Goal: Task Accomplishment & Management: Complete application form

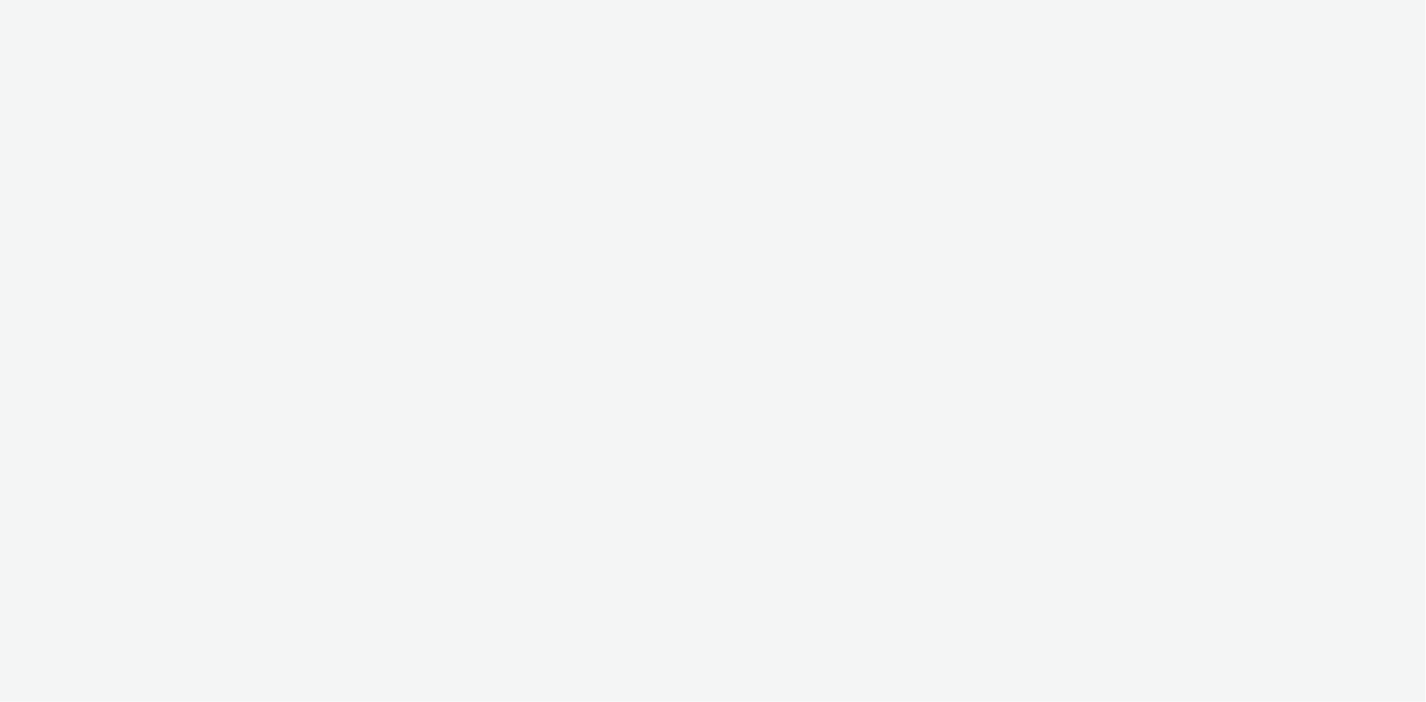
select select "4905062d-13ce-4986-87c2-be94dfa9bf08"
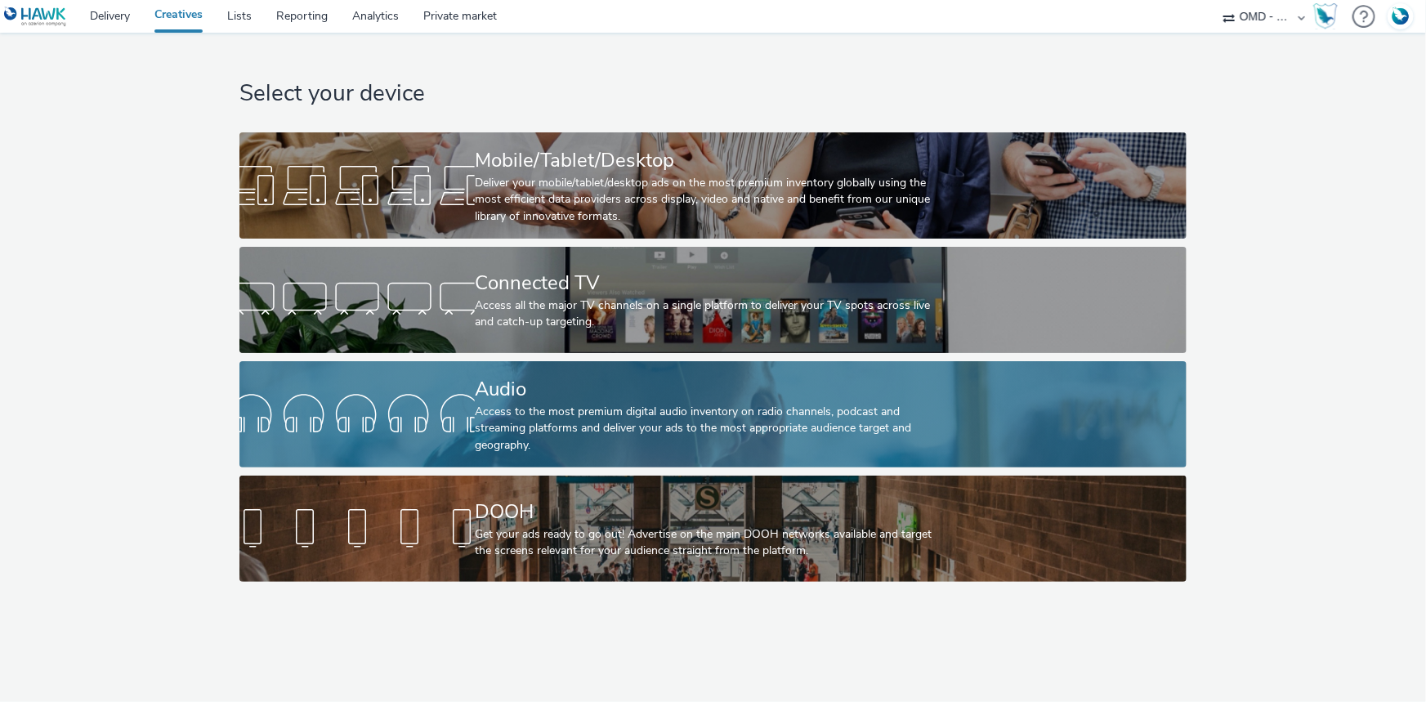
click at [580, 402] on div "Audio Access to the most premium digital audio inventory on radio channels, pod…" at bounding box center [710, 414] width 470 height 106
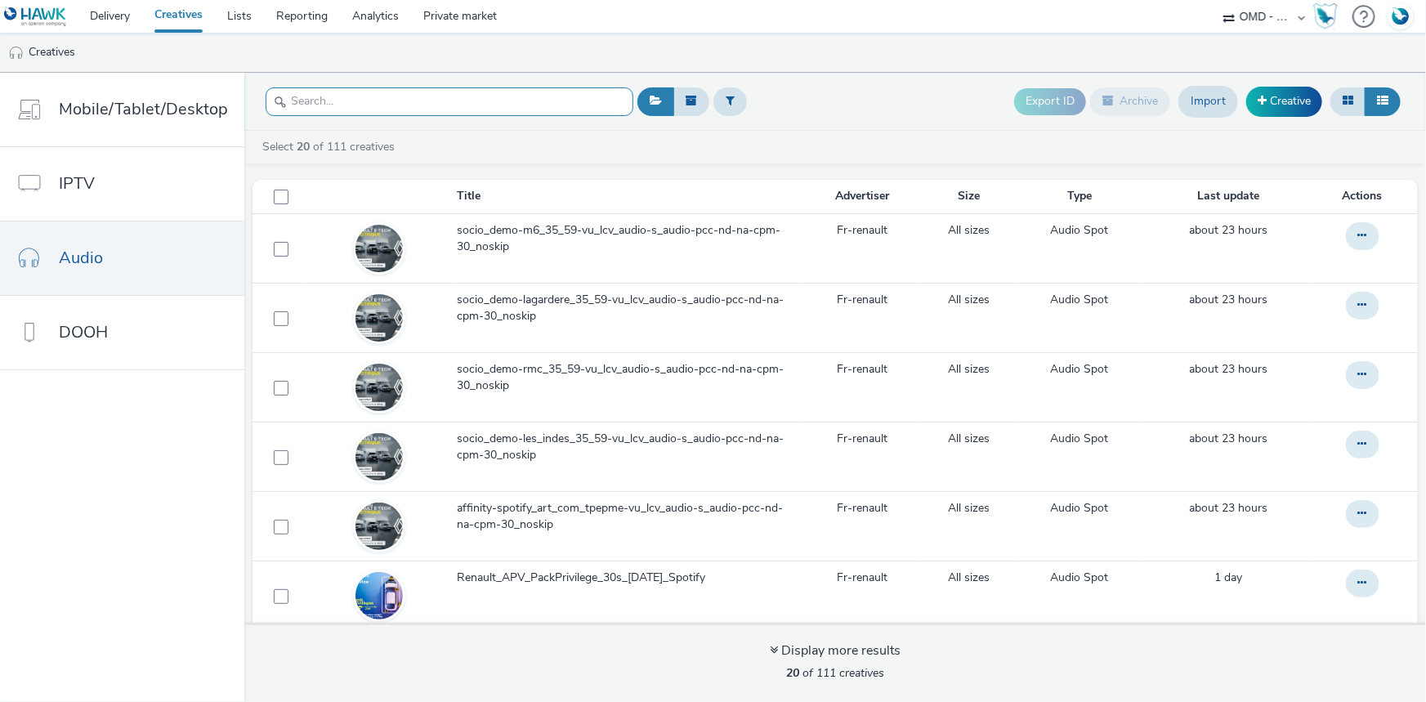
click at [373, 110] on input "text" at bounding box center [450, 101] width 368 height 29
paste input "affinity-spotify_art_com_tpepme-vu_lcv_audio-s_audio-pcc-nd-na-cpm-30_noskip"
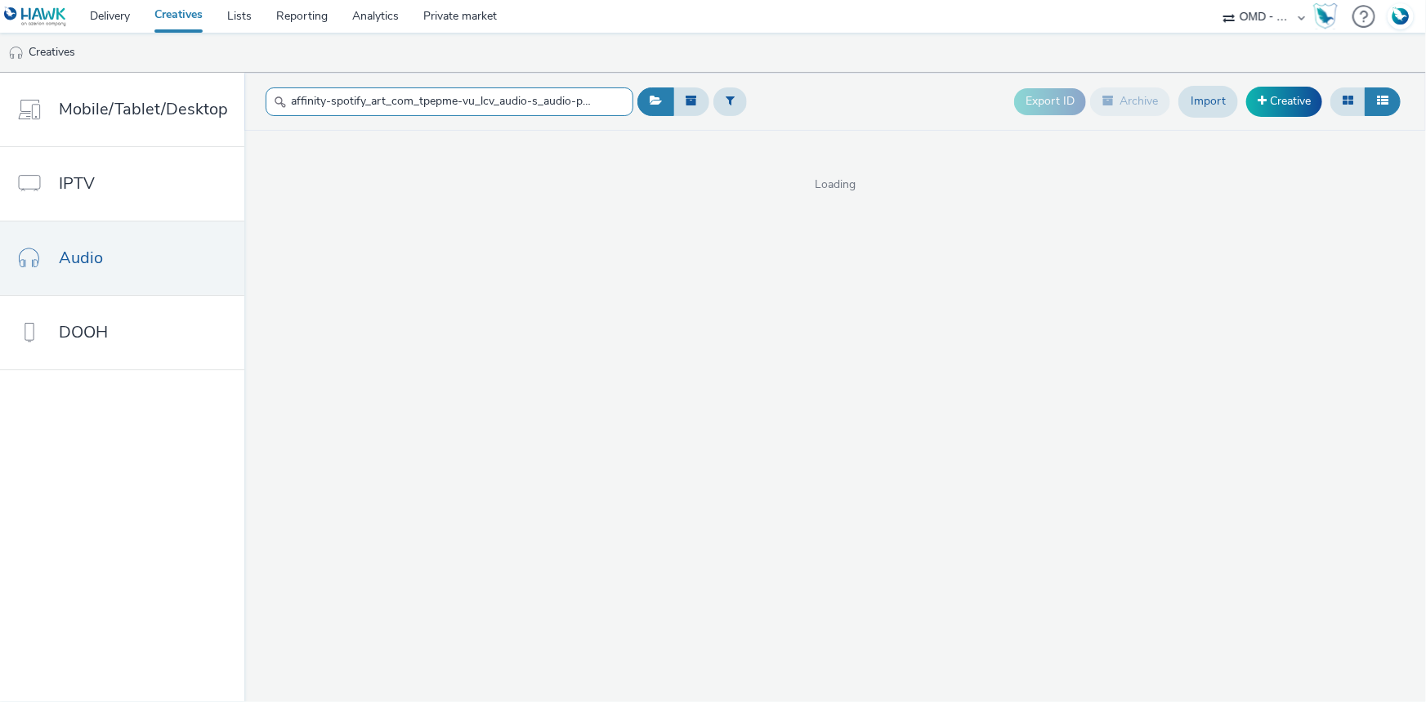
scroll to position [0, 123]
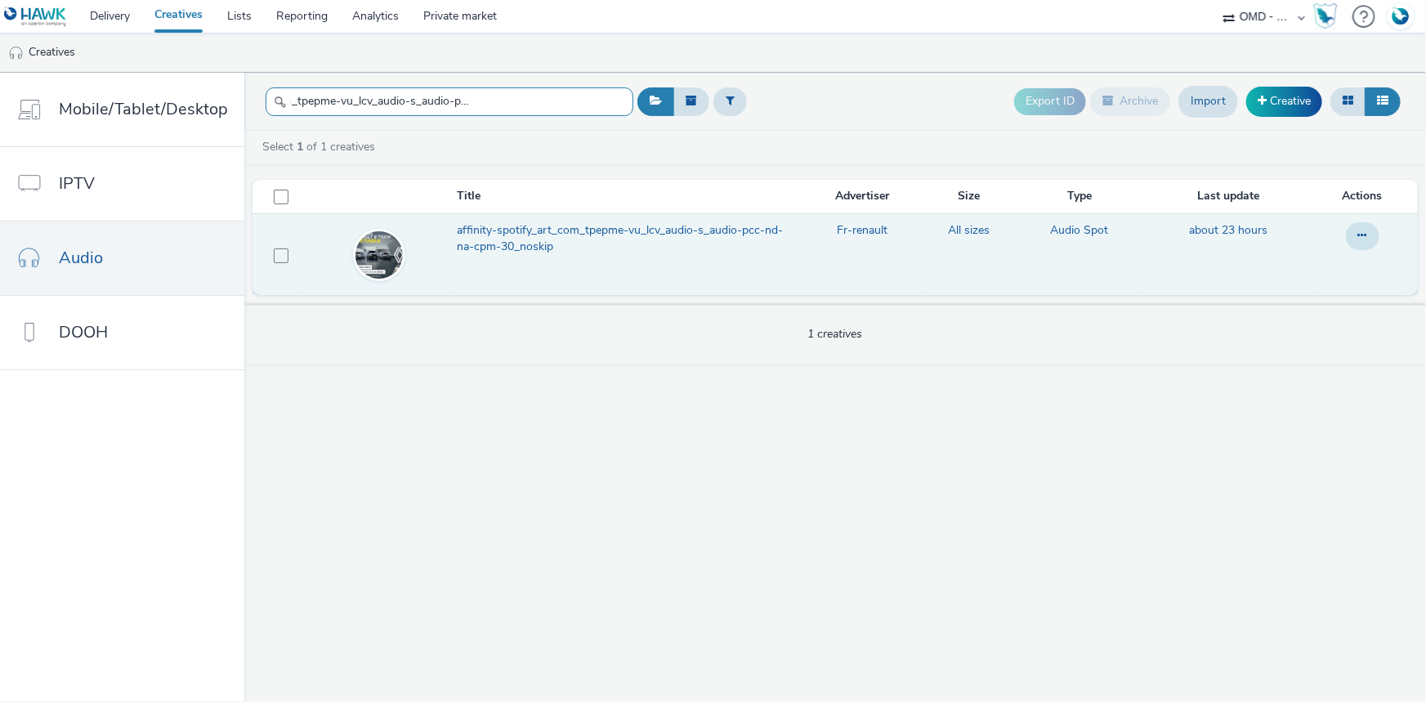
type input "affinity-spotify_art_com_tpepme-vu_lcv_audio-s_audio-pcc-nd-na-cpm-30_noskip"
click at [469, 239] on span "affinity-spotify_art_com_tpepme-vu_lcv_audio-s_audio-pcc-nd-na-cpm-30_noskip" at bounding box center [626, 239] width 338 height 34
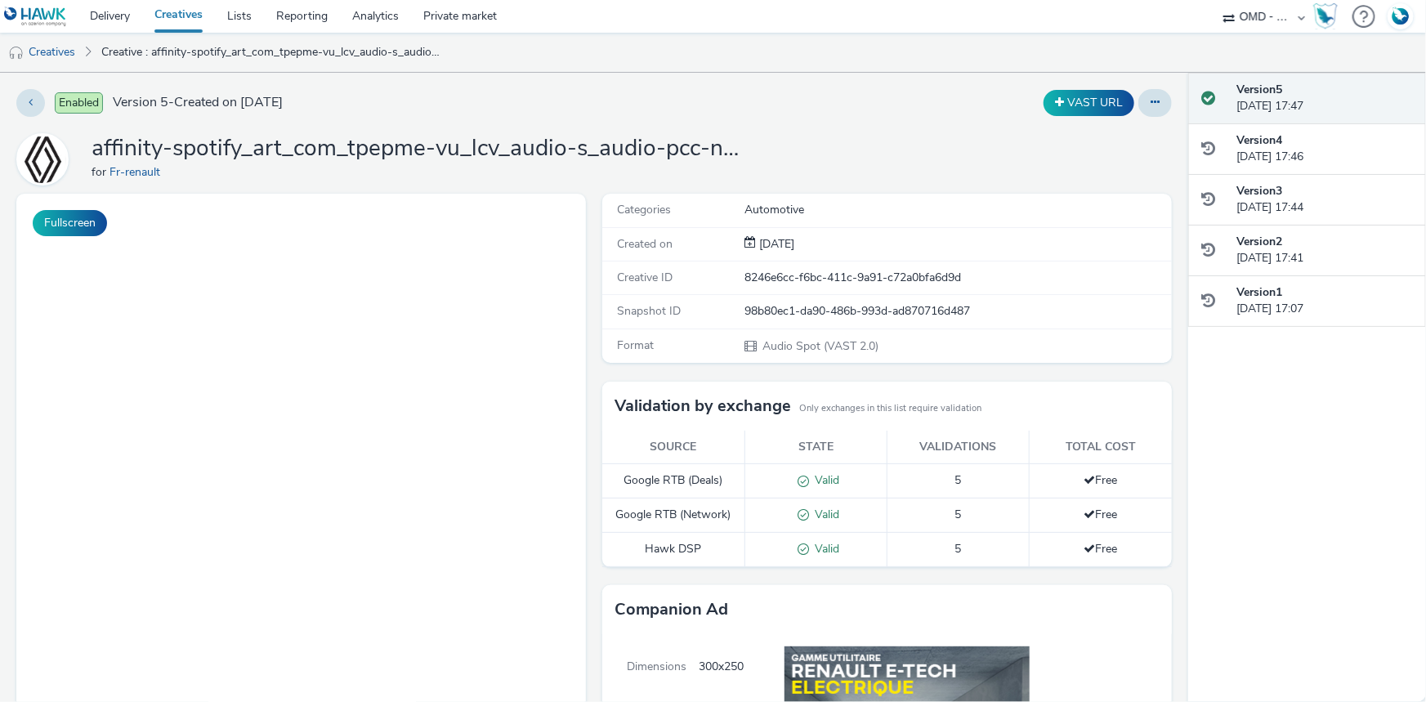
click at [178, 12] on link "Creatives" at bounding box center [178, 16] width 73 height 33
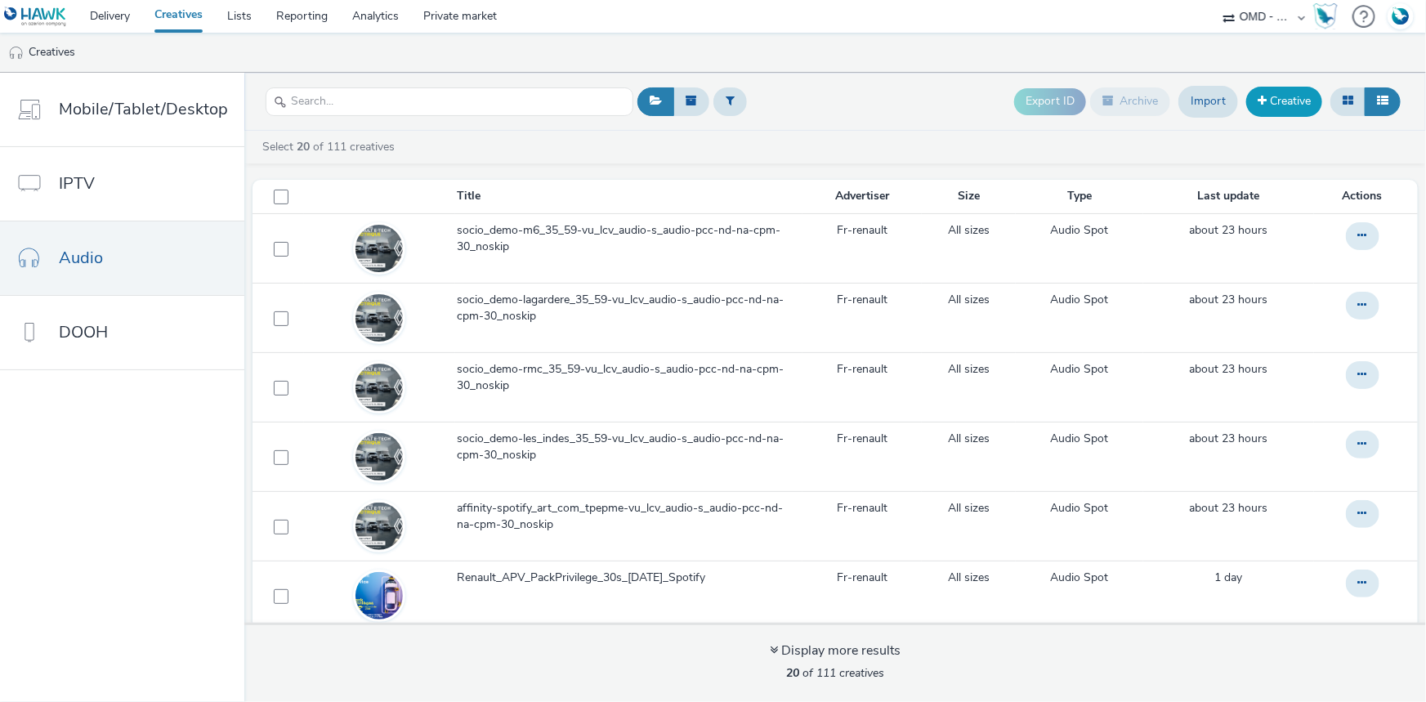
click at [1268, 98] on link "Creative" at bounding box center [1284, 101] width 76 height 29
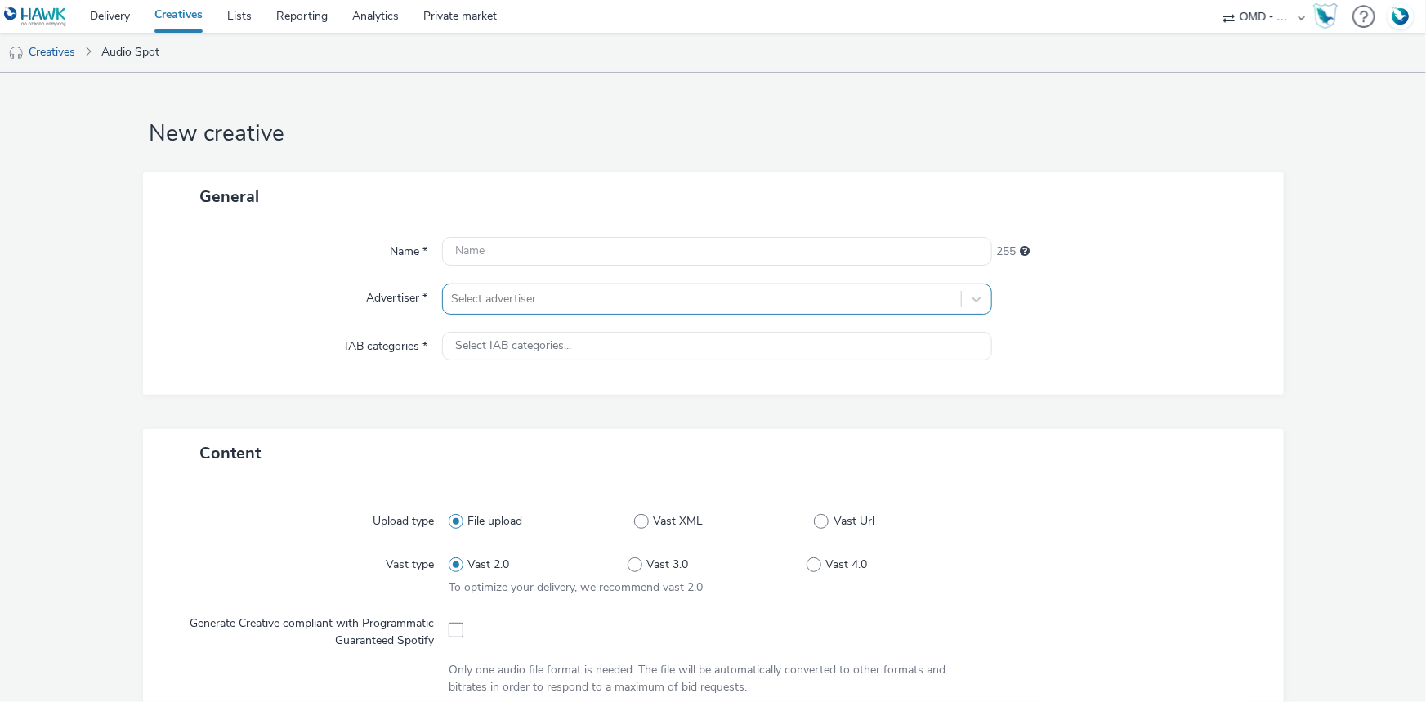
click at [605, 304] on div at bounding box center [702, 299] width 502 height 20
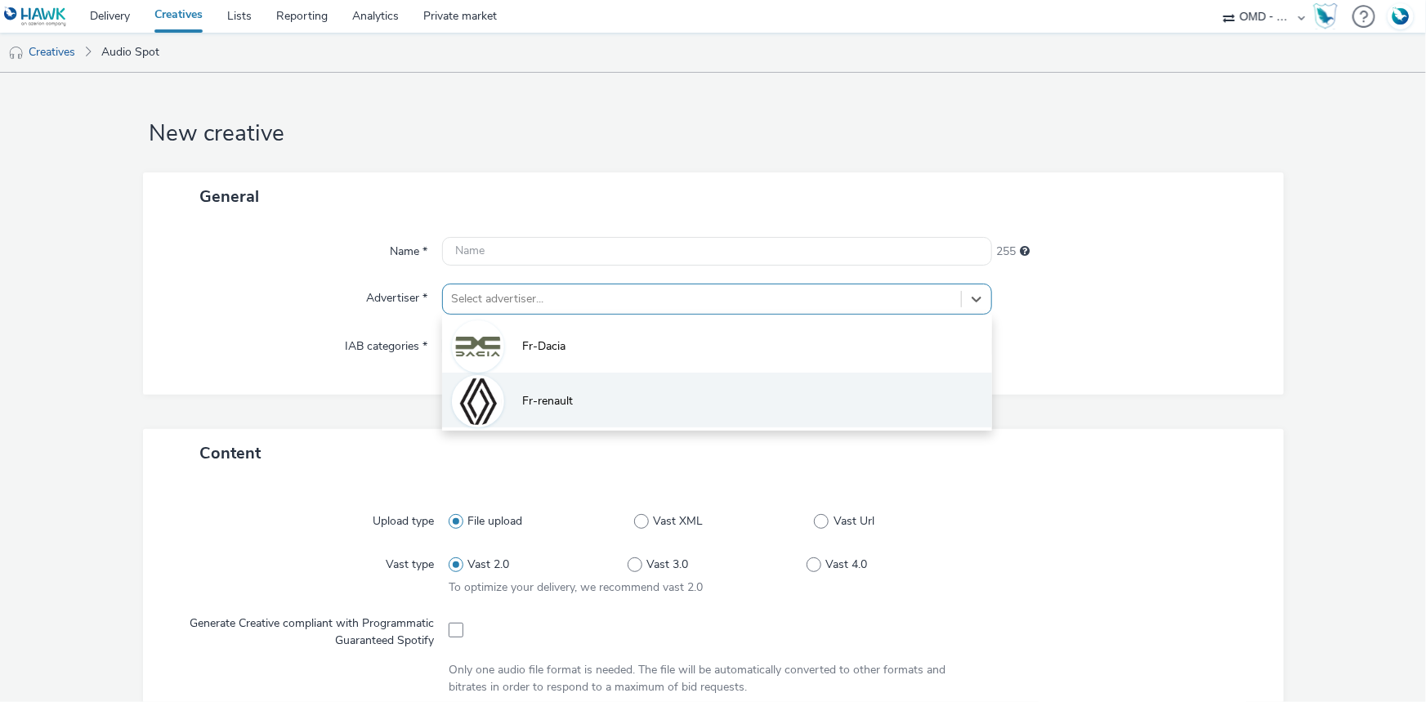
click at [597, 400] on li "Fr-renault" at bounding box center [717, 400] width 550 height 55
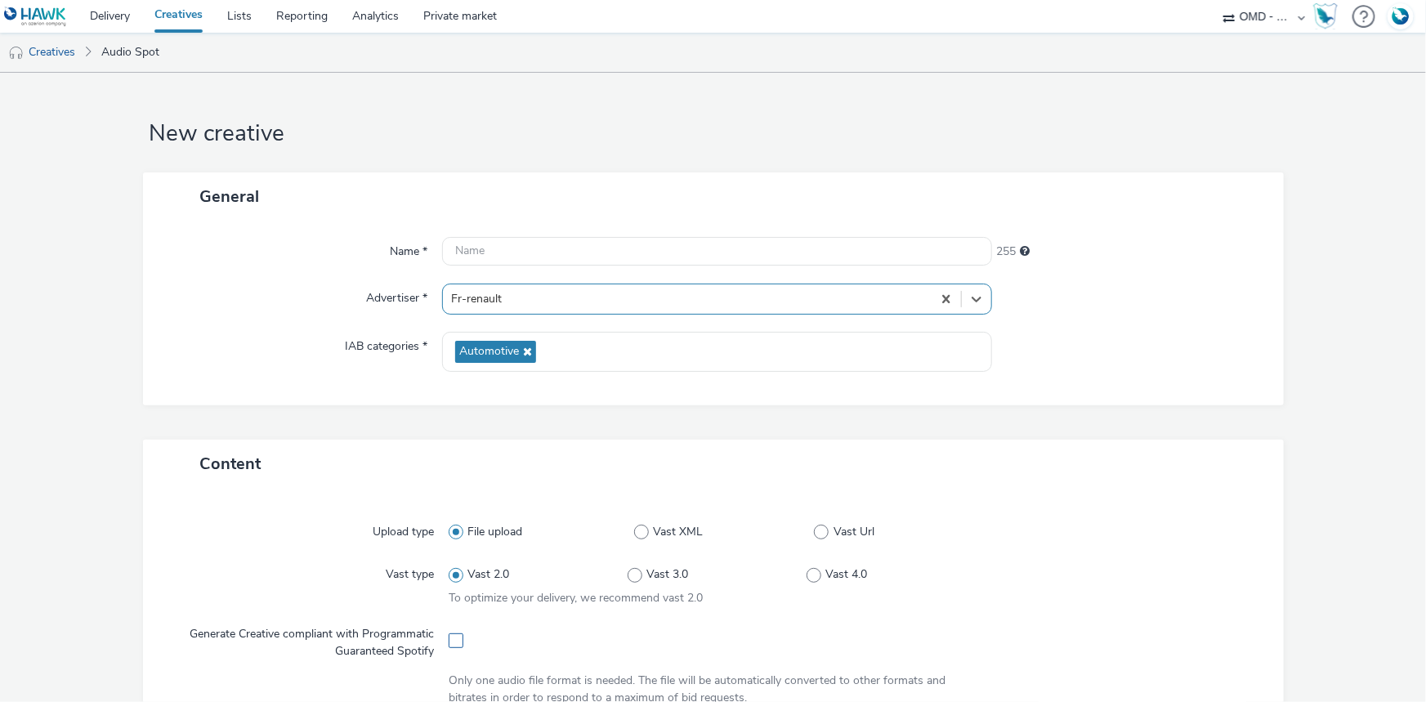
click at [454, 637] on span at bounding box center [456, 640] width 15 height 15
checkbox input "true"
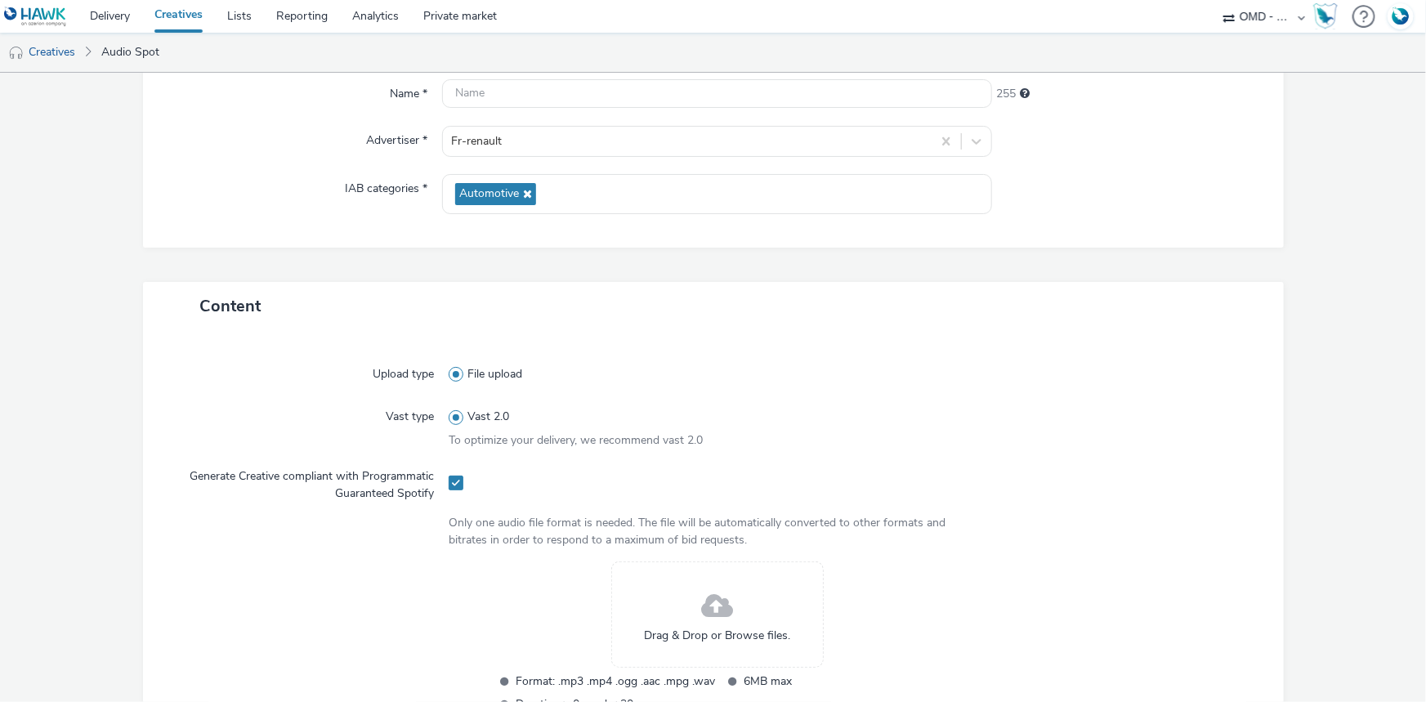
scroll to position [157, 0]
click at [486, 99] on input "text" at bounding box center [717, 94] width 550 height 29
paste input "affinity-spotify_art_com_tpepme-vu_lcv_audio-s_audio-pcc-nd-na-cpm-30_noskip"
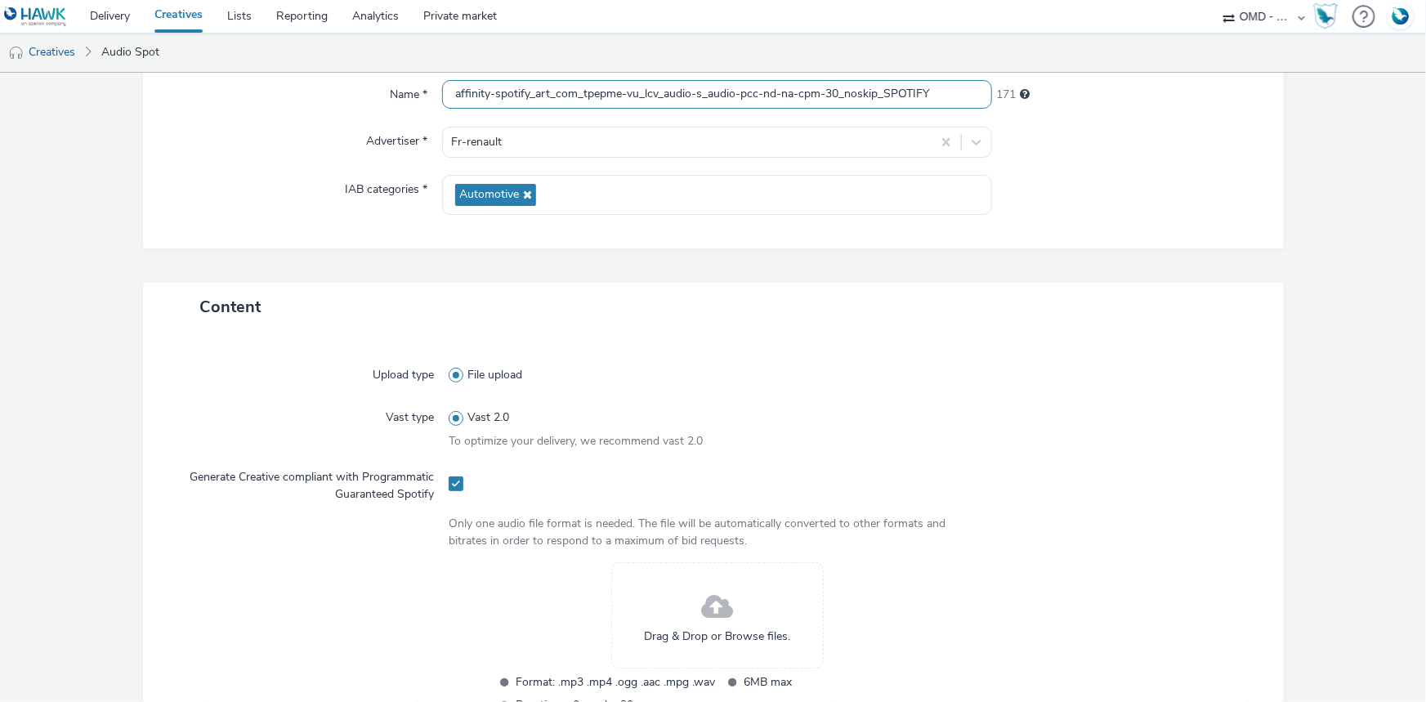
scroll to position [380, 0]
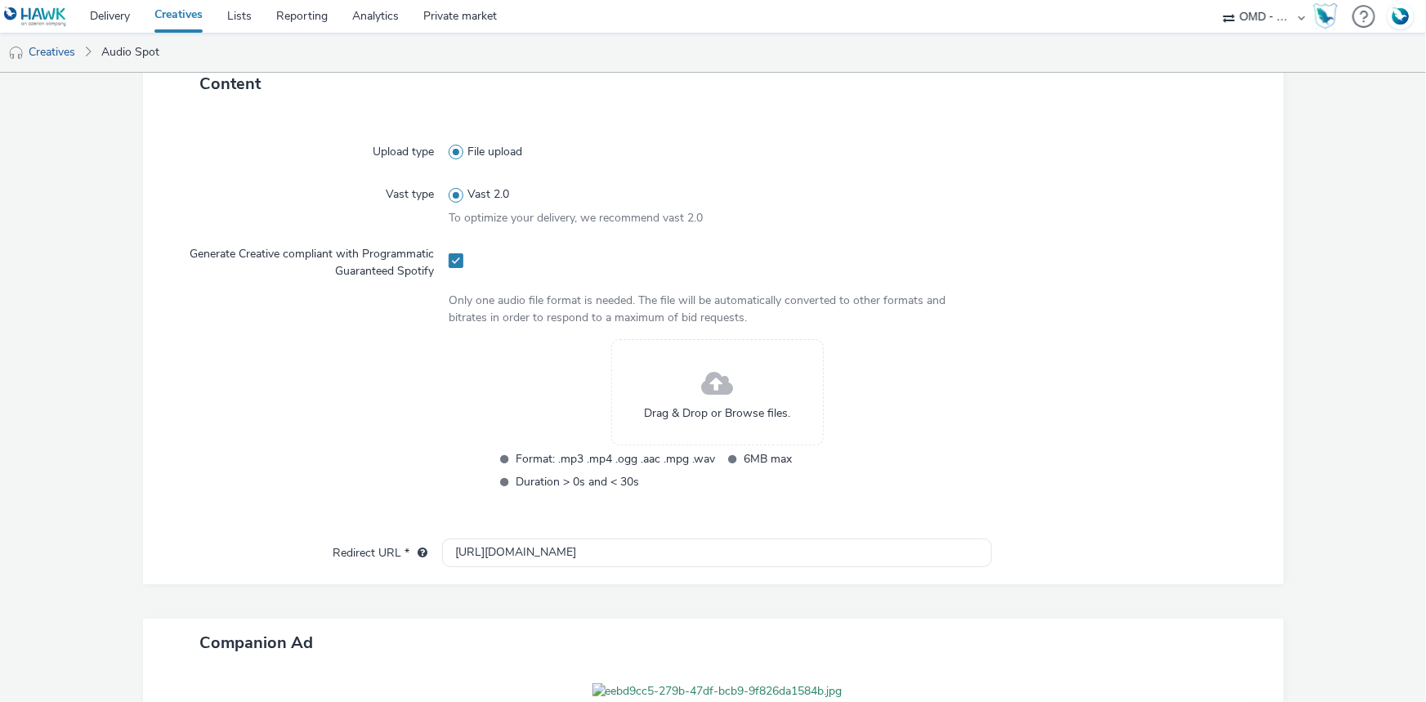
type input "affinity-spotify_art_com_tpepme-vu_lcv_audio-s_audio-pcc-nd-na-cpm-30_noskip_SP…"
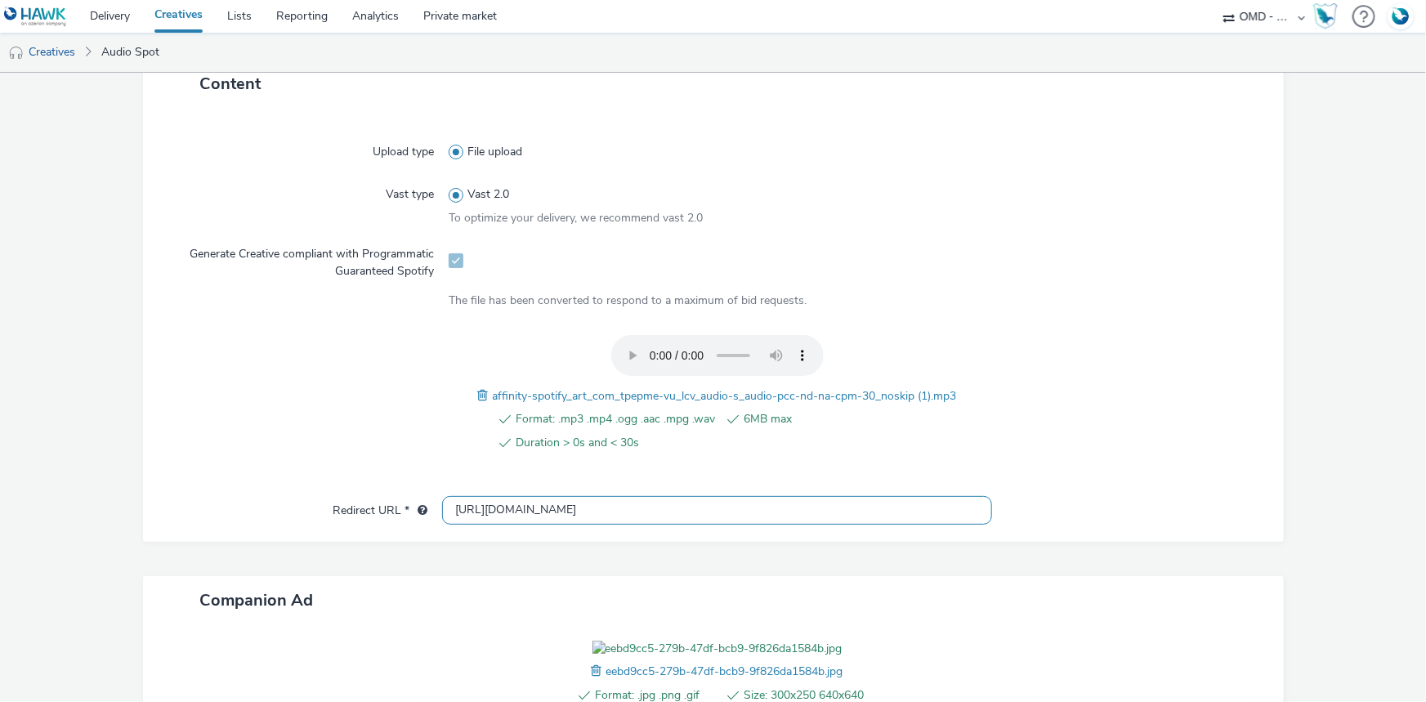
click at [485, 496] on input "http://renault.fr" at bounding box center [717, 510] width 550 height 29
paste input "s://professionnels.renault.fr/?utm_medium=display&utm_source=hawk&utm_campaign=…"
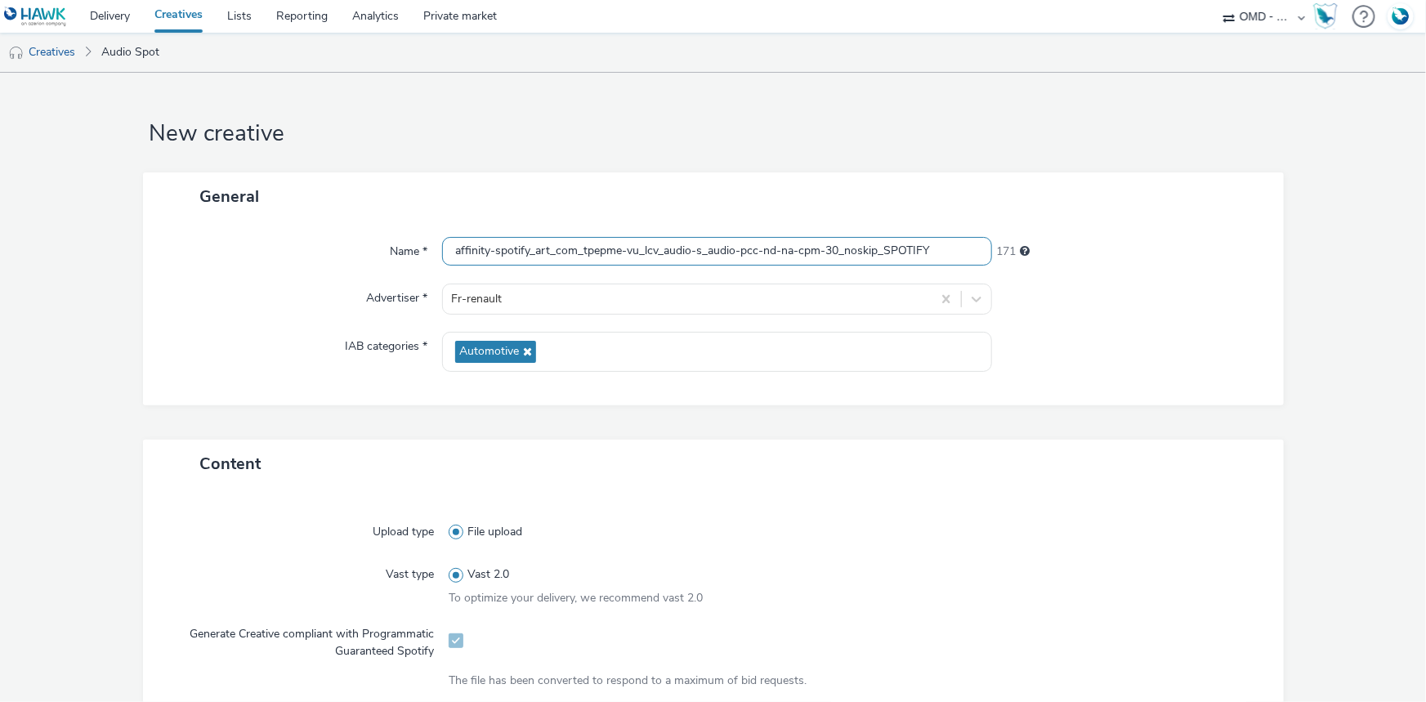
type input "https://professionnels.renault.fr/?utm_medium=display&utm_source=hawk&utm_campa…"
click at [702, 248] on input "affinity-spotify_art_com_tpepme-vu_lcv_audio-s_audio-pcc-nd-na-cpm-30_noskip_SP…" at bounding box center [717, 251] width 550 height 29
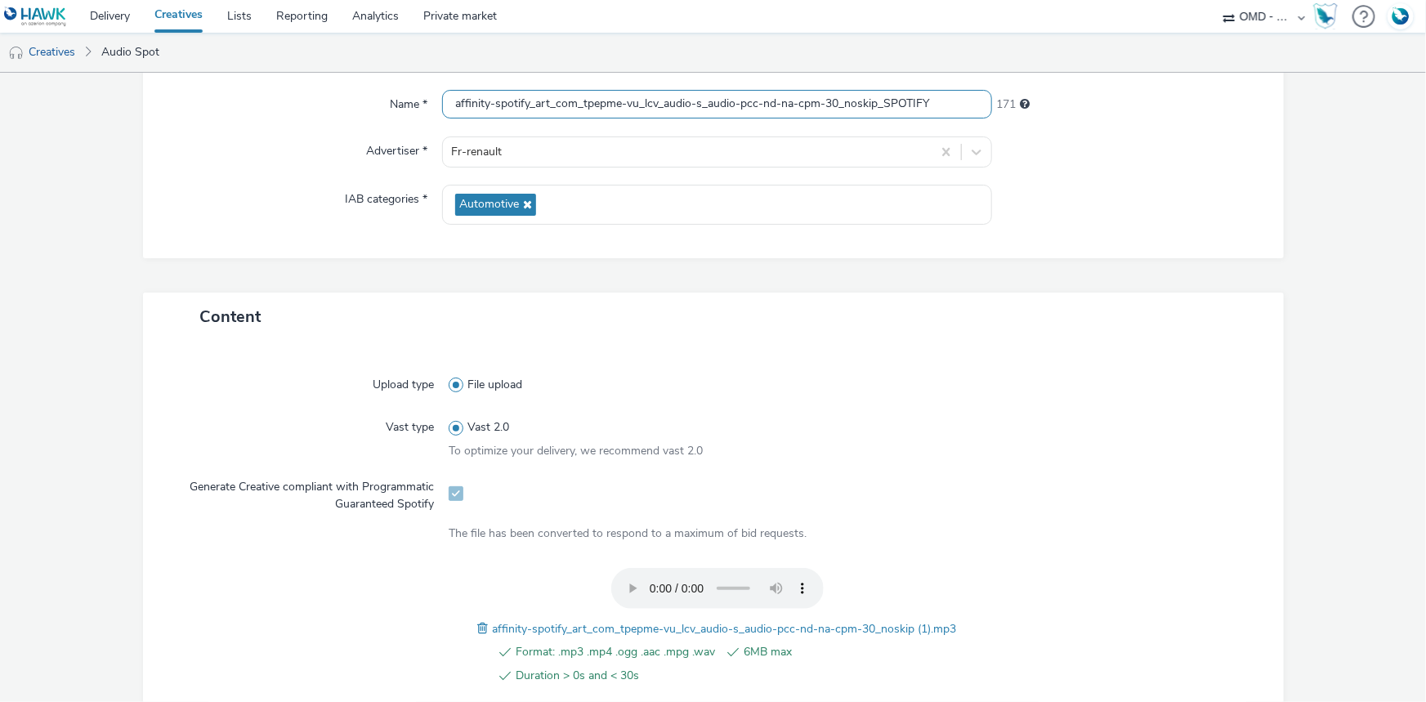
scroll to position [584, 0]
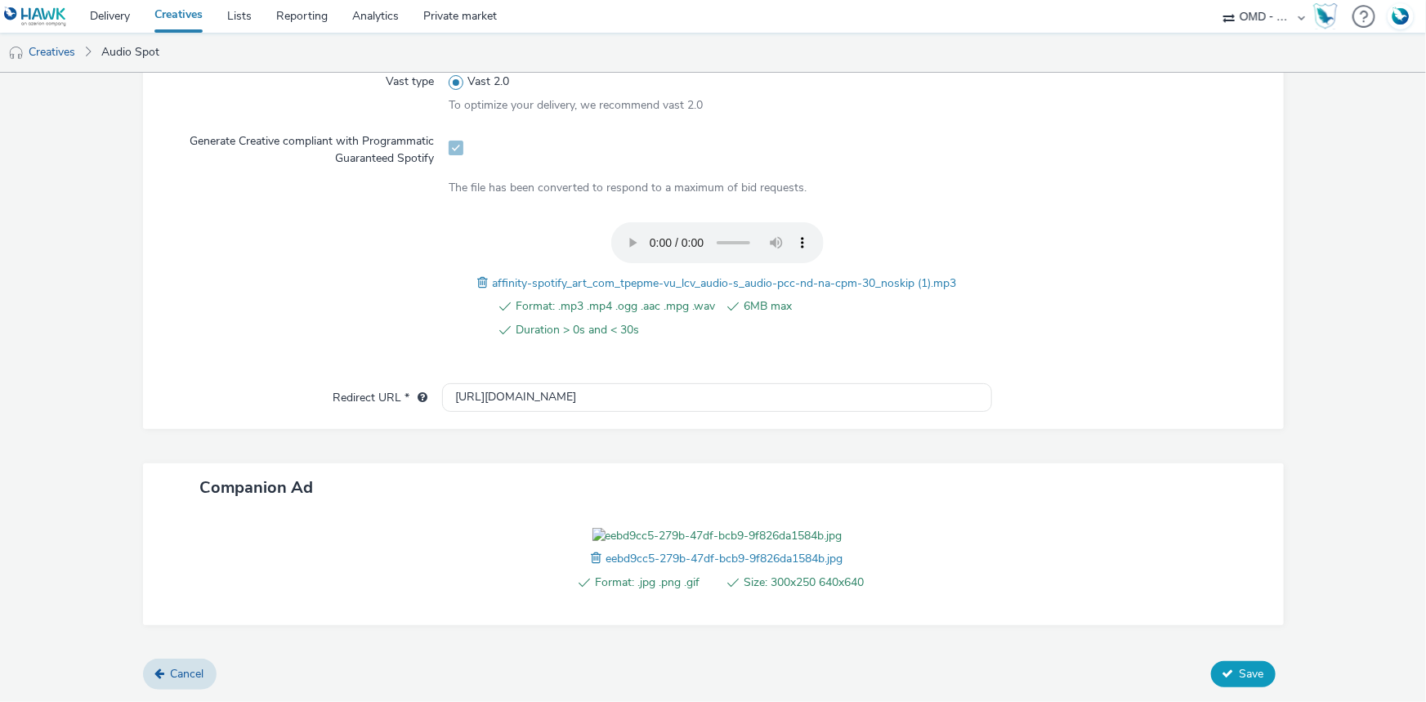
click at [1240, 678] on span "Save" at bounding box center [1252, 674] width 25 height 16
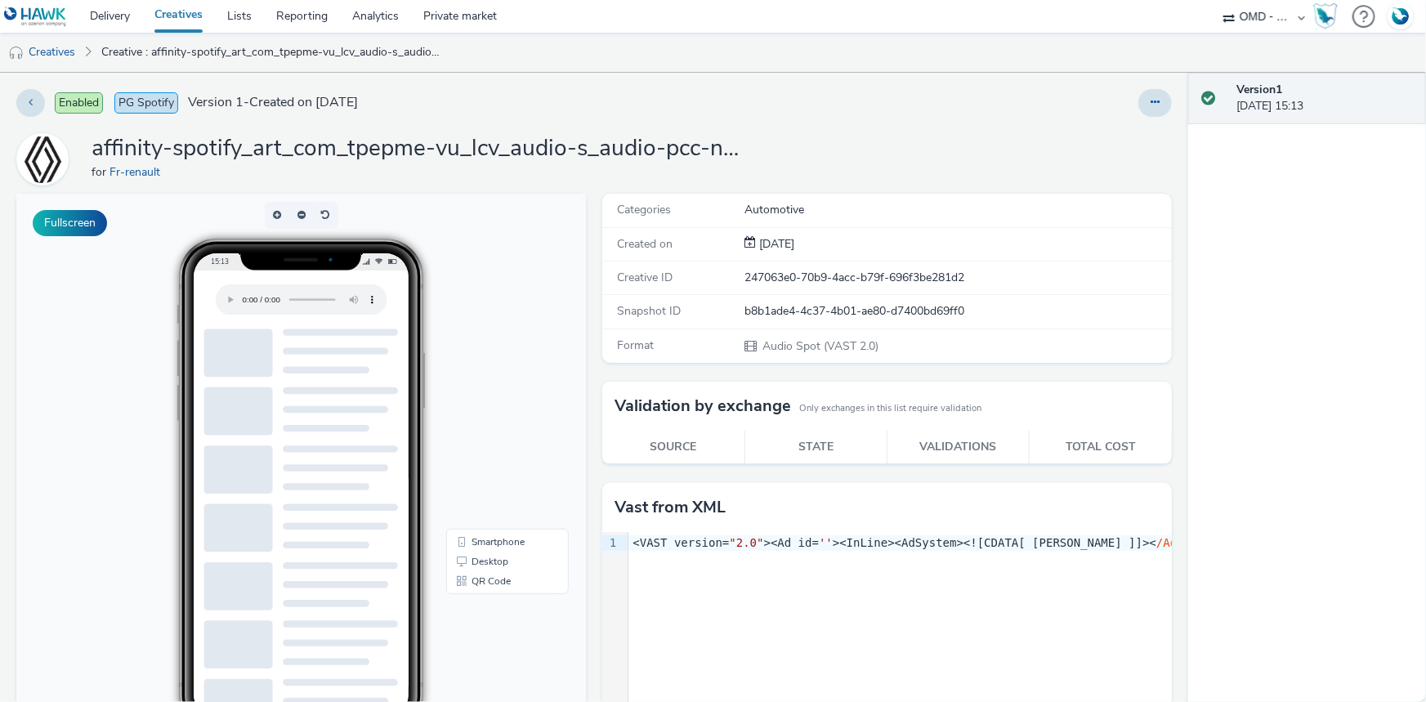
click at [1168, 125] on div "Enabled PG Spotify Version 1 - Created on 12 September 2025 affinity-spotify_ar…" at bounding box center [594, 387] width 1188 height 629
click at [1151, 106] on button at bounding box center [1155, 103] width 34 height 28
click at [1107, 126] on link "Edit" at bounding box center [1110, 135] width 123 height 33
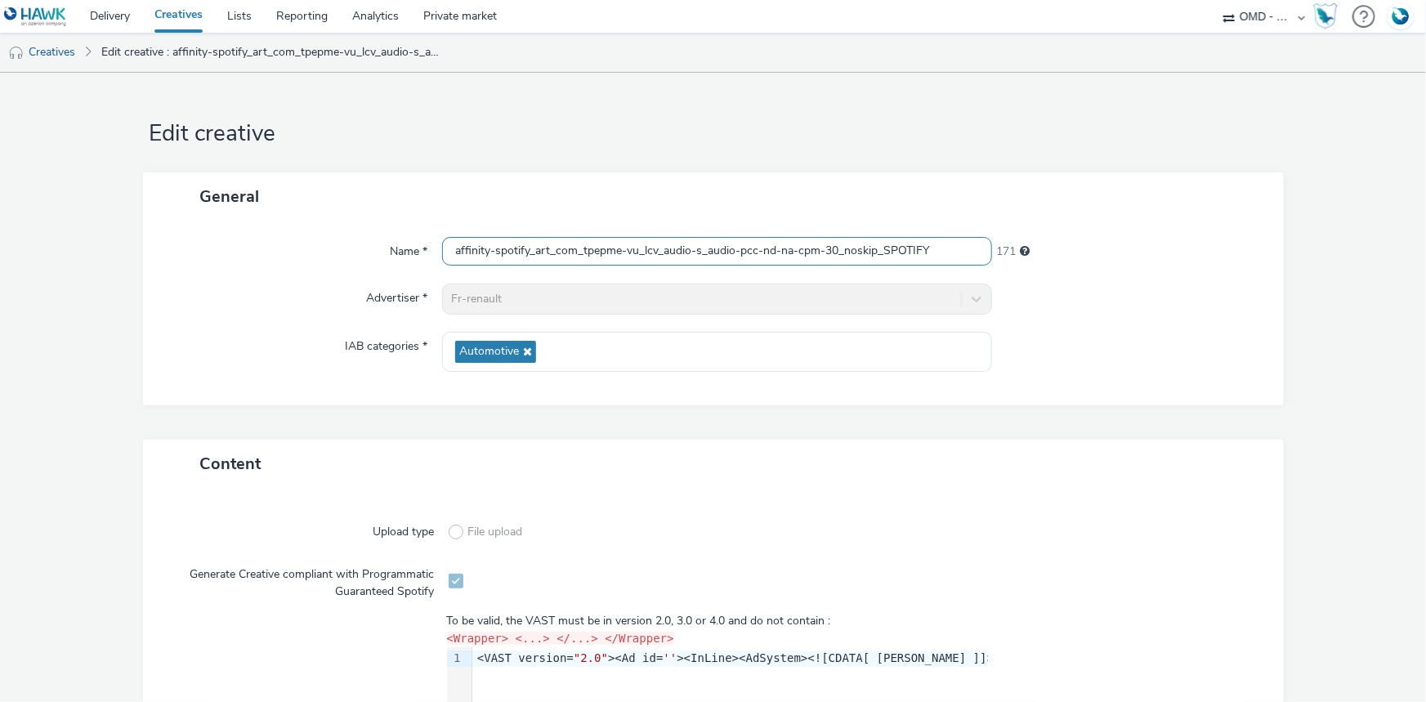
click at [603, 260] on input "affinity-spotify_art_com_tpepme-vu_lcv_audio-s_audio-pcc-nd-na-cpm-30_noskip_SP…" at bounding box center [717, 251] width 550 height 29
click at [106, 13] on link "Delivery" at bounding box center [110, 16] width 65 height 33
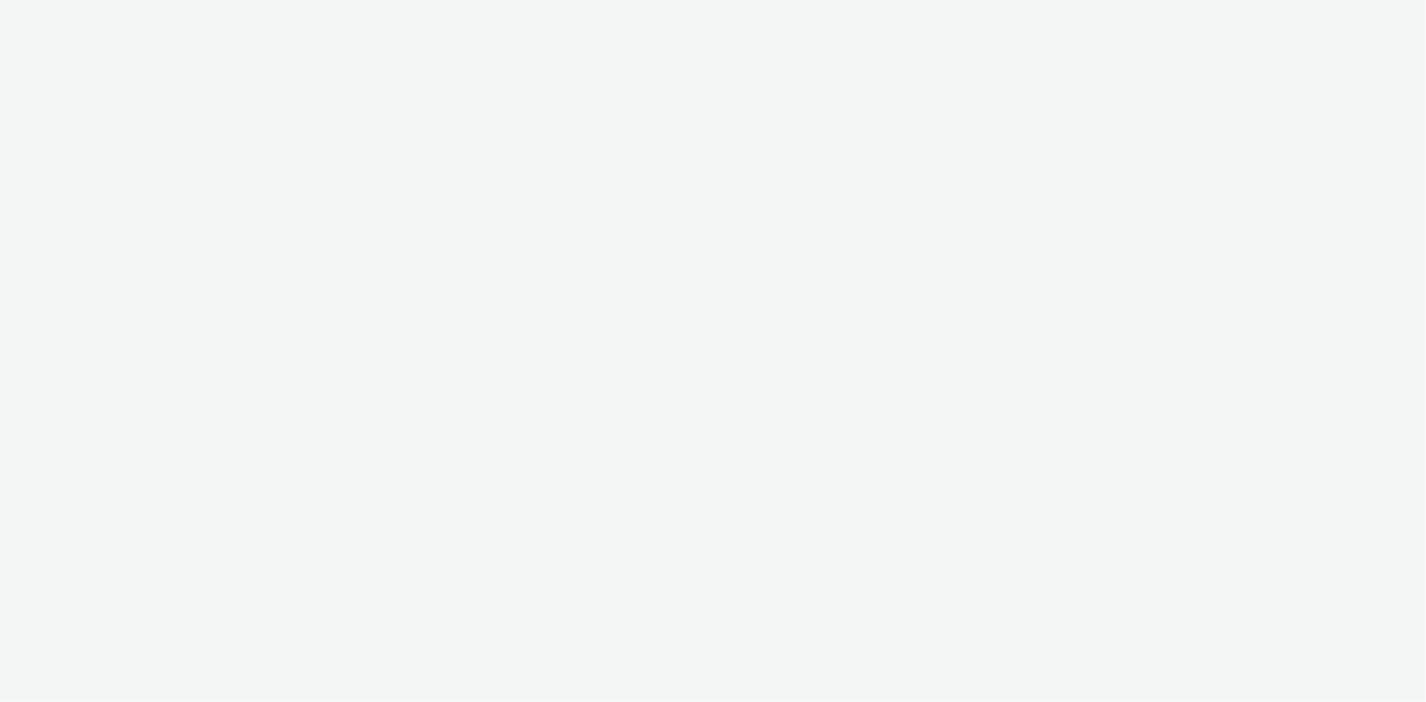
select select "08a58170-7f08-4922-abc8-b2d1eb407230"
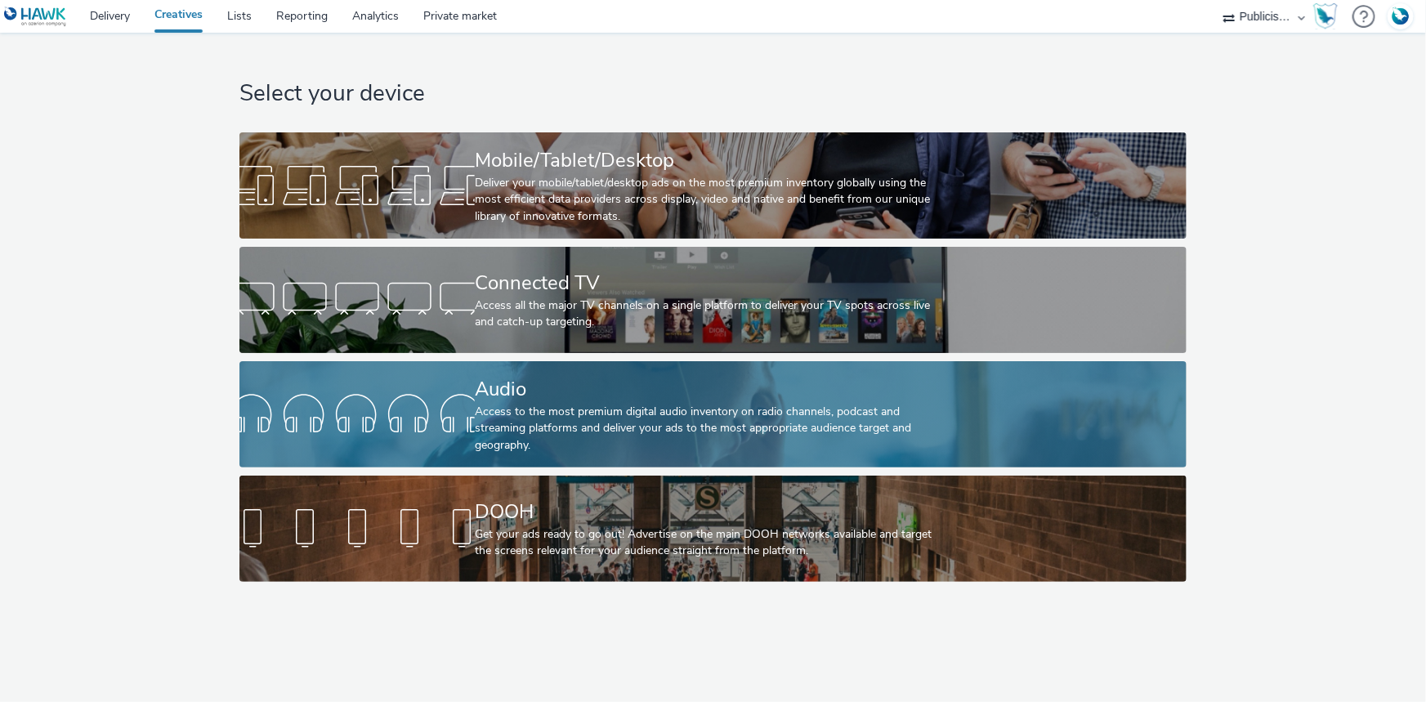
click at [538, 429] on div "Access to the most premium digital audio inventory on radio channels, podcast a…" at bounding box center [710, 429] width 470 height 50
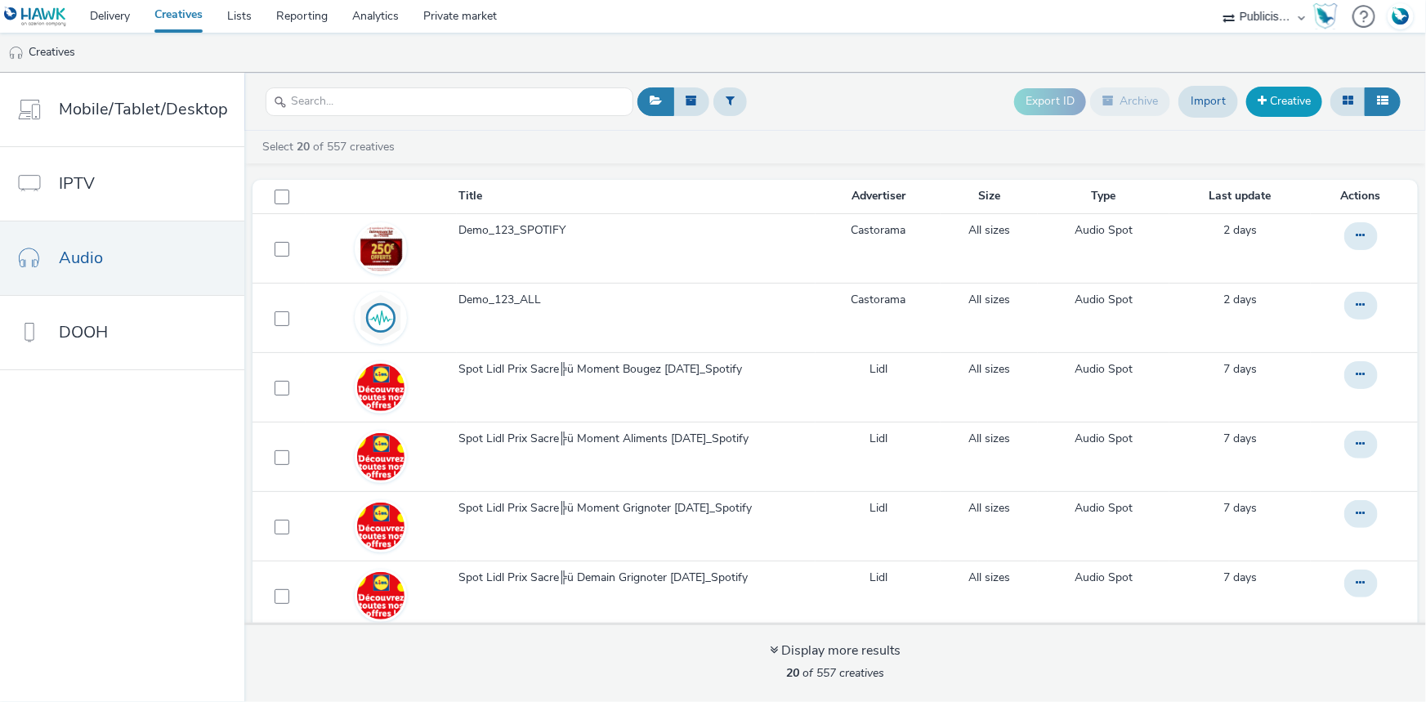
click at [1258, 95] on span at bounding box center [1262, 100] width 9 height 11
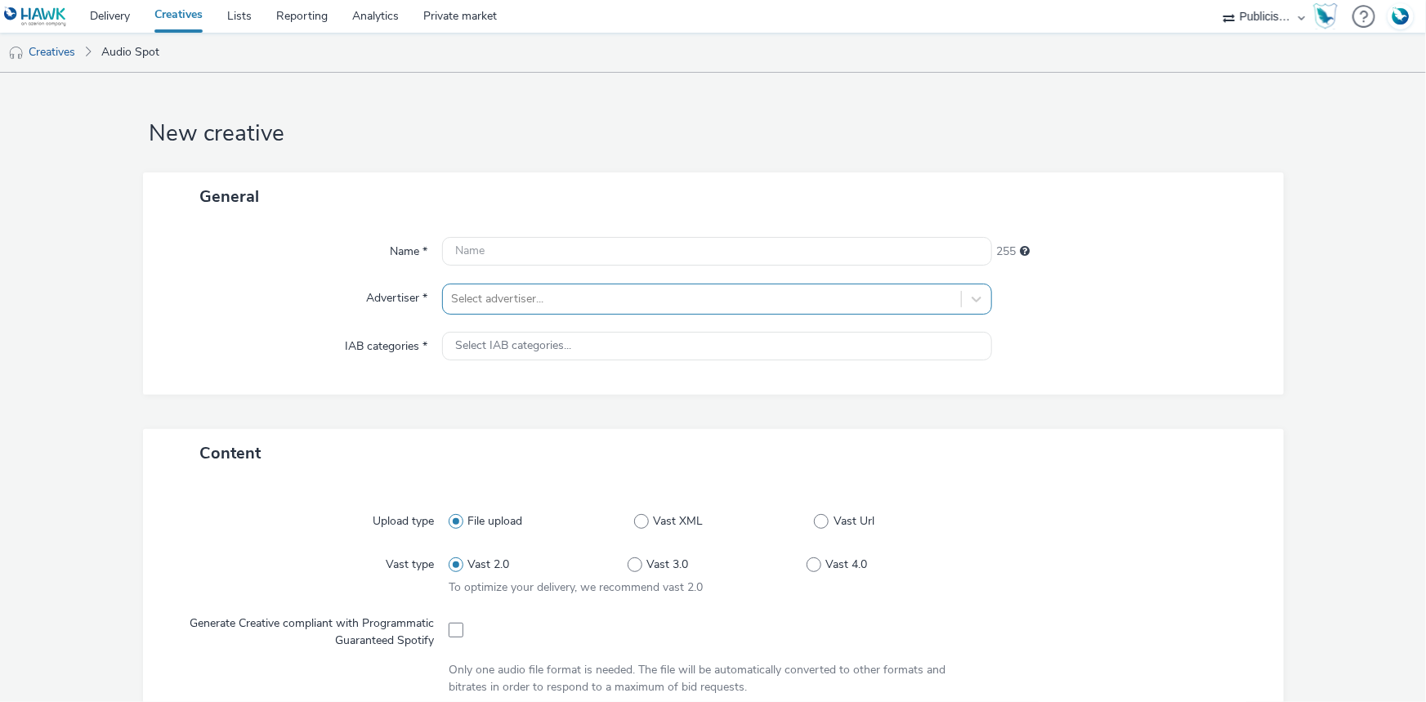
click at [495, 299] on div at bounding box center [702, 299] width 502 height 20
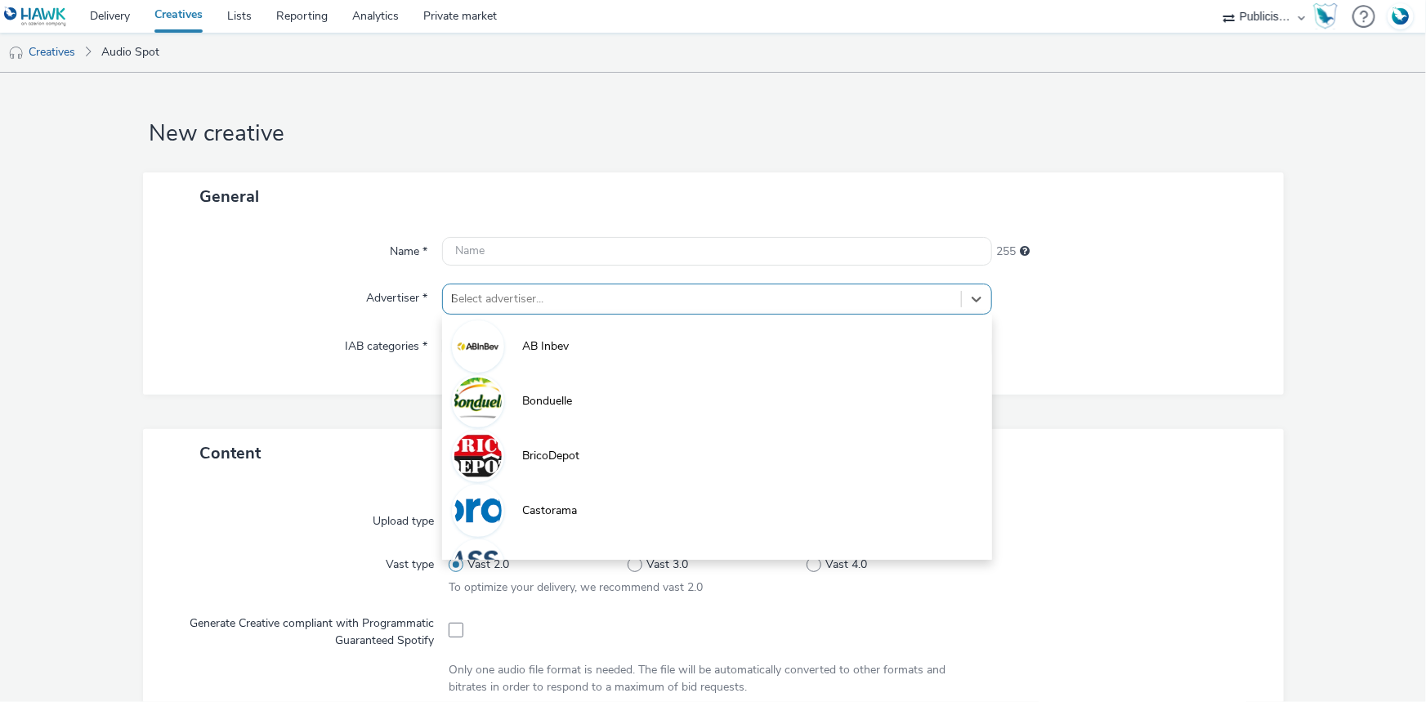
type input "lid"
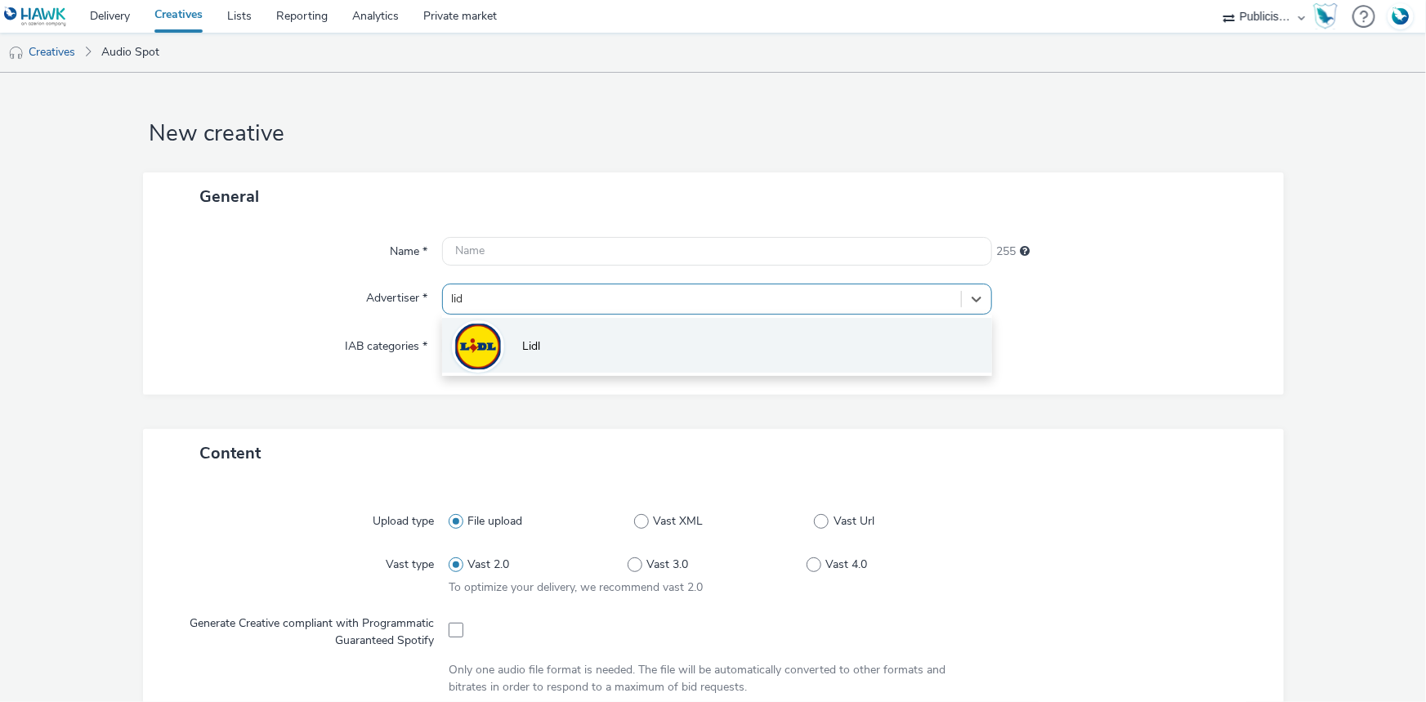
click at [557, 353] on li "Lidl" at bounding box center [717, 345] width 550 height 55
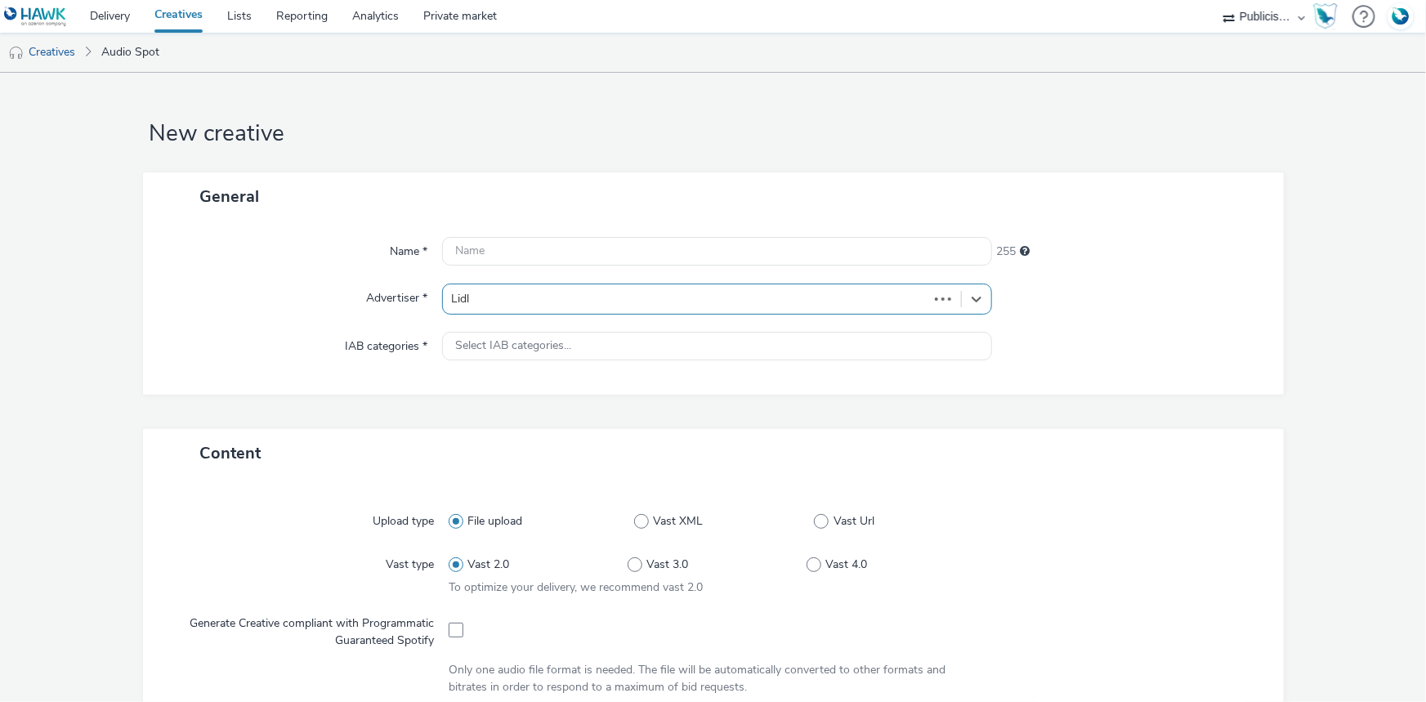
type input "http://lidl.fr"
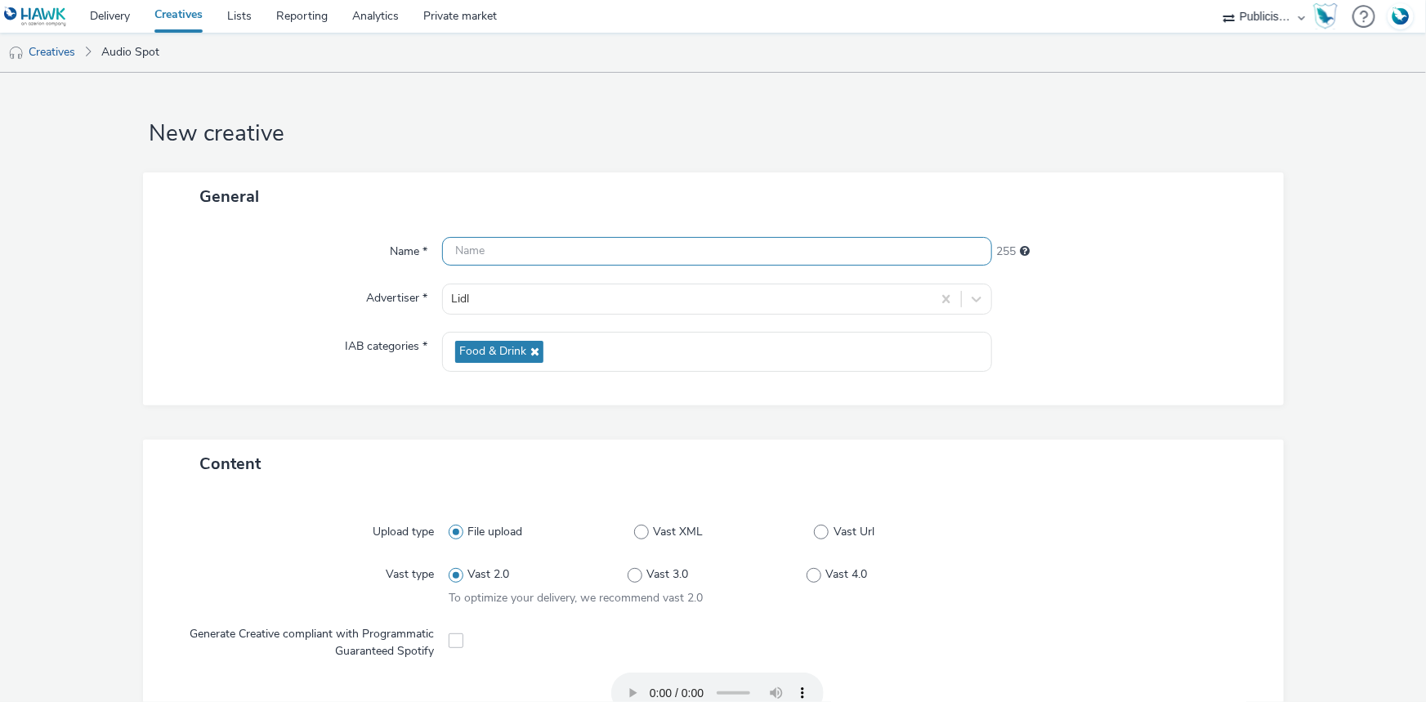
click at [502, 250] on input "text" at bounding box center [717, 251] width 550 height 29
paste input "Spot Lidl Je╠üro╠éme 09-09-25"
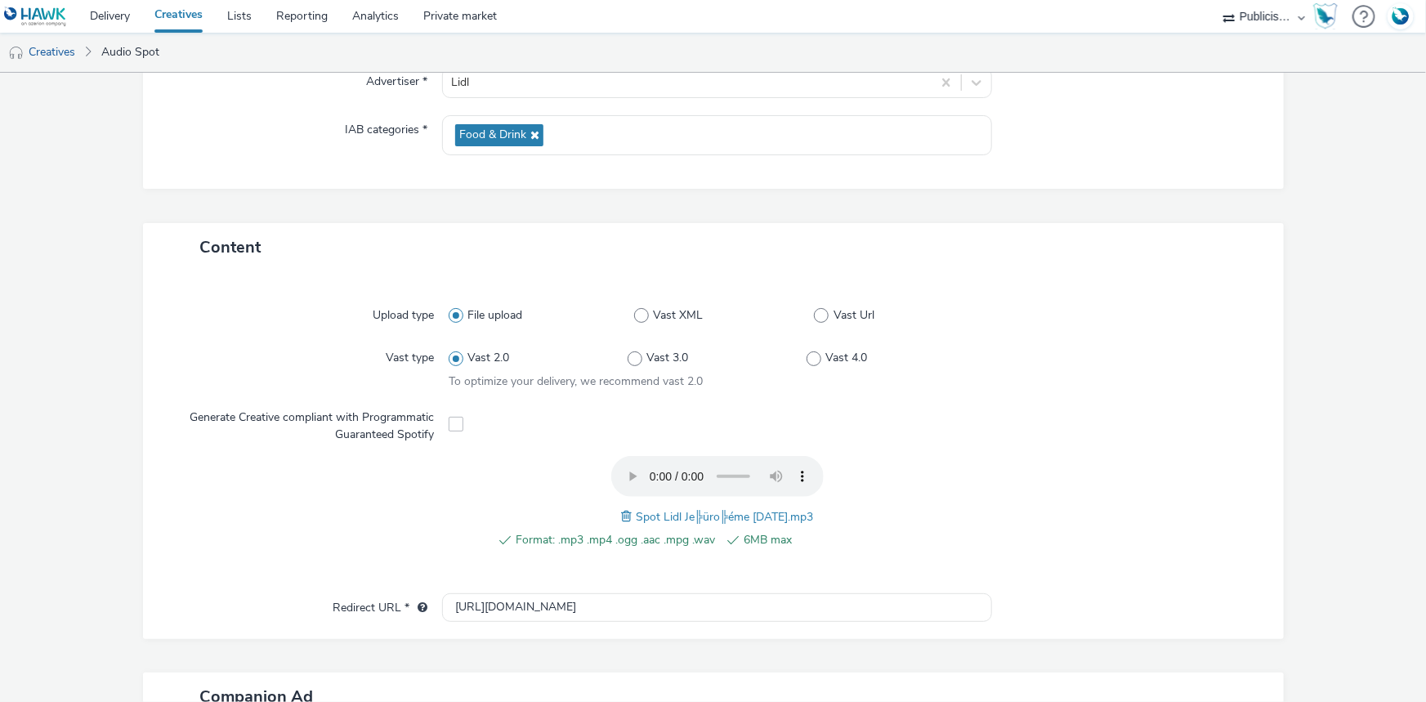
scroll to position [512, 0]
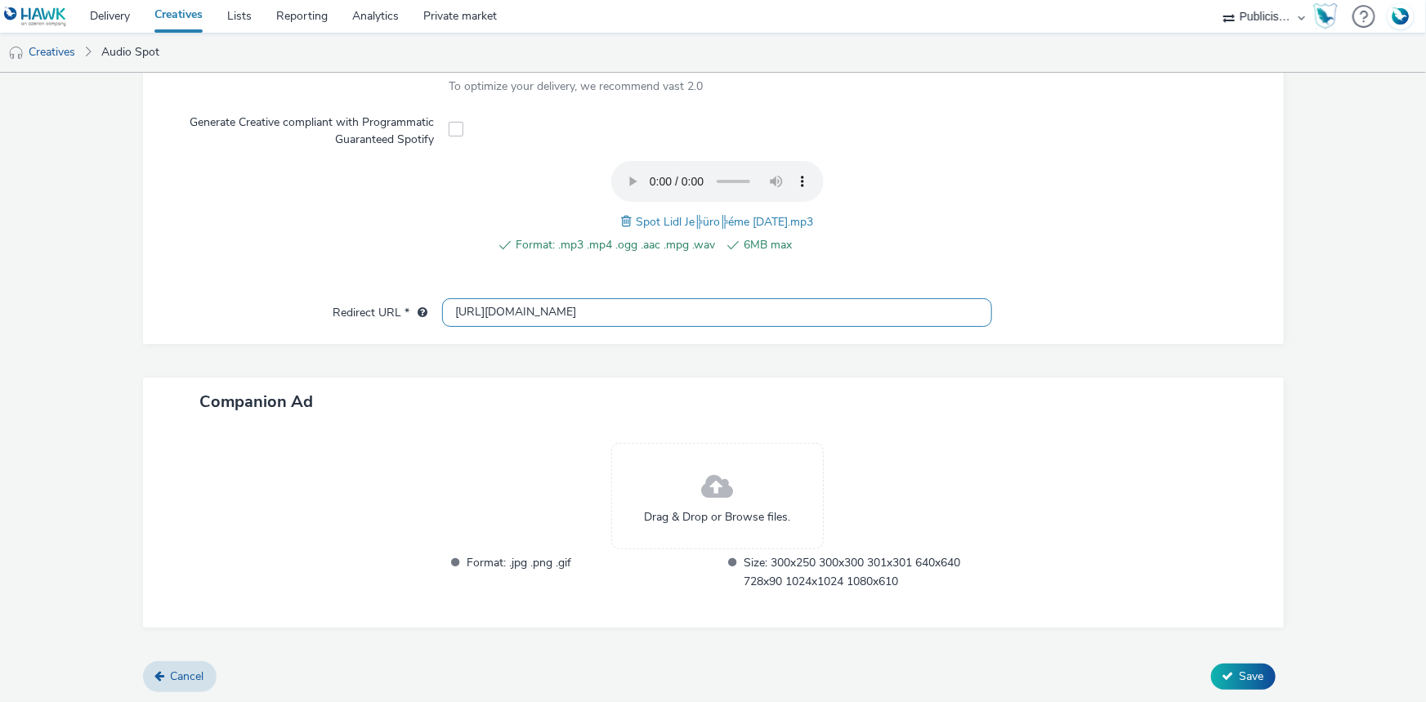
type input "Spot Lidl Je╠üro╠éme 09-09-25"
click at [472, 311] on input "[URL][DOMAIN_NAME]" at bounding box center [717, 312] width 550 height 29
type input "https://lidl.fr"
click at [1241, 673] on span "Save" at bounding box center [1252, 677] width 25 height 16
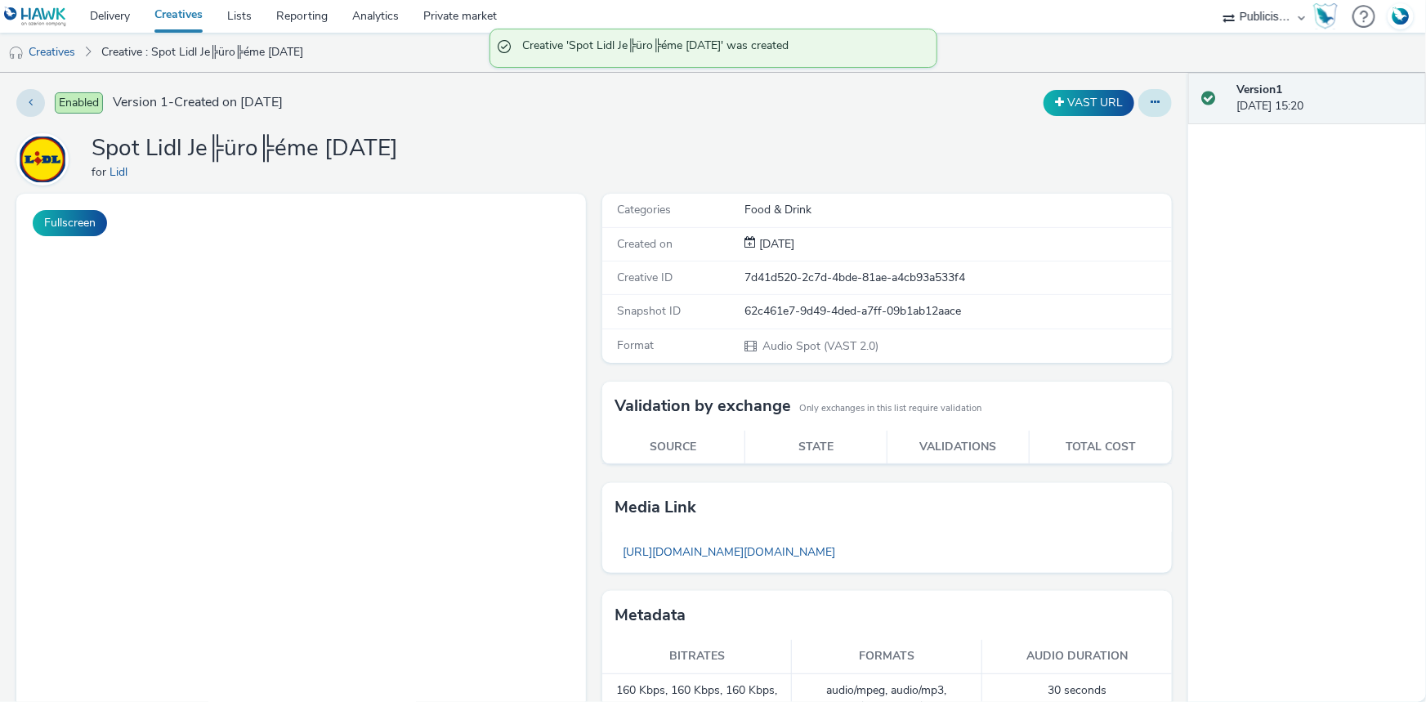
click at [1151, 105] on icon at bounding box center [1155, 101] width 9 height 11
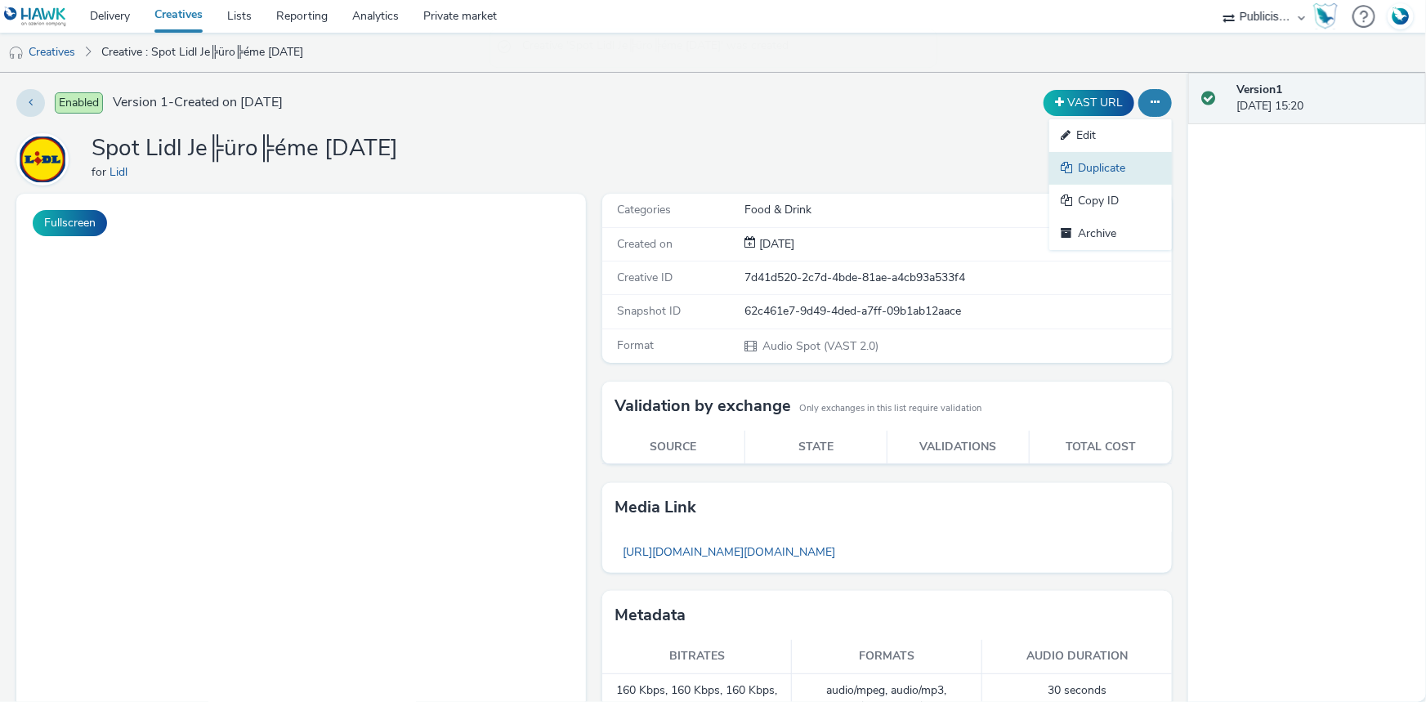
click at [1098, 166] on link "Duplicate" at bounding box center [1110, 168] width 123 height 33
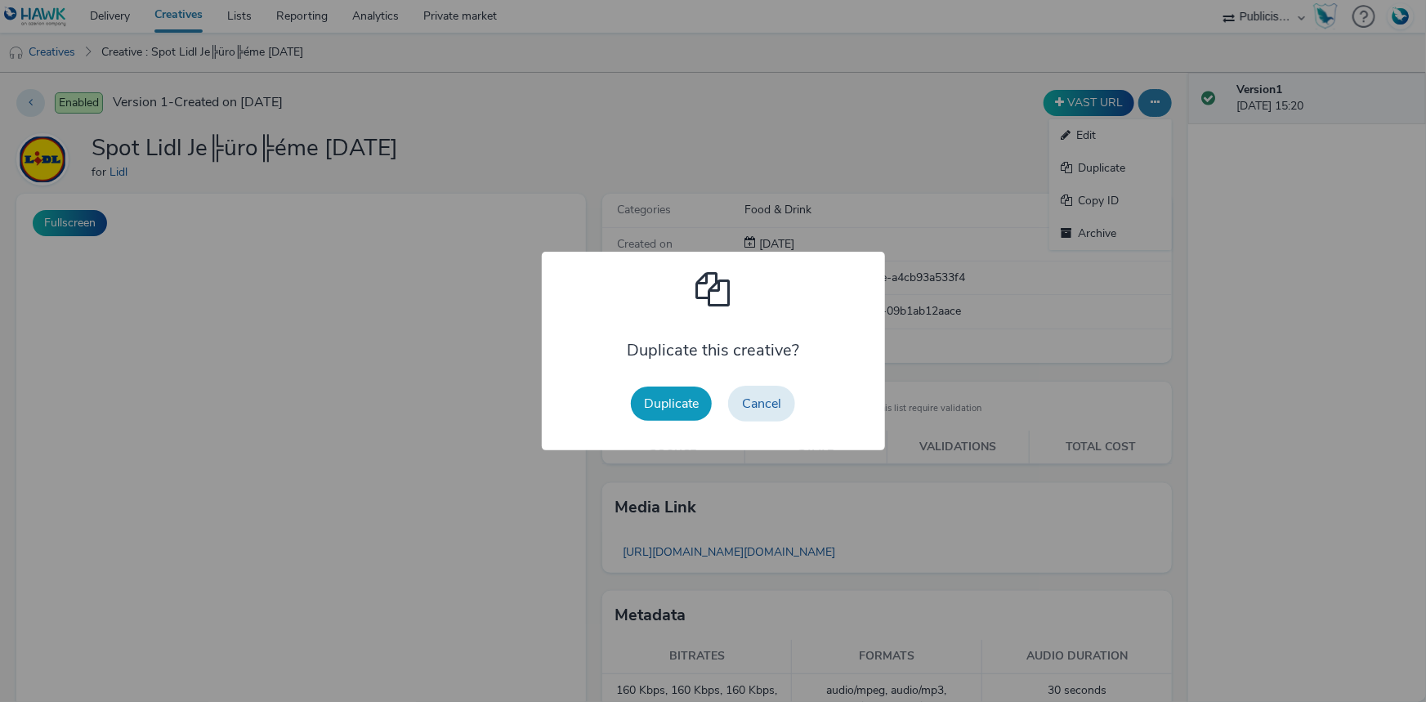
click at [682, 399] on button "Duplicate" at bounding box center [671, 404] width 81 height 34
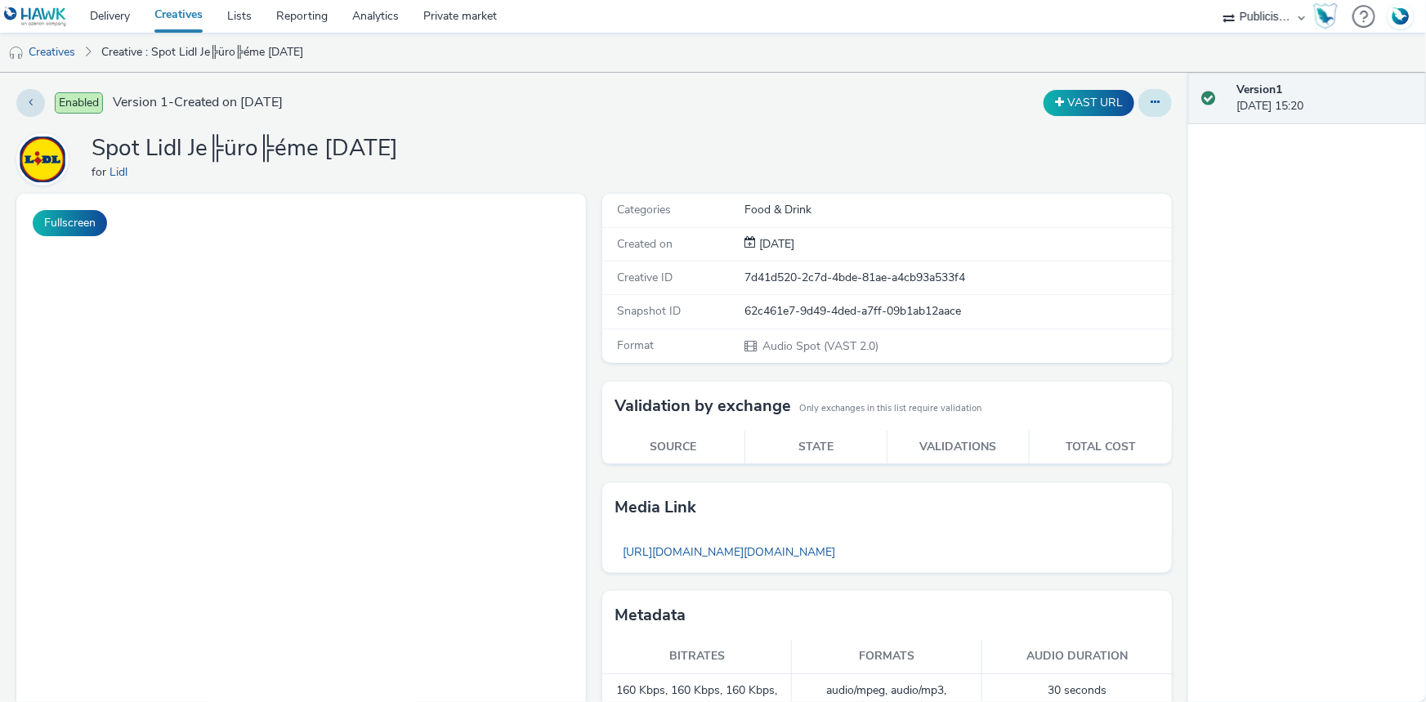
click at [1149, 103] on button at bounding box center [1155, 103] width 34 height 28
click at [1099, 123] on link "Edit" at bounding box center [1110, 135] width 123 height 33
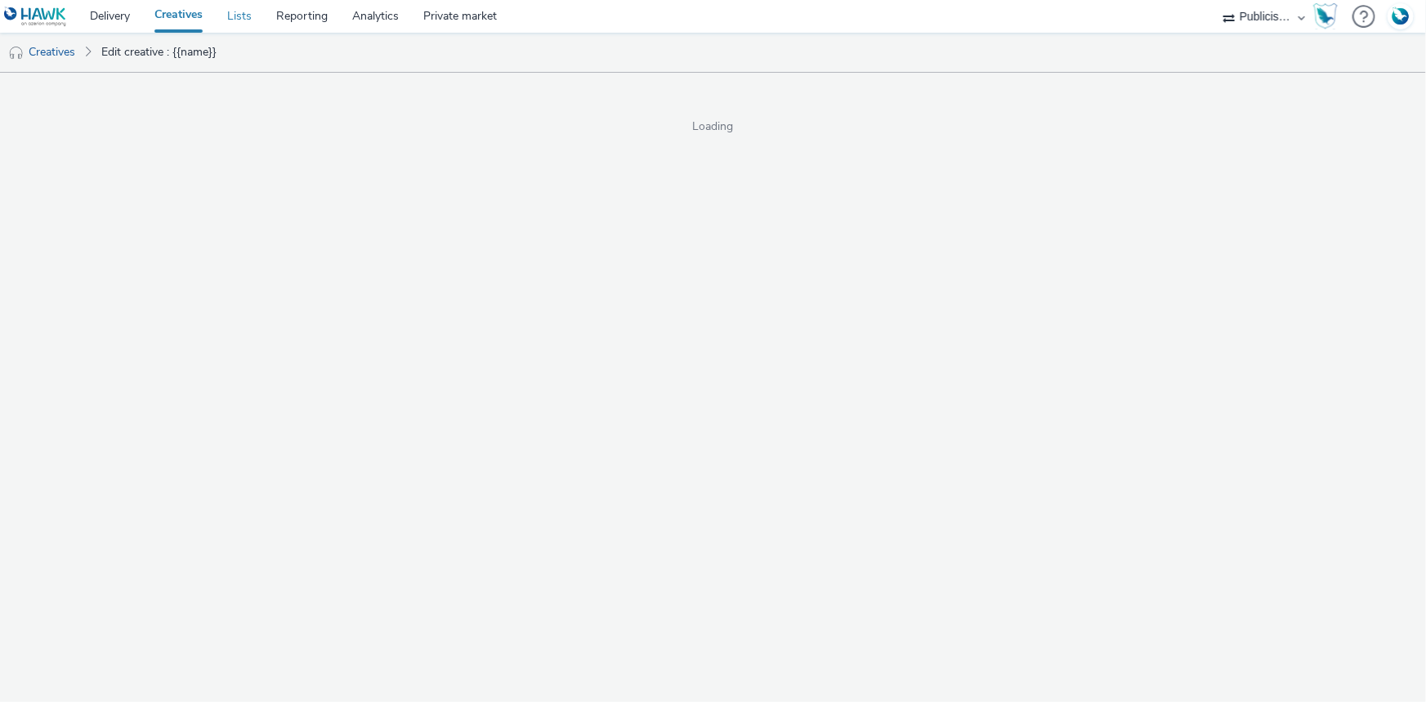
click at [185, 16] on link "Creatives" at bounding box center [178, 16] width 73 height 33
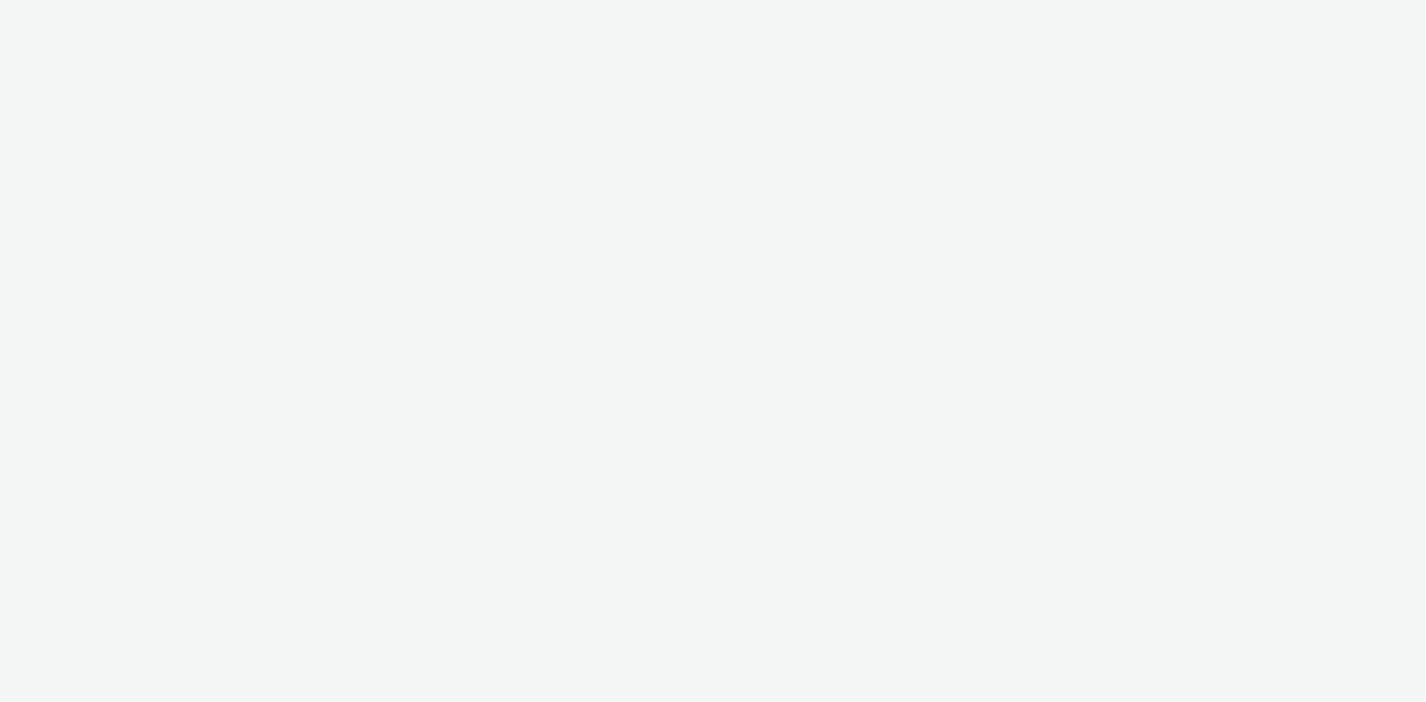
select select "08a58170-7f08-4922-abc8-b2d1eb407230"
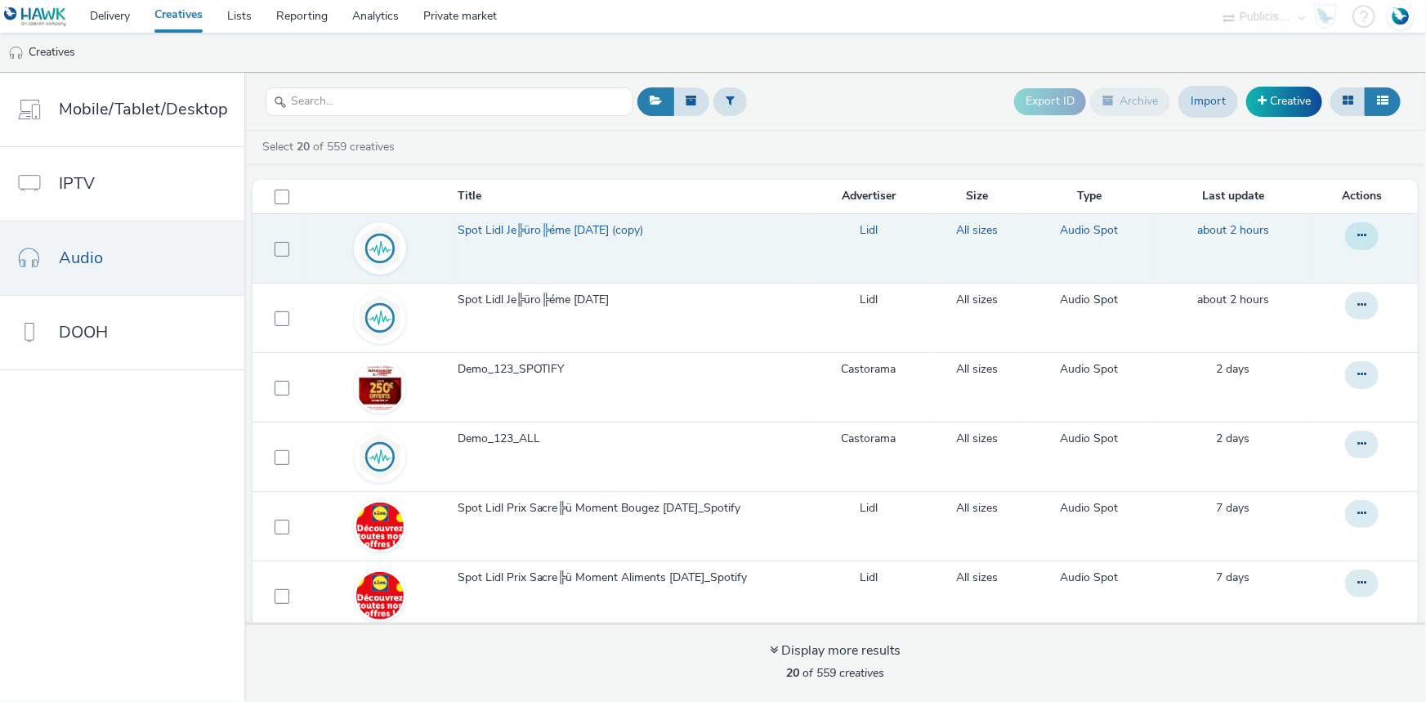
click at [1345, 235] on button at bounding box center [1362, 236] width 34 height 28
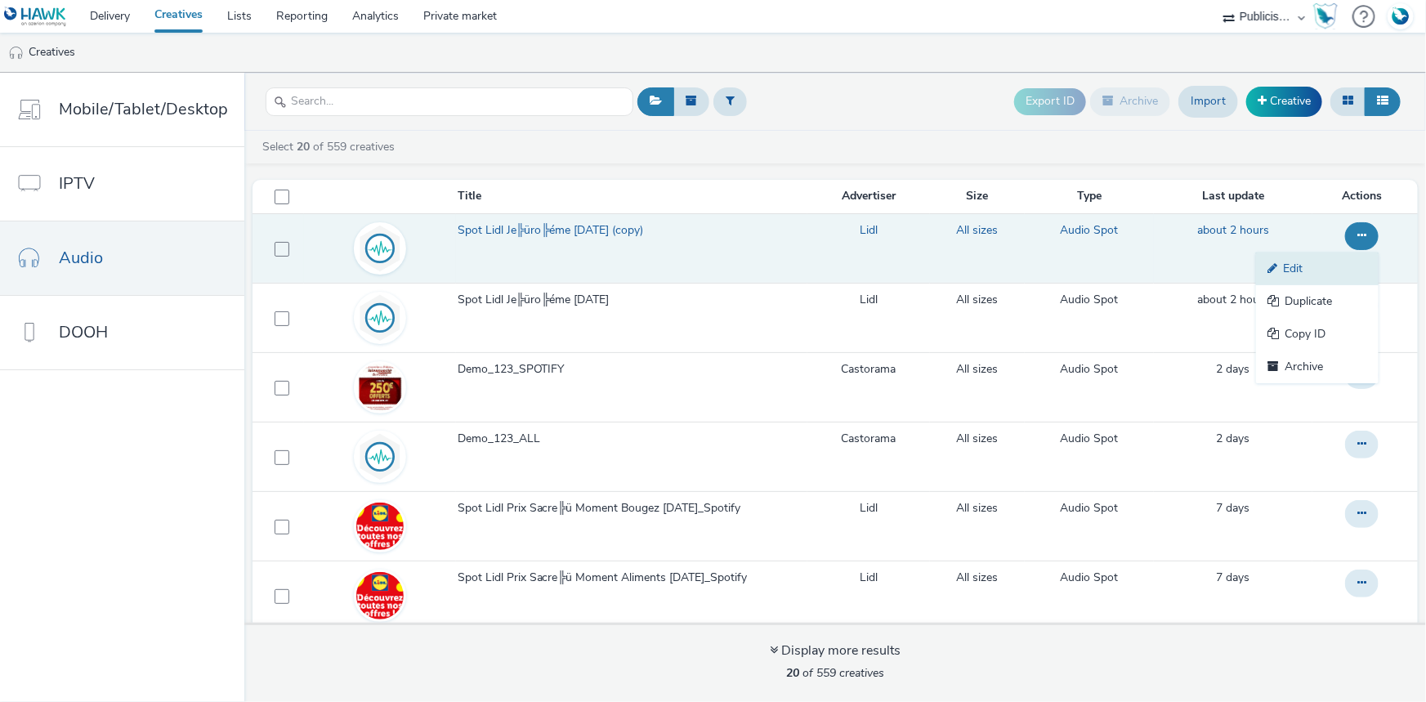
click at [1290, 264] on link "Edit" at bounding box center [1317, 269] width 123 height 33
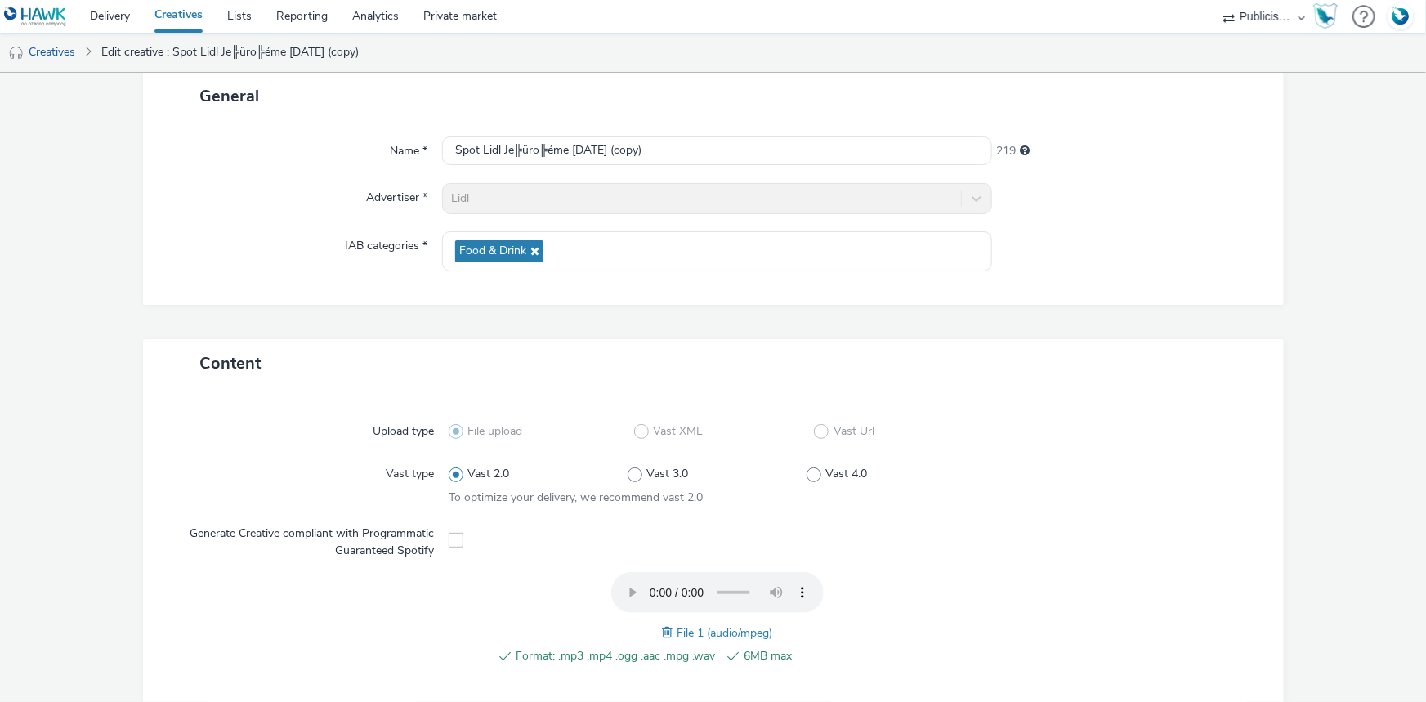
scroll to position [222, 0]
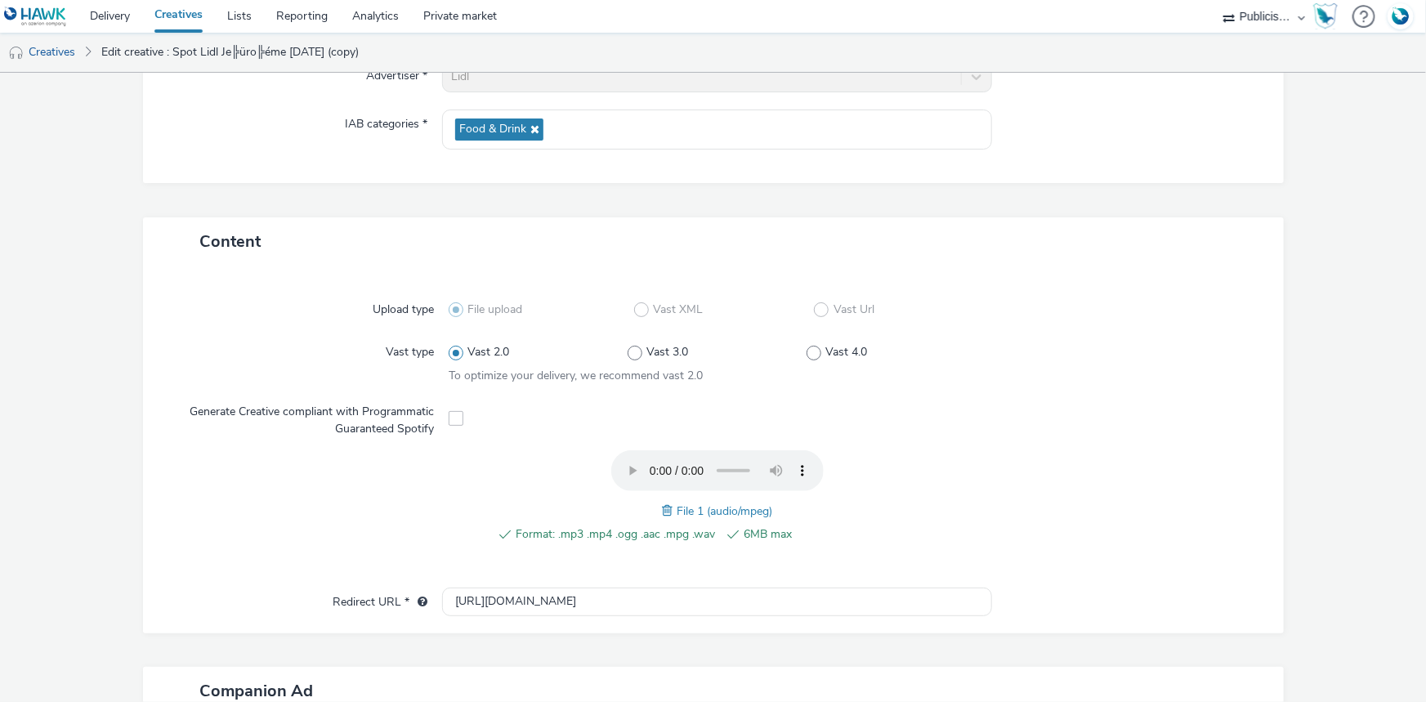
click at [662, 507] on span at bounding box center [669, 511] width 15 height 18
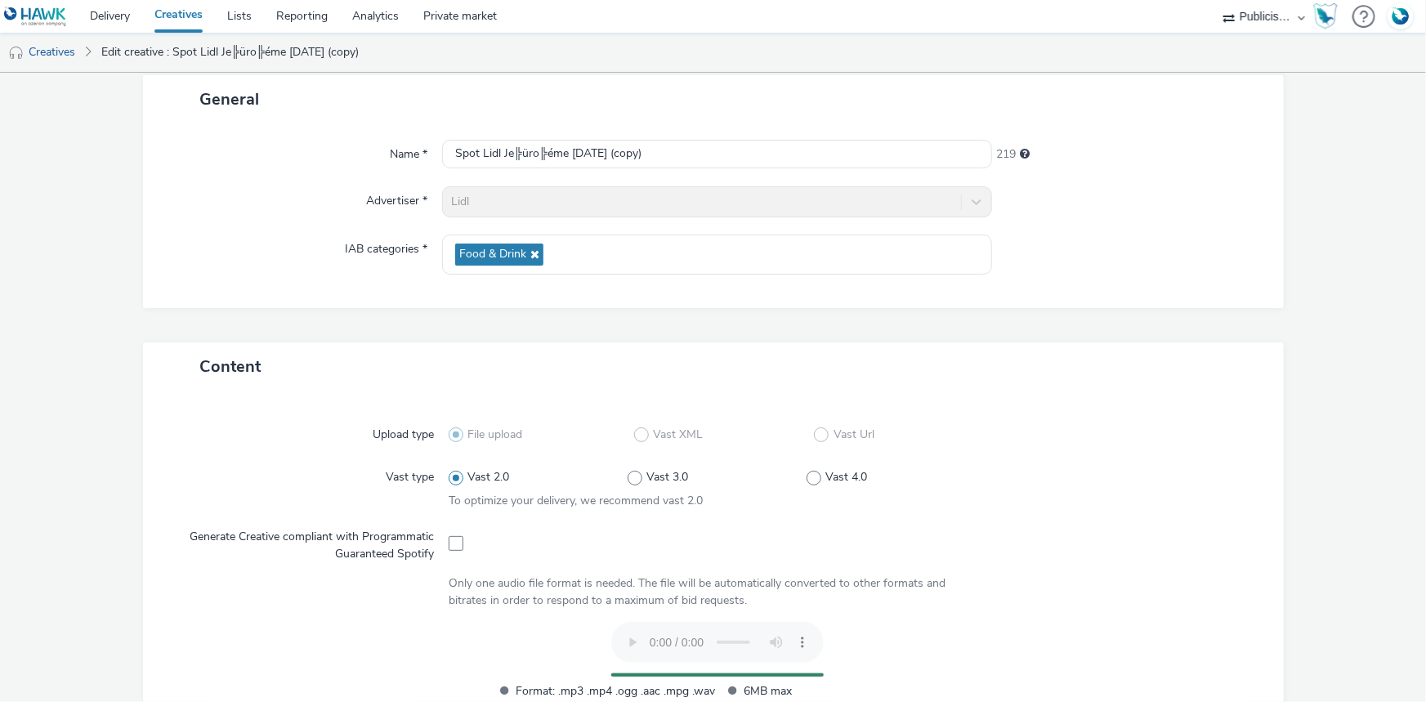
scroll to position [0, 0]
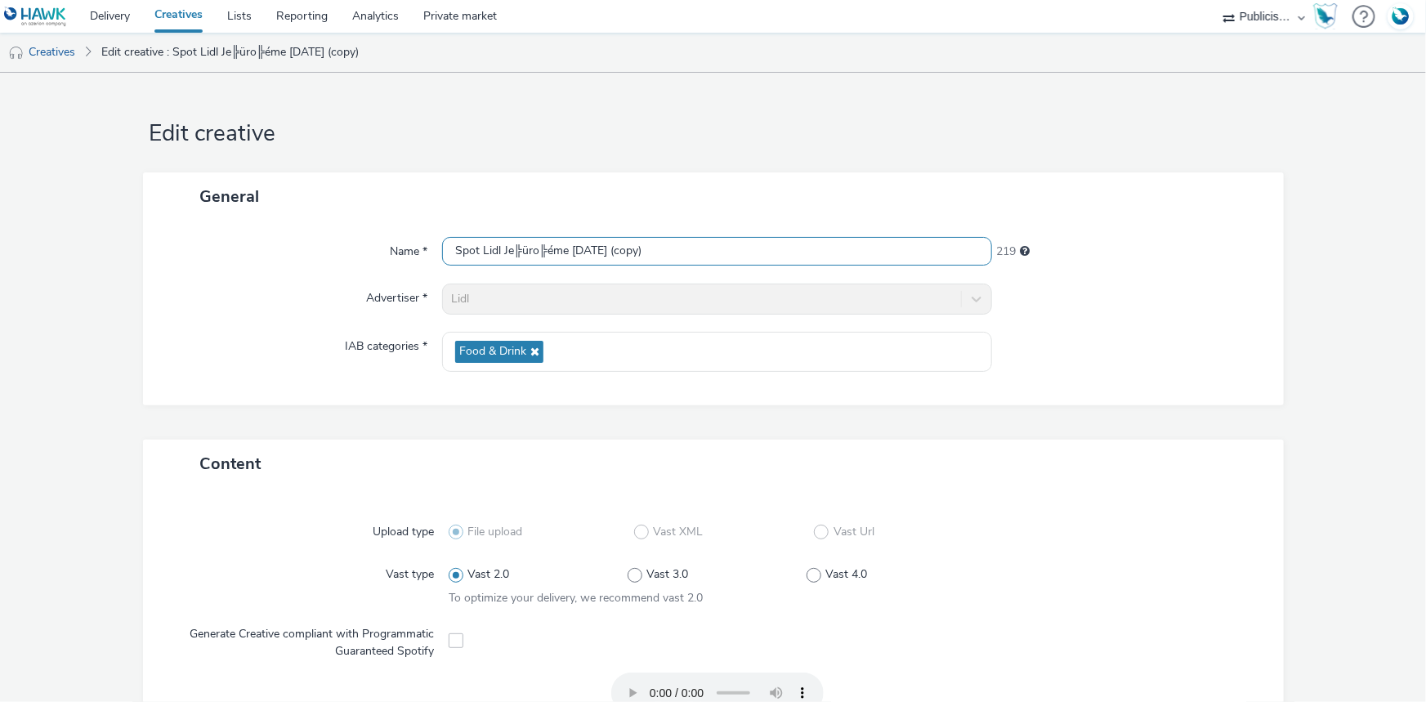
click at [515, 243] on input "Spot Lidl Je╠üro╠éme 09-09-25 (copy)" at bounding box center [717, 251] width 550 height 29
click at [515, 244] on input "Spot Lidl Je╠üro╠éme 09-09-25 (copy)" at bounding box center [717, 251] width 550 height 29
paste input "Radio Lidl CVC Beignets 30s Aliments 11-09-25"
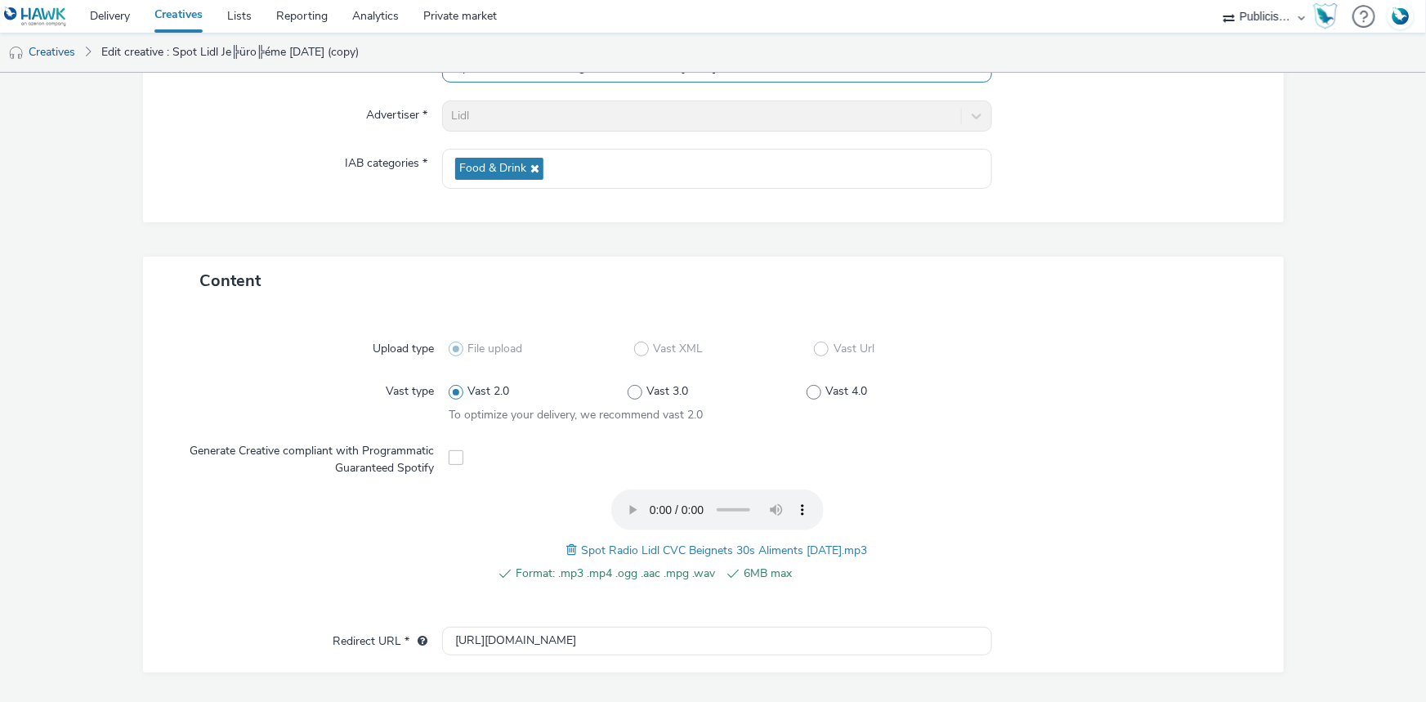
scroll to position [512, 0]
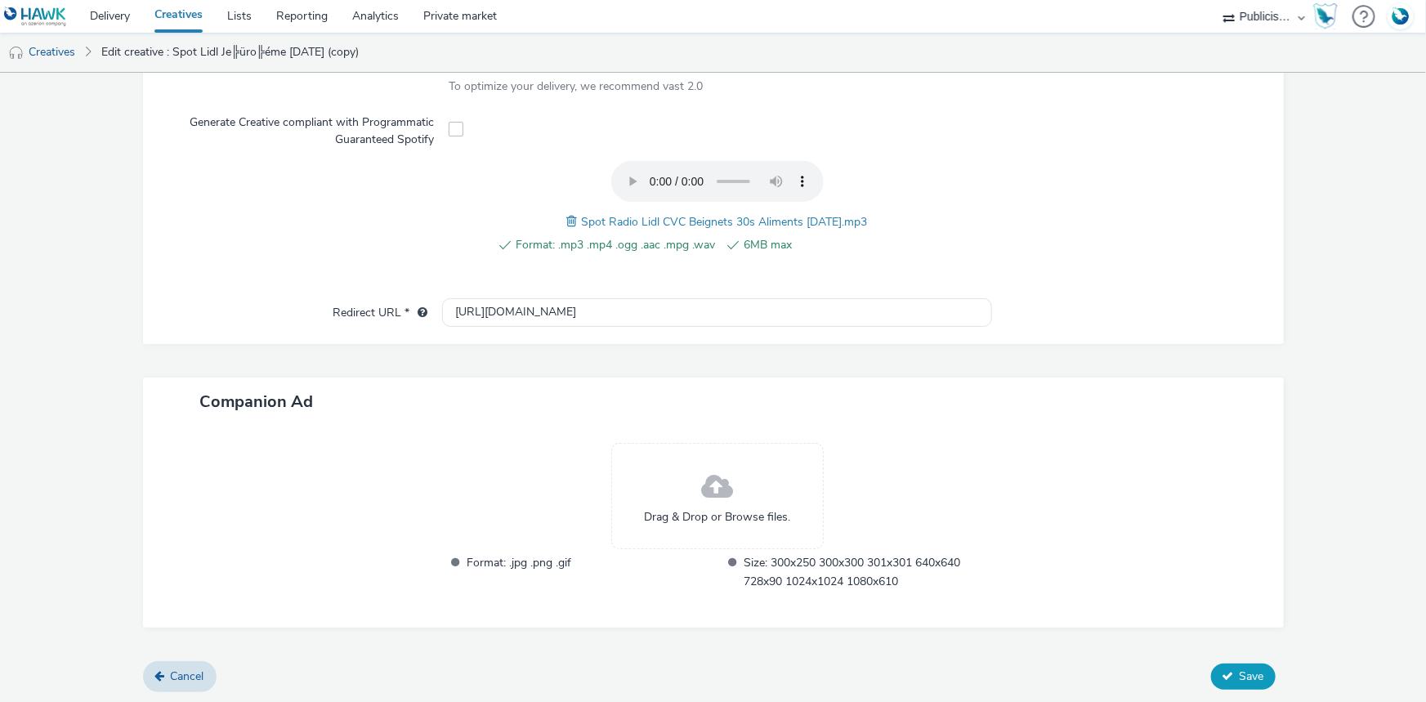
type input "Spot Radio Lidl CVC Beignets 30s Aliments 11-09-25"
click at [1240, 674] on span "Save" at bounding box center [1252, 677] width 25 height 16
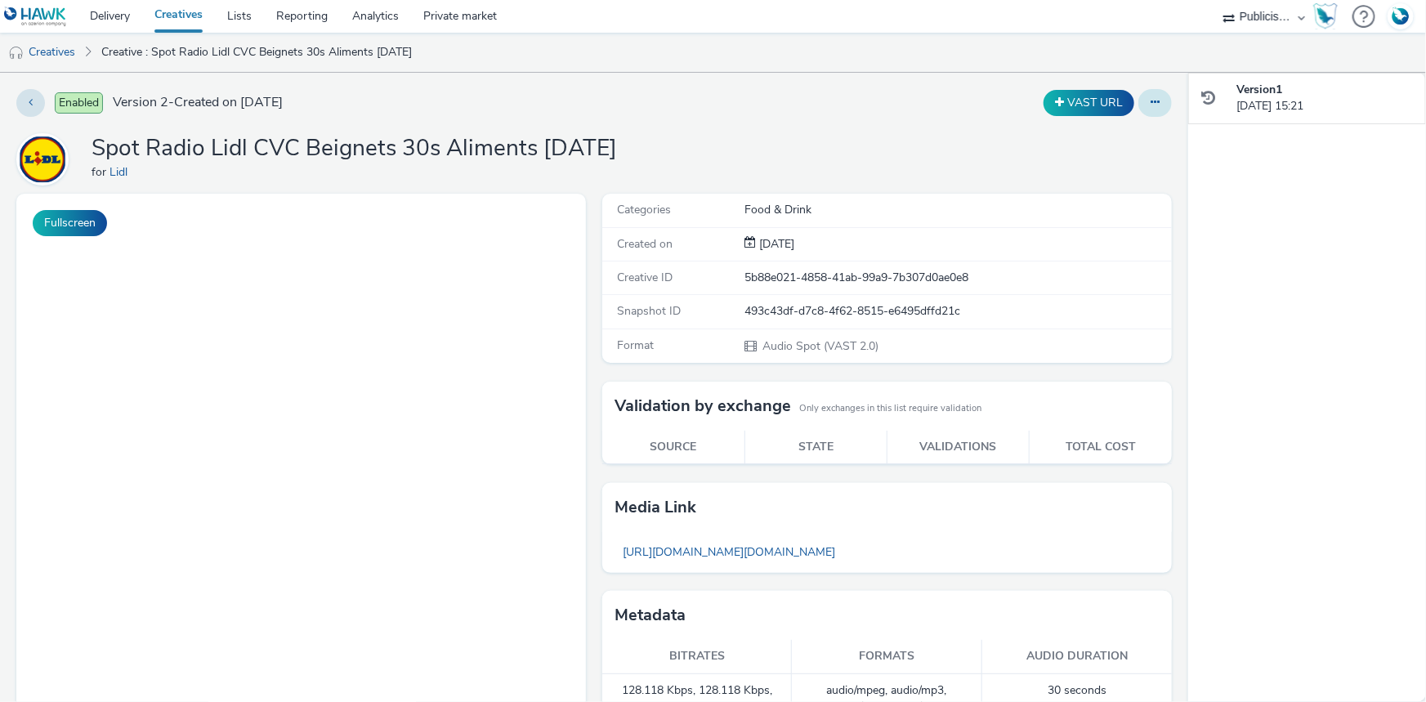
click at [1151, 97] on icon at bounding box center [1155, 101] width 9 height 11
click at [1092, 167] on link "Duplicate" at bounding box center [1110, 168] width 123 height 33
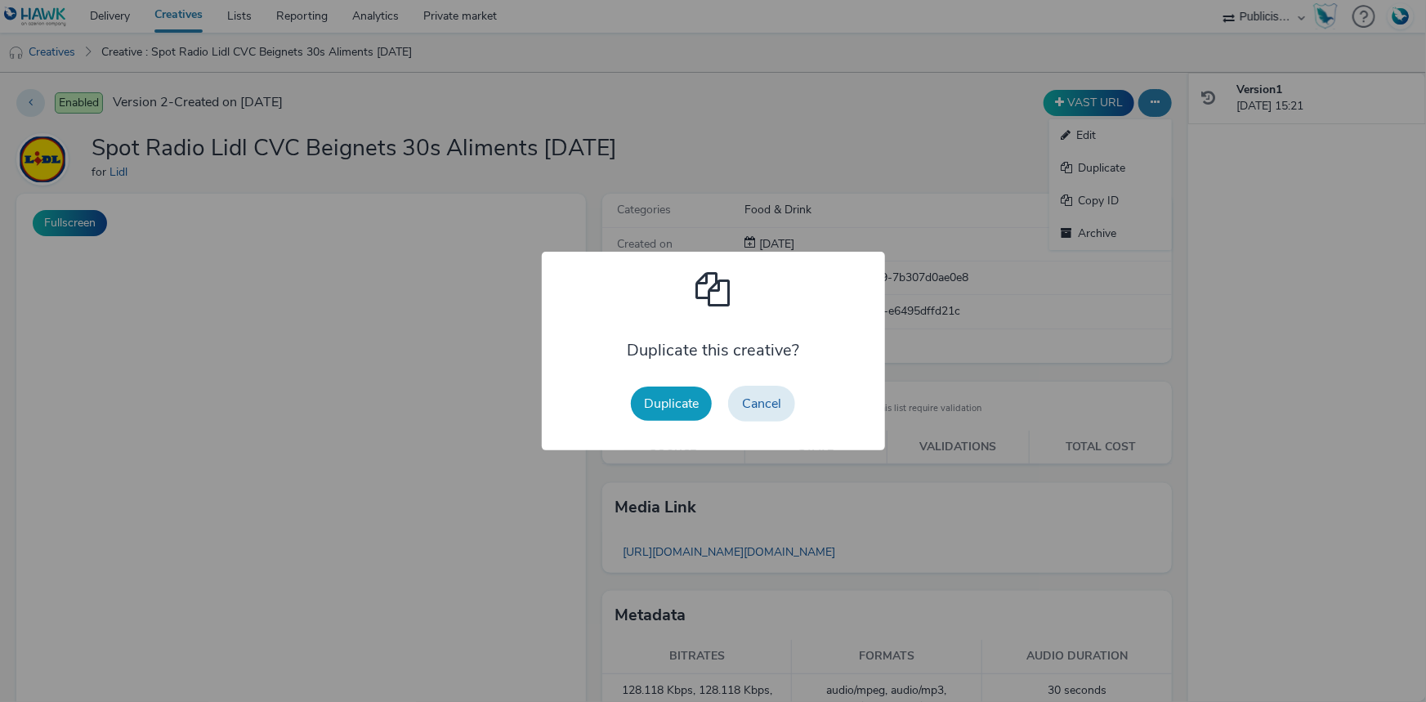
click at [683, 414] on button "Duplicate" at bounding box center [671, 404] width 81 height 34
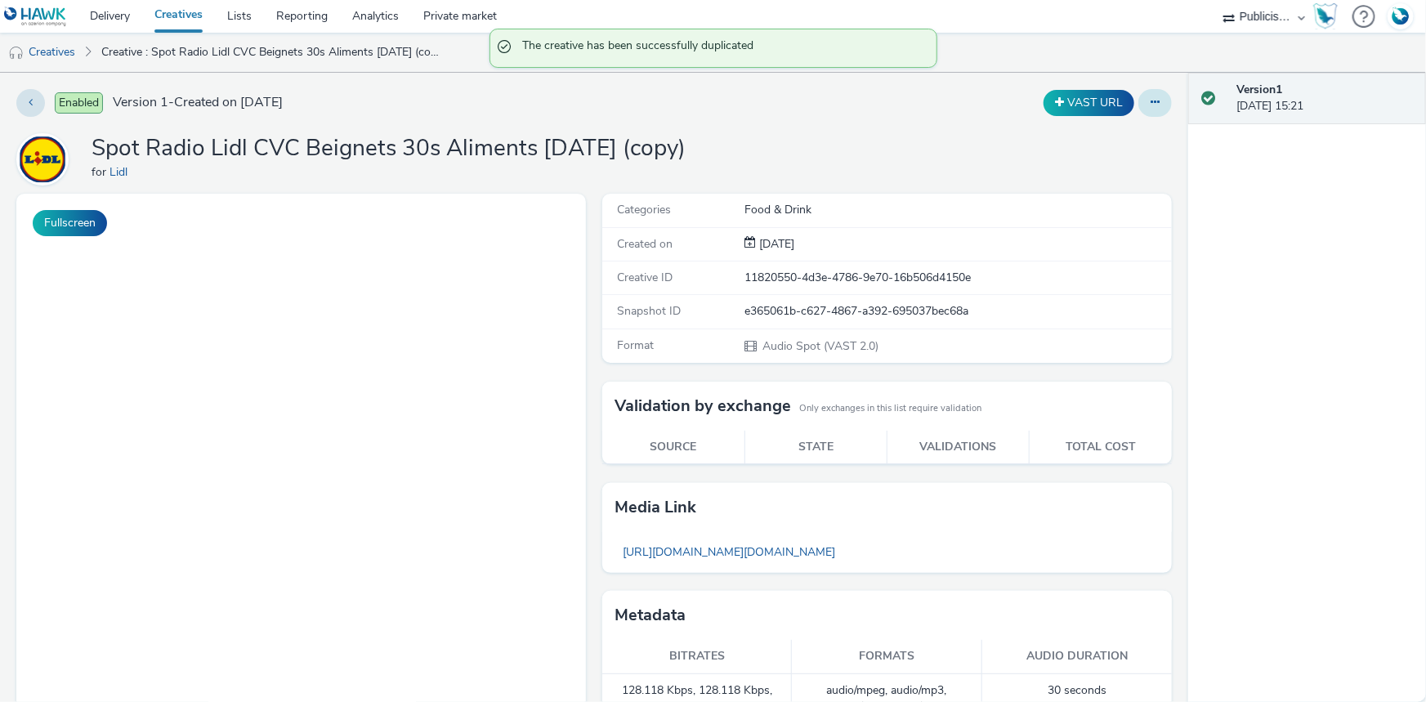
click at [1151, 102] on icon at bounding box center [1155, 101] width 9 height 11
click at [1079, 133] on link "Edit" at bounding box center [1110, 135] width 123 height 33
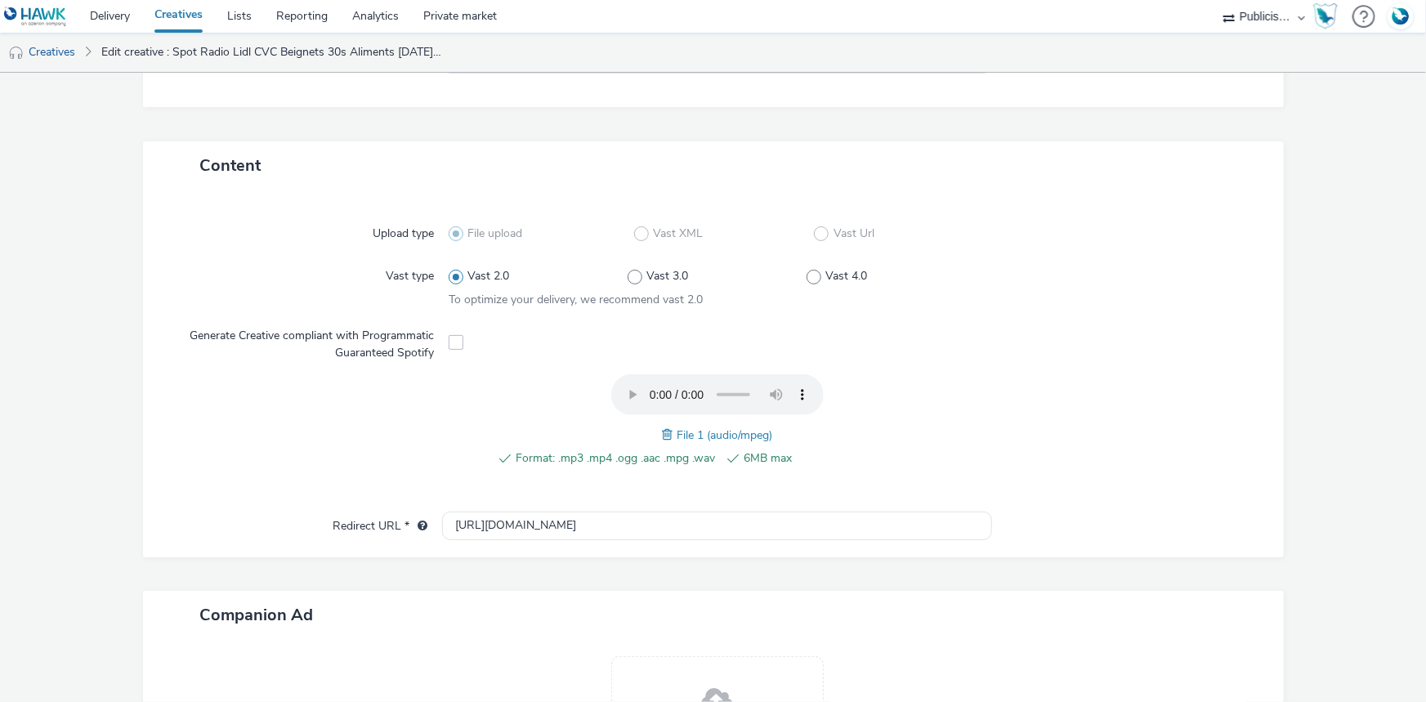
scroll to position [512, 0]
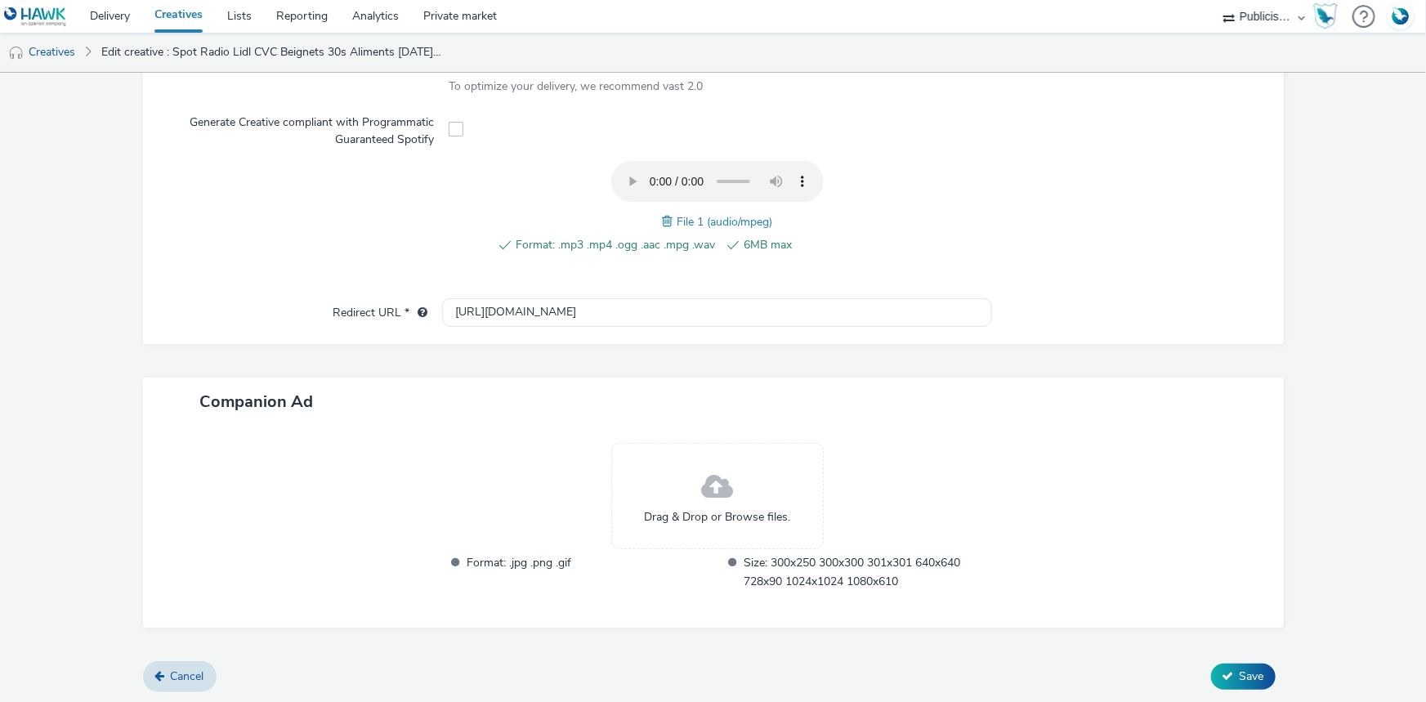
click at [662, 222] on span at bounding box center [669, 221] width 15 height 18
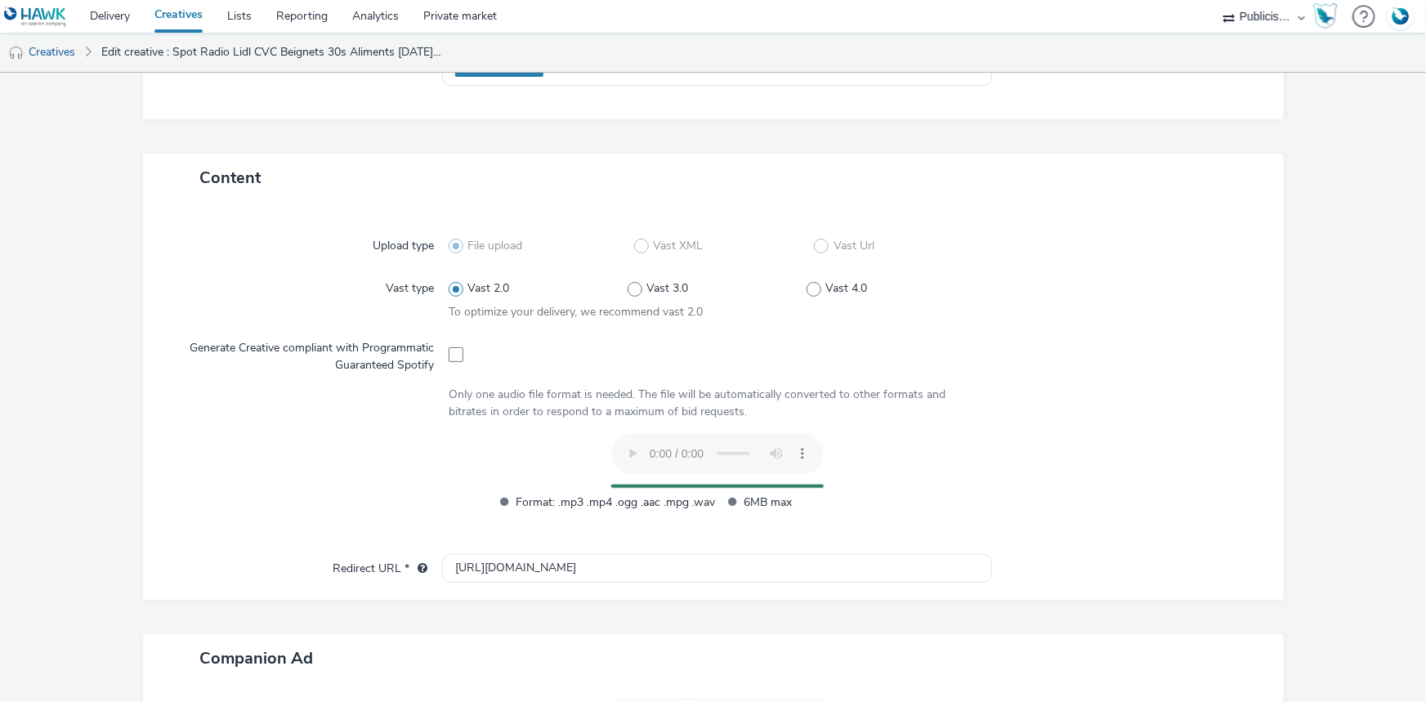
scroll to position [0, 0]
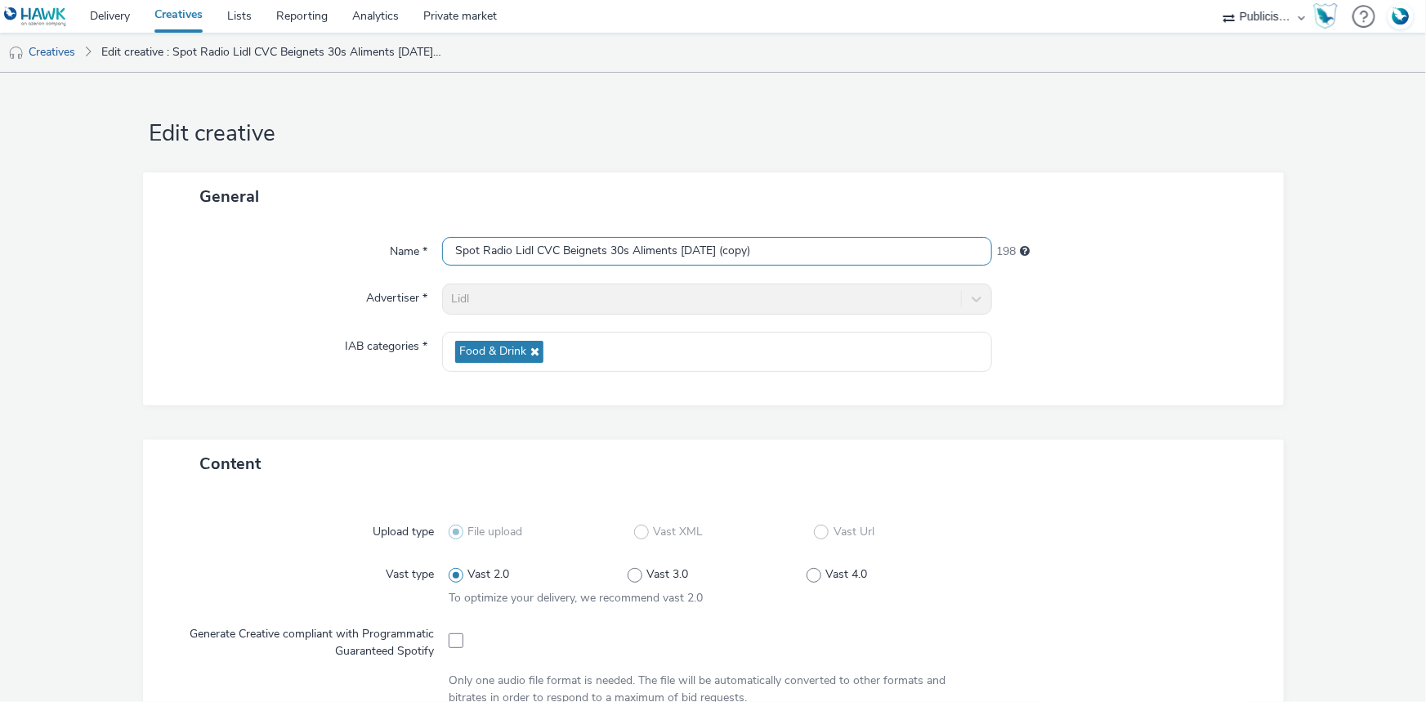
click at [512, 253] on input "Spot Radio Lidl CVC Beignets 30s Aliments 11-09-25 (copy)" at bounding box center [717, 251] width 550 height 29
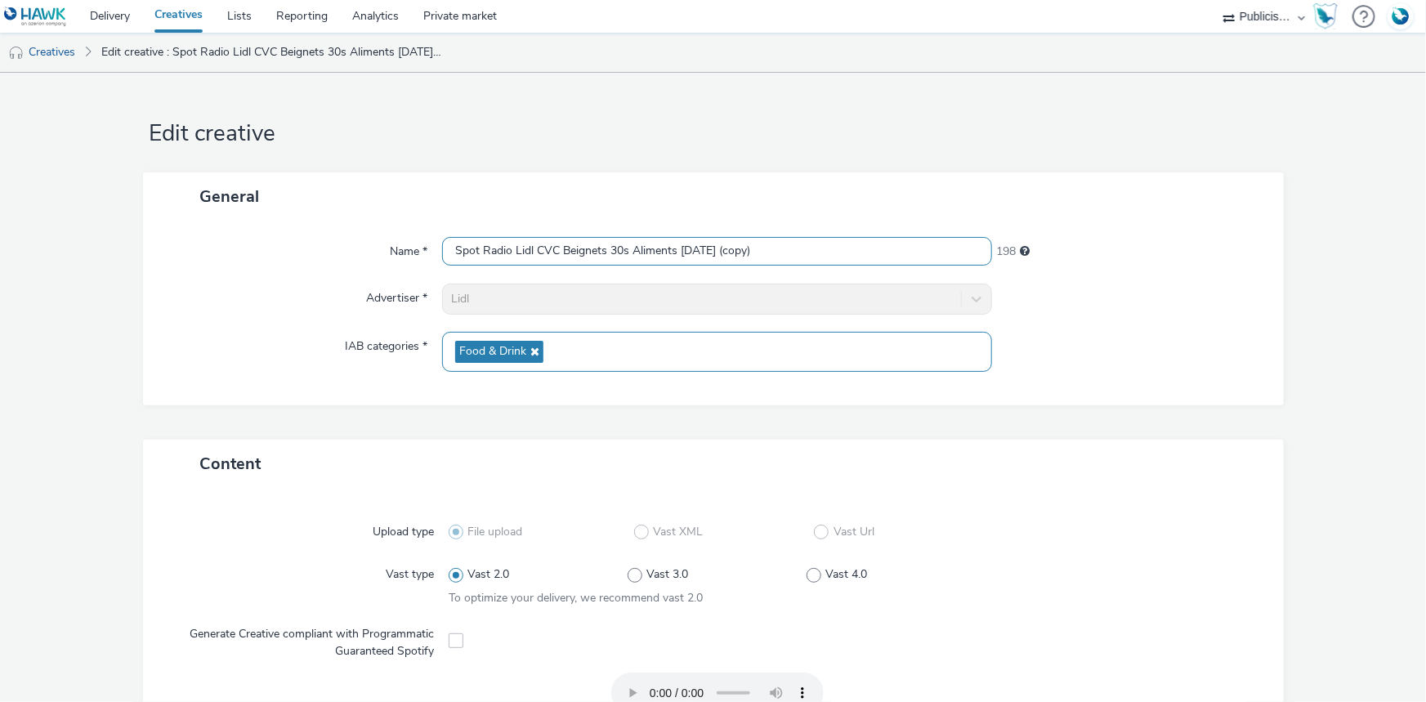
paste input "Bougez 11-09-25"
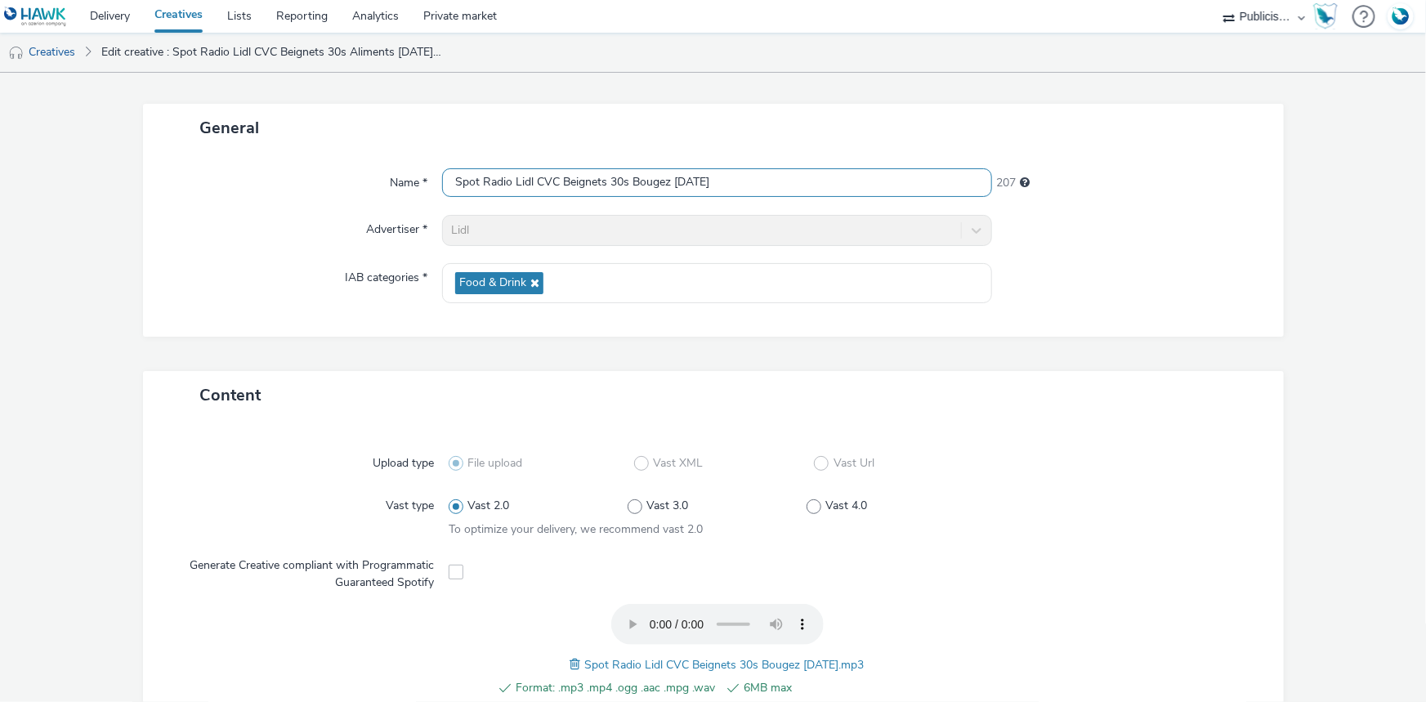
scroll to position [512, 0]
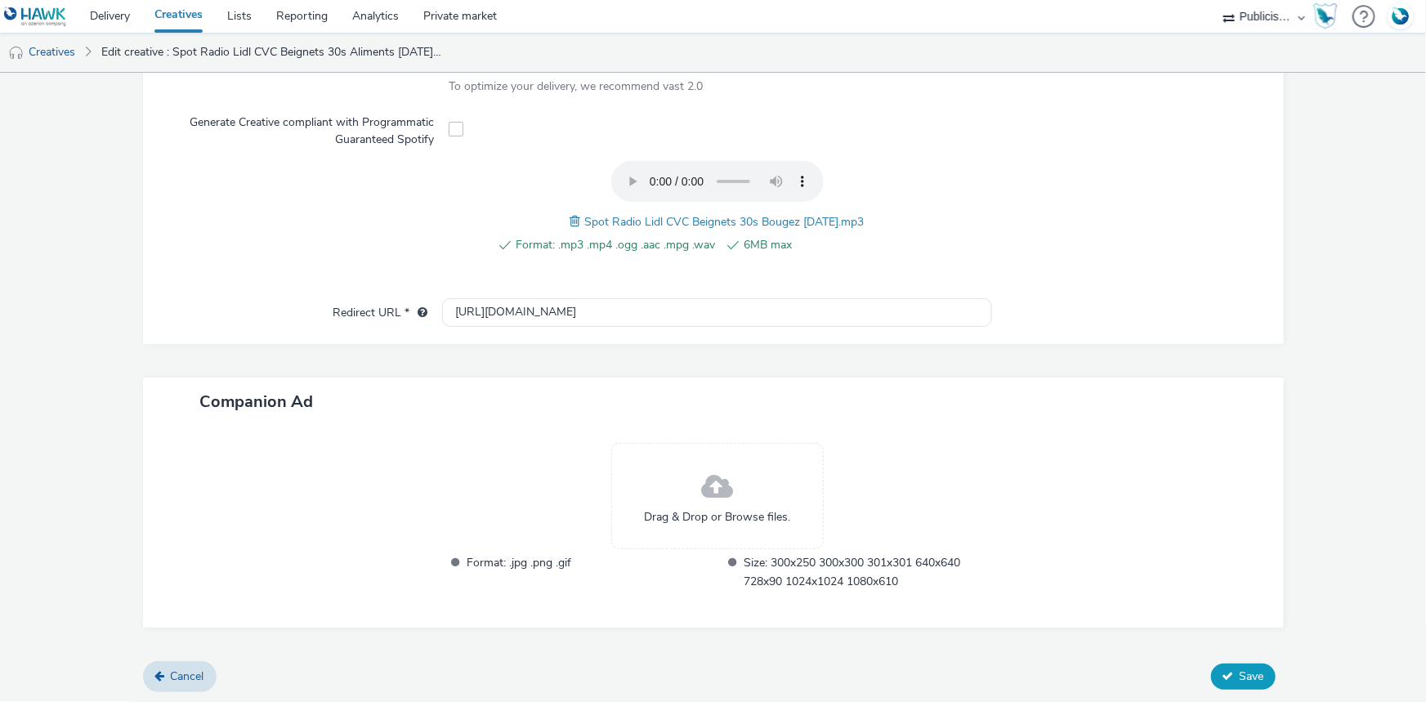
type input "Spot Radio Lidl CVC Beignets 30s Bougez [DATE]"
click at [1250, 675] on span "Save" at bounding box center [1252, 677] width 25 height 16
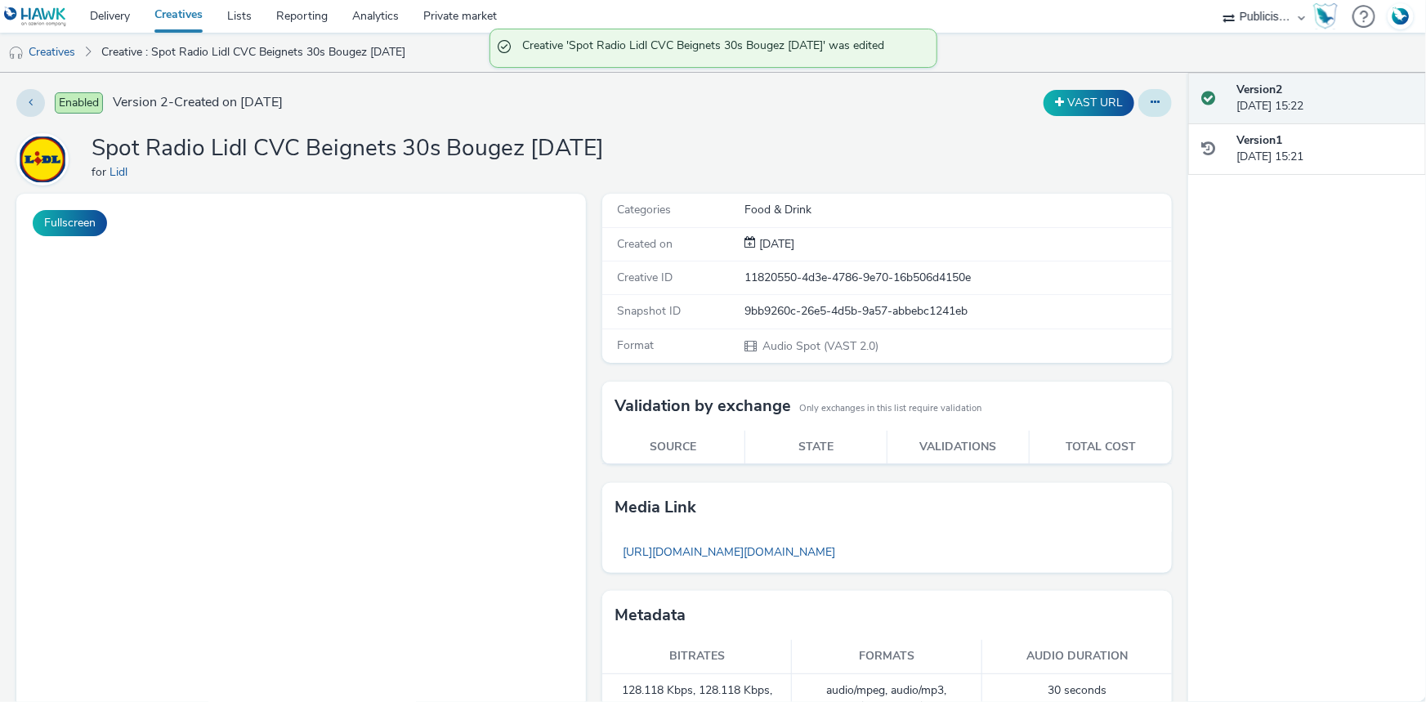
click at [1153, 107] on button at bounding box center [1155, 103] width 34 height 28
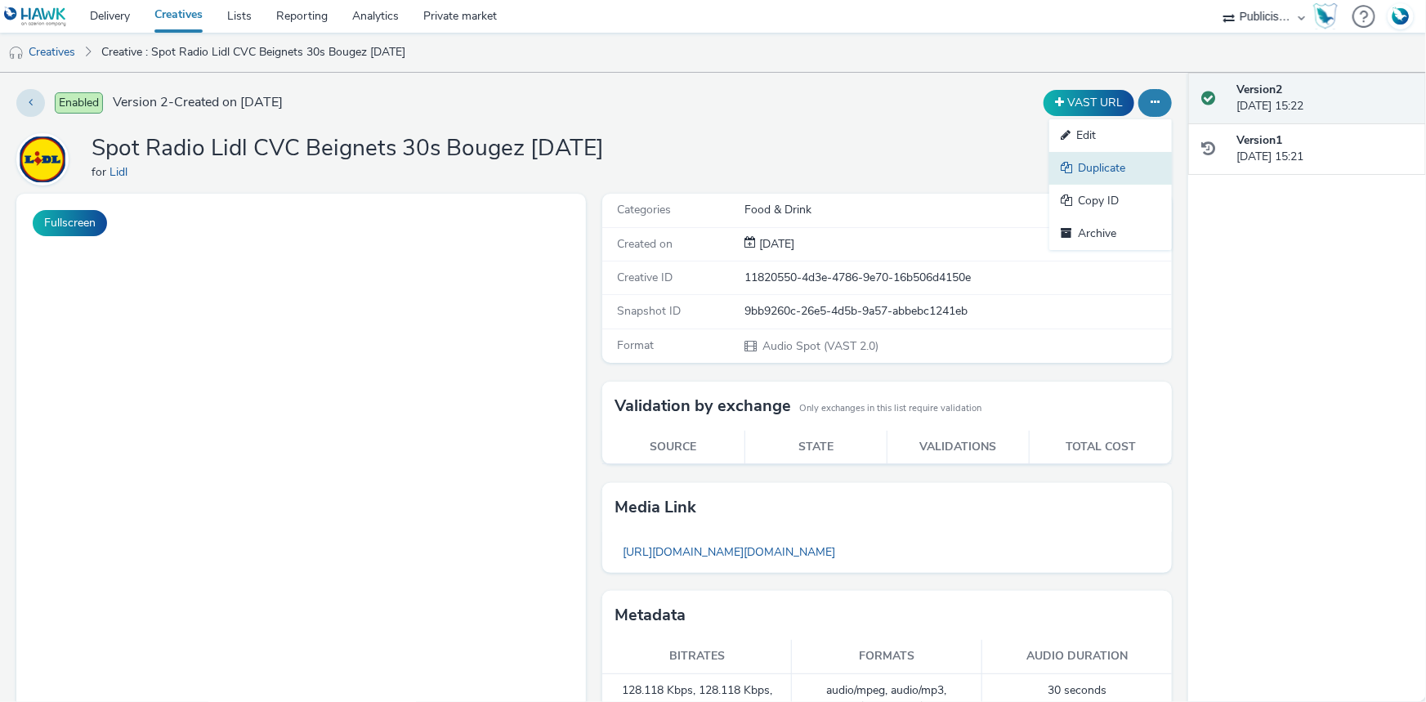
click at [1120, 168] on link "Duplicate" at bounding box center [1110, 168] width 123 height 33
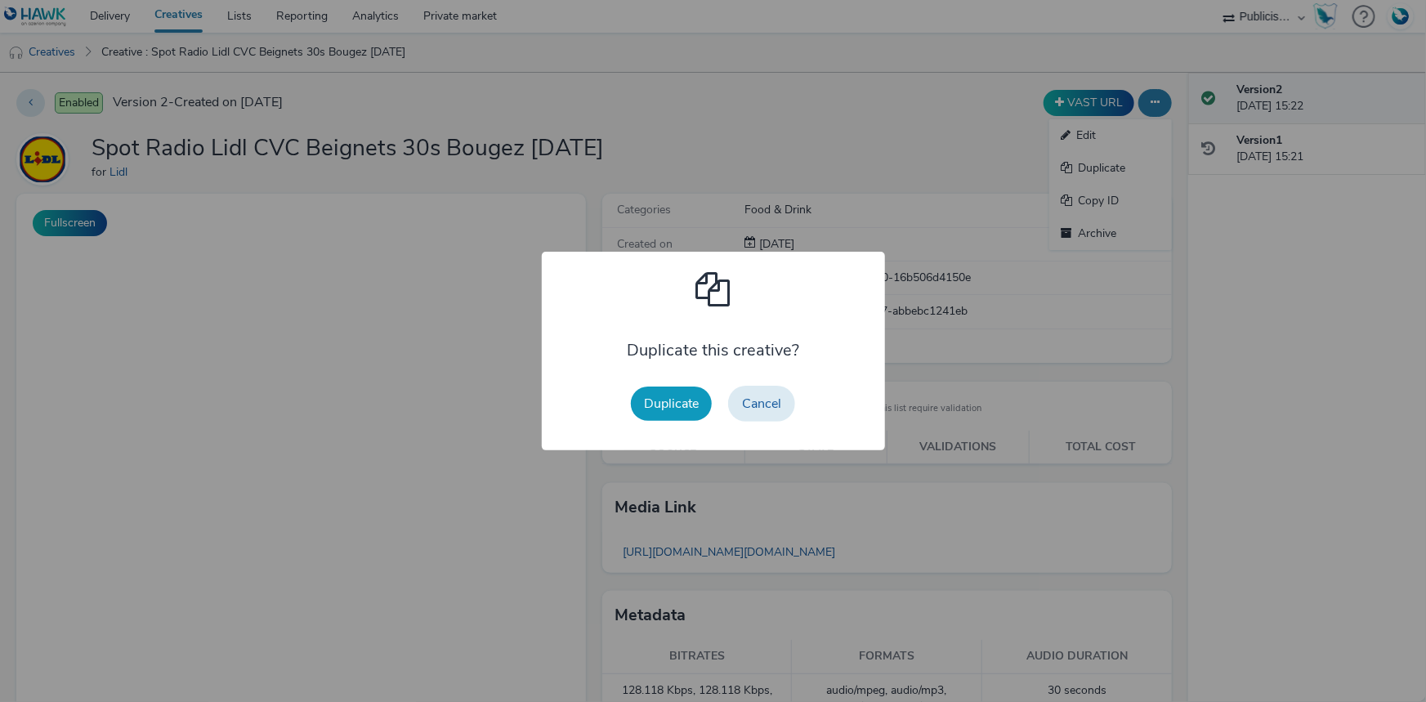
click at [675, 405] on button "Duplicate" at bounding box center [671, 404] width 81 height 34
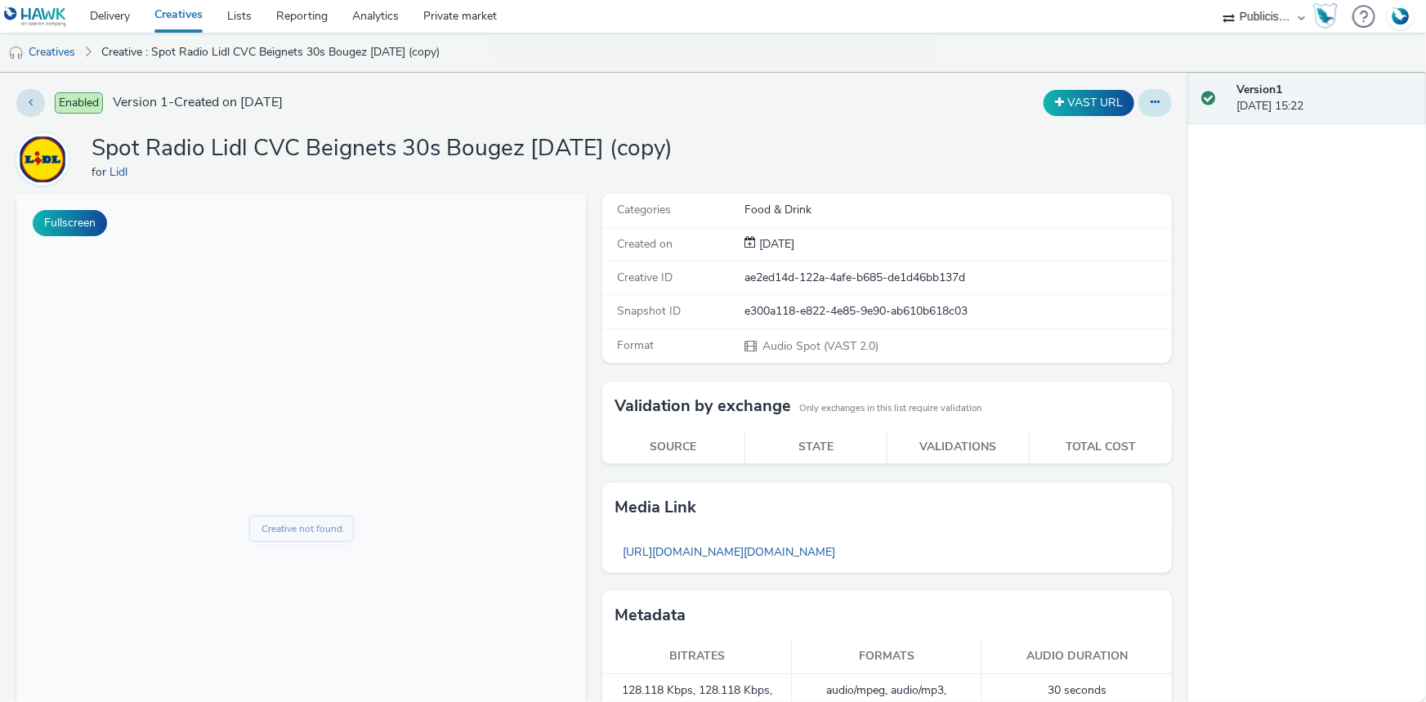
click at [1151, 106] on icon at bounding box center [1155, 101] width 9 height 11
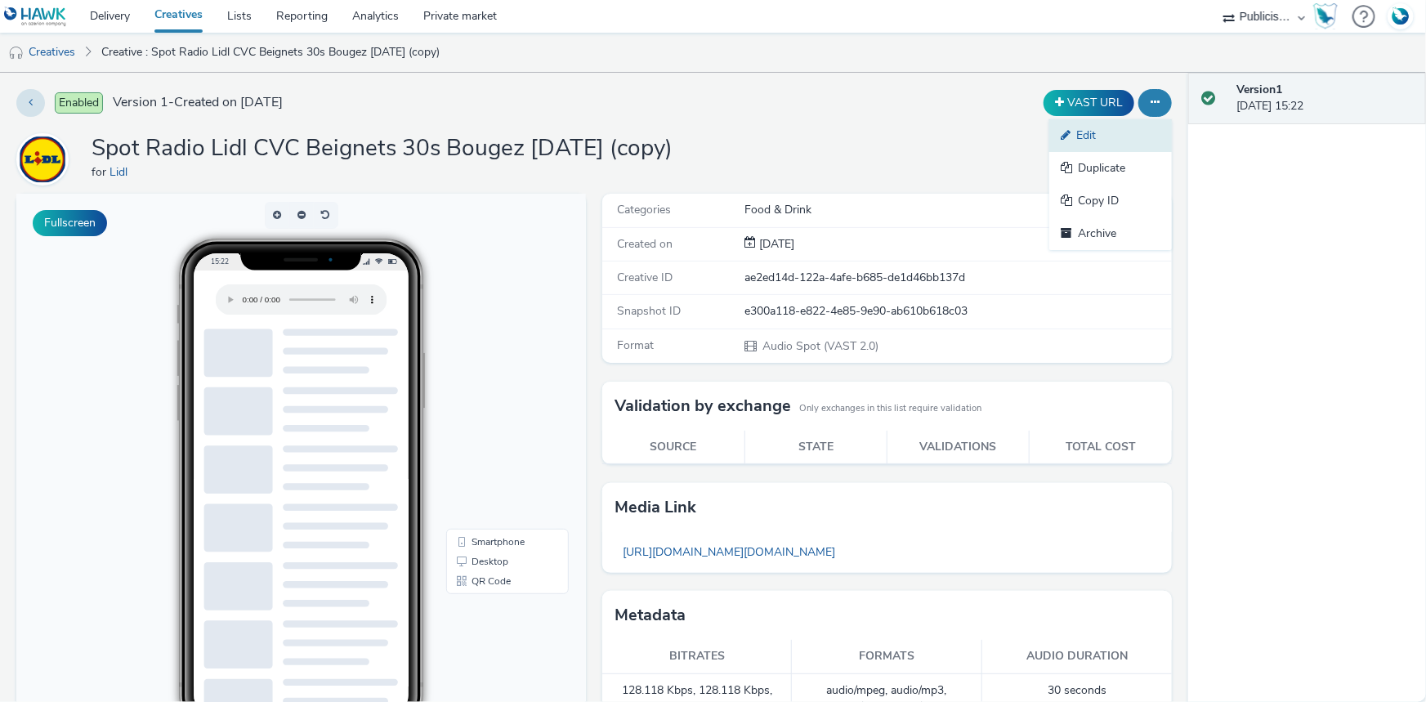
click at [1075, 132] on link "Edit" at bounding box center [1110, 135] width 123 height 33
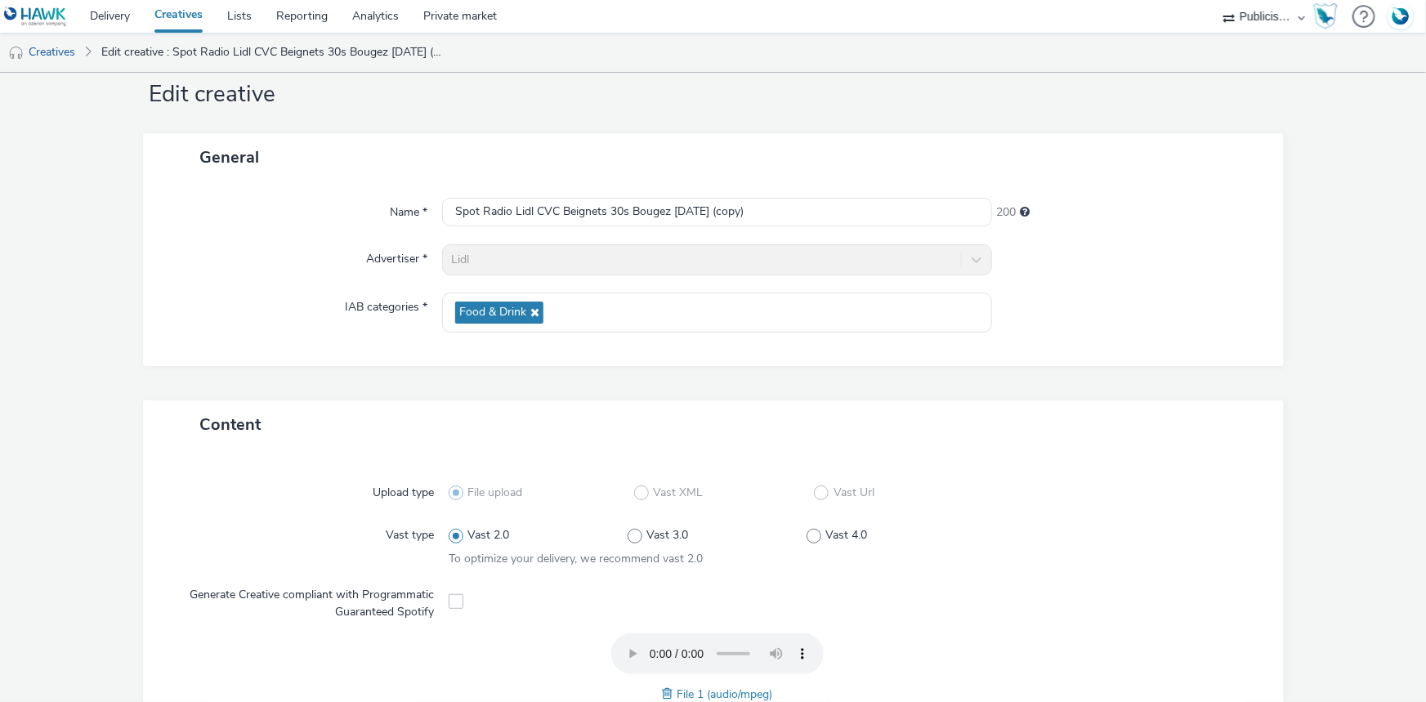
scroll to position [74, 0]
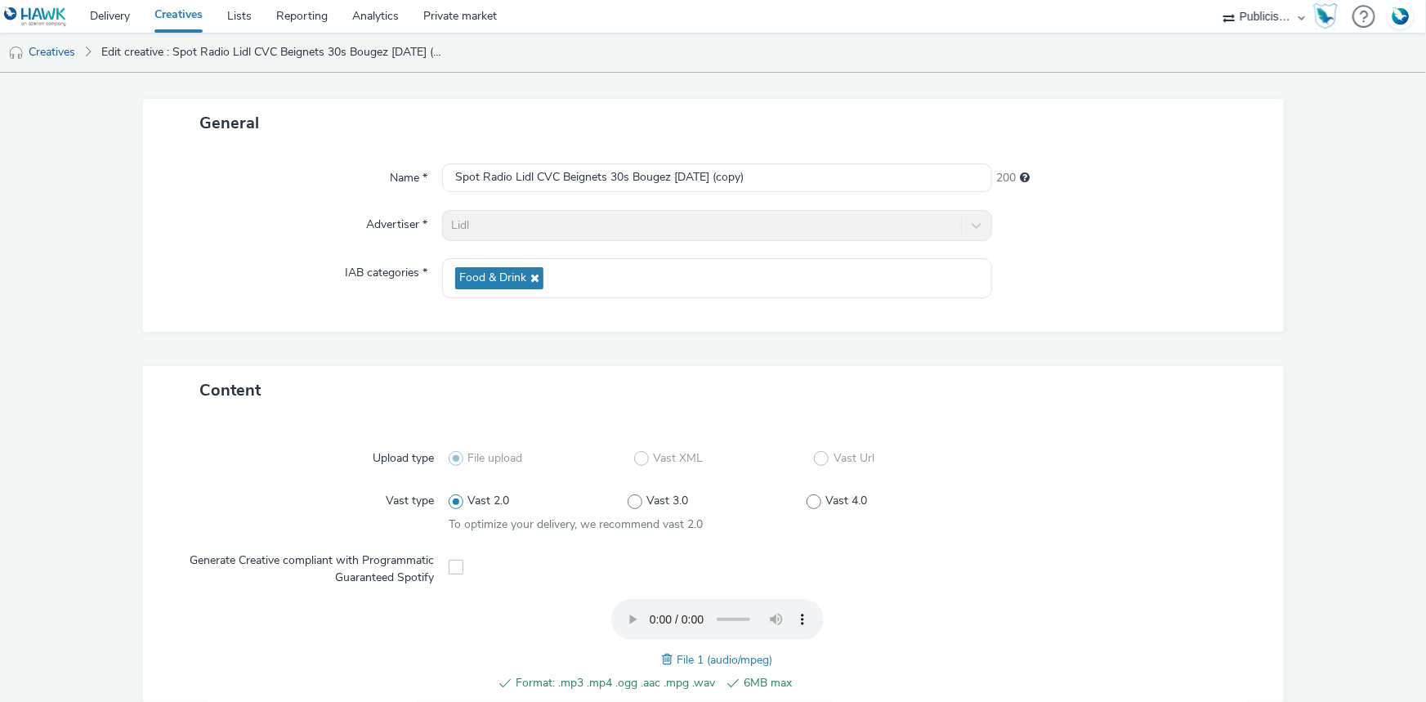
click at [664, 651] on span at bounding box center [669, 660] width 15 height 18
click at [602, 176] on input "Spot Radio Lidl CVC Beignets 30s Bougez 11-09-25 (copy)" at bounding box center [717, 177] width 550 height 29
click at [601, 170] on input "Spot Radio Lidl CVC Beignets 30s Bougez 11-09-25 (copy)" at bounding box center [717, 177] width 550 height 29
paste input "Grignoter 11-09-25"
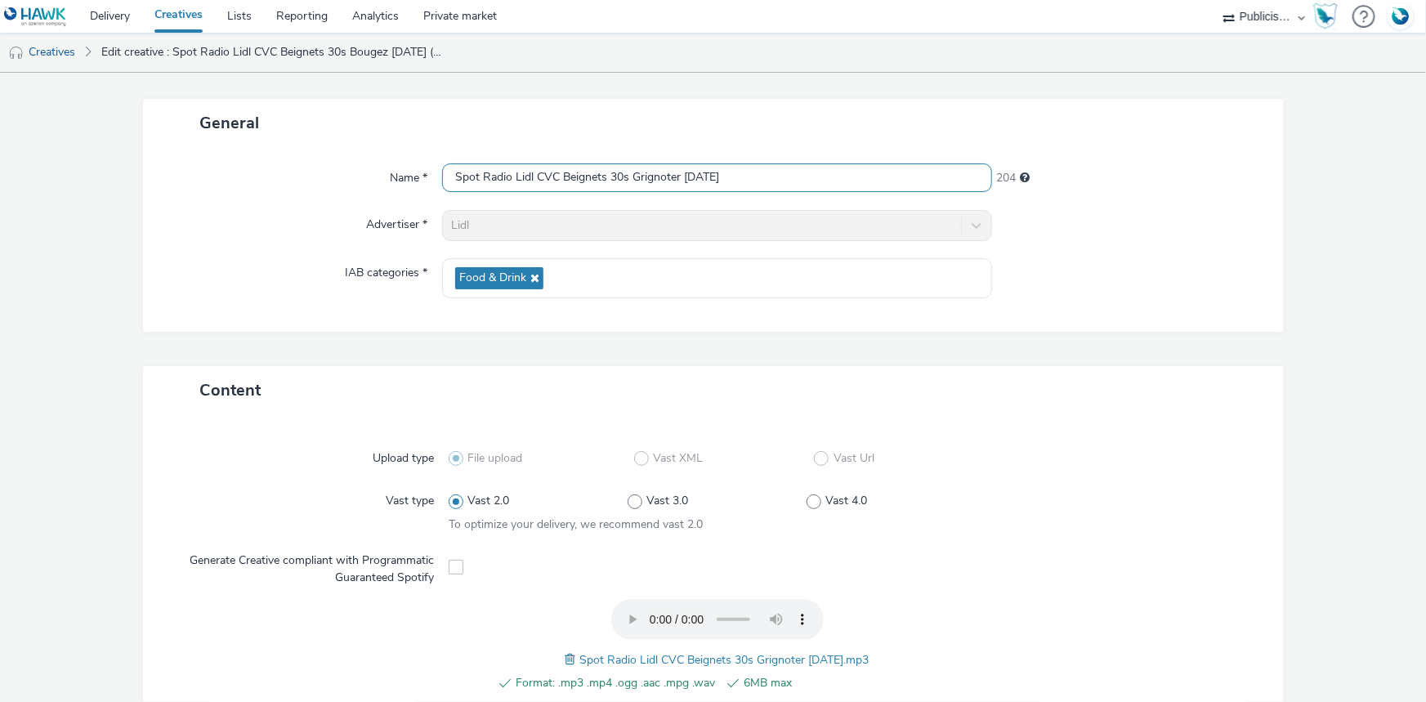
type input "Spot Radio Lidl CVC Beignets 30s Grignoter 11-09-25"
click at [1082, 288] on div at bounding box center [1129, 278] width 275 height 40
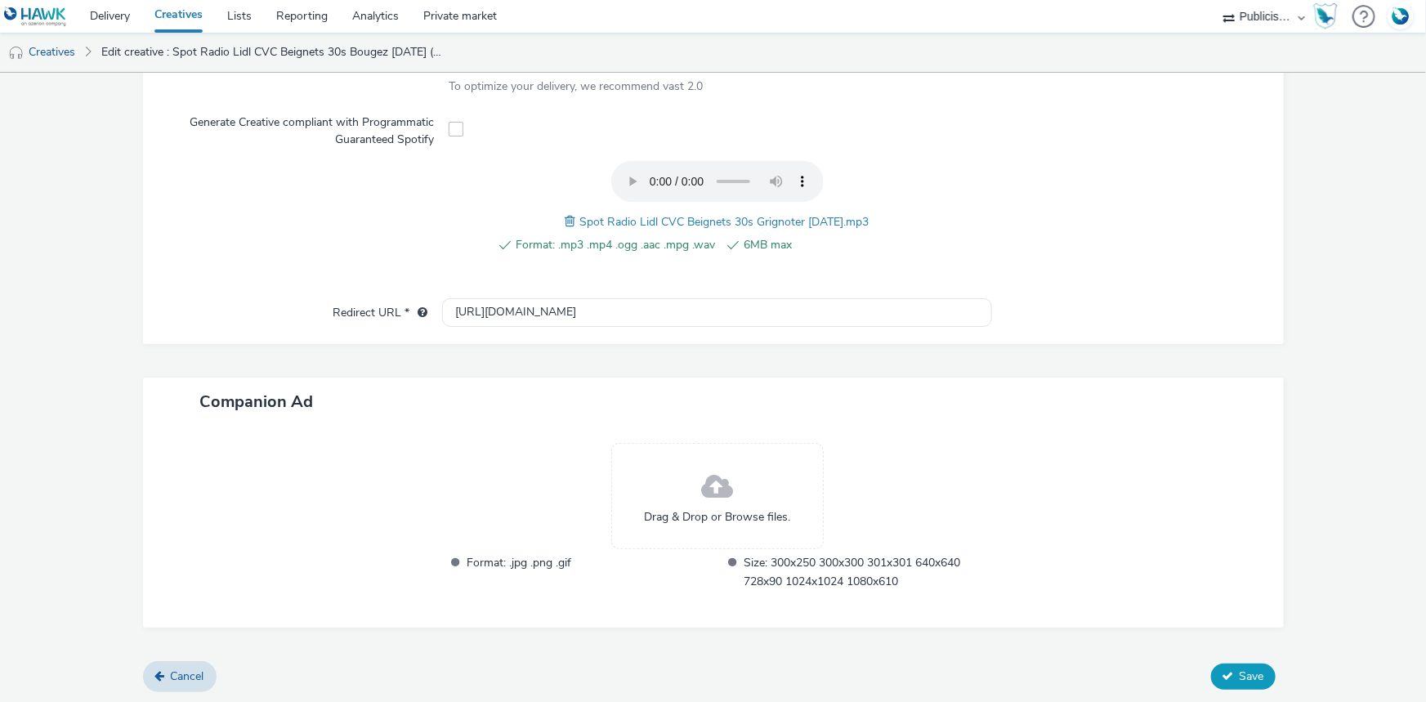
click at [1246, 671] on span "Save" at bounding box center [1252, 677] width 25 height 16
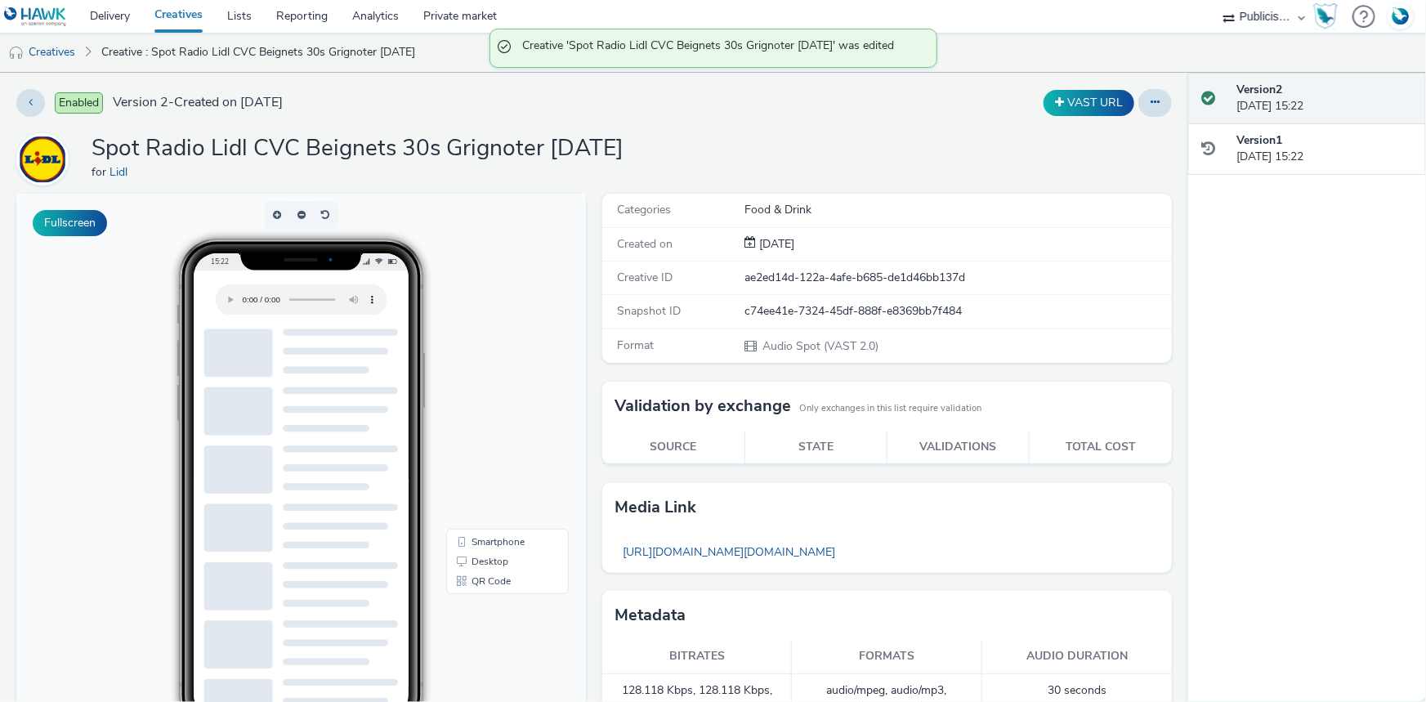
click at [170, 14] on link "Creatives" at bounding box center [178, 16] width 73 height 33
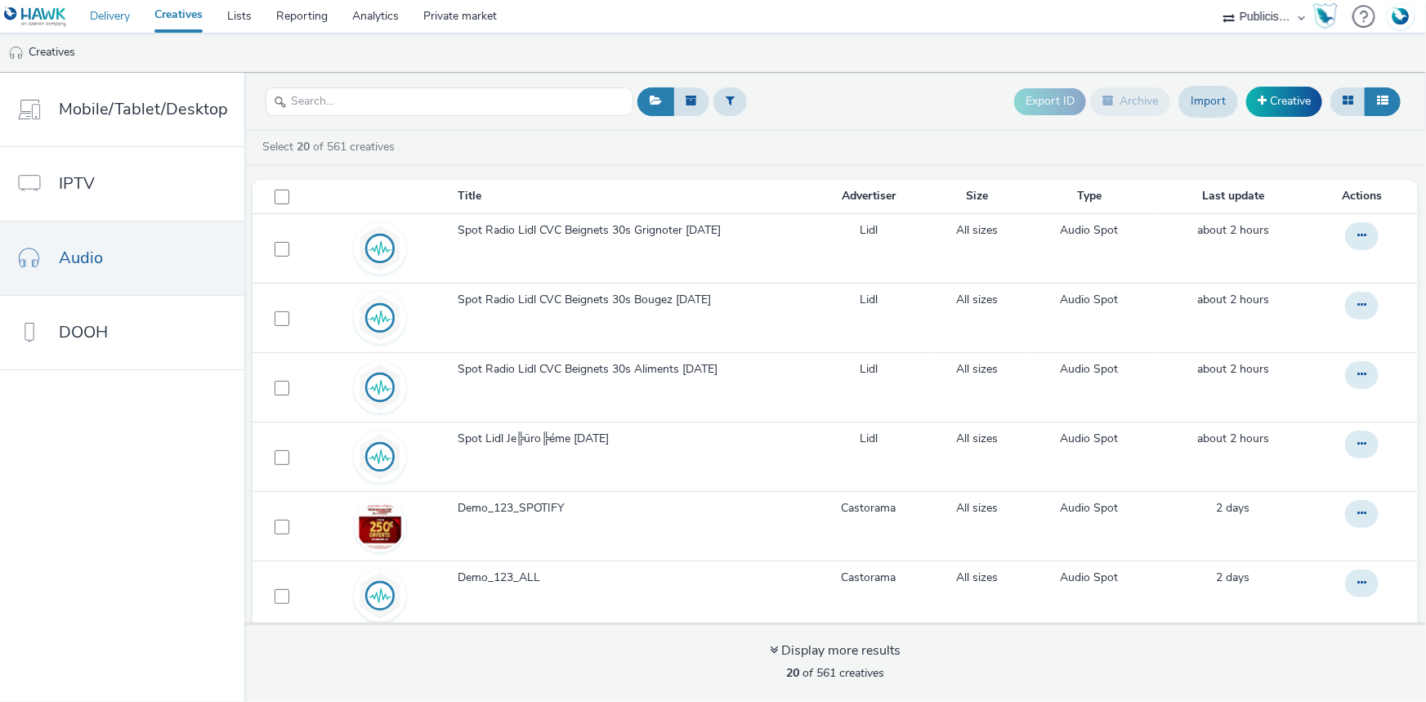
click at [120, 11] on link "Delivery" at bounding box center [110, 16] width 65 height 33
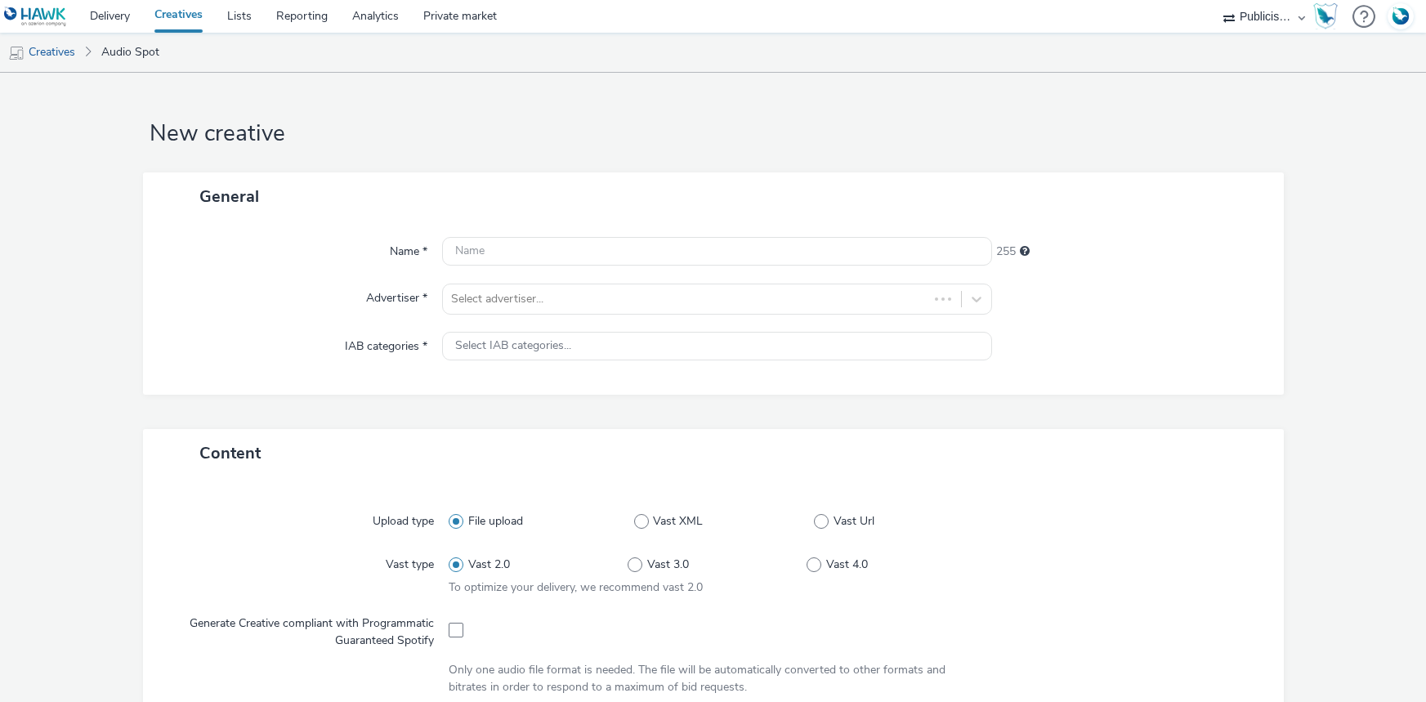
select select "08a58170-7f08-4922-abc8-b2d1eb407230"
click at [523, 292] on div at bounding box center [702, 299] width 502 height 20
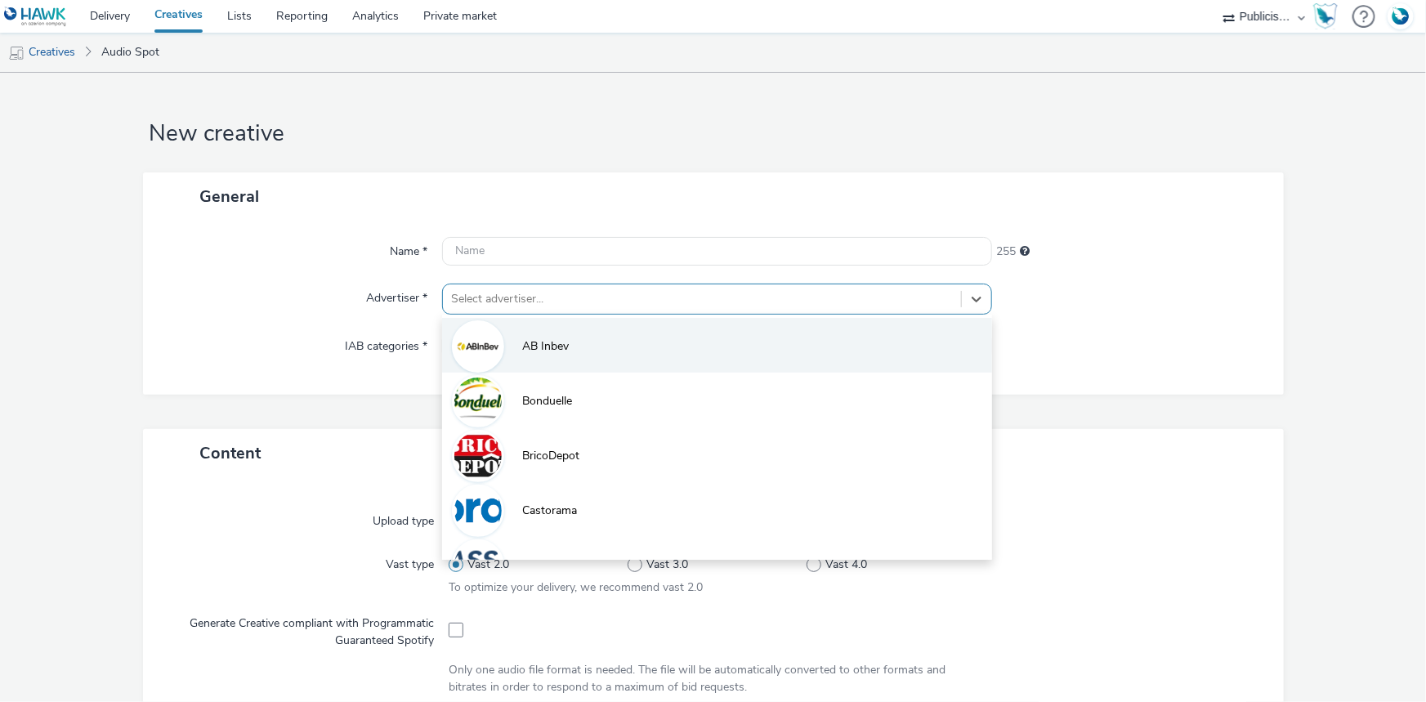
paste input "lid"
type input "lid"
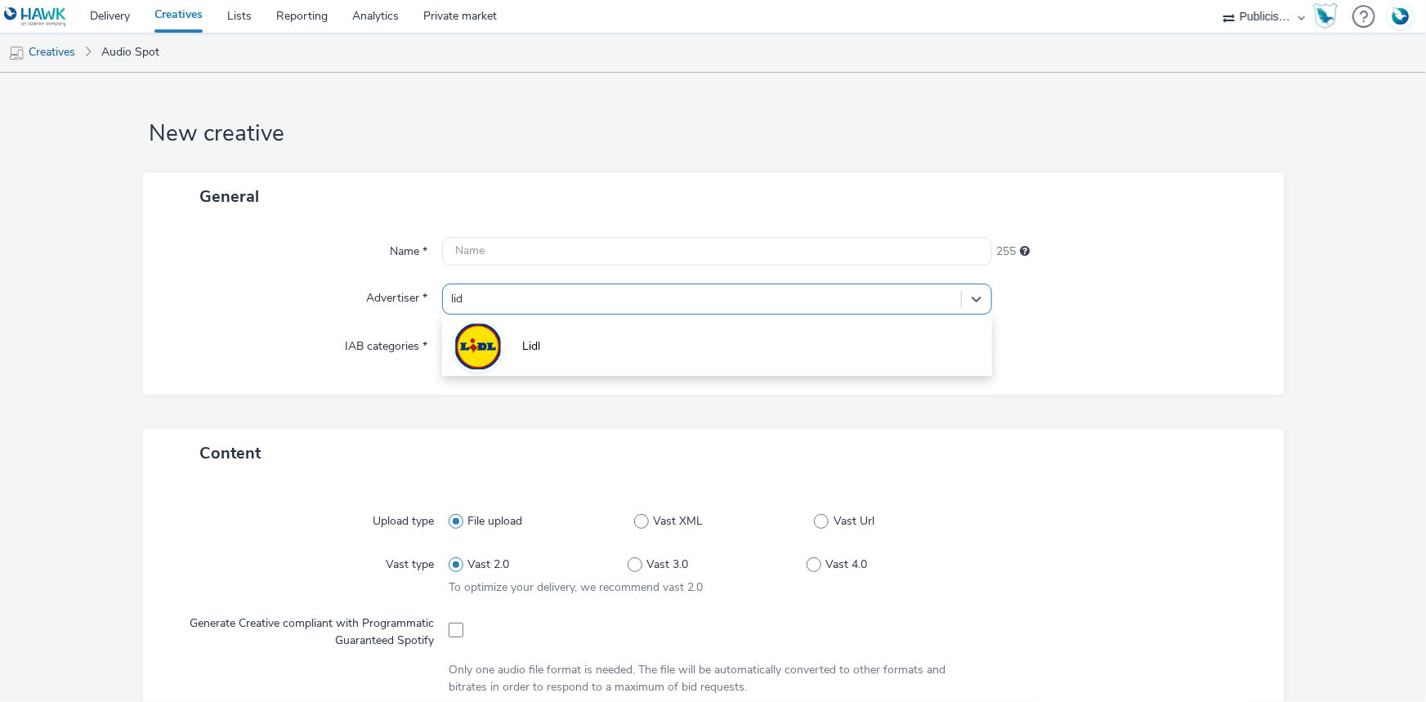
click at [525, 335] on li "Lidl" at bounding box center [717, 345] width 550 height 55
type input "[URL][DOMAIN_NAME]"
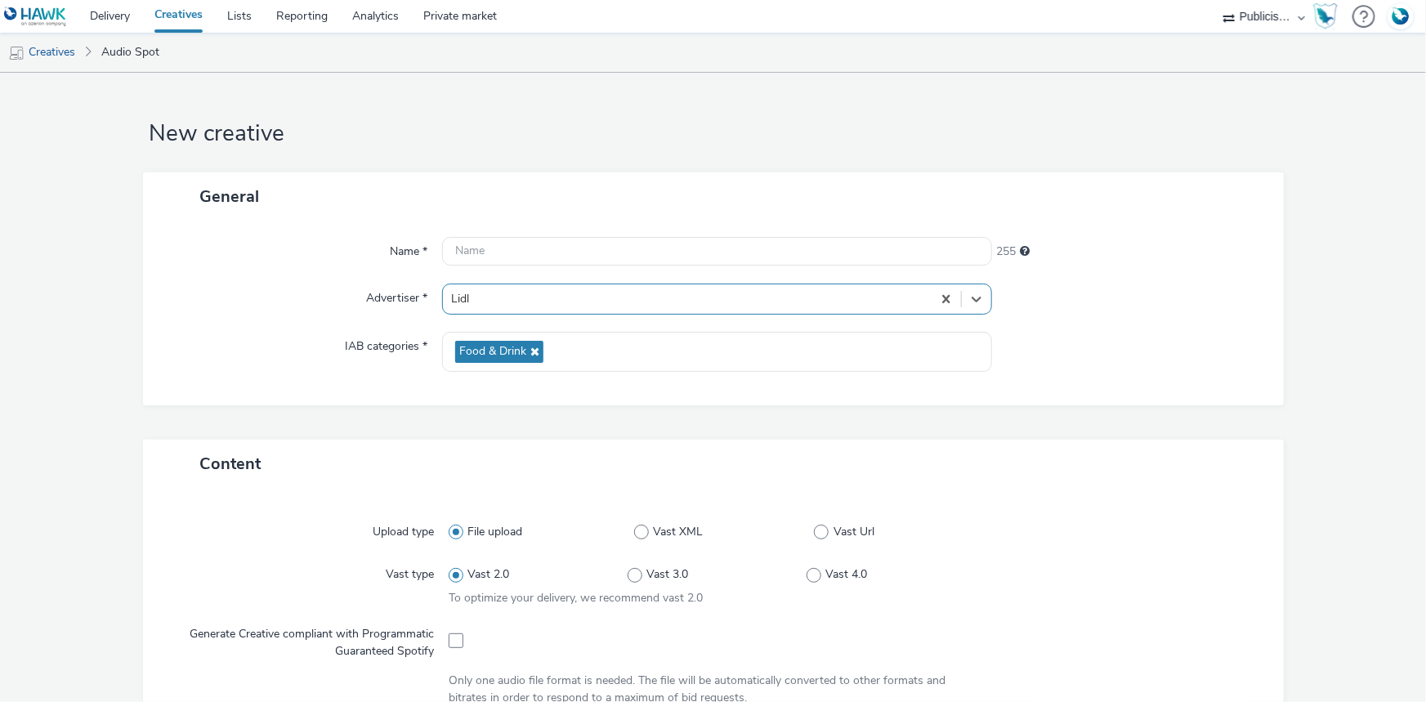
click at [460, 642] on div at bounding box center [717, 639] width 537 height 40
click at [450, 639] on span at bounding box center [456, 640] width 15 height 15
checkbox input "true"
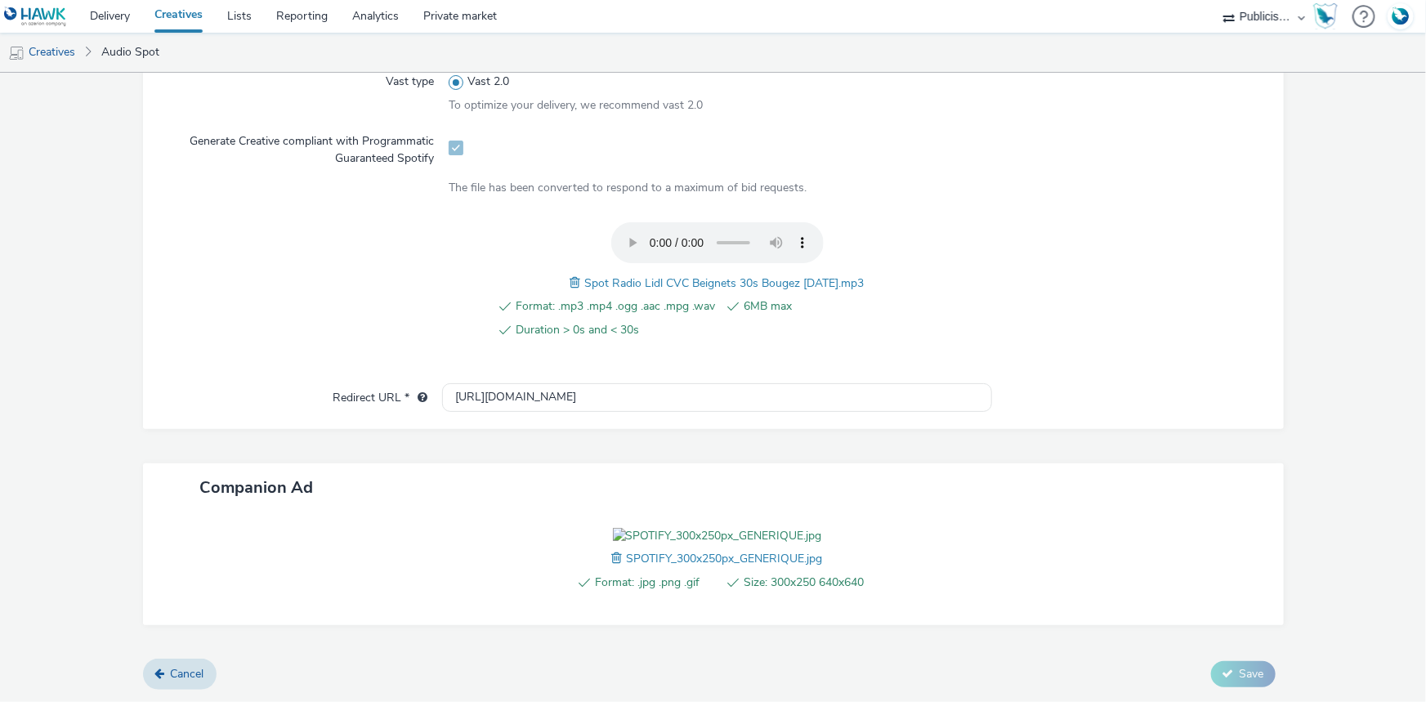
scroll to position [585, 0]
click at [465, 383] on input "http://lidl.fr" at bounding box center [717, 397] width 550 height 29
paste input "s://www.lidl.fr/l/catalogue-de-la-semaine/du-18-09-au-24-09-les-promos-de-la-se…"
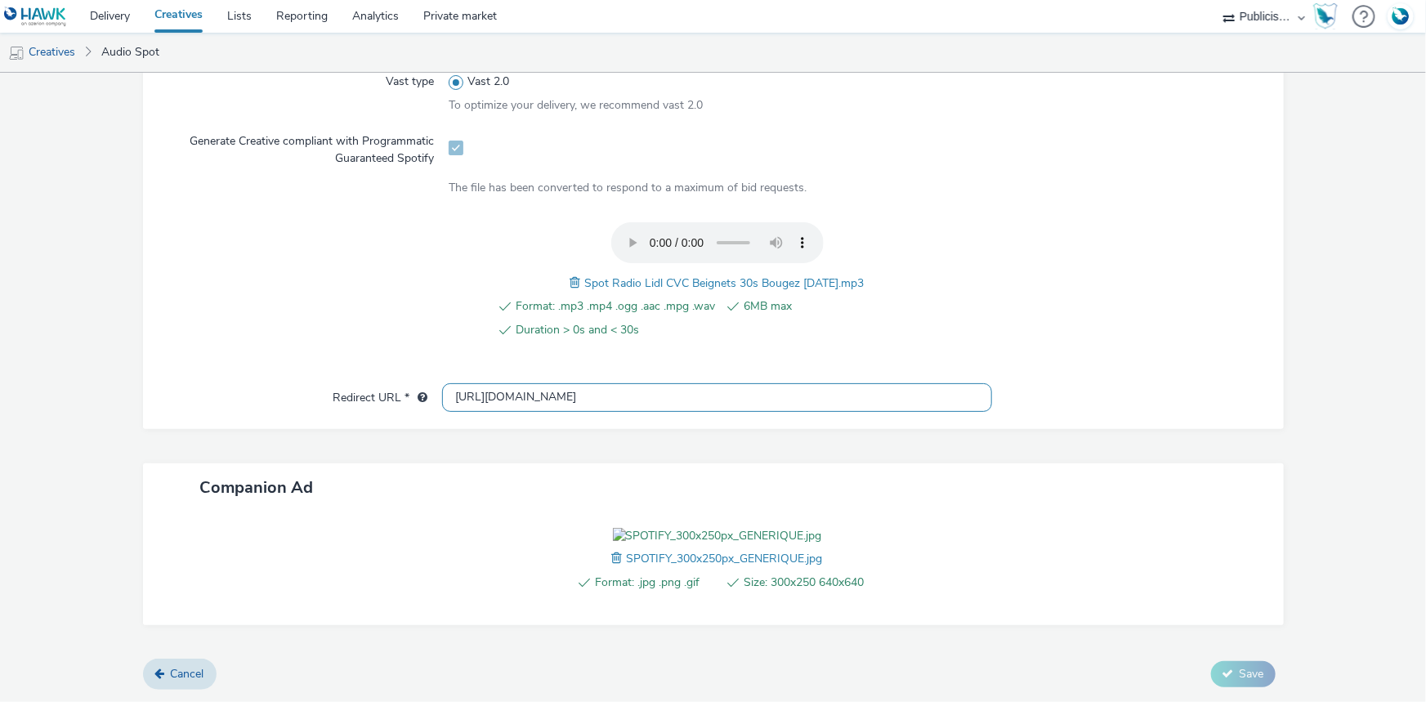
scroll to position [0, 1200]
type input "https://www.lidl.fr/l/catalogue-de-la-semaine/du-18-09-au-24-09-les-promos-de-l…"
click at [621, 275] on span "Spot Radio Lidl CVC Beignets 30s Bougez 11-09-25.mp3" at bounding box center [725, 283] width 280 height 16
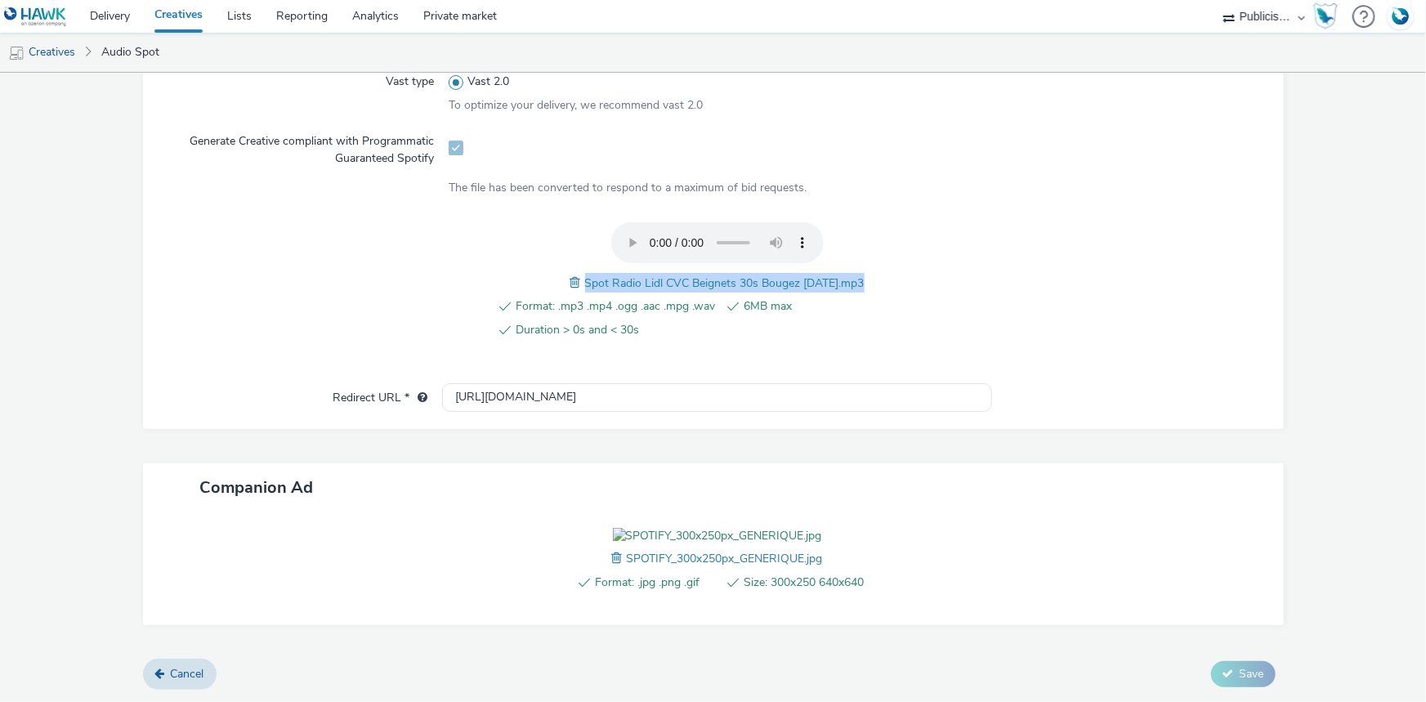
click at [621, 275] on span "Spot Radio Lidl CVC Beignets 30s Bougez 11-09-25.mp3" at bounding box center [725, 283] width 280 height 16
copy span "Spot Radio Lidl CVC Beignets 30s Bougez 11-09-25.mp3"
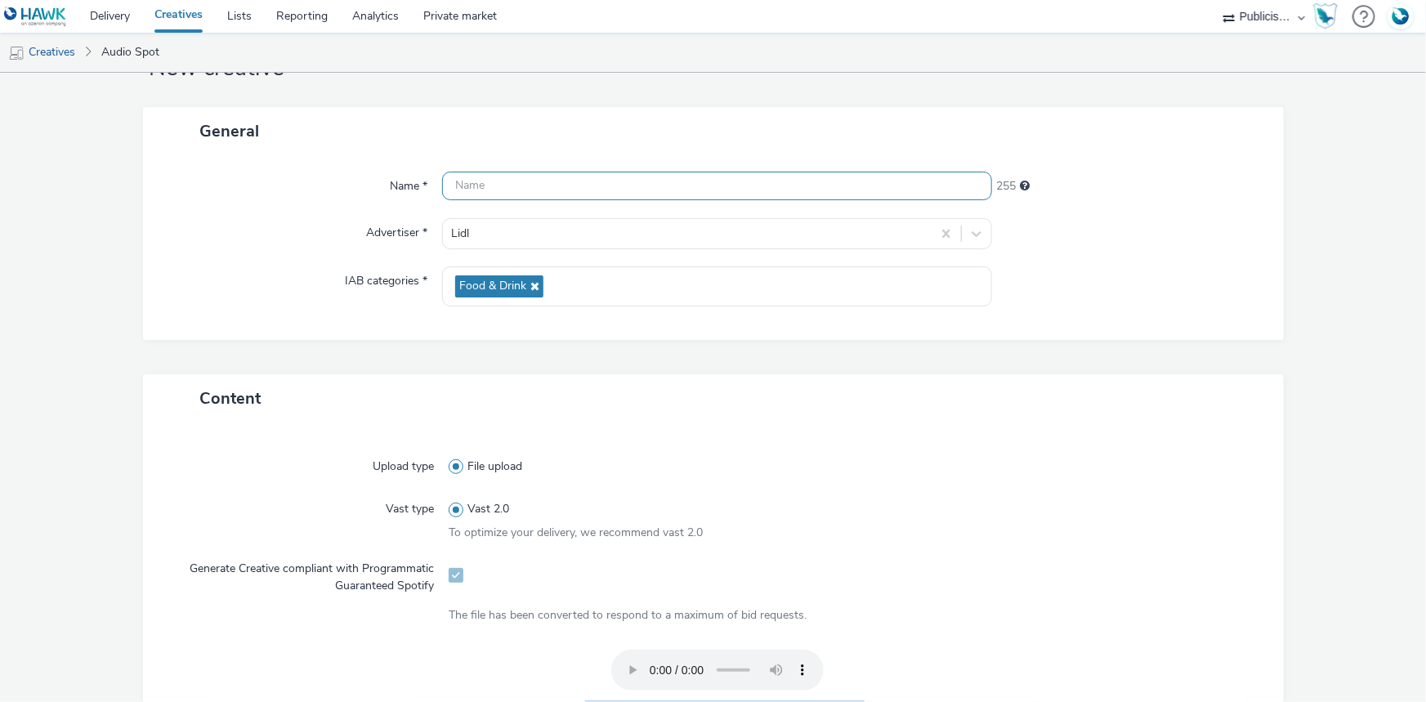
scroll to position [65, 0]
click at [528, 194] on input "text" at bounding box center [717, 186] width 550 height 29
paste input "Spot Radio Lidl CVC Beignets 30s Bougez 11-09-25.mp3"
type input "Spot Radio Lidl CVC Beignets 30s Bougez [DATE]_Spotify"
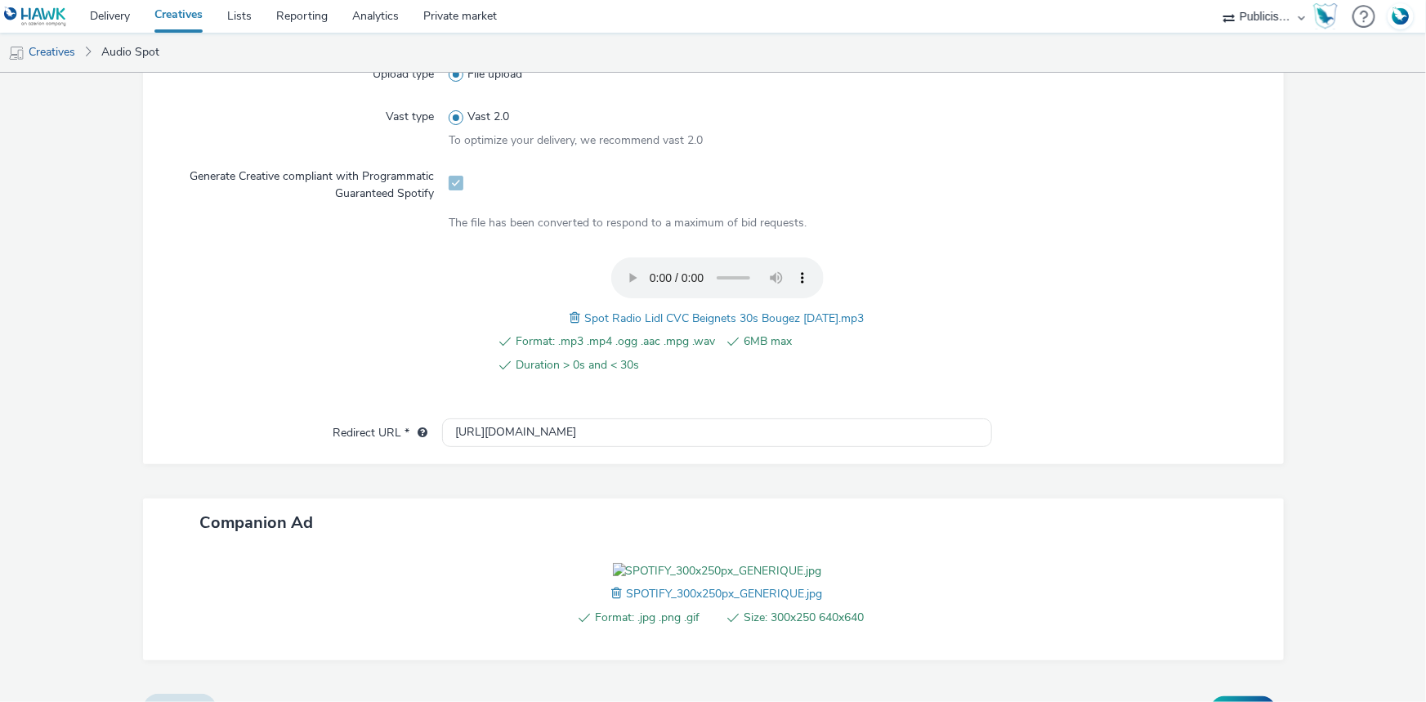
scroll to position [584, 0]
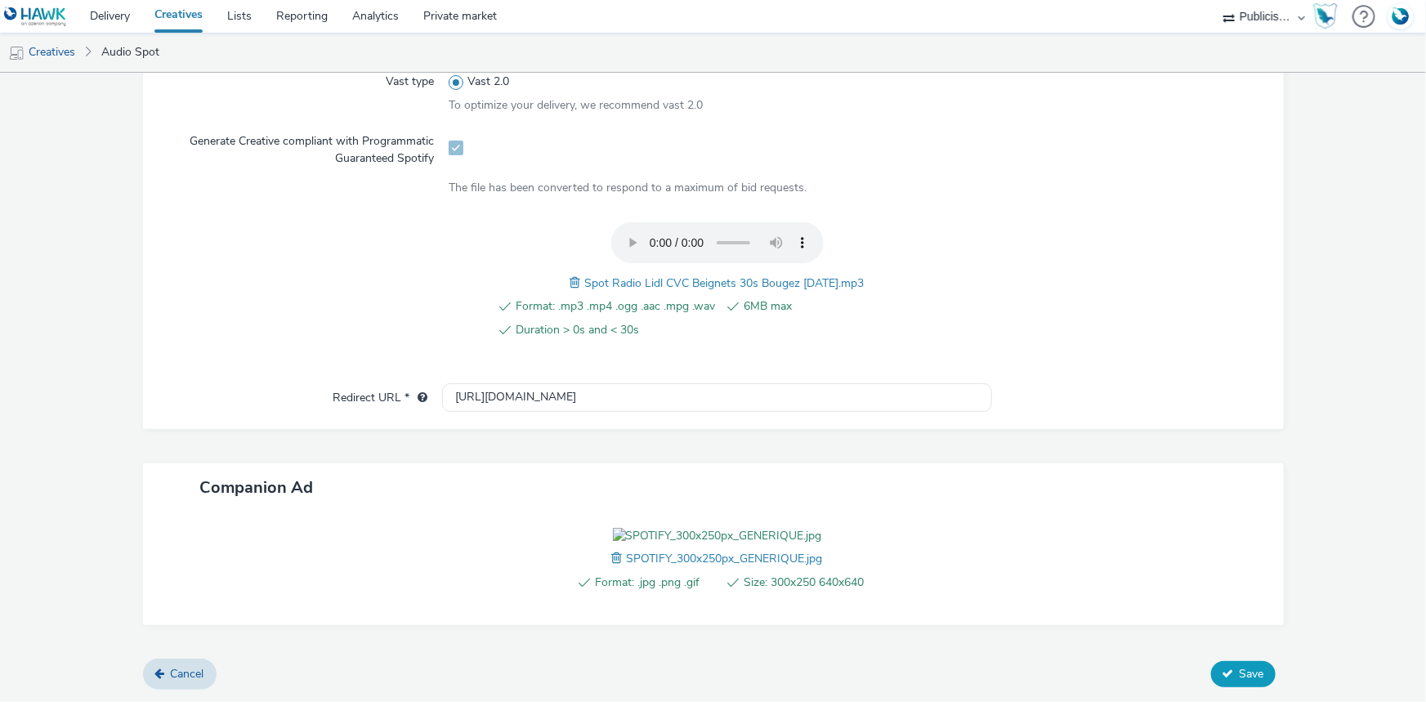
click at [1240, 678] on span "Save" at bounding box center [1252, 674] width 25 height 16
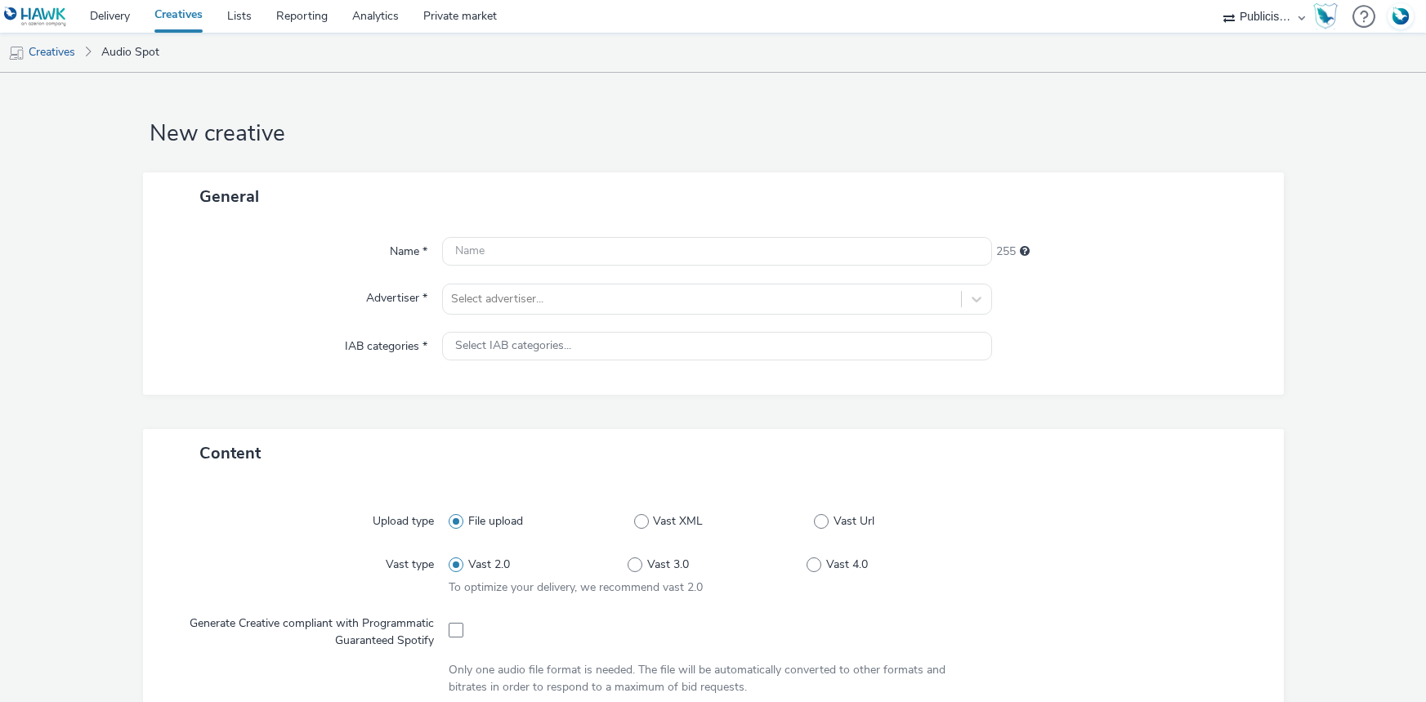
select select "08a58170-7f08-4922-abc8-b2d1eb407230"
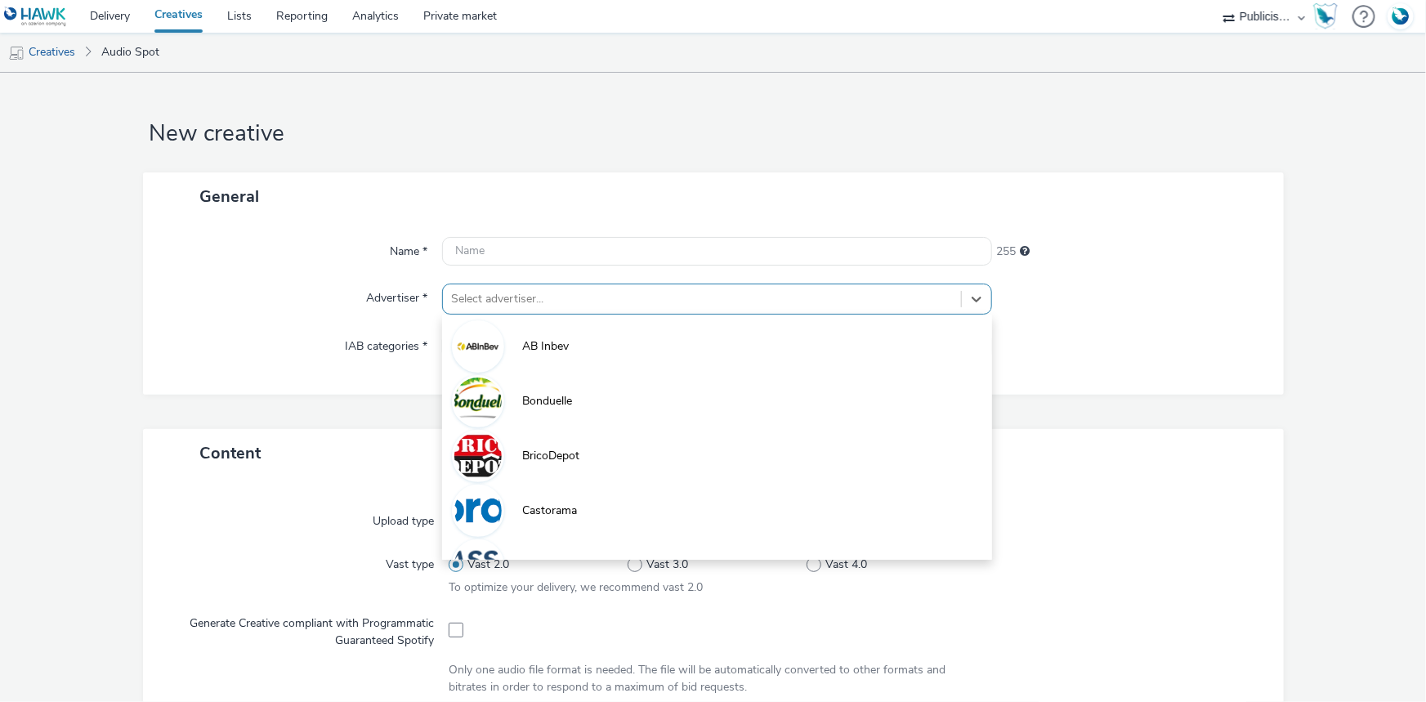
click at [534, 293] on div at bounding box center [702, 299] width 502 height 20
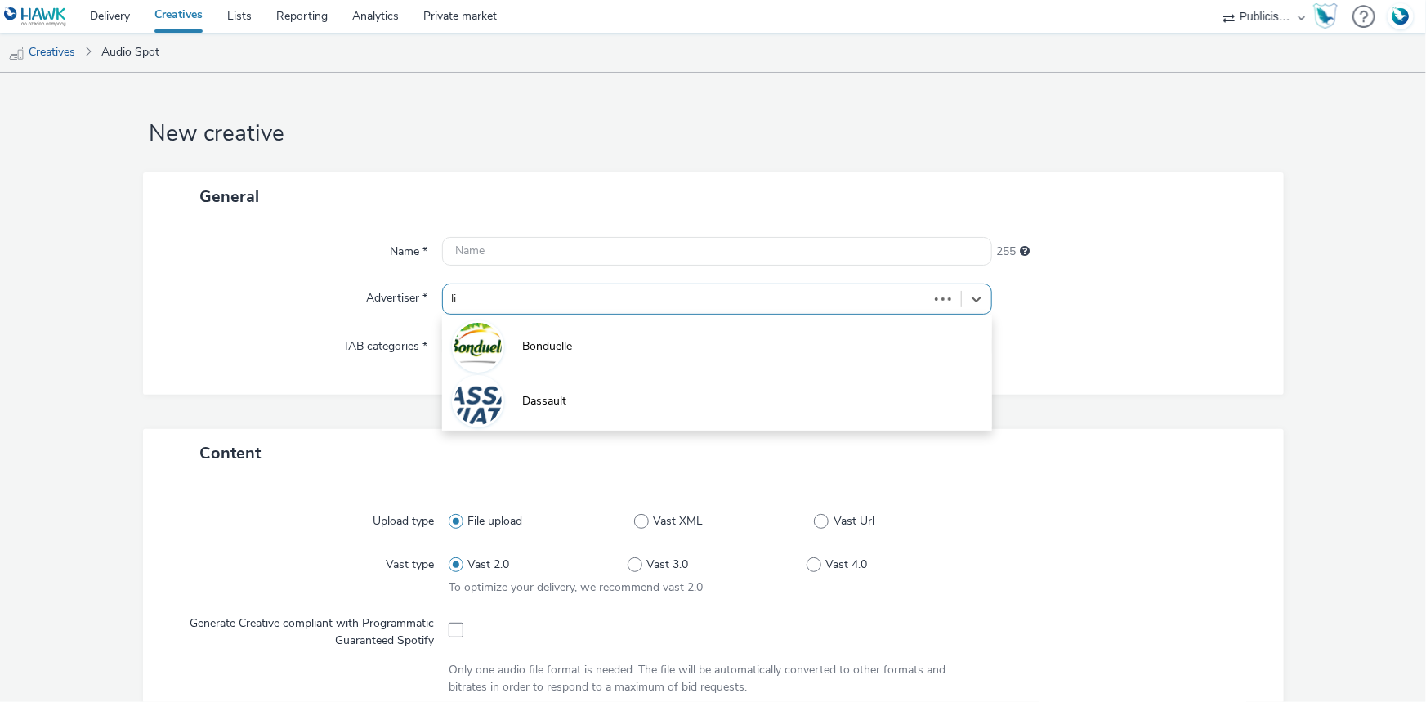
type input "lid"
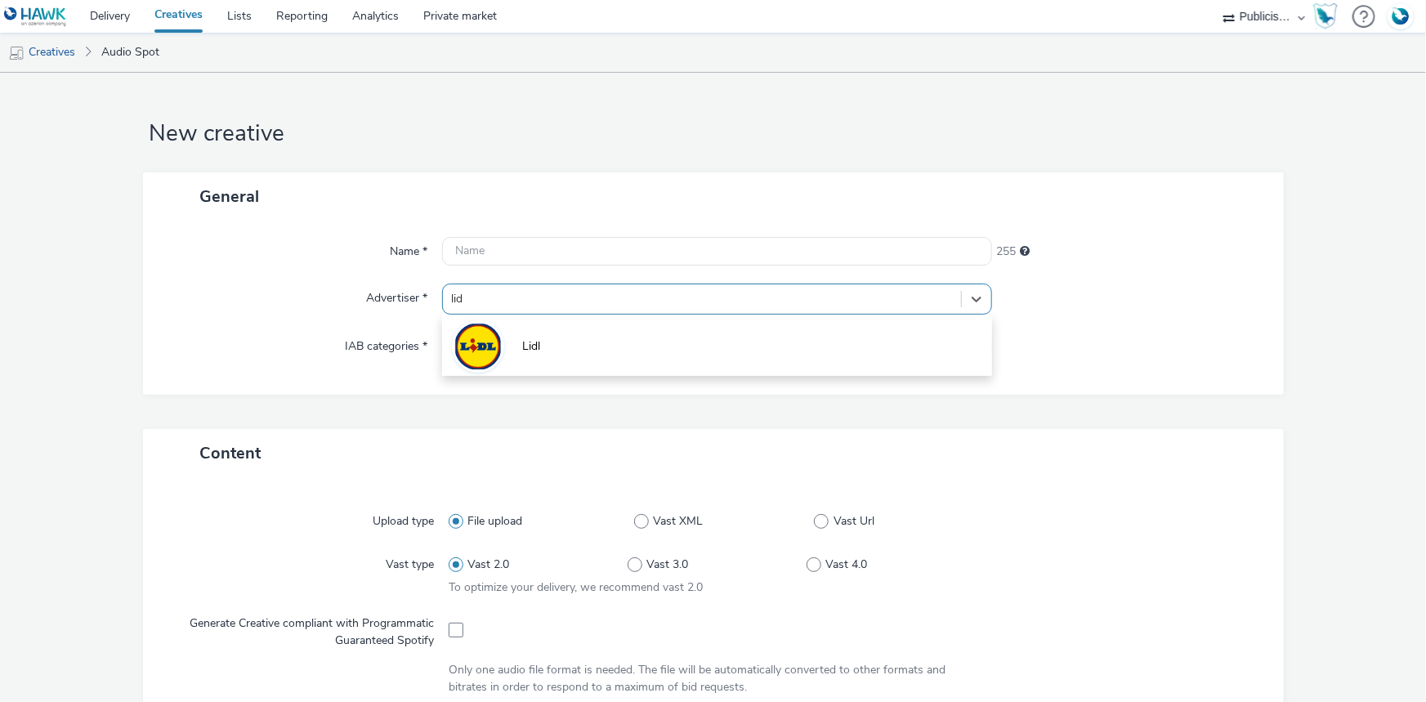
click at [556, 369] on li "Lidl" at bounding box center [717, 345] width 550 height 55
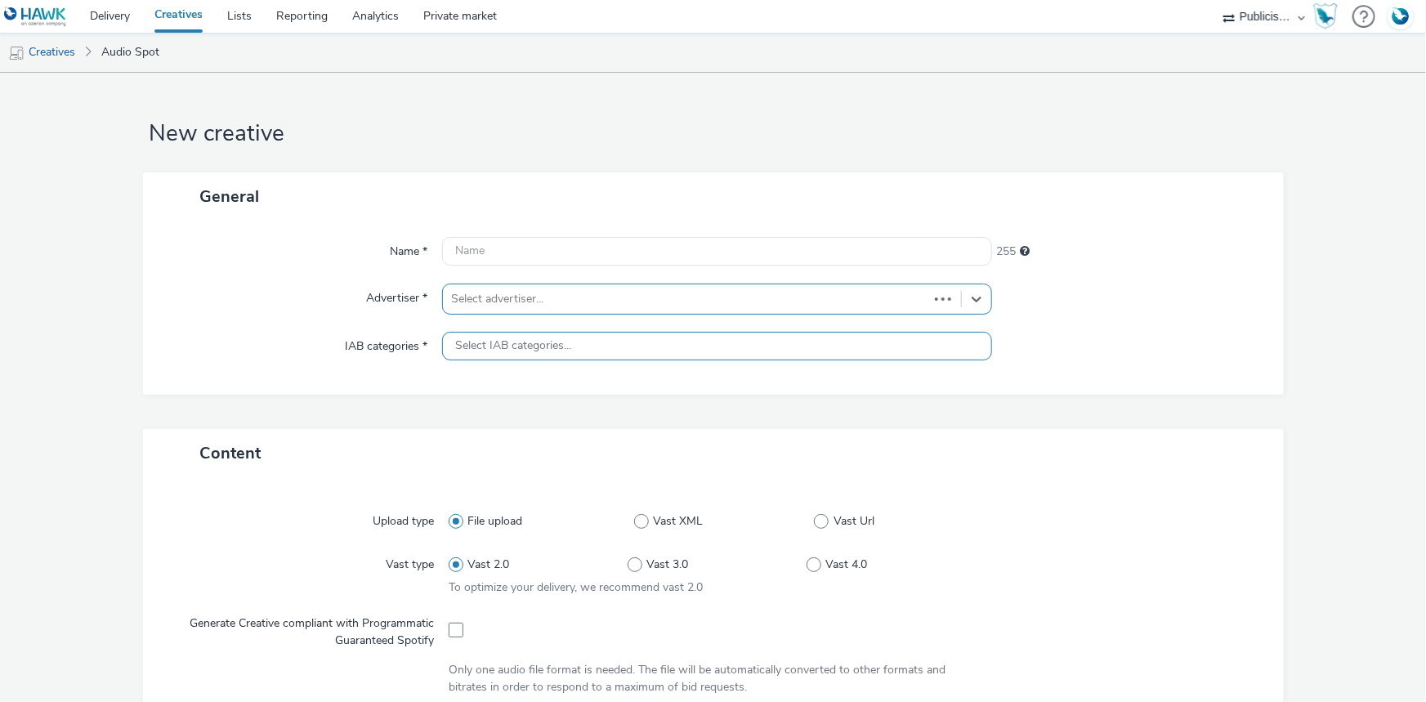
type input "[URL][DOMAIN_NAME]"
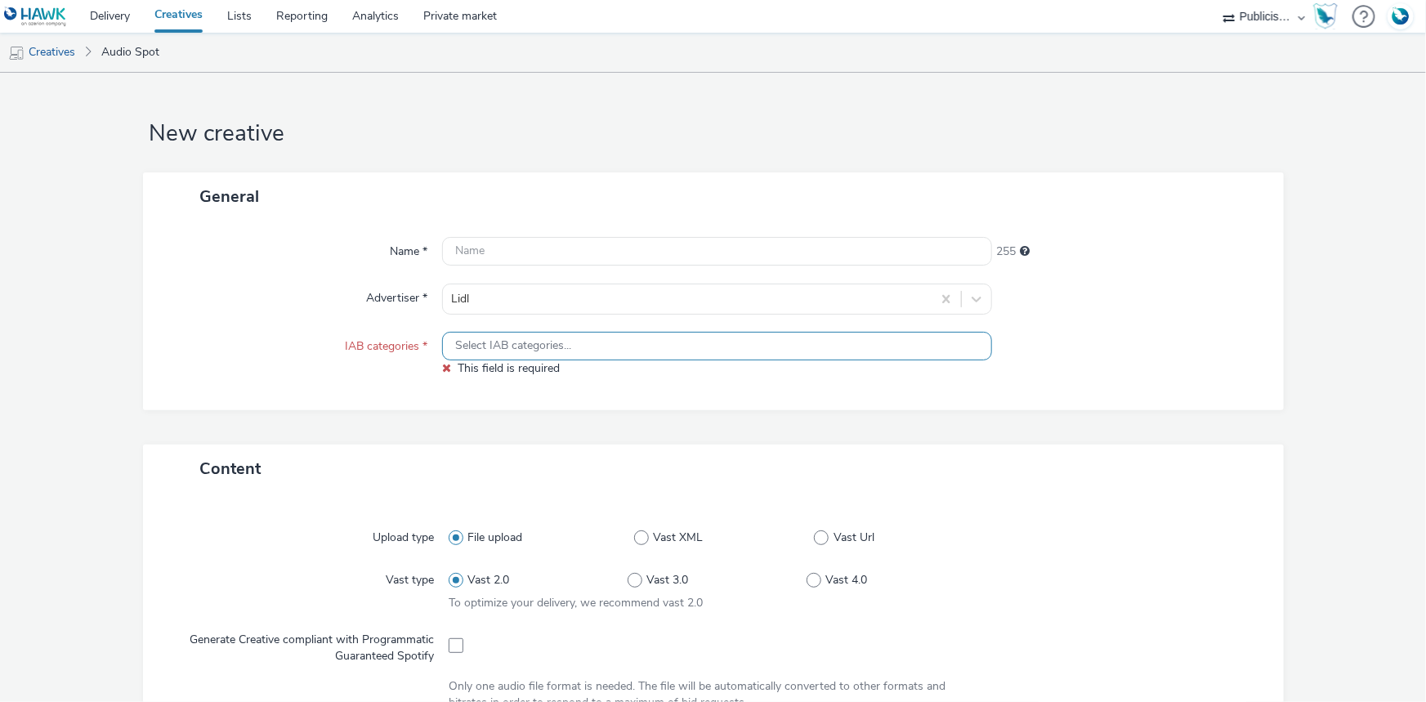
click at [382, 391] on div "Name * 255 Advertiser * Lidl IAB categories * Select IAB categories... This fie…" at bounding box center [713, 316] width 1141 height 190
drag, startPoint x: 487, startPoint y: 367, endPoint x: 601, endPoint y: 344, distance: 115.9
click at [487, 365] on span "This field is required" at bounding box center [509, 368] width 102 height 16
click at [1044, 286] on div at bounding box center [1129, 299] width 275 height 31
click at [615, 305] on div at bounding box center [687, 299] width 472 height 20
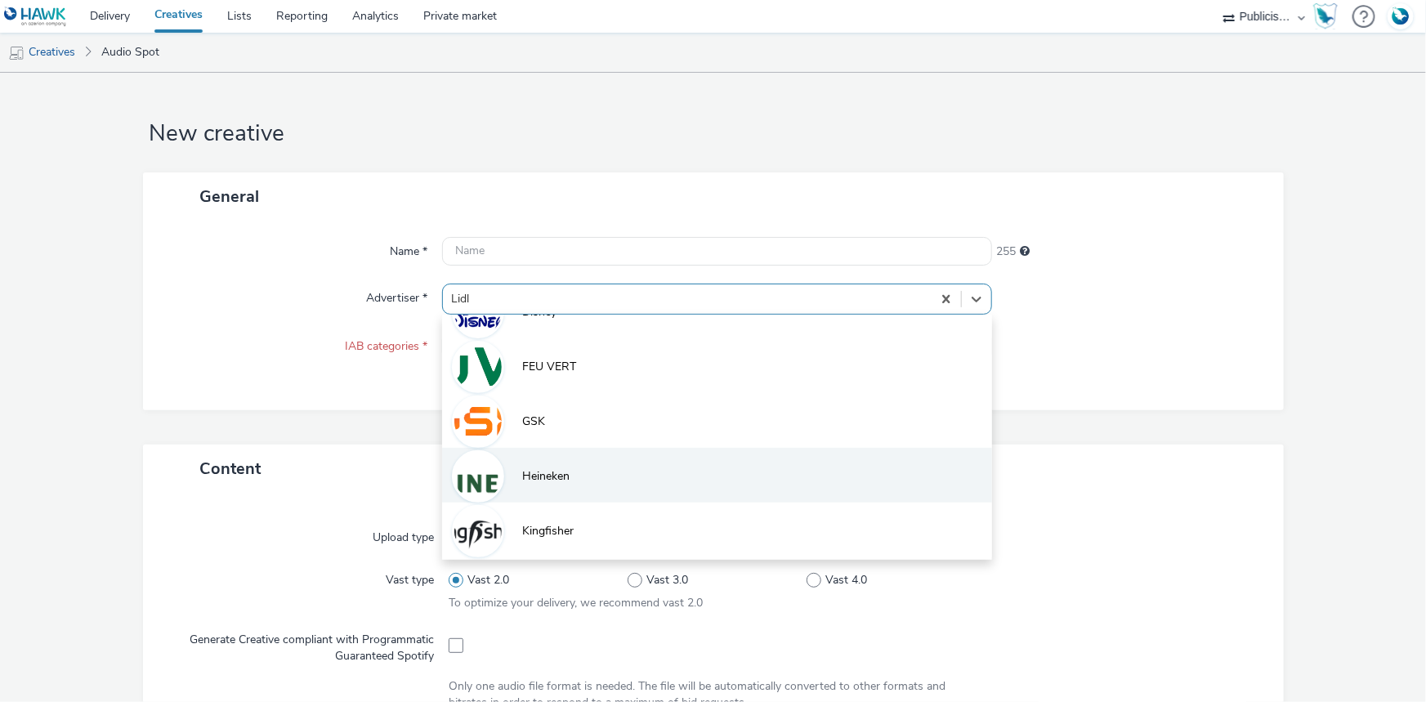
scroll to position [309, 0]
type input "li"
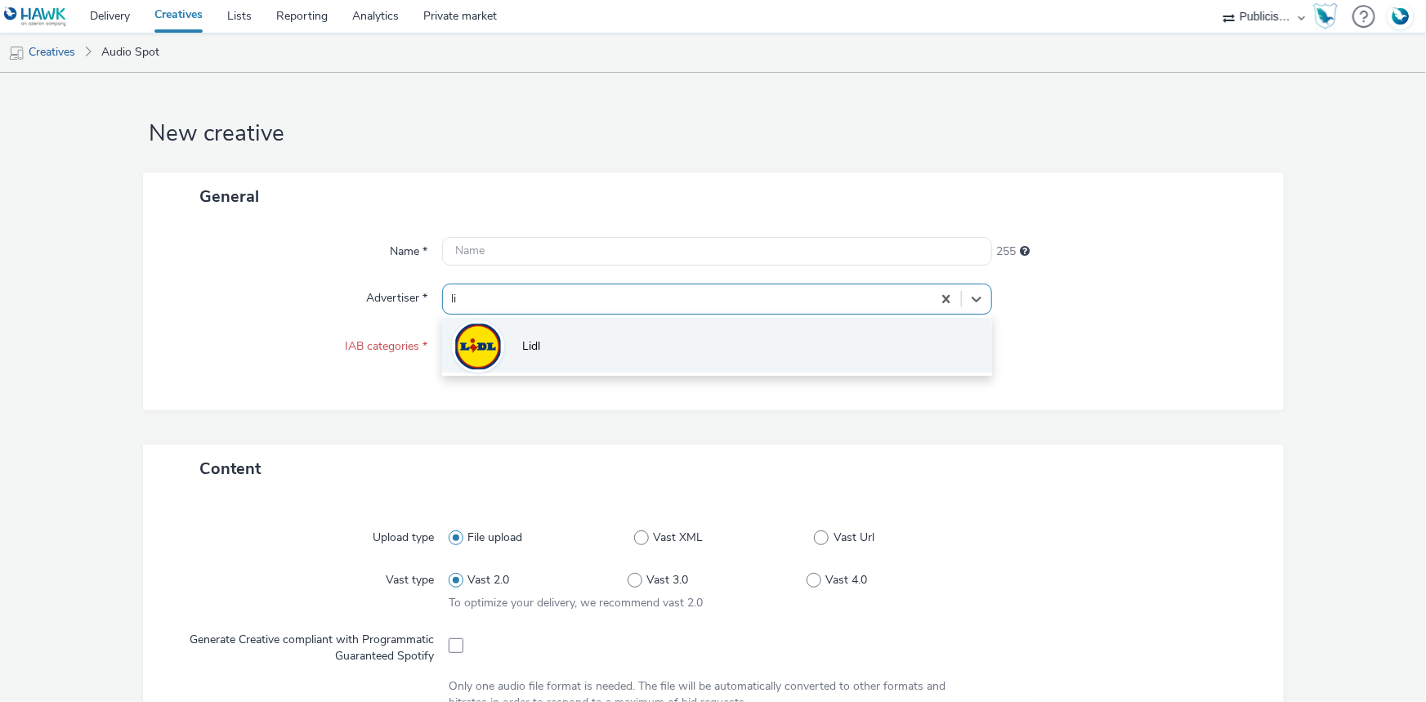
click at [559, 338] on li "Lidl" at bounding box center [717, 345] width 550 height 55
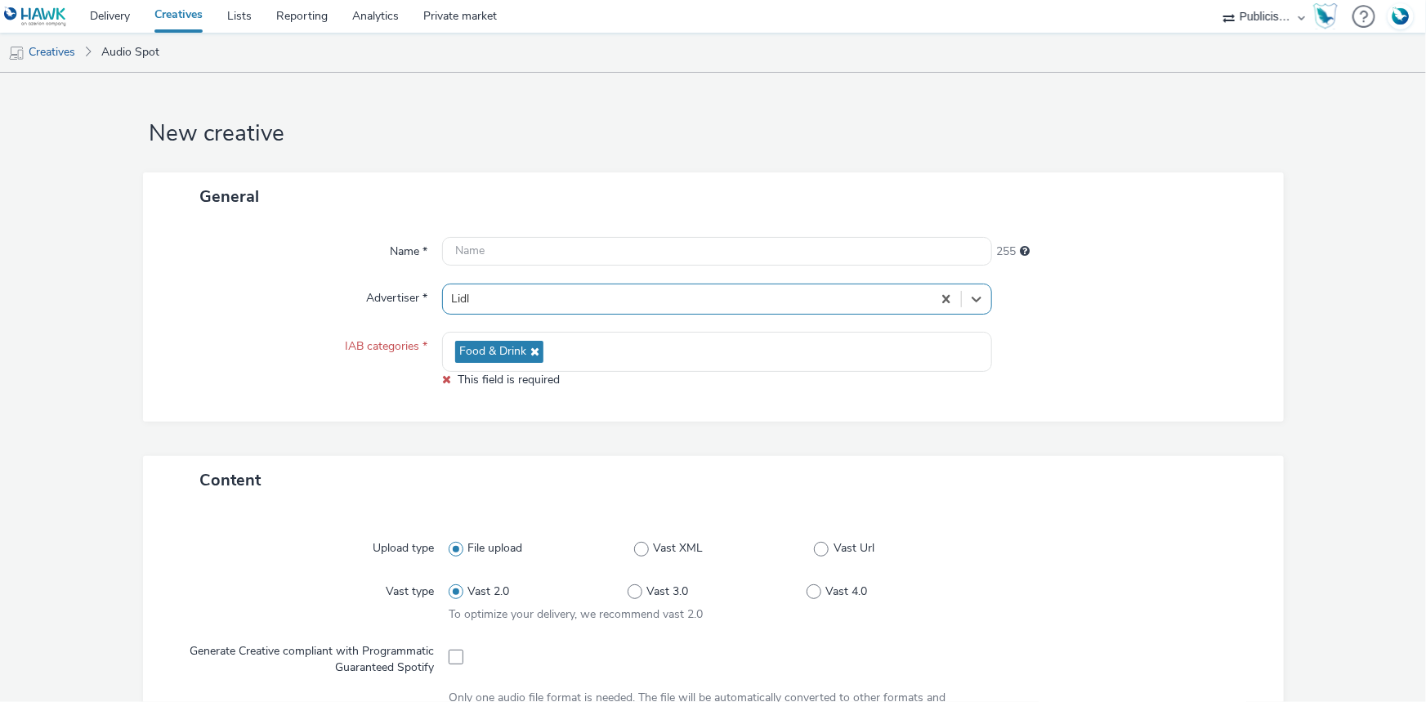
click at [360, 393] on div "Name * 255 Advertiser * option Lidl, selected. Select is focused ,type to refin…" at bounding box center [713, 321] width 1141 height 201
click at [442, 378] on icon at bounding box center [446, 378] width 9 height 11
click at [429, 424] on div "General Name * 255 Advertiser * Lidl IAB categories * Food & Drink This field i…" at bounding box center [713, 314] width 1141 height 284
click at [459, 659] on span at bounding box center [456, 657] width 15 height 15
checkbox input "true"
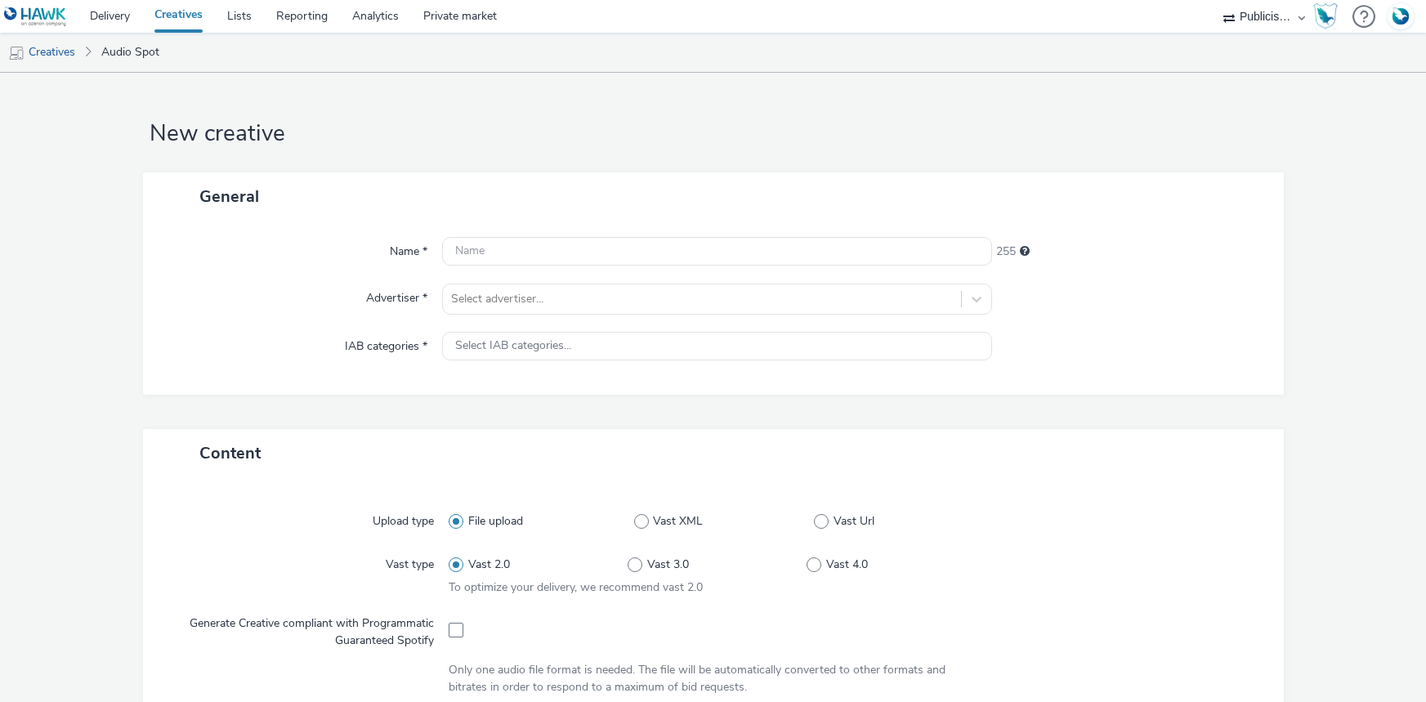
select select "08a58170-7f08-4922-abc8-b2d1eb407230"
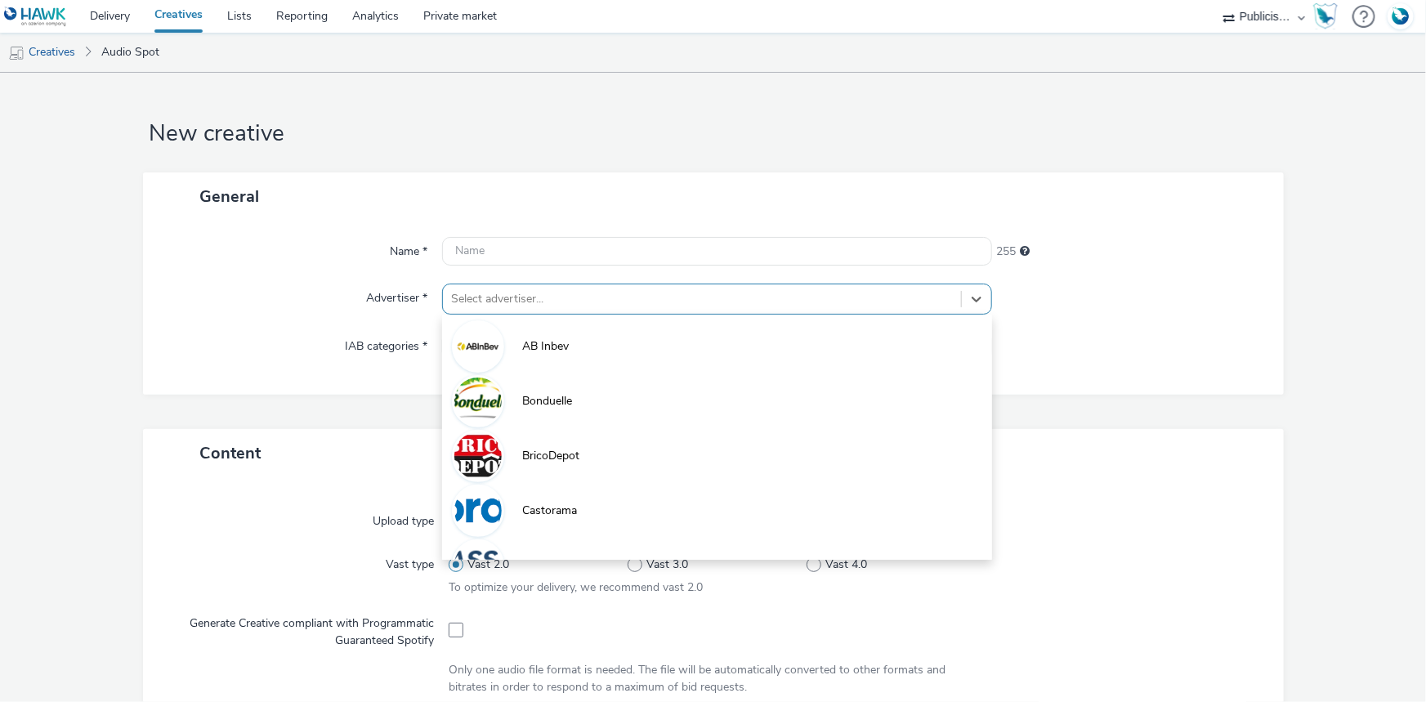
click at [518, 297] on div at bounding box center [702, 299] width 502 height 20
paste input "lid"
type input "lid"
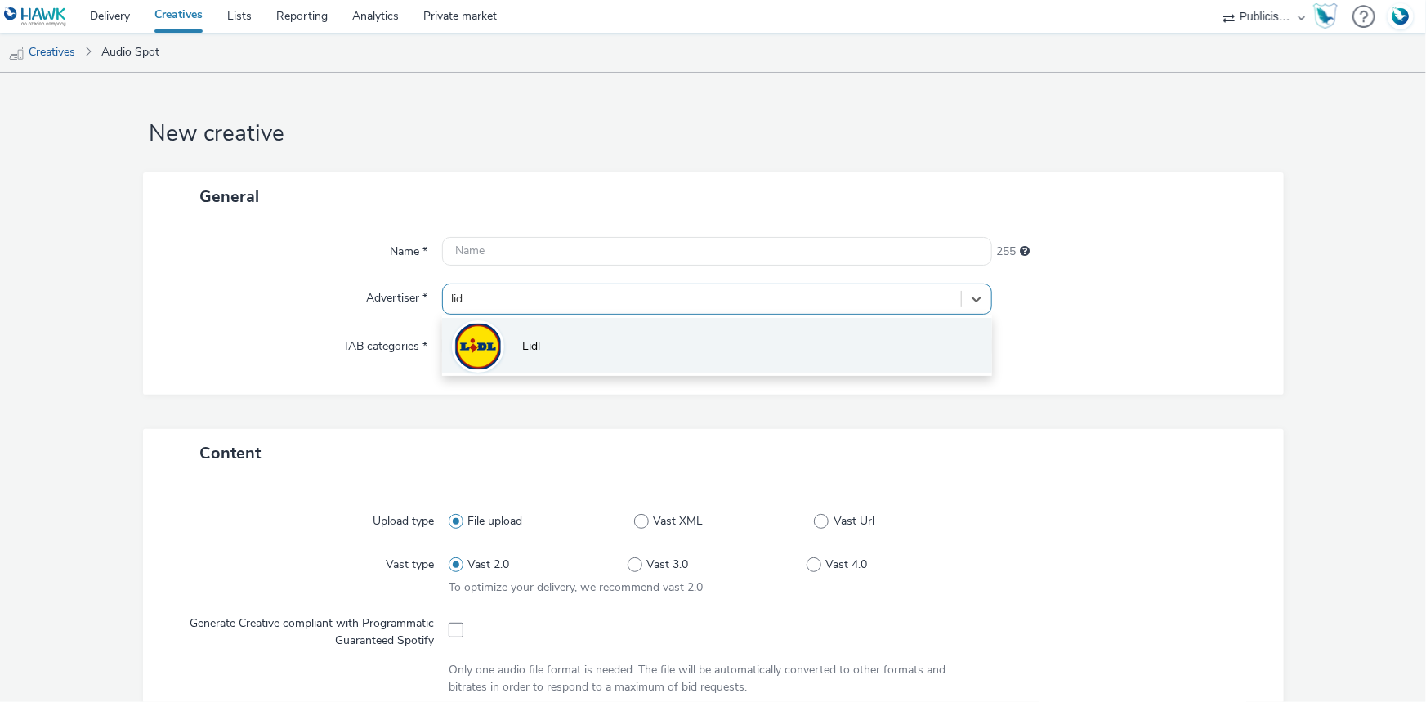
click at [511, 352] on li "Lidl" at bounding box center [717, 345] width 550 height 55
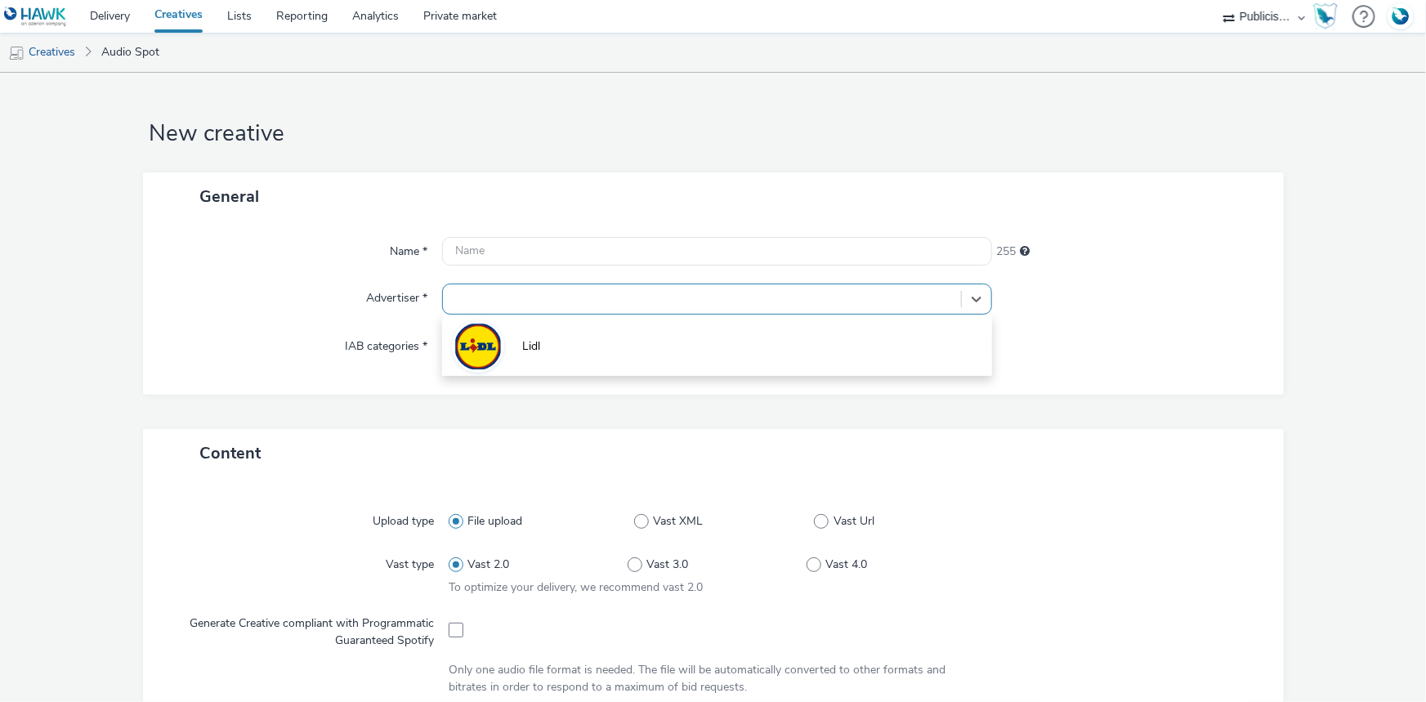
type input "[URL][DOMAIN_NAME]"
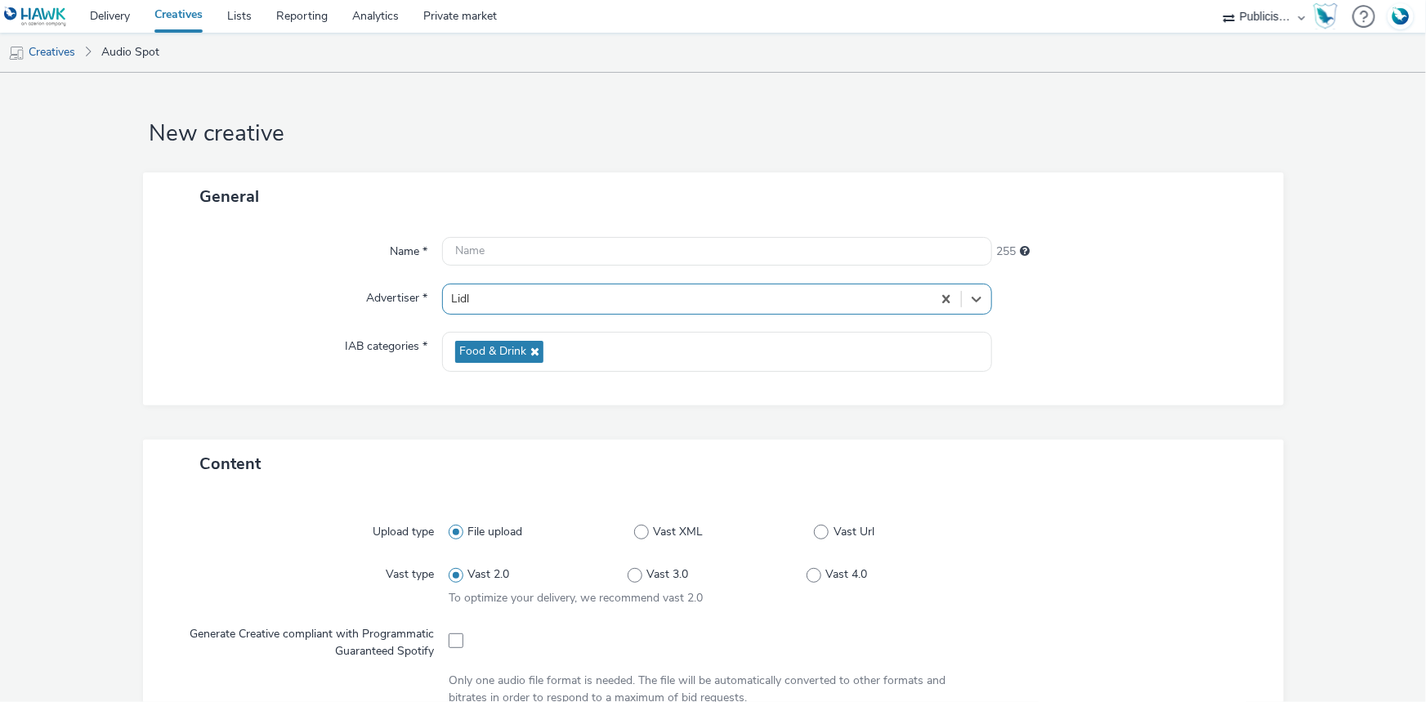
click at [453, 642] on span at bounding box center [456, 640] width 15 height 15
checkbox input "true"
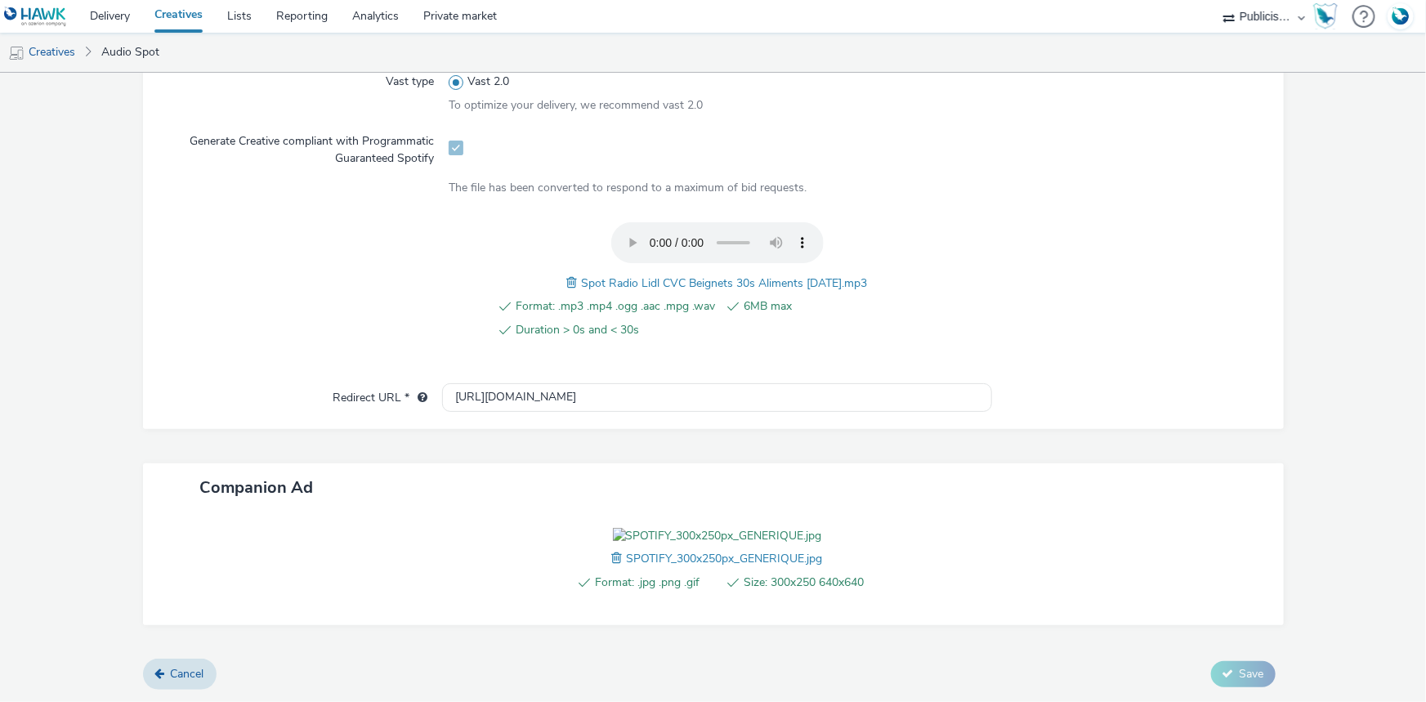
scroll to position [585, 0]
click at [460, 383] on input "[URL][DOMAIN_NAME]" at bounding box center [717, 397] width 550 height 29
paste input "s://[DOMAIN_NAME][URL]"
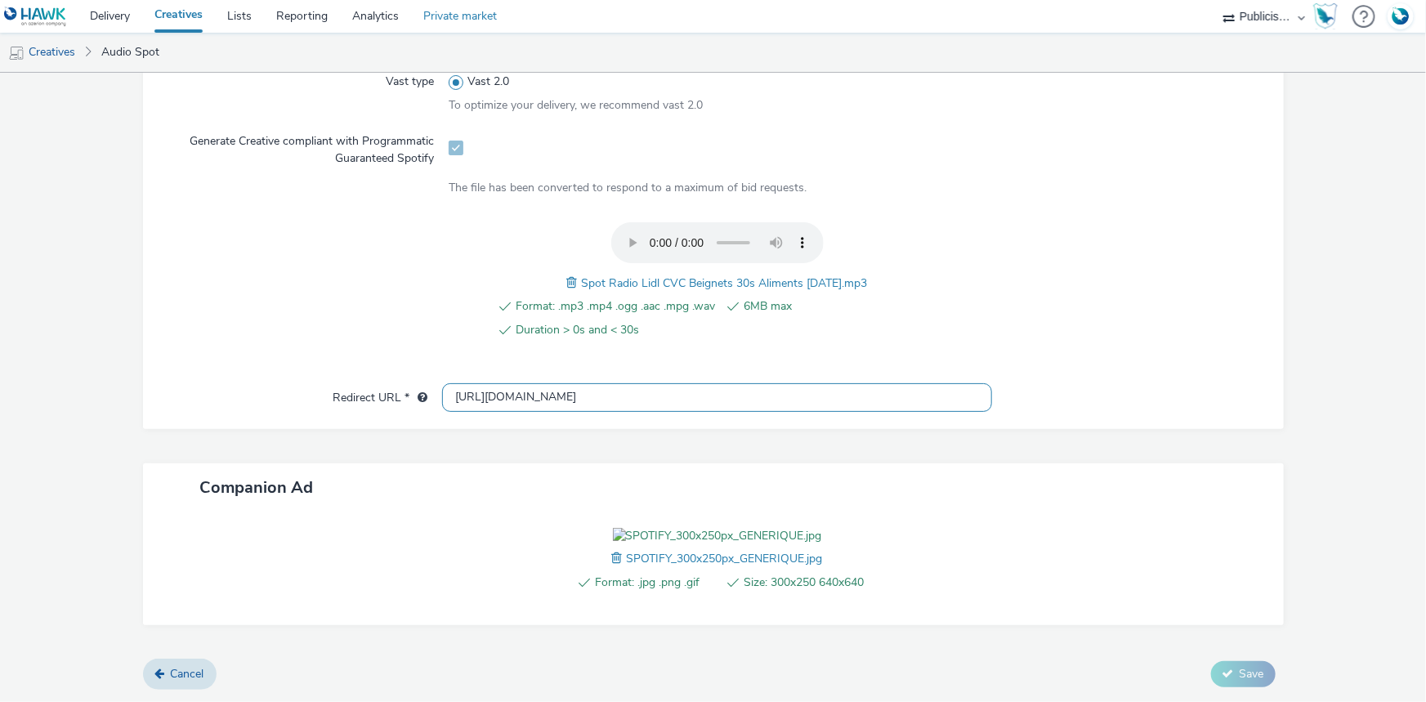
scroll to position [0, 1200]
type input "[URL][DOMAIN_NAME]"
click at [678, 275] on span "Spot Radio Lidl CVC Beignets 30s Aliments 11-09-25.mp3" at bounding box center [725, 283] width 286 height 16
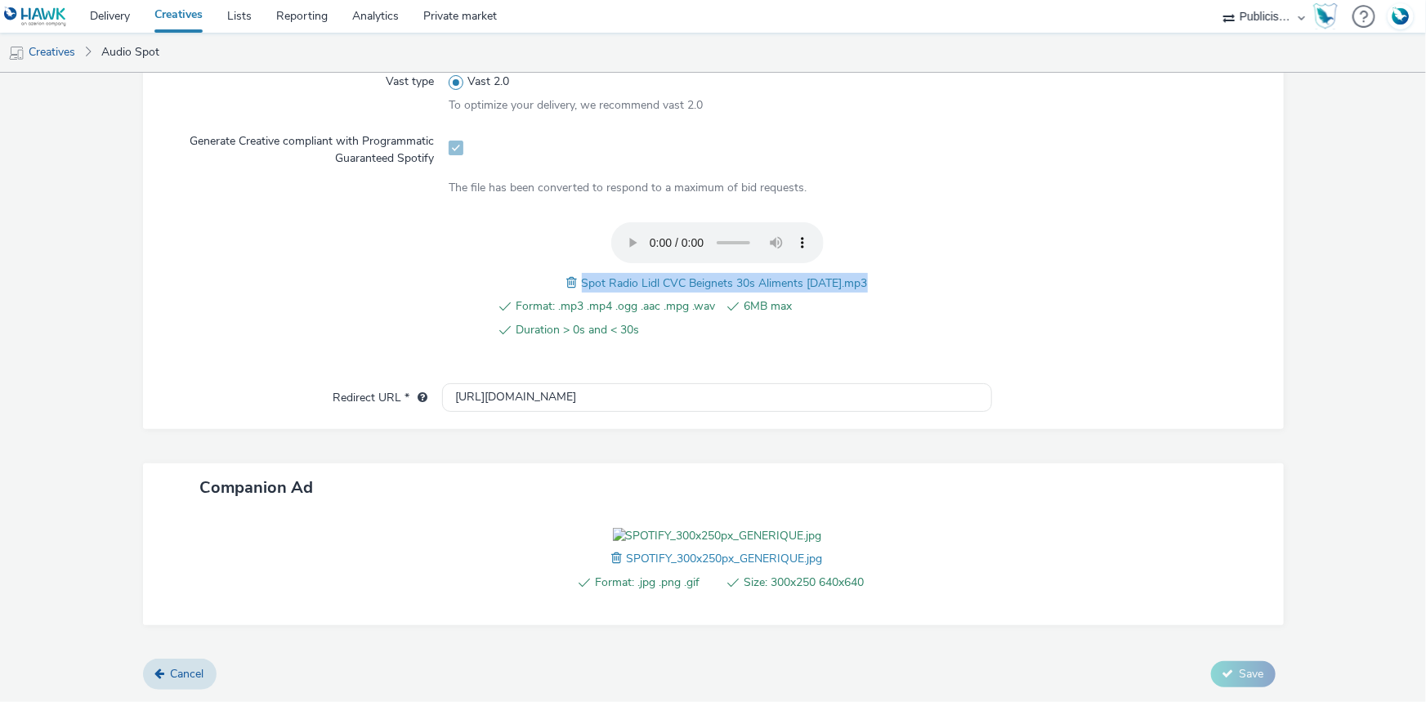
click at [678, 275] on span "Spot Radio Lidl CVC Beignets 30s Aliments 11-09-25.mp3" at bounding box center [725, 283] width 286 height 16
copy span "Spot Radio Lidl CVC Beignets 30s Aliments 11-09-25.mp3"
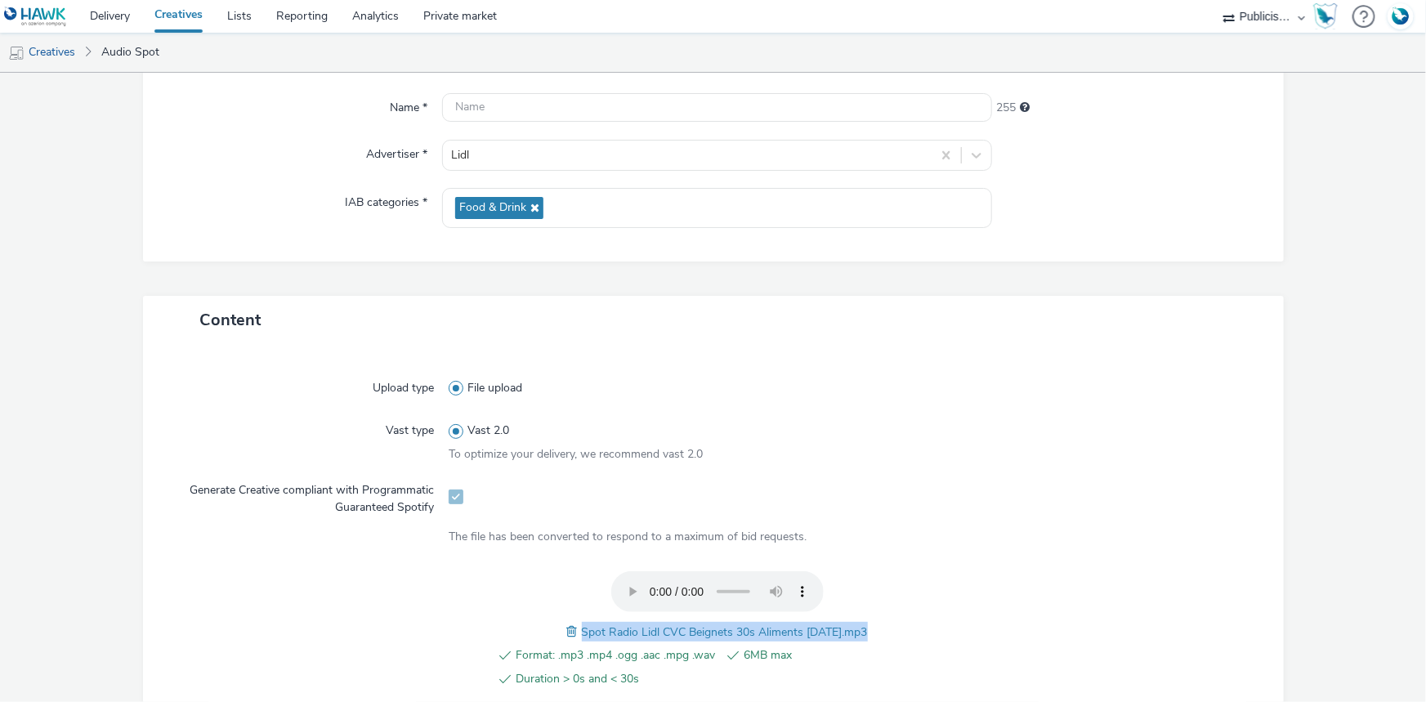
scroll to position [139, 0]
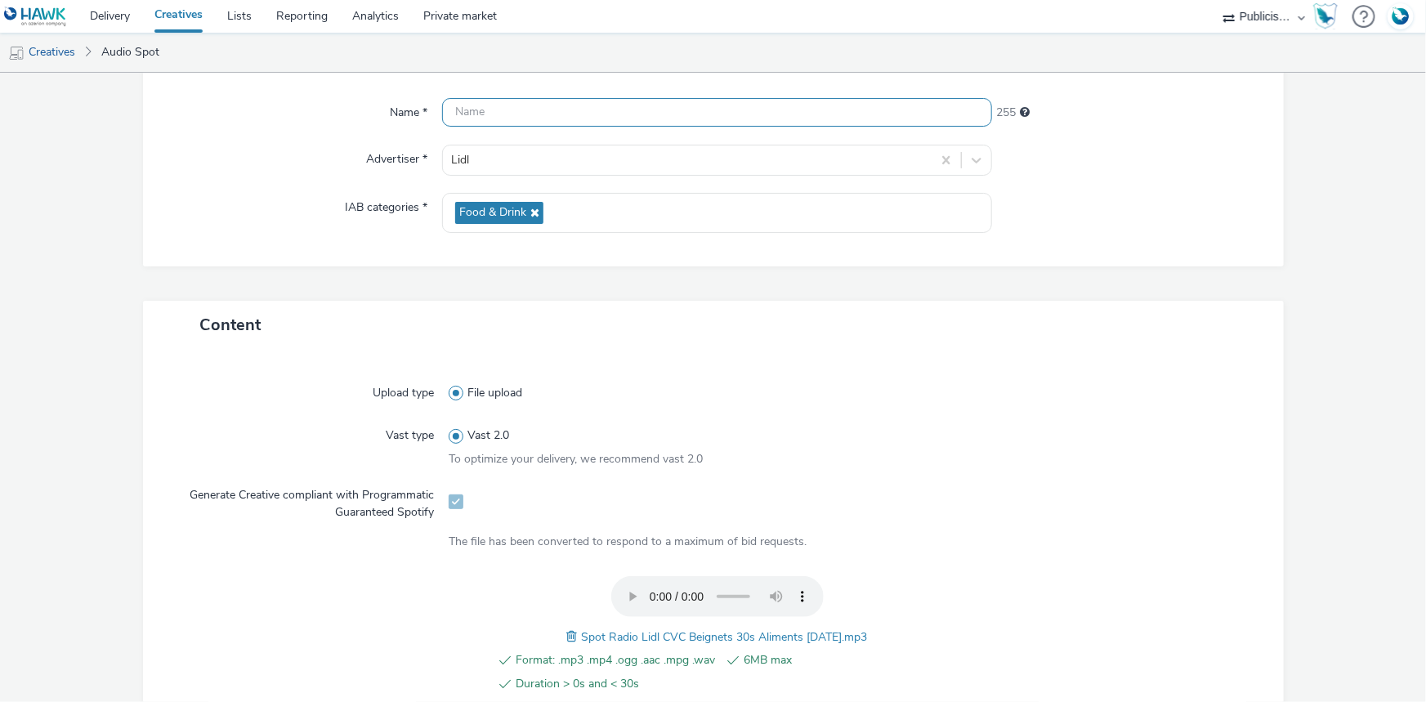
click at [500, 106] on input "text" at bounding box center [717, 112] width 550 height 29
paste input "Spot Radio Lidl CVC Beignets 30s Aliments 11-09-25.mp3"
type input "Spot Radio Lidl CVC Beignets 30s Aliments 11-09-25_Spotify"
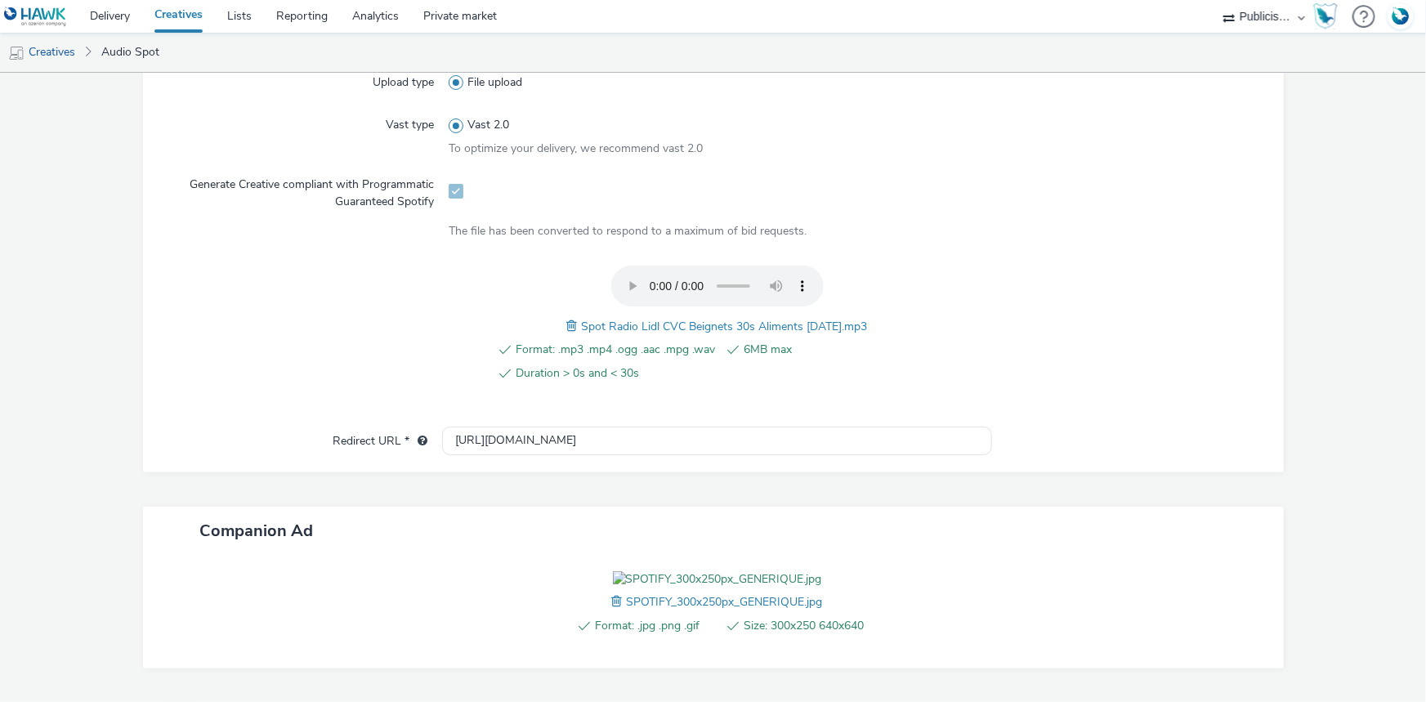
scroll to position [584, 0]
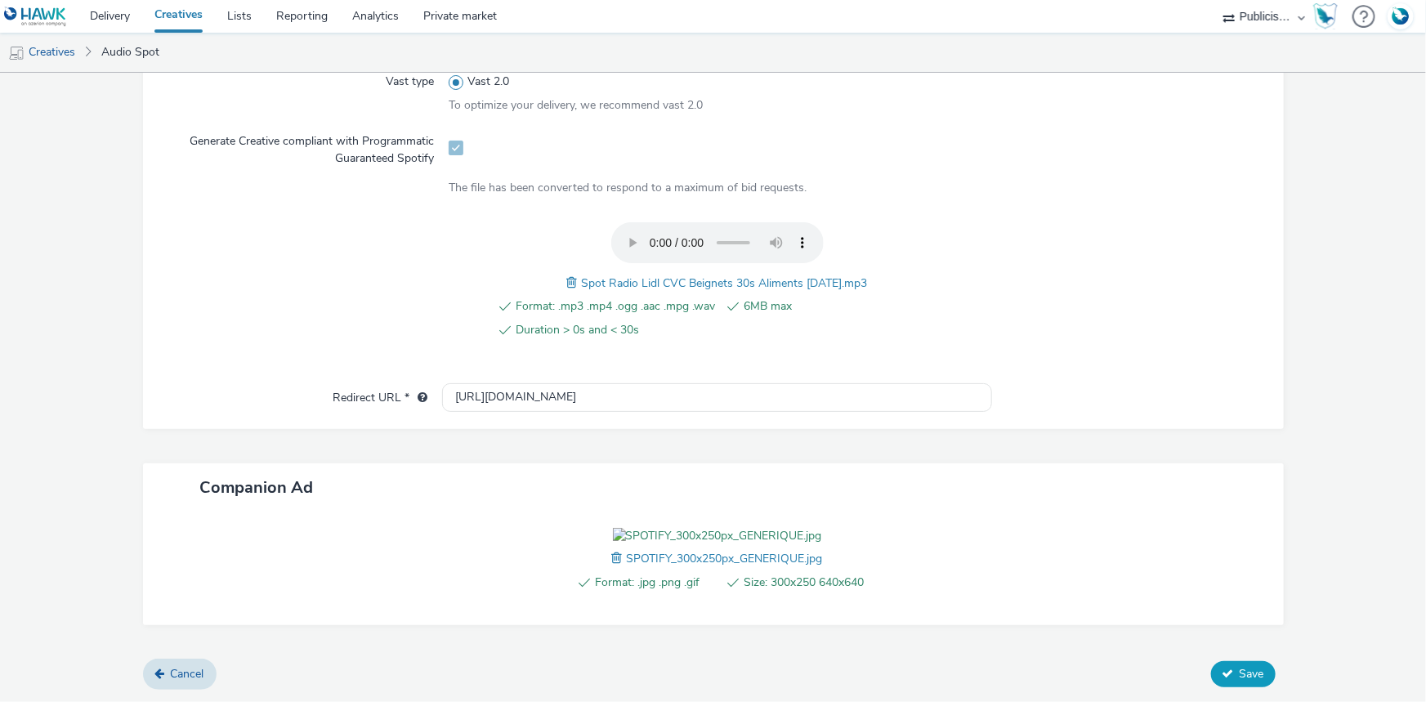
click at [1211, 664] on button "Save" at bounding box center [1243, 674] width 65 height 26
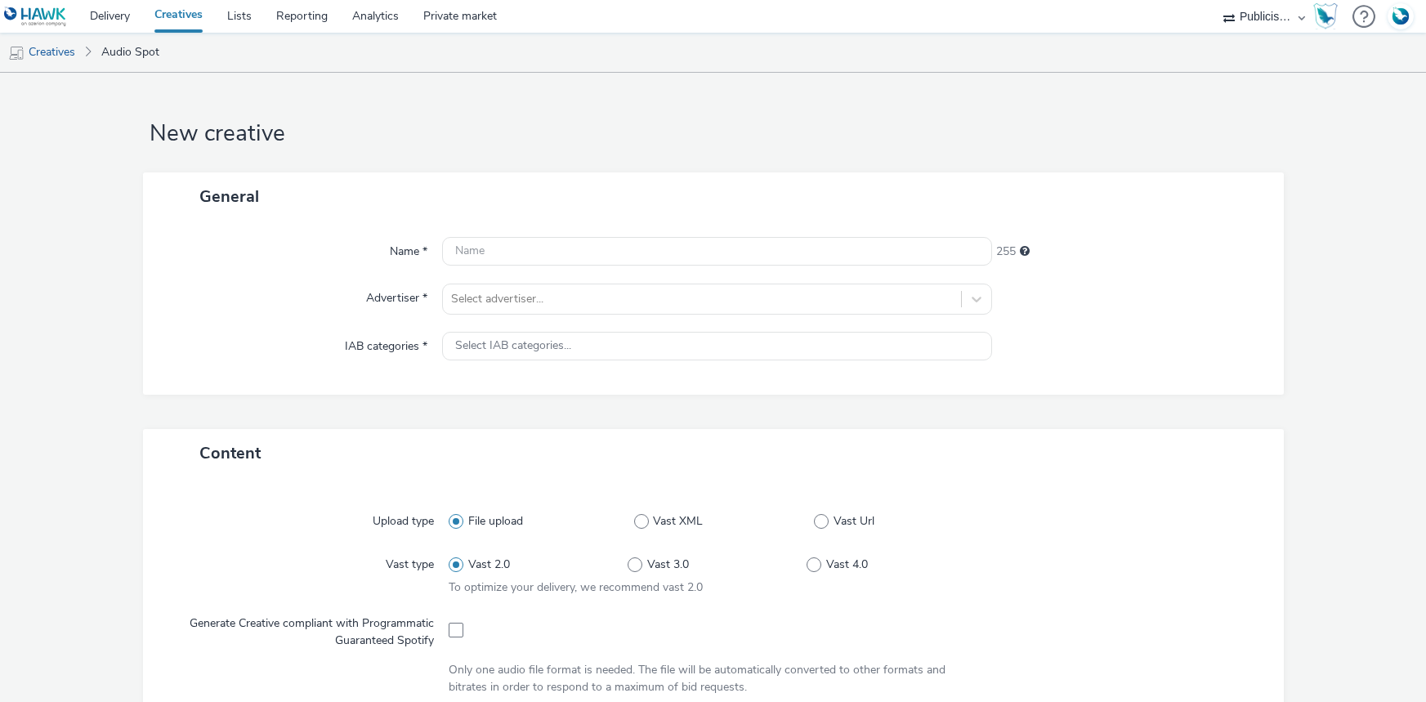
select select "08a58170-7f08-4922-abc8-b2d1eb407230"
click at [494, 296] on div at bounding box center [702, 299] width 502 height 20
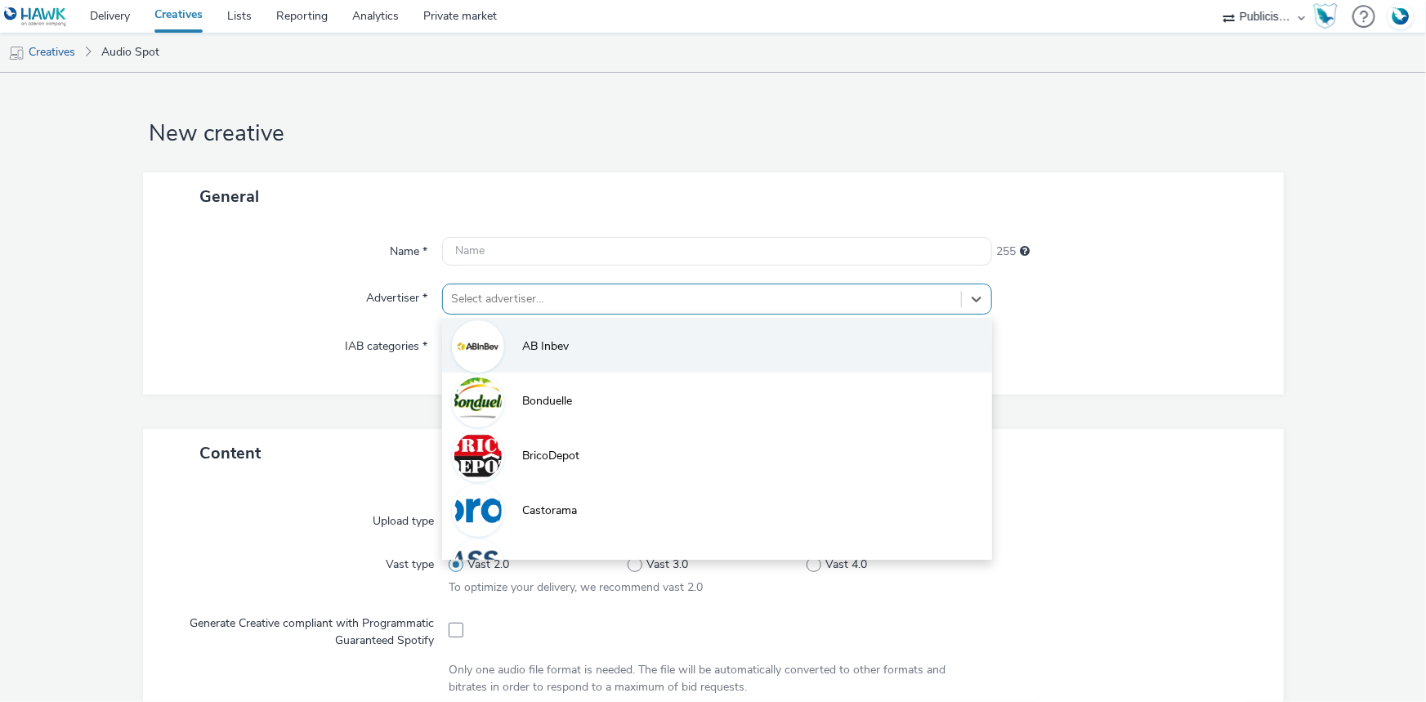
paste input "lid"
type input "lid"
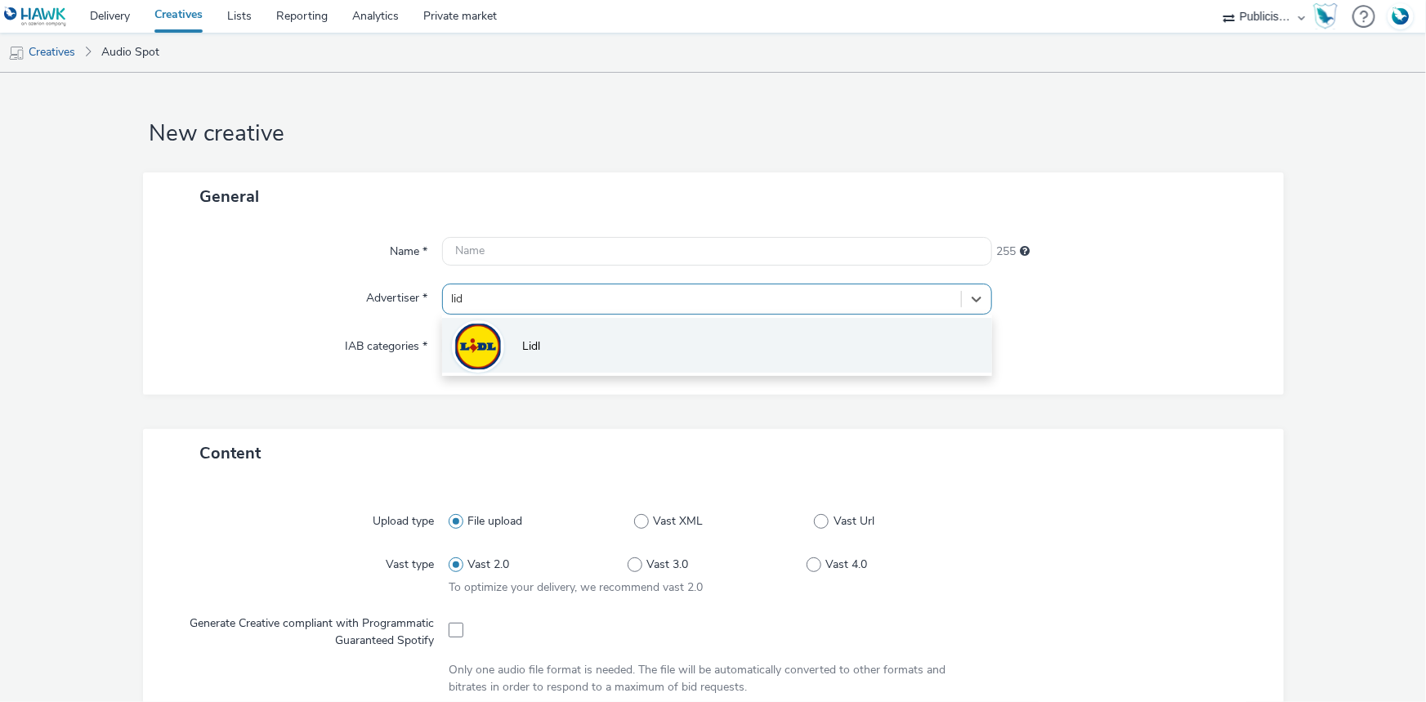
click at [507, 350] on li "Lidl" at bounding box center [717, 345] width 550 height 55
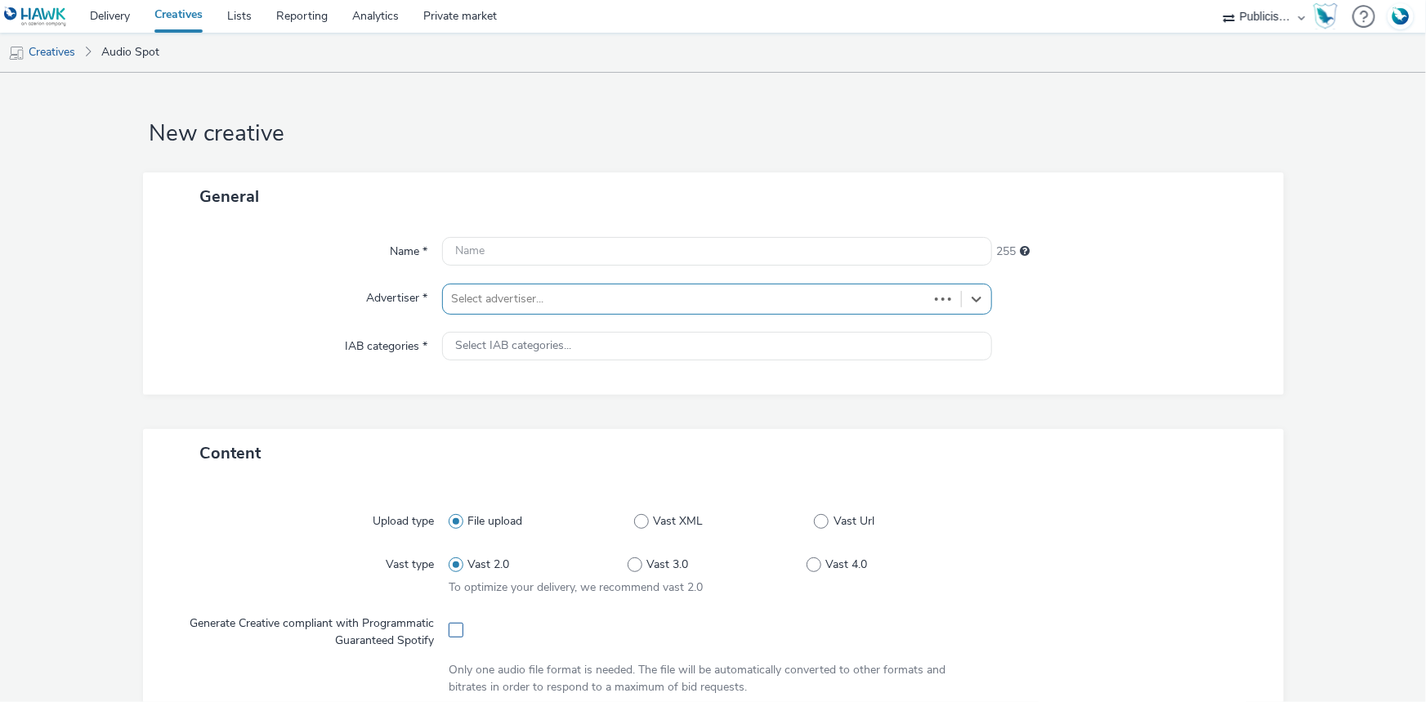
type input "[URL][DOMAIN_NAME]"
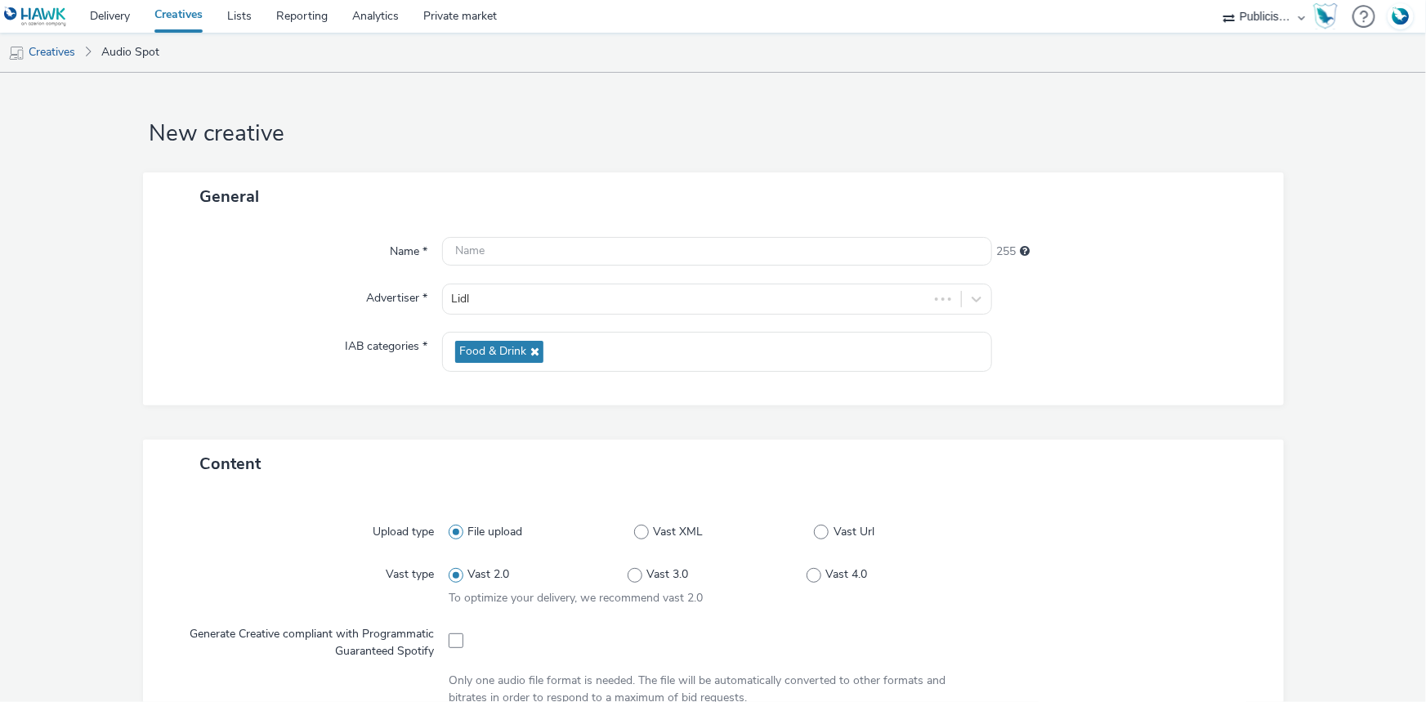
click at [454, 628] on div at bounding box center [717, 639] width 537 height 40
click at [450, 632] on label at bounding box center [456, 640] width 15 height 16
checkbox input "true"
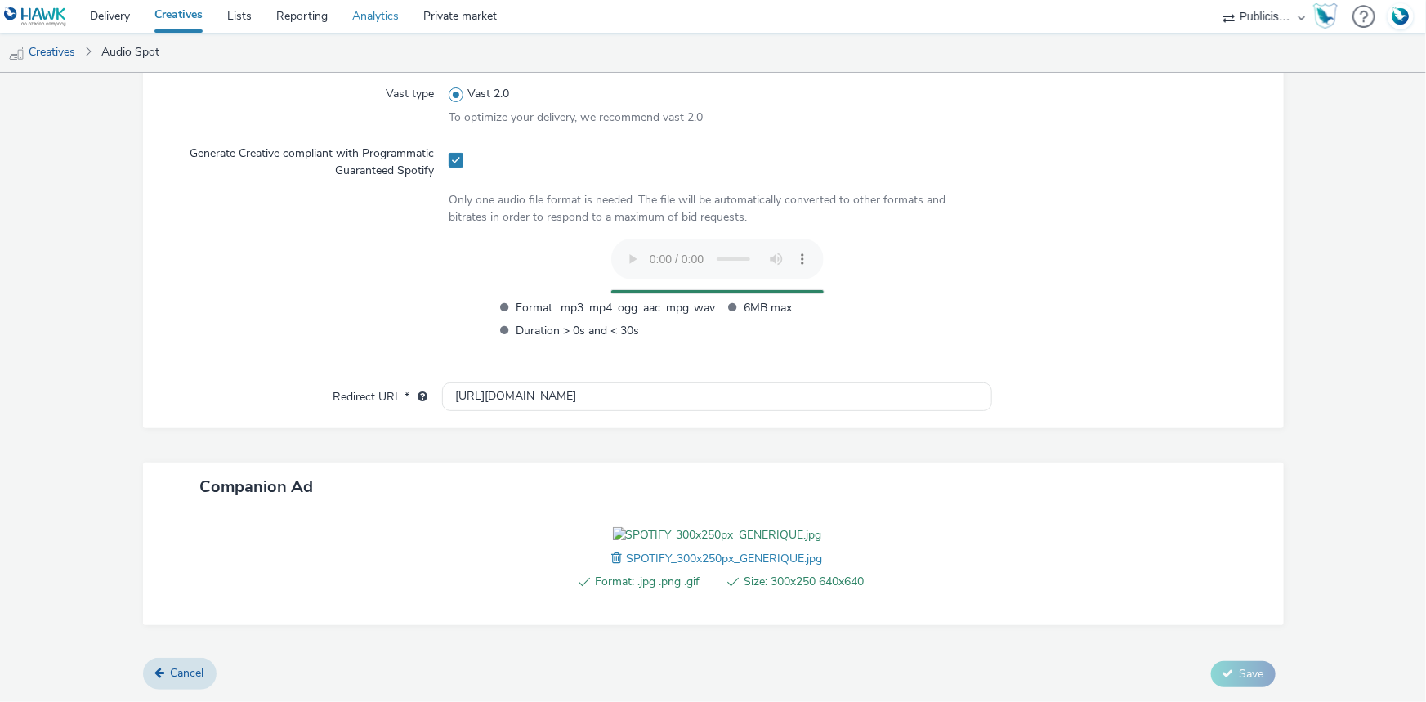
scroll to position [585, 0]
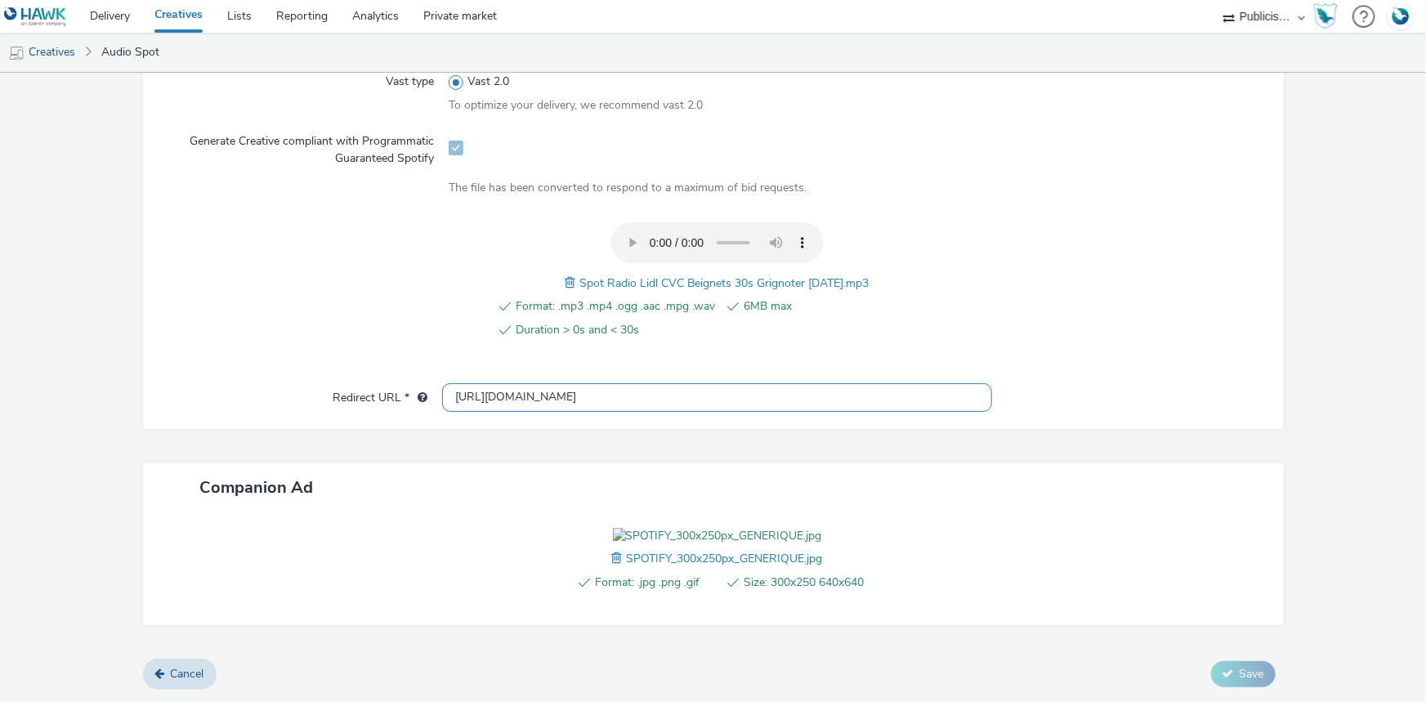
click at [480, 383] on input "[URL][DOMAIN_NAME]" at bounding box center [717, 397] width 550 height 29
paste input "s://[DOMAIN_NAME][URL]"
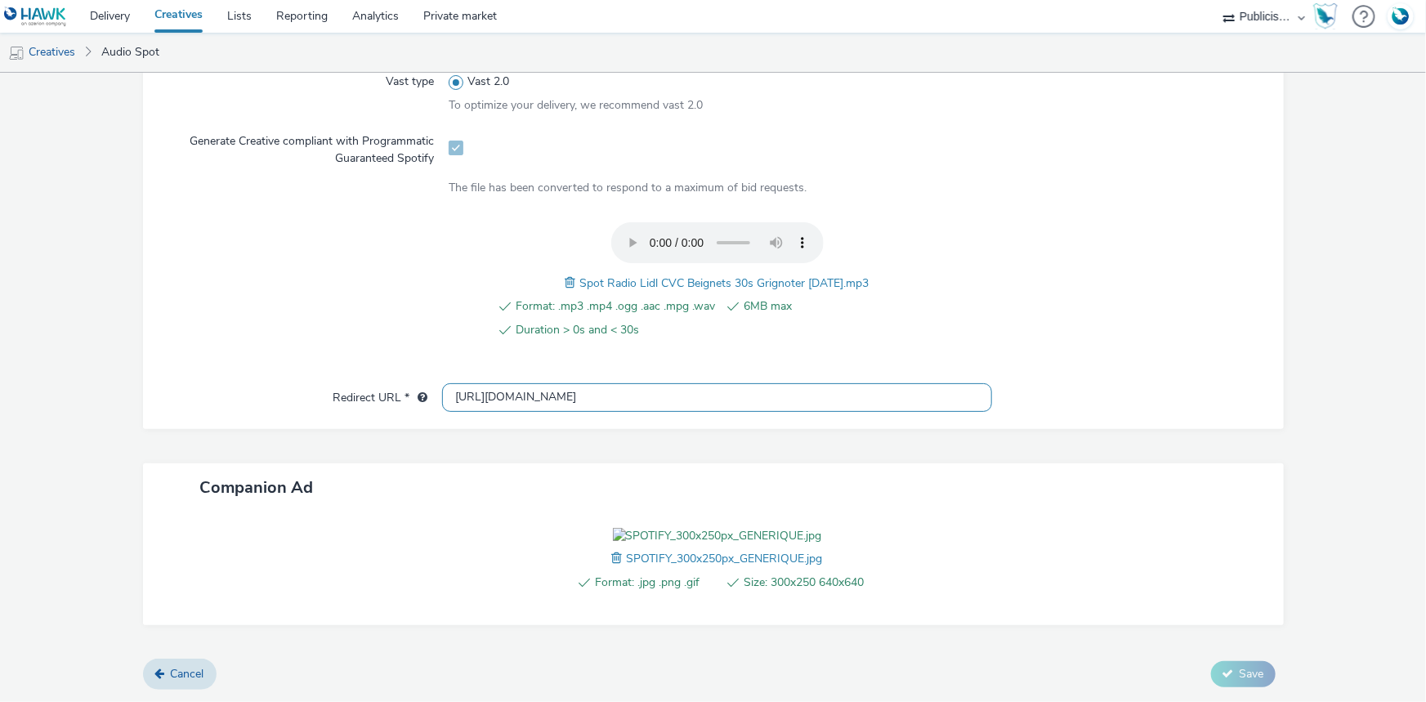
scroll to position [0, 1200]
type input "[URL][DOMAIN_NAME]"
click at [678, 275] on span "Spot Radio Lidl CVC Beignets 30s Grignoter 11-09-25.mp3" at bounding box center [724, 283] width 289 height 16
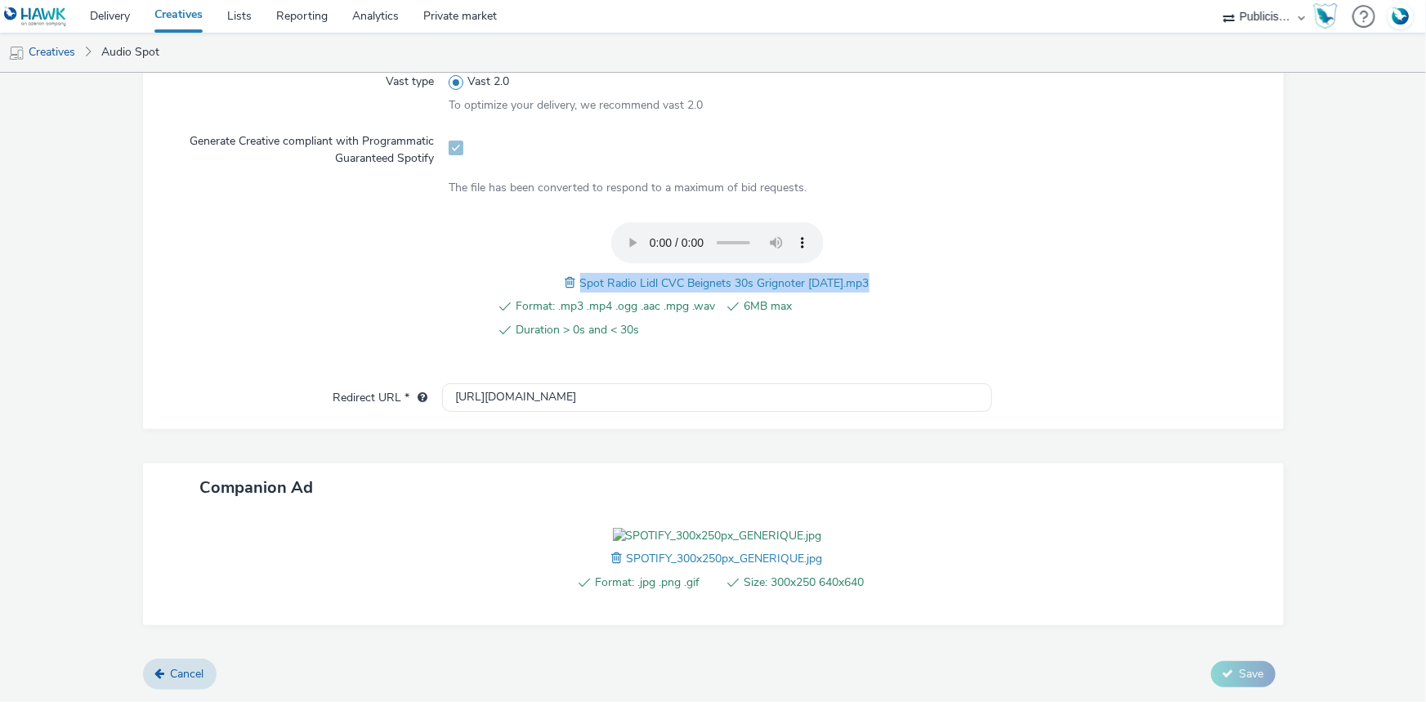
click at [678, 275] on span "Spot Radio Lidl CVC Beignets 30s Grignoter 11-09-25.mp3" at bounding box center [724, 283] width 289 height 16
copy span "Spot Radio Lidl CVC Beignets 30s Grignoter 11-09-25.mp3"
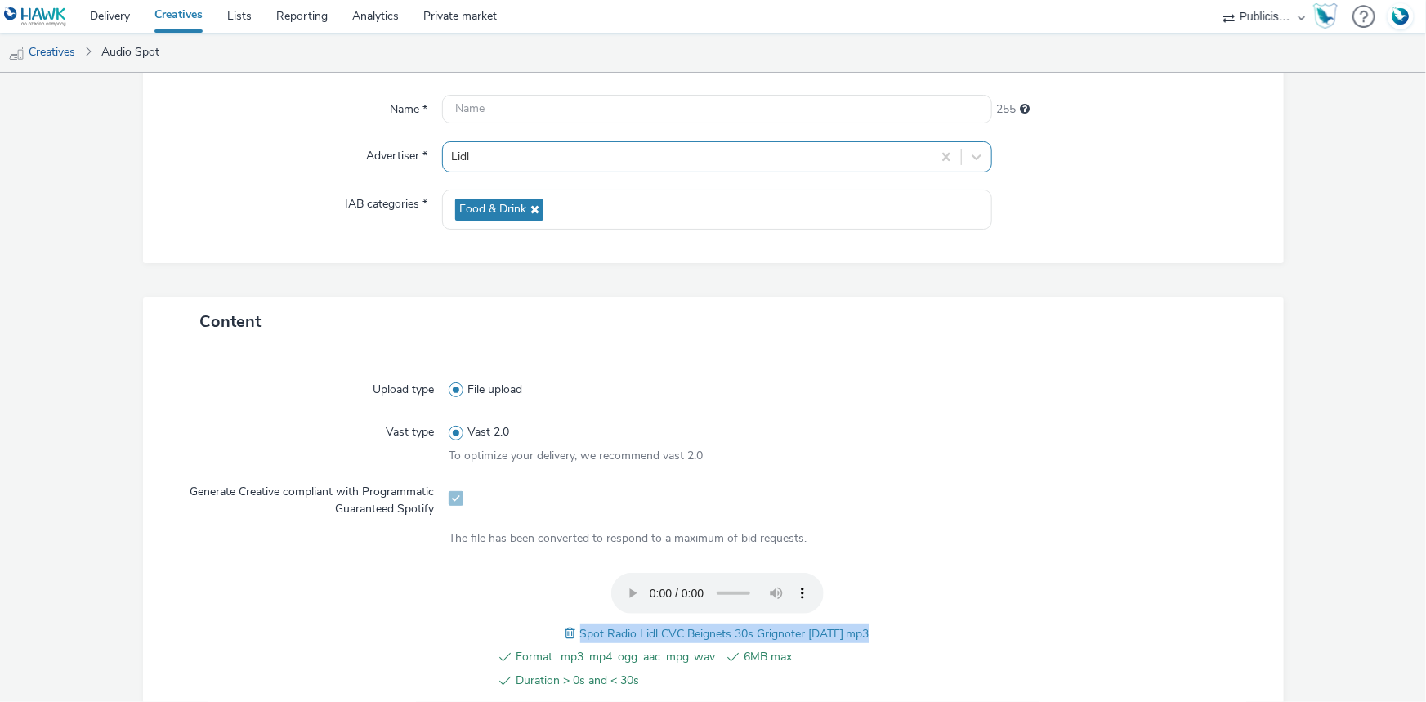
scroll to position [139, 0]
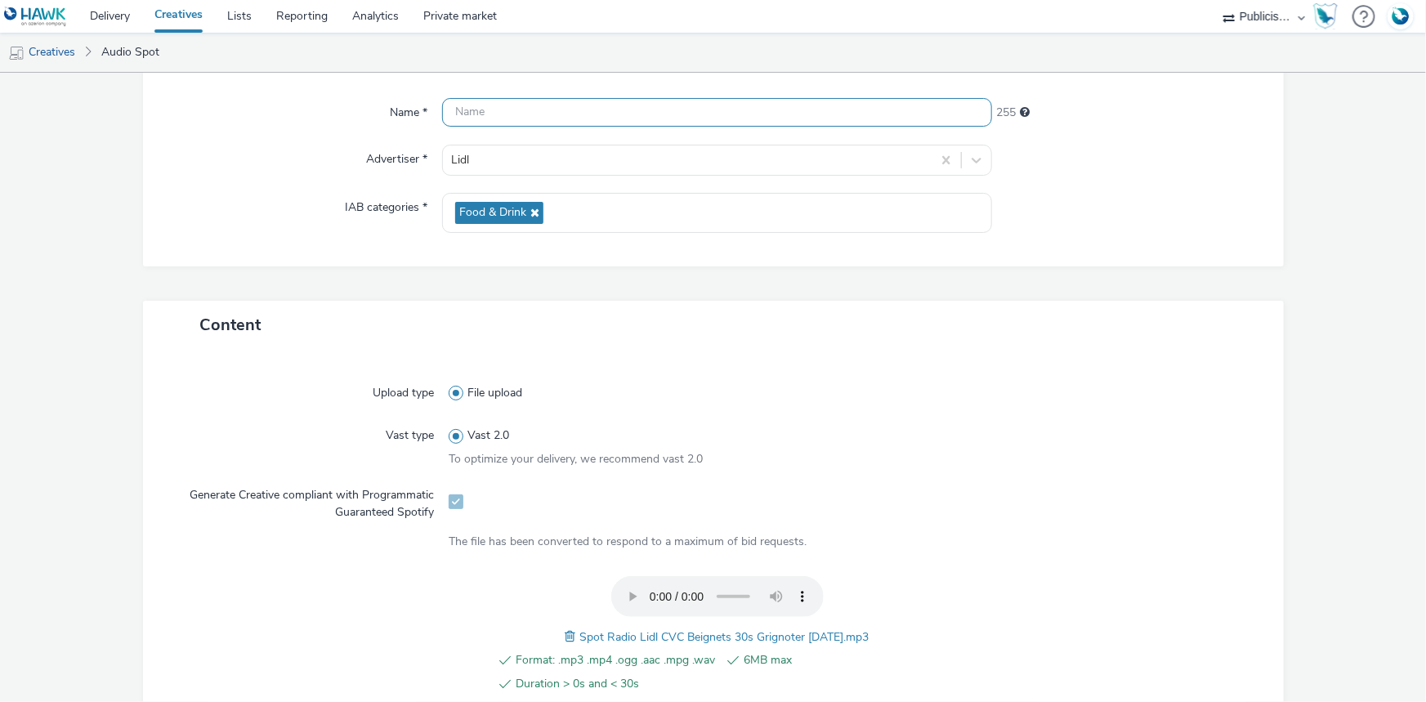
click at [507, 116] on input "text" at bounding box center [717, 112] width 550 height 29
paste input "Spot Radio Lidl CVC Beignets 30s Grignoter 11-09-25.mp3"
type input "Spot Radio Lidl CVC Beignets 30s Grignoter 11-09-25_Spotify"
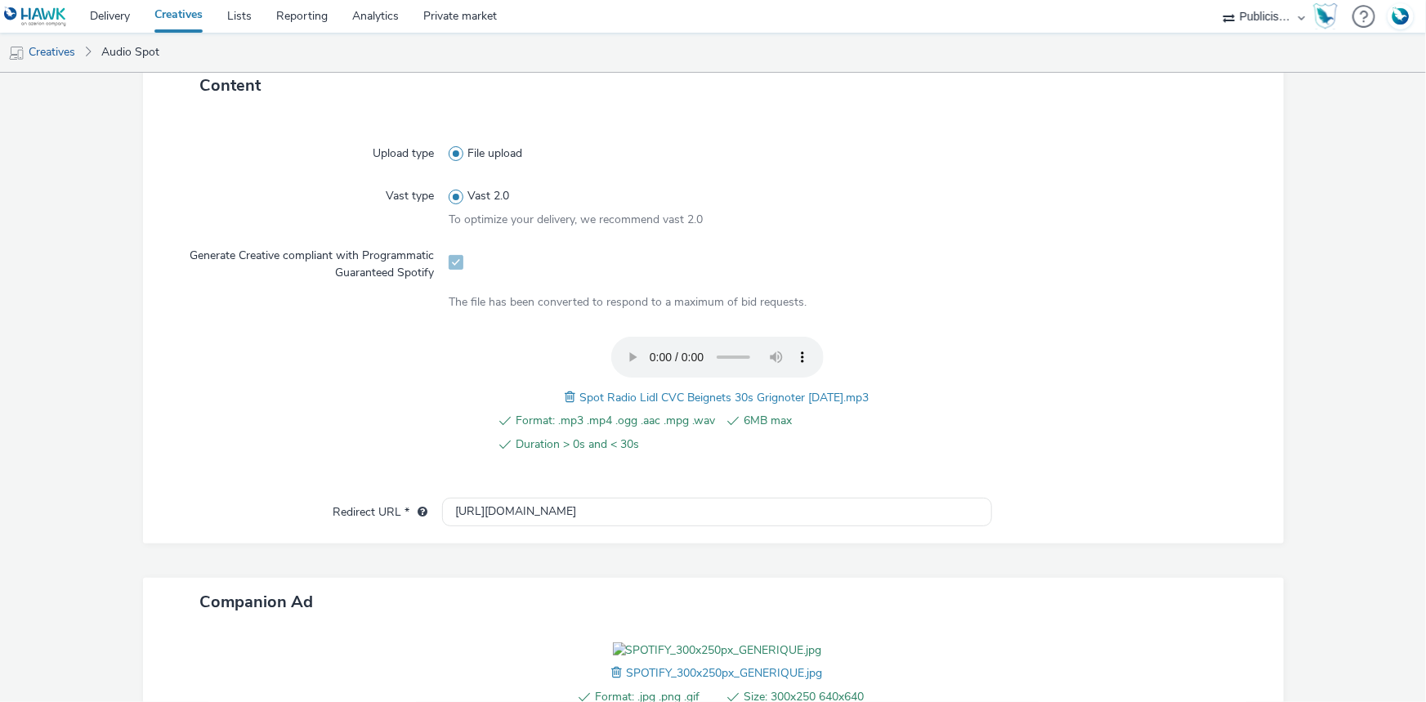
scroll to position [584, 0]
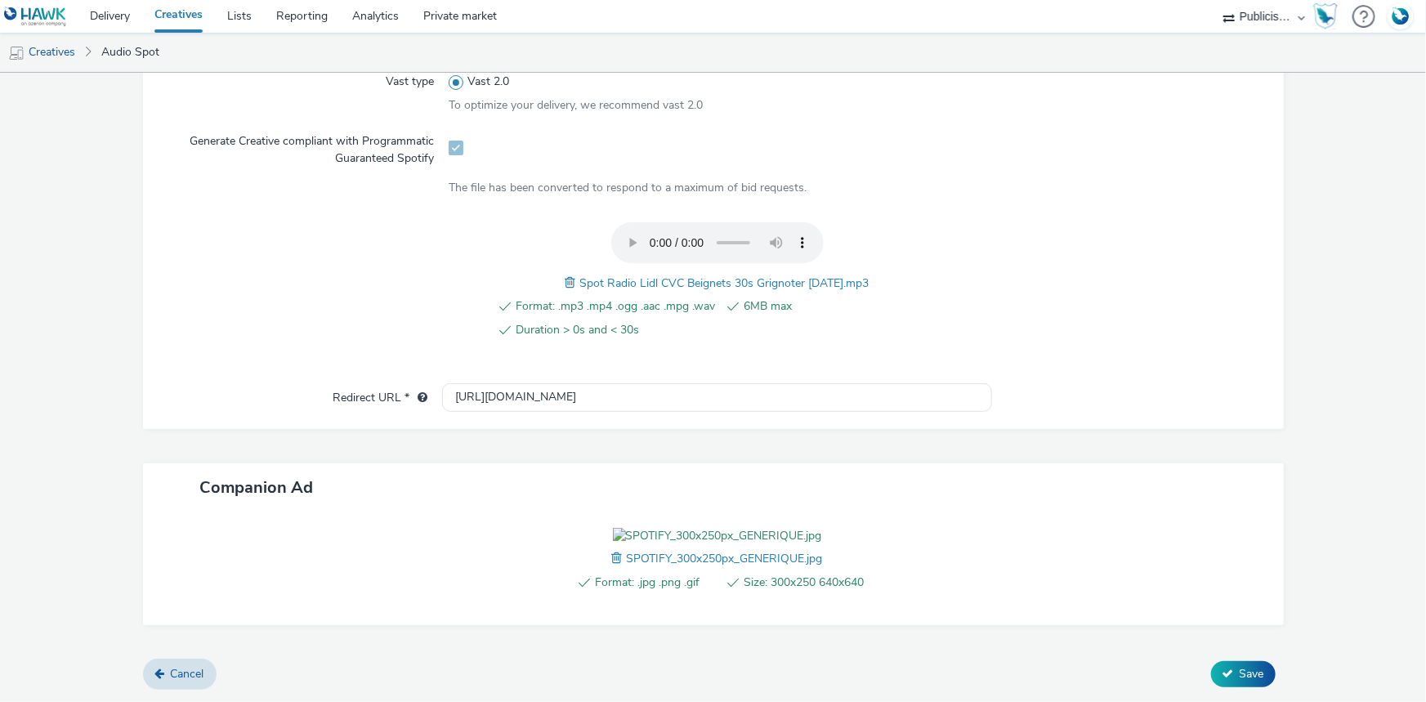
drag, startPoint x: 1218, startPoint y: 678, endPoint x: 1195, endPoint y: 669, distance: 24.3
click at [1223, 678] on icon at bounding box center [1228, 673] width 11 height 11
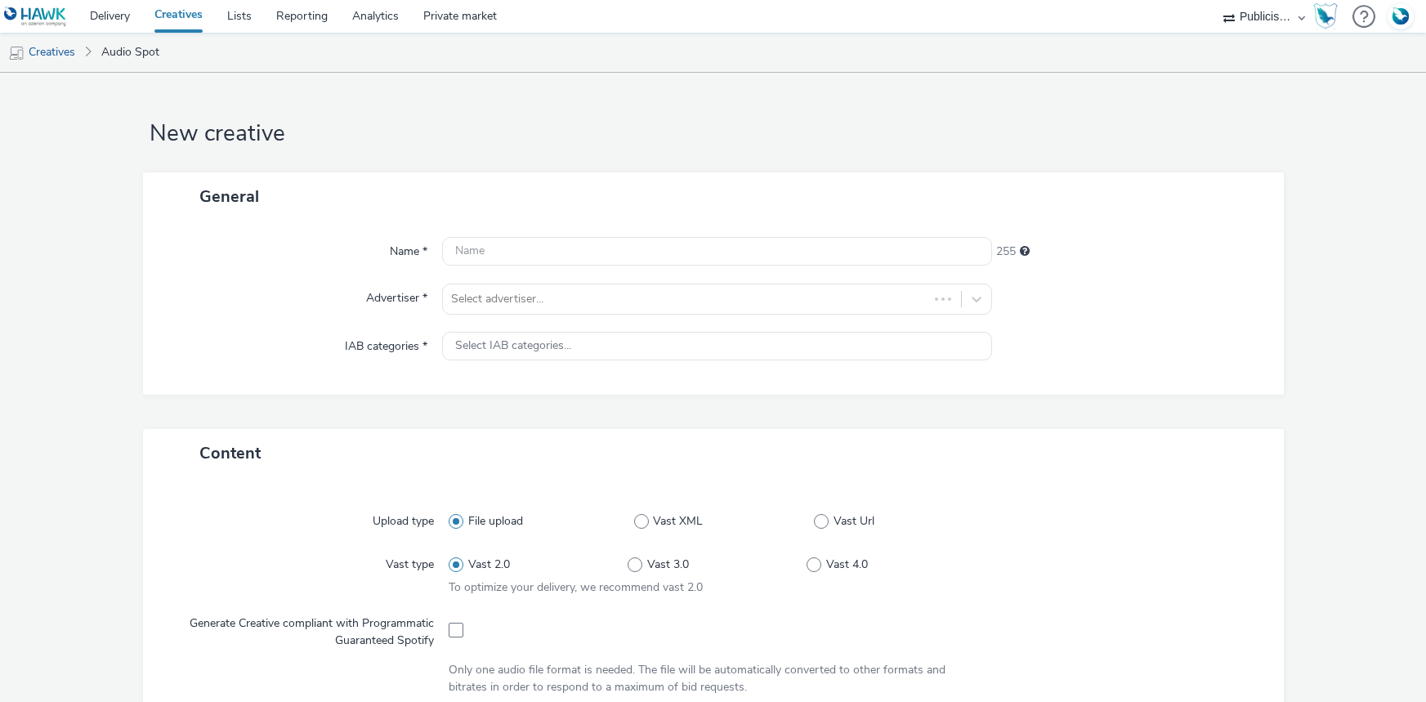
select select "08a58170-7f08-4922-abc8-b2d1eb407230"
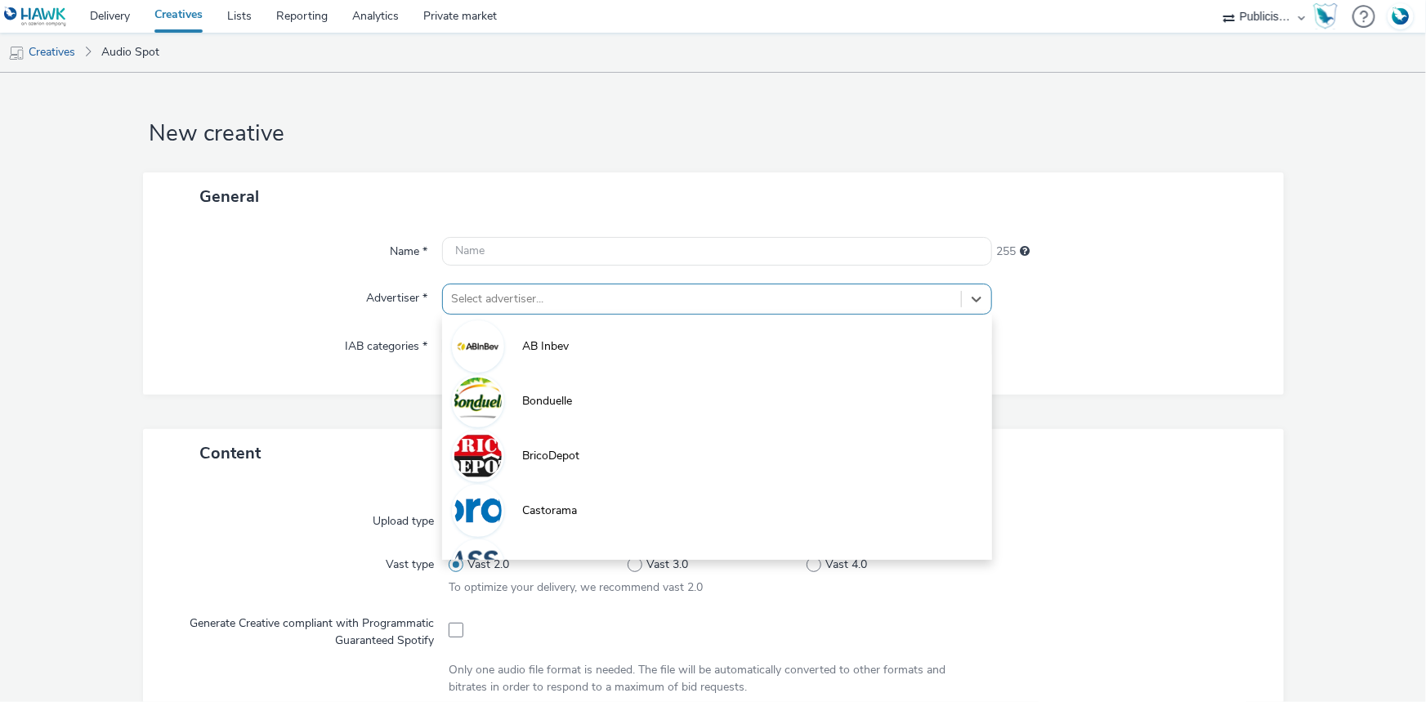
click at [539, 294] on div at bounding box center [702, 299] width 502 height 20
paste input "lid"
type input "lid"
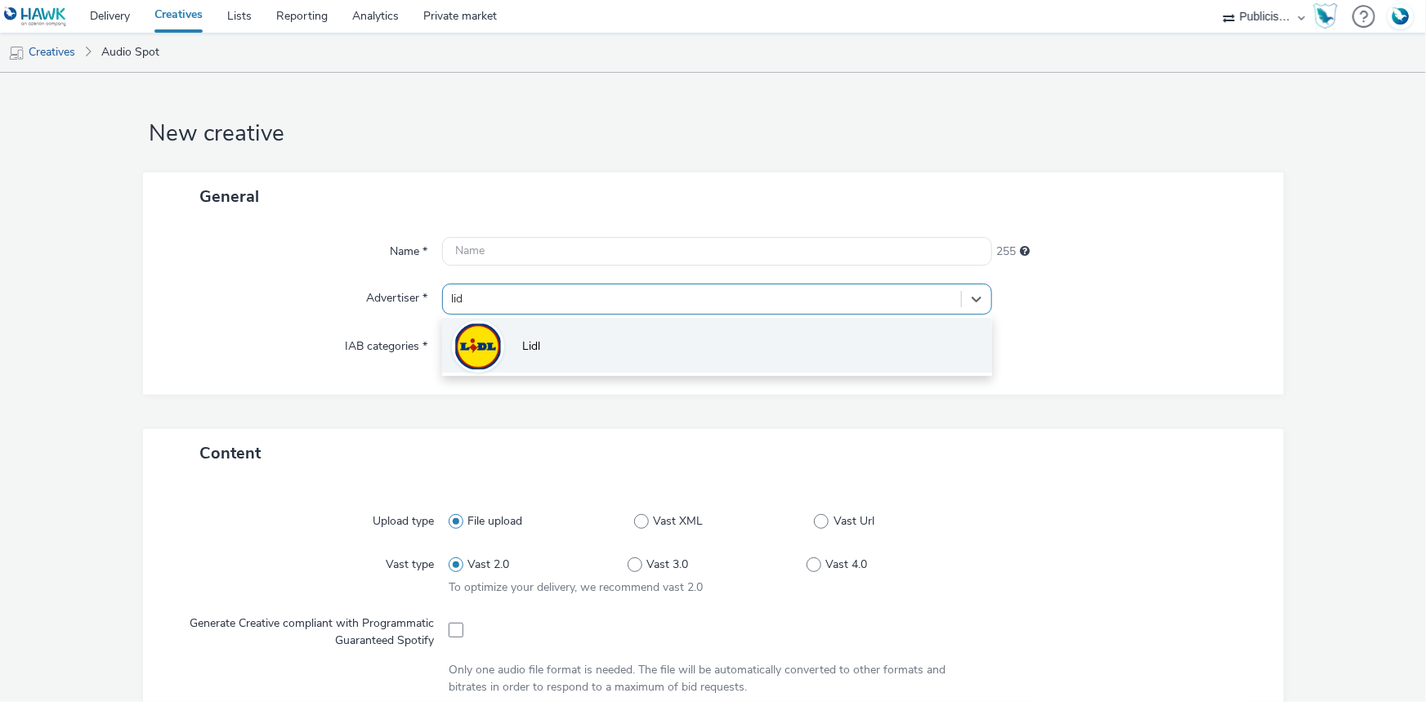
click at [533, 335] on li "Lidl" at bounding box center [717, 345] width 550 height 55
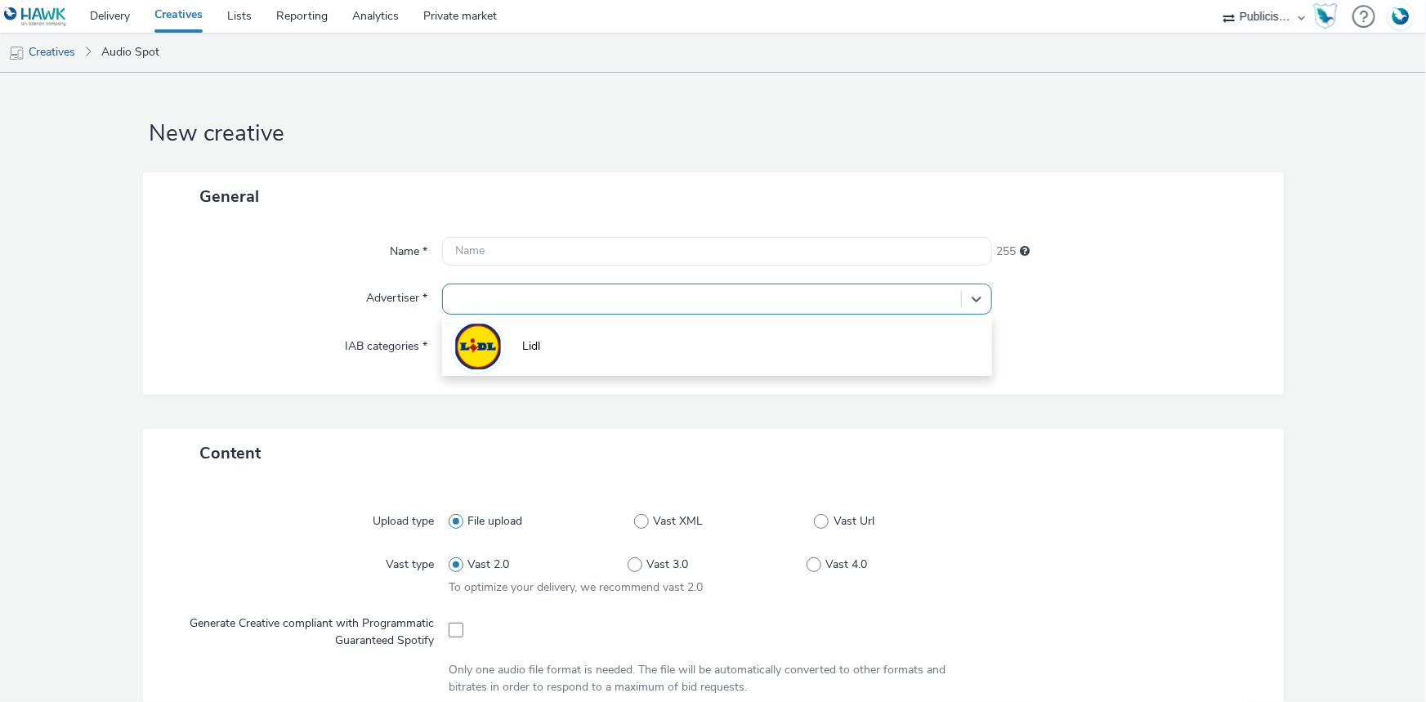
type input "[URL][DOMAIN_NAME]"
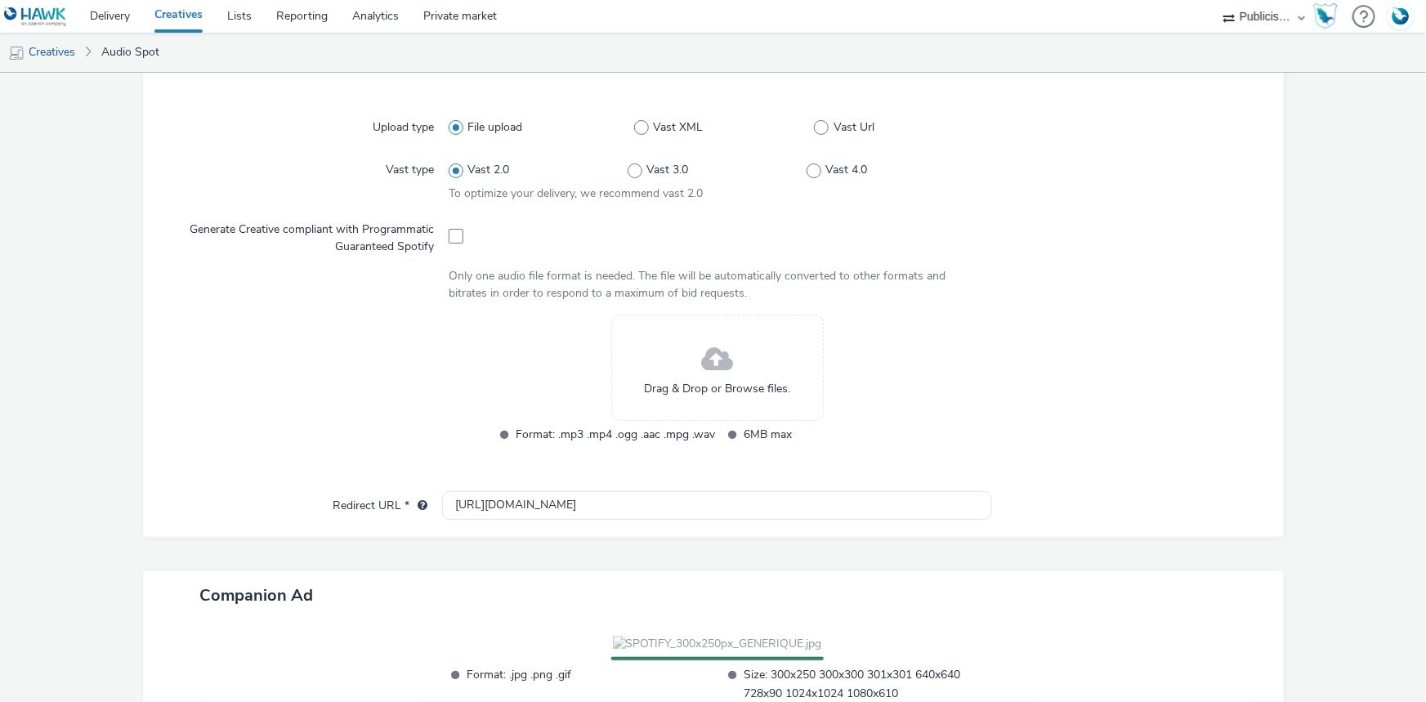
scroll to position [371, 0]
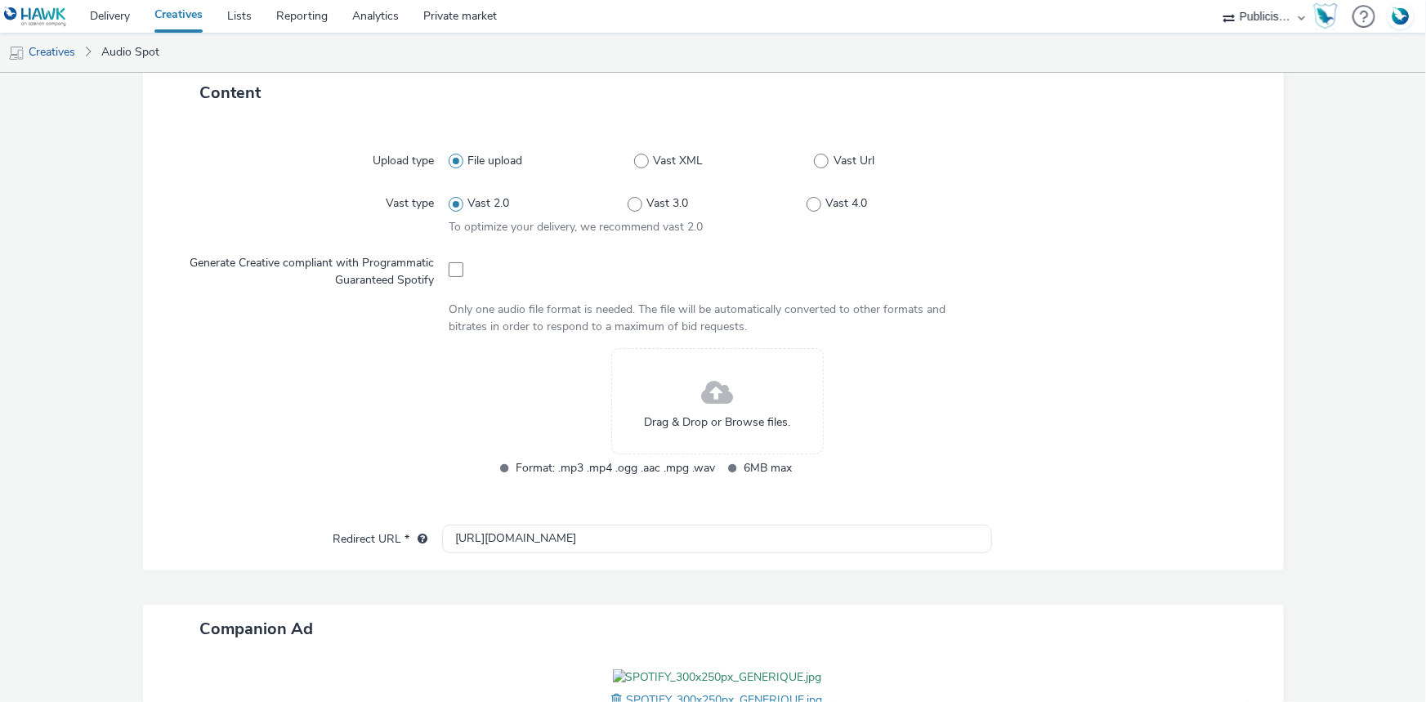
click at [450, 277] on div at bounding box center [717, 268] width 537 height 40
click at [454, 266] on span at bounding box center [456, 269] width 15 height 15
checkbox input "true"
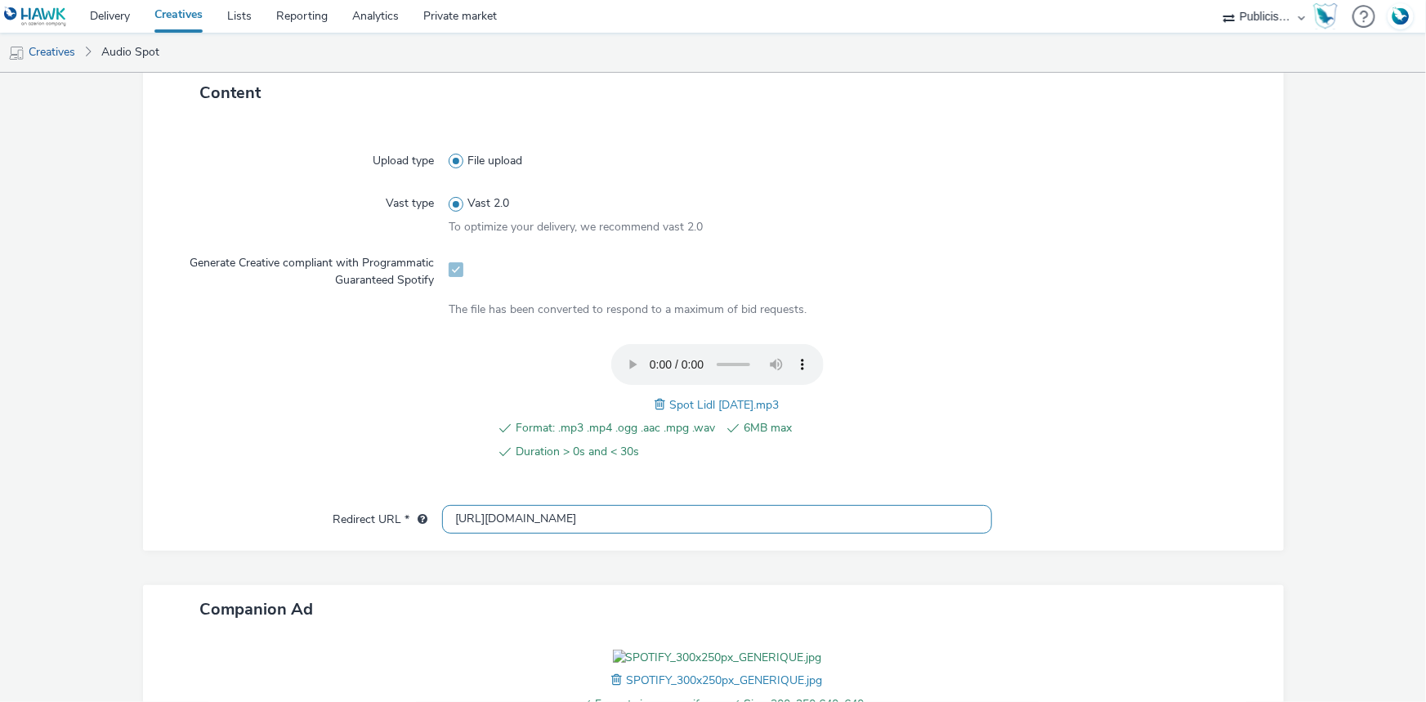
click at [483, 513] on input "[URL][DOMAIN_NAME]" at bounding box center [717, 519] width 550 height 29
paste input "s://[DOMAIN_NAME][URL]"
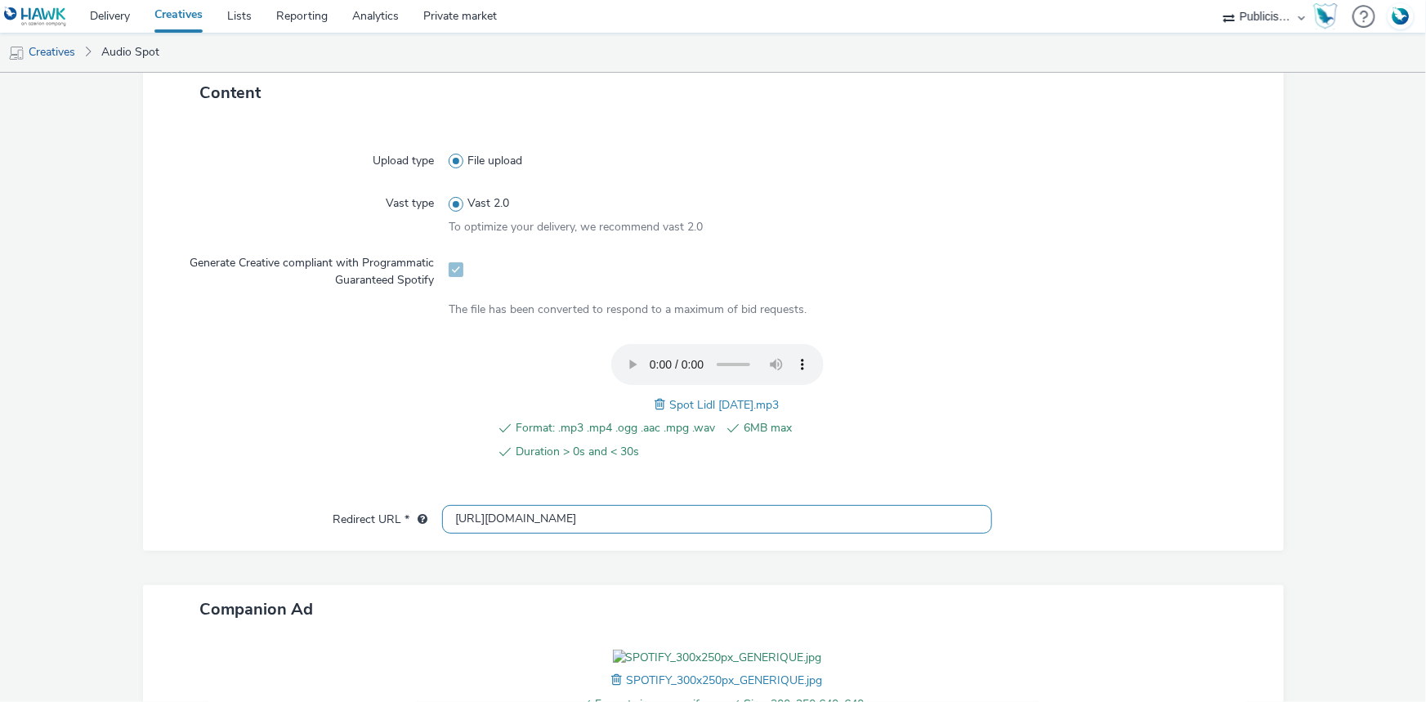
type input "[URL][DOMAIN_NAME]"
click at [696, 397] on span "Spot Lidl [DATE].mp3" at bounding box center [725, 405] width 110 height 16
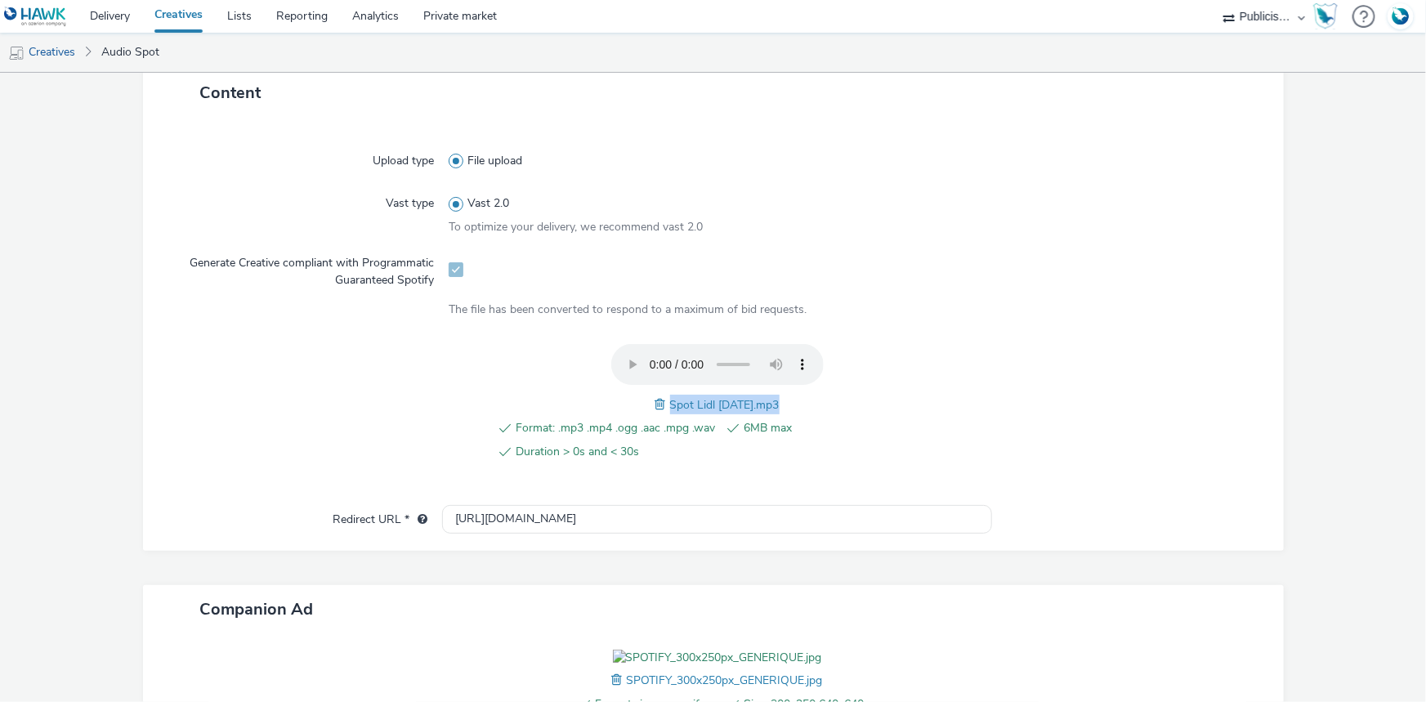
copy span "Spot Lidl [DATE].mp3"
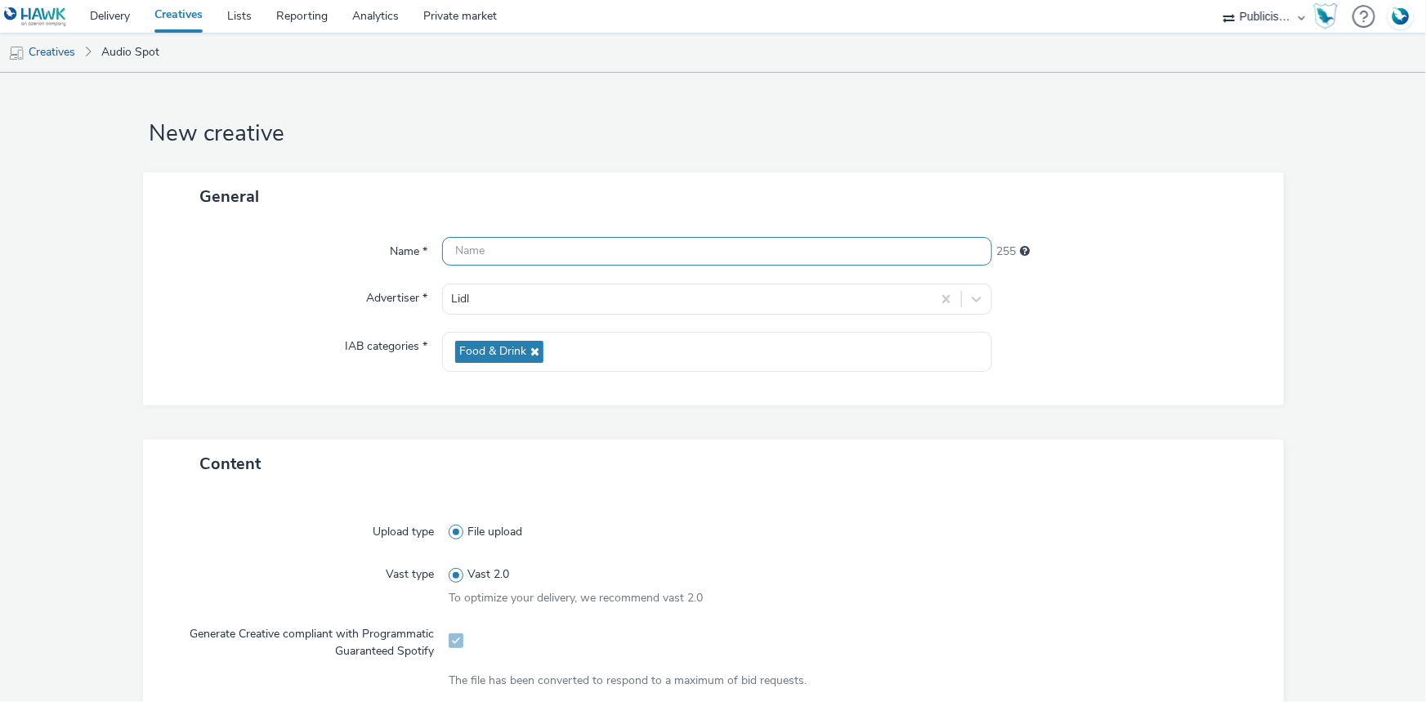
click at [494, 249] on input "text" at bounding box center [717, 251] width 550 height 29
paste input "Spot Lidl [DATE].mp3"
type input "Spot Lidl [DATE]_Spotify"
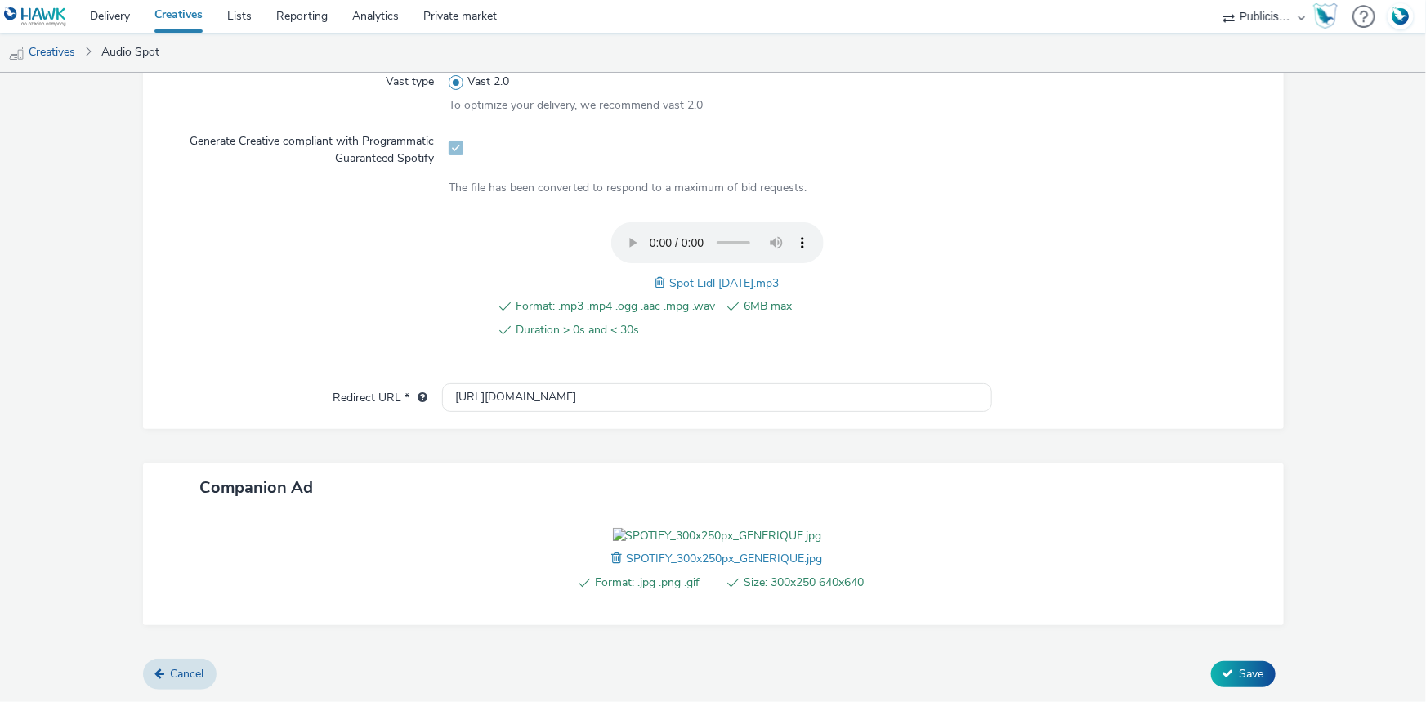
scroll to position [584, 0]
click at [1240, 667] on span "Save" at bounding box center [1252, 674] width 25 height 16
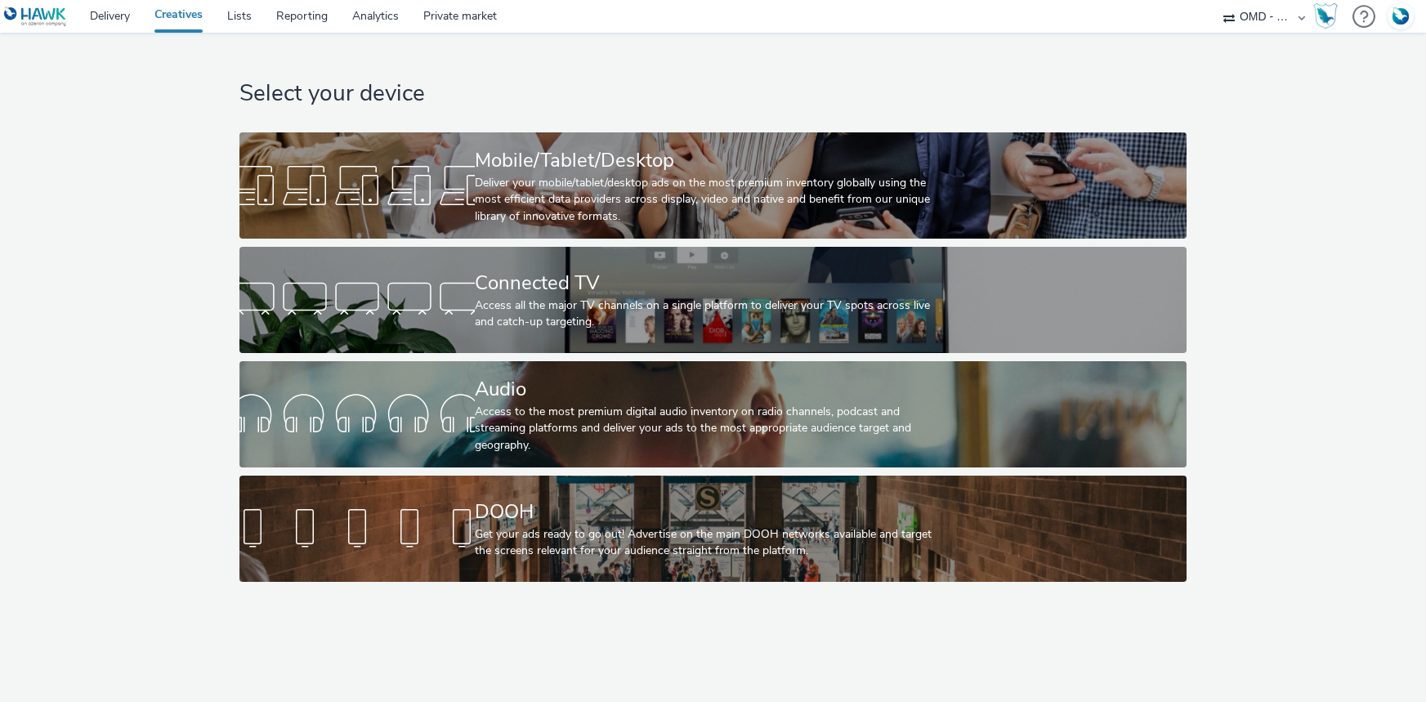
select select "4905062d-13ce-4986-87c2-be94dfa9bf08"
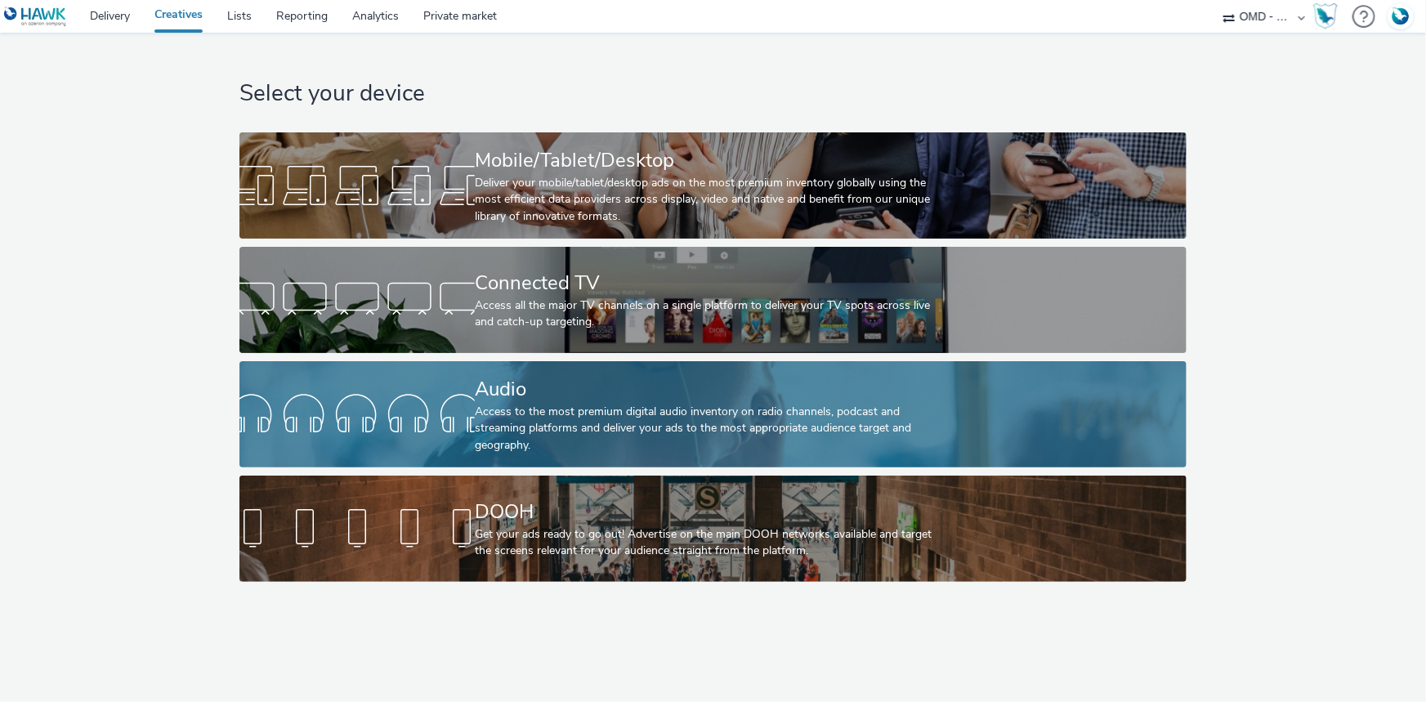
click at [524, 400] on div "Audio" at bounding box center [710, 389] width 470 height 29
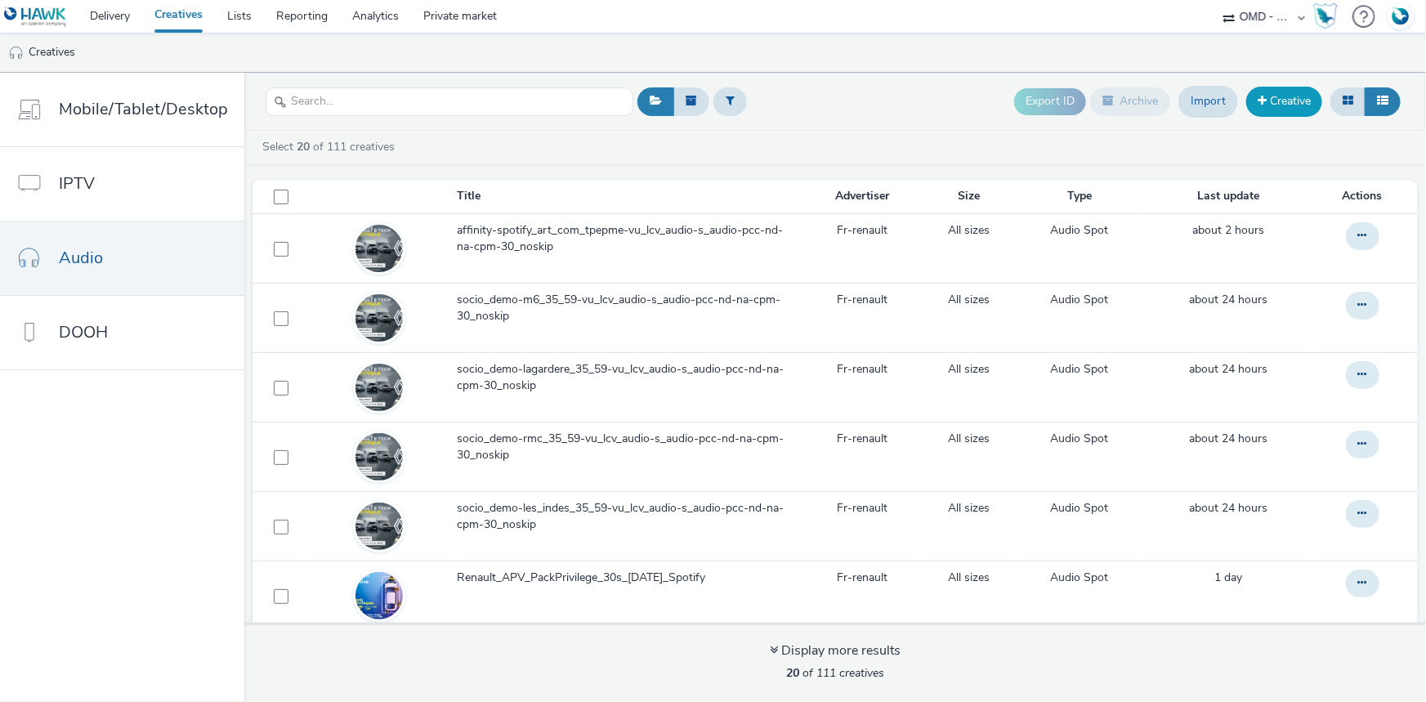
click at [1296, 94] on link "Creative" at bounding box center [1284, 101] width 76 height 29
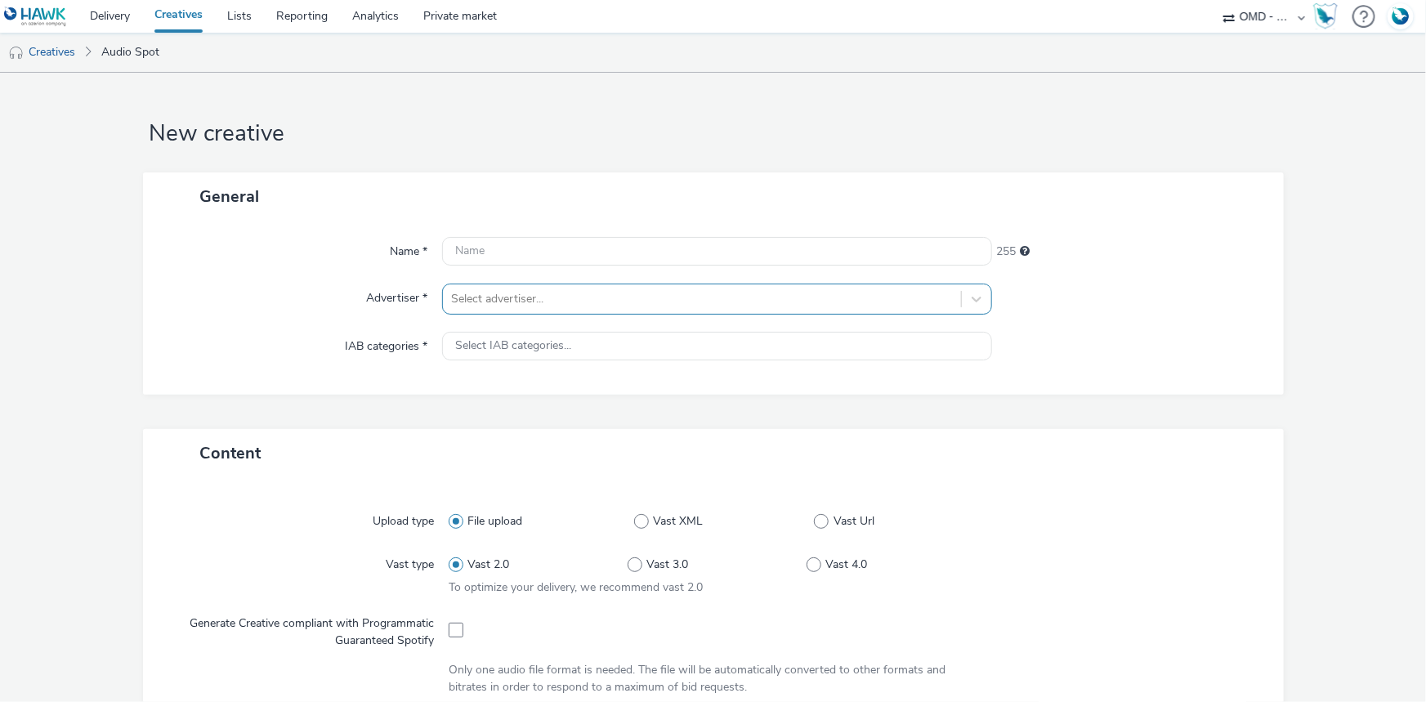
click at [496, 292] on div at bounding box center [702, 299] width 502 height 20
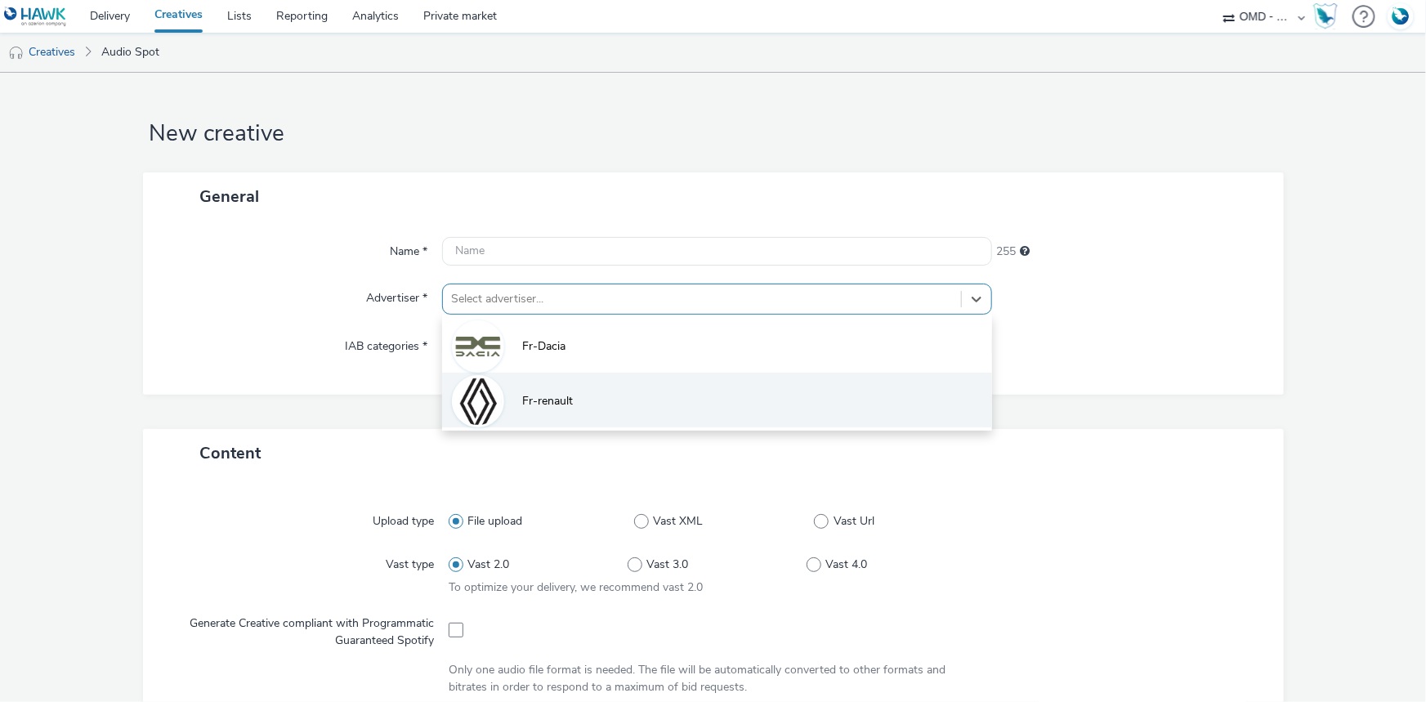
click at [572, 395] on li "Fr-renault" at bounding box center [717, 400] width 550 height 55
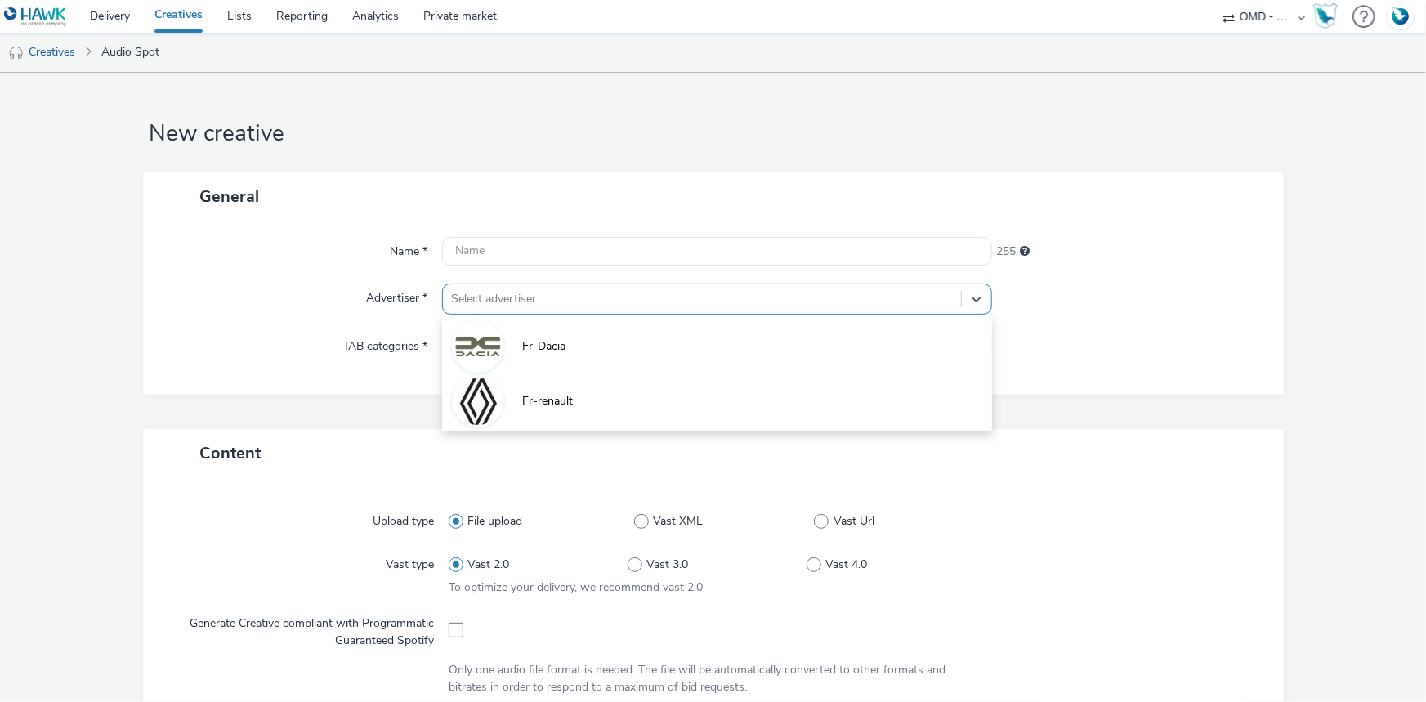
type input "http://renault.fr"
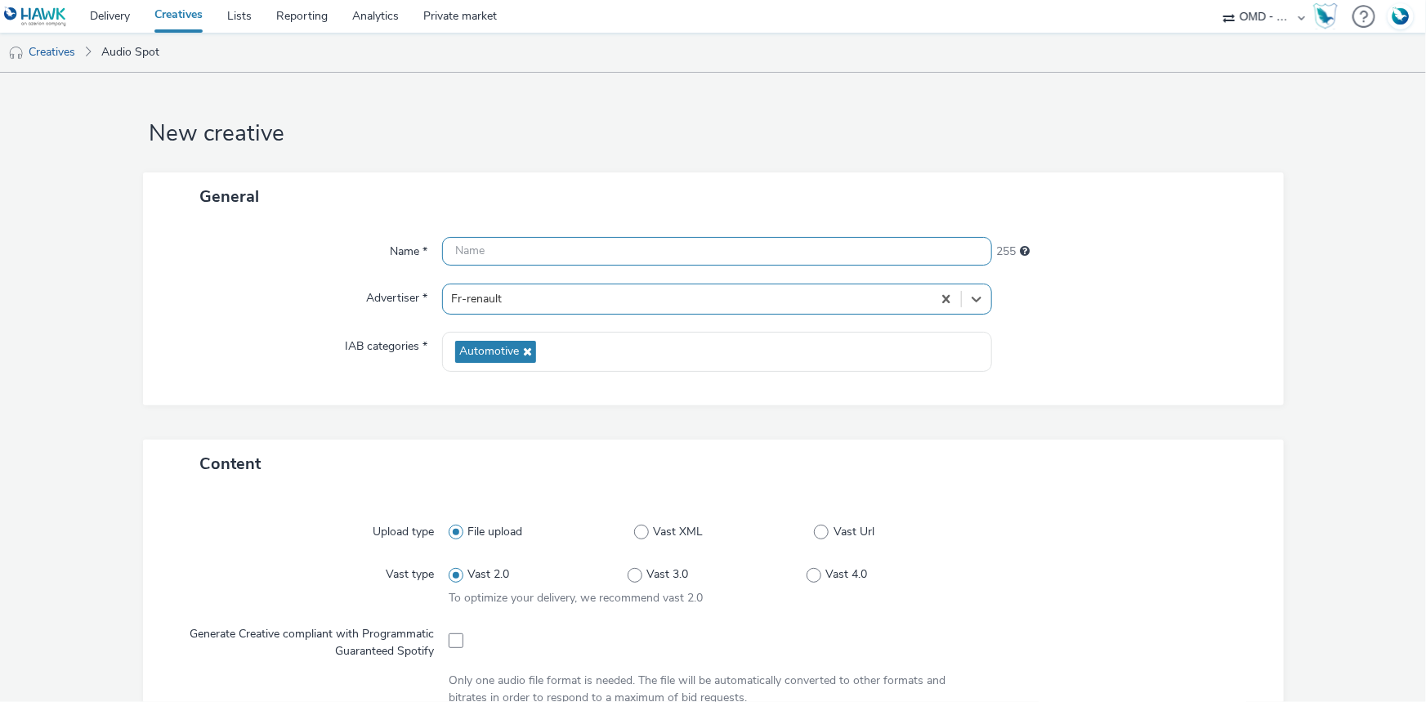
click at [490, 244] on input "text" at bounding box center [717, 251] width 550 height 29
paste input "deezer_leasingelectrique_renault_09/2025"
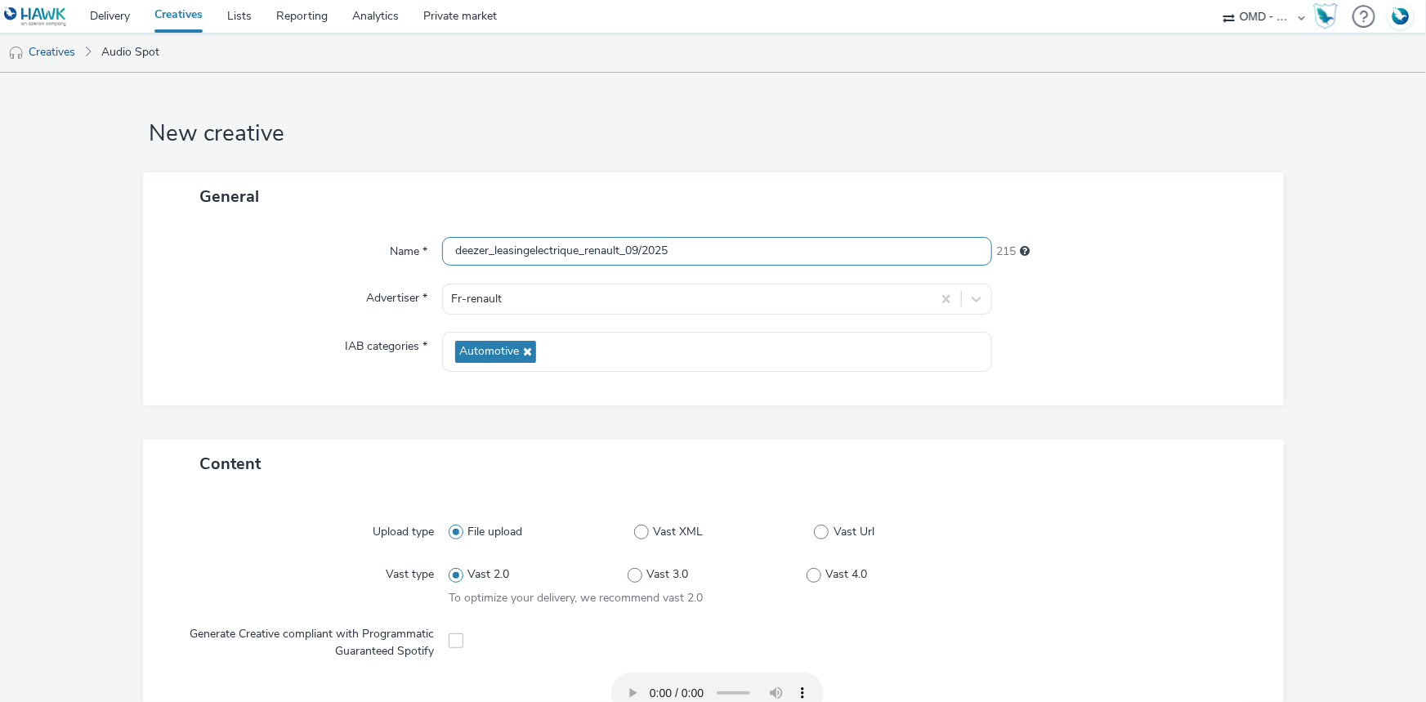
click at [721, 250] on input "deezer_leasingelectrique_renault_09/2025" at bounding box center [717, 251] width 550 height 29
paste input "Generique_Phase1_Ra_Zik13s_LOM1"
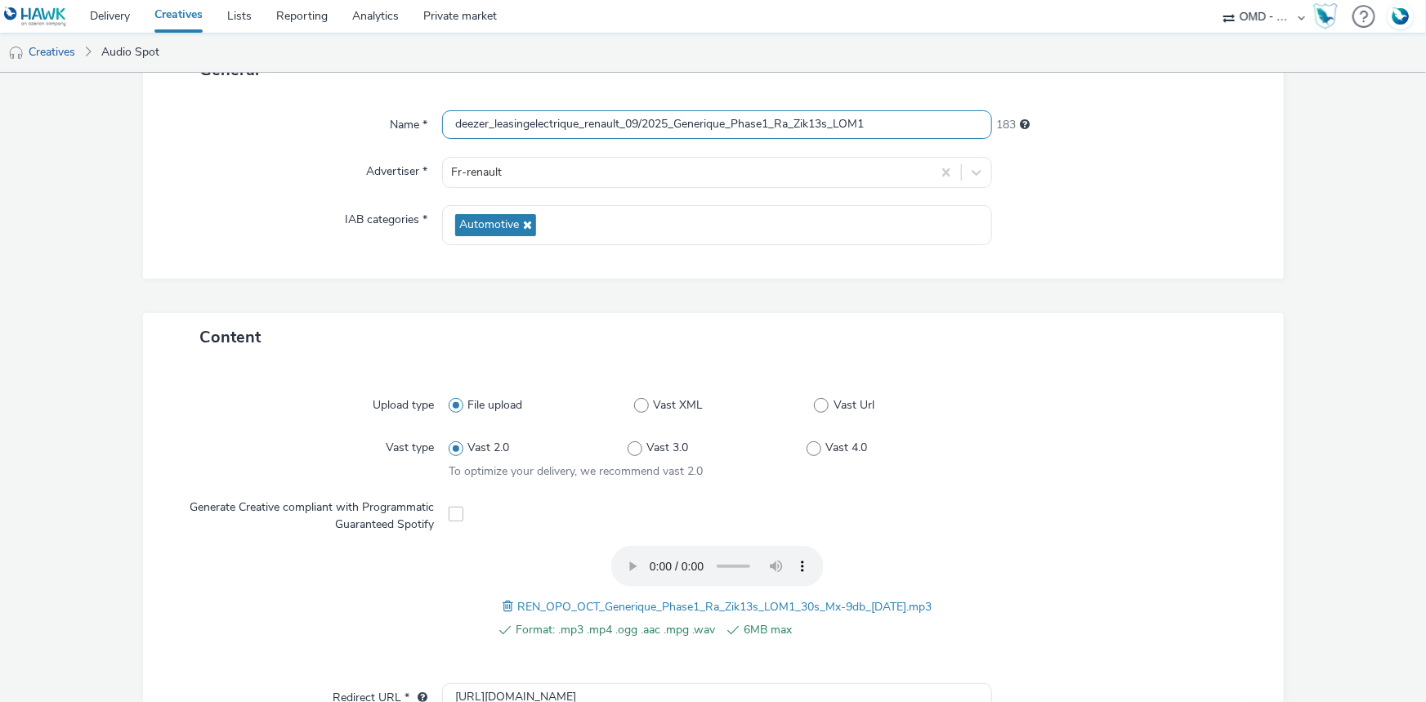
scroll to position [512, 0]
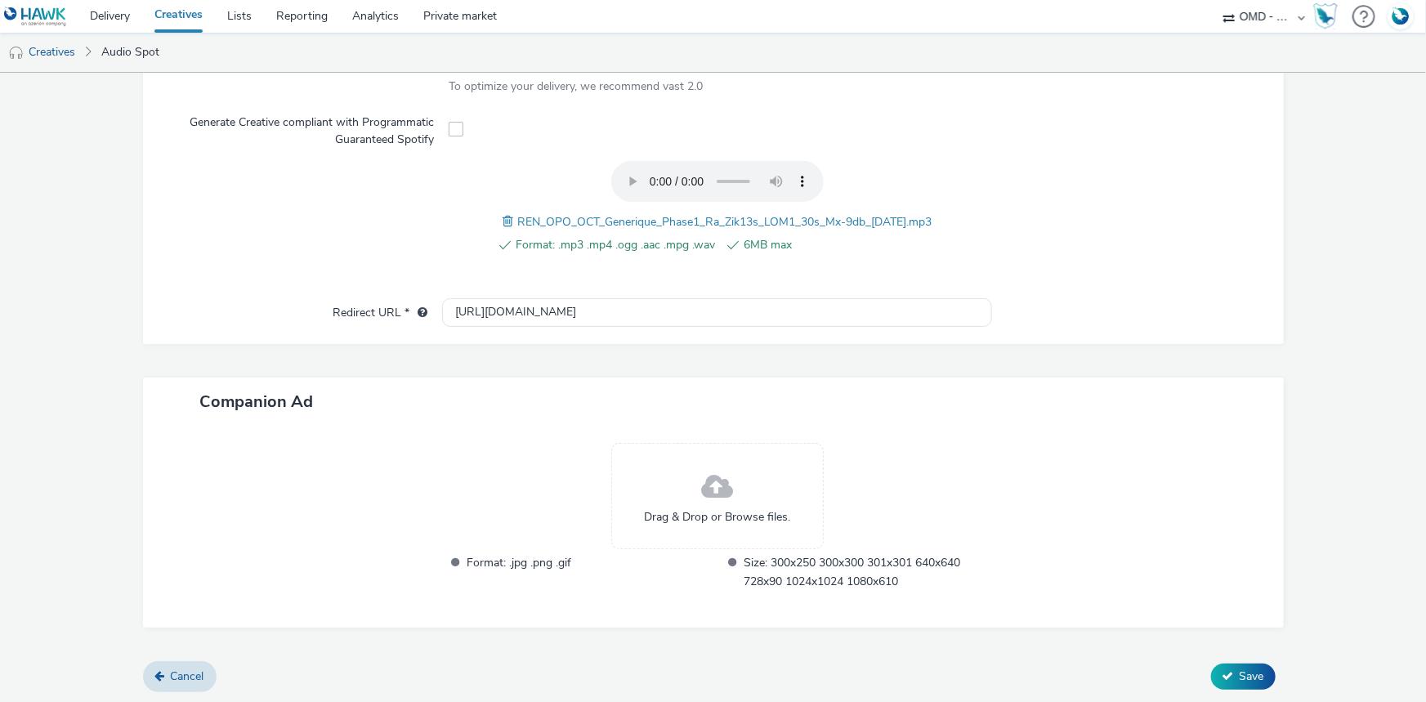
type input "deezer_leasingelectrique_renault_09/2025_Generique_Phase1_Ra_Zik13s_LOM1"
click at [481, 306] on input "http://renault.fr" at bounding box center [717, 312] width 550 height 29
paste input "s://ad.doubleclick.net/ddm/trackclk/N5648.5731497PROGIN-HAWKS0/B33900893.427245…"
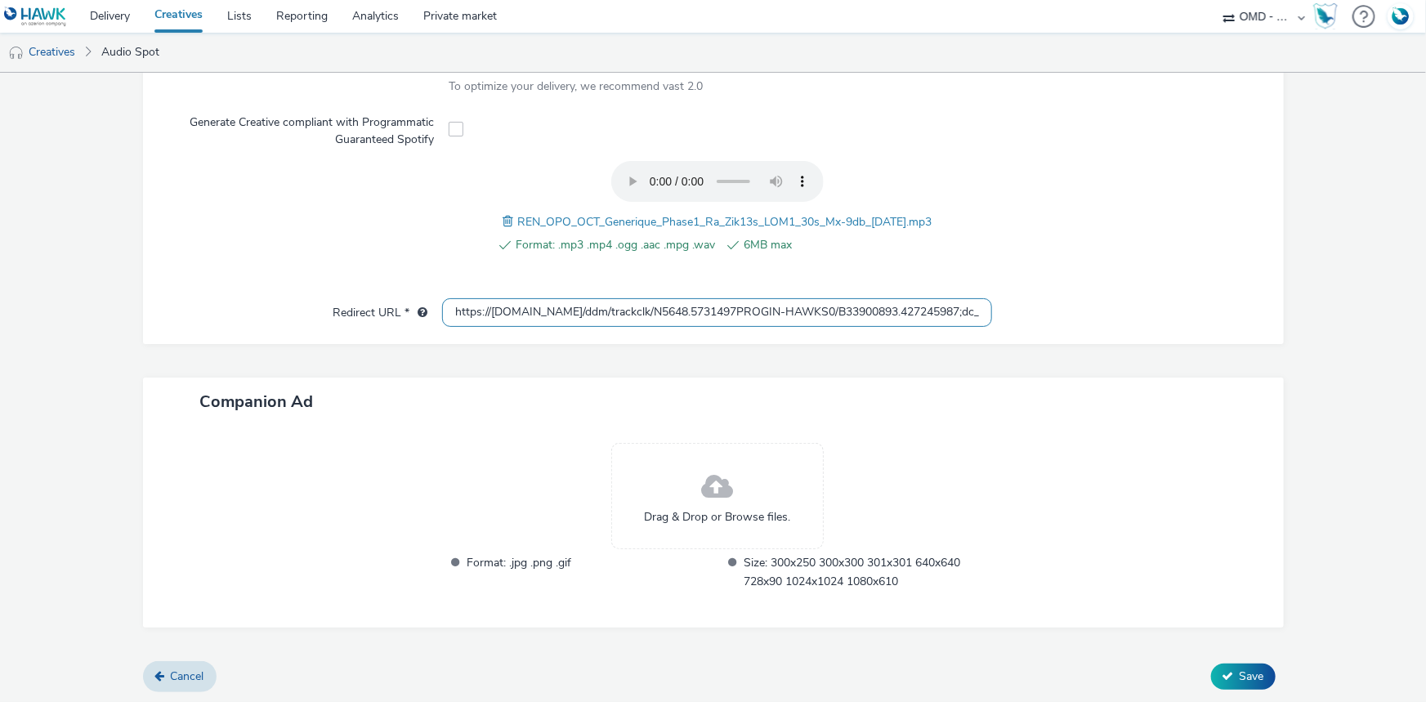
scroll to position [0, 897]
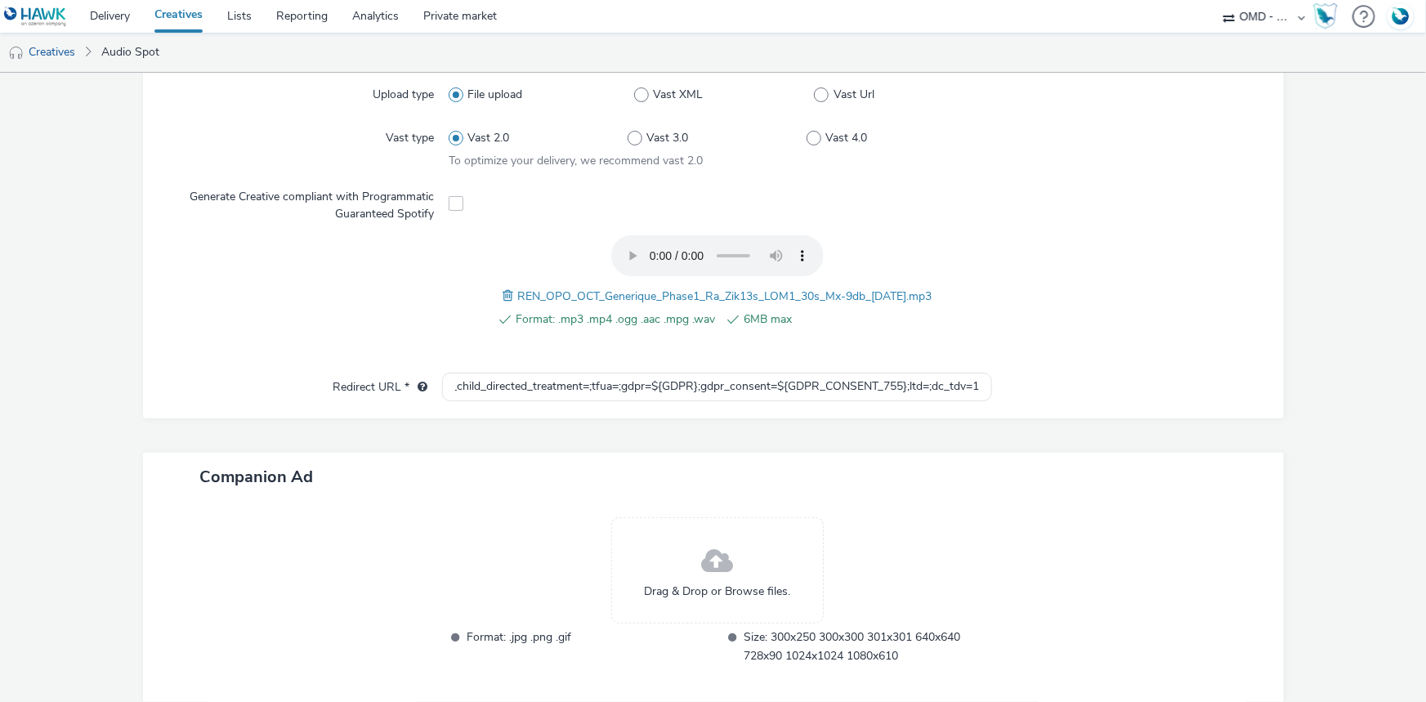
click at [1230, 673] on form "New creative Error undefined : undefined must be a valid URL General Name * dee…" at bounding box center [713, 170] width 1426 height 1218
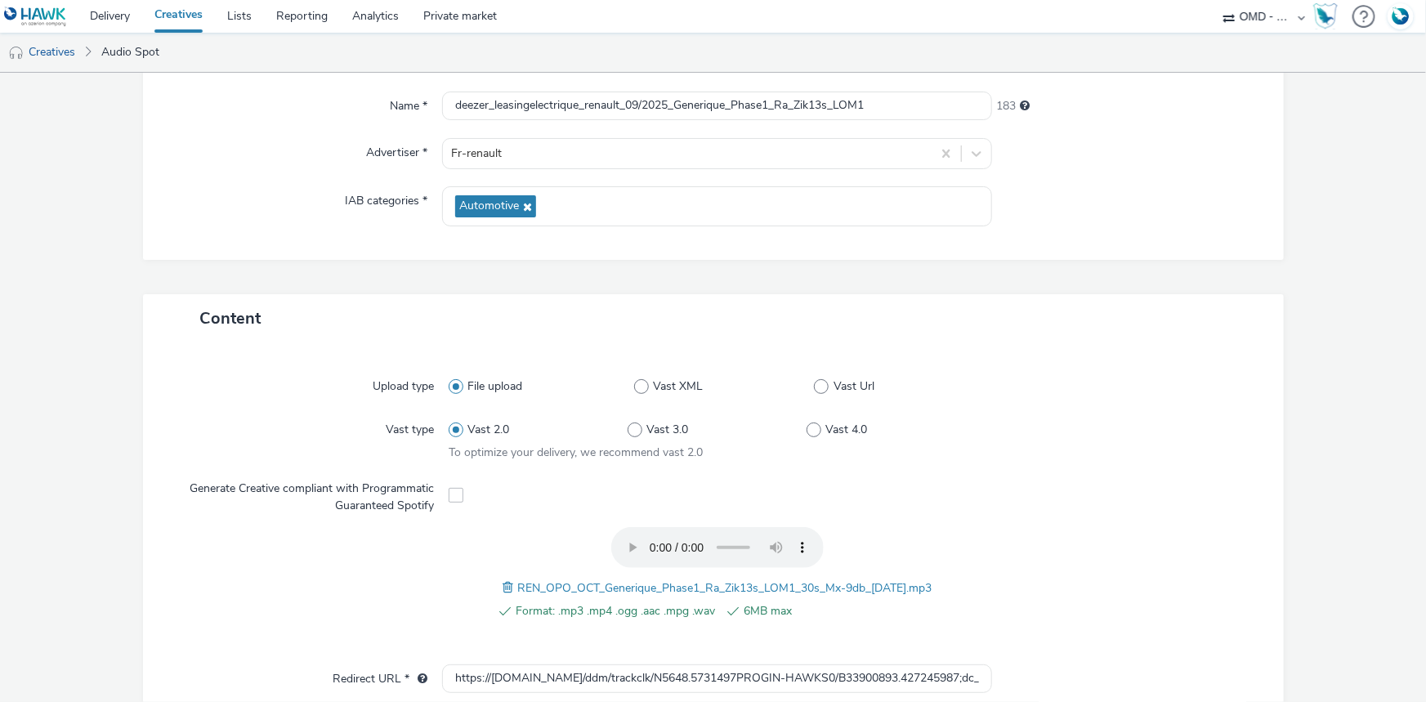
scroll to position [520, 0]
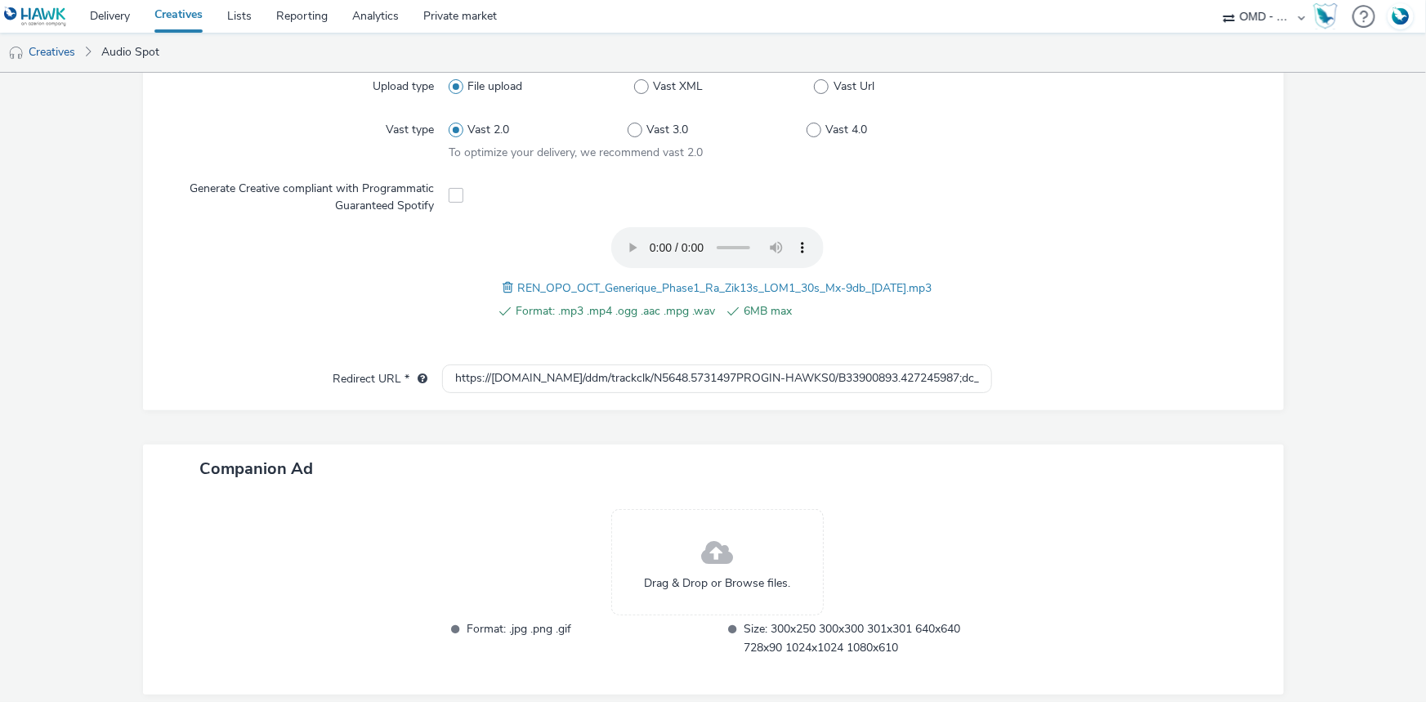
click at [1182, 390] on div at bounding box center [1129, 379] width 275 height 29
drag, startPoint x: 919, startPoint y: 378, endPoint x: 917, endPoint y: 369, distance: 9.3
click at [917, 369] on input "https://ad.doubleclick.net/ddm/trackclk/N5648.5731497PROGIN-HAWKS0/B33900893.42…" at bounding box center [717, 379] width 550 height 29
click at [915, 369] on input "https://ad.doubleclick.net/ddm/trackclk/N5648.5731497PROGIN-HAWKS0/B33900893.42…" at bounding box center [717, 379] width 550 height 29
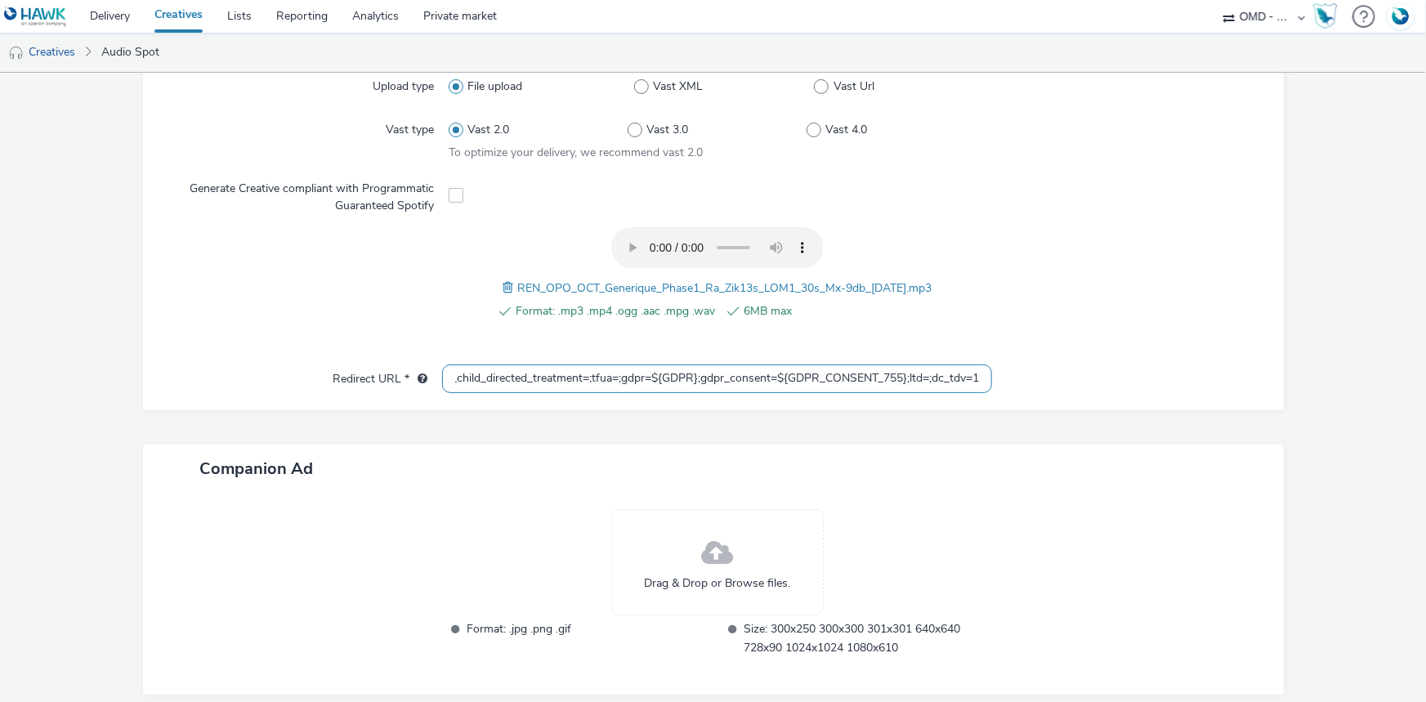
drag, startPoint x: 612, startPoint y: 375, endPoint x: 899, endPoint y: 375, distance: 286.9
click at [899, 375] on input "https://ad.doubleclick.net/ddm/trackclk/N5648.5731497PROGIN-HAWKS0/B33900893.42…" at bounding box center [717, 379] width 550 height 29
type input "https://ad.doubleclick.net/ddm/trackclk/N5648.5731497PROGIN-HAWKS0/B33900893.42…"
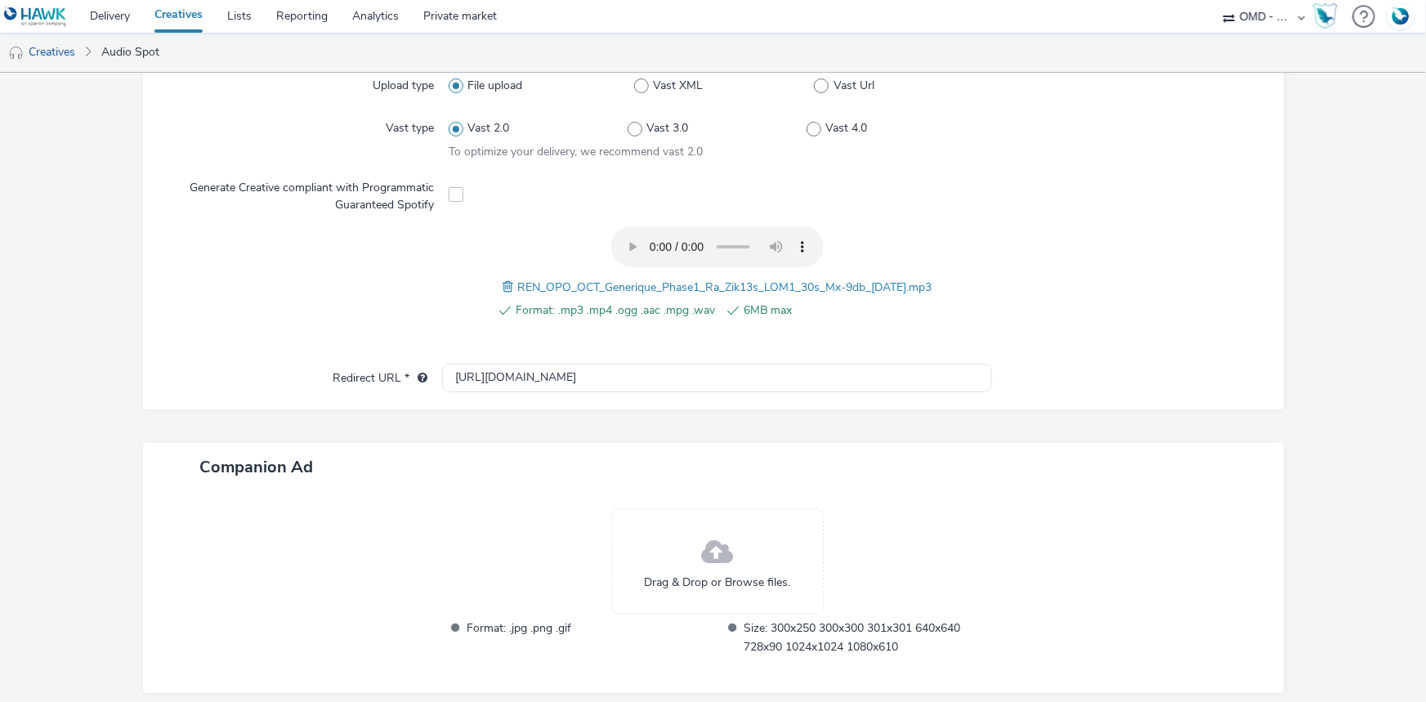
click at [1004, 382] on div at bounding box center [1129, 378] width 275 height 29
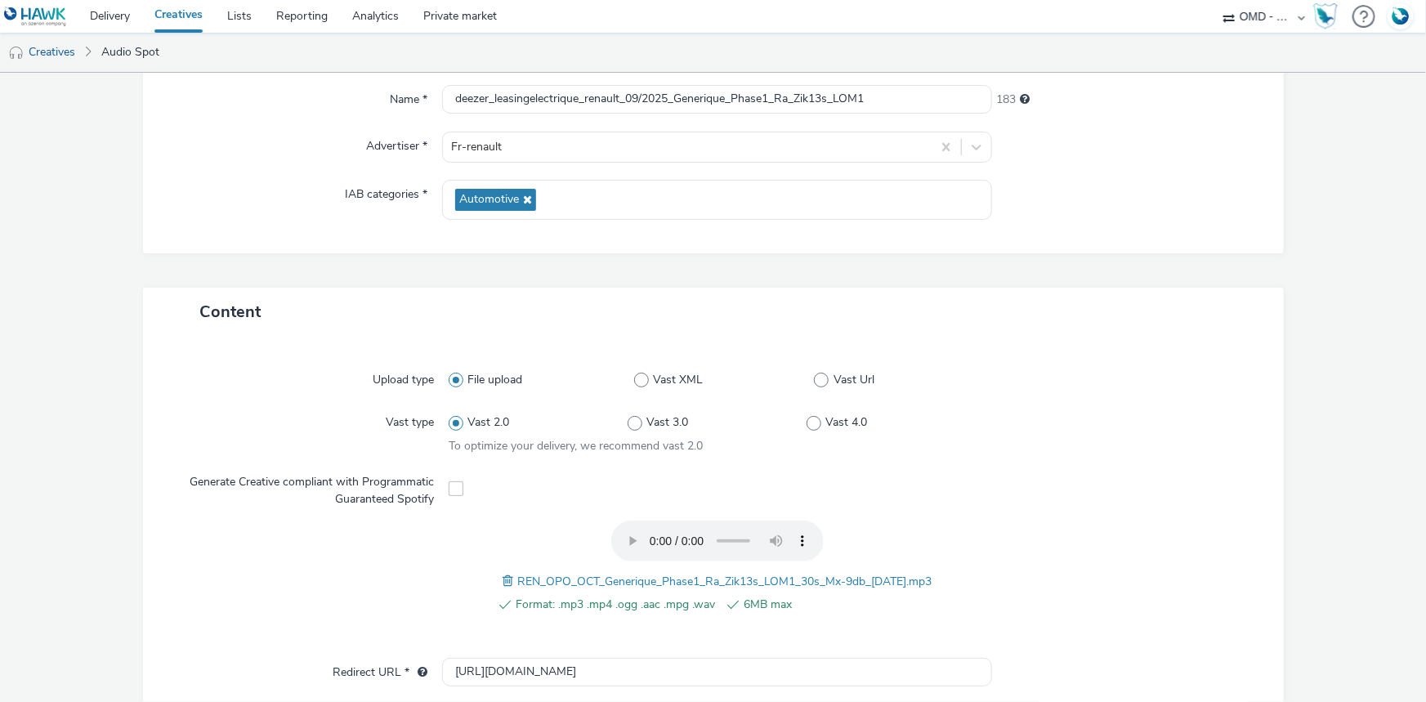
scroll to position [512, 0]
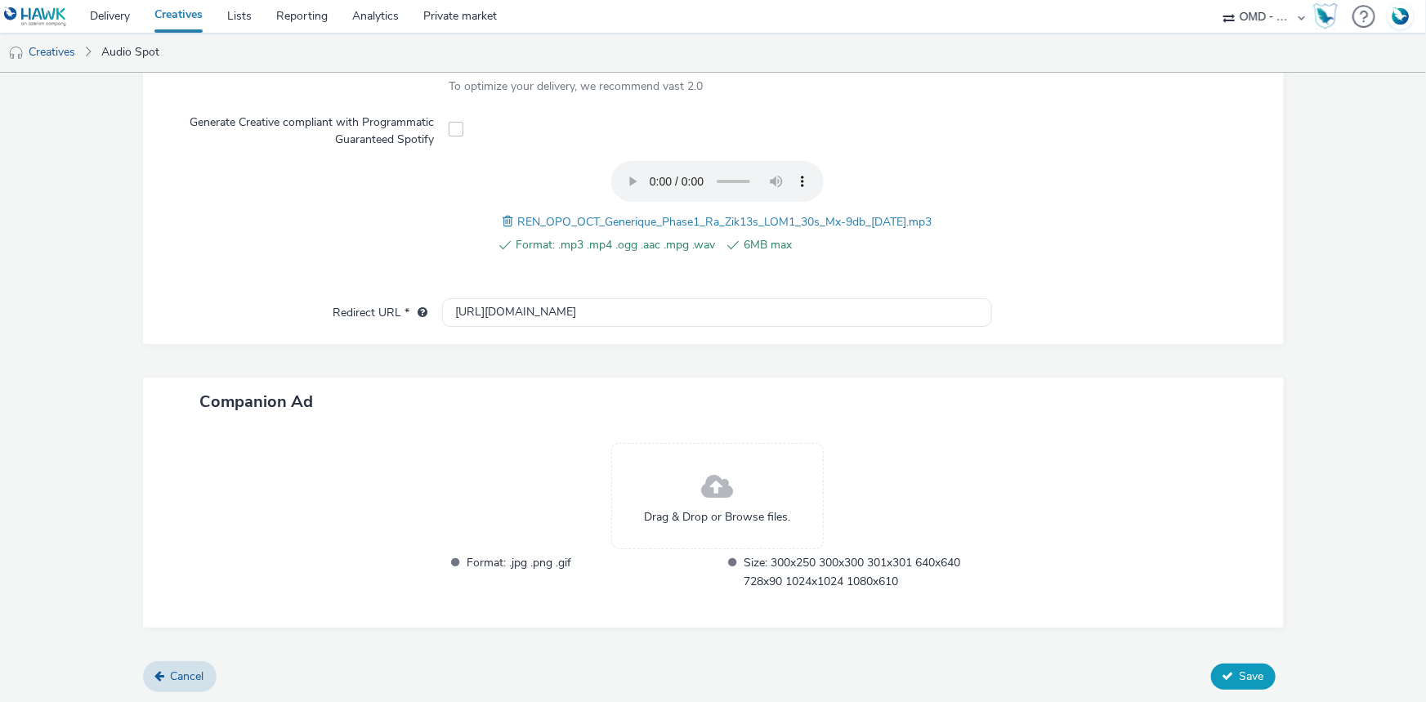
click at [1242, 675] on span "Save" at bounding box center [1252, 677] width 25 height 16
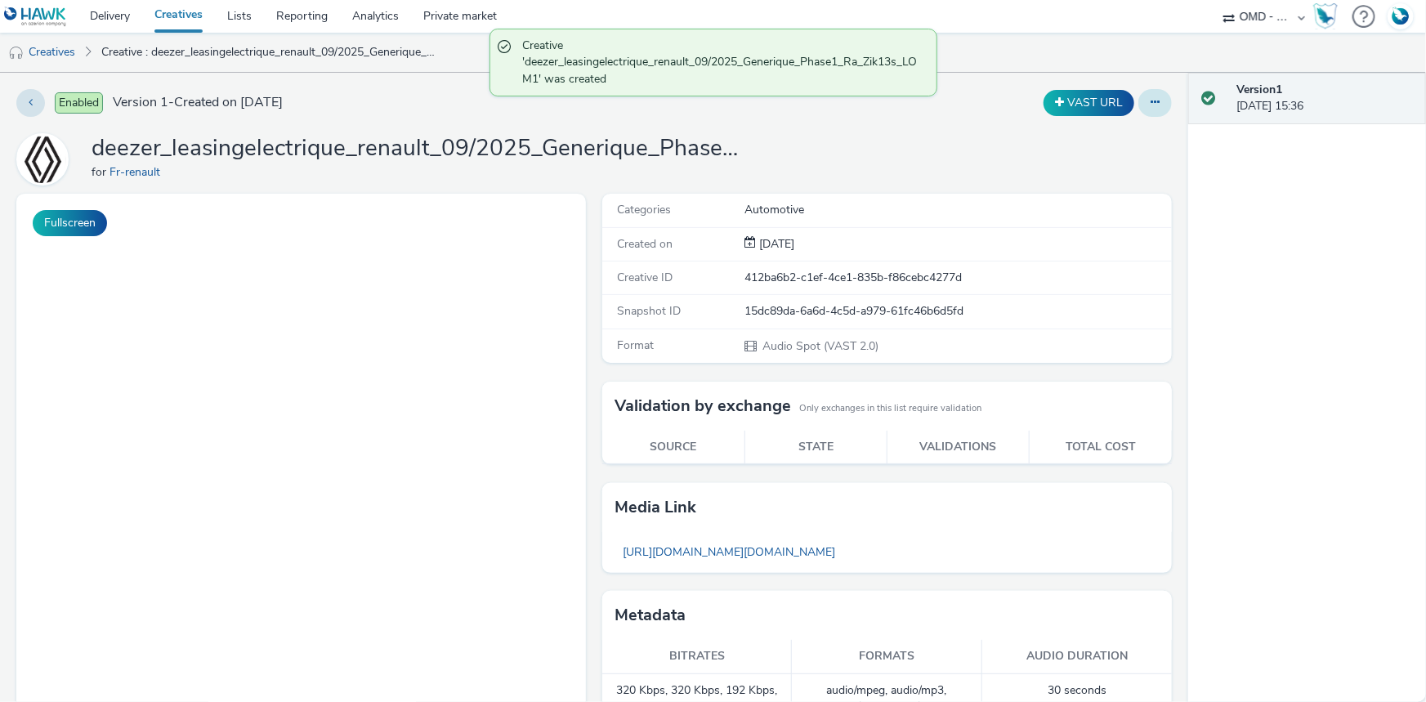
click at [1150, 110] on button at bounding box center [1155, 103] width 34 height 28
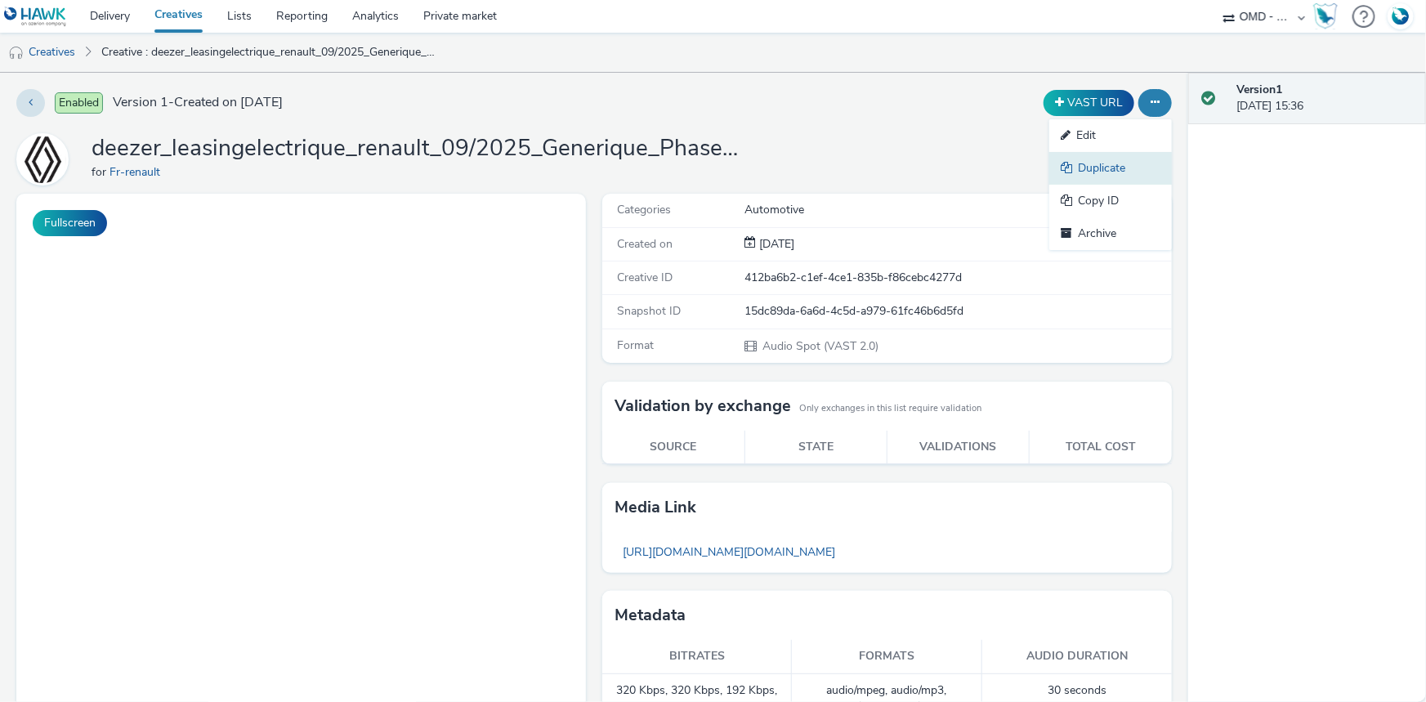
click at [1094, 171] on link "Duplicate" at bounding box center [1110, 168] width 123 height 33
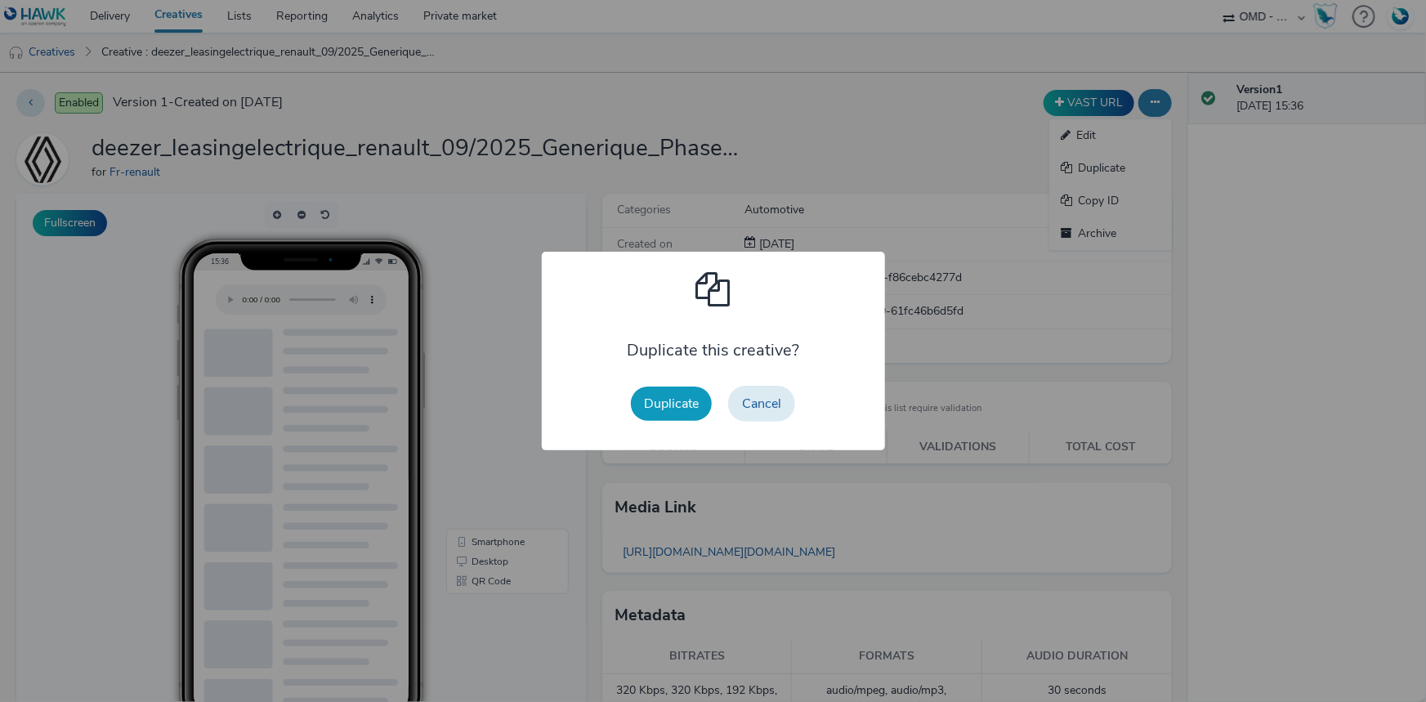
click at [676, 401] on button "Duplicate" at bounding box center [671, 404] width 81 height 34
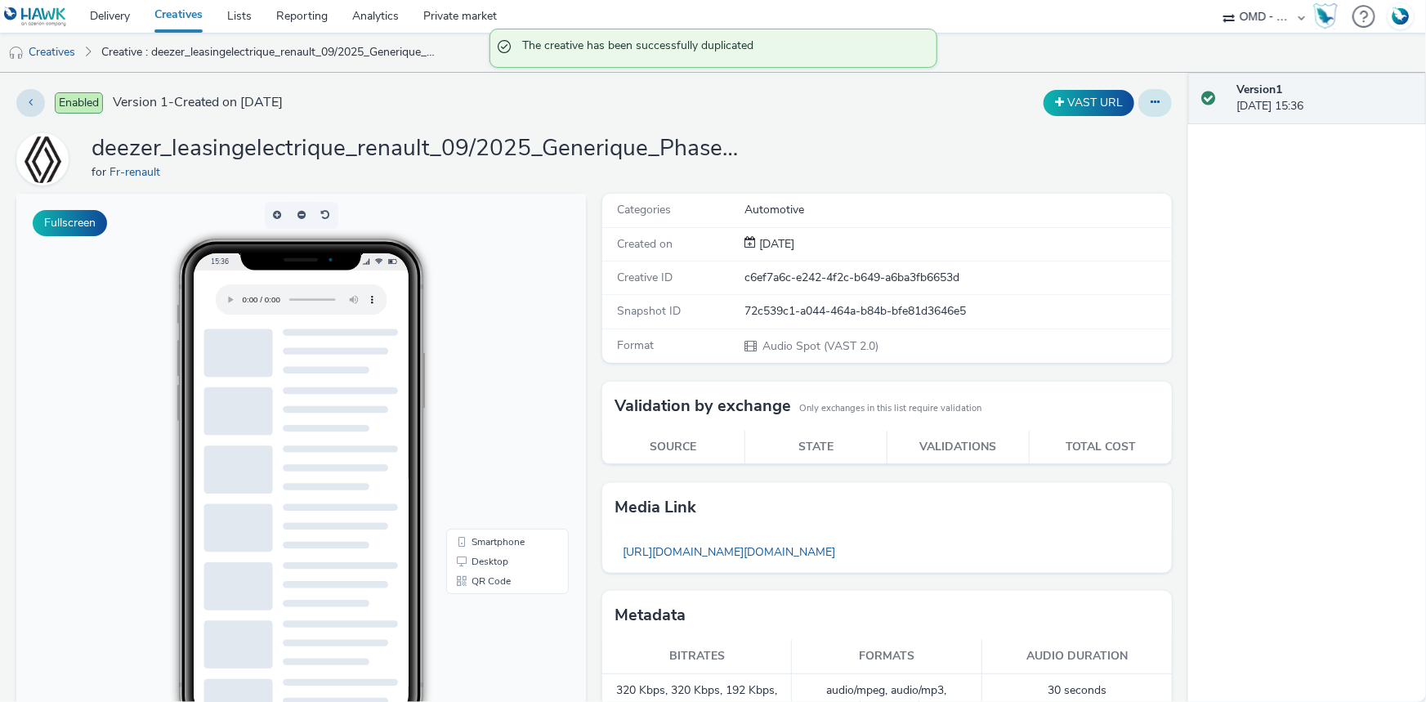
click at [1152, 105] on button at bounding box center [1155, 103] width 34 height 28
click at [1111, 133] on link "Edit" at bounding box center [1110, 135] width 123 height 33
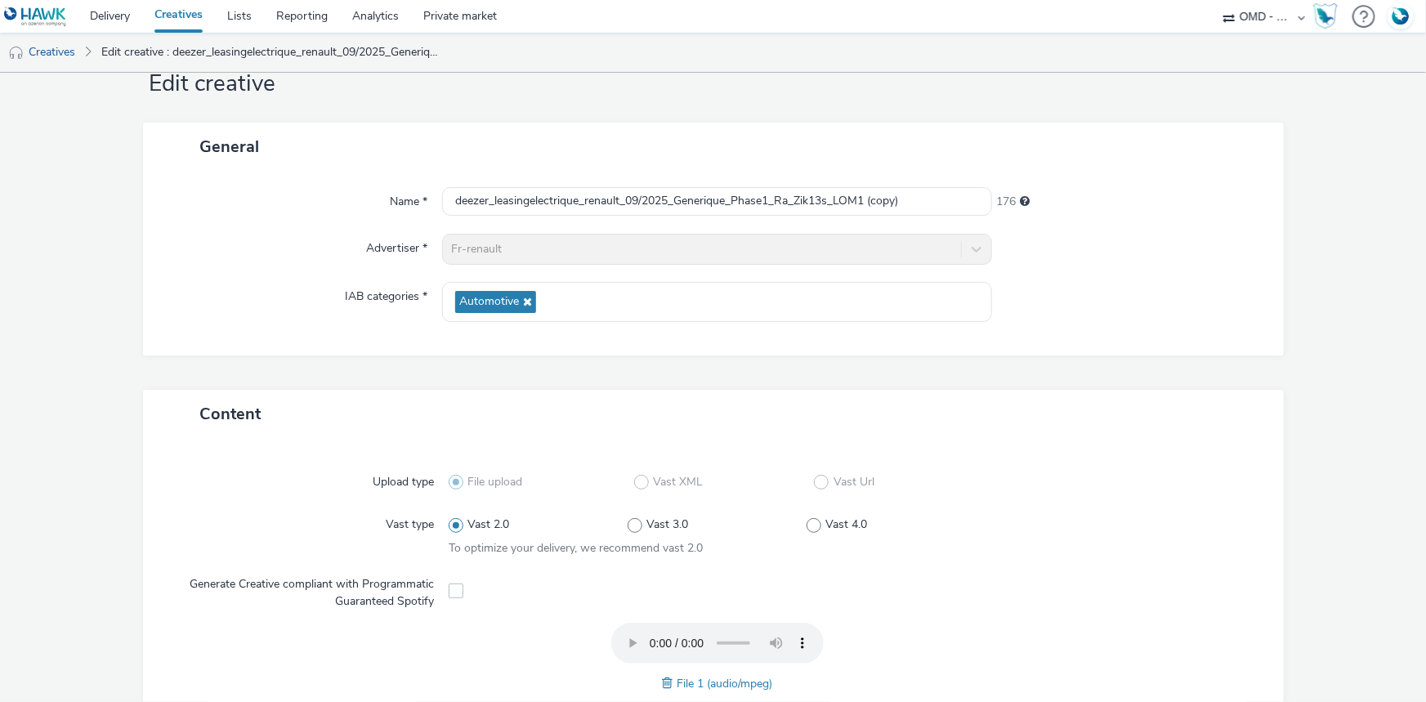
scroll to position [74, 0]
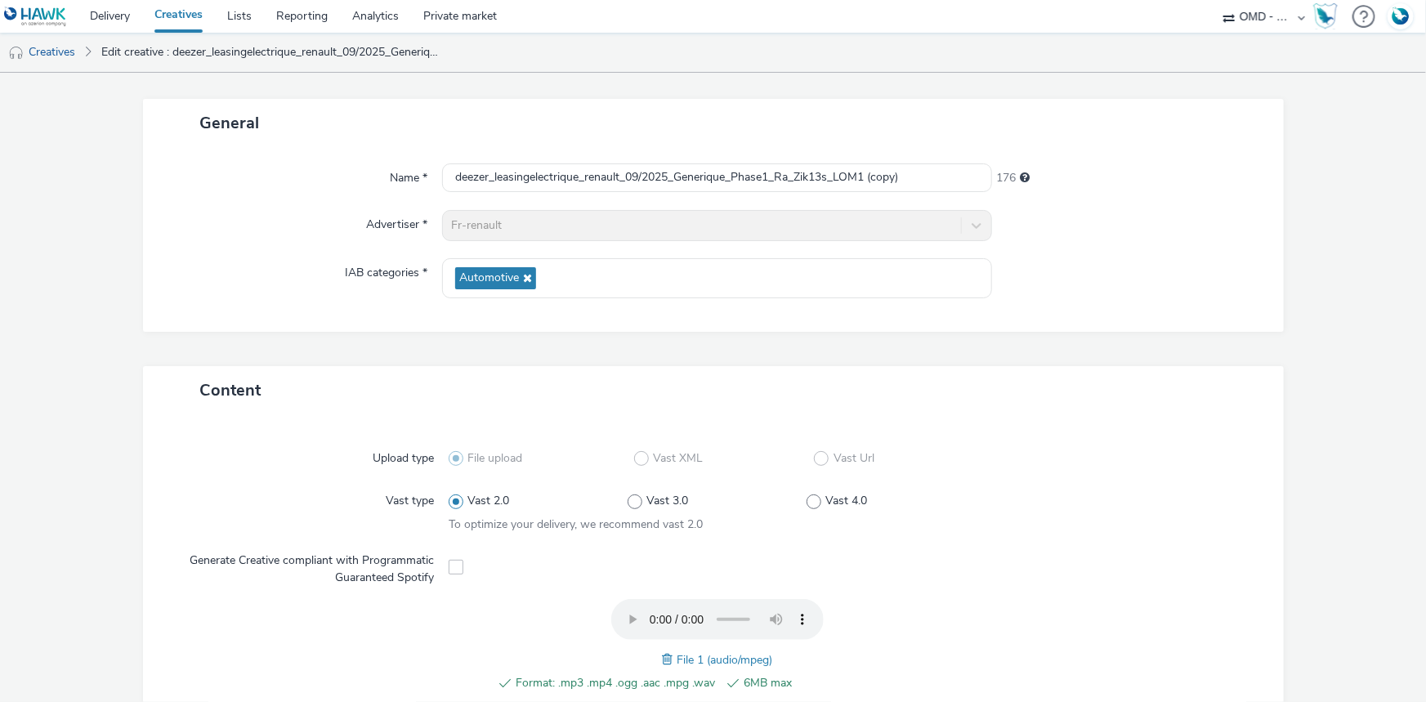
click at [662, 659] on span at bounding box center [669, 660] width 15 height 18
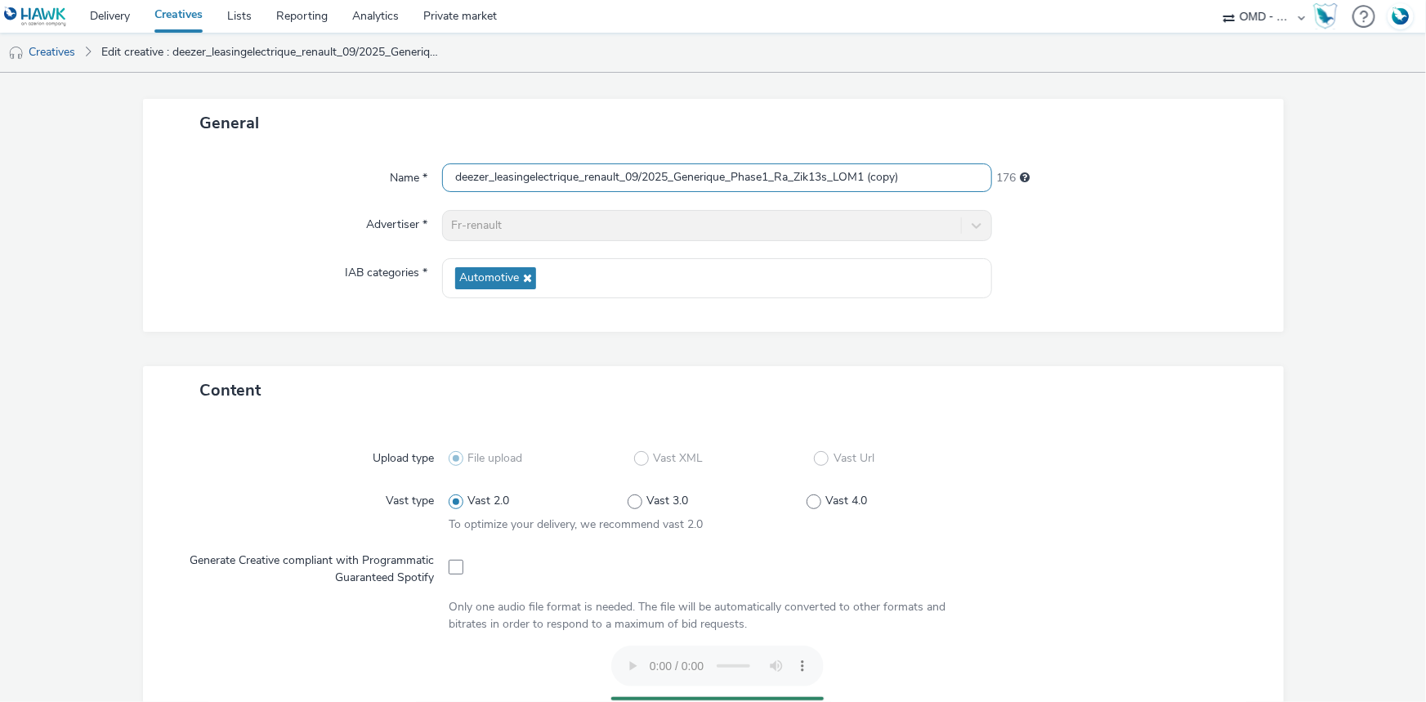
drag, startPoint x: 678, startPoint y: 177, endPoint x: 1267, endPoint y: 176, distance: 588.4
click at [1267, 176] on div "Name * deezer_leasingelectrique_renault_09/2025_Generique_Phase1_Ra_Zik13s_LOM1…" at bounding box center [713, 239] width 1141 height 185
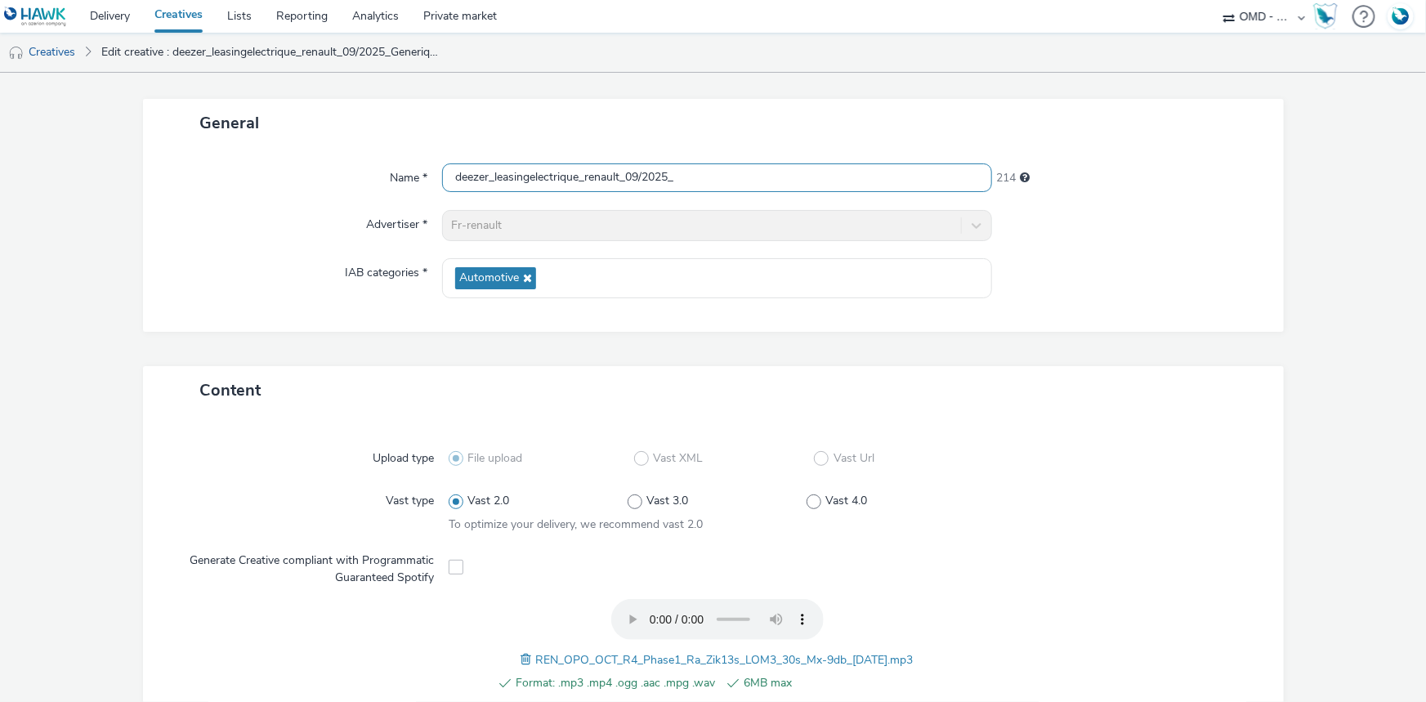
paste input "R4_Phase1_Ra_Zik13s_LOM3"
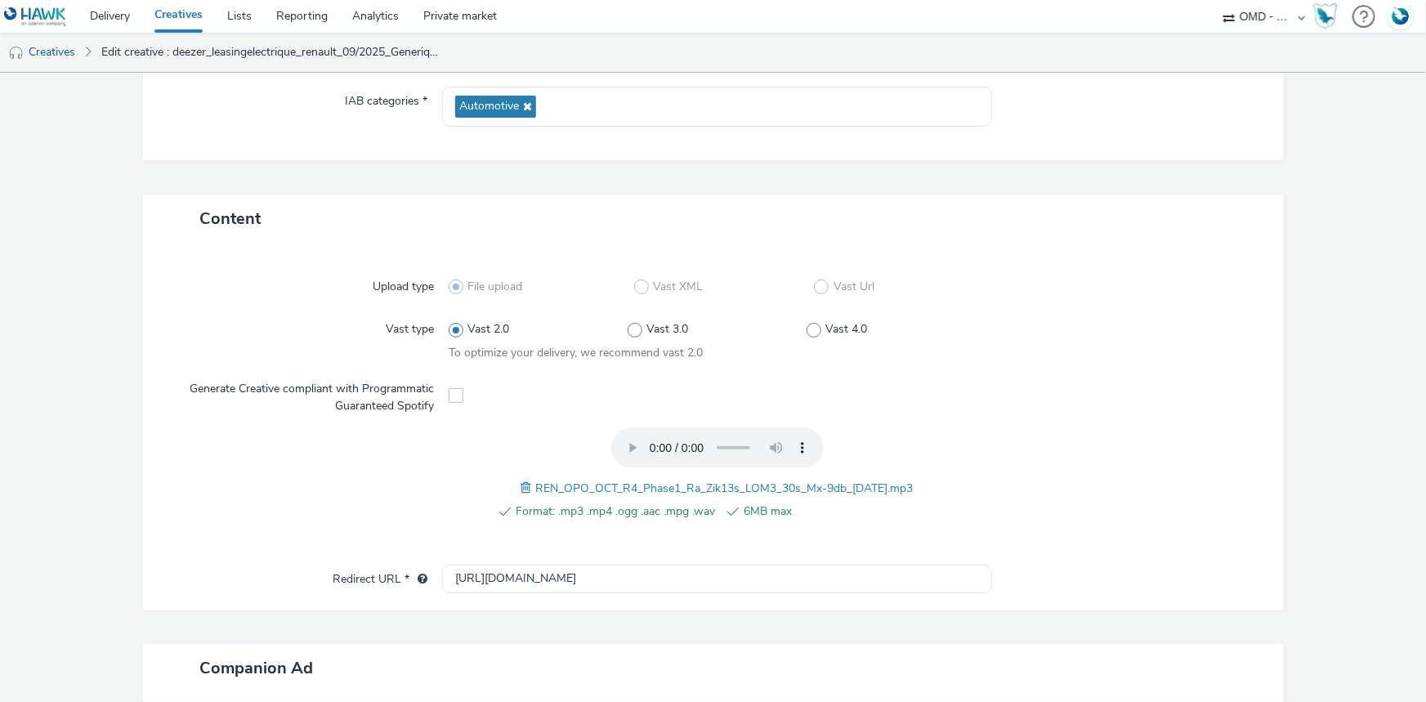
scroll to position [512, 0]
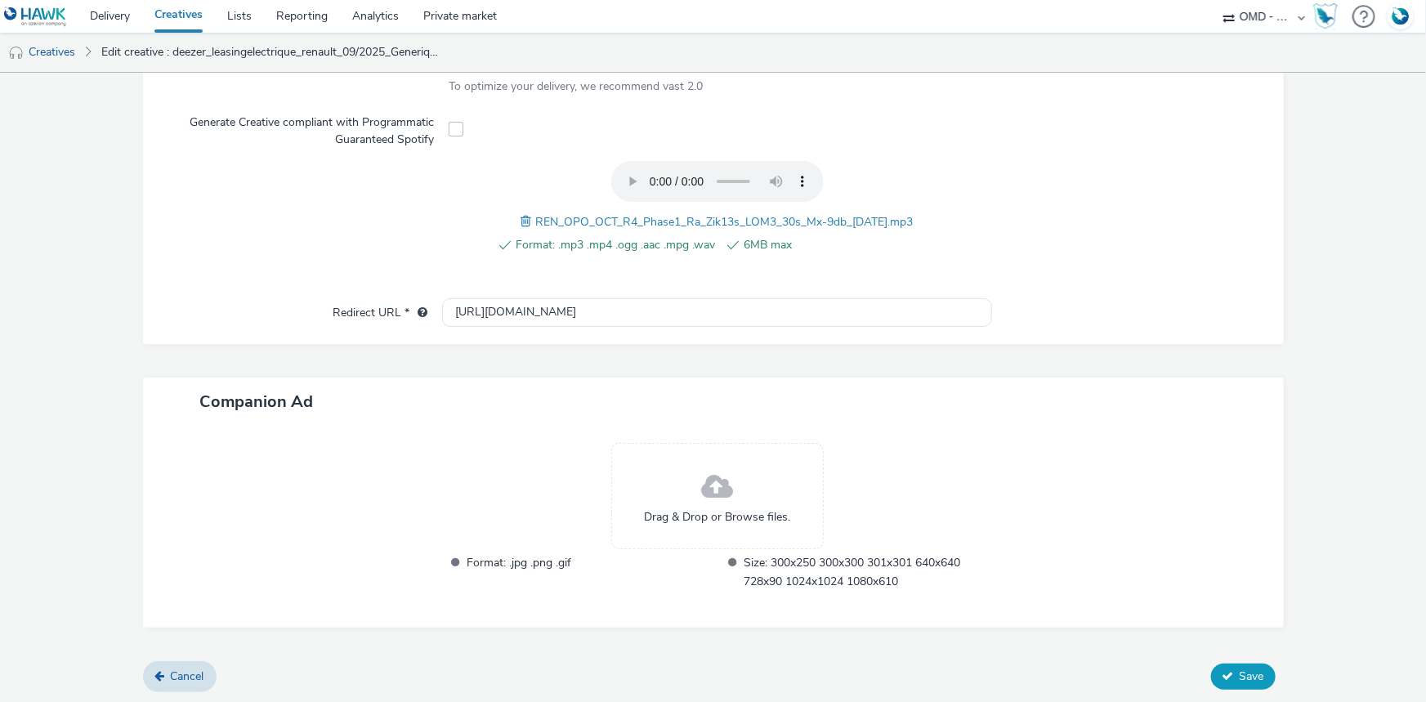
type input "deezer_leasingelectrique_renault_09/2025_R4_Phase1_Ra_Zik13s_LOM3"
click at [1241, 682] on span "Save" at bounding box center [1252, 677] width 25 height 16
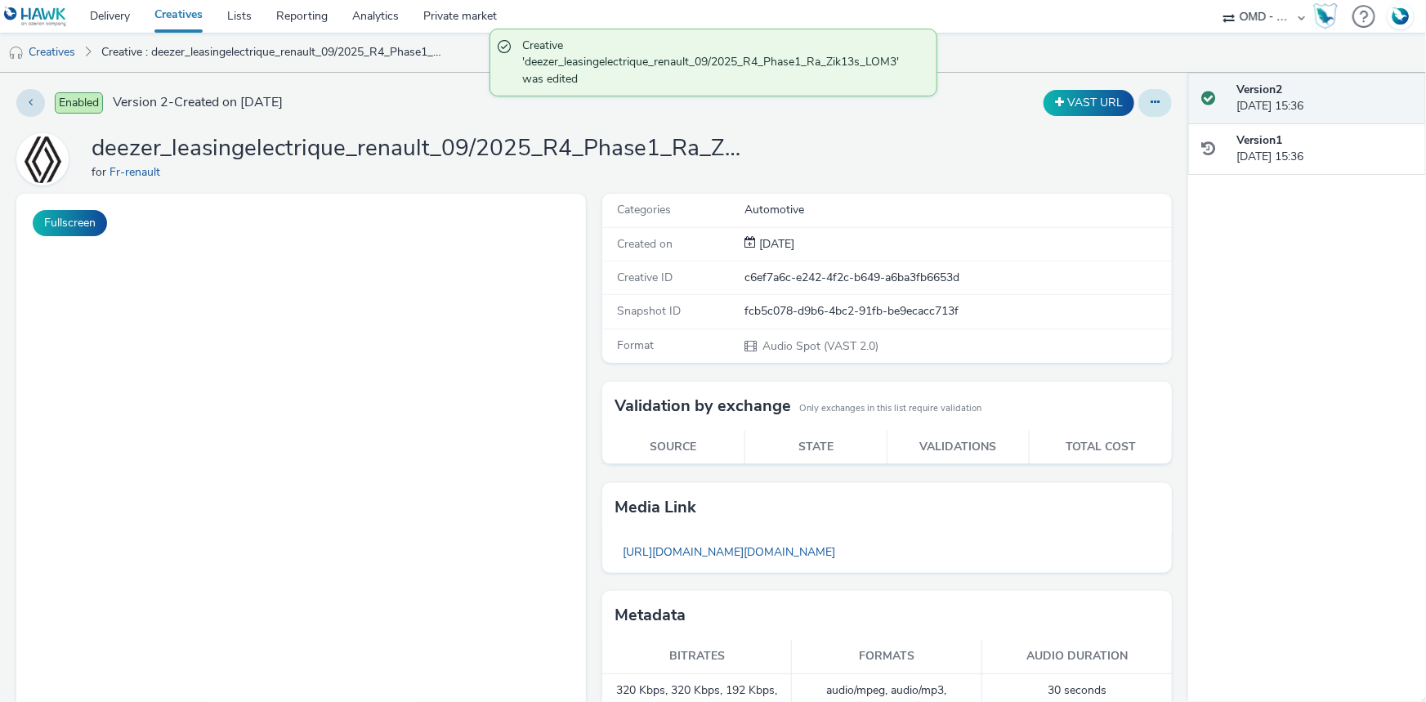
click at [1156, 103] on button at bounding box center [1155, 103] width 34 height 28
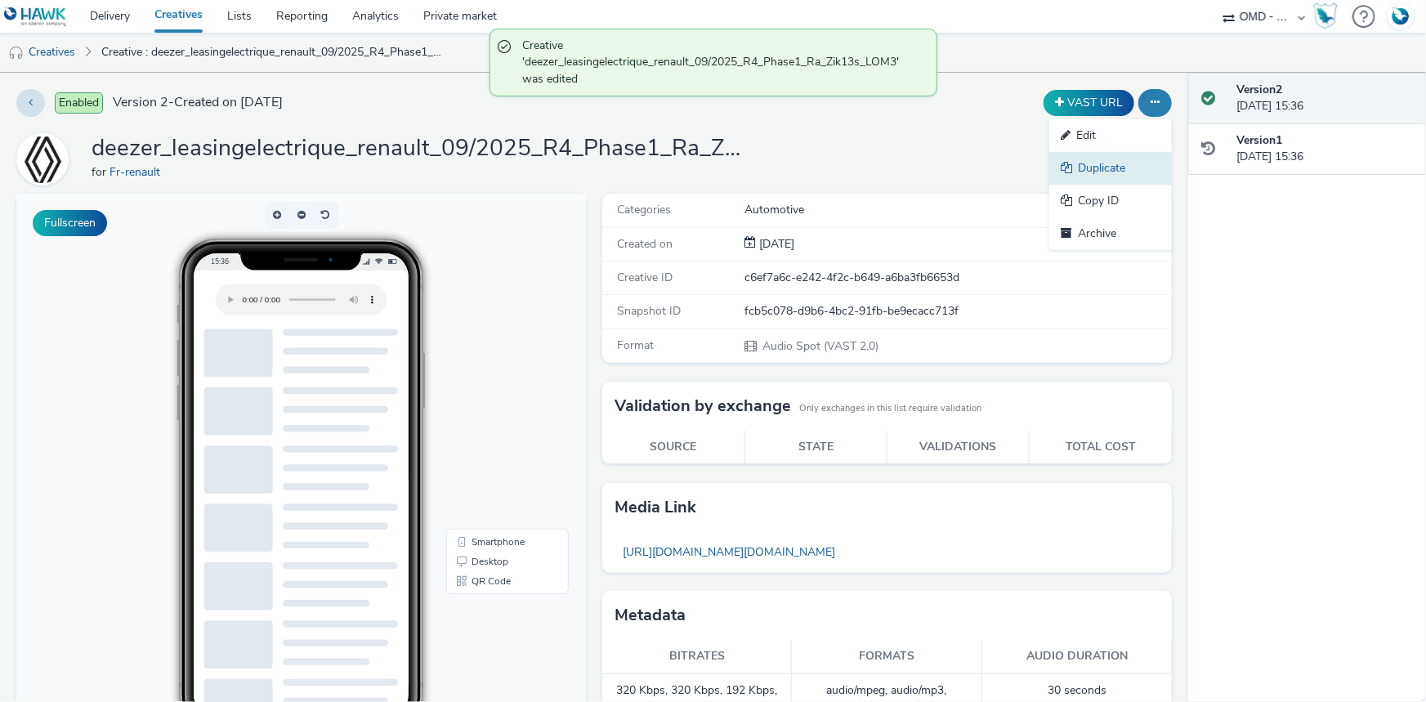
click at [1085, 173] on link "Duplicate" at bounding box center [1110, 168] width 123 height 33
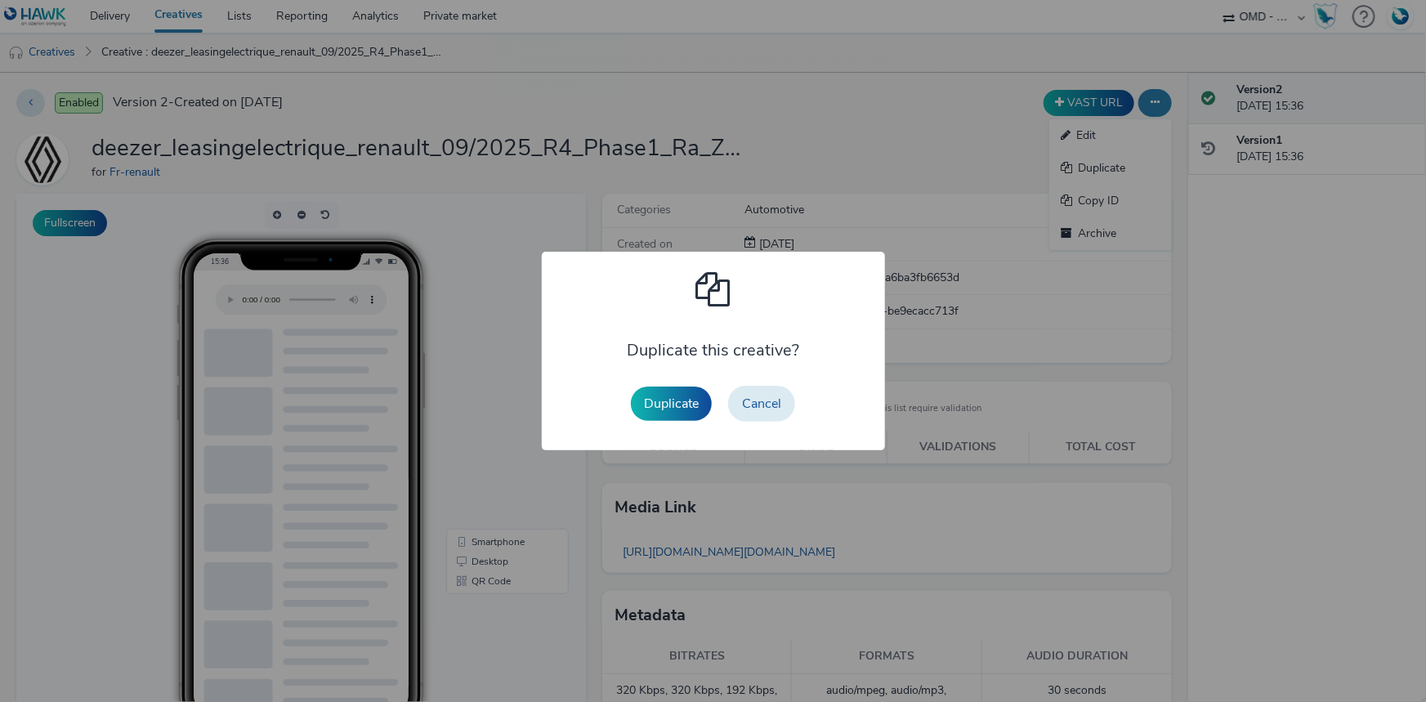
click at [657, 421] on div "Duplicate Cancel" at bounding box center [713, 404] width 181 height 52
click at [661, 415] on button "Duplicate" at bounding box center [671, 404] width 81 height 34
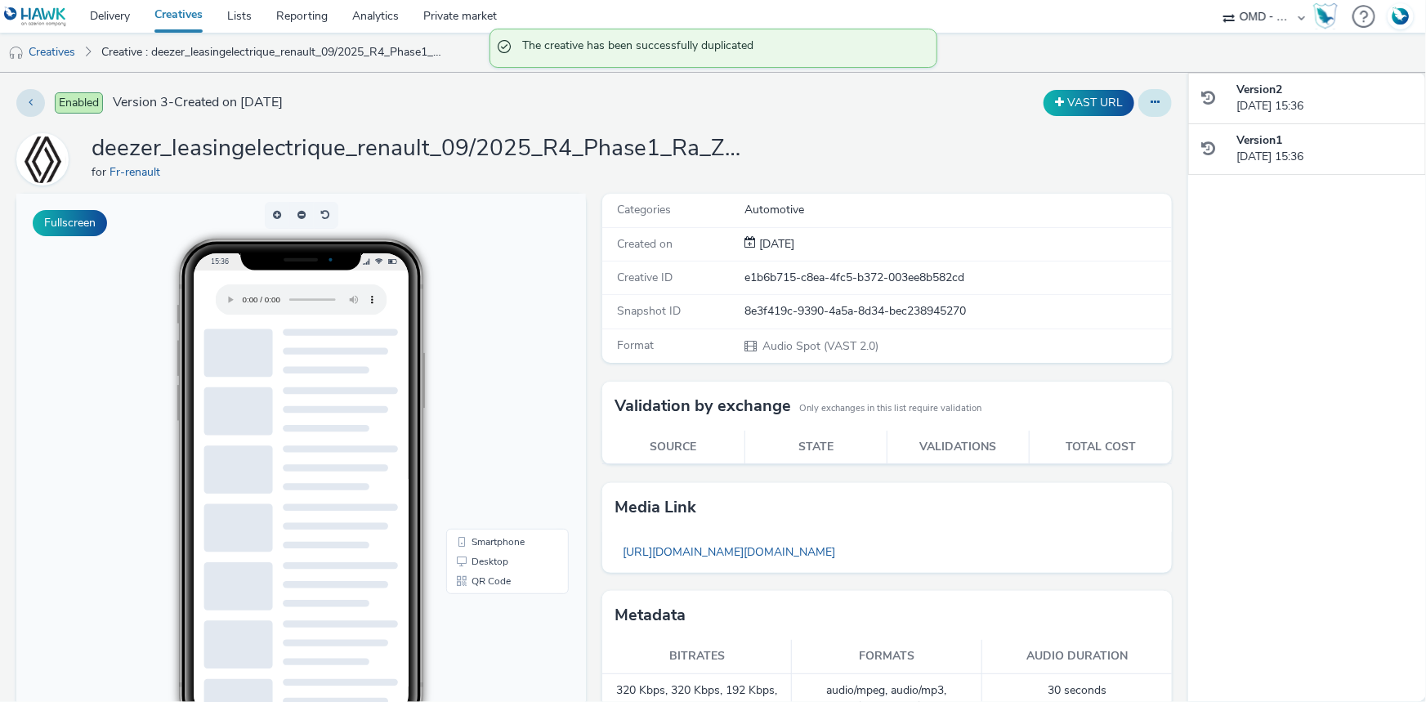
click at [1151, 103] on icon at bounding box center [1155, 101] width 9 height 11
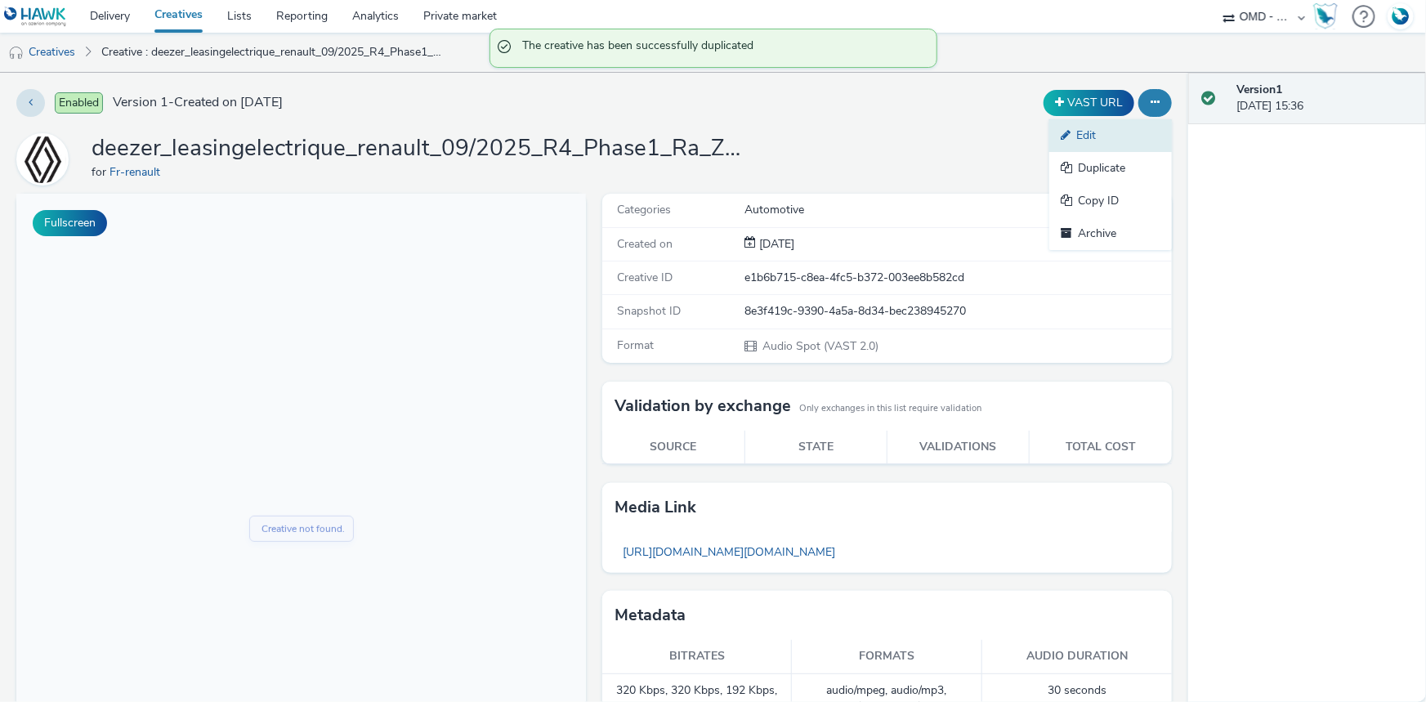
click at [1077, 128] on link "Edit" at bounding box center [1110, 135] width 123 height 33
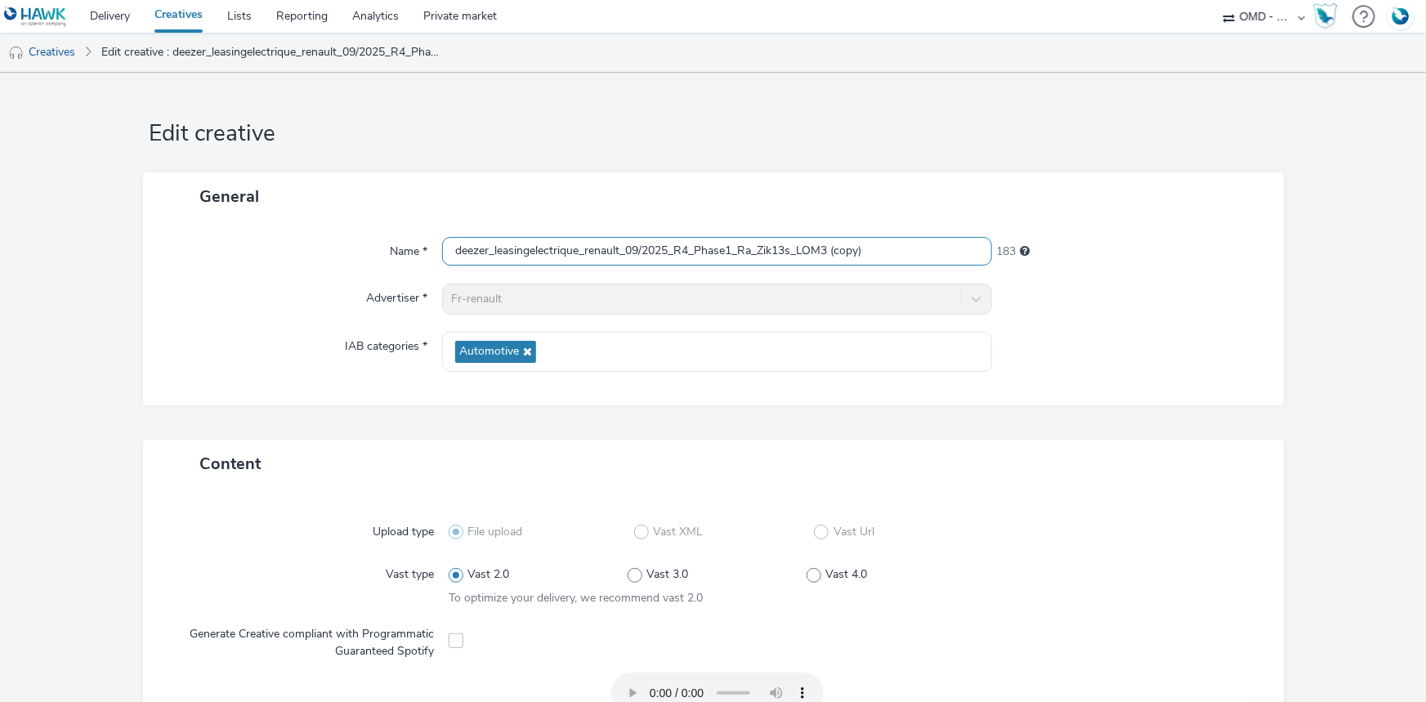
drag, startPoint x: 677, startPoint y: 252, endPoint x: 1228, endPoint y: 280, distance: 551.5
click at [1226, 279] on div "Name * deezer_leasingelectrique_renault_09/2025_R4_Phase1_Ra_Zik13s_LOM3 (copy)…" at bounding box center [713, 313] width 1141 height 185
paste input "5_Phase1_Ra_Zik13s_LOM2"
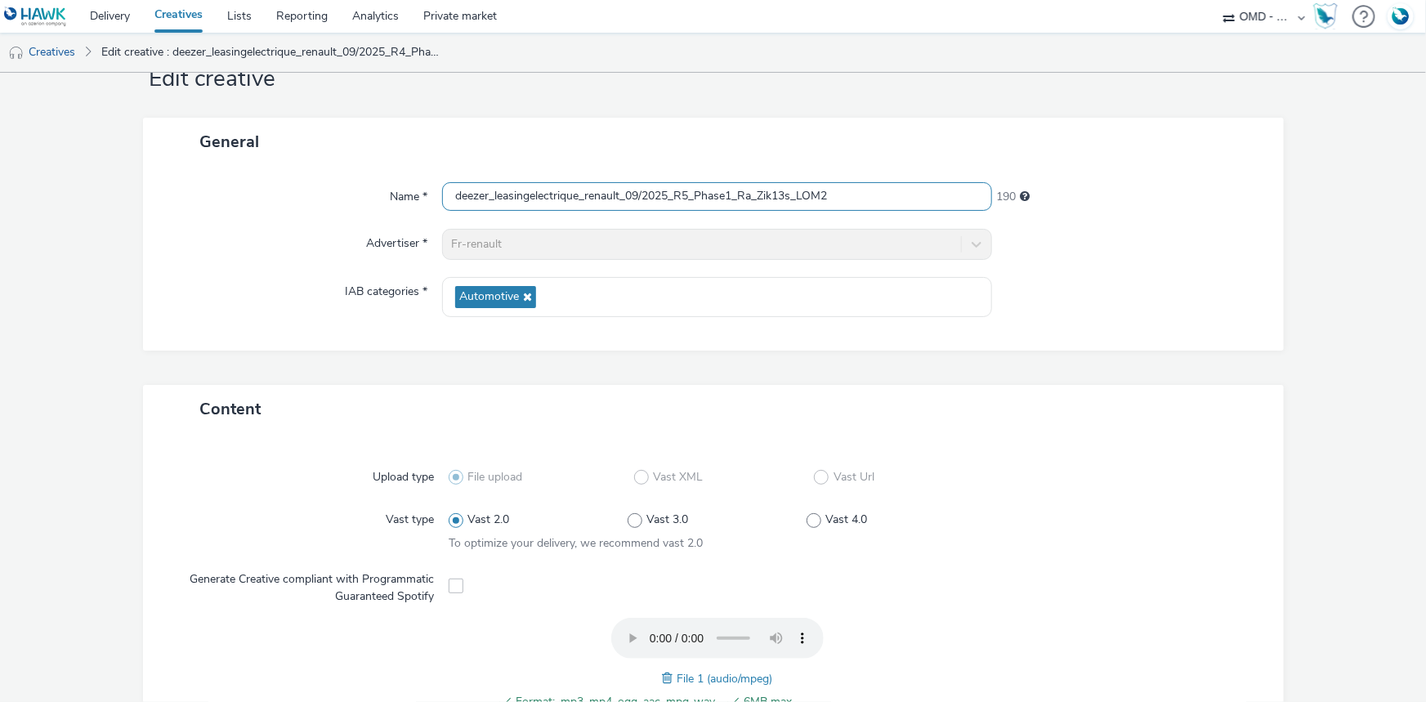
scroll to position [148, 0]
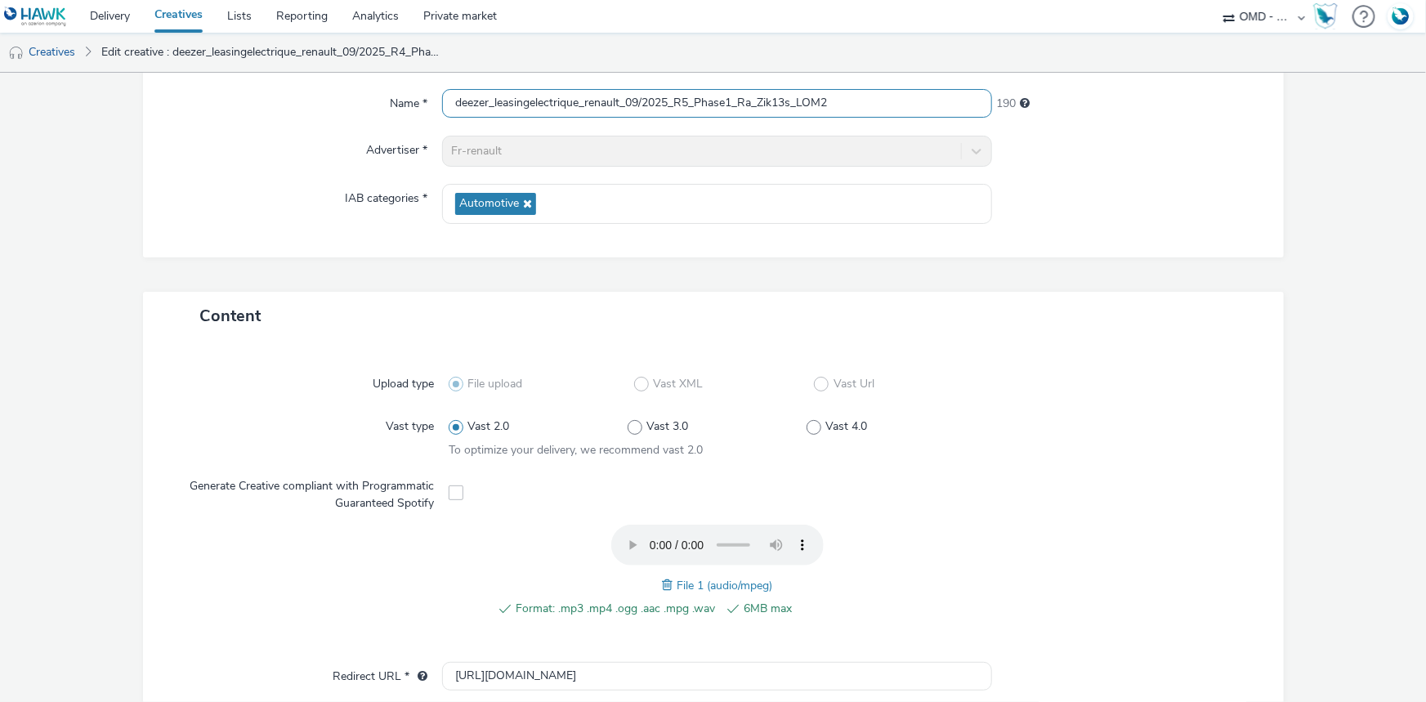
type input "deezer_leasingelectrique_renault_09/2025_R5_Phase1_Ra_Zik13s_LOM2"
click at [662, 585] on span at bounding box center [669, 585] width 15 height 18
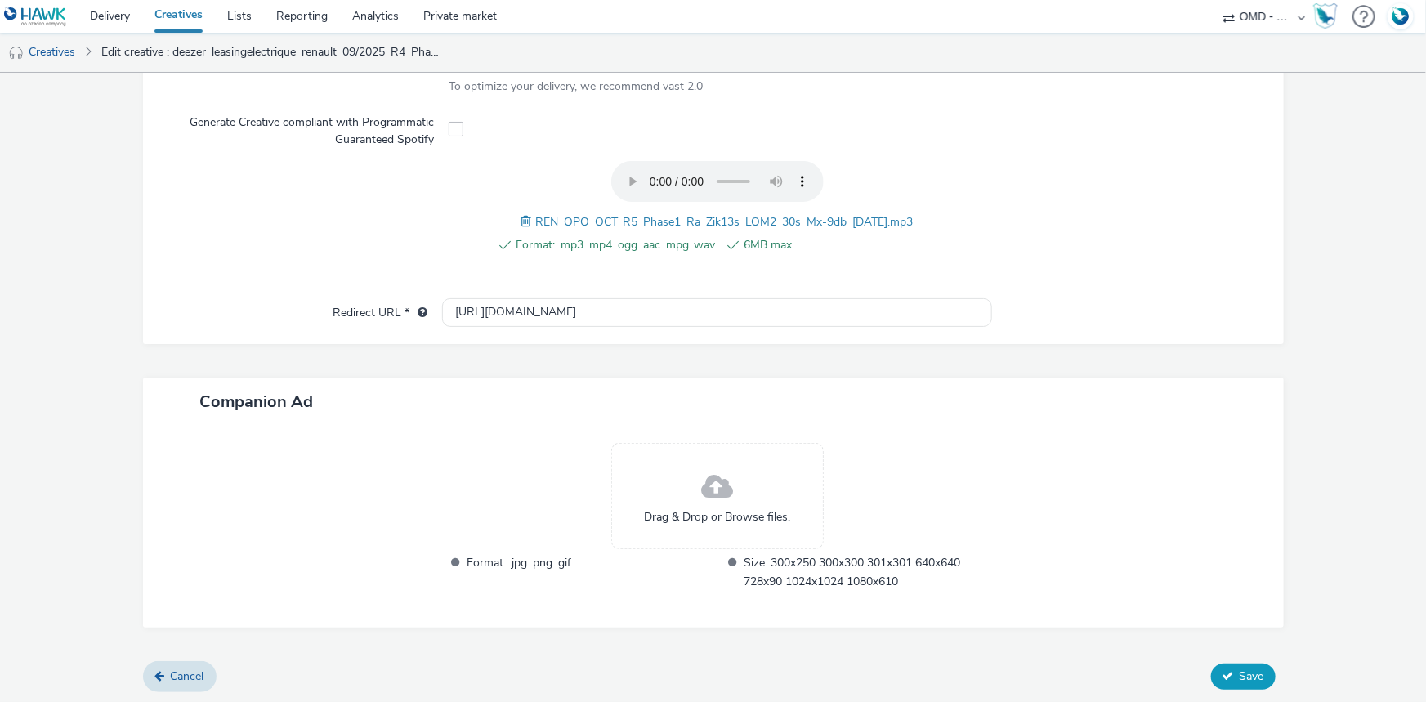
click at [1224, 671] on button "Save" at bounding box center [1243, 677] width 65 height 26
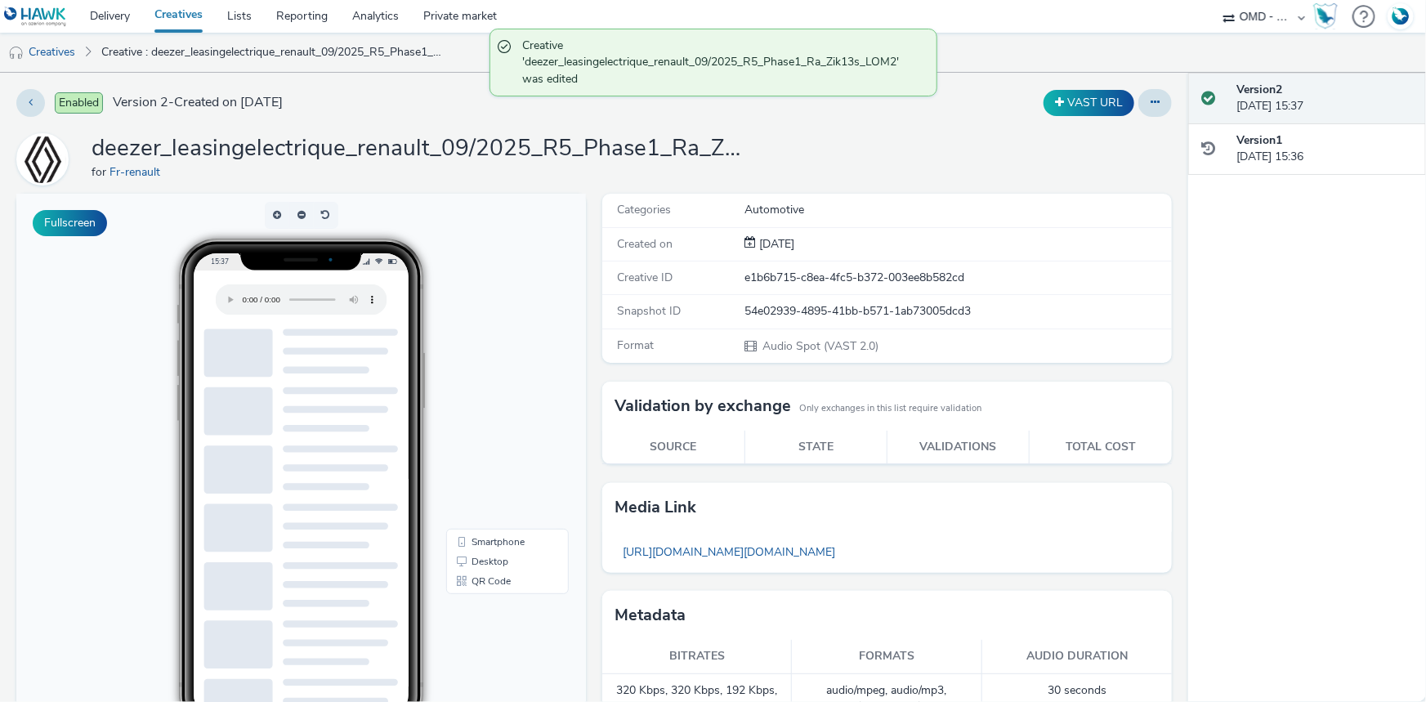
click at [177, 13] on link "Creatives" at bounding box center [178, 16] width 73 height 33
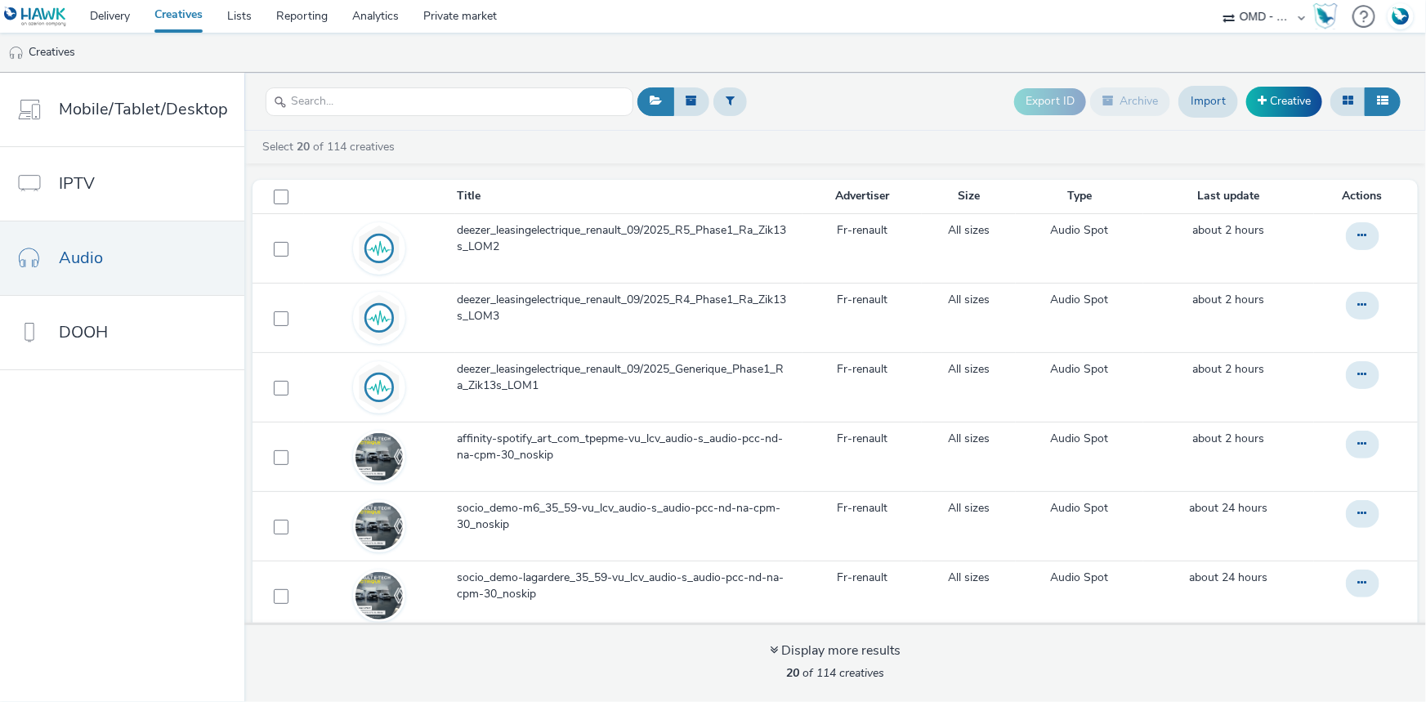
click at [1252, 20] on select "ABI Media Ad4Health Adevinta ADITIKS Adops Agence79 AllMatik AMnet FR Amplifi F…" at bounding box center [1264, 16] width 98 height 33
select select "d07aba32-d775-4fed-a722-f10c6504dd64"
click at [1215, 0] on select "ABI Media Ad4Health Adevinta ADITIKS Adops Agence79 AllMatik AMnet FR Amplifi F…" at bounding box center [1264, 16] width 98 height 33
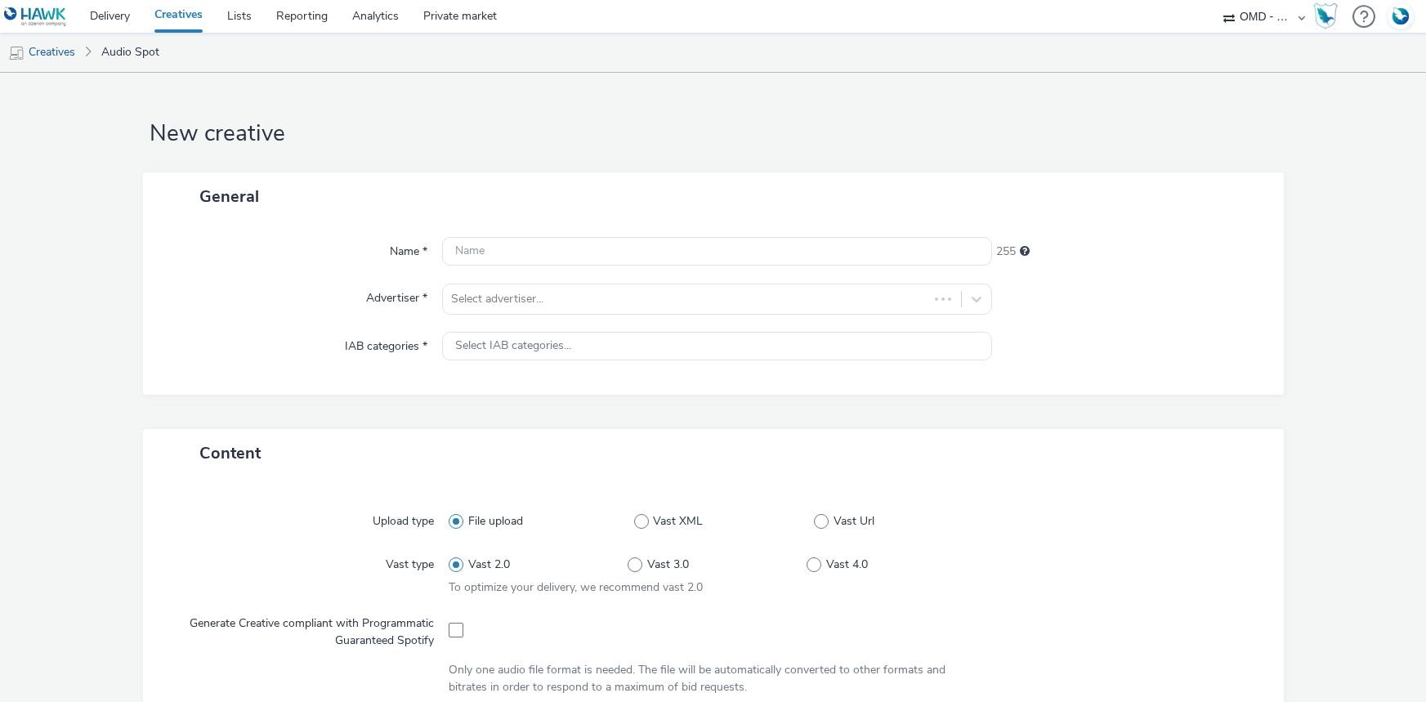
select select "4905062d-13ce-4986-87c2-be94dfa9bf08"
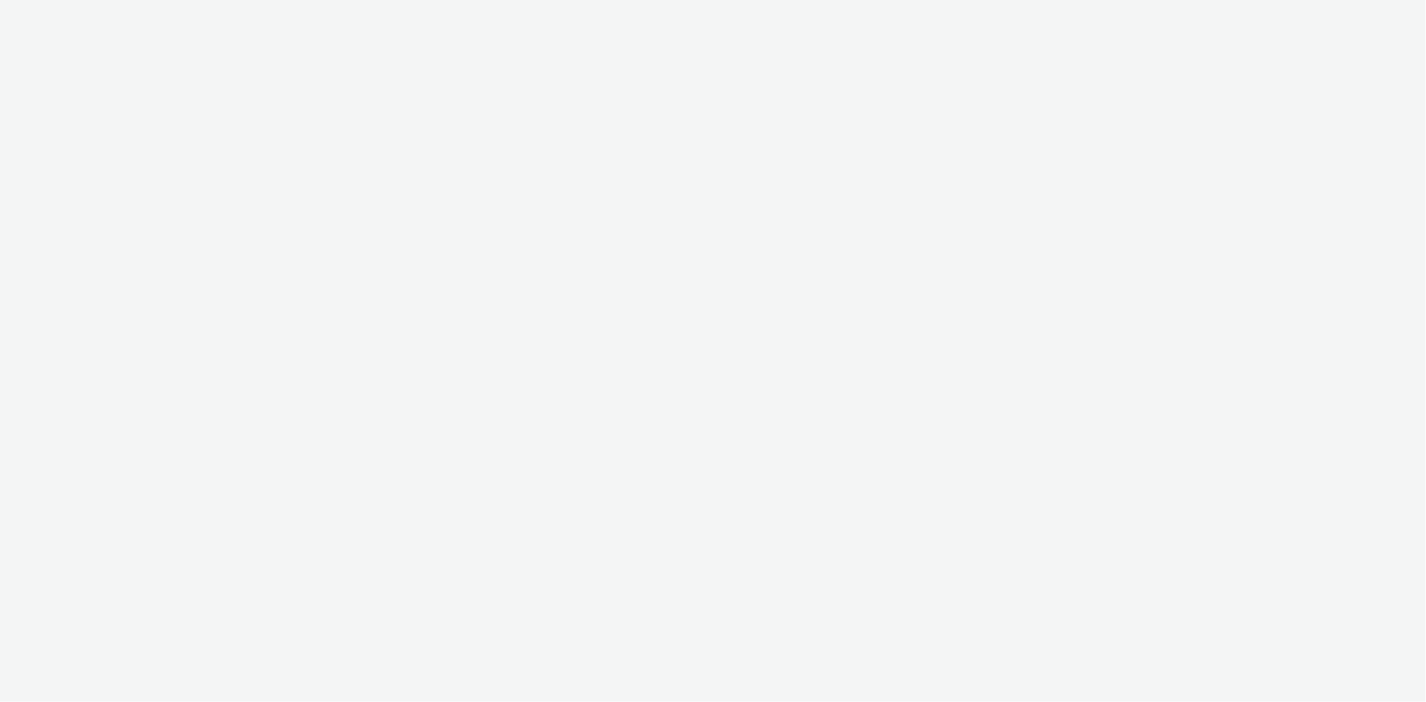
select select "d07aba32-d775-4fed-a722-f10c6504dd64"
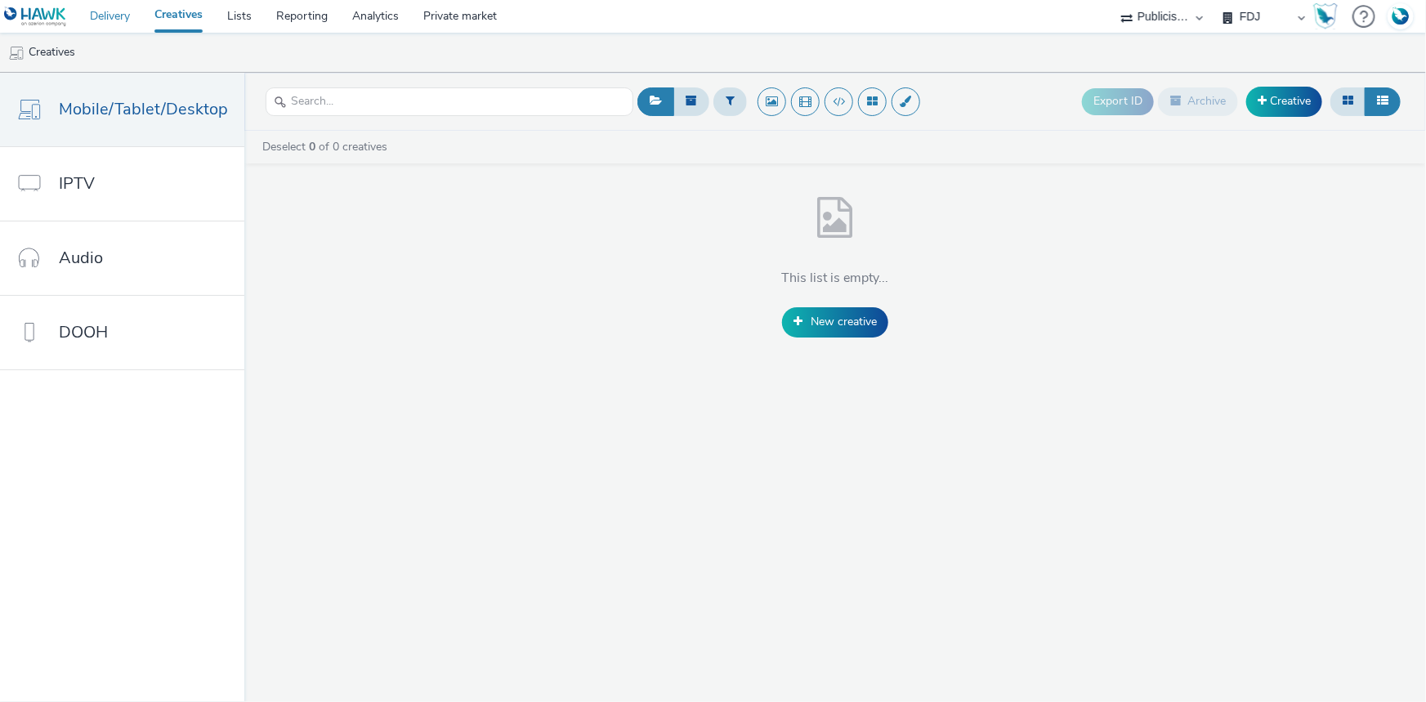
click at [122, 17] on link "Delivery" at bounding box center [110, 16] width 65 height 33
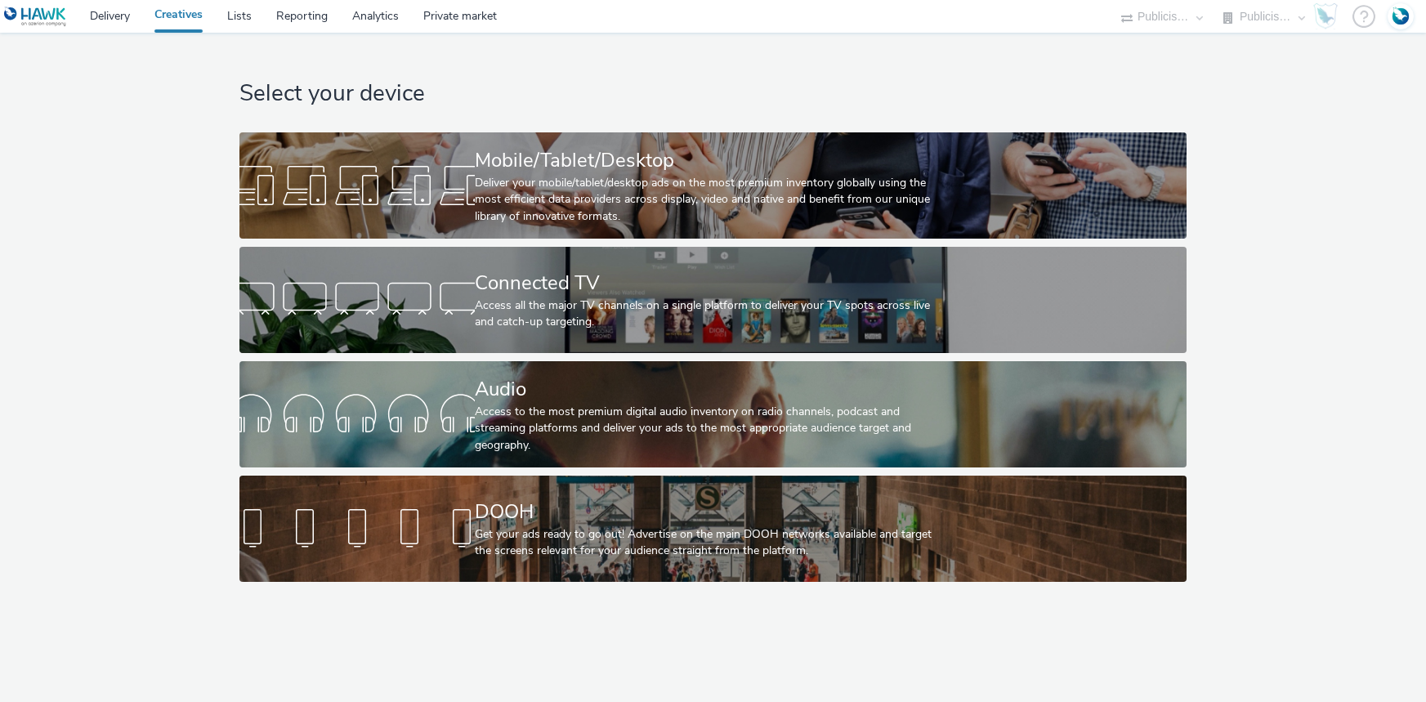
select select "d07aba32-d775-4fed-a722-f10c6504dd64"
select select "f97d6638-e0a1-4f7a-bf46-55015878e29e"
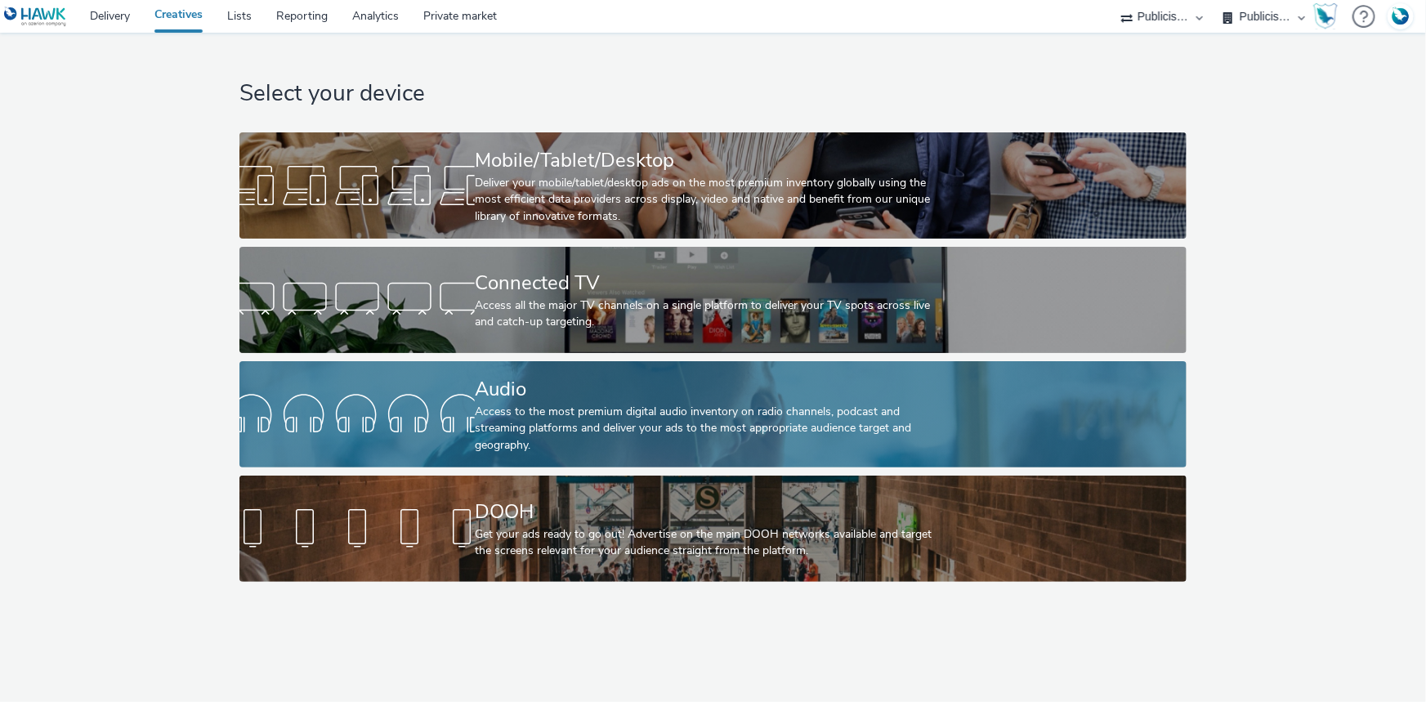
click at [467, 393] on div at bounding box center [356, 414] width 235 height 52
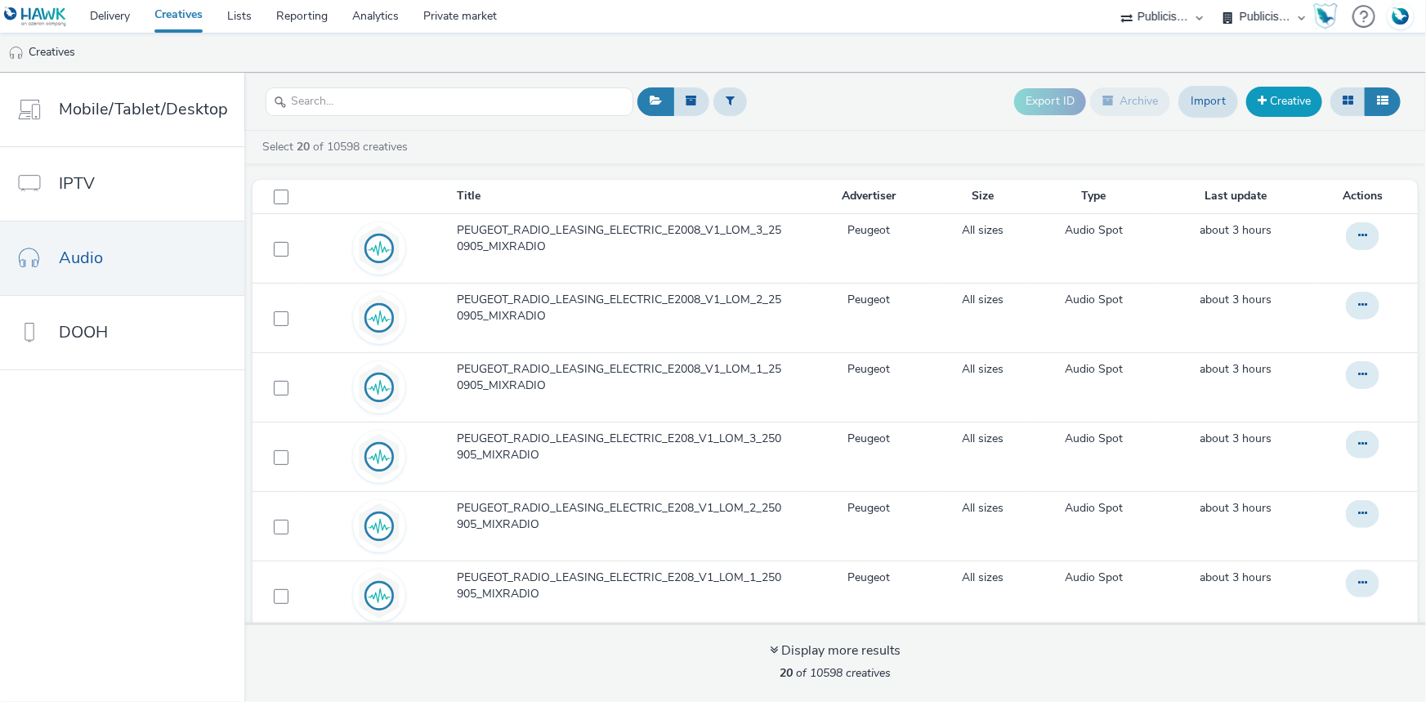
click at [1283, 102] on link "Creative" at bounding box center [1284, 101] width 76 height 29
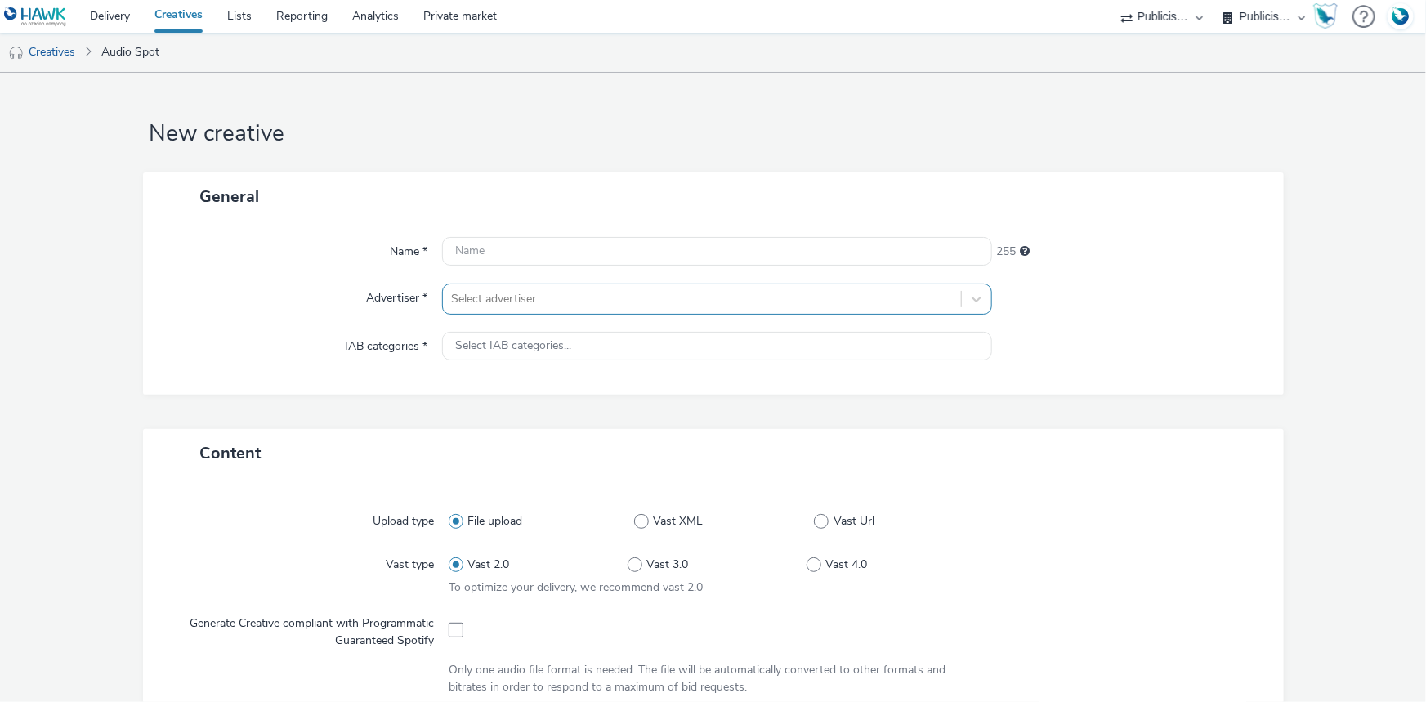
click at [515, 301] on div at bounding box center [702, 299] width 502 height 20
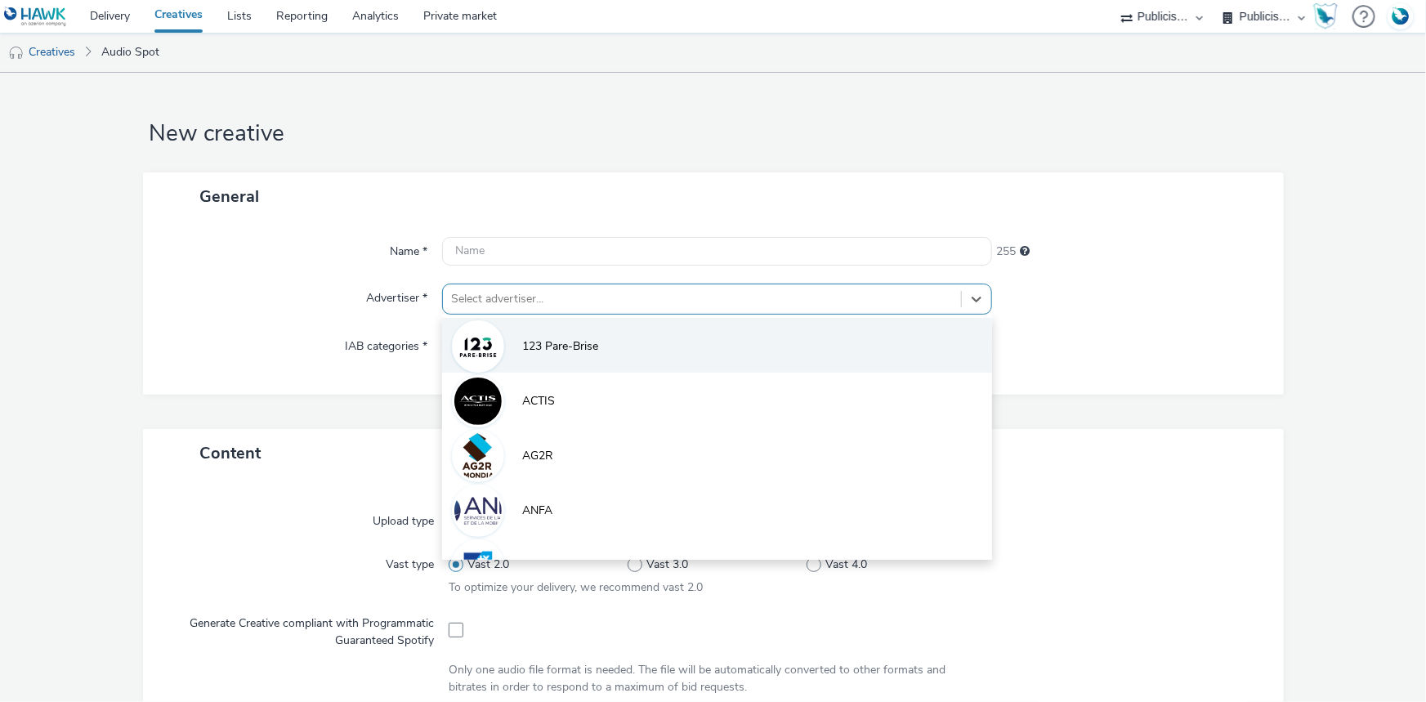
click at [580, 354] on span "123 Pare-Brise" at bounding box center [560, 346] width 76 height 16
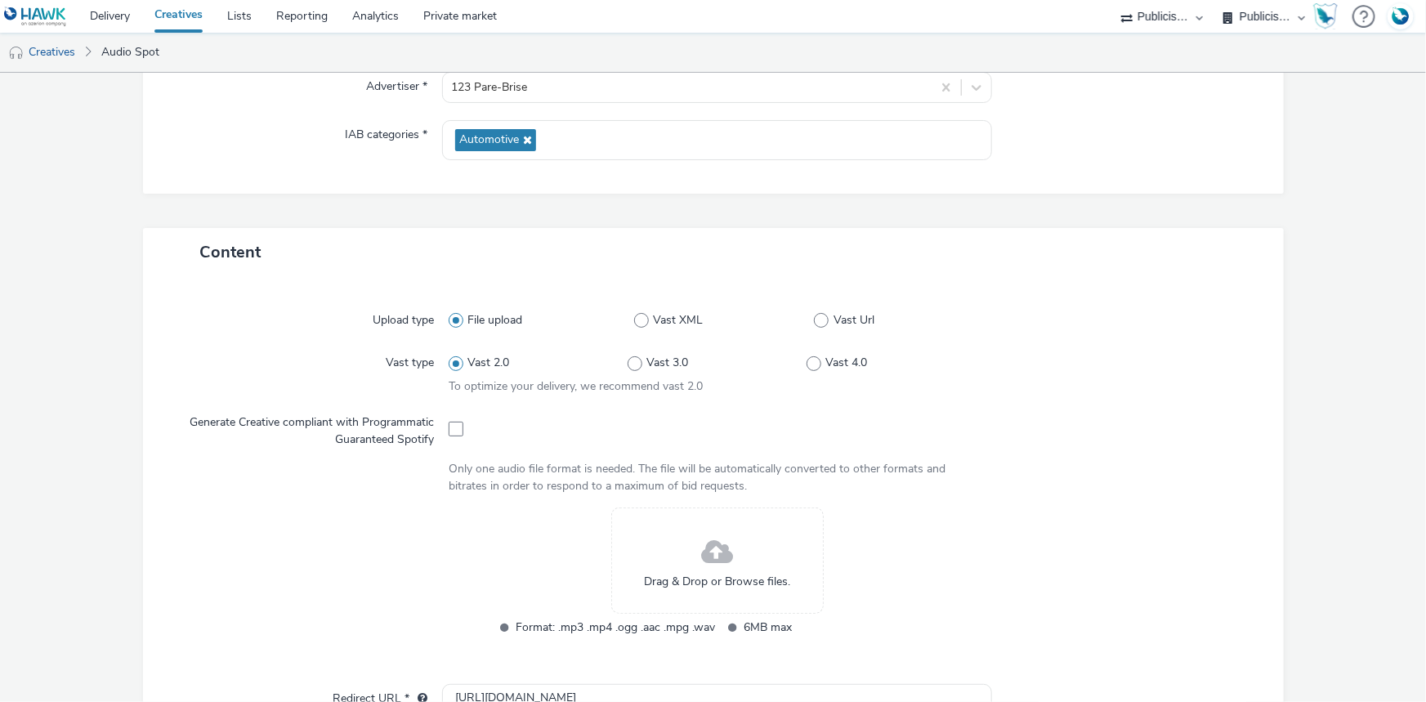
scroll to position [297, 0]
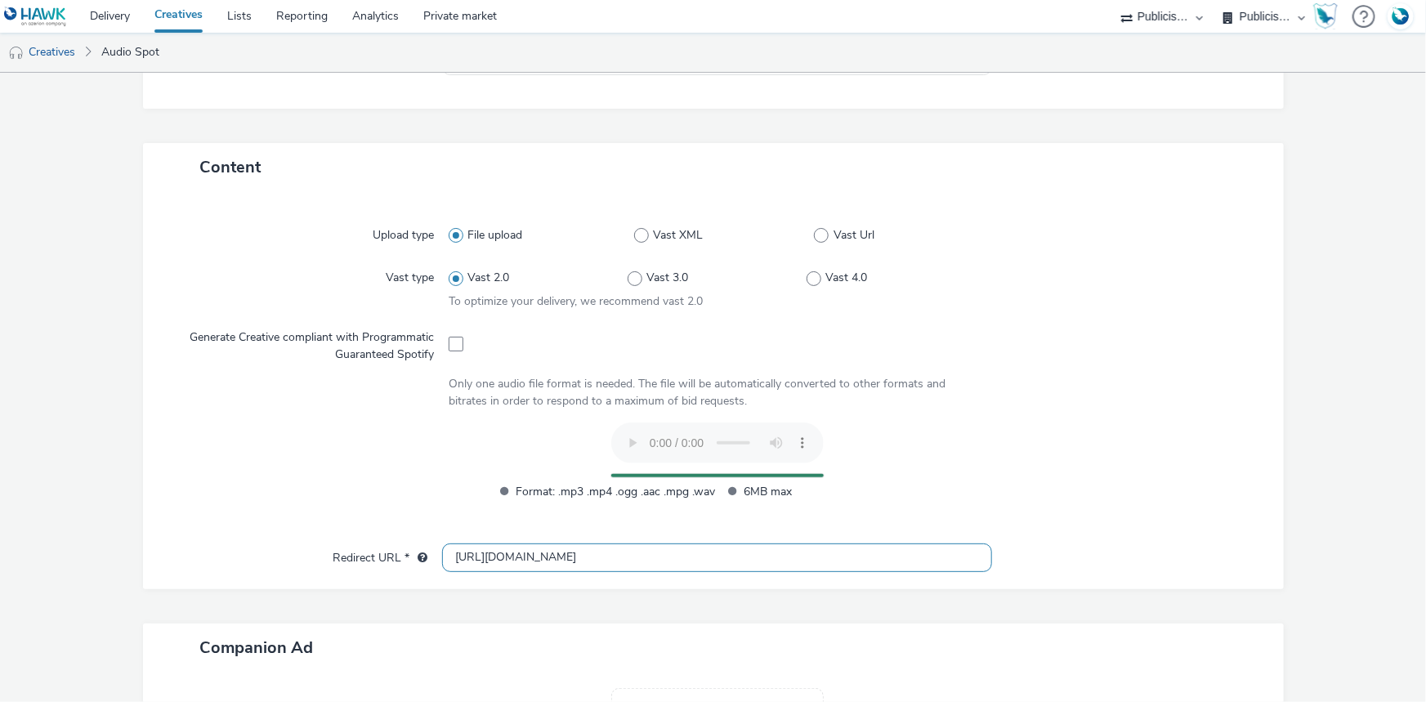
drag, startPoint x: 471, startPoint y: 556, endPoint x: 605, endPoint y: 539, distance: 135.1
click at [471, 556] on input "[URL][DOMAIN_NAME]" at bounding box center [717, 557] width 550 height 29
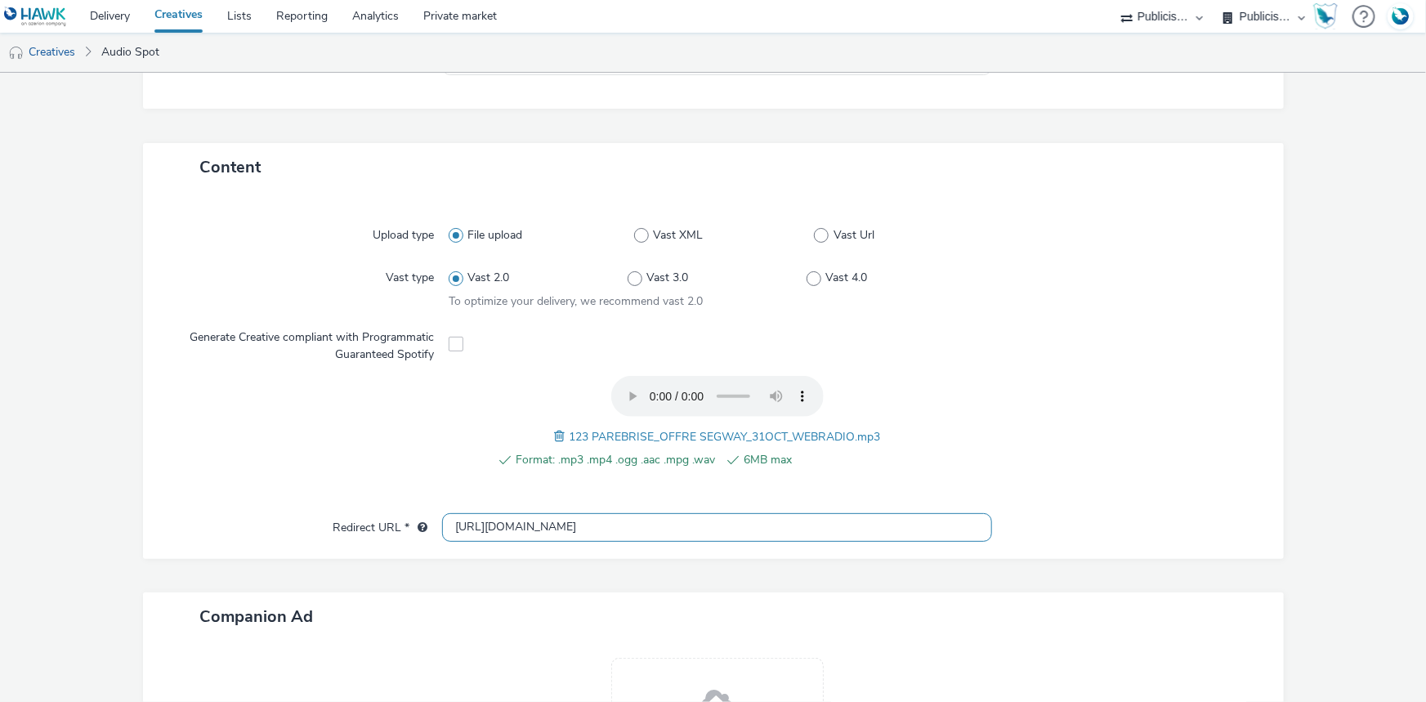
type input "[URL][DOMAIN_NAME]"
click at [664, 433] on span "123 PAREBRISE_OFFRE SEGWAY_31OCT_WEBRADIO.mp3" at bounding box center [724, 437] width 311 height 16
copy span "123 PAREBRISE_OFFRE SEGWAY_31OCT_WEBRADIO.mp3"
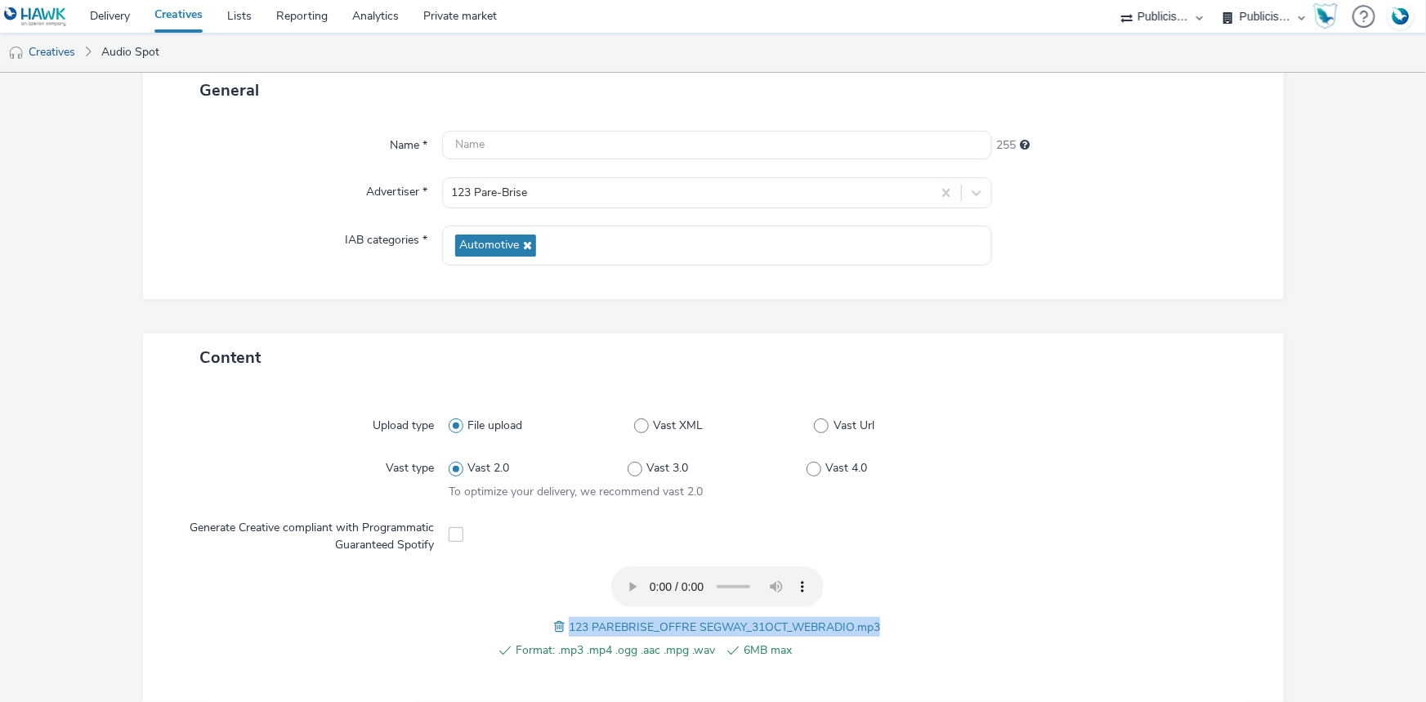
scroll to position [0, 0]
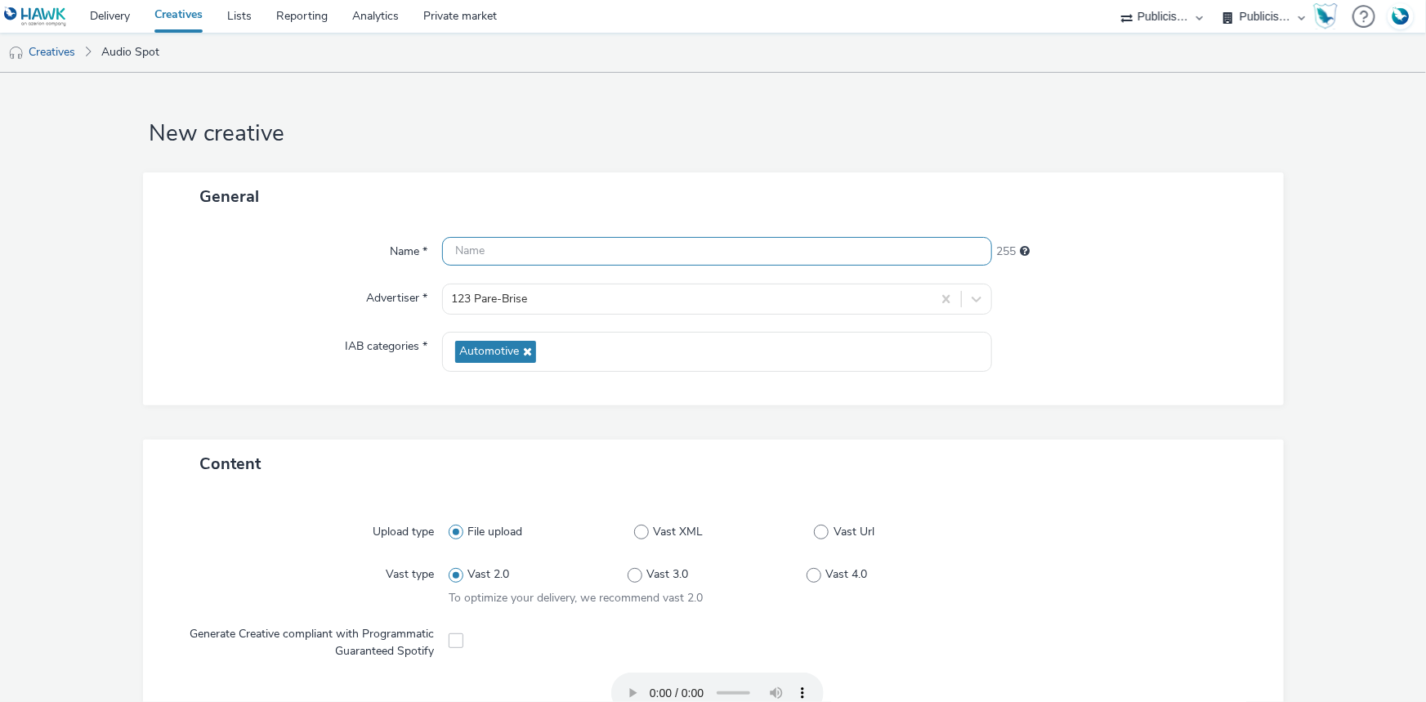
click at [482, 242] on input "text" at bounding box center [717, 251] width 550 height 29
paste input "123 PAREBRISE_OFFRE SEGWAY_31OCT_WEBRADIO.mp3"
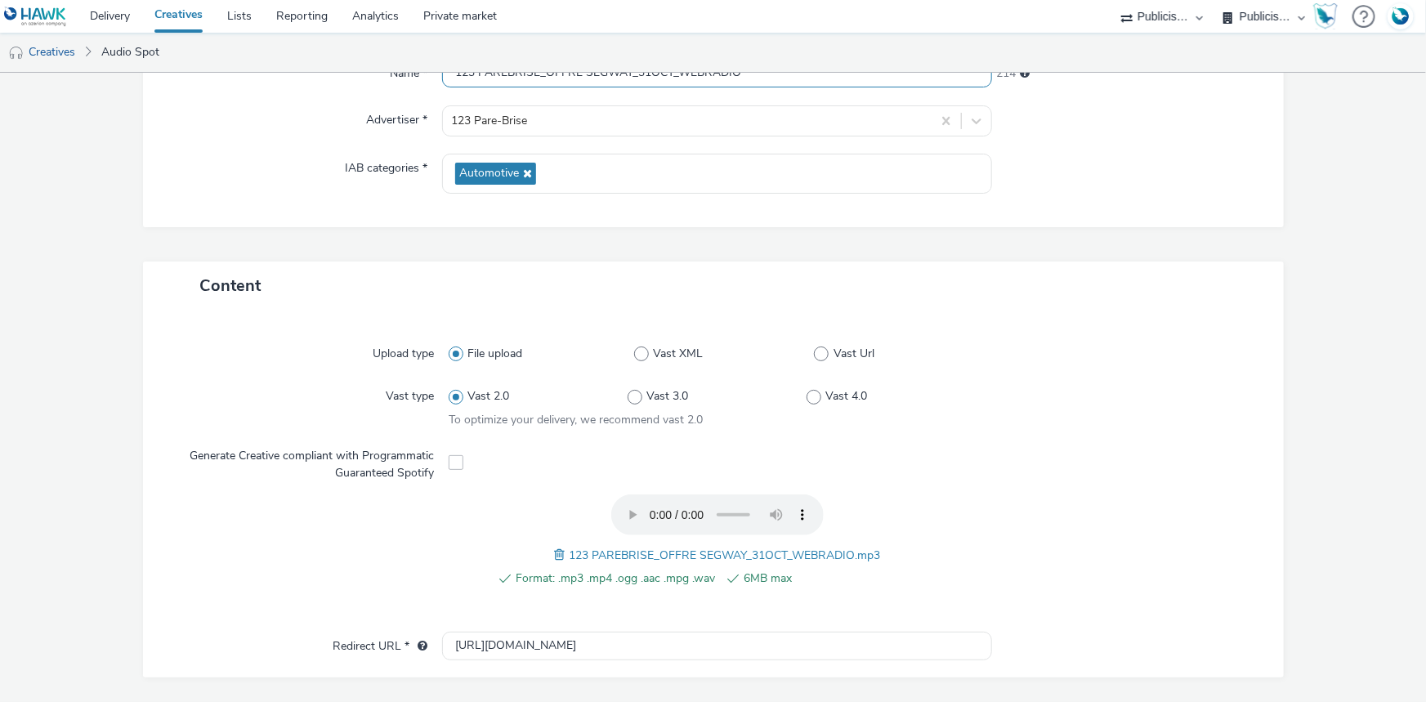
scroll to position [512, 0]
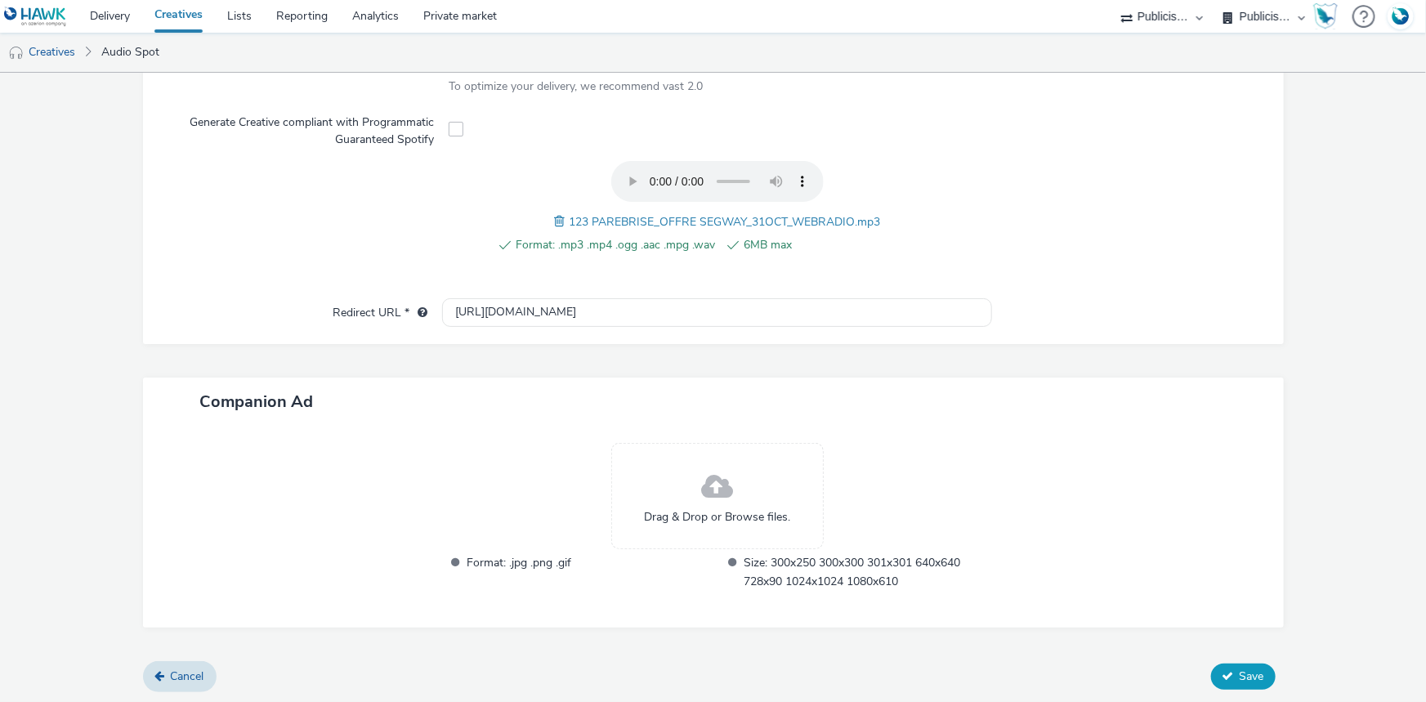
type input "123 PAREBRISE_OFFRE SEGWAY_31OCT_WEBRADIO"
click at [1232, 664] on button "Save" at bounding box center [1243, 677] width 65 height 26
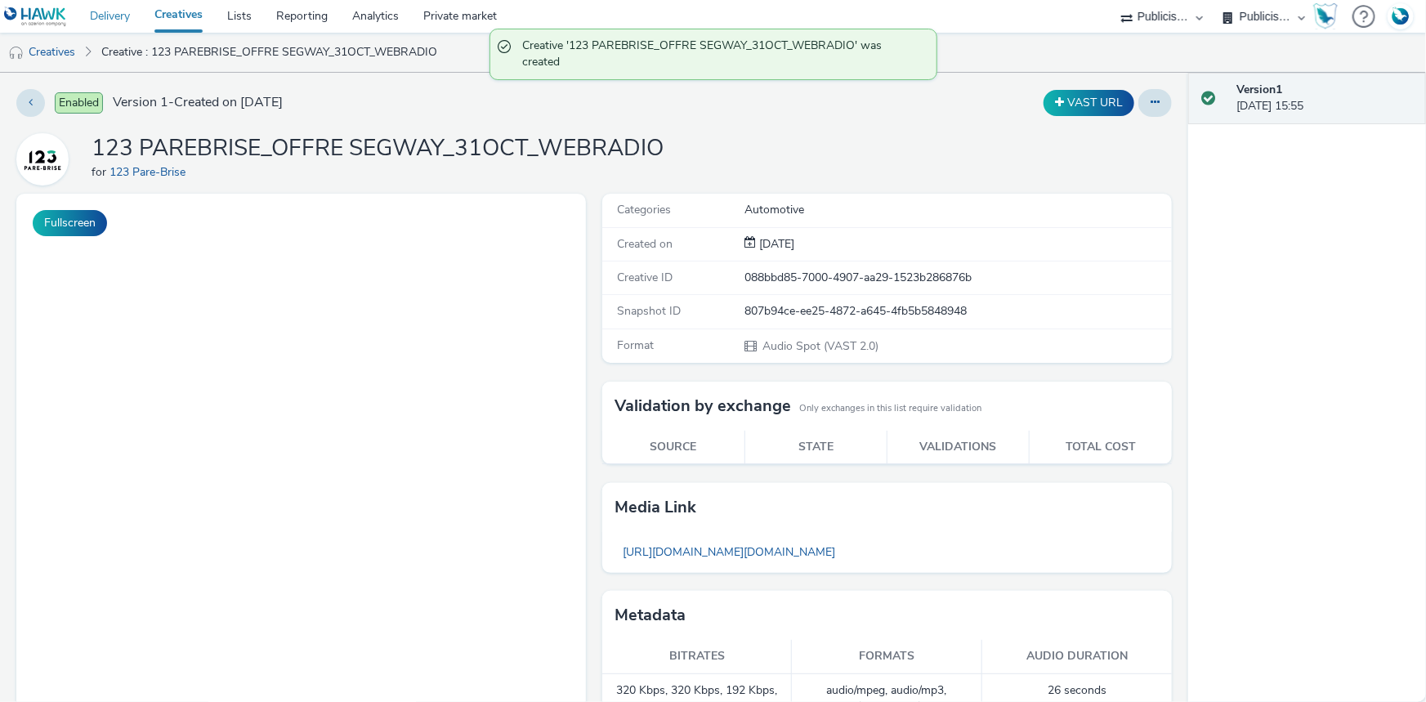
click at [121, 20] on link "Delivery" at bounding box center [110, 16] width 65 height 33
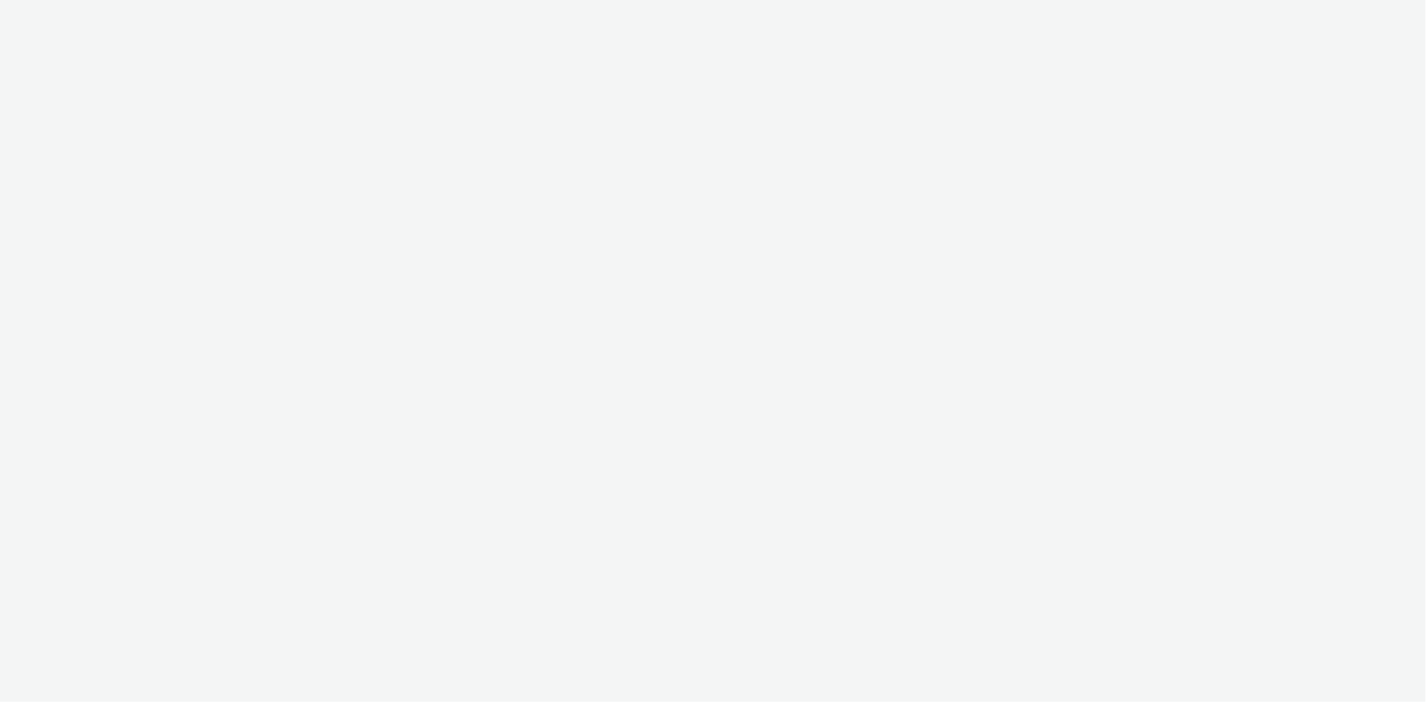
select select "4905062d-13ce-4986-87c2-be94dfa9bf08"
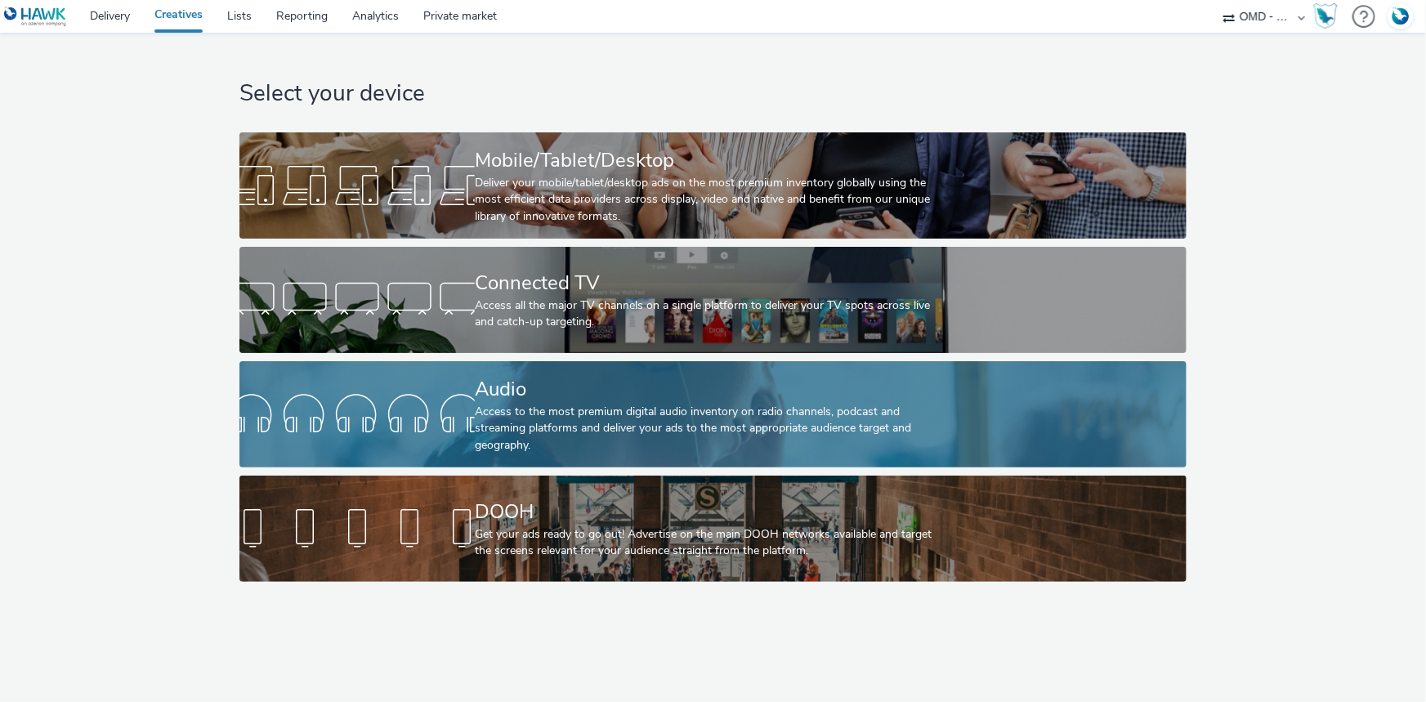
click at [503, 375] on div "Audio" at bounding box center [710, 389] width 470 height 29
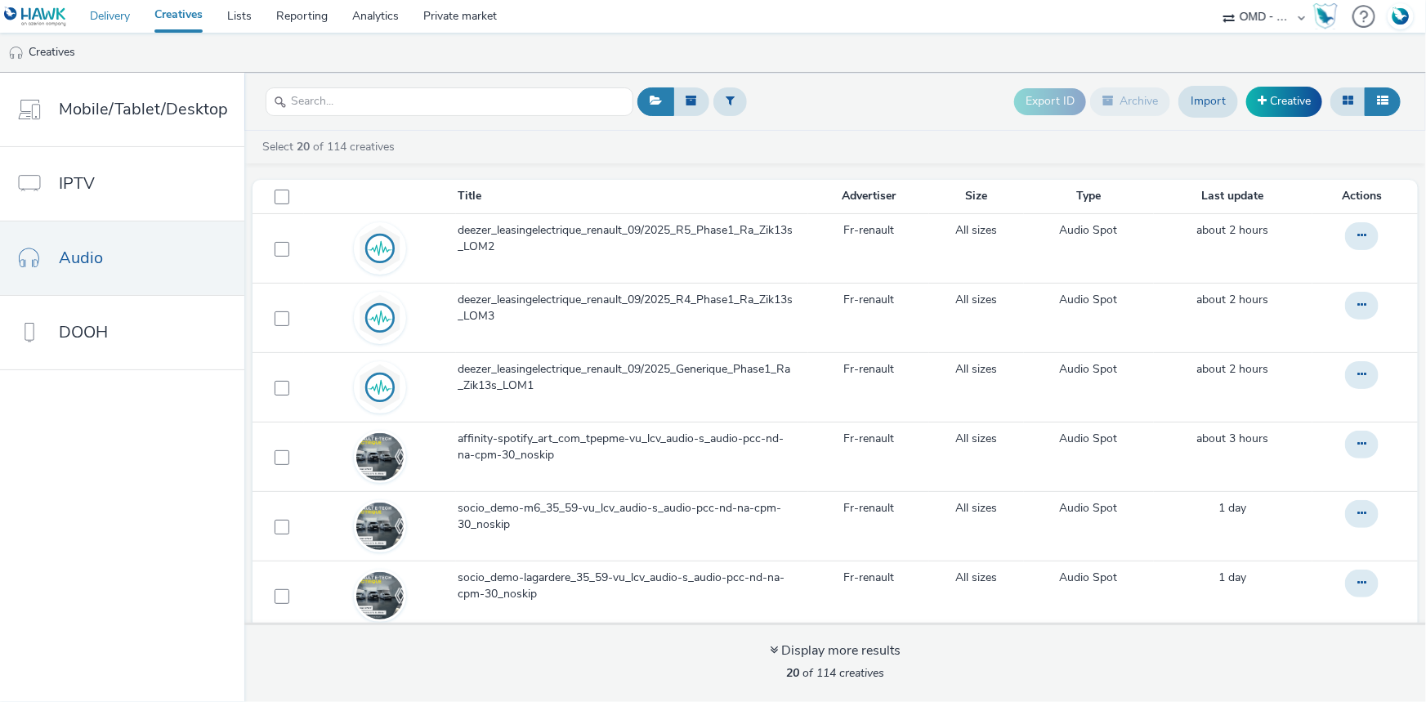
click at [113, 16] on link "Delivery" at bounding box center [110, 16] width 65 height 33
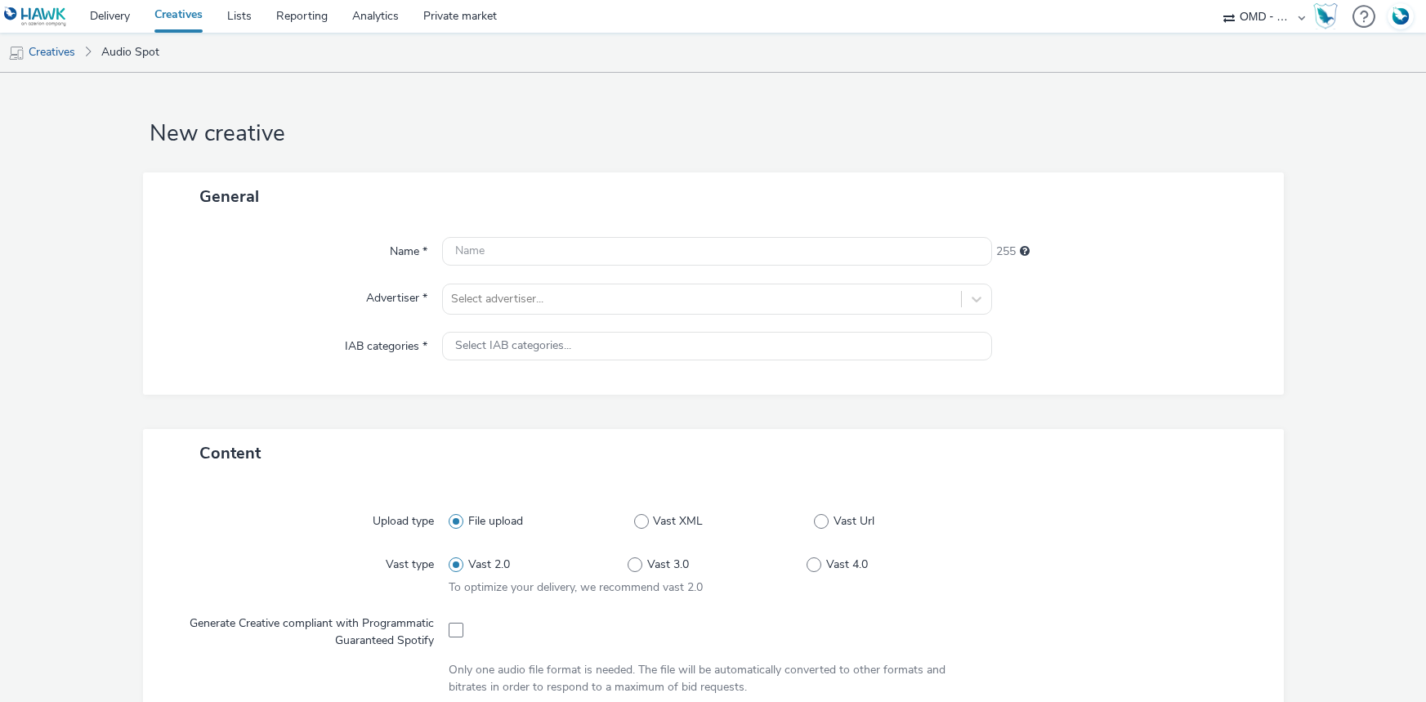
select select "4905062d-13ce-4986-87c2-be94dfa9bf08"
click at [467, 245] on input "text" at bounding box center [717, 251] width 550 height 29
paste input "spotify_leasingelectrique_renault_09/2025"
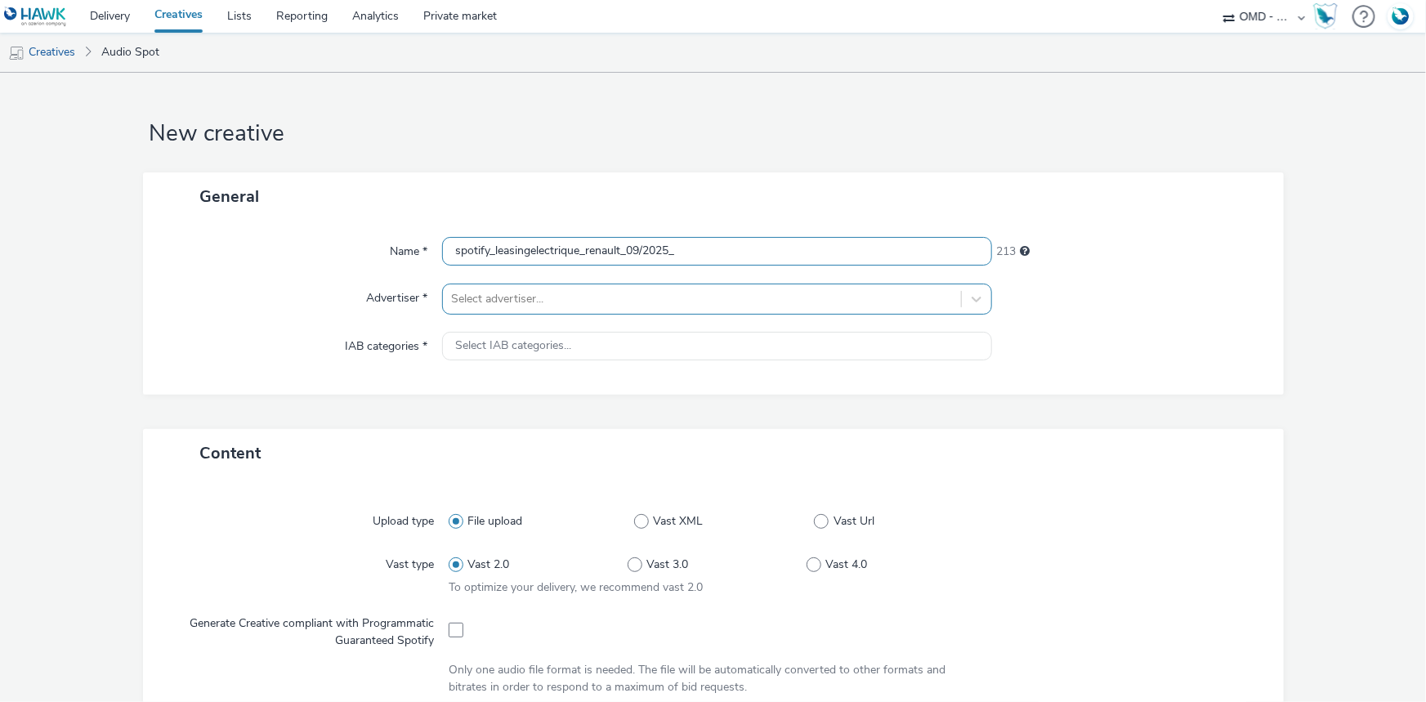
type input "spotify_leasingelectrique_renault_09/2025_"
click at [499, 301] on div at bounding box center [702, 299] width 502 height 20
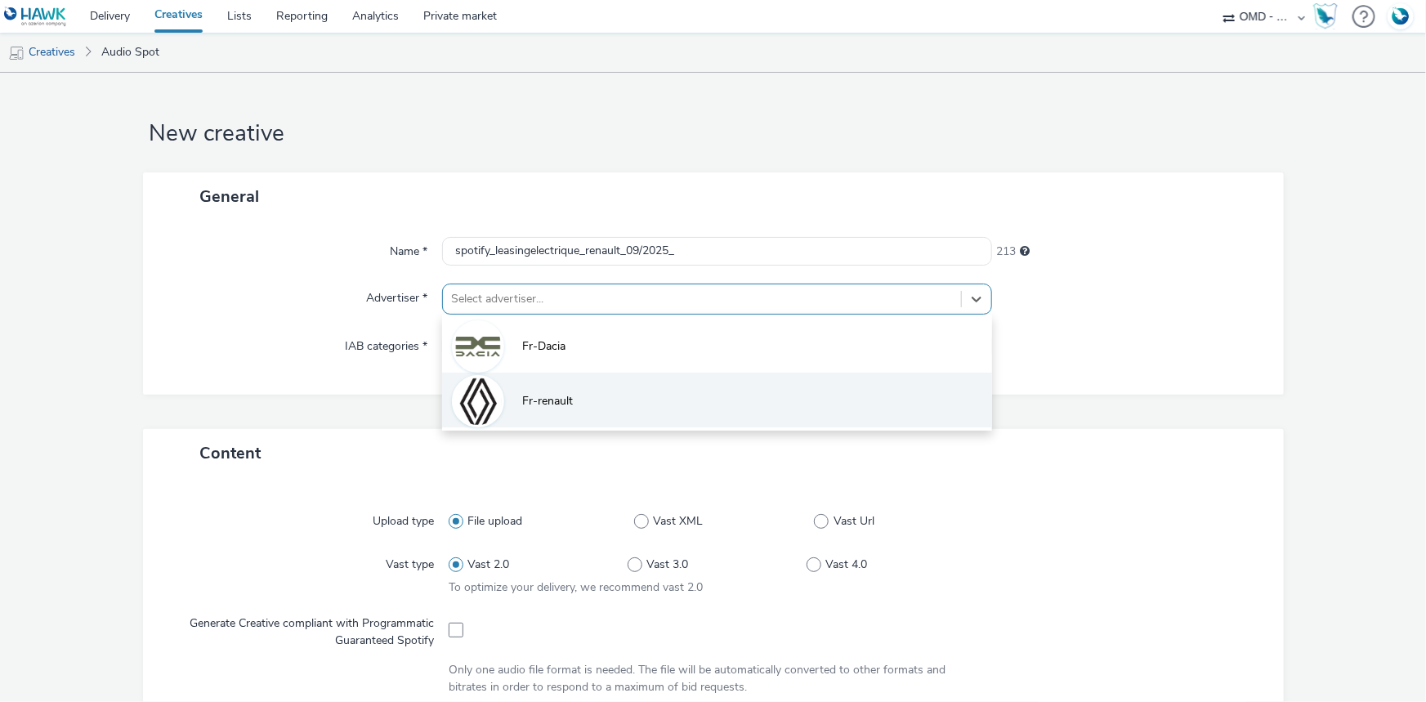
click at [515, 407] on li "Fr-renault" at bounding box center [717, 400] width 550 height 55
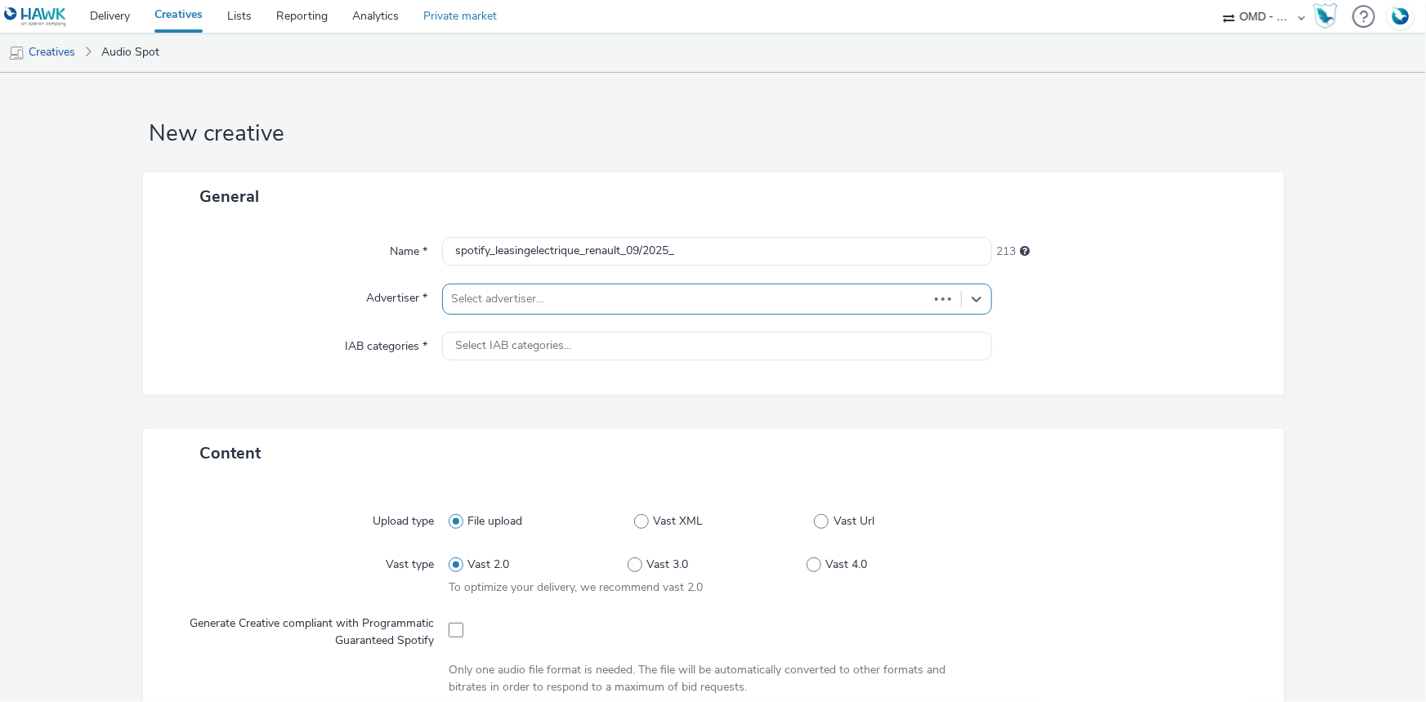
type input "[URL][DOMAIN_NAME]"
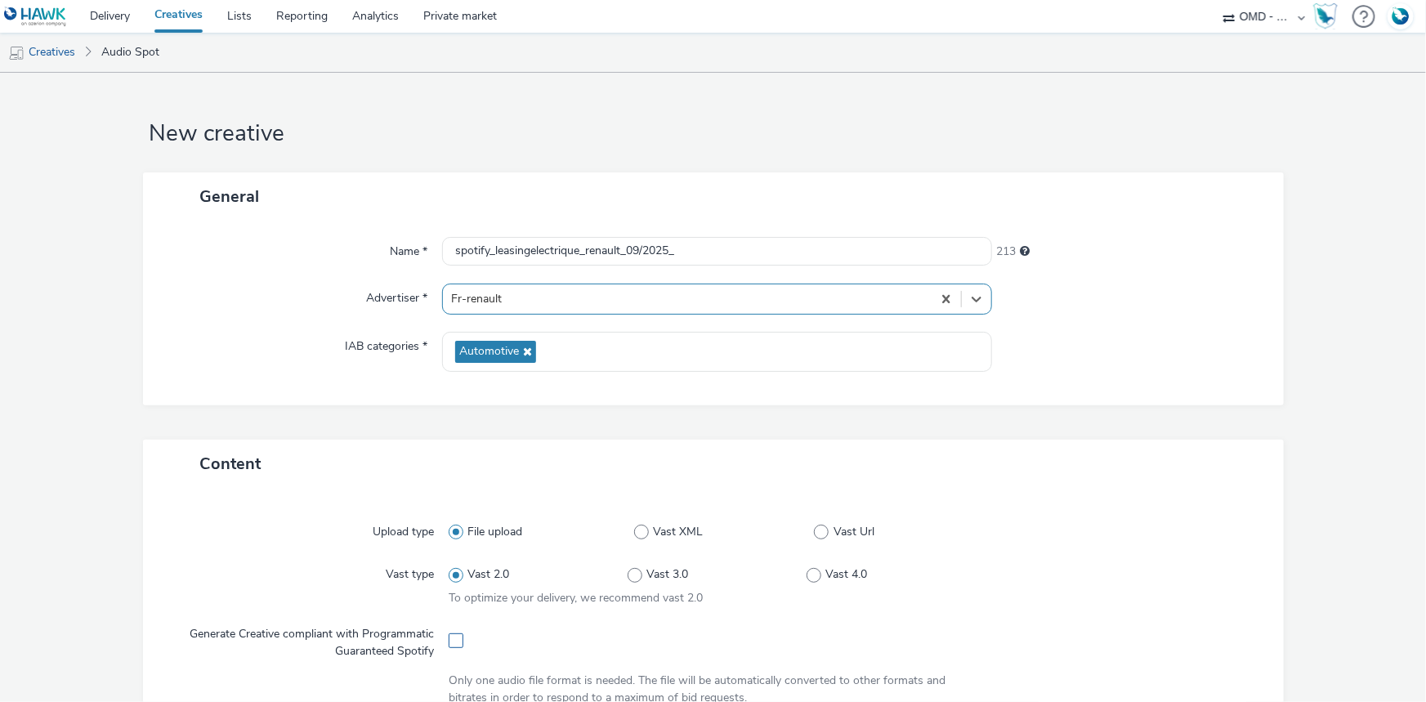
click at [457, 640] on span at bounding box center [456, 640] width 15 height 15
checkbox input "true"
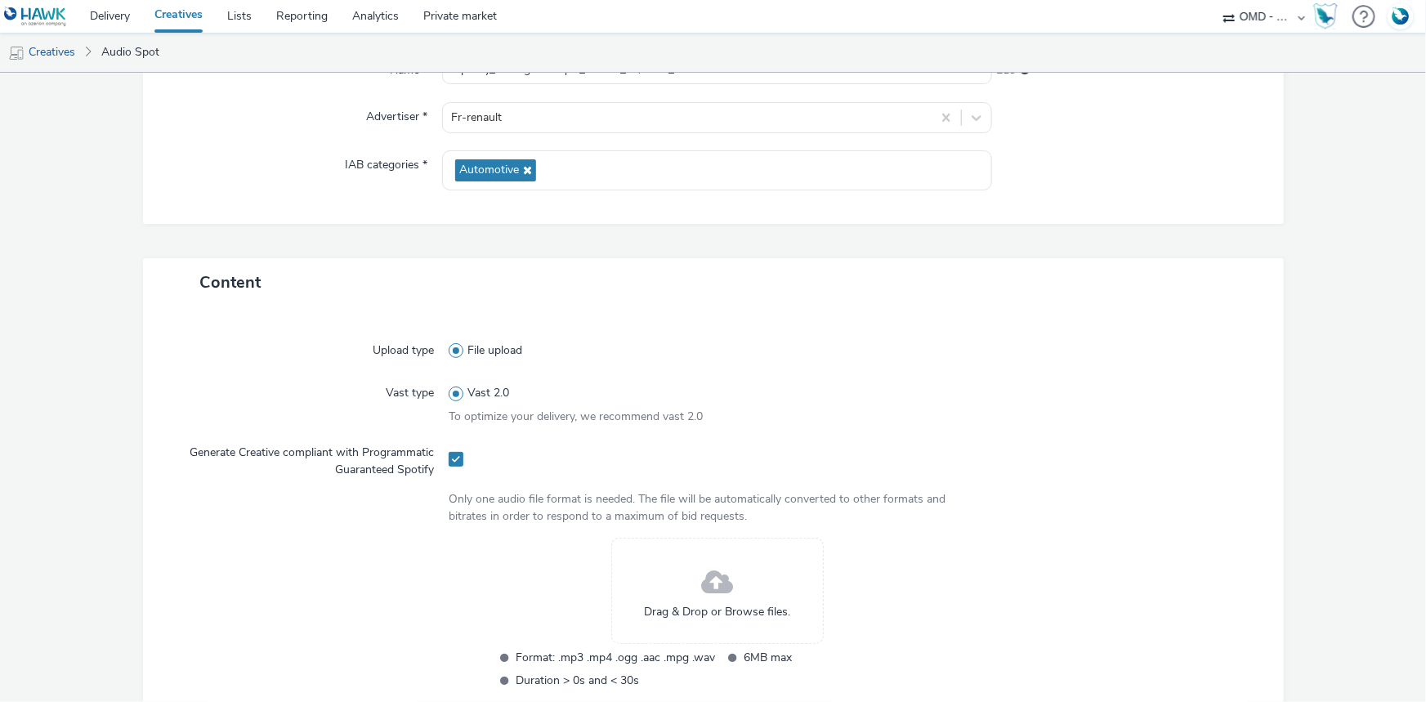
scroll to position [445, 0]
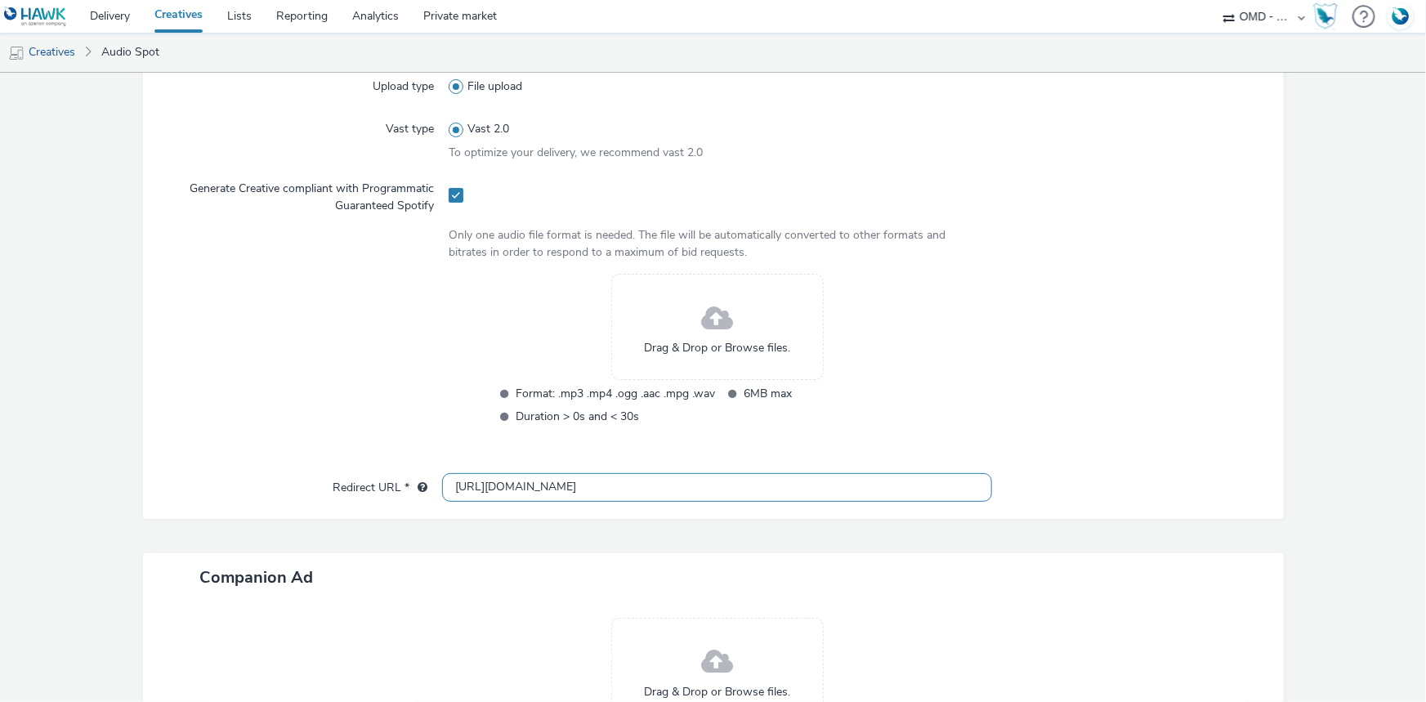
click at [499, 491] on input "[URL][DOMAIN_NAME]" at bounding box center [717, 487] width 550 height 29
paste input "s://ad.doubleclick.net/ddm/trackclk/N5648.5731497PROGIN-HAWKS0/B33900893.426879…"
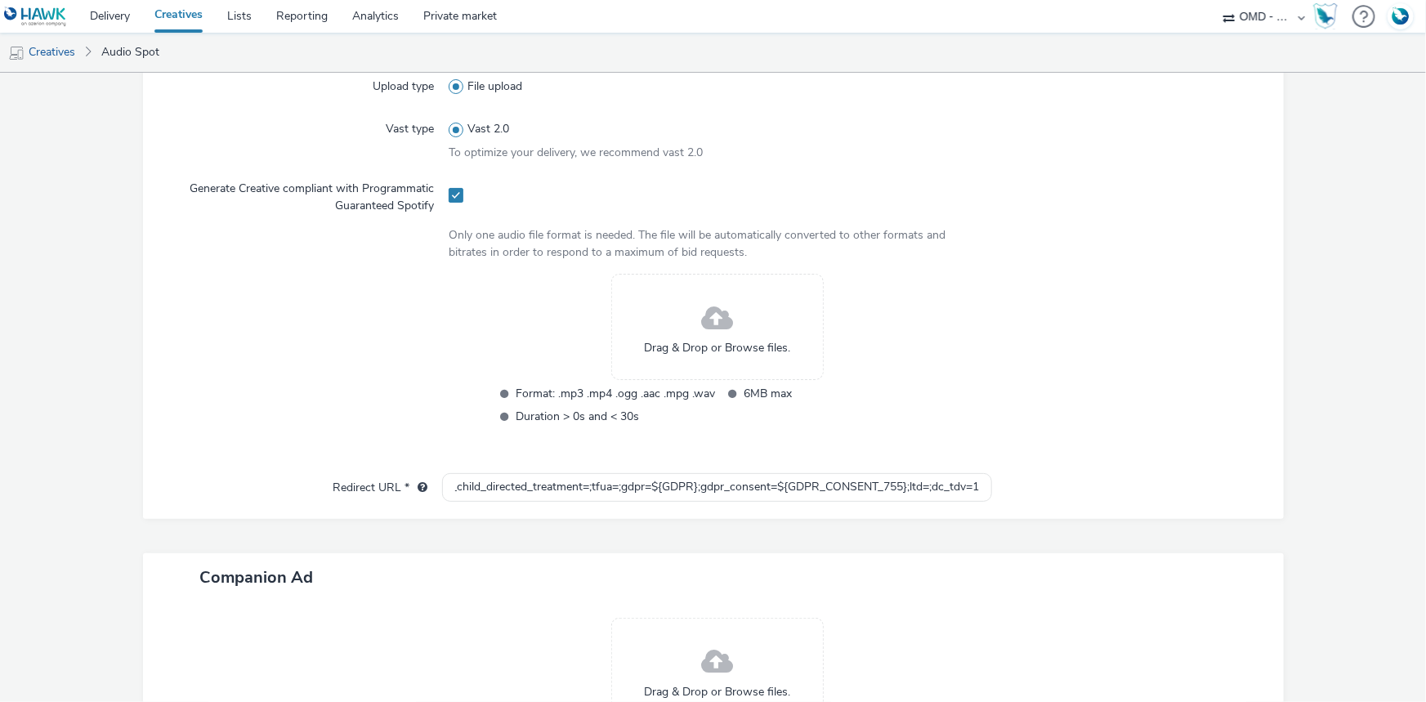
click at [1164, 249] on form "New creative General Name * spotify_leasingelectrique_renault_09/2025_ 213 Adve…" at bounding box center [713, 243] width 1426 height 1233
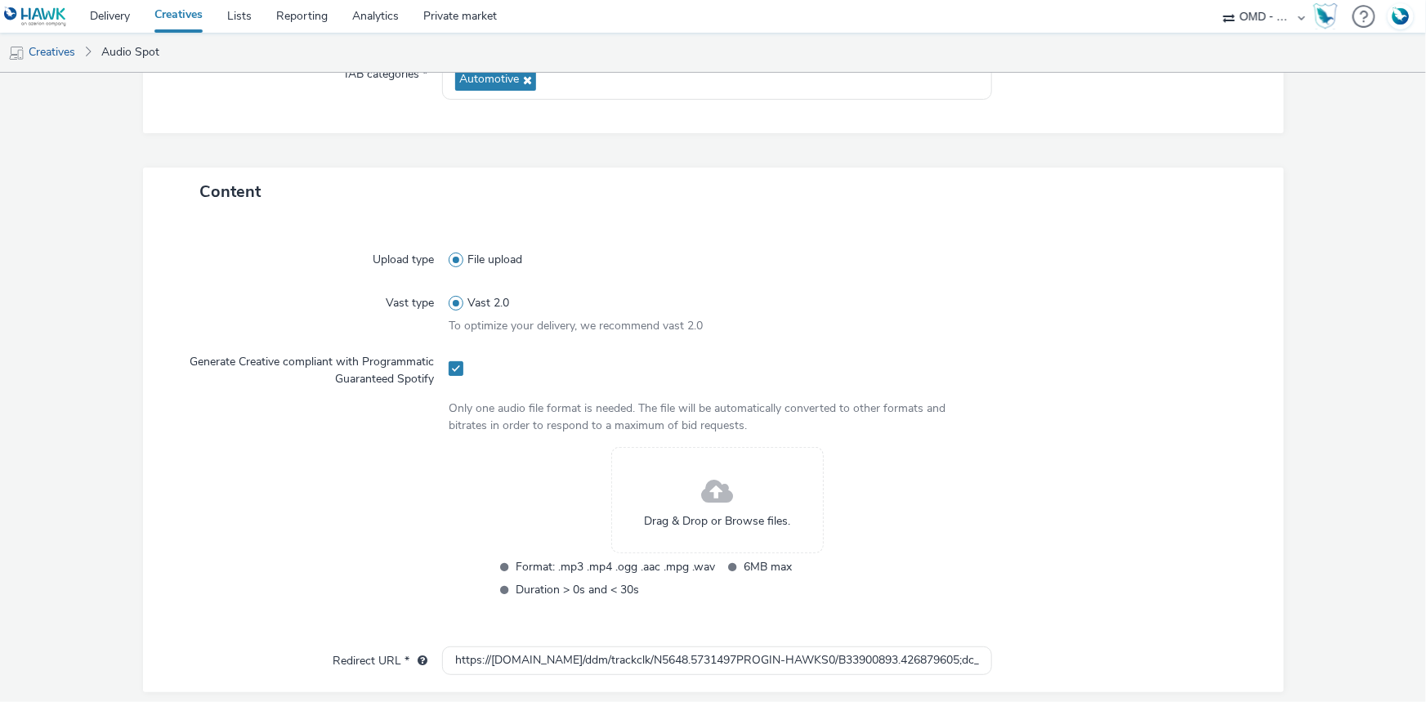
scroll to position [594, 0]
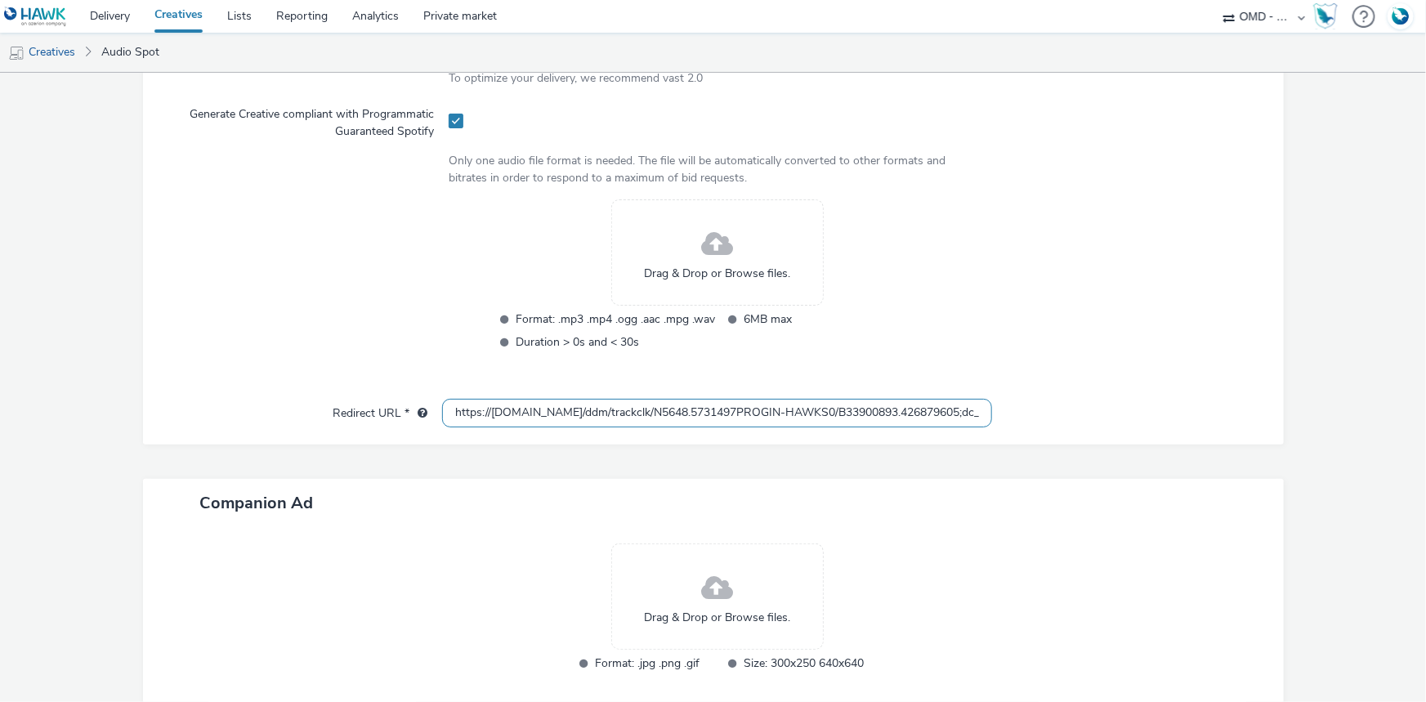
click at [894, 405] on input "https://ad.doubleclick.net/ddm/trackclk/N5648.5731497PROGIN-HAWKS0/B33900893.42…" at bounding box center [717, 413] width 550 height 29
drag, startPoint x: 611, startPoint y: 413, endPoint x: 899, endPoint y: 429, distance: 289.0
click at [899, 429] on div "Upload type File upload Vast type Vast 2.0 To optimize your delivery, we recomm…" at bounding box center [713, 206] width 1141 height 476
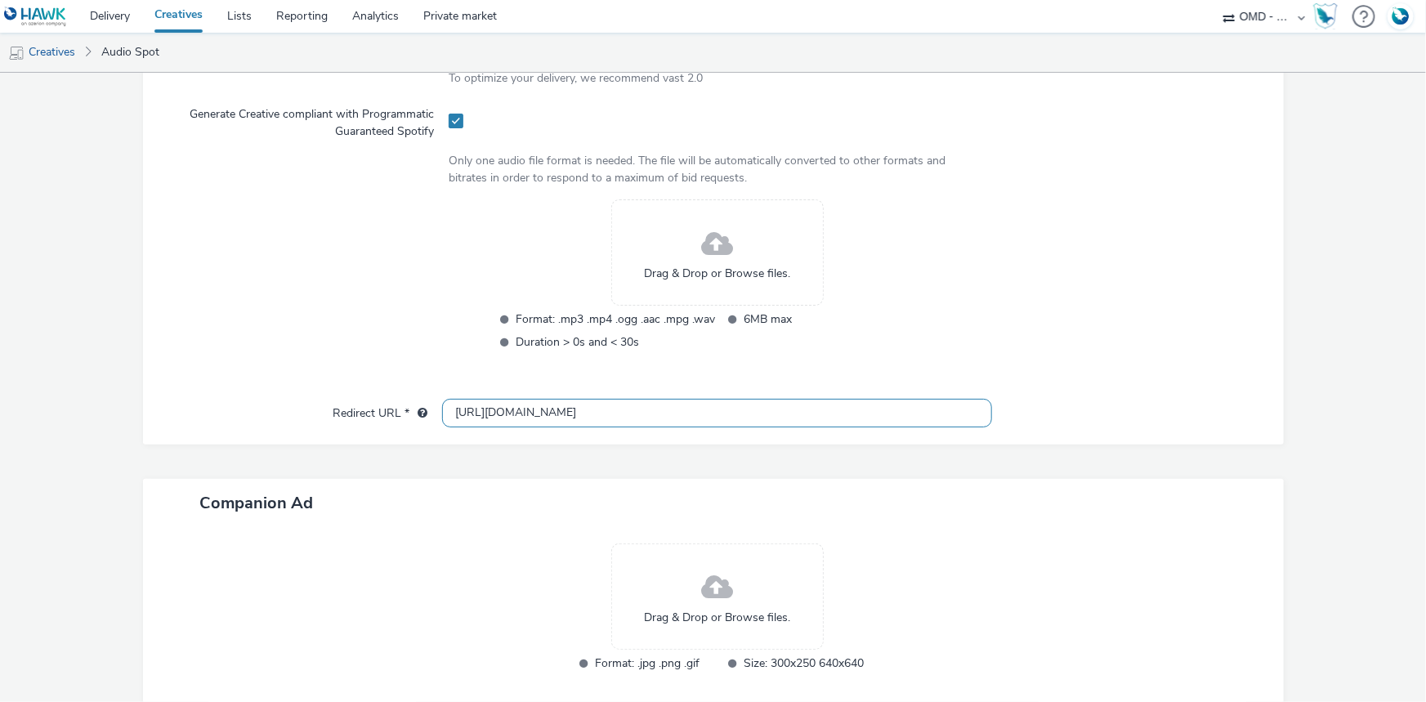
type input "https://ad.doubleclick.net/ddm/trackclk/N5648.5731497PROGIN-HAWKS0/B33900893.42…"
click at [1100, 354] on div at bounding box center [1120, 285] width 269 height 173
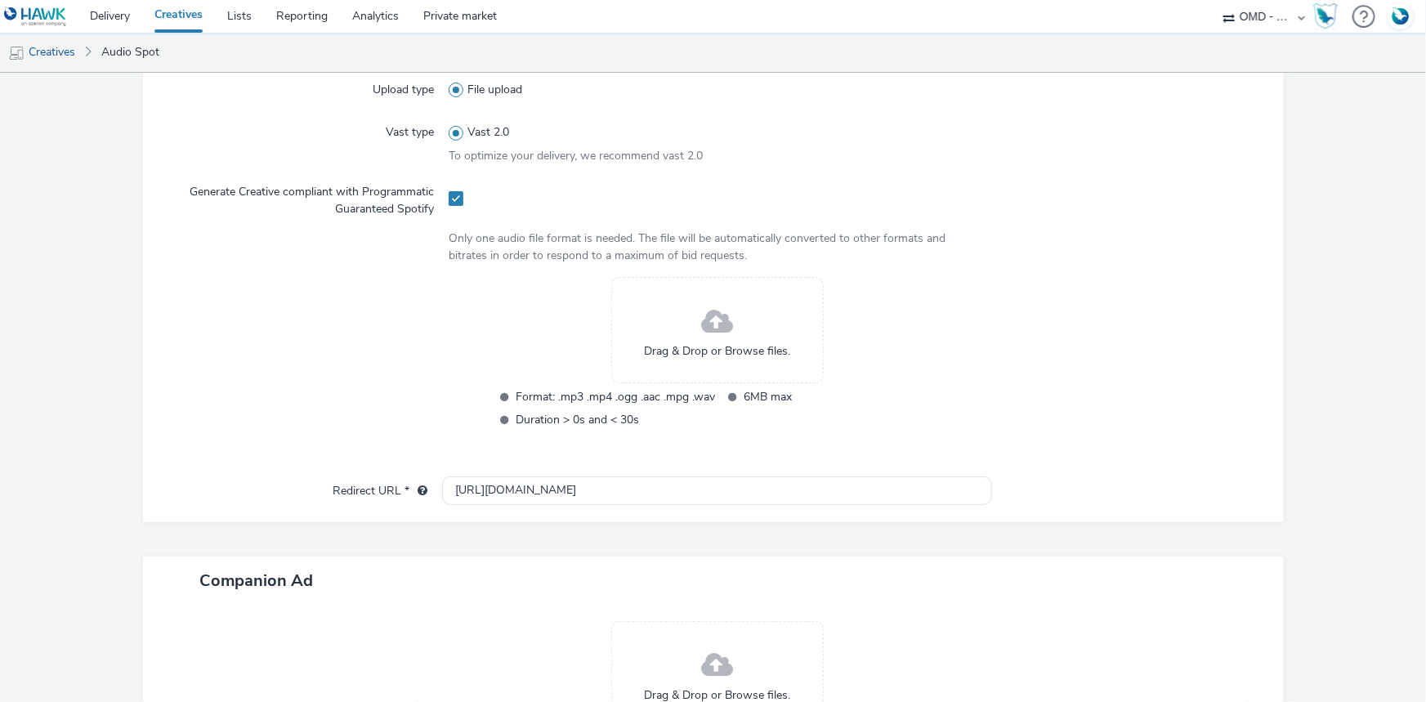
scroll to position [603, 0]
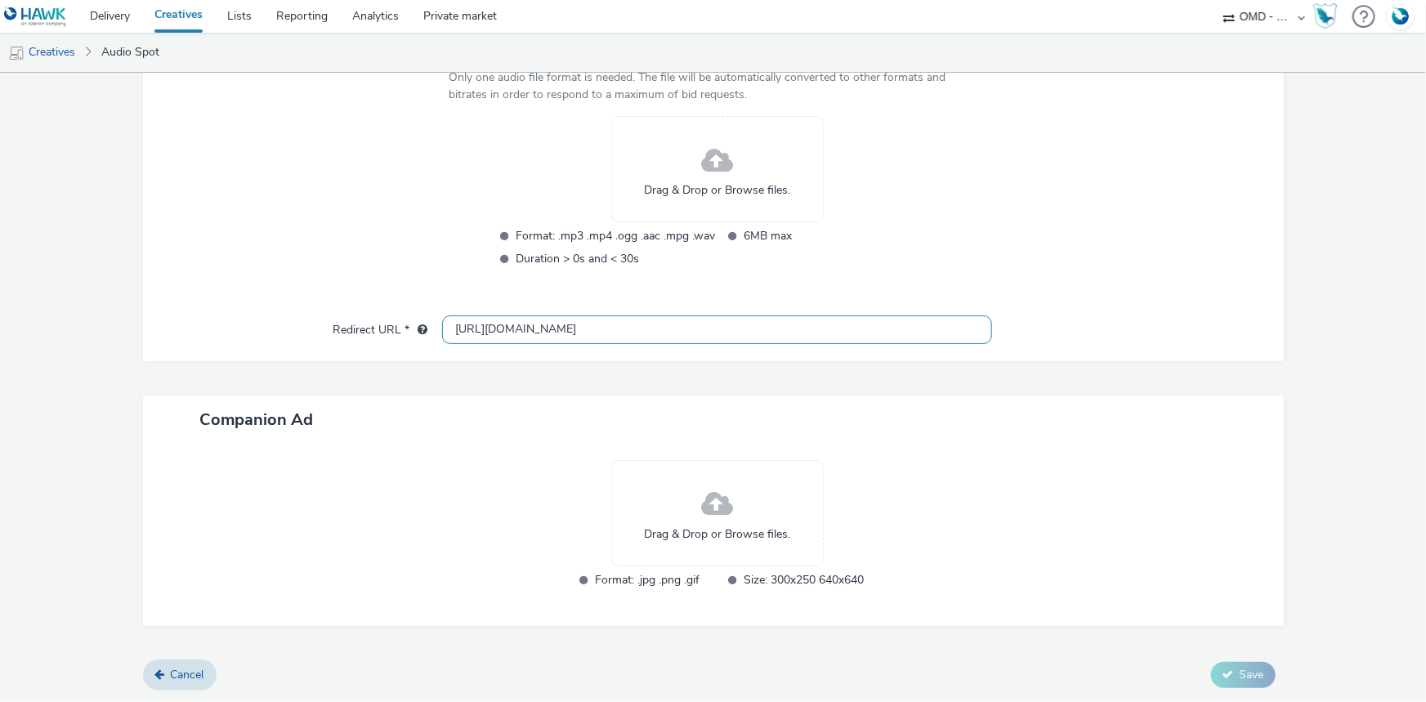
click at [701, 322] on input "https://ad.doubleclick.net/ddm/trackclk/N5648.5731497PROGIN-HAWKS0/B33900893.42…" at bounding box center [717, 329] width 550 height 29
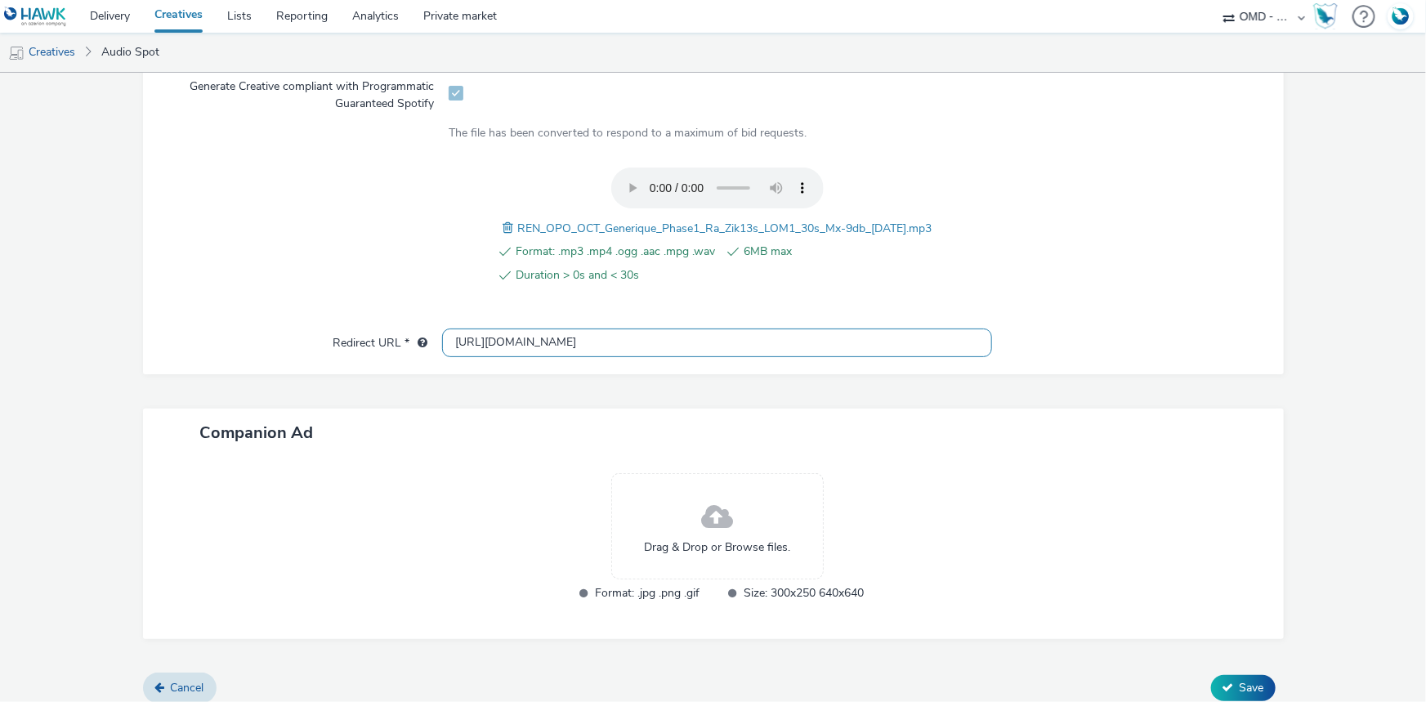
scroll to position [560, 0]
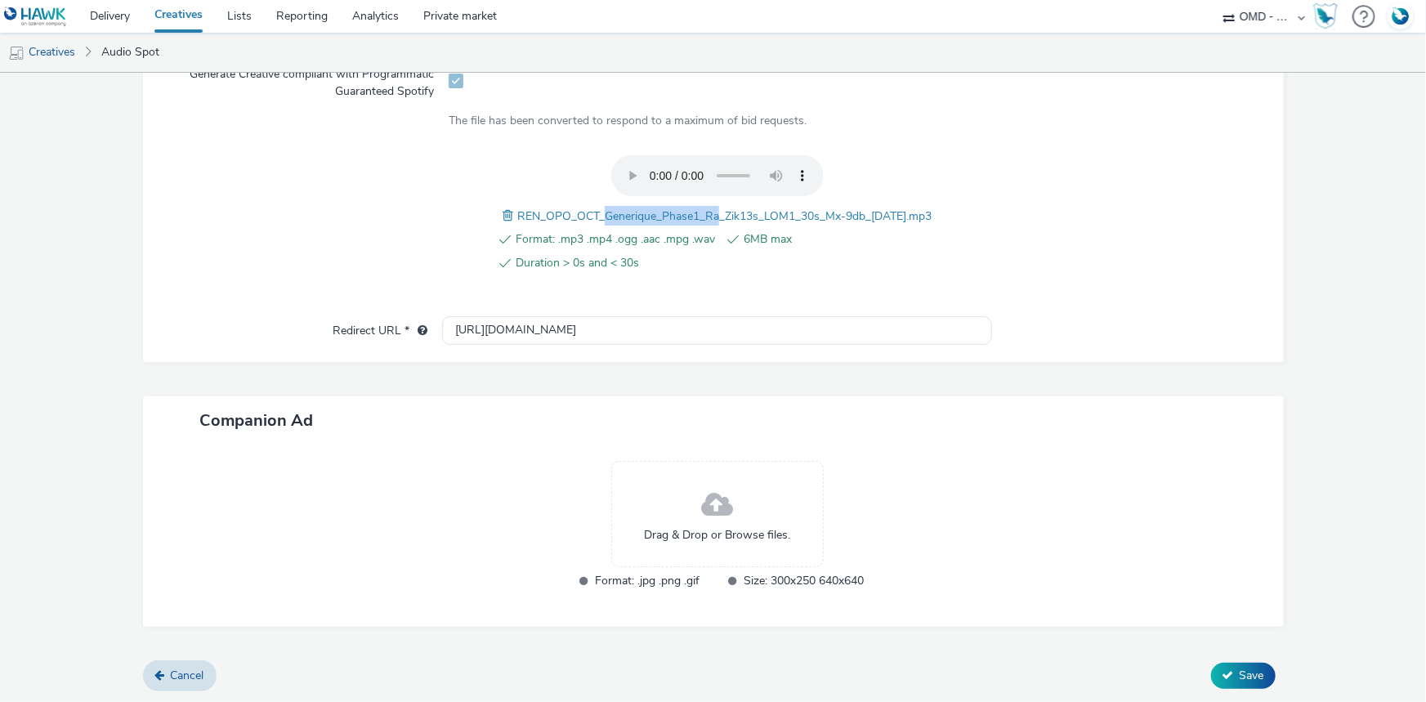
drag, startPoint x: 581, startPoint y: 212, endPoint x: 695, endPoint y: 217, distance: 113.7
click at [695, 217] on span "REN_OPO_OCT_Generique_Phase1_Ra_Zik13s_LOM1_30s_Mx-9db_2025-09-11.mp3" at bounding box center [724, 216] width 414 height 16
copy span "Generique_Phase1_Ra"
click at [604, 214] on span "REN_OPO_OCT_Generique_Phase1_Ra_Zik13s_LOM1_30s_Mx-9db_2025-09-11.mp3" at bounding box center [724, 216] width 414 height 16
drag, startPoint x: 584, startPoint y: 212, endPoint x: 772, endPoint y: 208, distance: 187.2
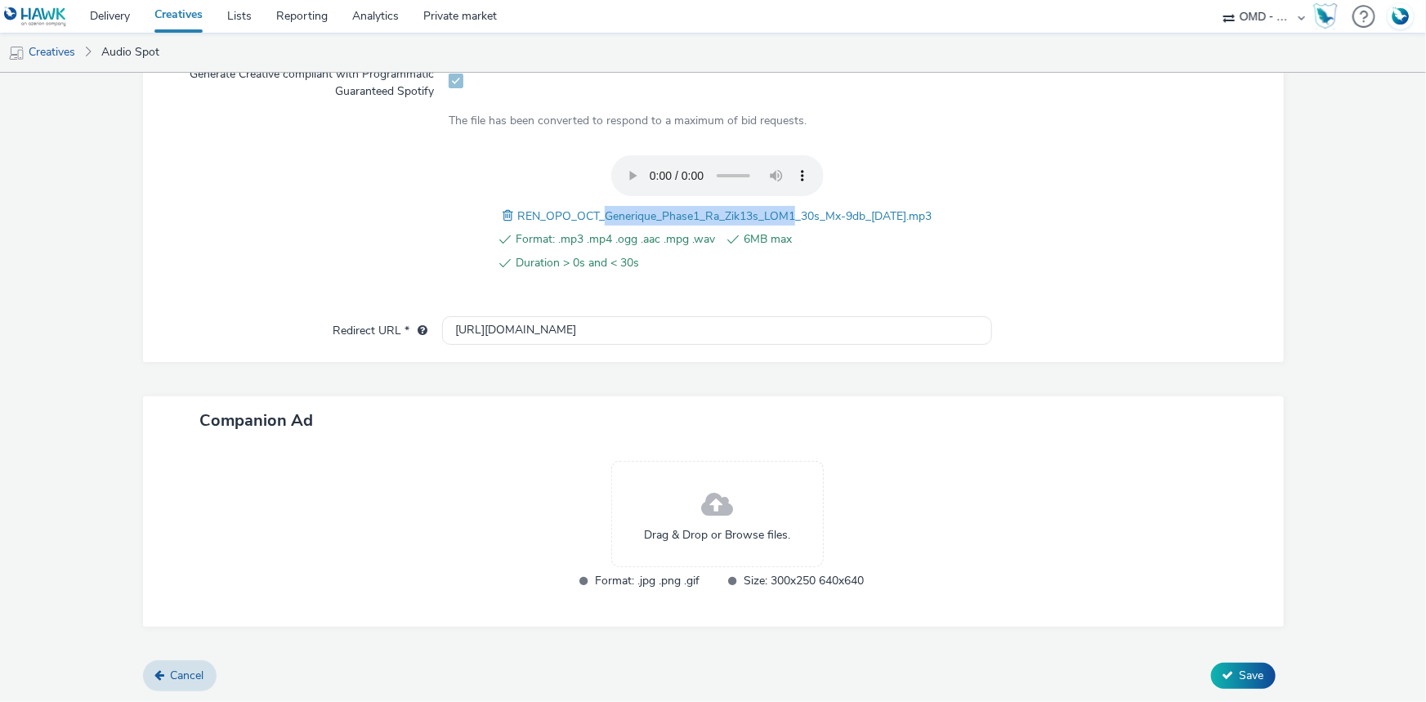
click at [772, 208] on span "REN_OPO_OCT_Generique_Phase1_Ra_Zik13s_LOM1_30s_Mx-9db_2025-09-11.mp3" at bounding box center [724, 216] width 414 height 16
copy span "Generique_Phase1_Ra_Zik13s_LOM1"
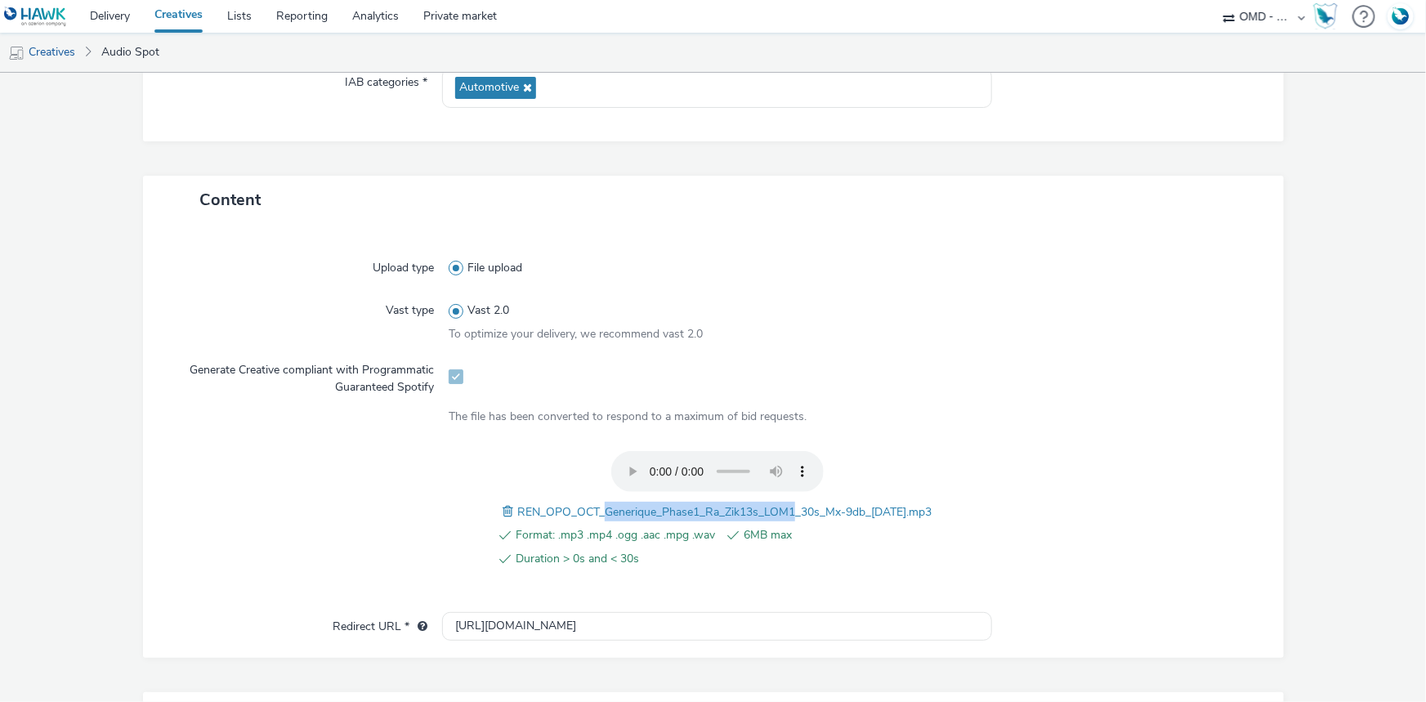
scroll to position [40, 0]
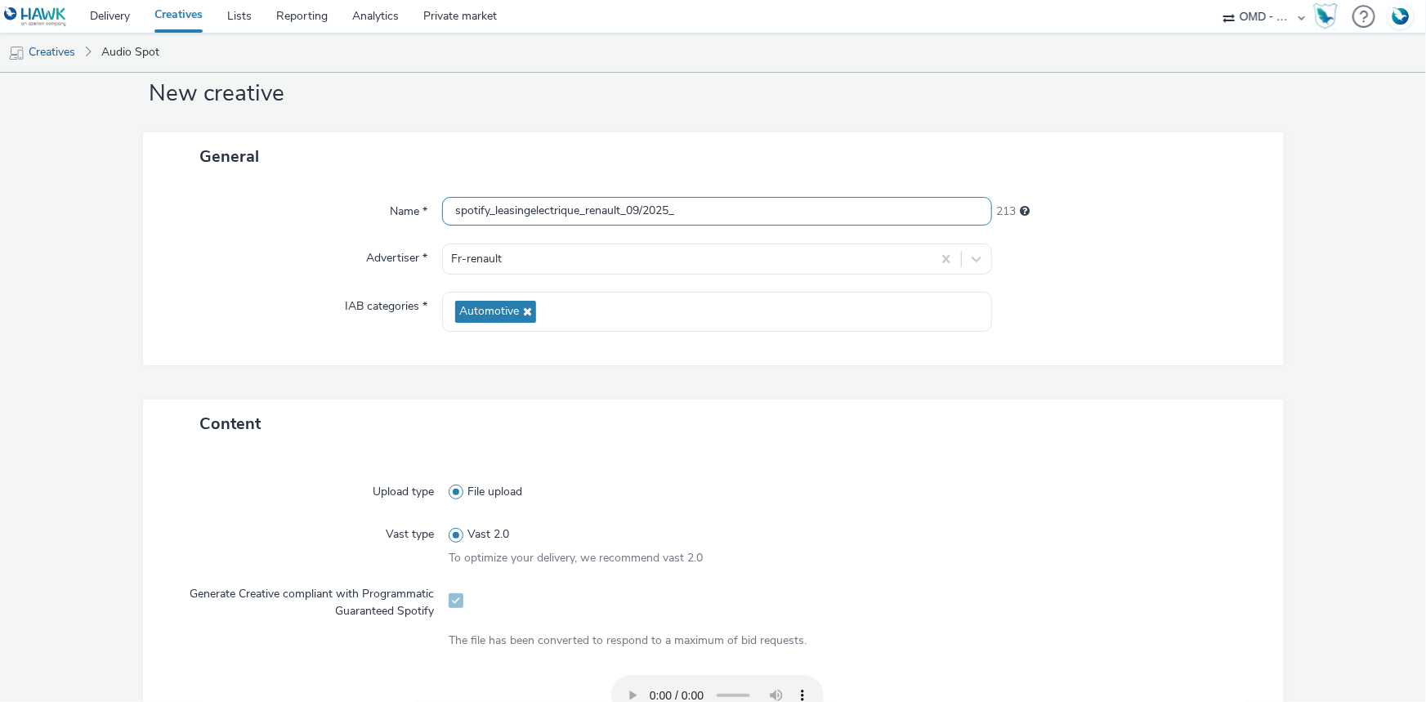
click at [710, 210] on input "spotify_leasingelectrique_renault_09/2025_" at bounding box center [717, 211] width 550 height 29
paste input "Generique_Phase1_Ra_Zik13s_LOM1"
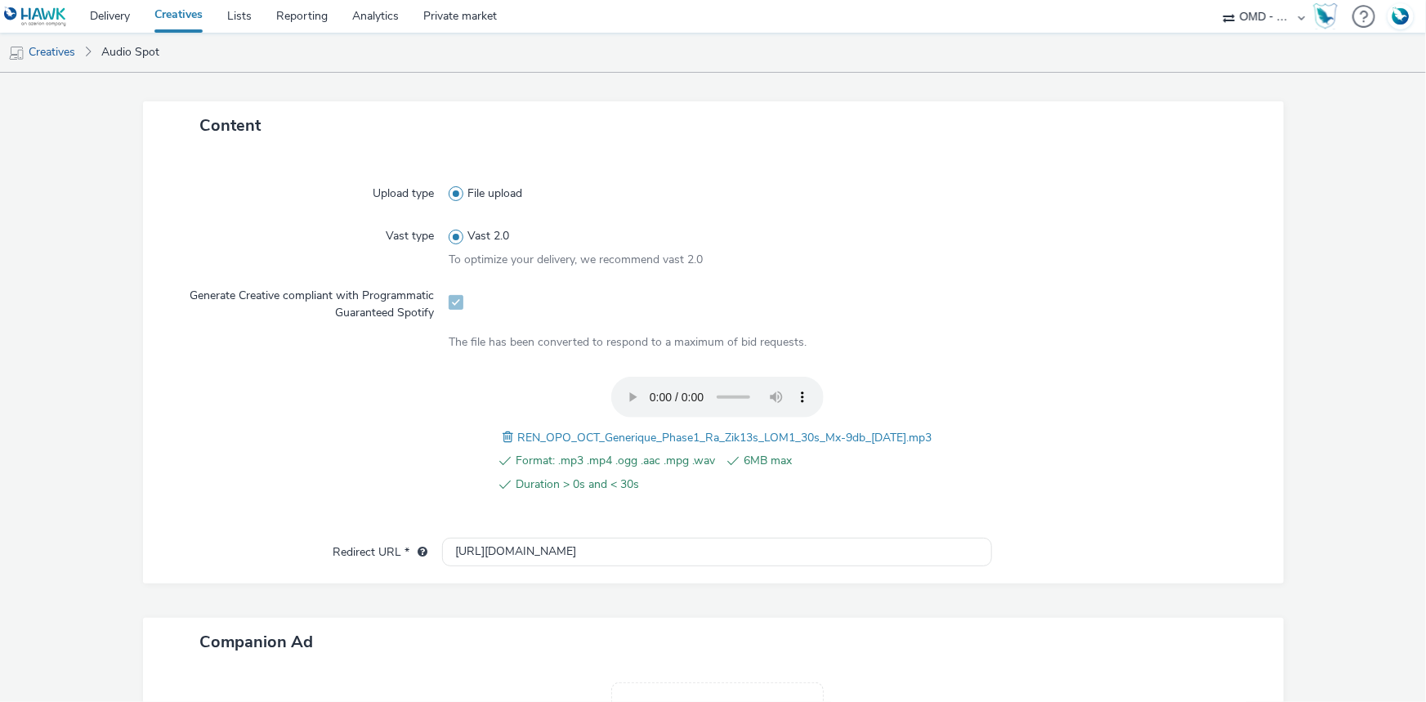
scroll to position [560, 0]
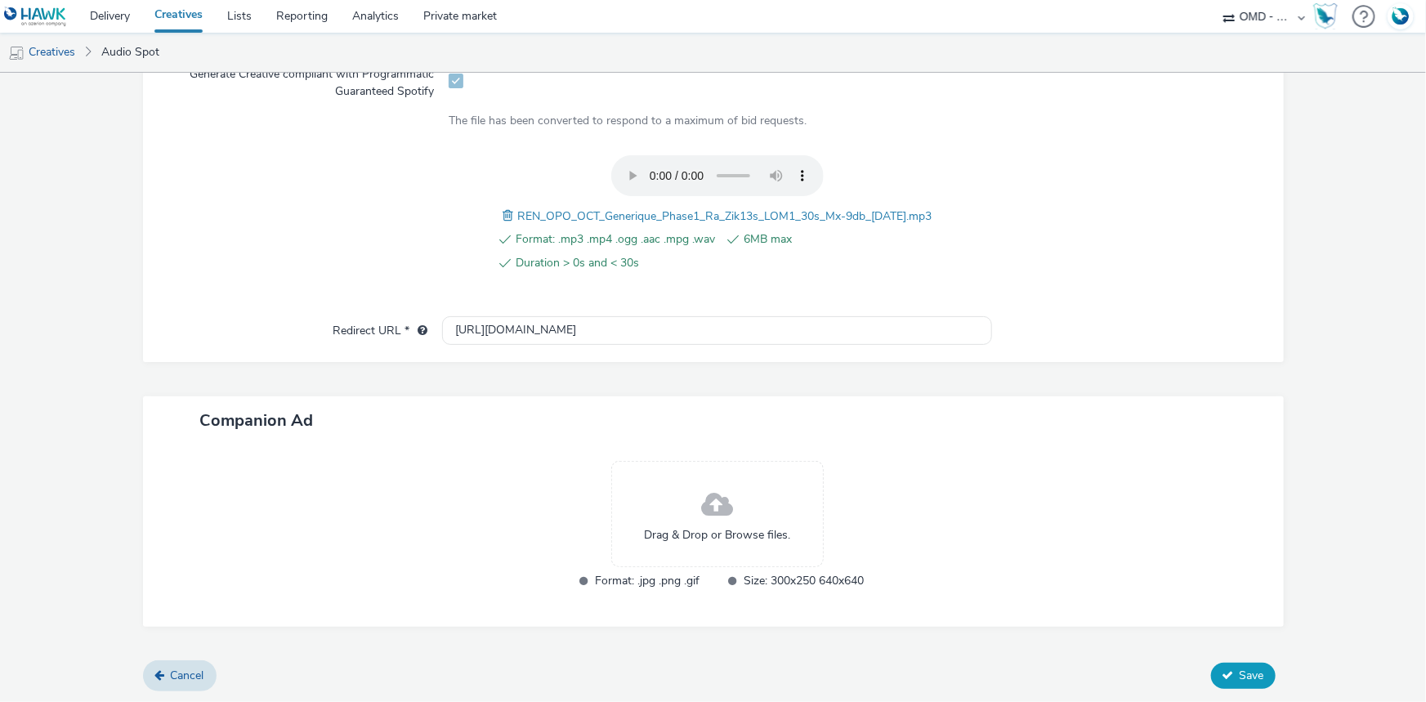
type input "spotify_leasingelectrique_renault_09/2025_Generique_Phase1_Ra_Zik13s_LOM1"
click at [1223, 676] on icon at bounding box center [1228, 674] width 11 height 11
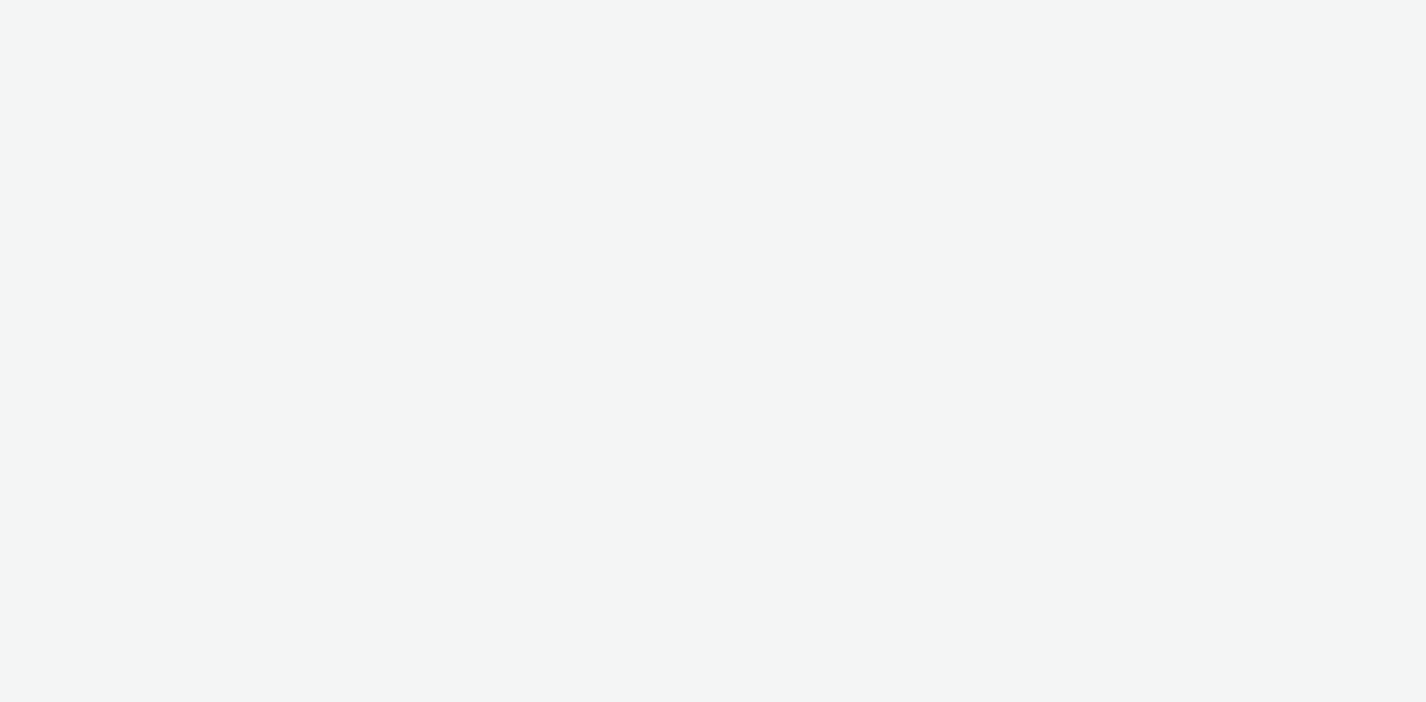
select select "4905062d-13ce-4986-87c2-be94dfa9bf08"
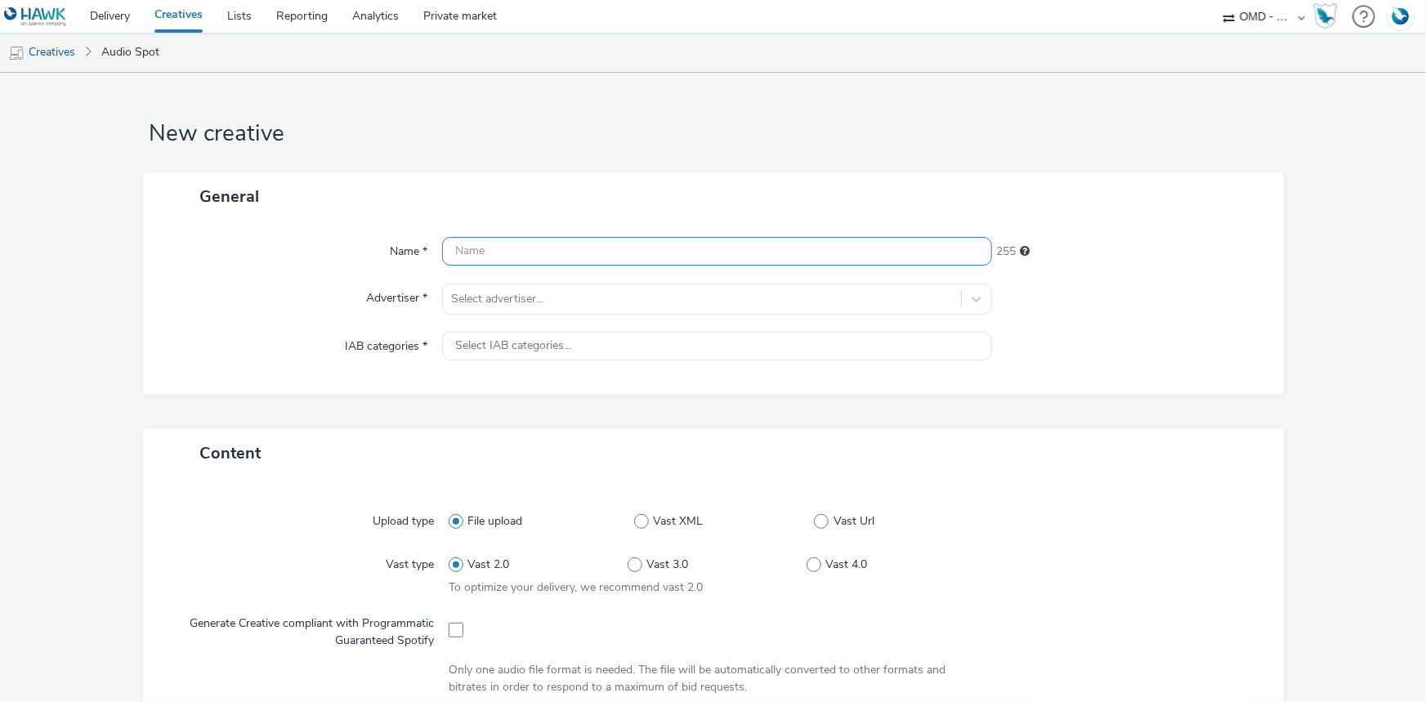
click at [499, 248] on input "text" at bounding box center [717, 251] width 550 height 29
paste input "spotify_leasingelectrique_renault_09/2025"
type input "spotify_leasingelectrique_renault_09/2025_"
click at [489, 302] on div at bounding box center [702, 299] width 502 height 20
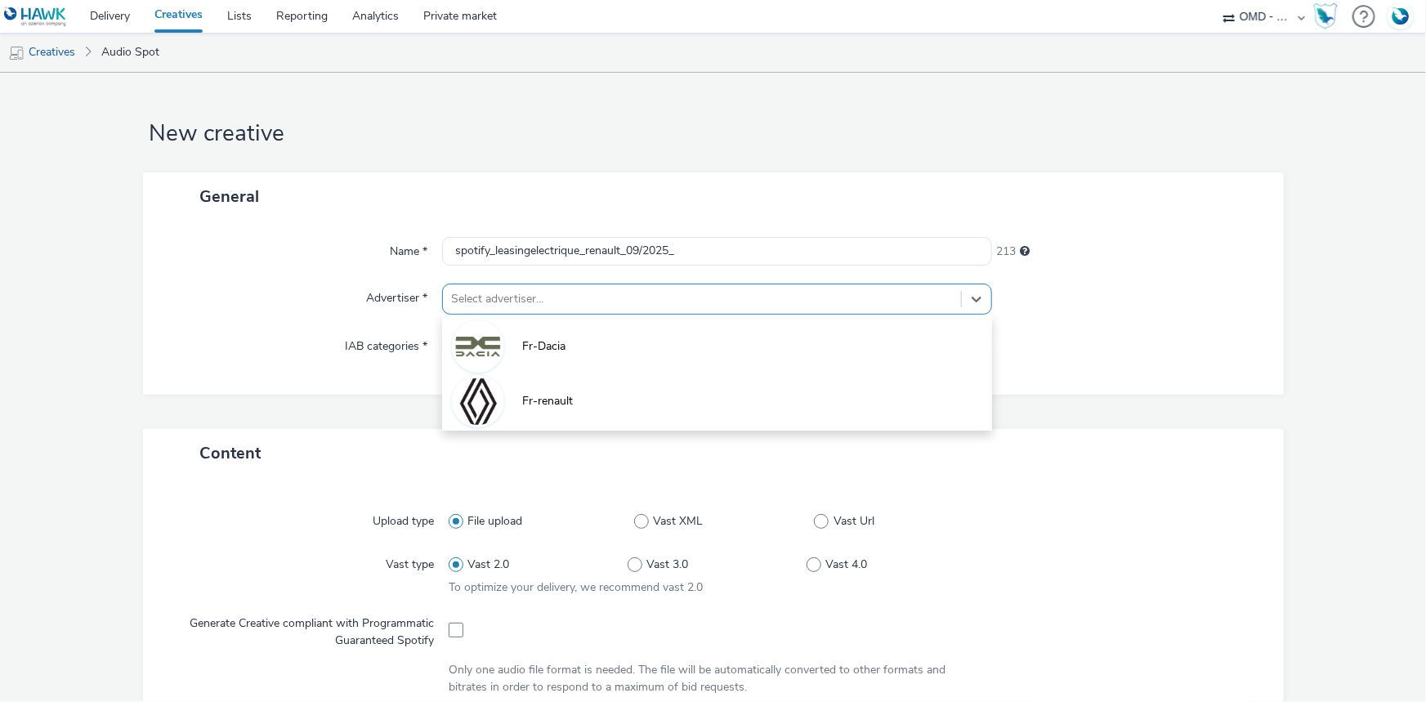
click at [482, 383] on img at bounding box center [477, 401] width 47 height 64
type input "[URL][DOMAIN_NAME]"
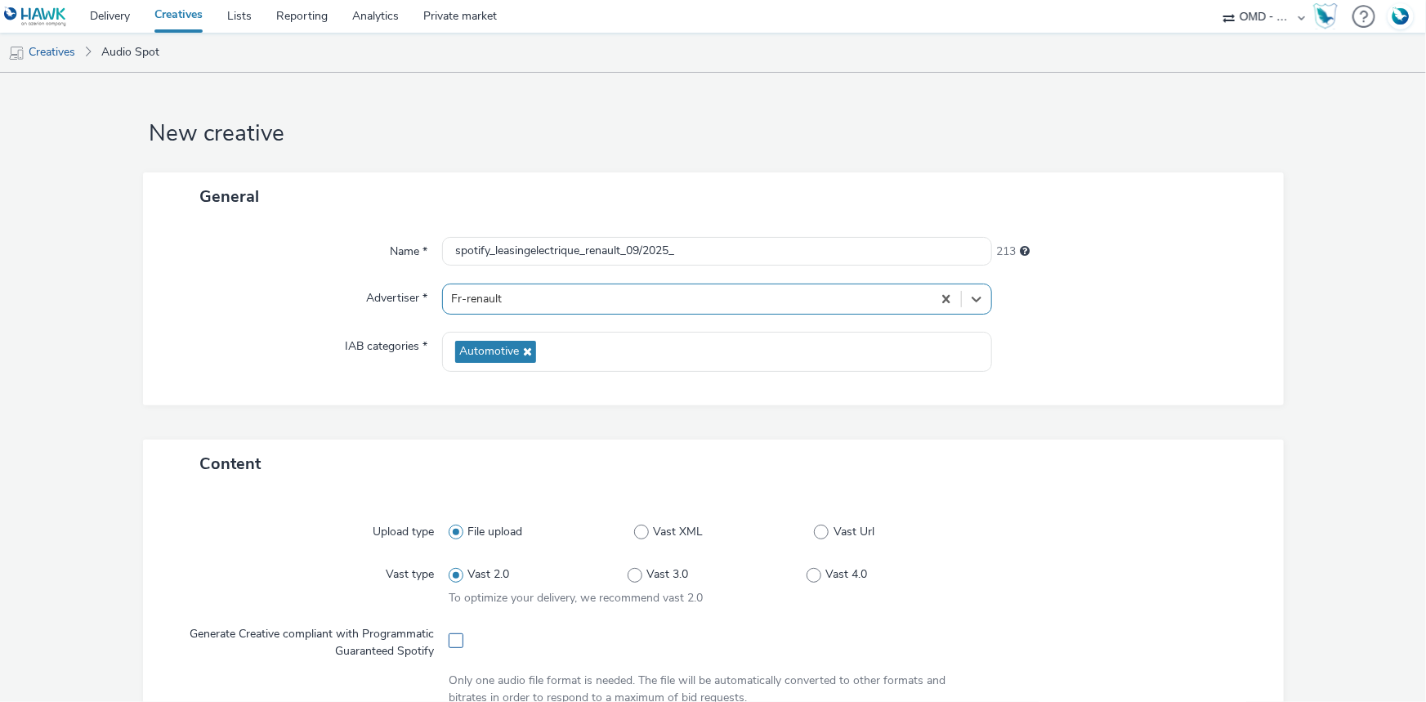
click at [455, 640] on span at bounding box center [456, 640] width 15 height 15
checkbox input "true"
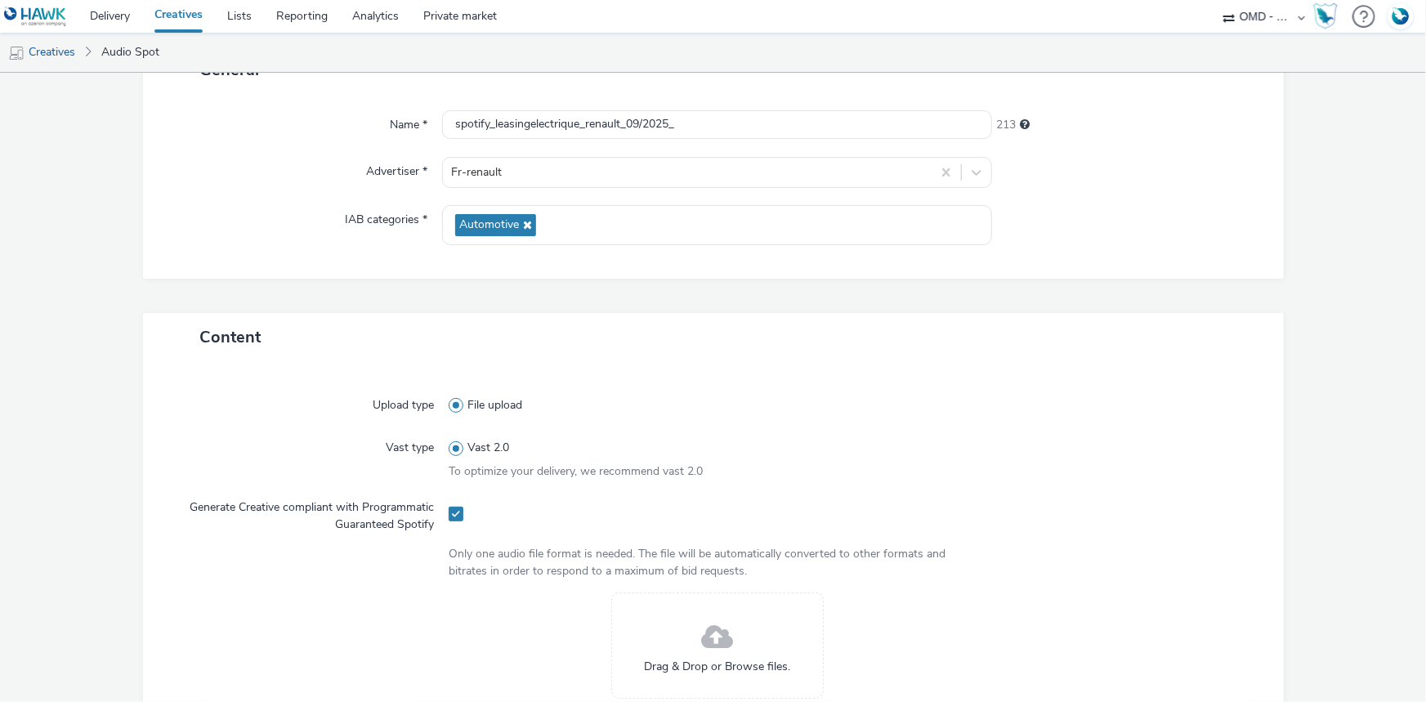
scroll to position [445, 0]
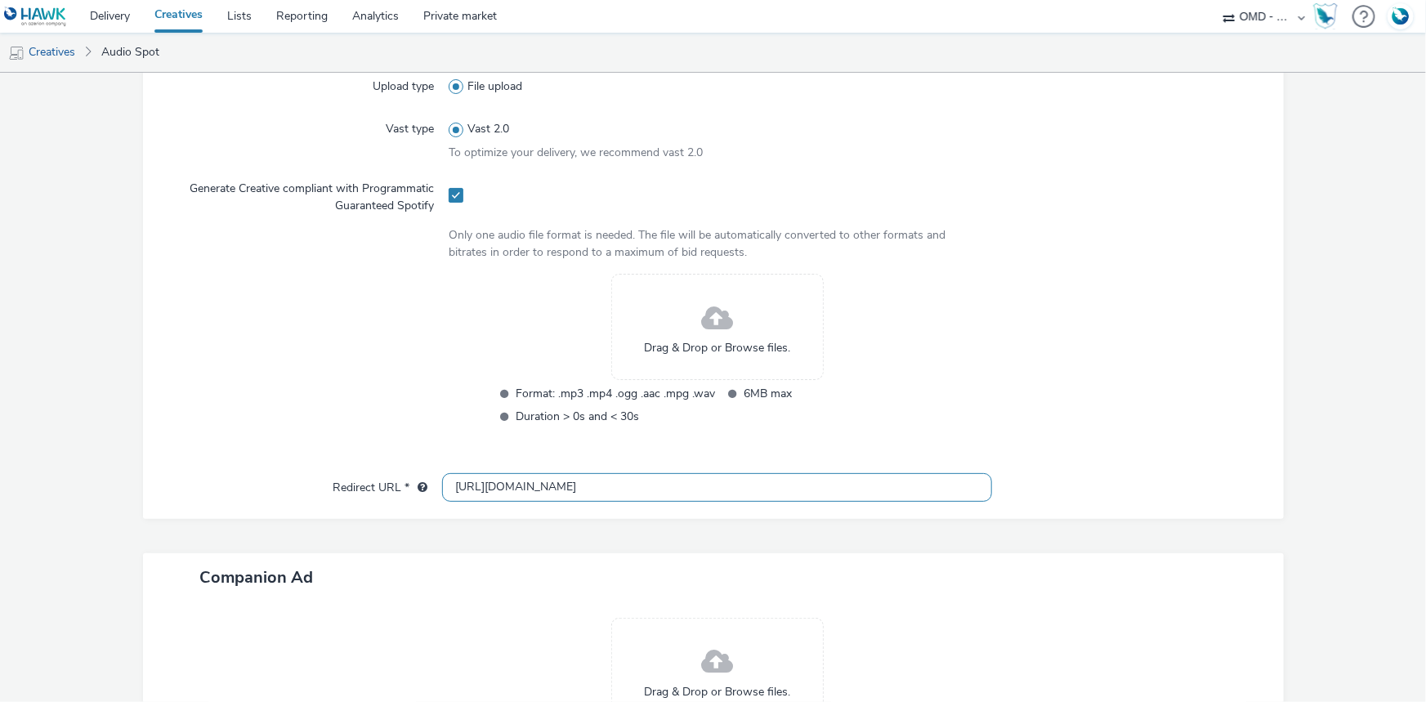
click at [458, 495] on input "[URL][DOMAIN_NAME]" at bounding box center [717, 487] width 550 height 29
click at [461, 495] on input "[URL][DOMAIN_NAME]" at bounding box center [717, 487] width 550 height 29
click at [462, 494] on input "[URL][DOMAIN_NAME]" at bounding box center [717, 487] width 550 height 29
paste input "s://[DOMAIN_NAME][URL]"
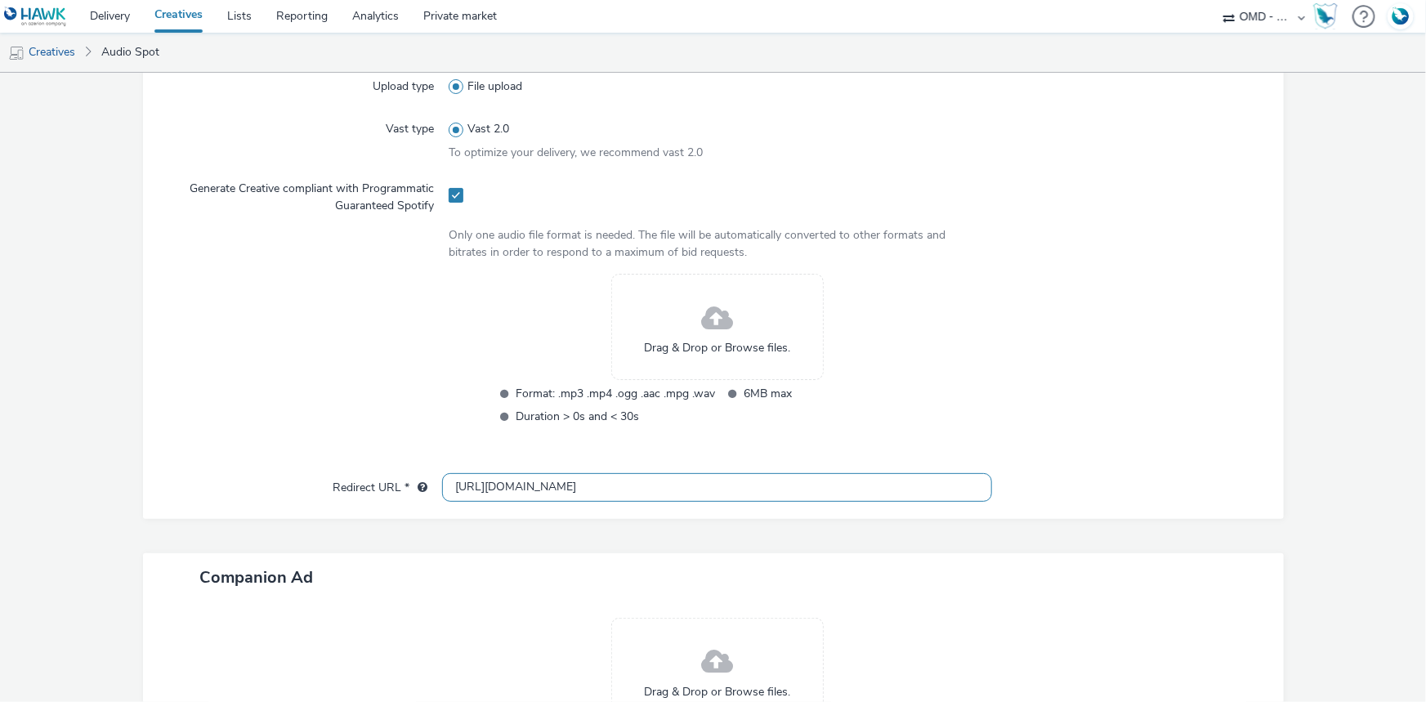
scroll to position [0, 606]
type input "[URL][DOMAIN_NAME]"
click at [1090, 408] on div at bounding box center [1120, 360] width 269 height 173
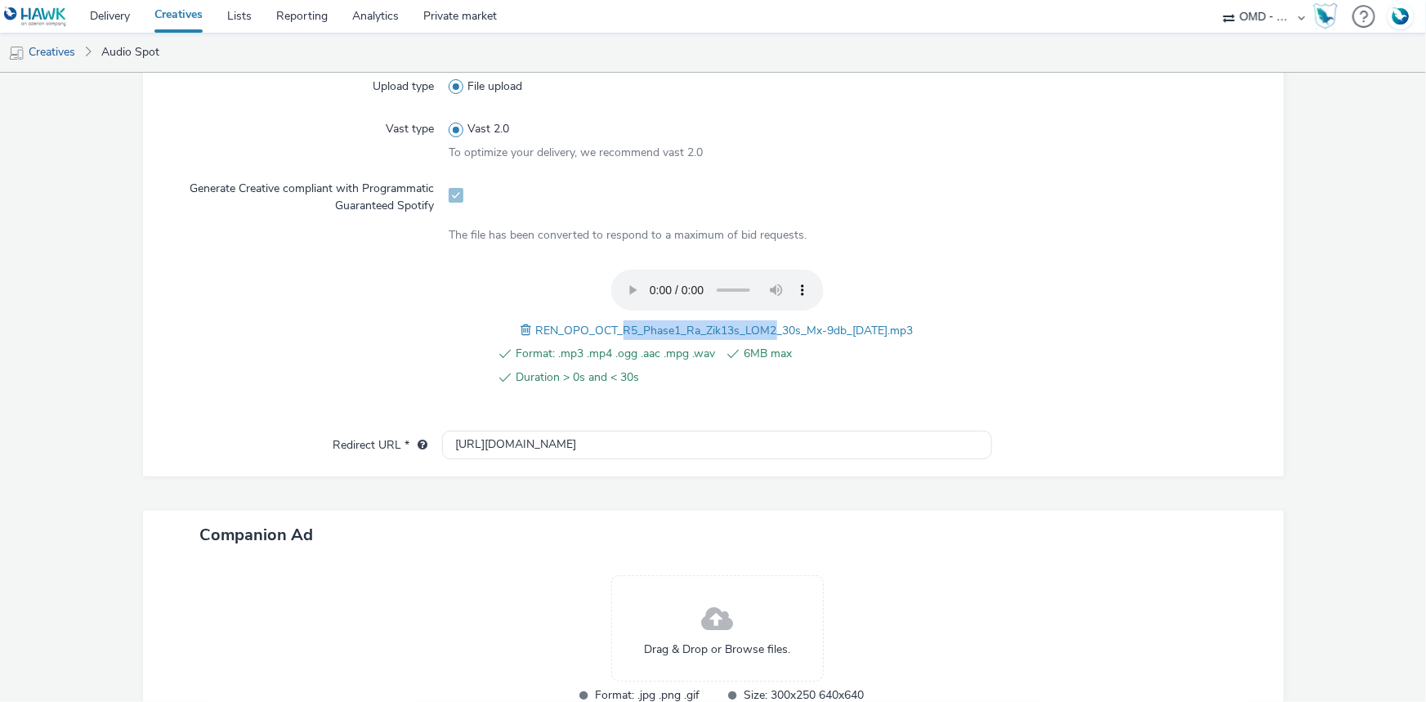
drag, startPoint x: 600, startPoint y: 323, endPoint x: 753, endPoint y: 326, distance: 152.9
click at [753, 326] on span "REN_OPO_OCT_R5_Phase1_Ra_Zik13s_LOM2_30s_Mx-9db_[DATE].mp3" at bounding box center [725, 331] width 378 height 16
copy span "R5_Phase1_Ra_Zik13s_LOM2"
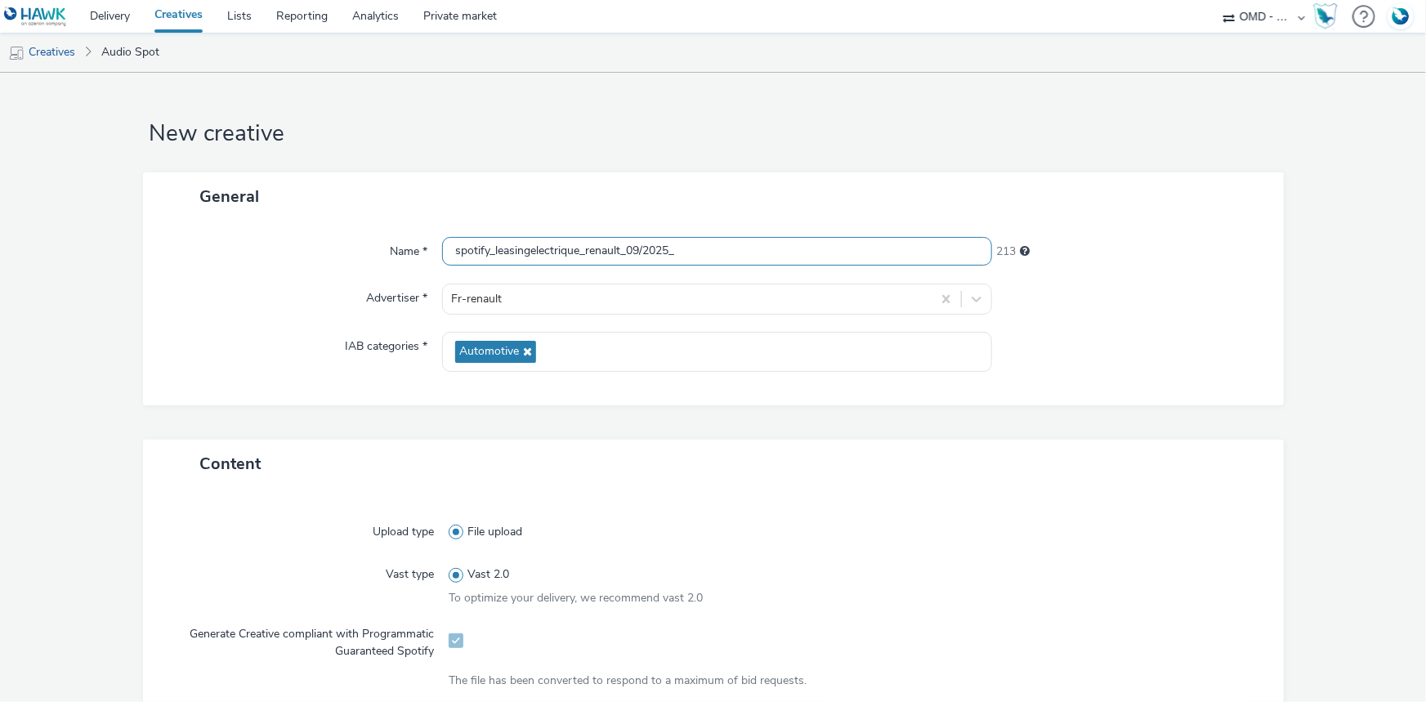
click at [756, 255] on input "spotify_leasingelectrique_renault_09/2025_" at bounding box center [717, 251] width 550 height 29
paste input "R5_Phase1_Ra_Zik13s_LOM2"
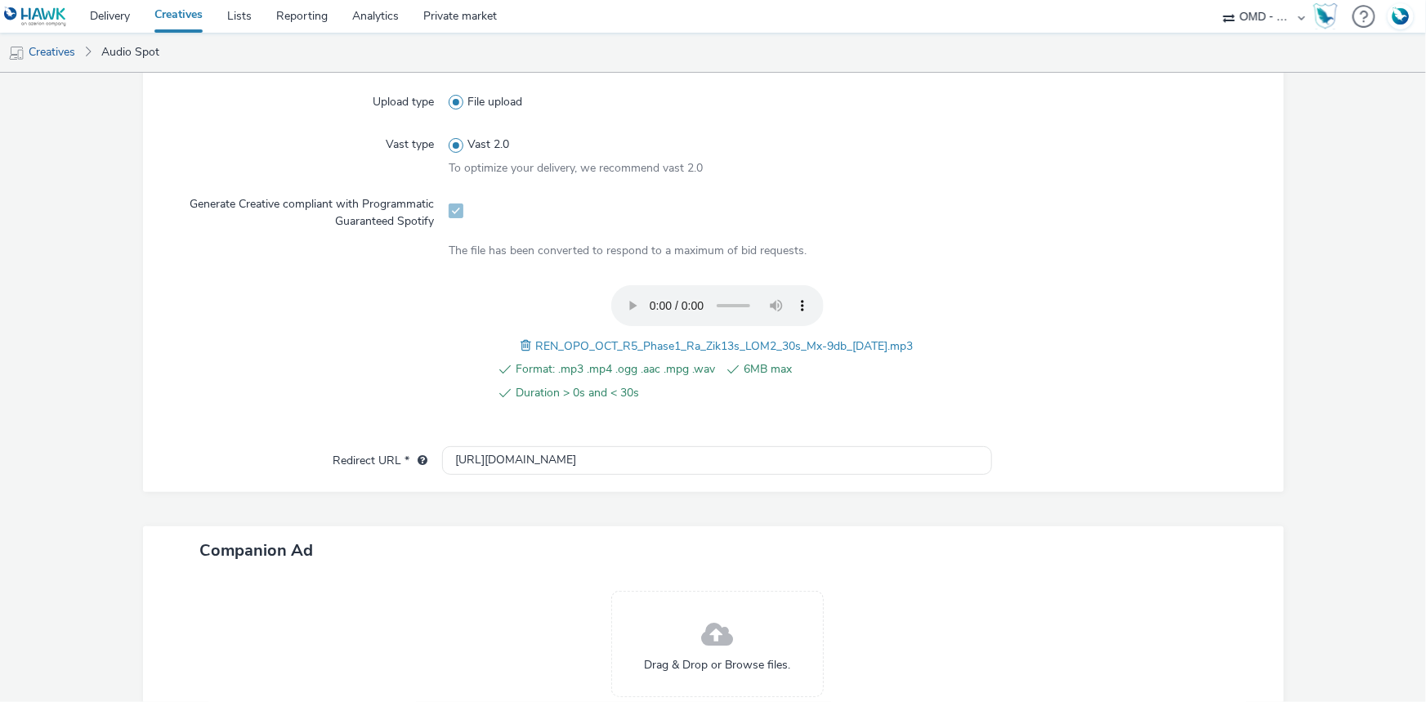
scroll to position [560, 0]
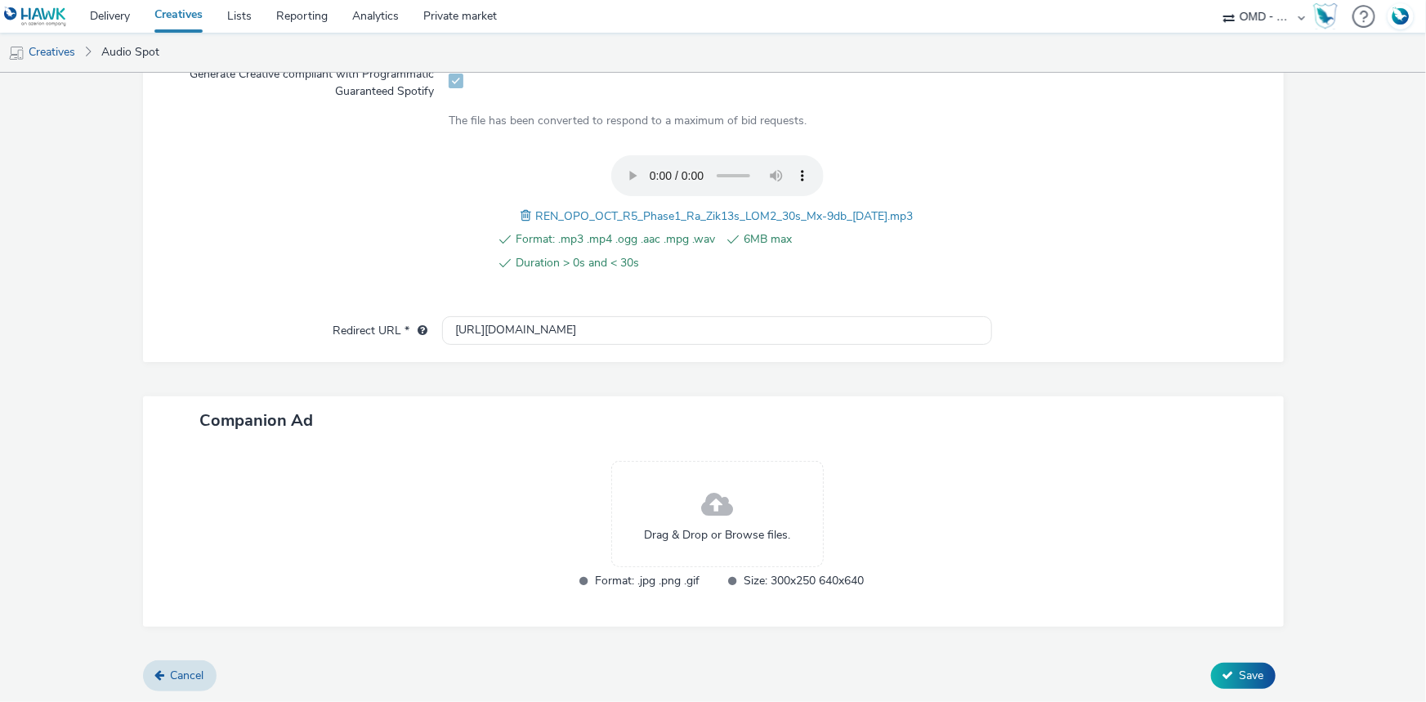
type input "spotify_leasingelectrique_renault_09/2025_R5_Phase1_Ra_Zik13s_LOM2"
click at [1233, 692] on form "New creative General Name * spotify_leasingelectrique_renault_09/2025_R5_Phase1…" at bounding box center [713, 108] width 1426 height 1191
click at [1246, 677] on span "Save" at bounding box center [1252, 676] width 25 height 16
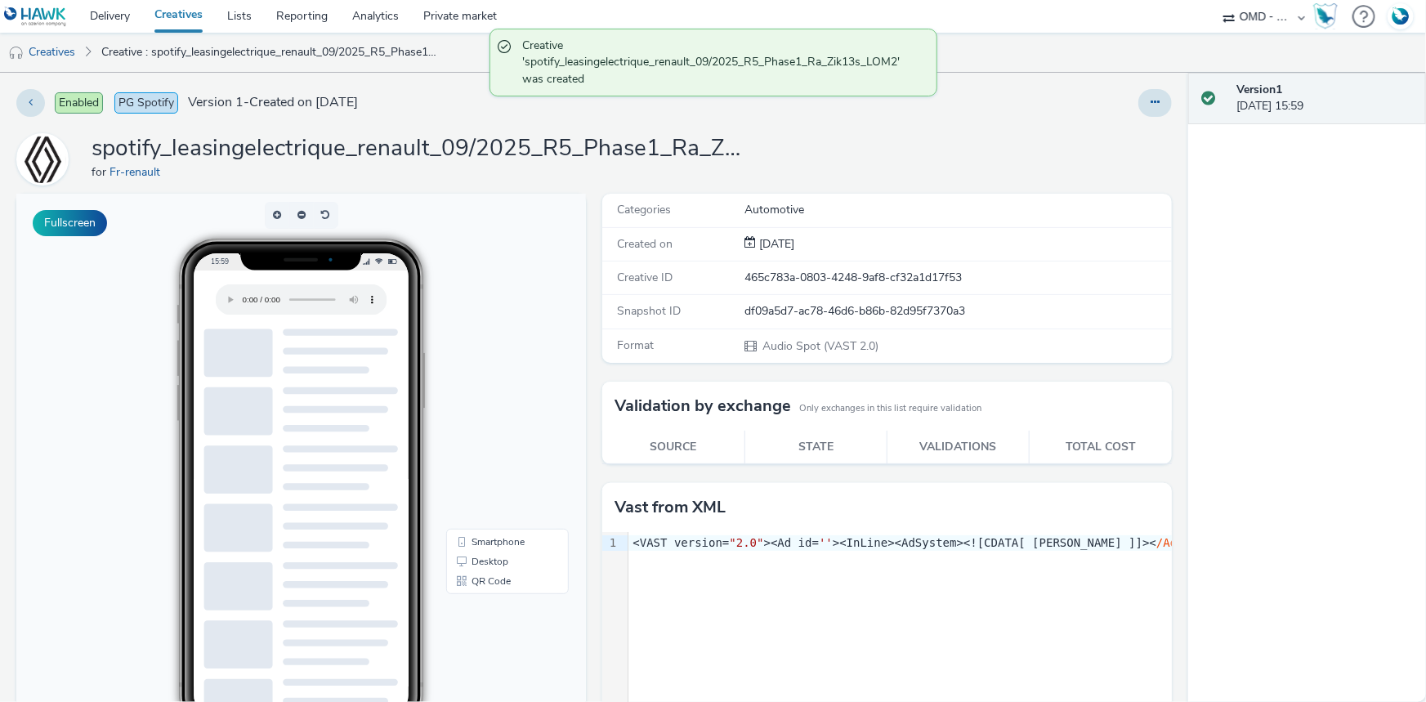
click at [161, 15] on link "Creatives" at bounding box center [178, 16] width 73 height 33
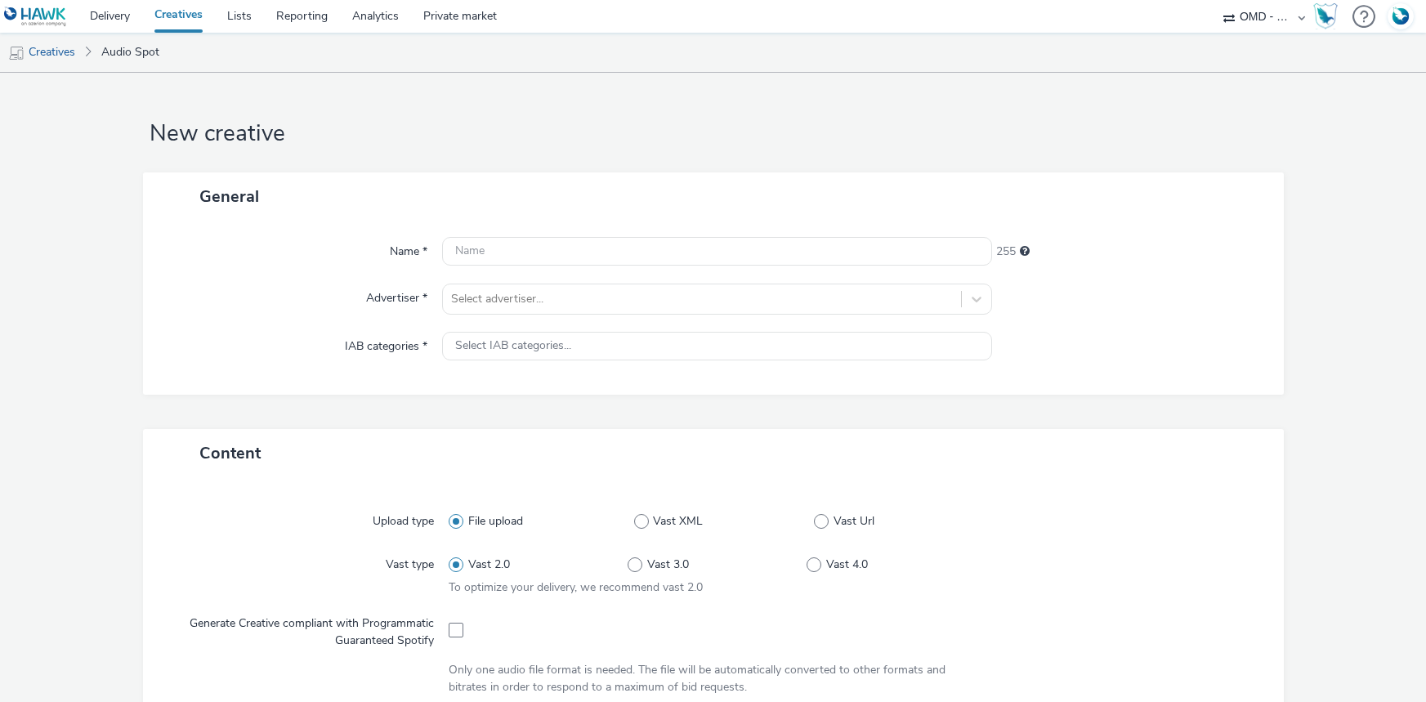
select select "4905062d-13ce-4986-87c2-be94dfa9bf08"
click at [552, 239] on input "text" at bounding box center [717, 251] width 550 height 29
paste input "spotify_leasingelectrique_renault_09/2025"
type input "spotify_leasingelectrique_renault_09/2025_"
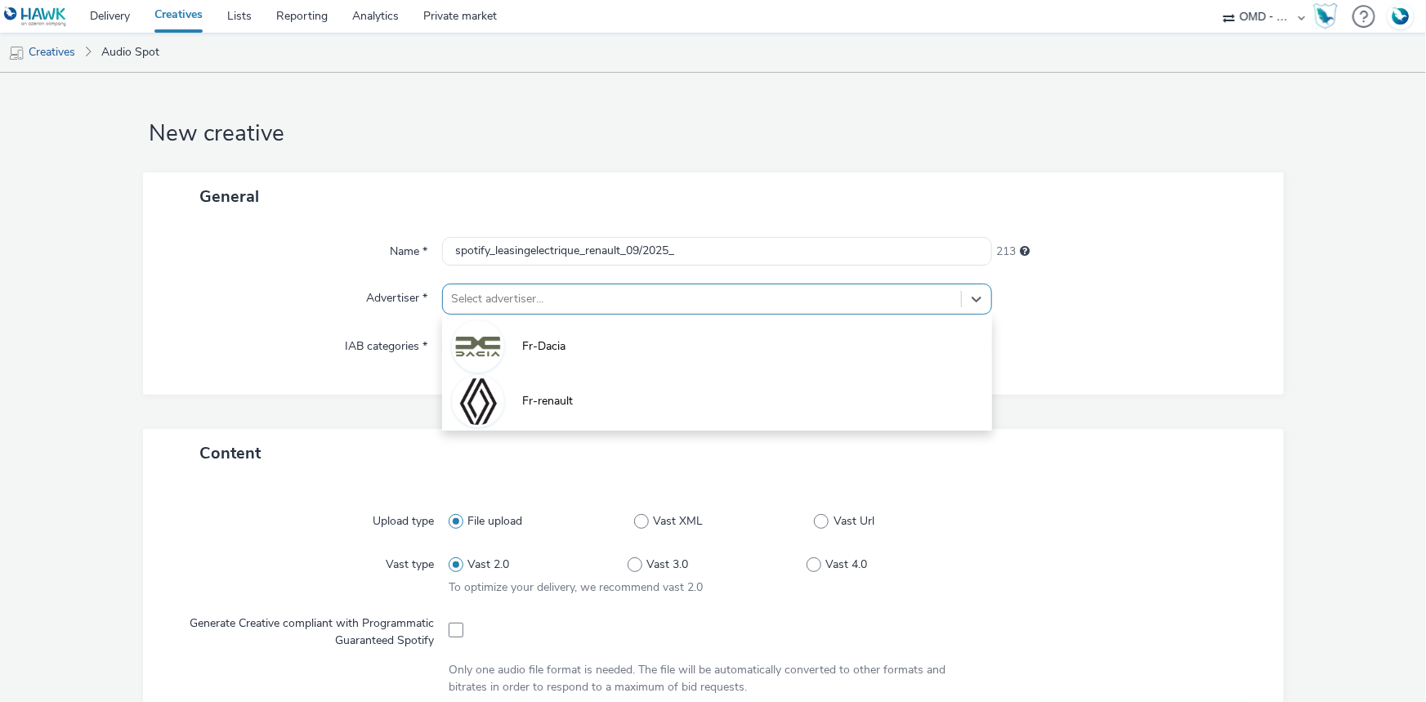
click at [509, 309] on div "Select advertiser..." at bounding box center [702, 299] width 518 height 26
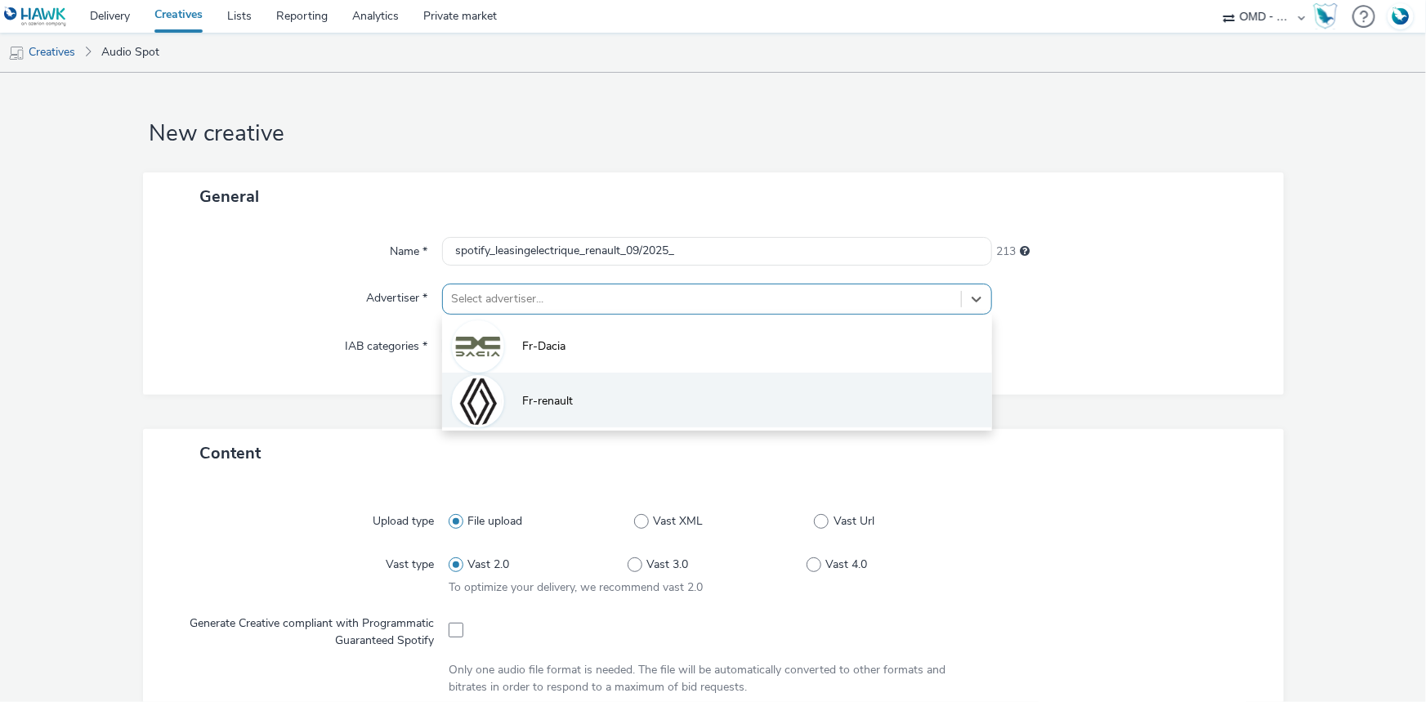
click at [508, 400] on li "Fr-renault" at bounding box center [717, 400] width 550 height 55
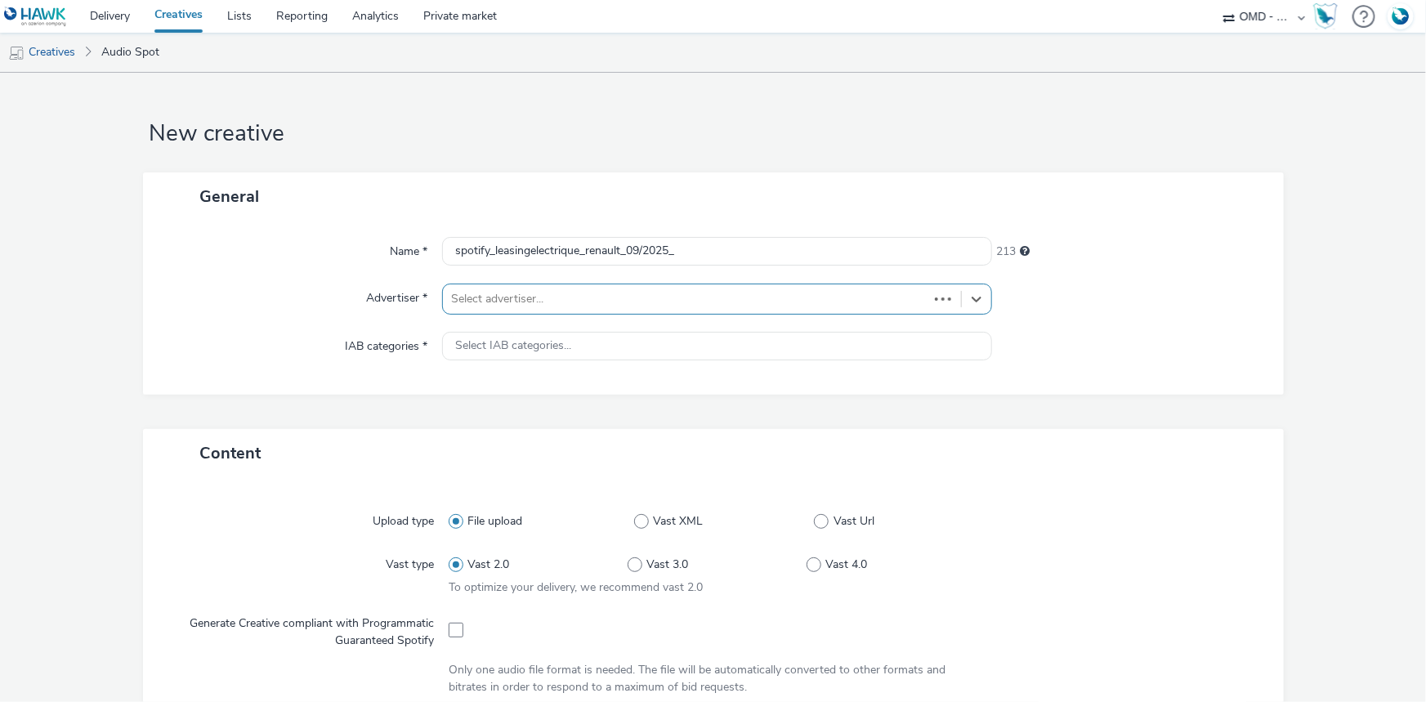
type input "[URL][DOMAIN_NAME]"
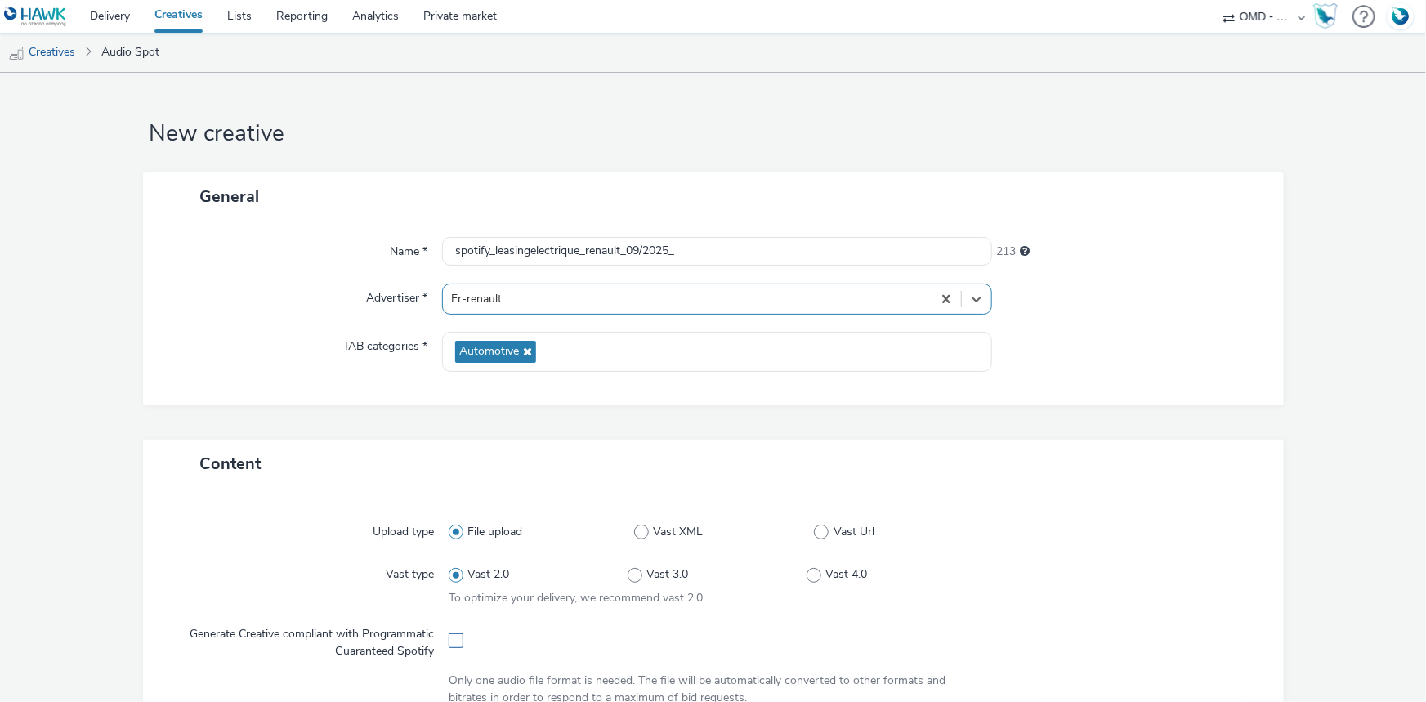
click at [449, 637] on span at bounding box center [456, 640] width 15 height 15
checkbox input "true"
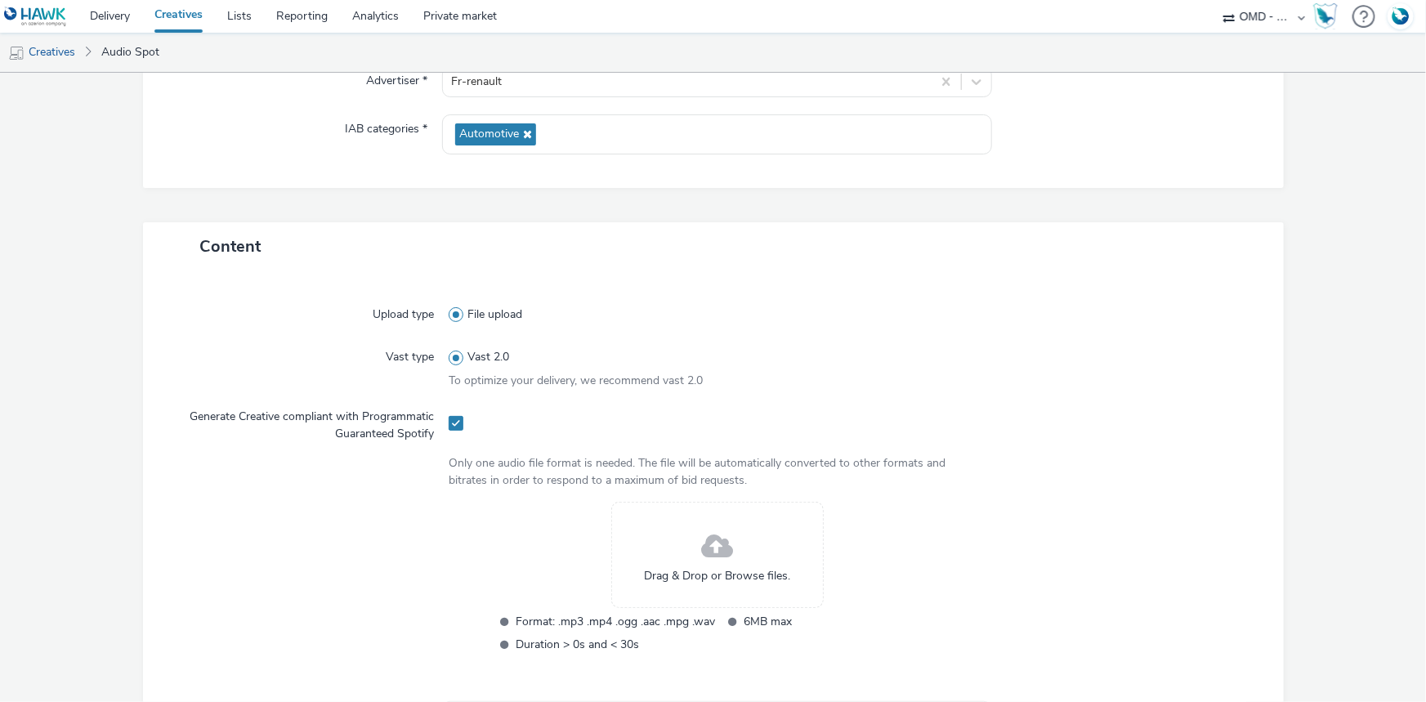
scroll to position [371, 0]
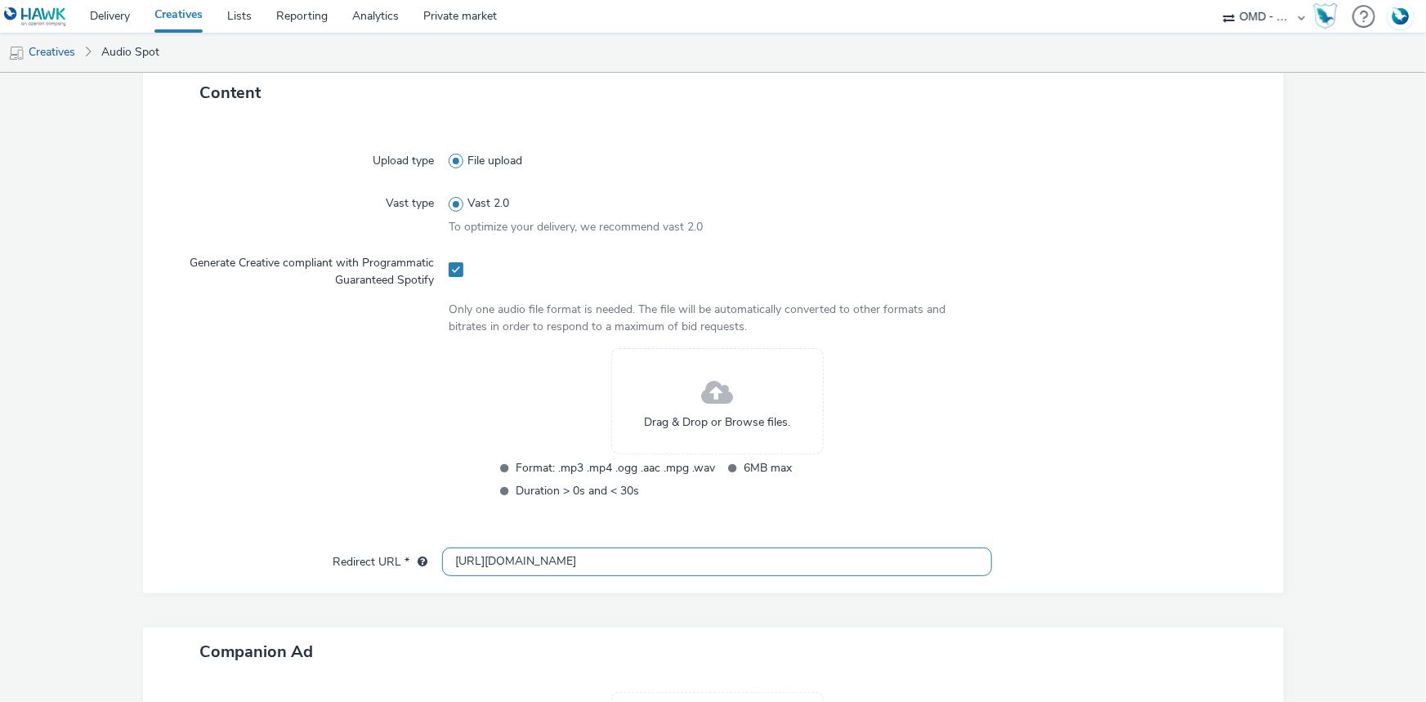
click at [510, 560] on input "[URL][DOMAIN_NAME]" at bounding box center [717, 562] width 550 height 29
paste input "s://[DOMAIN_NAME][URL]"
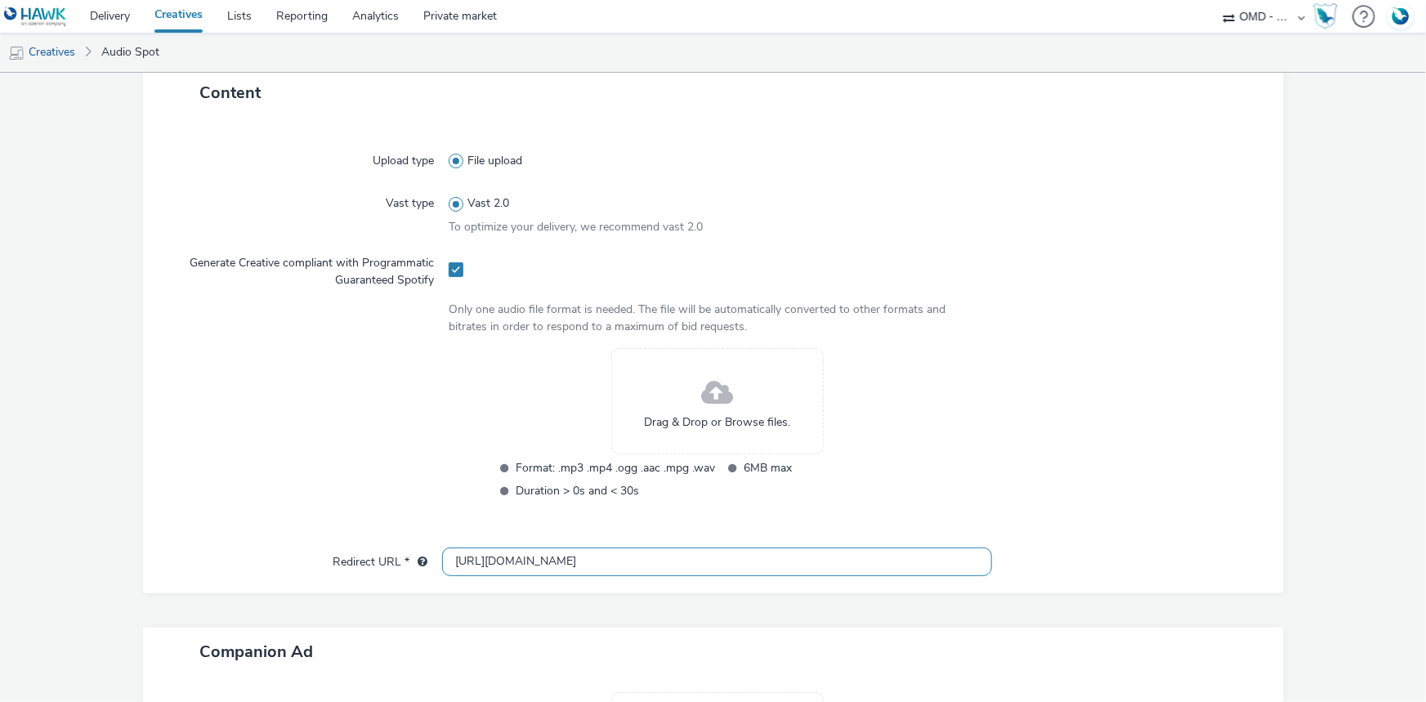
type input "[URL][DOMAIN_NAME]"
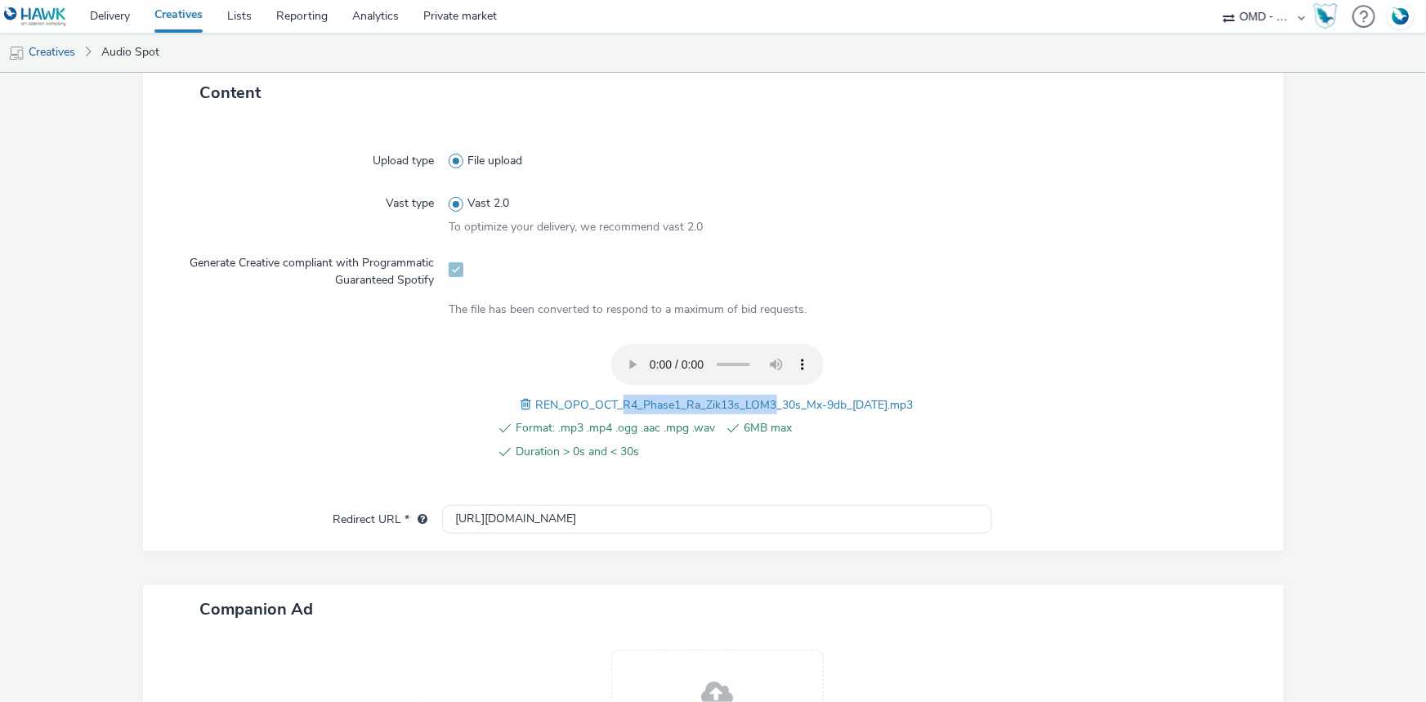
drag, startPoint x: 600, startPoint y: 400, endPoint x: 754, endPoint y: 404, distance: 154.5
click at [754, 404] on span "REN_OPO_OCT_R4_Phase1_Ra_Zik13s_LOM3_30s_Mx-9db_[DATE].mp3" at bounding box center [725, 405] width 378 height 16
copy span "R4_Phase1_Ra_Zik13s_LOM3"
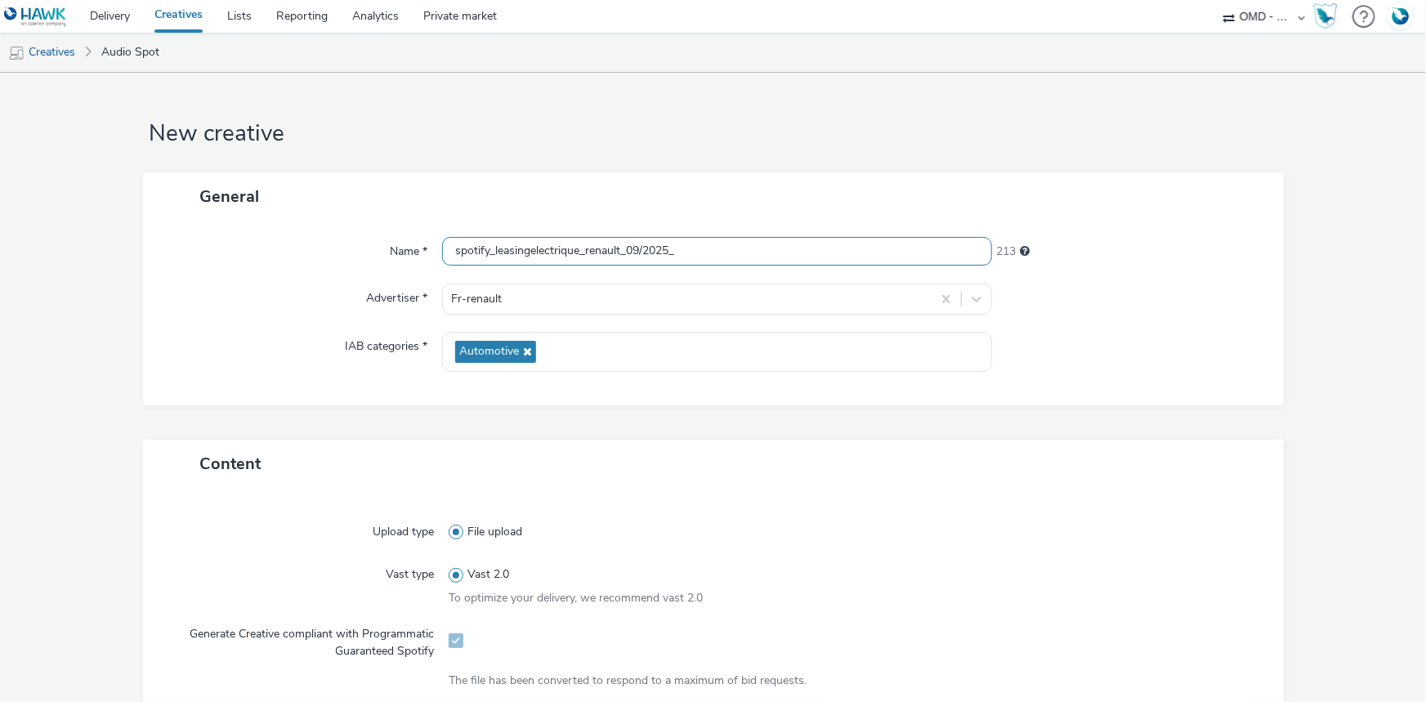
click at [735, 258] on input "spotify_leasingelectrique_renault_09/2025_" at bounding box center [717, 251] width 550 height 29
paste input "R4_Phase1_Ra_Zik13s_LOM3"
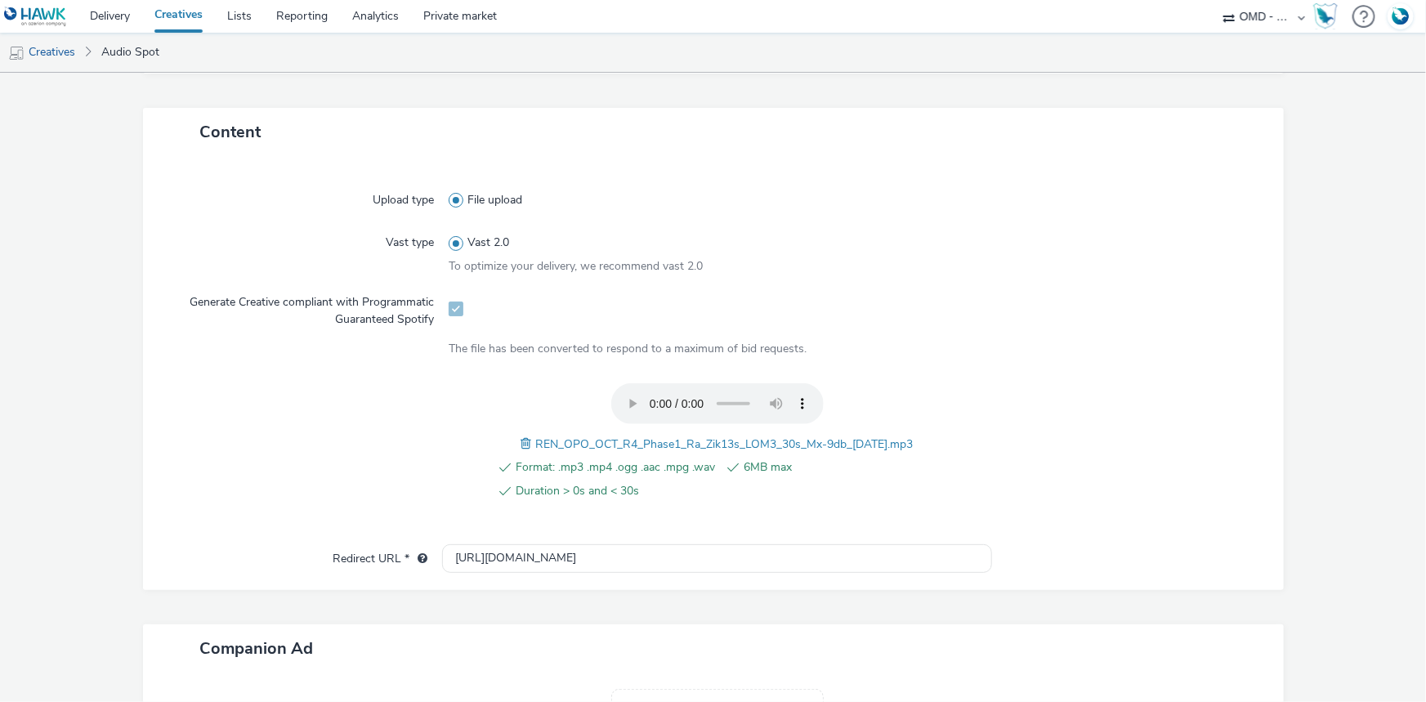
scroll to position [560, 0]
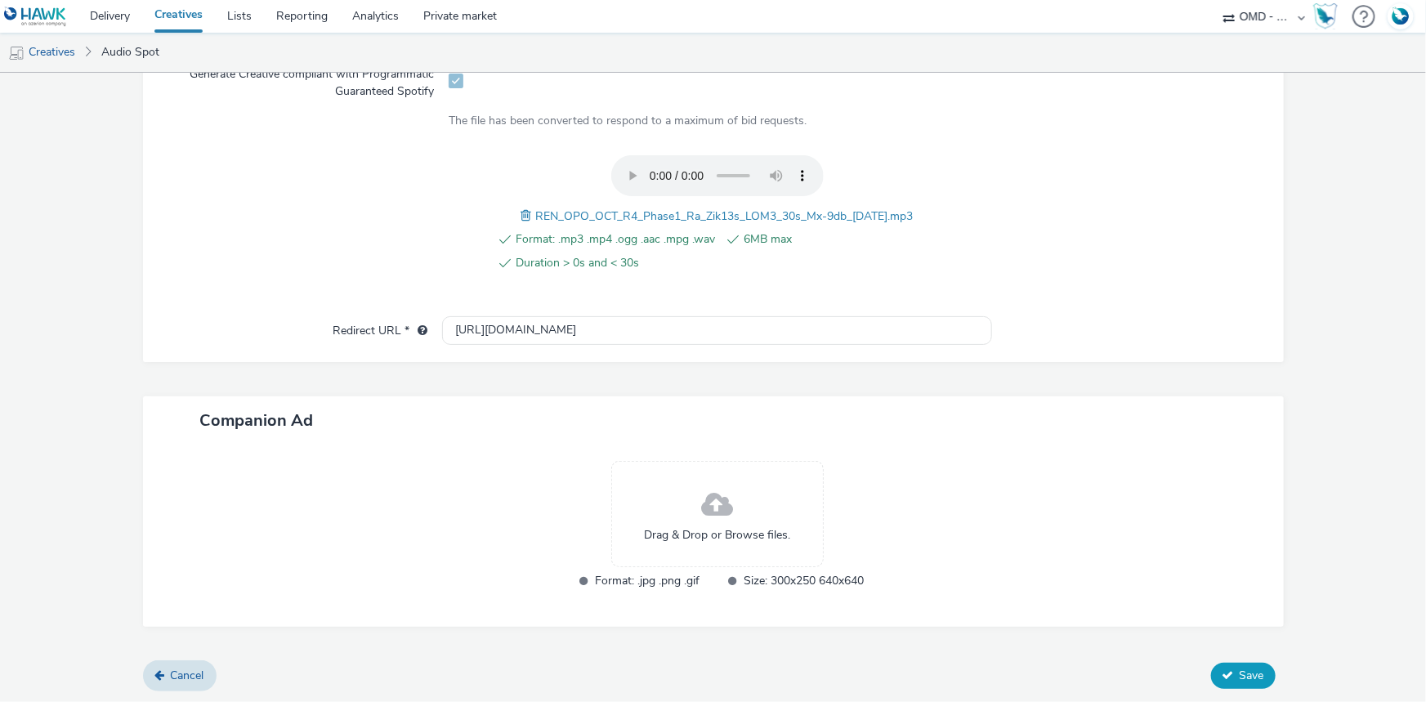
type input "spotify_leasingelectrique_renault_09/2025_R4_Phase1_Ra_Zik13s_LOM3"
click at [1257, 681] on button "Save" at bounding box center [1243, 676] width 65 height 26
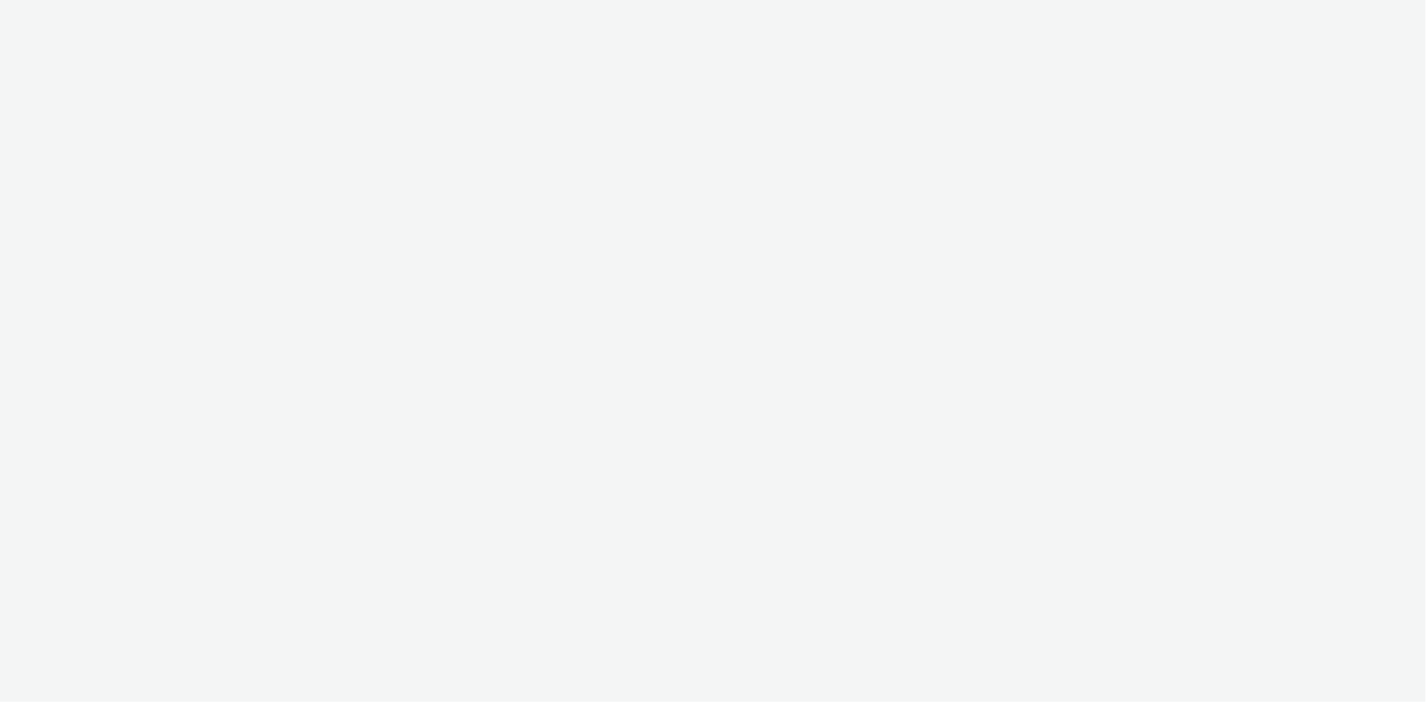
select select "08a58170-7f08-4922-abc8-b2d1eb407230"
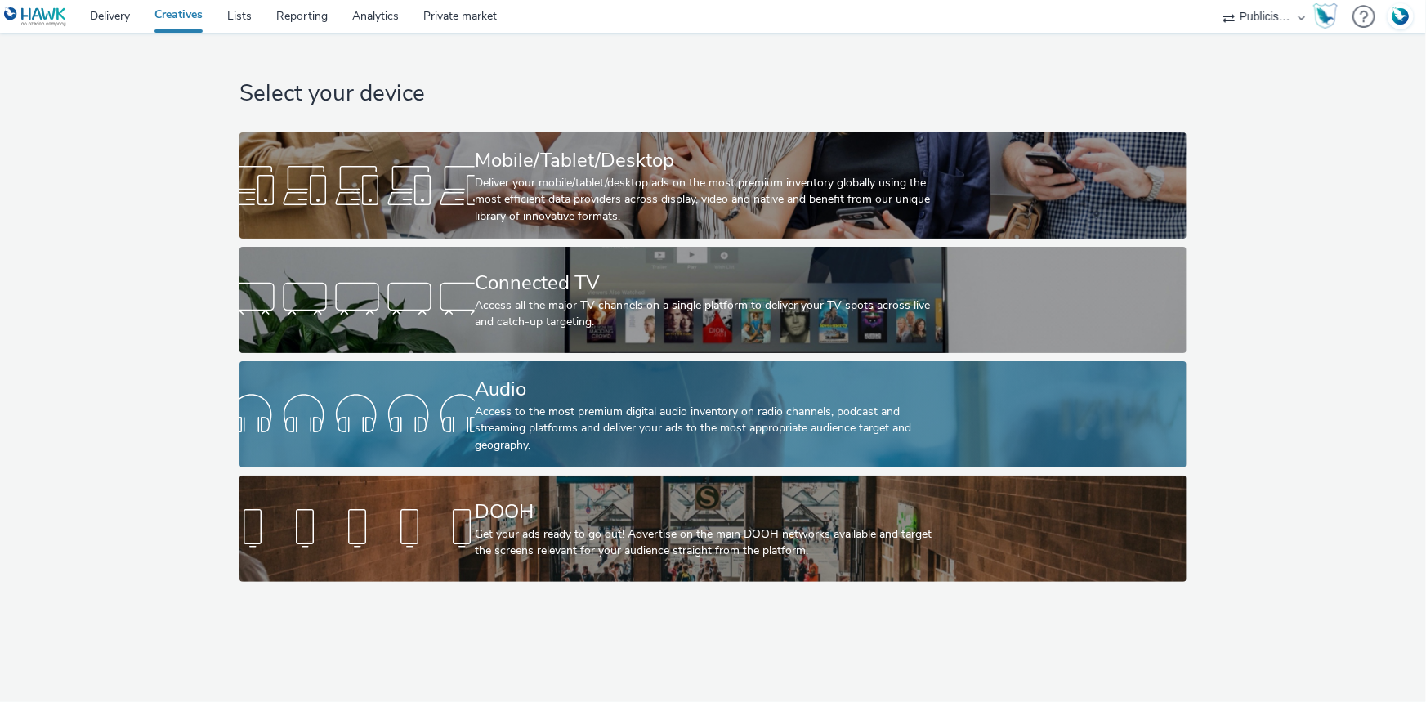
click at [490, 406] on div "Access to the most premium digital audio inventory on radio channels, podcast a…" at bounding box center [710, 429] width 470 height 50
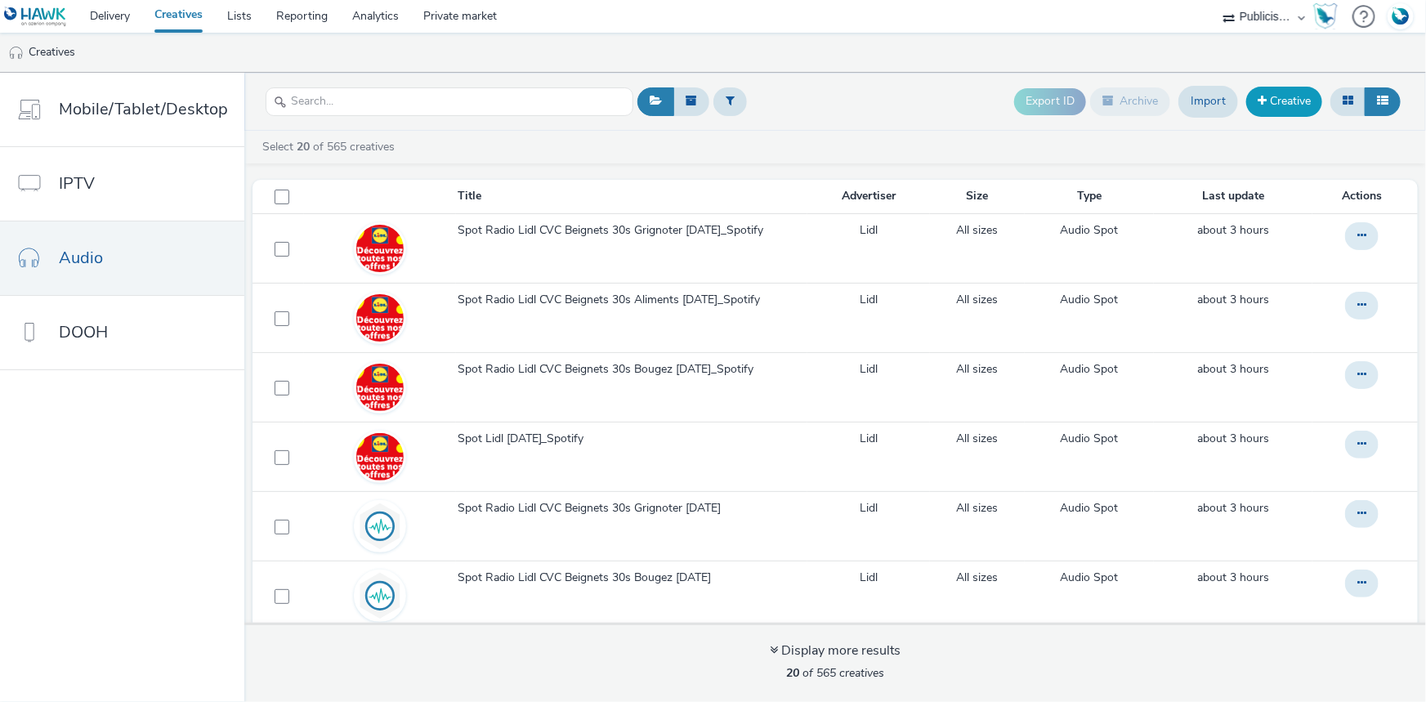
click at [1287, 106] on link "Creative" at bounding box center [1284, 101] width 76 height 29
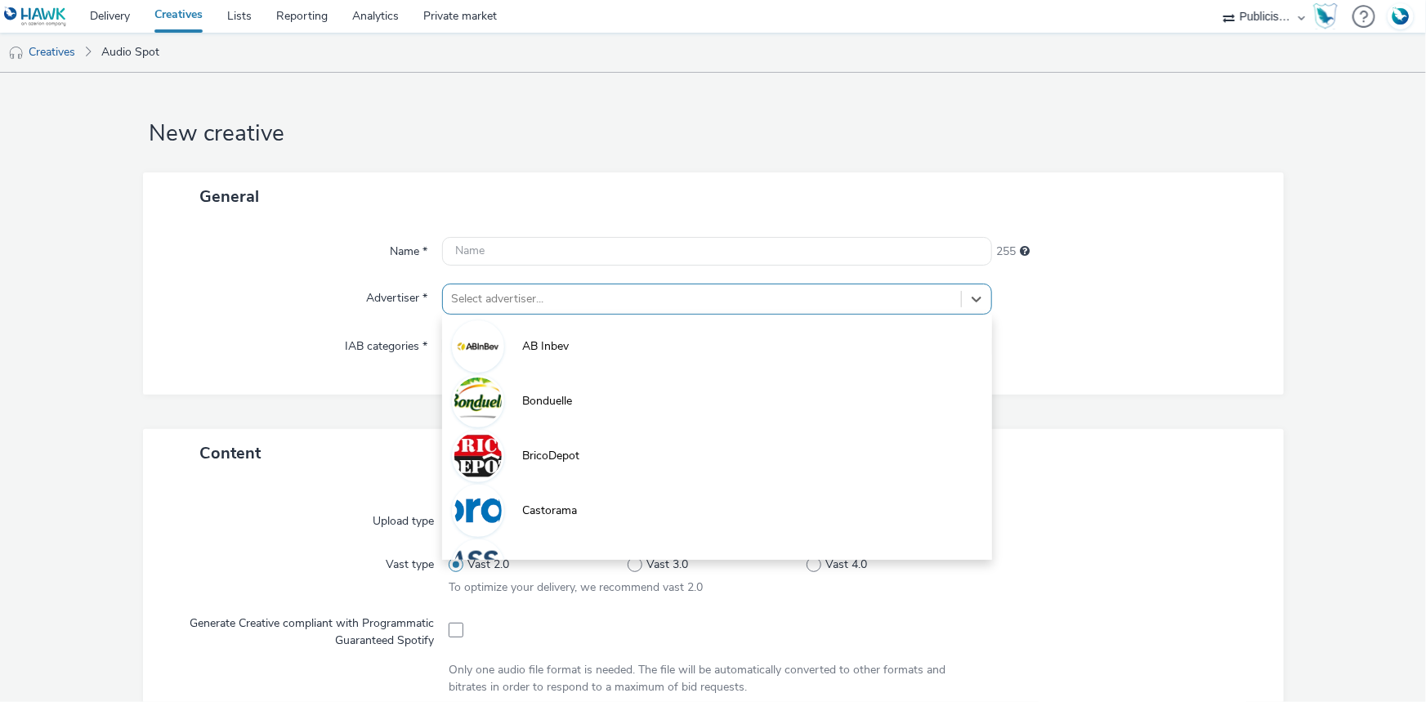
click at [521, 295] on div at bounding box center [702, 299] width 502 height 20
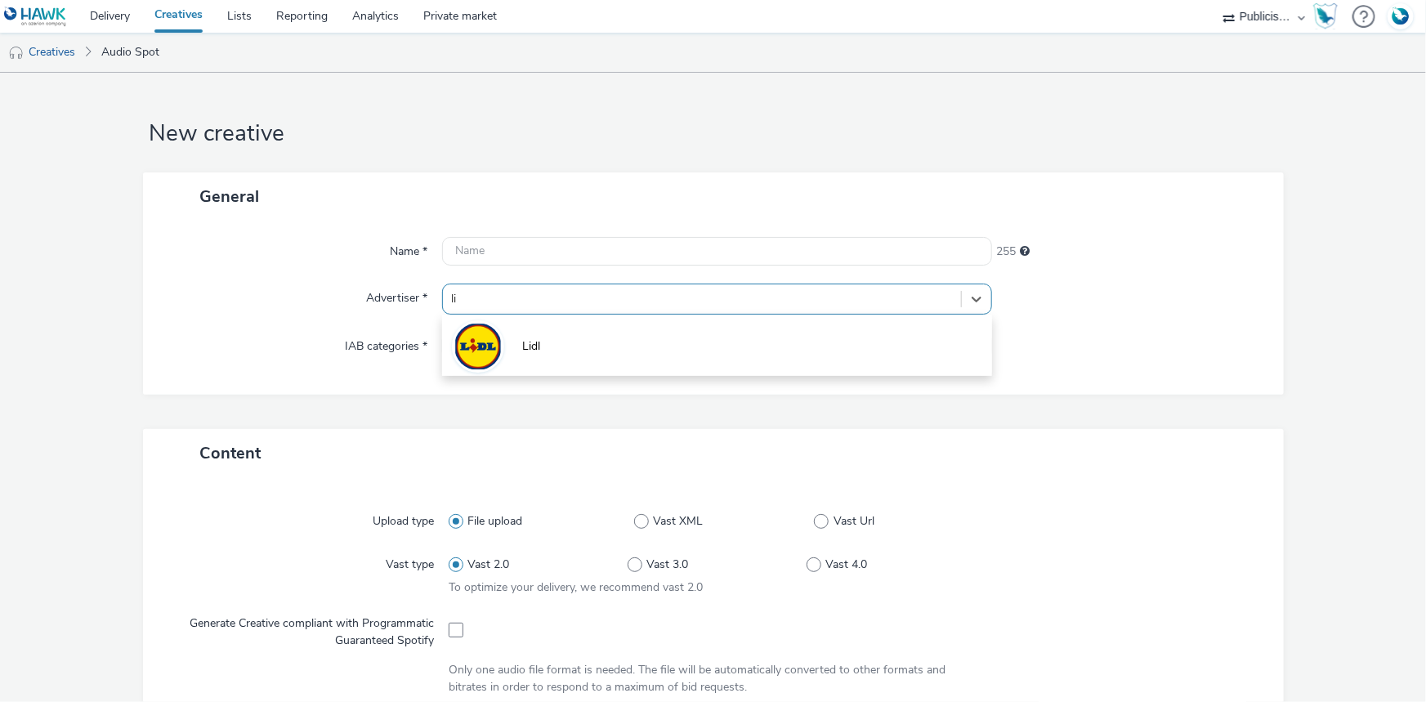
type input "li"
drag, startPoint x: 427, startPoint y: 336, endPoint x: 438, endPoint y: 327, distance: 13.9
click at [433, 330] on div "Name * 255 Advertiser * option Lidl focused, 11 of 11. 1 result available for s…" at bounding box center [713, 308] width 1141 height 174
click at [526, 300] on div at bounding box center [702, 299] width 502 height 20
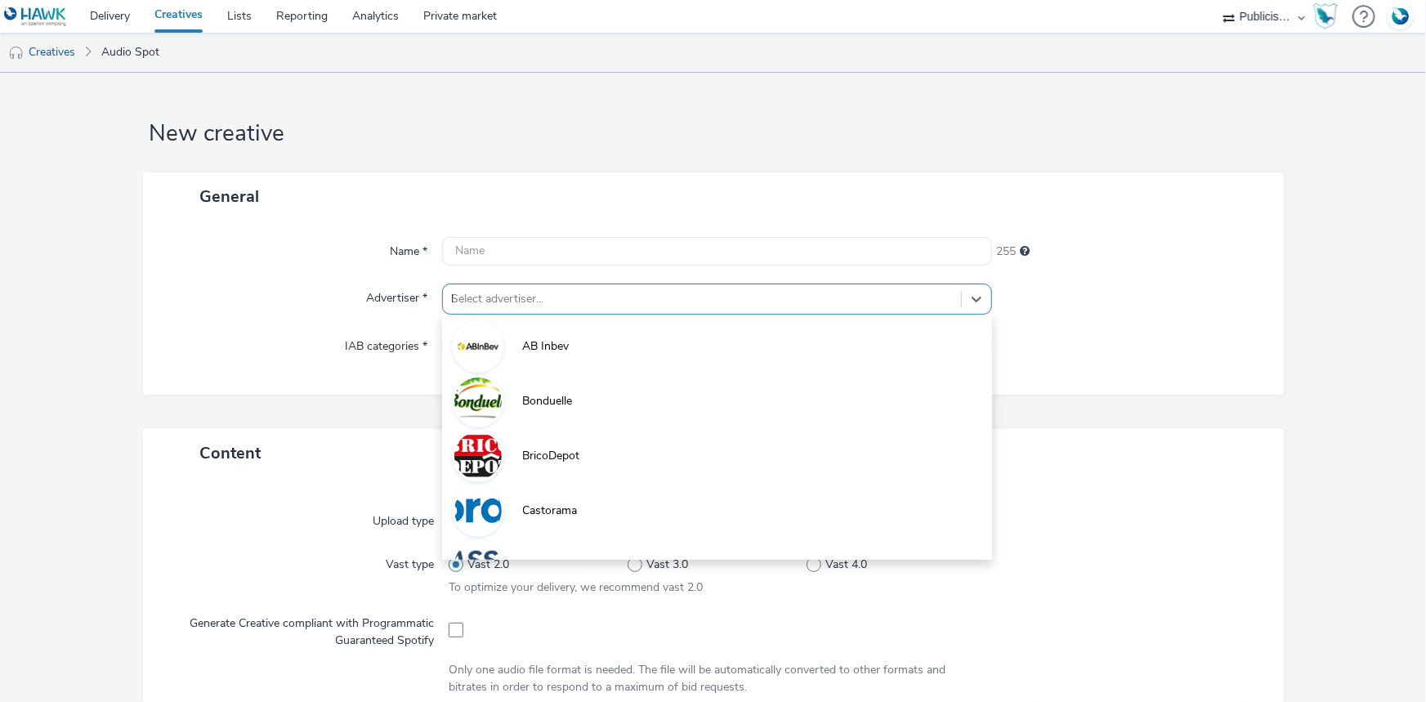
type input "li"
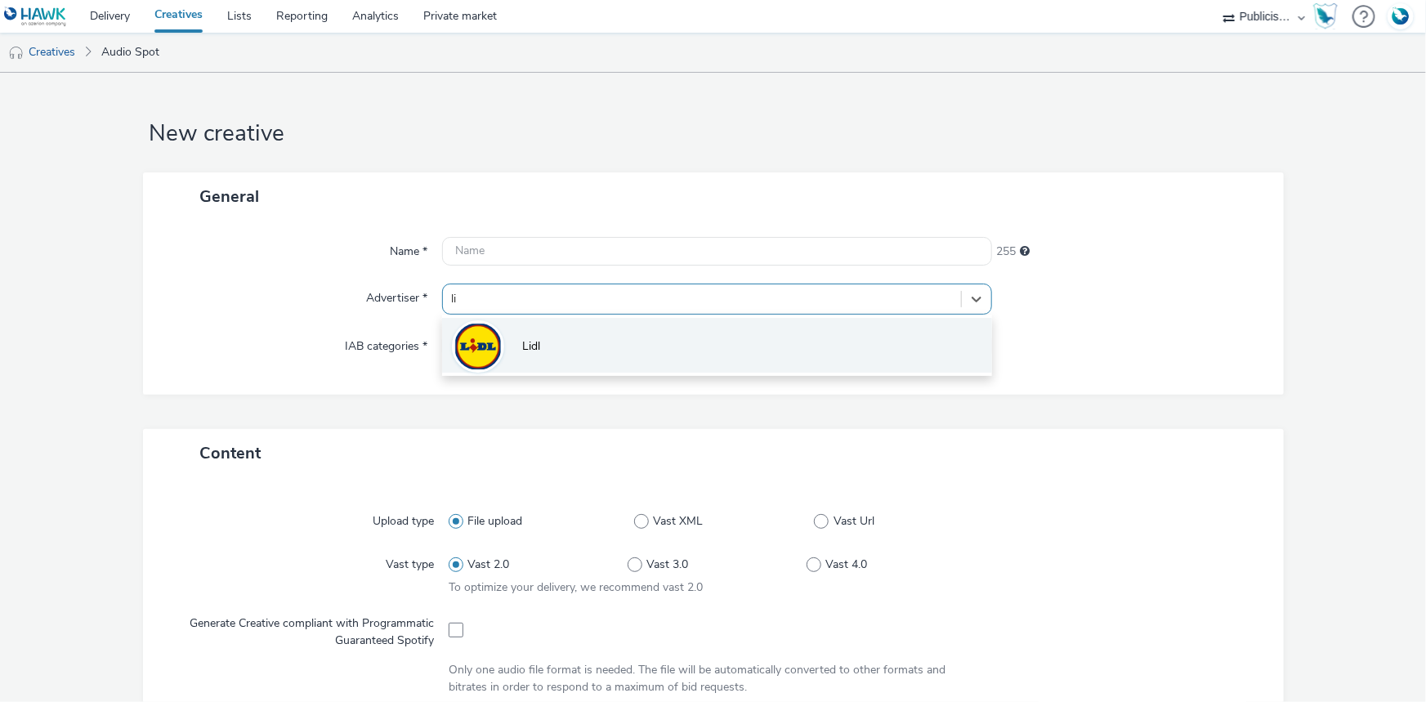
click at [552, 355] on li "Lidl" at bounding box center [717, 345] width 550 height 55
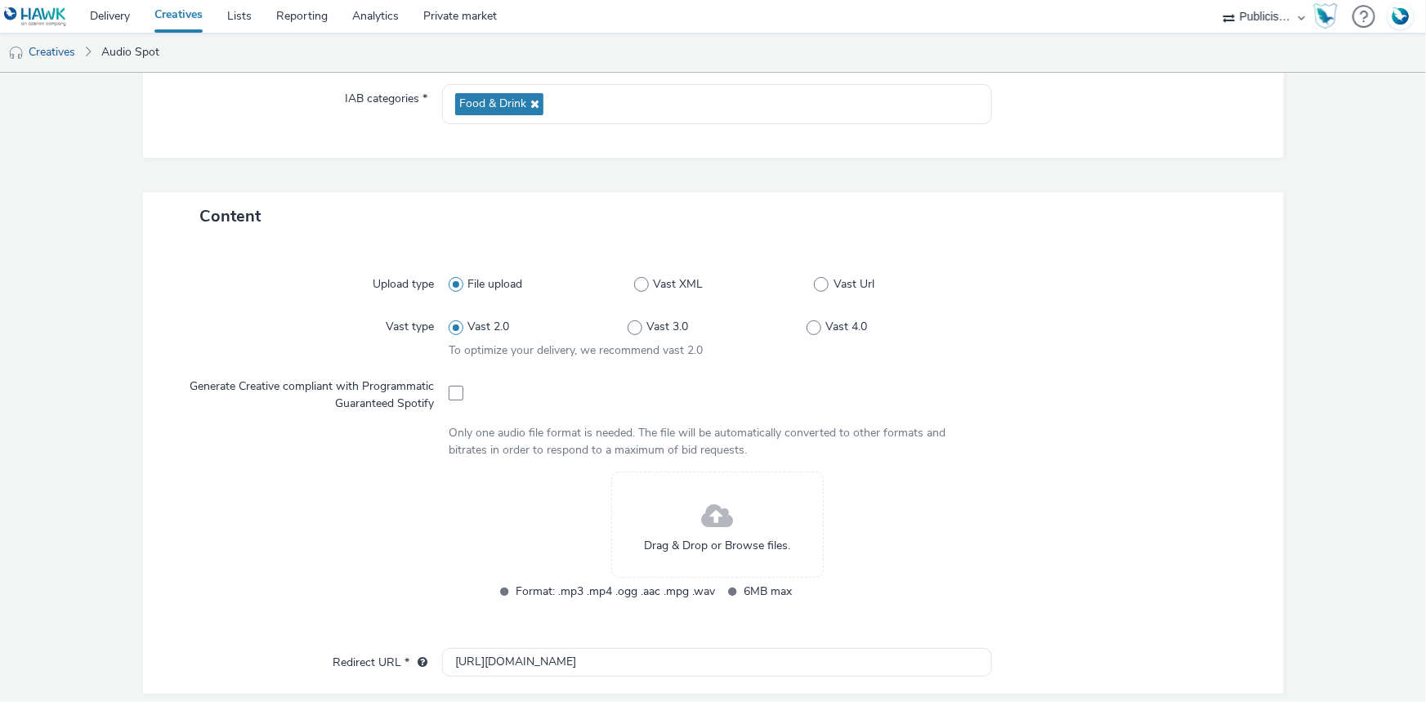
scroll to position [520, 0]
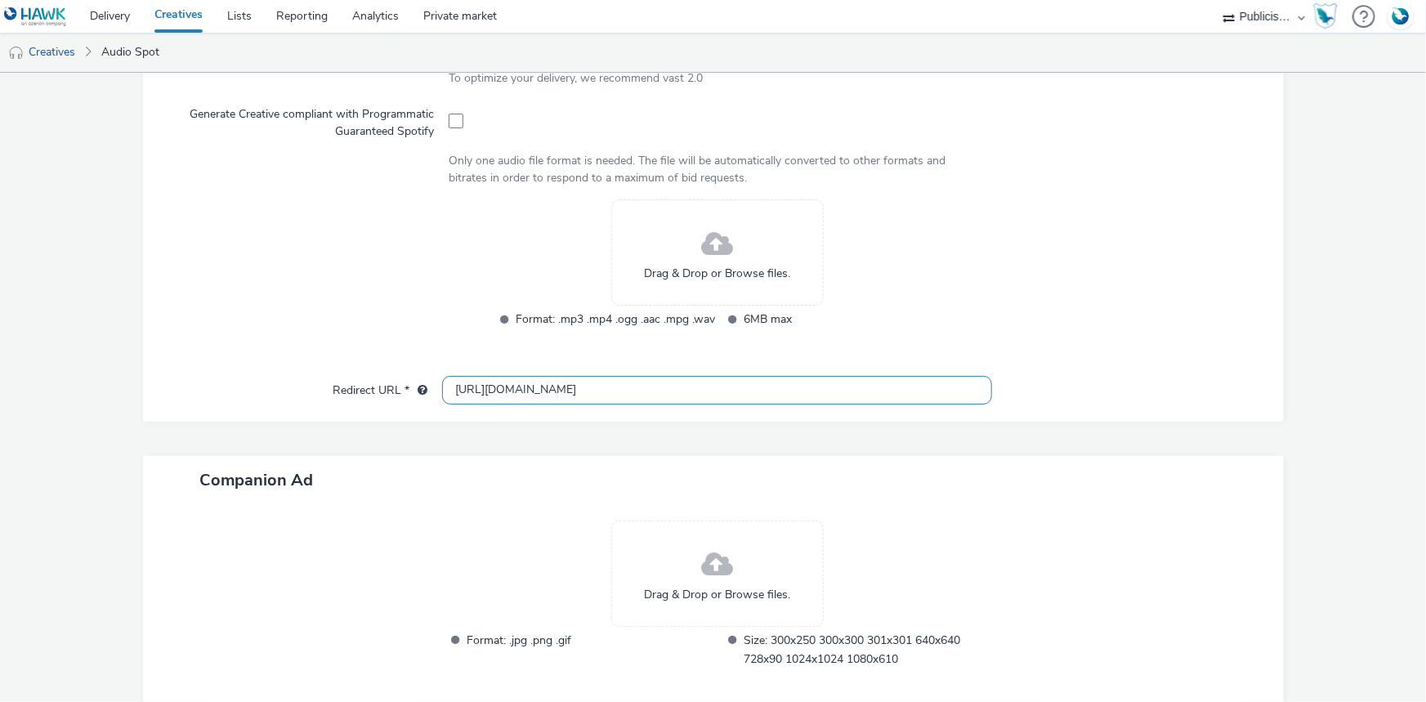
click at [472, 390] on input "[URL][DOMAIN_NAME]" at bounding box center [717, 390] width 550 height 29
type input "[URL][DOMAIN_NAME]"
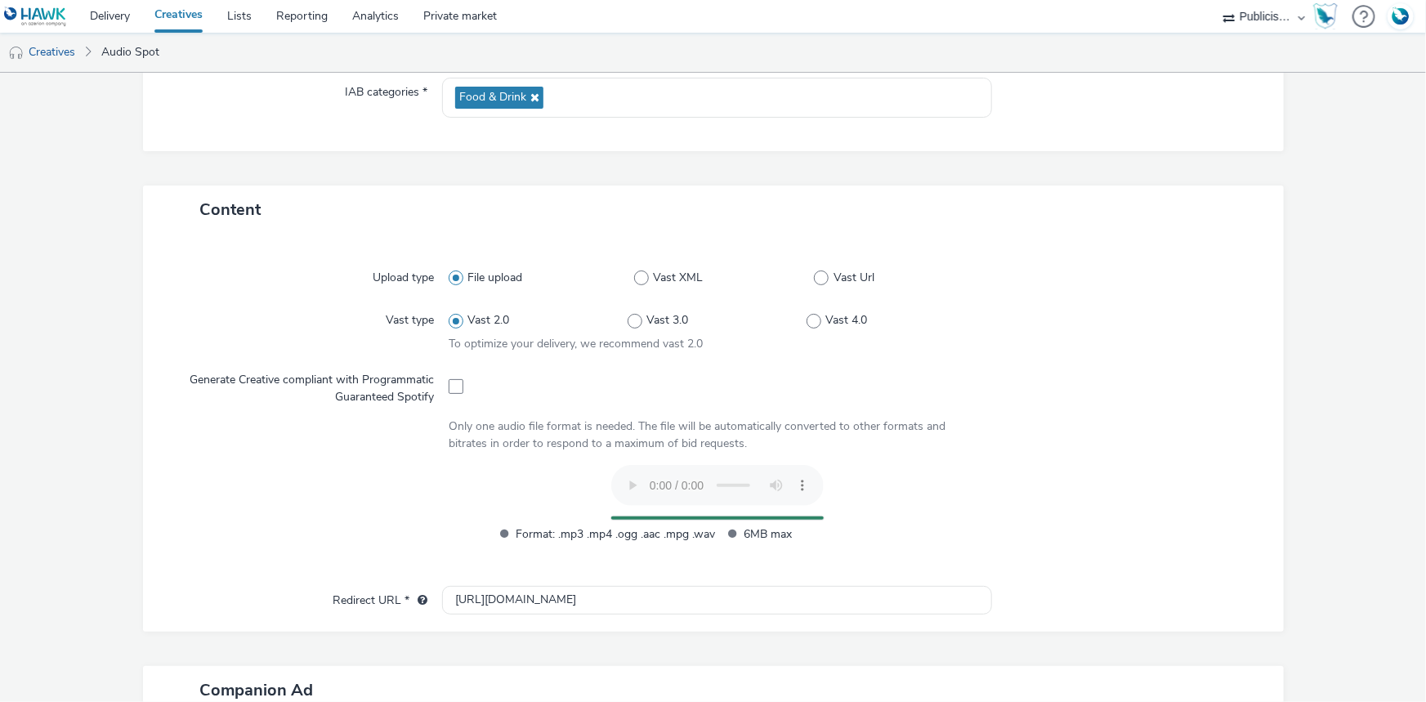
scroll to position [0, 0]
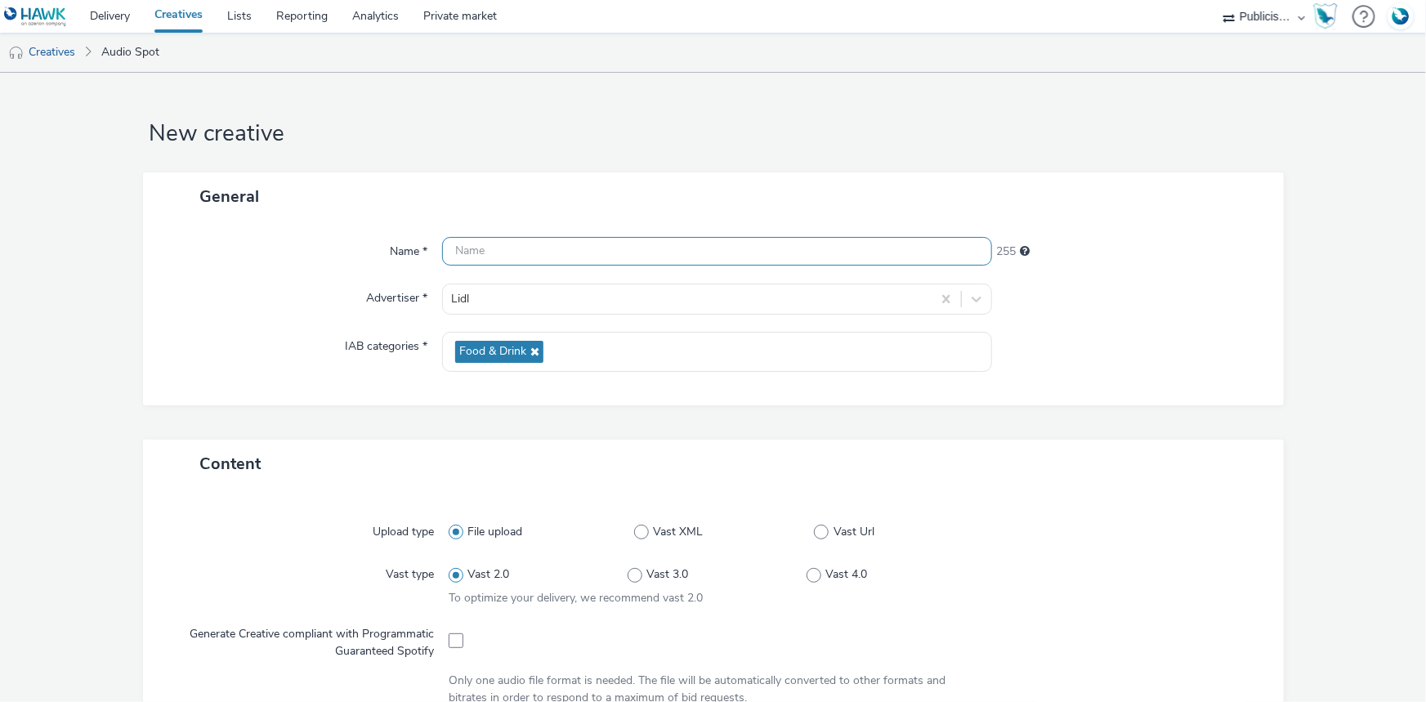
click at [494, 255] on input "text" at bounding box center [717, 251] width 550 height 29
paste input "Spot Lidl [DATE] Dentifrice demain"
type input "Spot Lidl [DATE] Dentifrice demain"
click at [1302, 359] on form "New creative General Name * Spot Lidl [DATE] Dentifrice demain 219 Advertiser *…" at bounding box center [713, 644] width 1426 height 1143
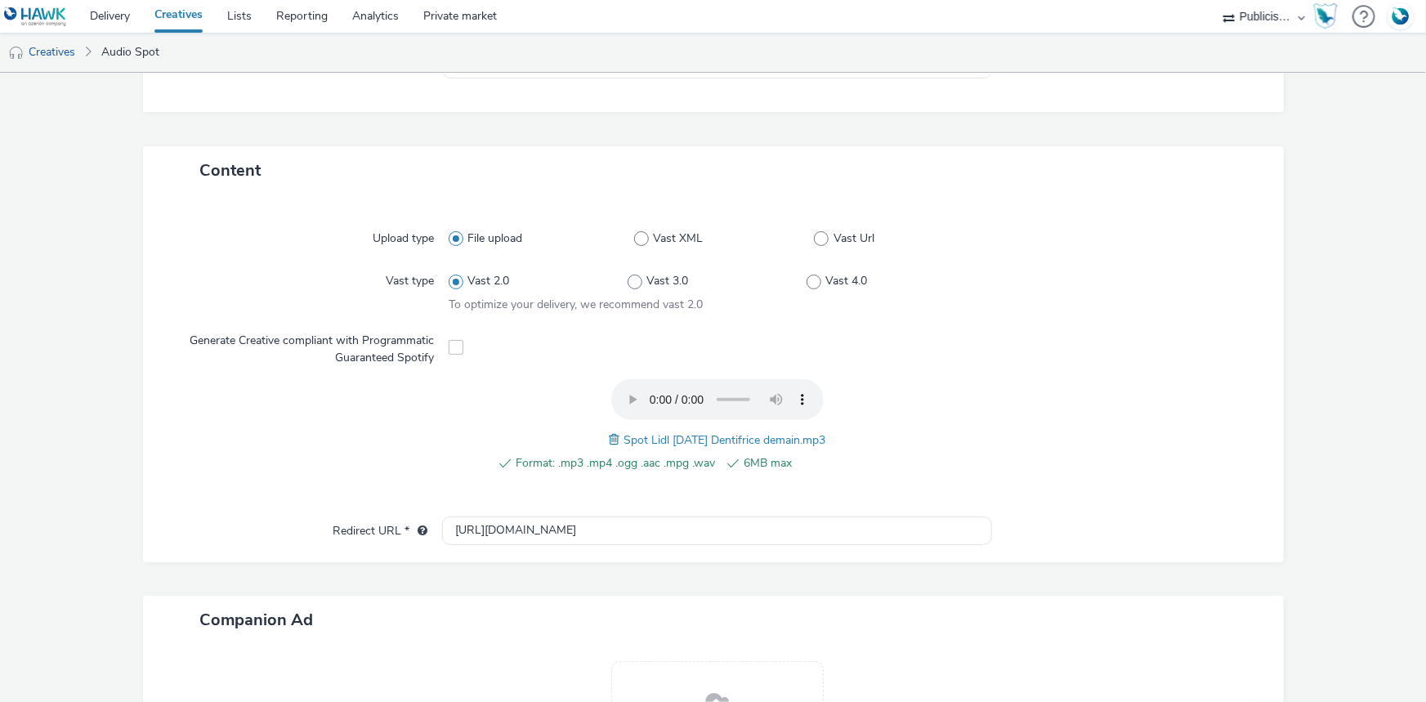
scroll to position [512, 0]
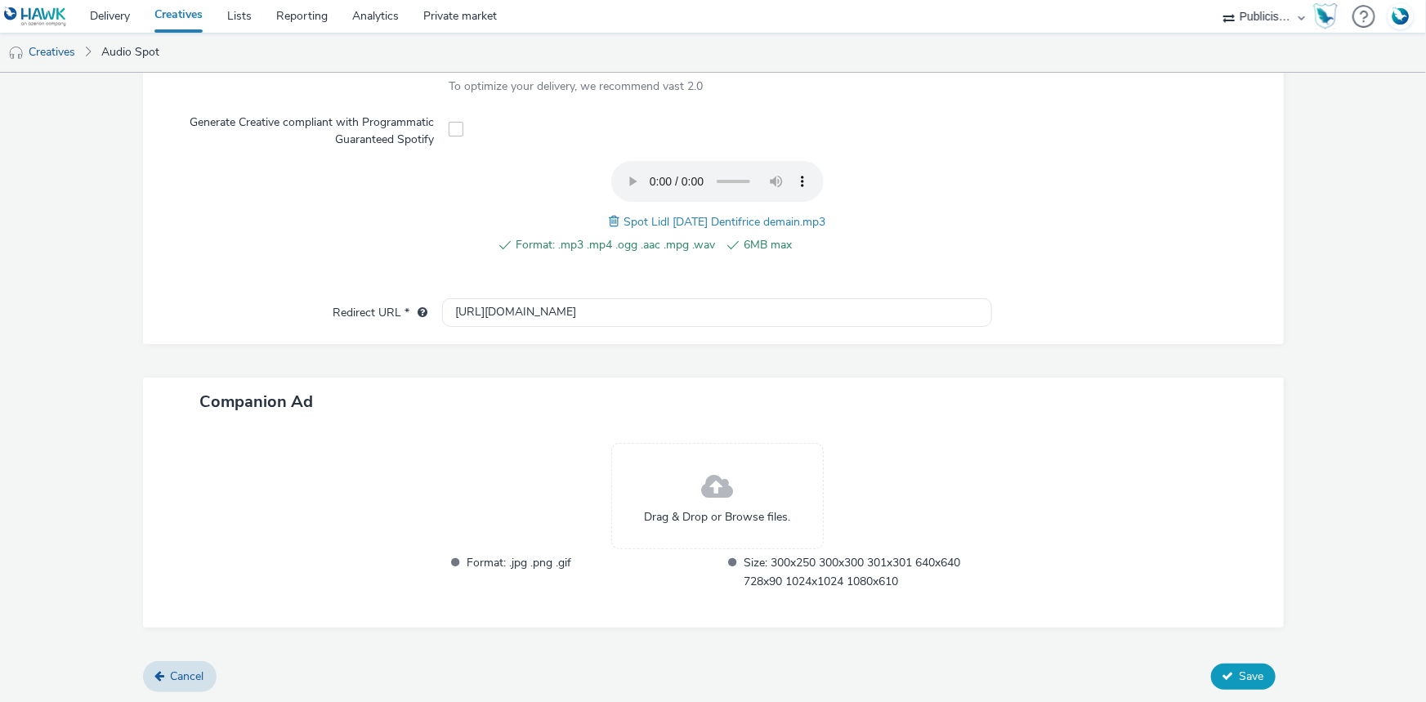
click at [1240, 678] on span "Save" at bounding box center [1252, 677] width 25 height 16
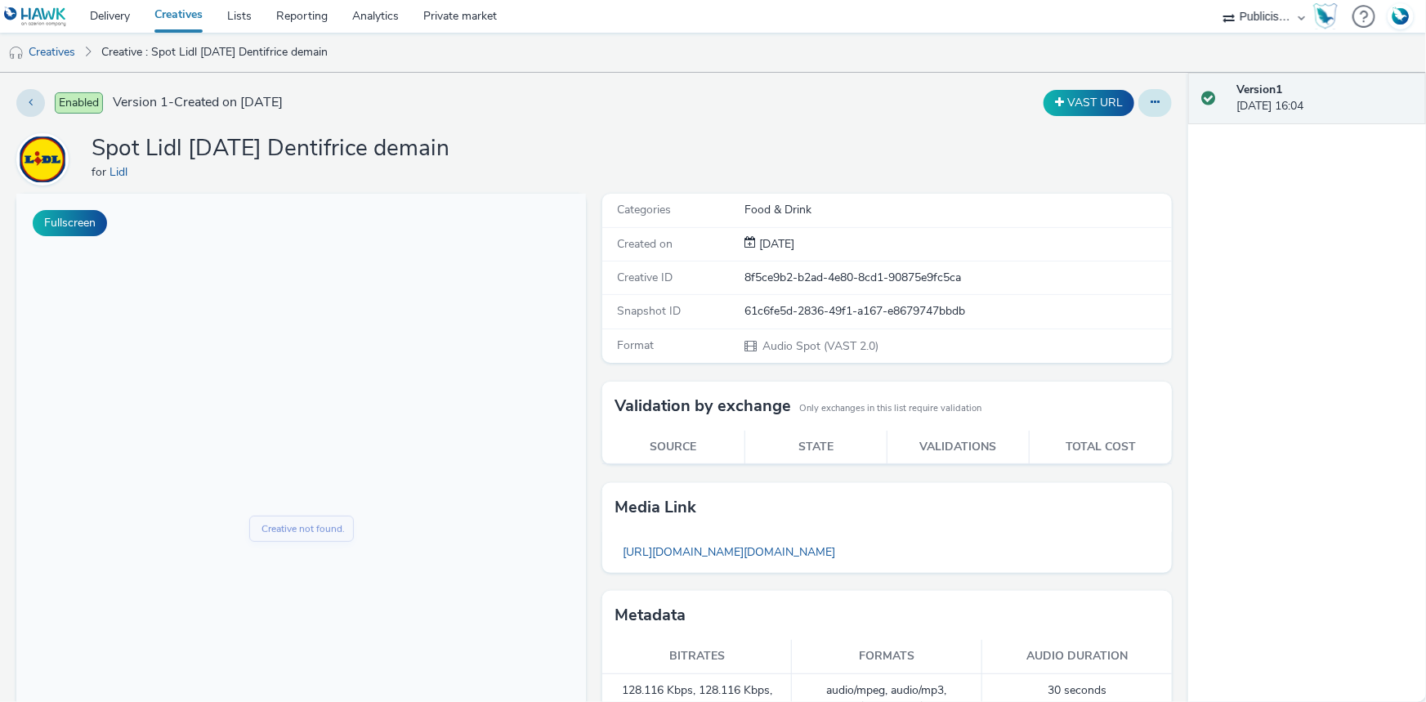
drag, startPoint x: 1160, startPoint y: 96, endPoint x: 1152, endPoint y: 102, distance: 10.0
click at [1160, 97] on button at bounding box center [1155, 103] width 34 height 28
click at [1076, 171] on link "Duplicate" at bounding box center [1110, 168] width 123 height 33
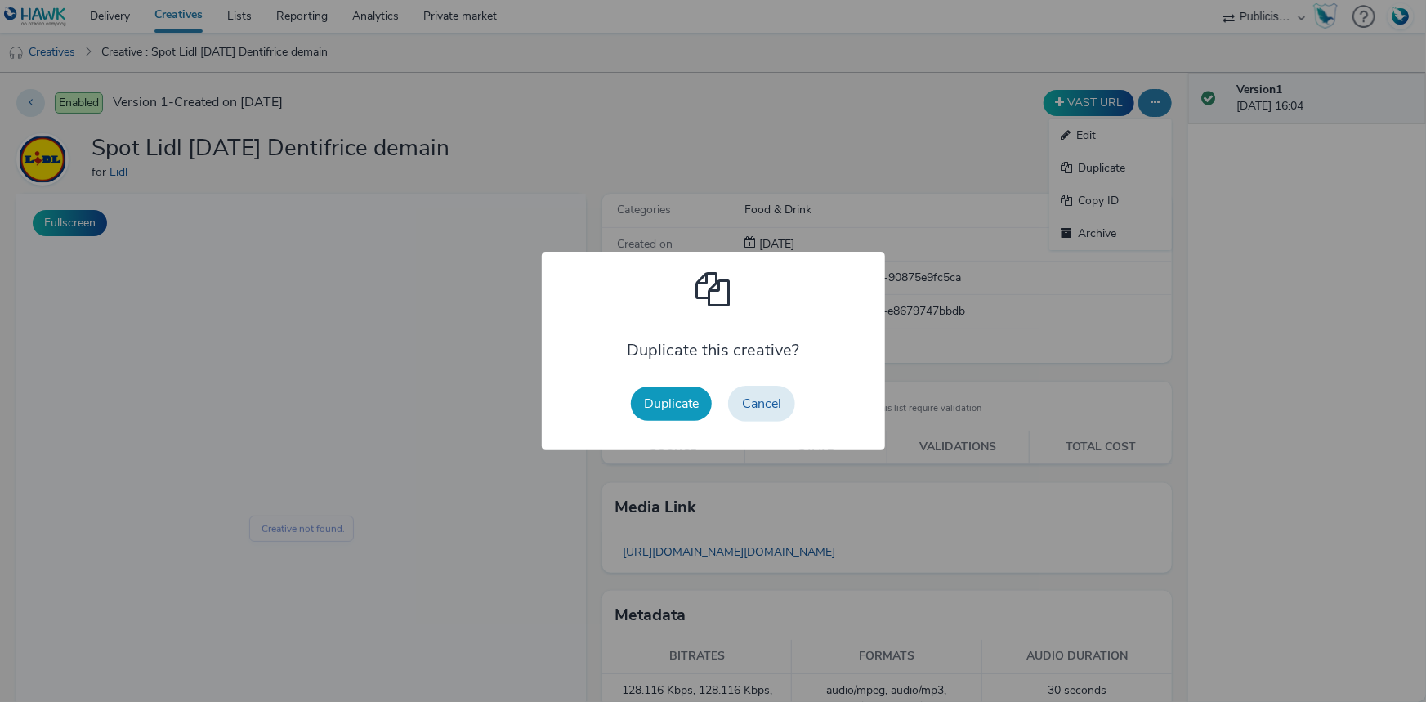
click at [665, 406] on button "Duplicate" at bounding box center [671, 404] width 81 height 34
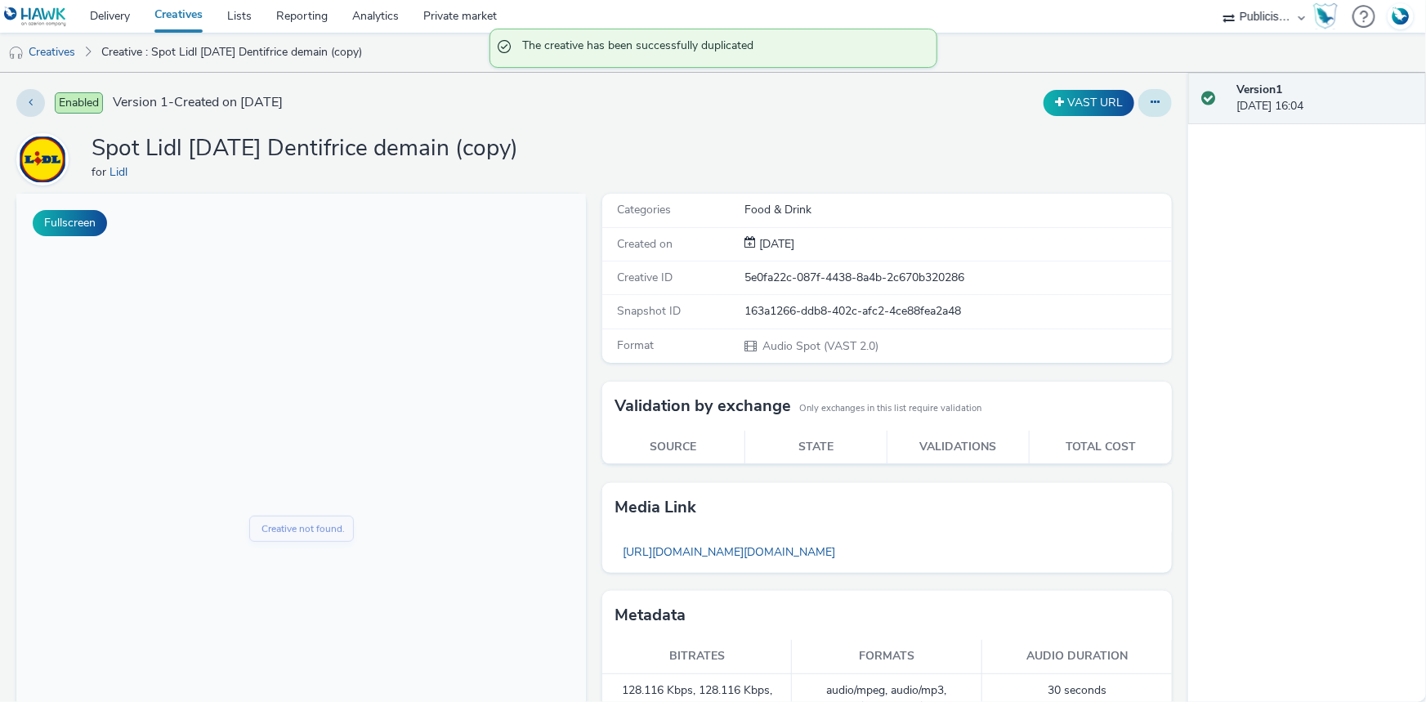
click at [1153, 101] on button at bounding box center [1155, 103] width 34 height 28
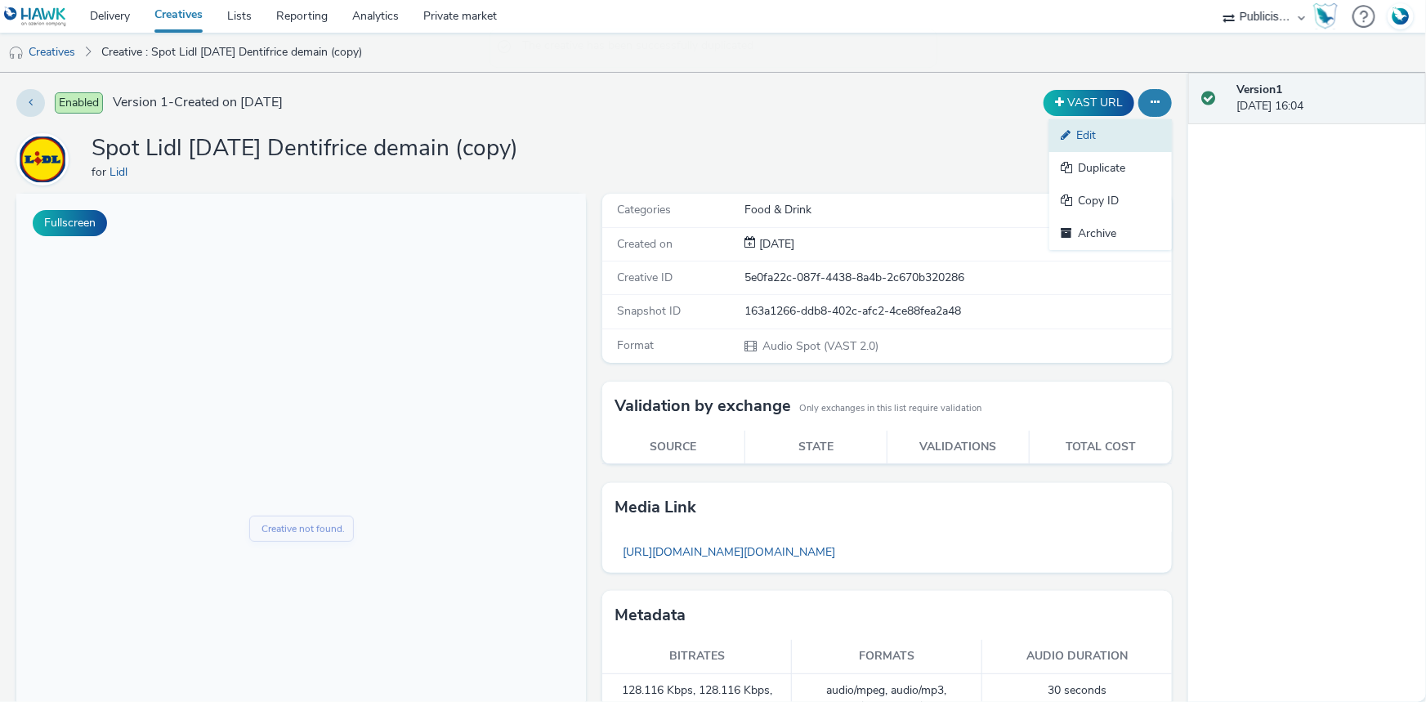
click at [1095, 137] on link "Edit" at bounding box center [1110, 135] width 123 height 33
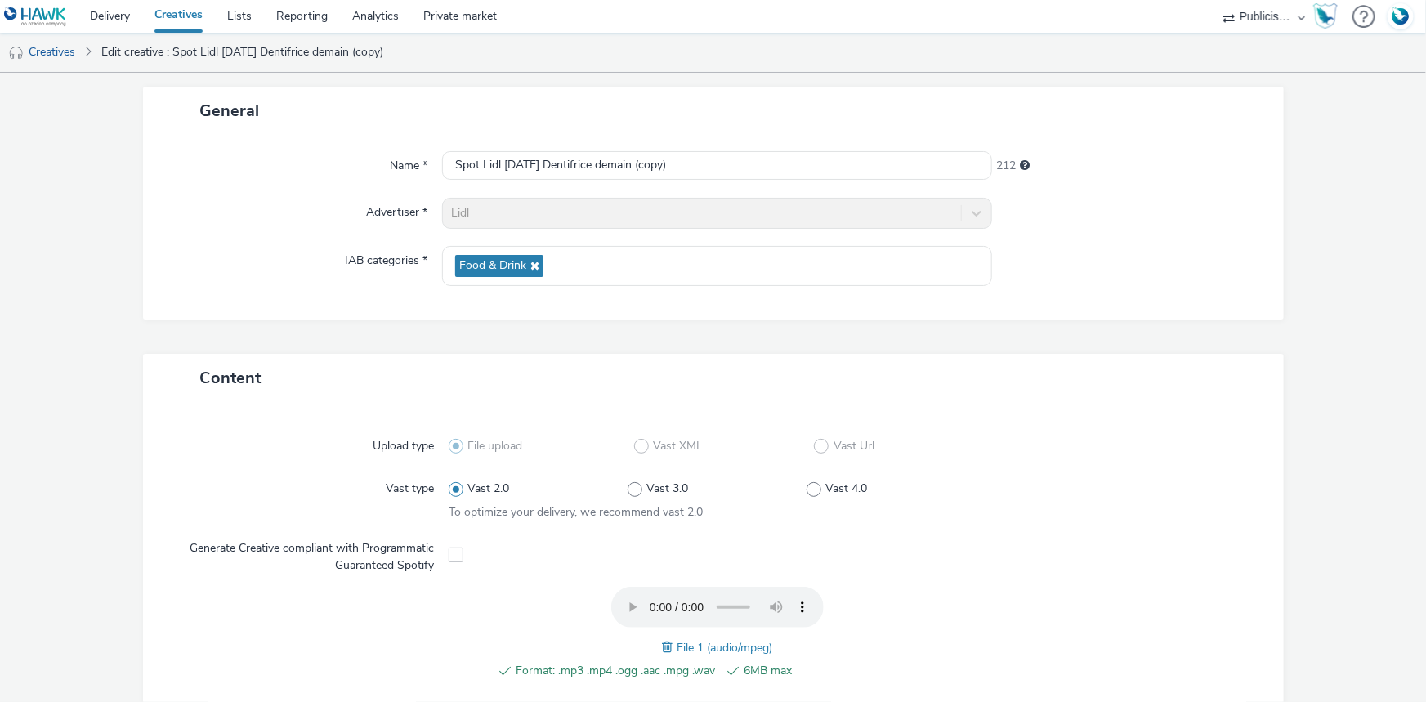
scroll to position [222, 0]
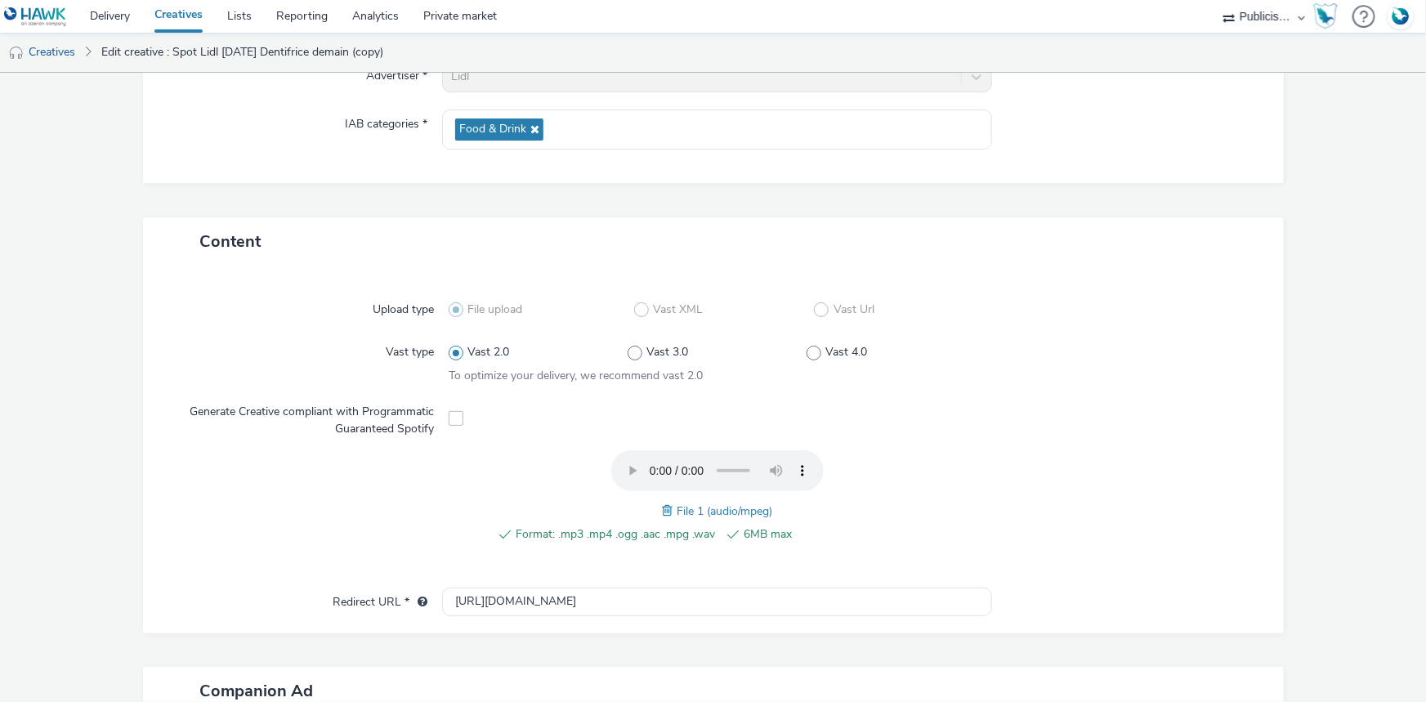
click at [662, 507] on span at bounding box center [669, 511] width 15 height 18
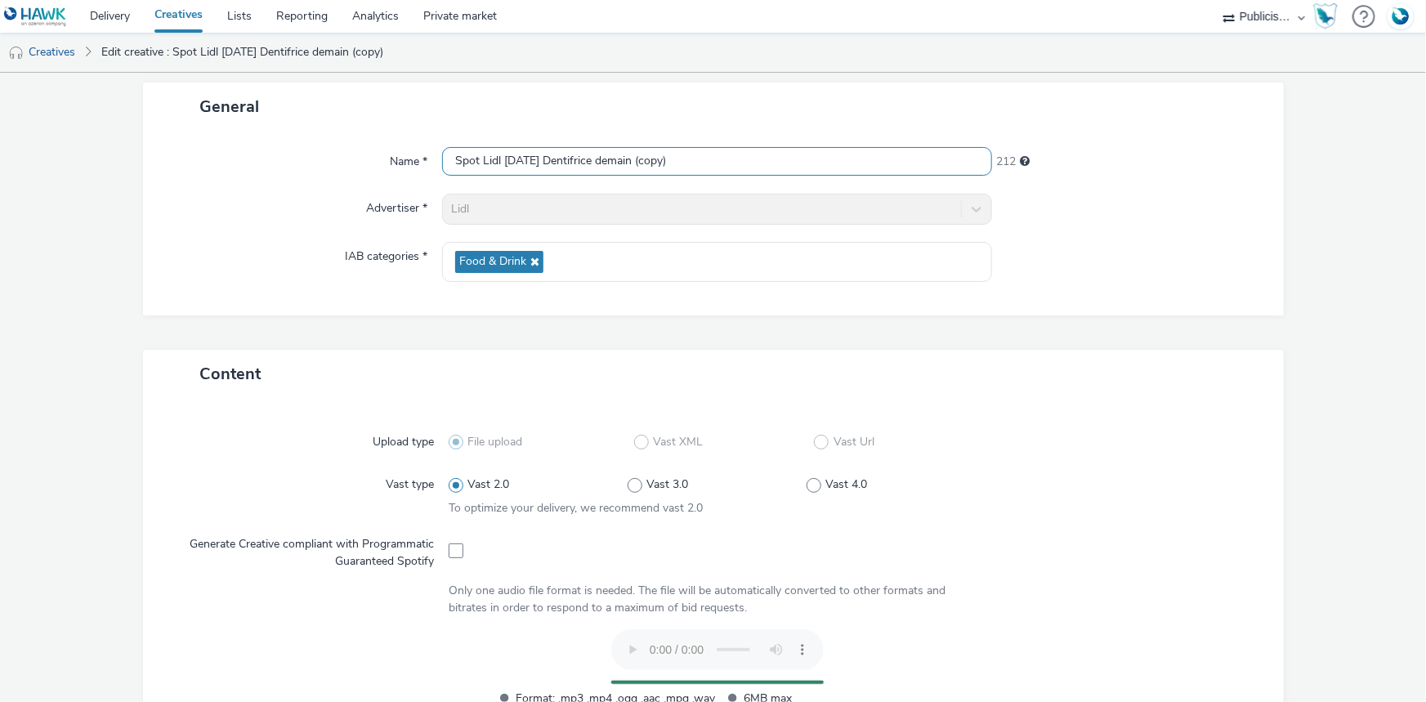
scroll to position [74, 0]
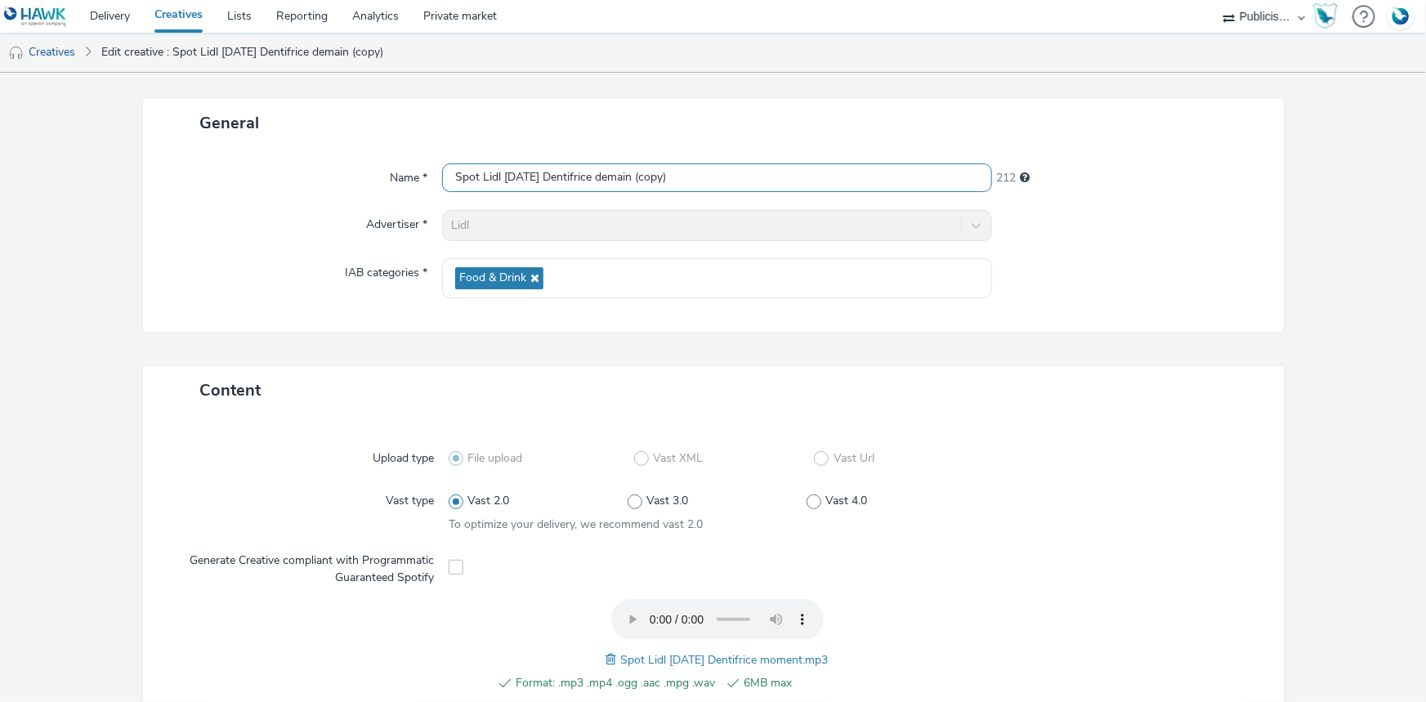
click at [524, 186] on input "Spot Lidl 11-09-25 Dentifrice demain (copy)" at bounding box center [717, 177] width 550 height 29
paste input "moment"
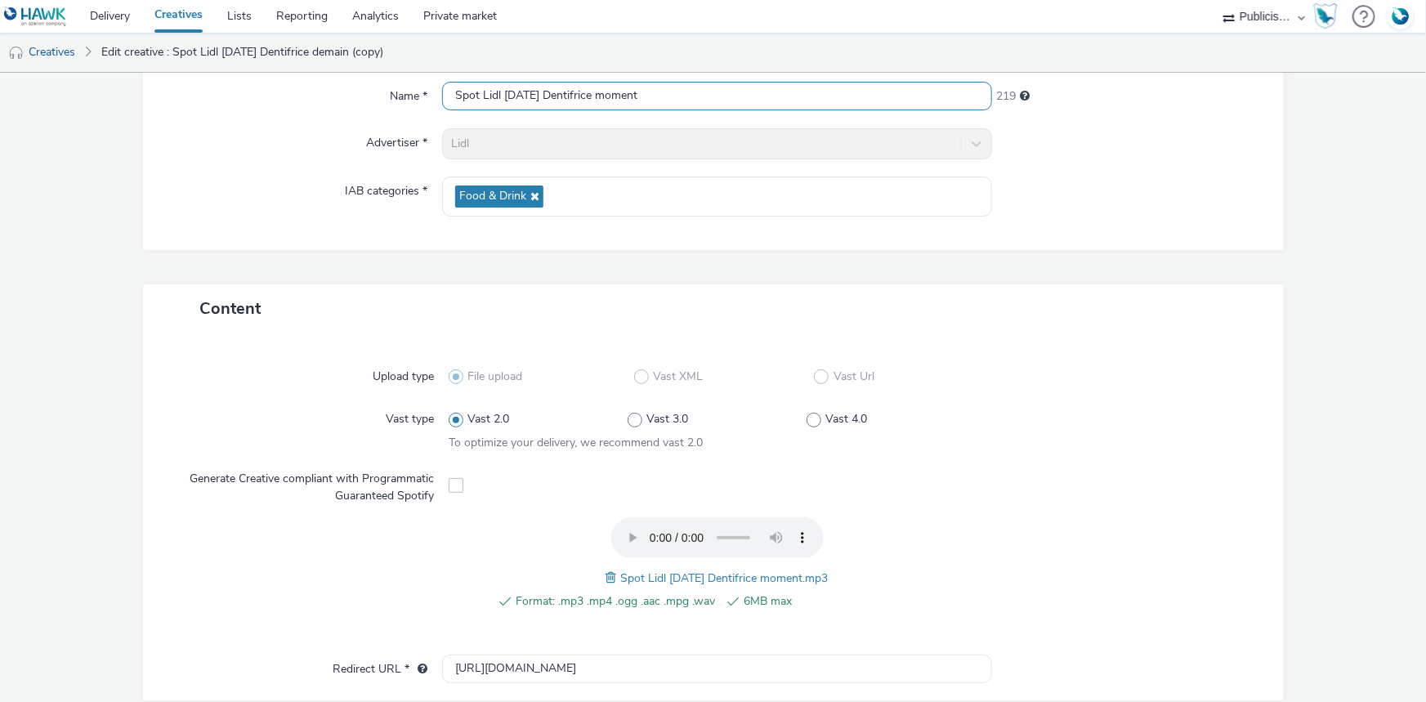
scroll to position [512, 0]
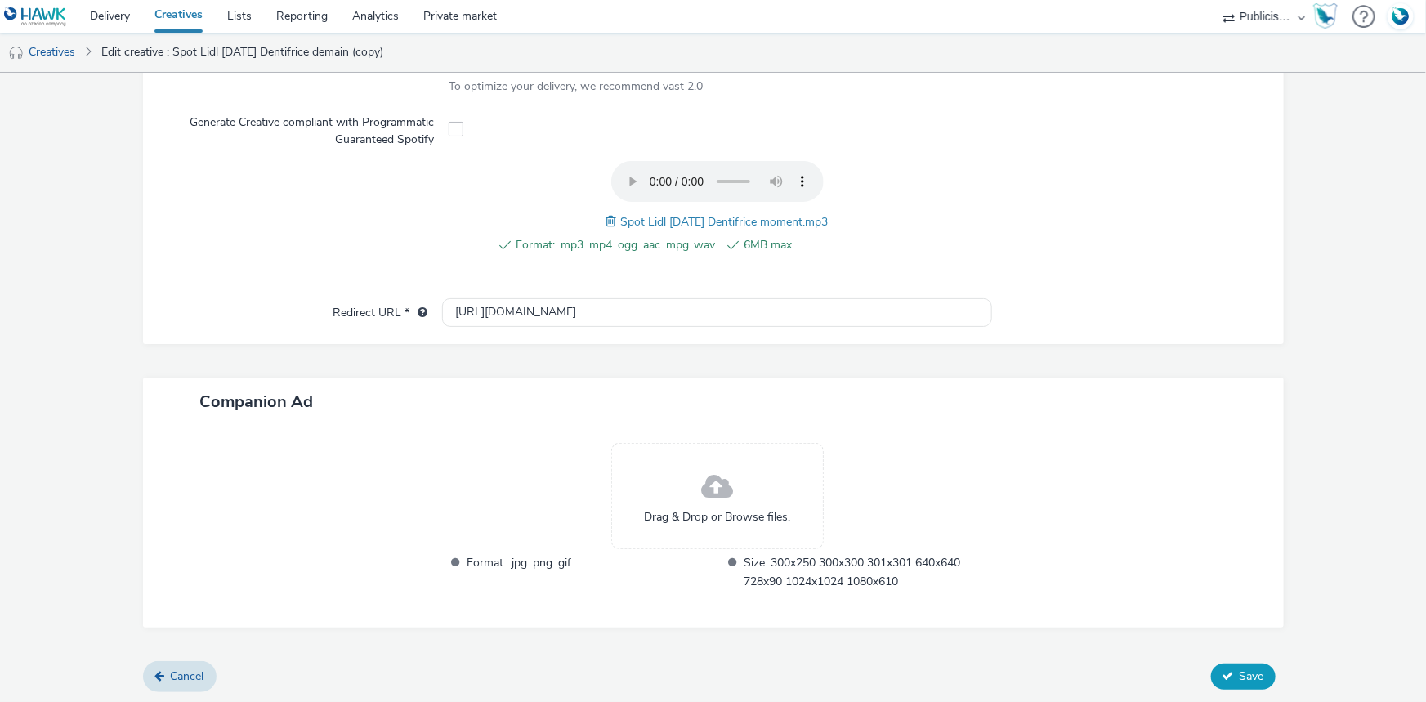
type input "Spot Lidl [DATE] Dentifrice moment"
click at [1234, 682] on button "Save" at bounding box center [1243, 677] width 65 height 26
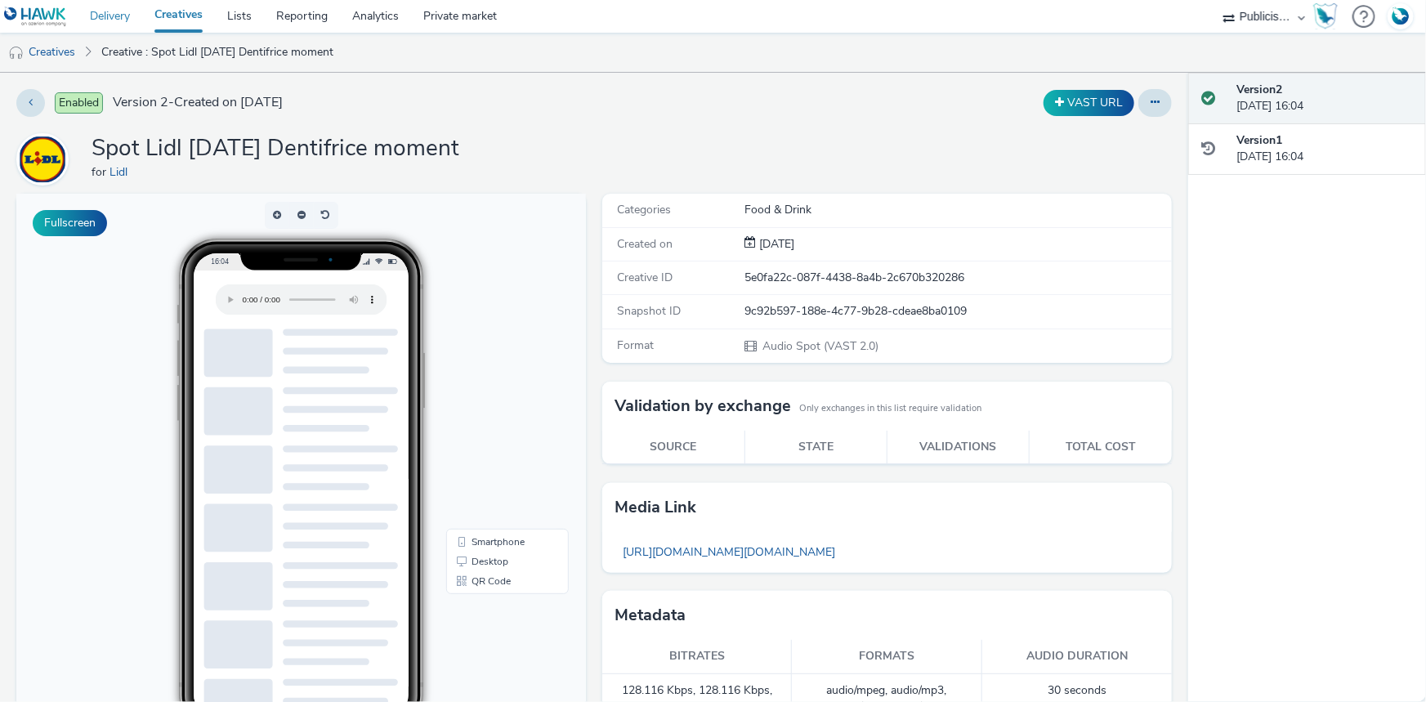
click at [110, 20] on link "Delivery" at bounding box center [110, 16] width 65 height 33
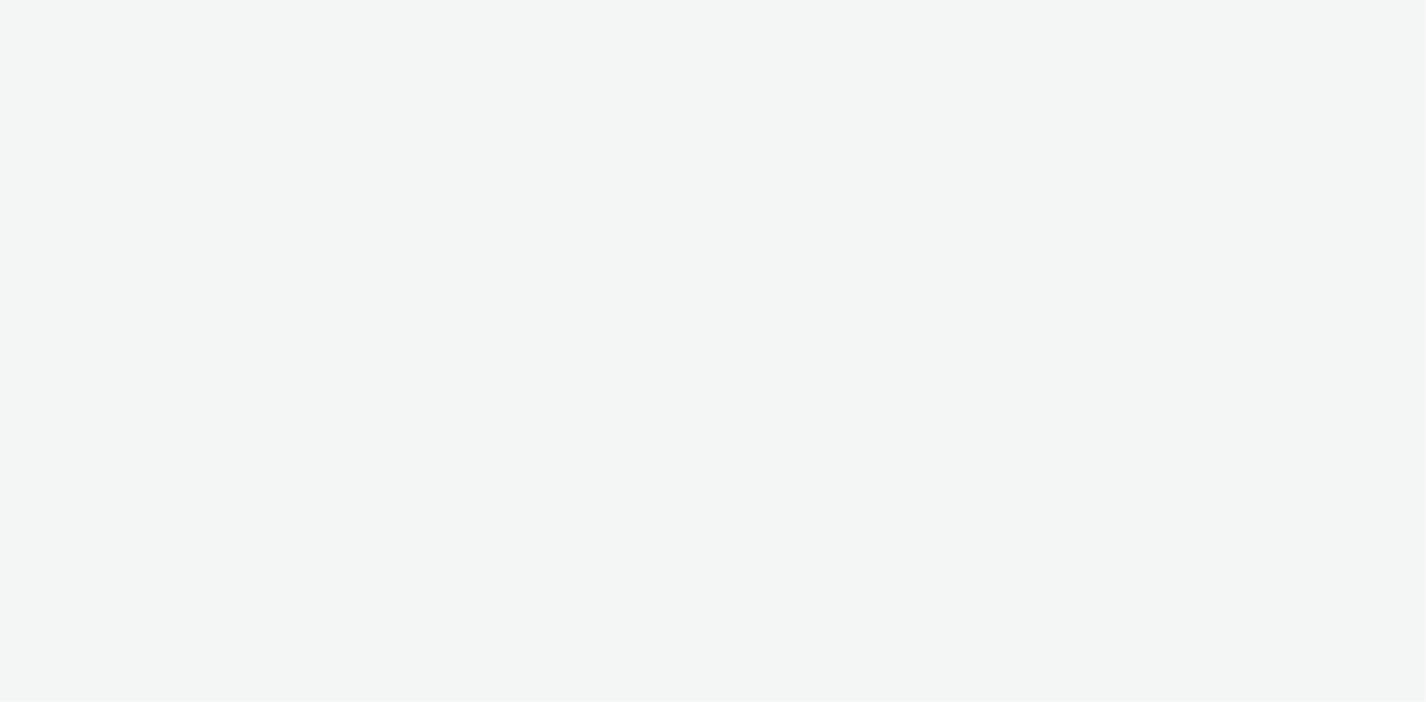
select select "08a58170-7f08-4922-abc8-b2d1eb407230"
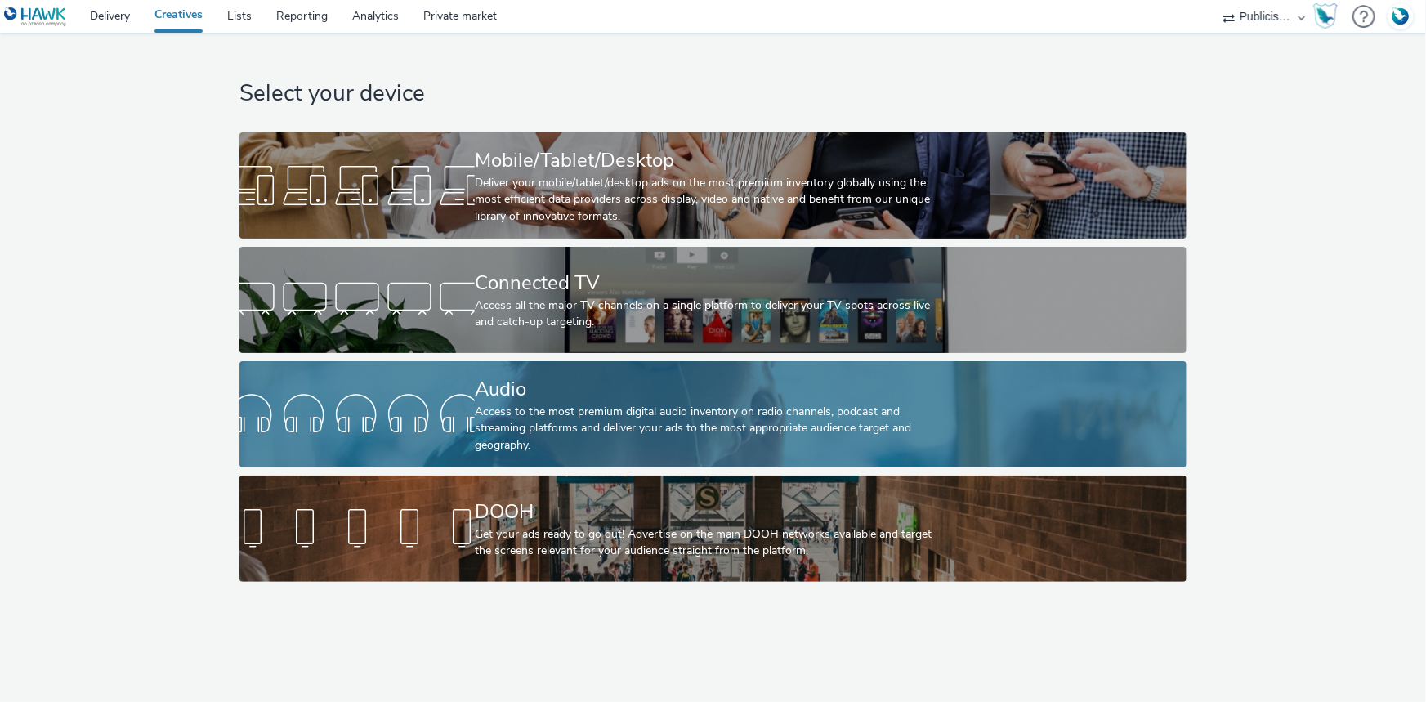
click at [535, 393] on div "Audio" at bounding box center [710, 389] width 470 height 29
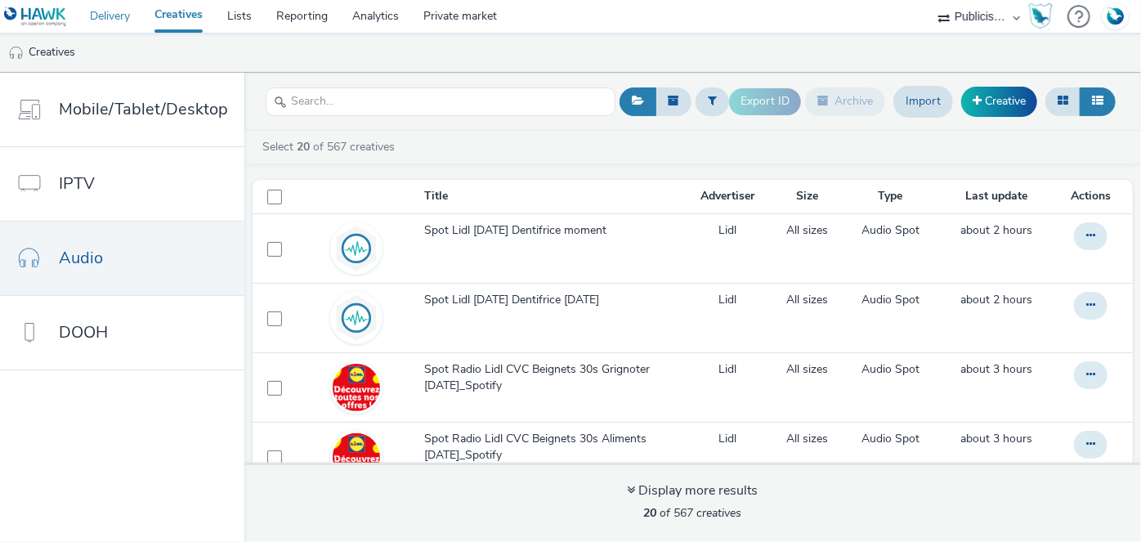
click at [114, 15] on link "Delivery" at bounding box center [110, 16] width 65 height 33
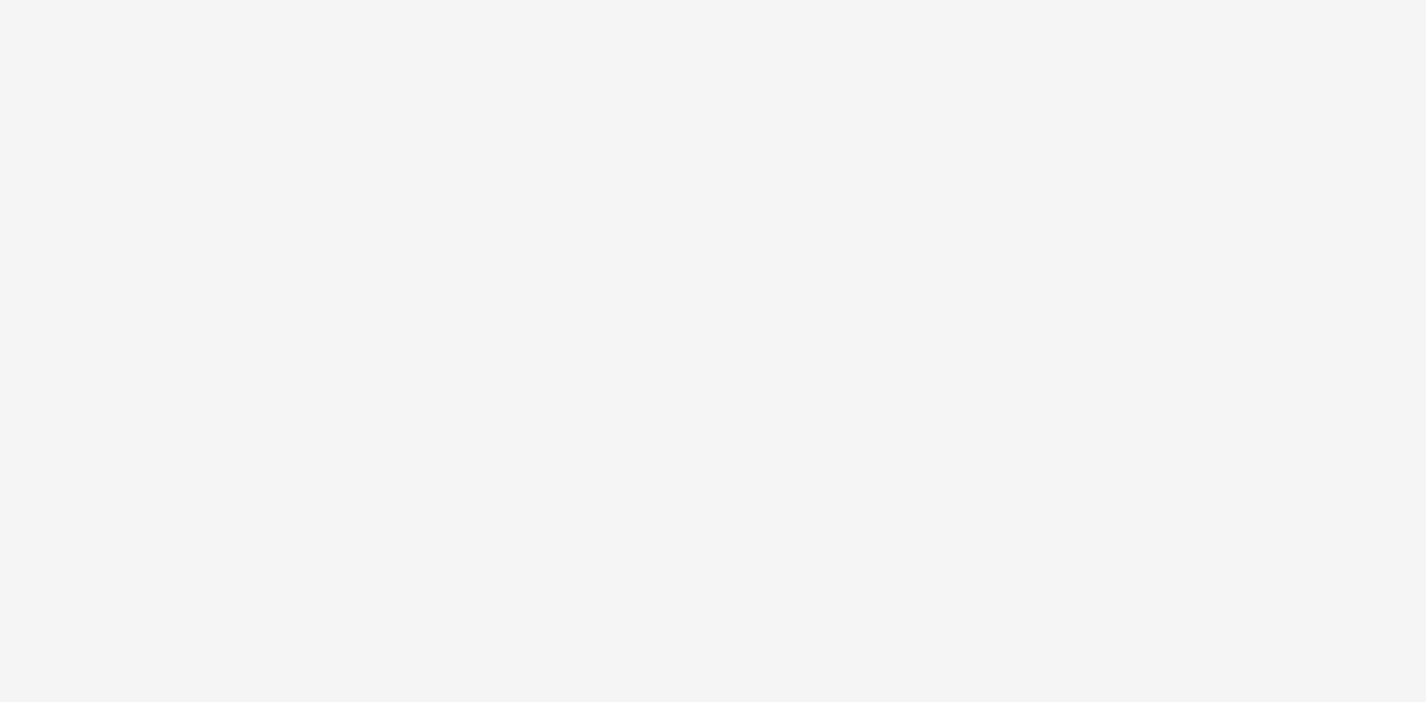
select select "08a58170-7f08-4922-abc8-b2d1eb407230"
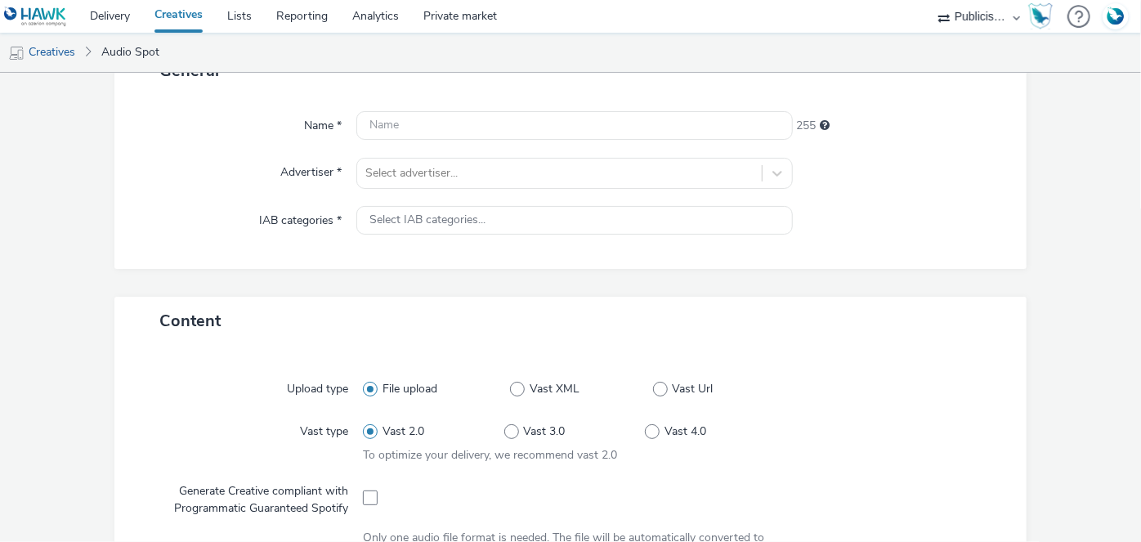
scroll to position [141, 0]
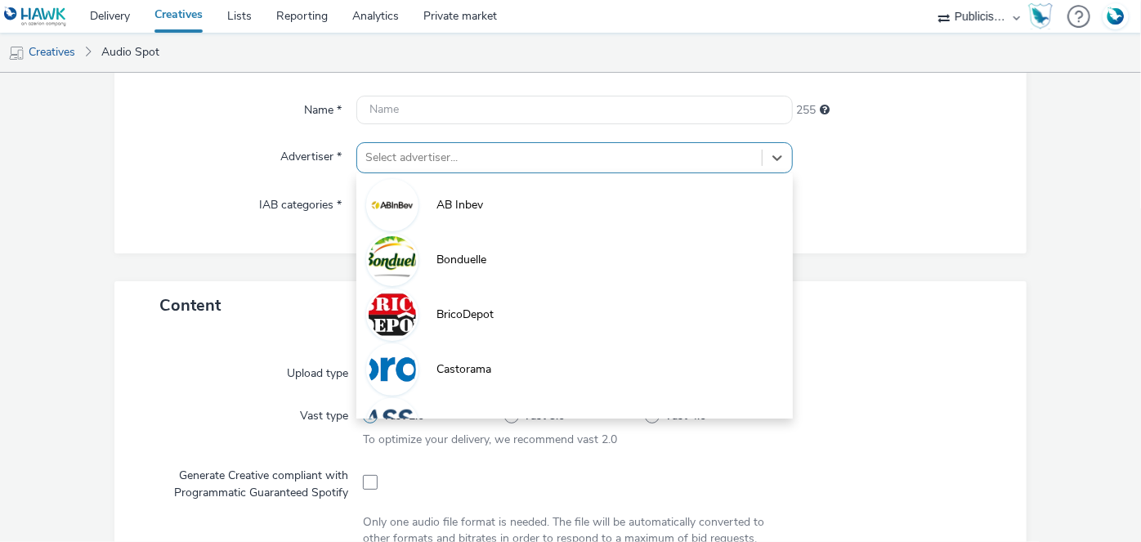
click at [526, 163] on div at bounding box center [558, 158] width 387 height 20
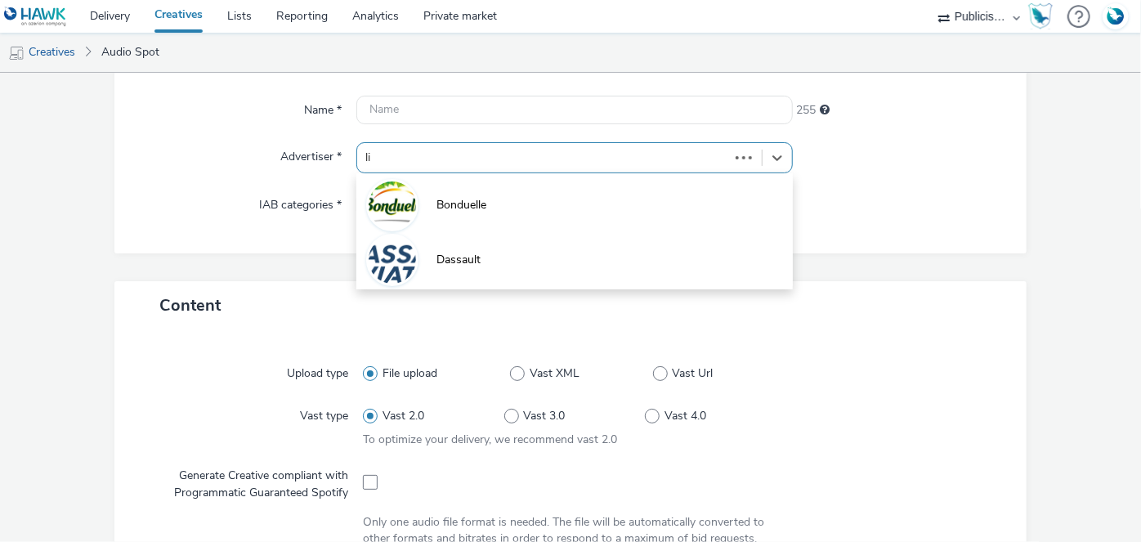
type input "lid"
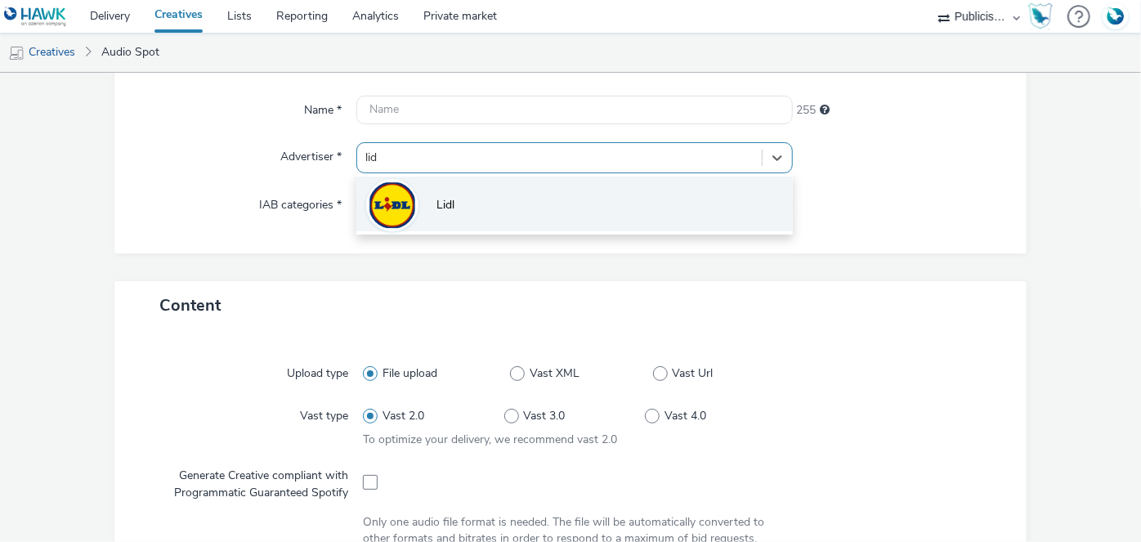
click at [485, 200] on li "Lidl" at bounding box center [574, 204] width 436 height 55
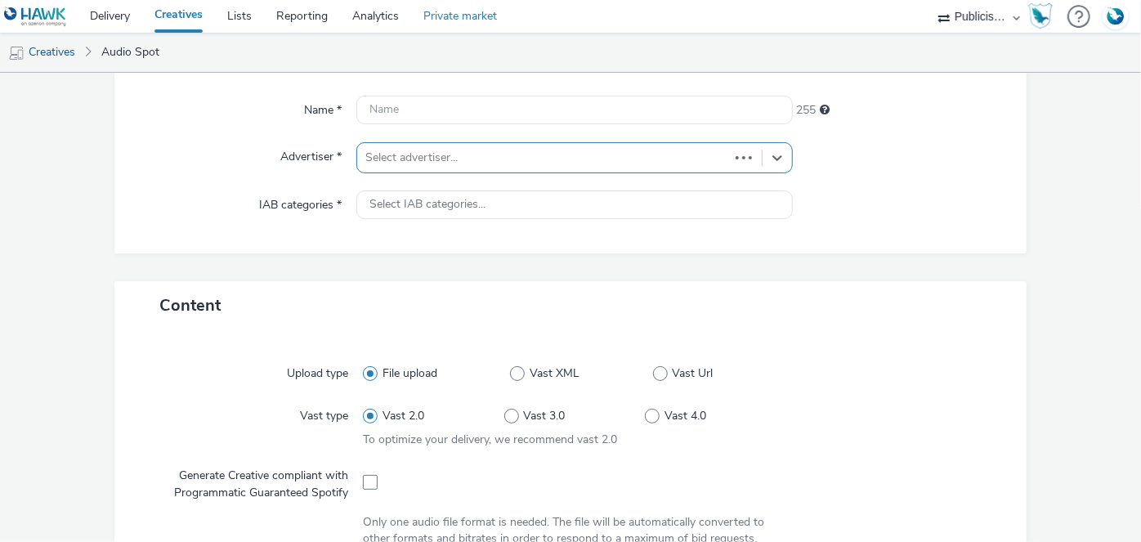
type input "[URL][DOMAIN_NAME]"
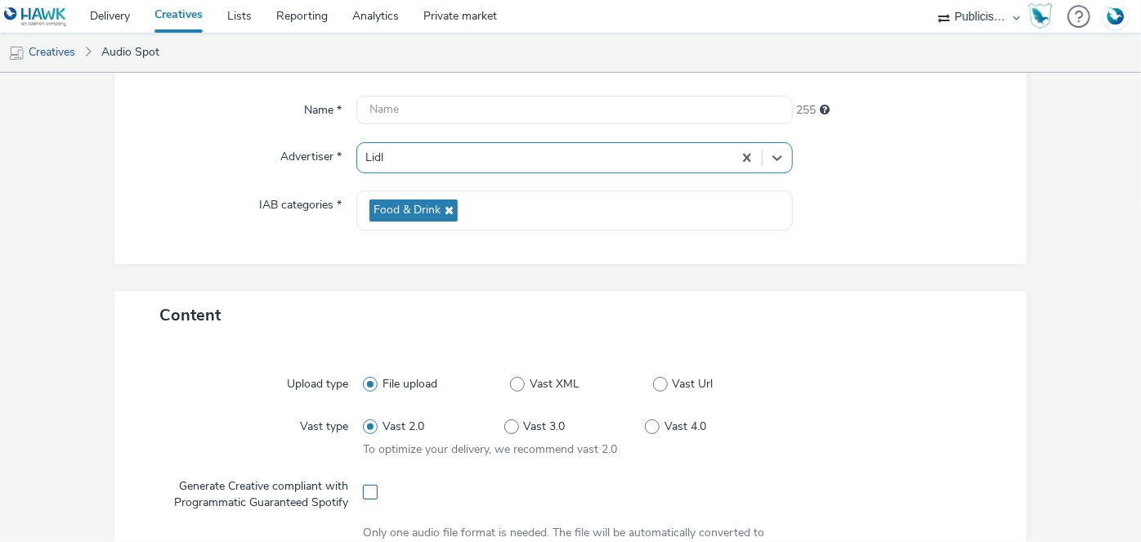
click at [363, 485] on span at bounding box center [370, 492] width 15 height 15
checkbox input "true"
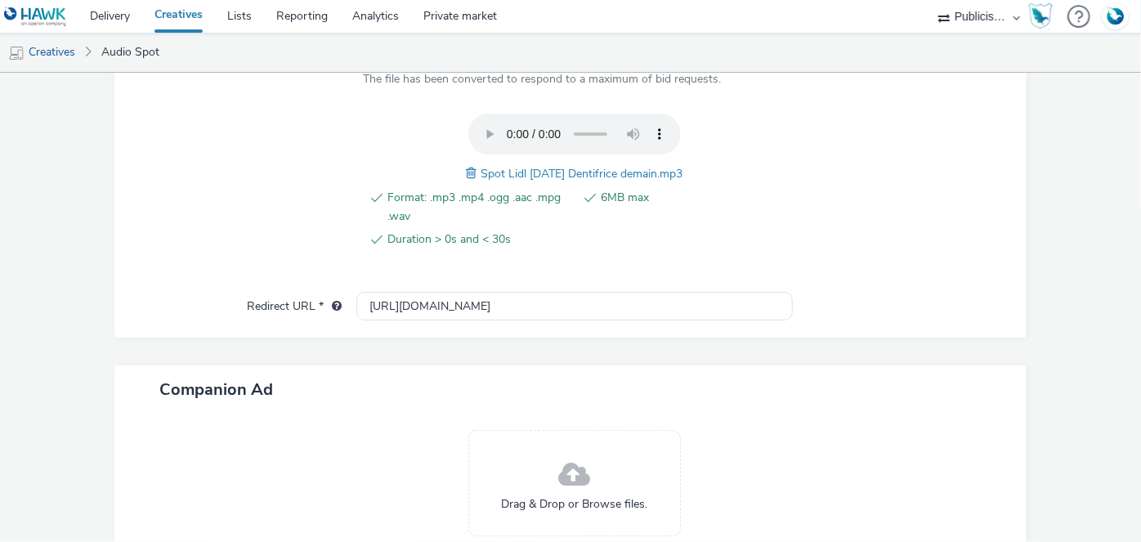
scroll to position [716, 0]
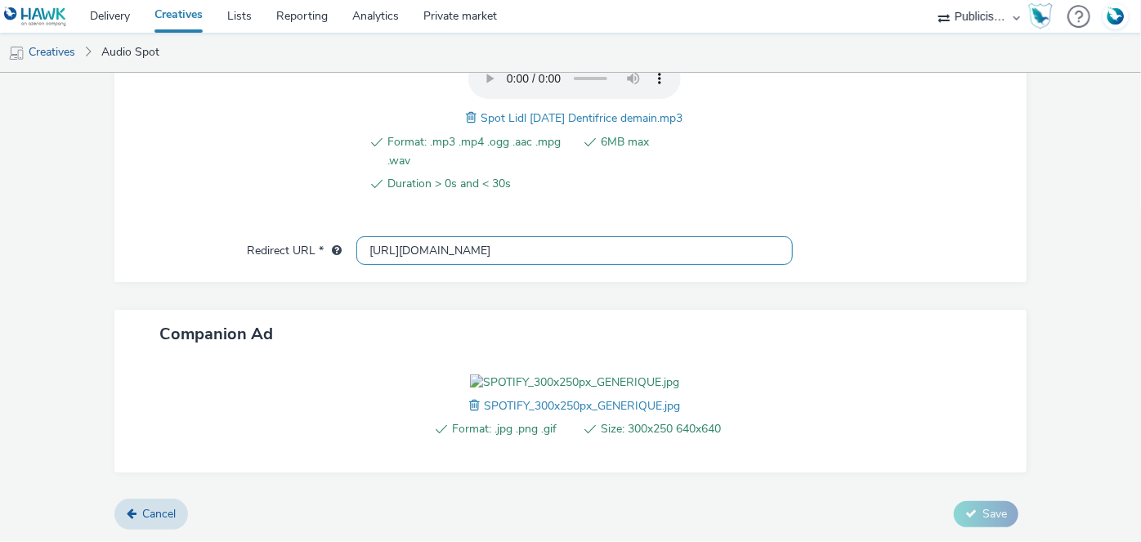
click at [396, 236] on input "[URL][DOMAIN_NAME]" at bounding box center [574, 250] width 436 height 29
paste input "s://[DOMAIN_NAME][URL]"
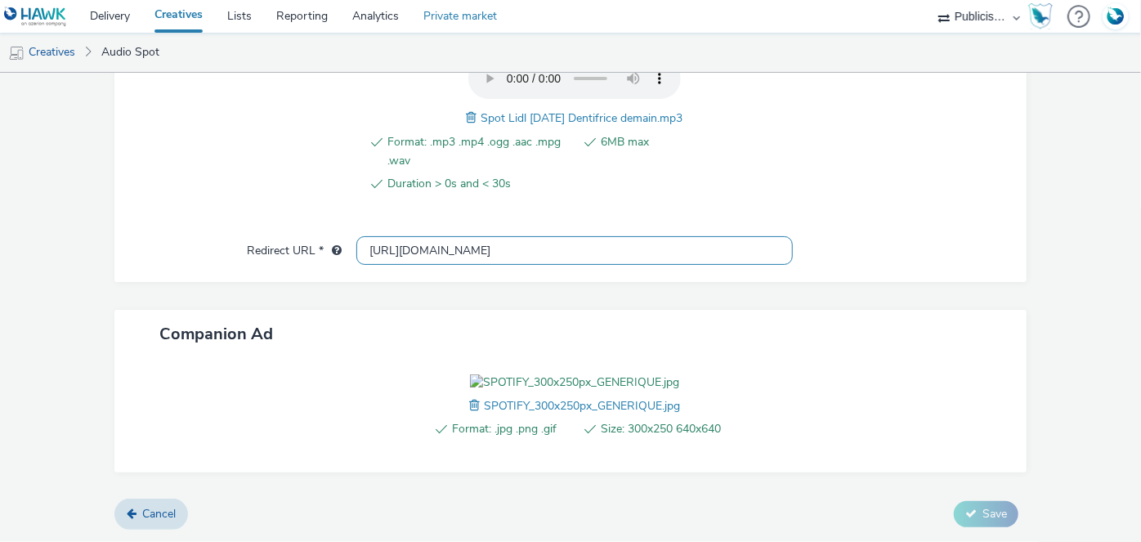
type input "[URL][DOMAIN_NAME]"
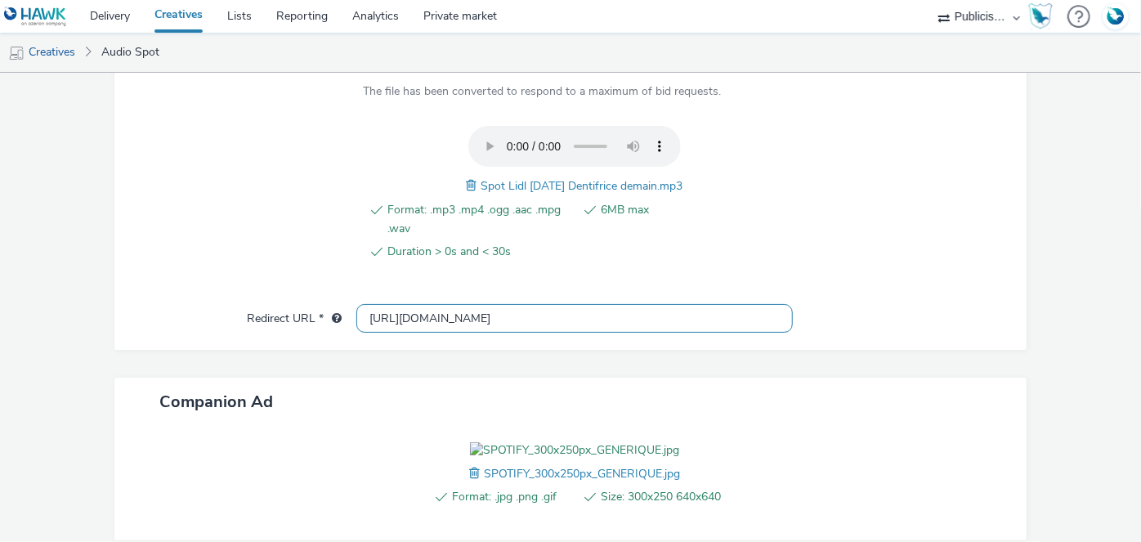
scroll to position [582, 0]
click at [549, 181] on span "Spot Lidl 11-09-25 Dentifrice demain.mp3" at bounding box center [582, 187] width 202 height 16
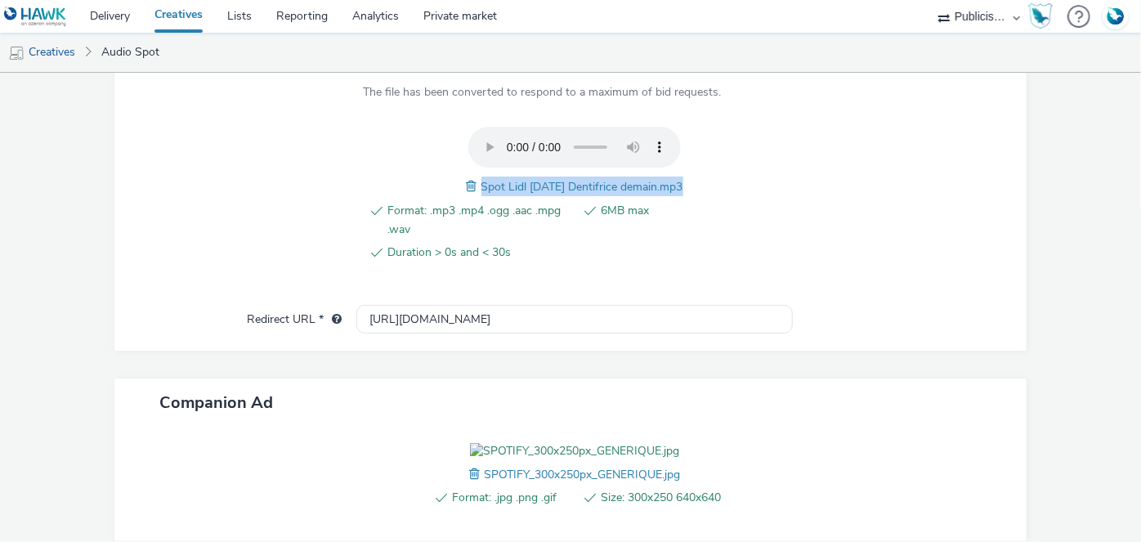
click at [549, 181] on span "Spot Lidl 11-09-25 Dentifrice demain.mp3" at bounding box center [582, 187] width 202 height 16
copy span "Spot Lidl 11-09-25 Dentifrice demain.mp3"
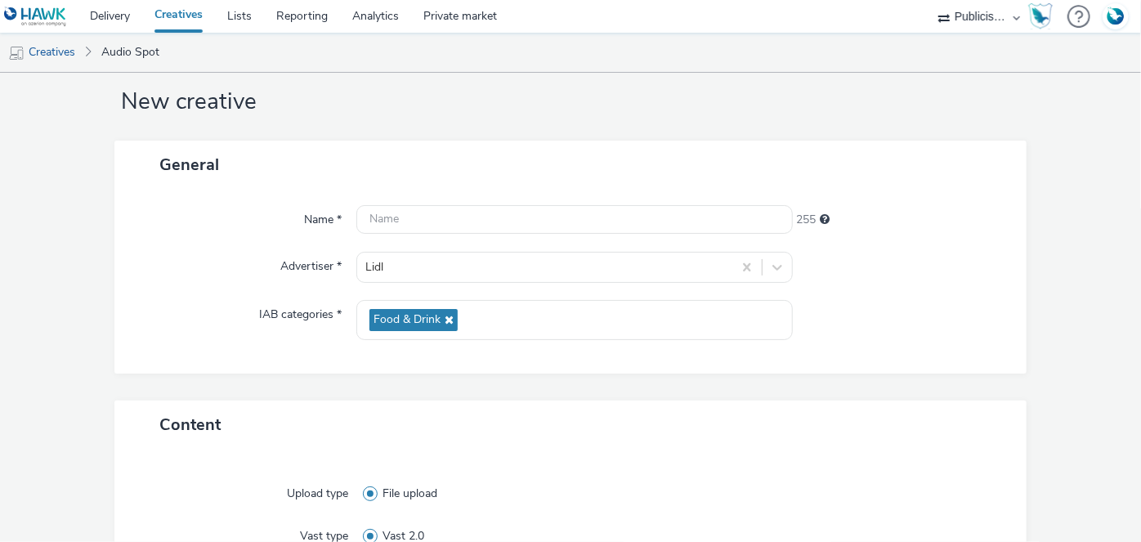
scroll to position [24, 0]
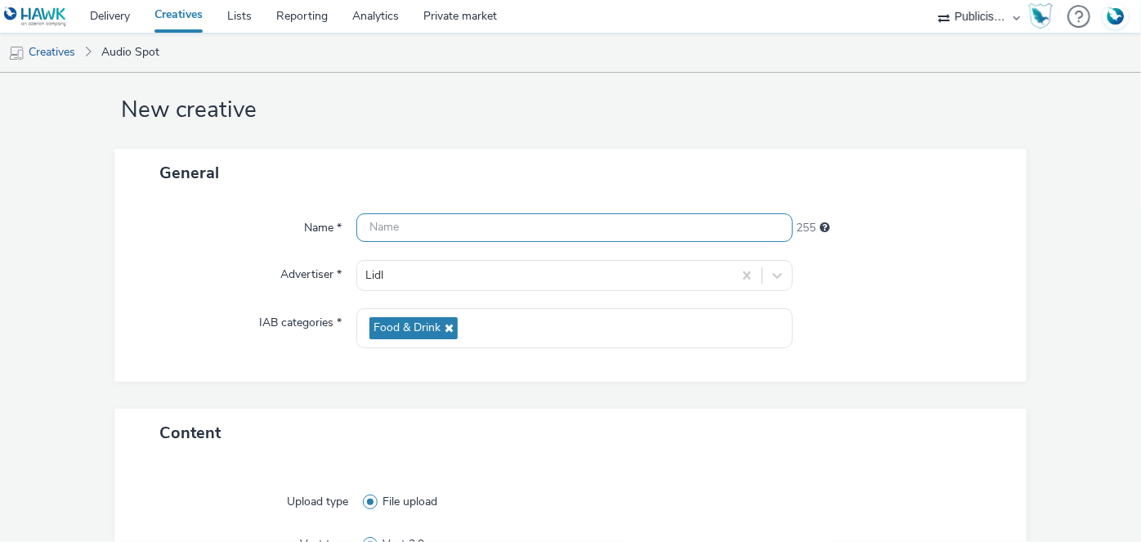
click at [479, 229] on input "text" at bounding box center [574, 227] width 436 height 29
paste input "Spot Lidl 11-09-25 Dentifrice demain.mp3"
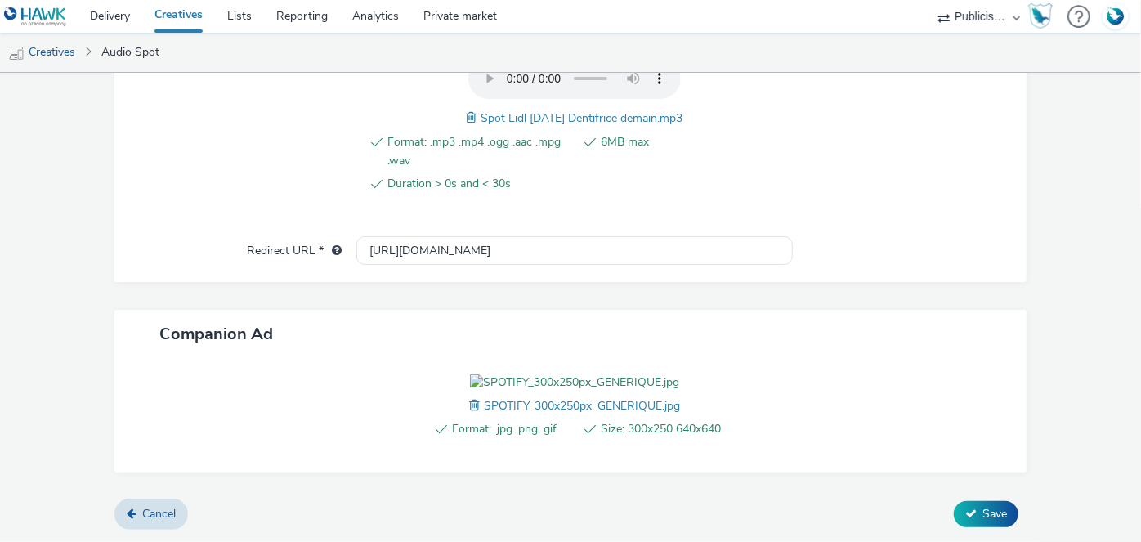
scroll to position [740, 0]
type input "Spot Lidl 11-09-25 Dentifrice demain_Spotify"
click at [976, 524] on button "Save" at bounding box center [986, 514] width 65 height 26
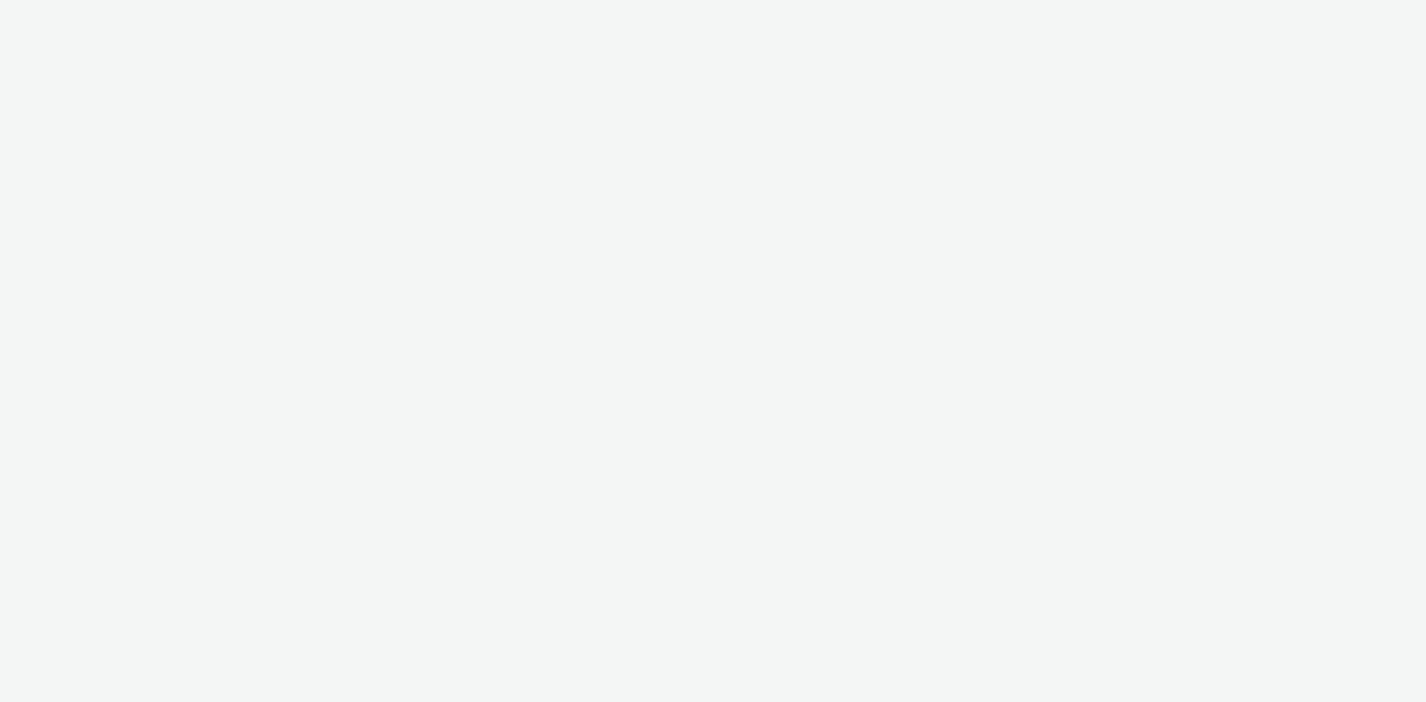
select select "08a58170-7f08-4922-abc8-b2d1eb407230"
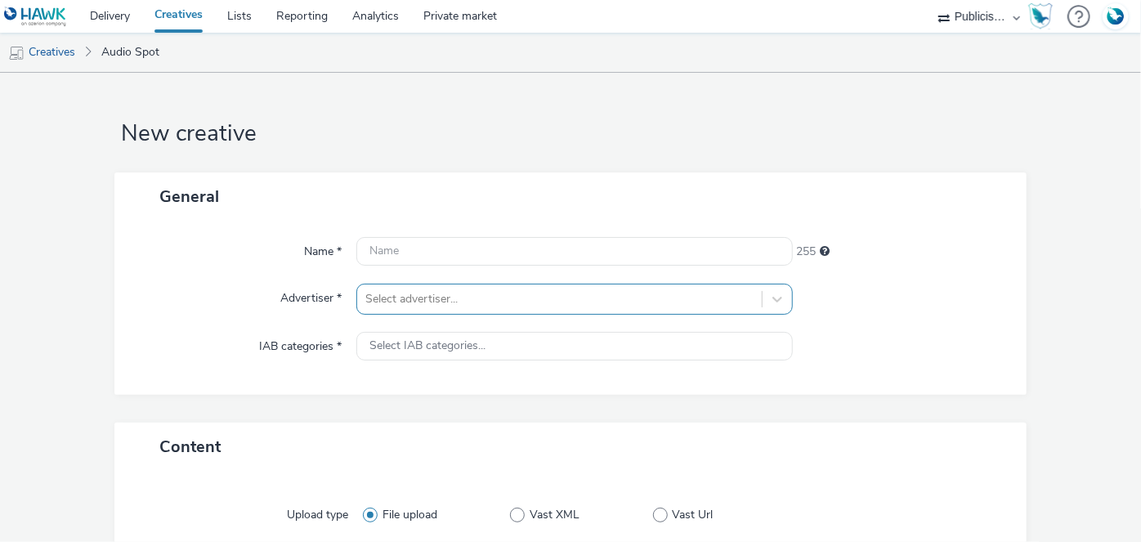
click at [463, 299] on div "Select advertiser..." at bounding box center [574, 299] width 436 height 31
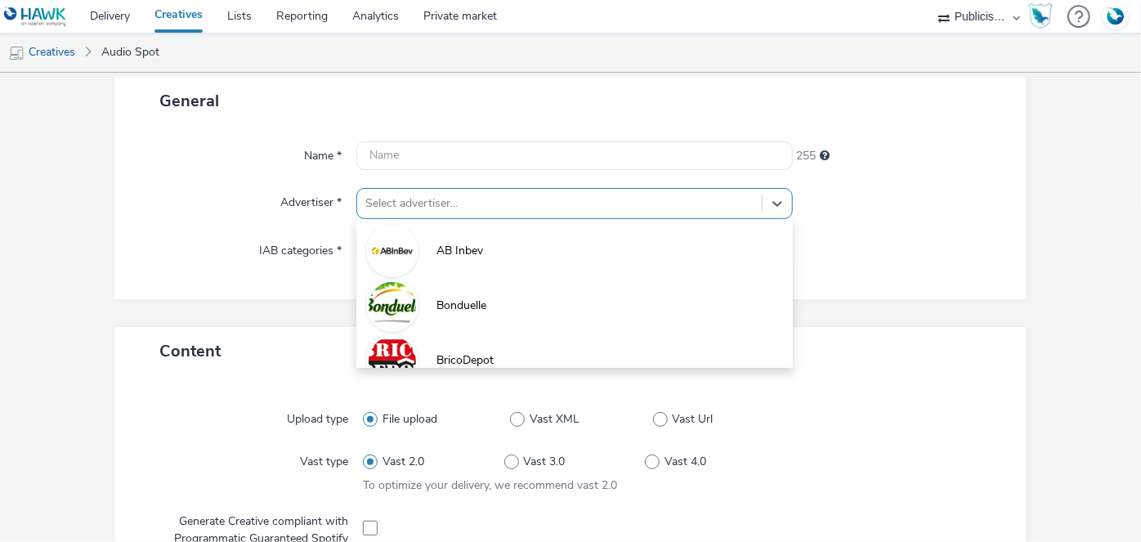
scroll to position [96, 0]
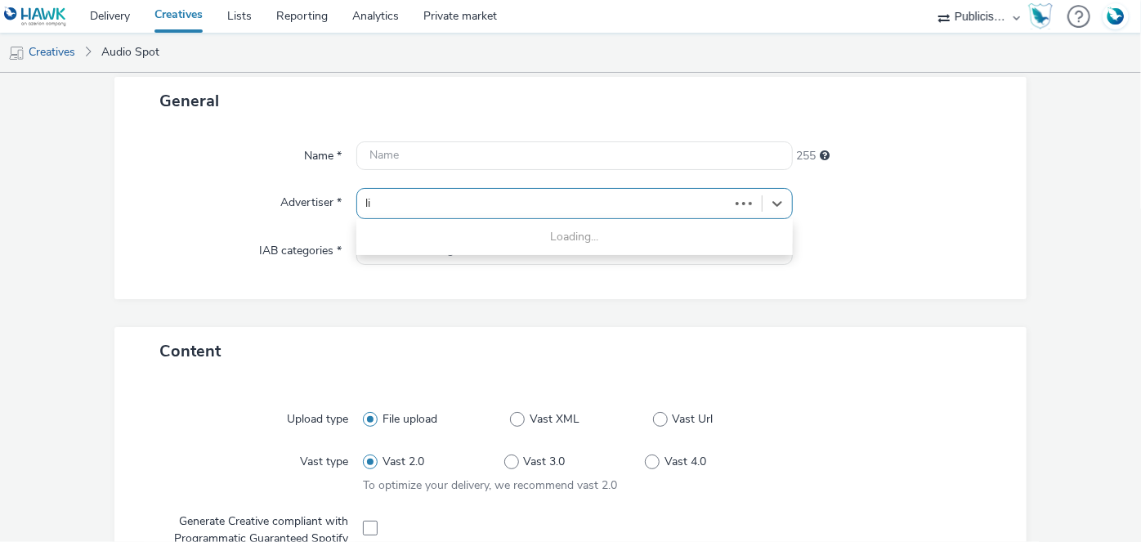
type input "lid"
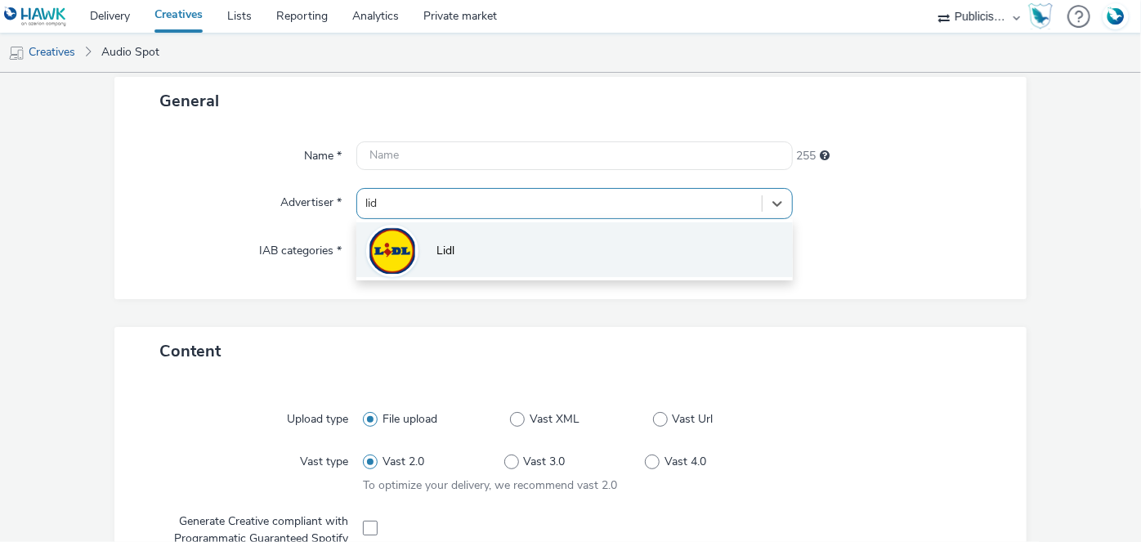
click at [440, 248] on span "Lidl" at bounding box center [445, 251] width 18 height 16
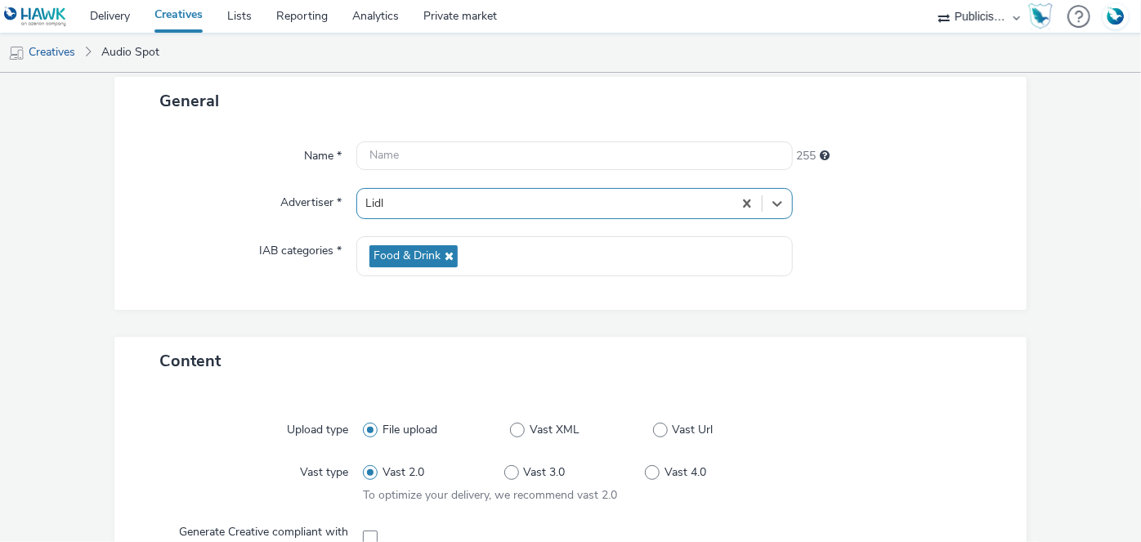
type input "[URL][DOMAIN_NAME]"
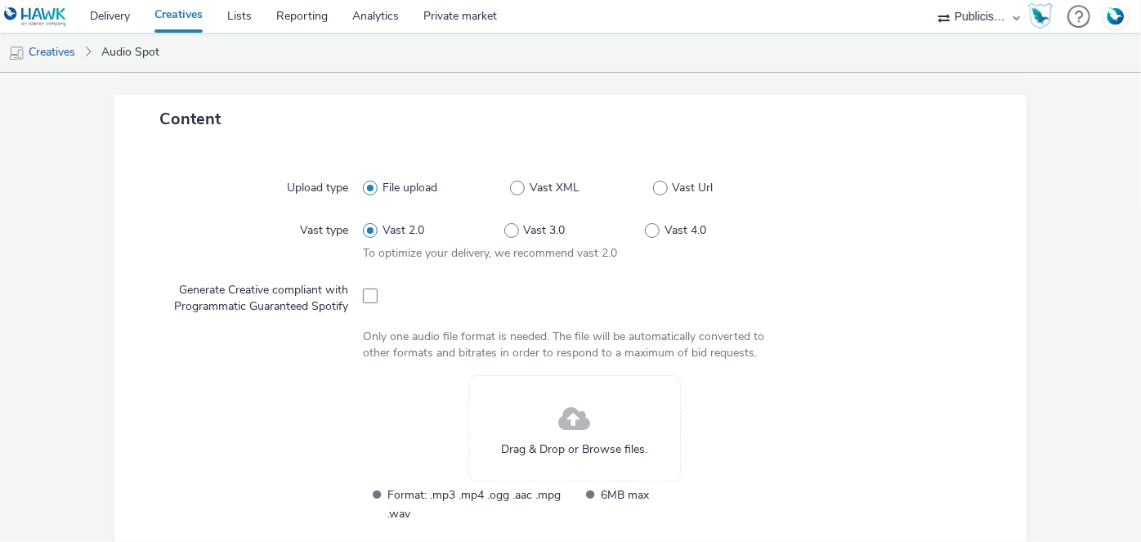
scroll to position [343, 0]
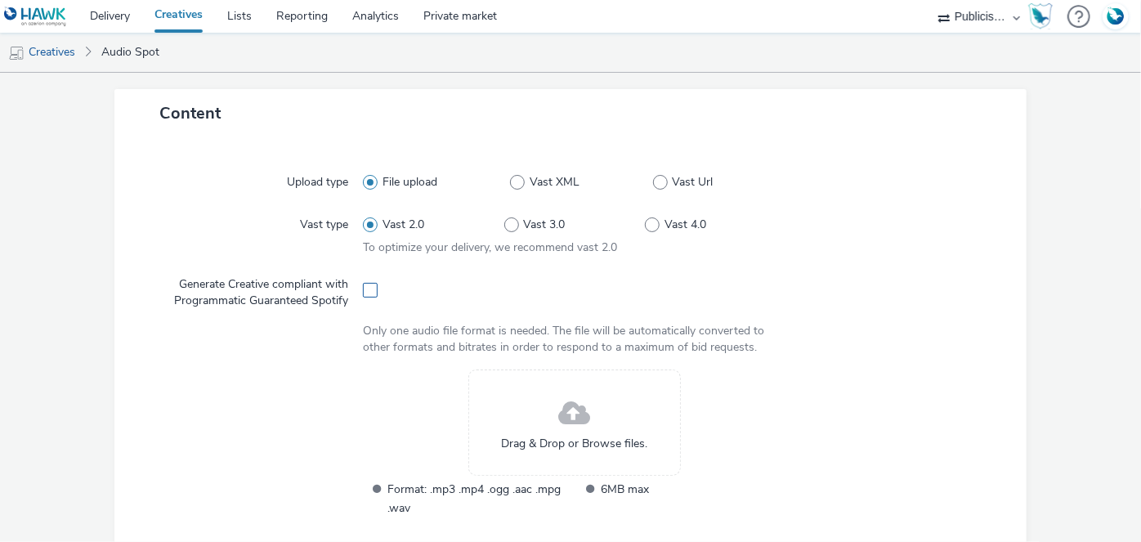
click at [365, 290] on span at bounding box center [370, 290] width 15 height 15
checkbox input "true"
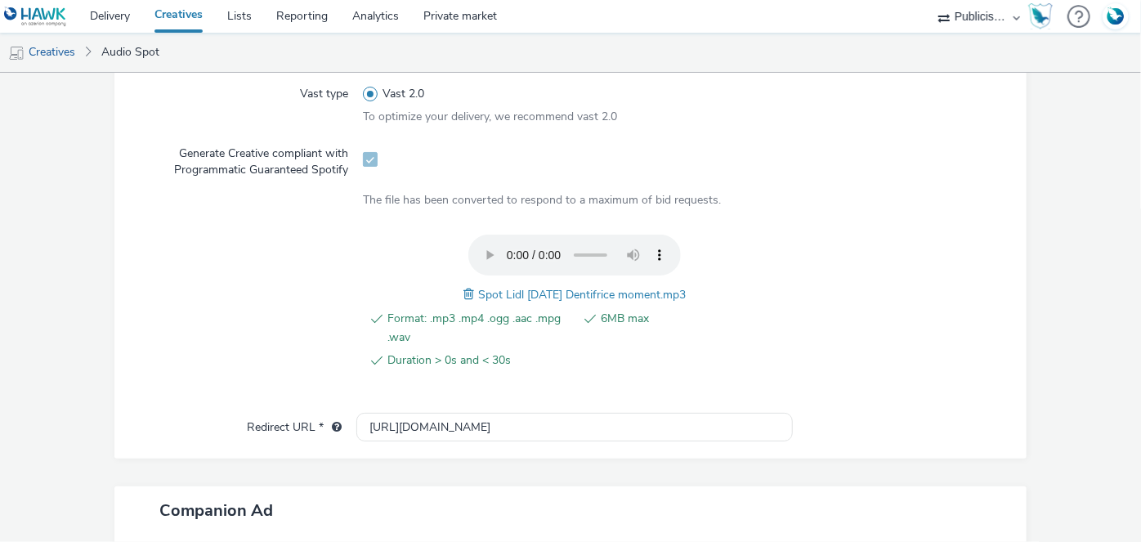
scroll to position [716, 0]
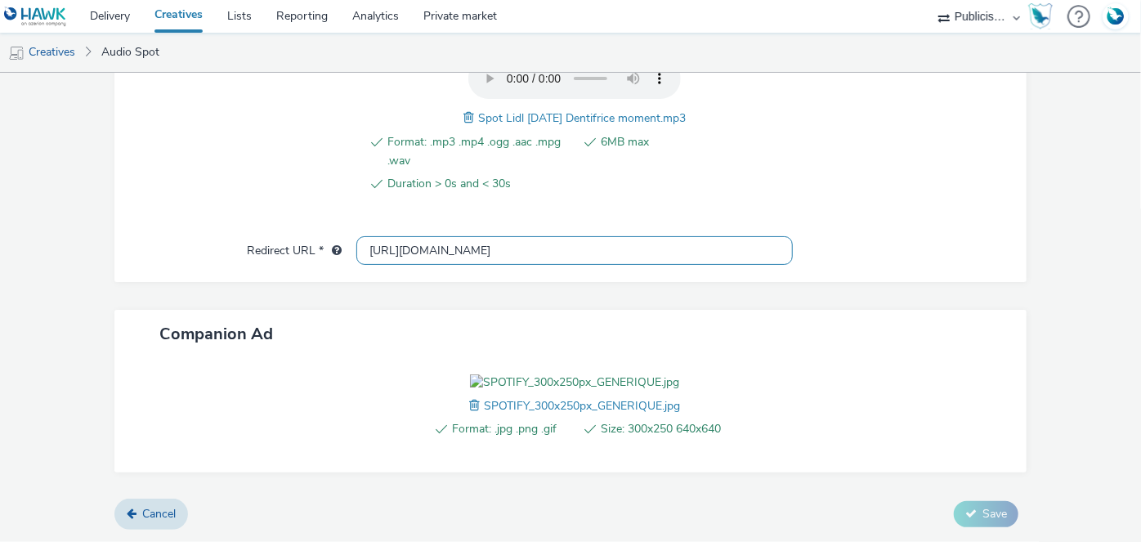
click at [403, 236] on input "[URL][DOMAIN_NAME]" at bounding box center [574, 250] width 436 height 29
paste input "s://[DOMAIN_NAME][URL]"
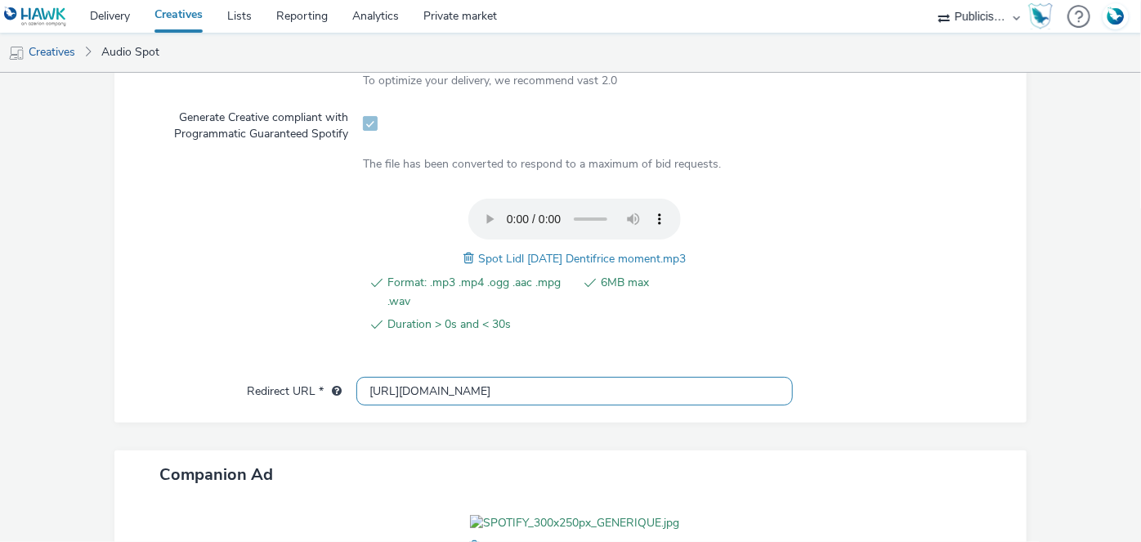
scroll to position [508, 0]
type input "[URL][DOMAIN_NAME]"
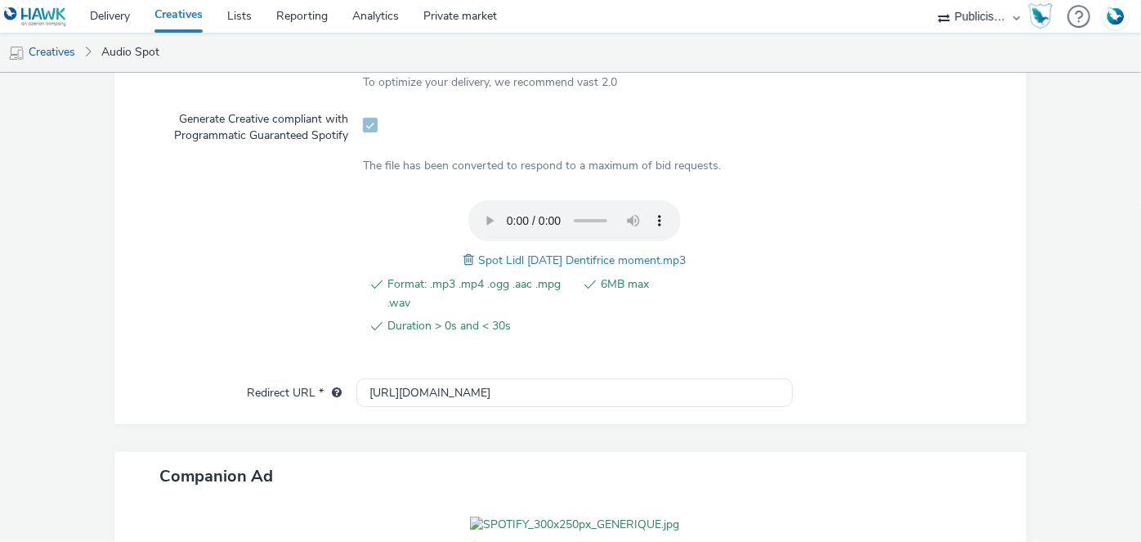
click at [848, 212] on div at bounding box center [892, 276] width 212 height 153
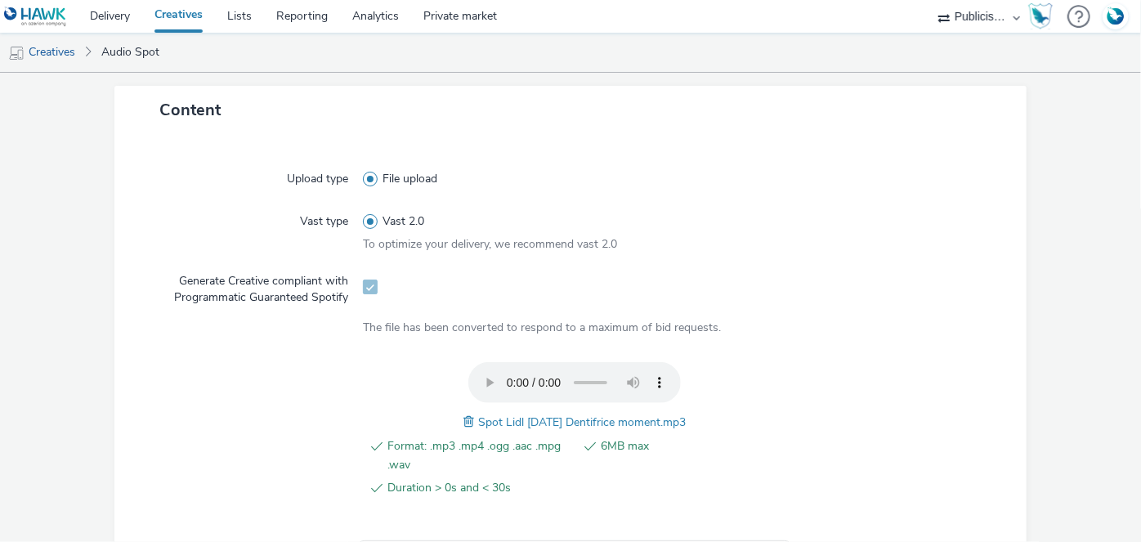
scroll to position [410, 0]
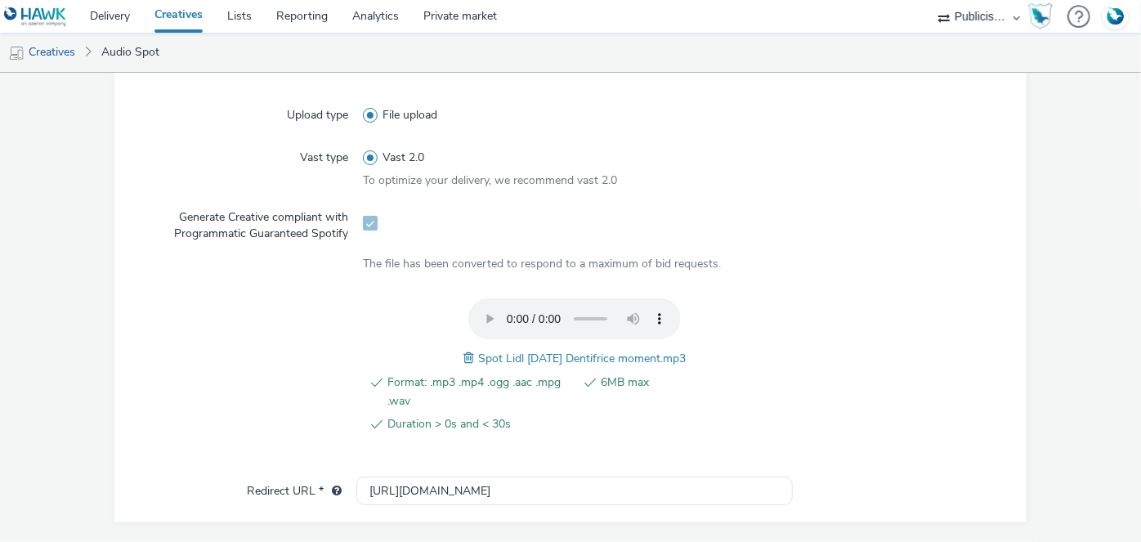
click at [586, 358] on span "Spot Lidl [DATE] Dentifrice moment.mp3" at bounding box center [582, 359] width 208 height 16
copy span "Spot Lidl [DATE] Dentifrice moment.mp3"
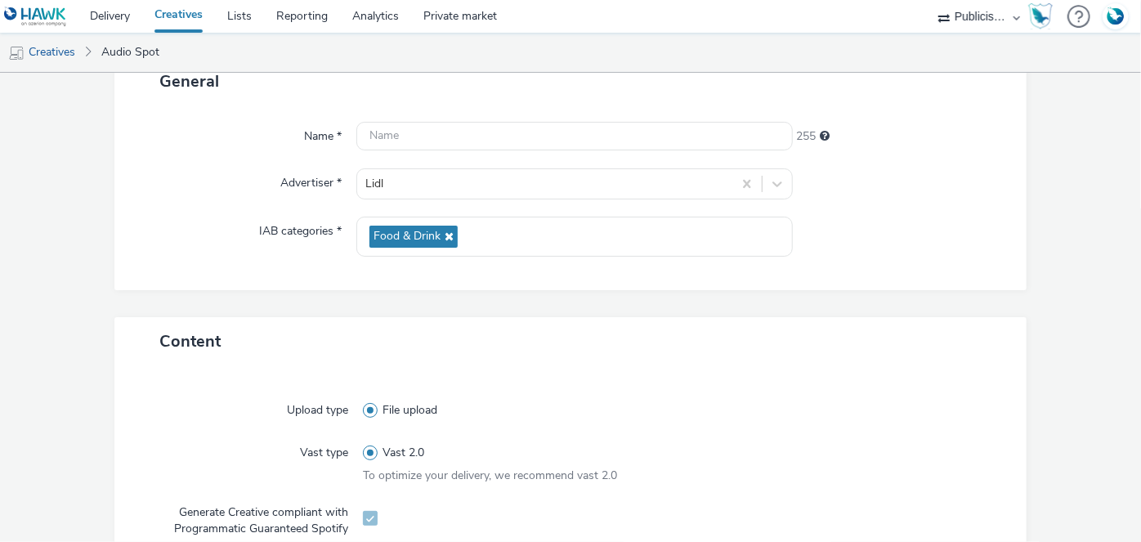
scroll to position [0, 0]
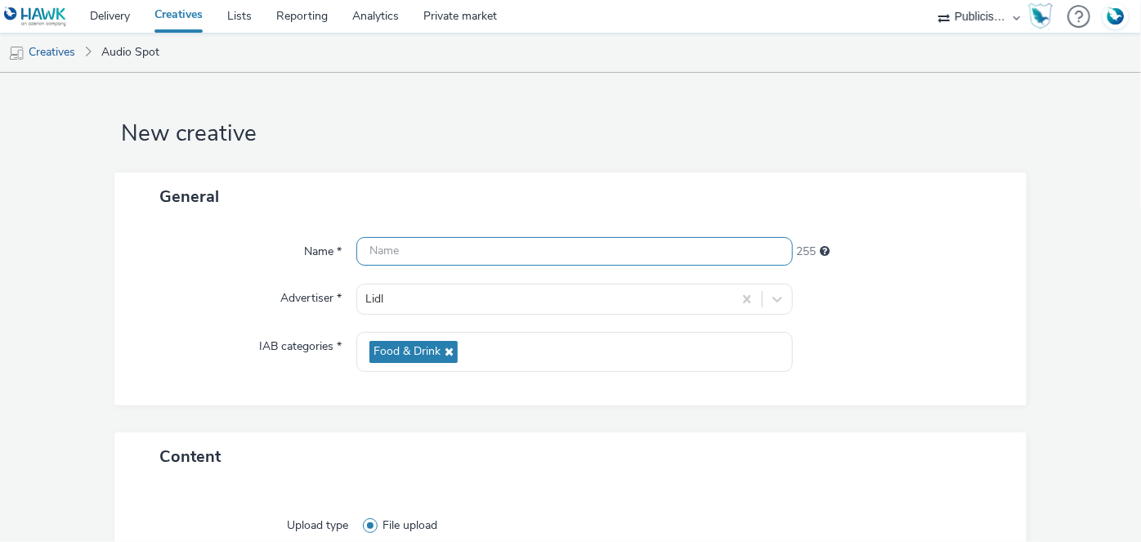
paste input "Spot Lidl [DATE] Dentifrice moment.mp3"
click at [573, 238] on input "text" at bounding box center [574, 251] width 436 height 29
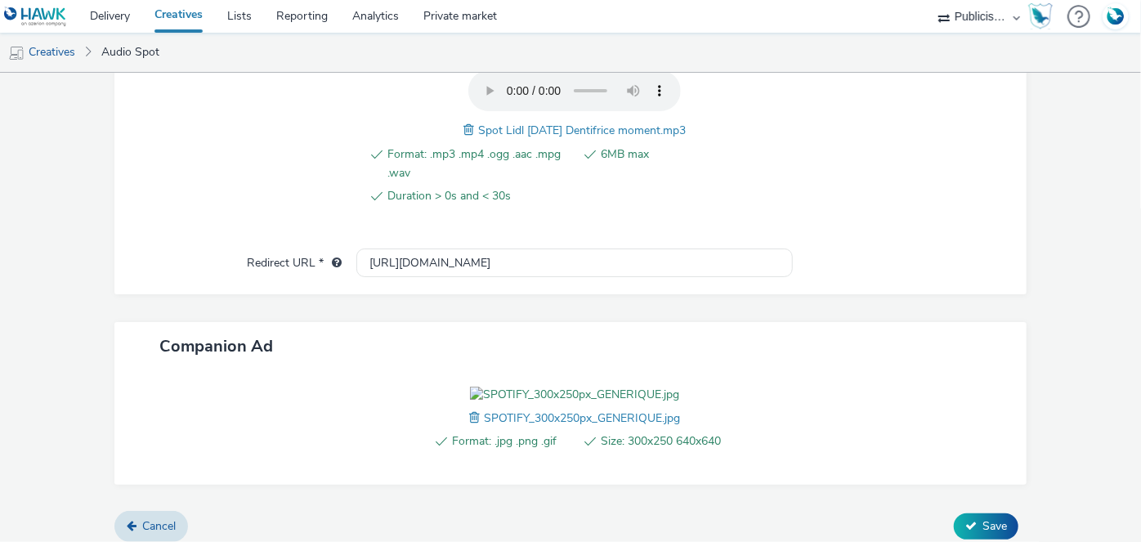
scroll to position [740, 0]
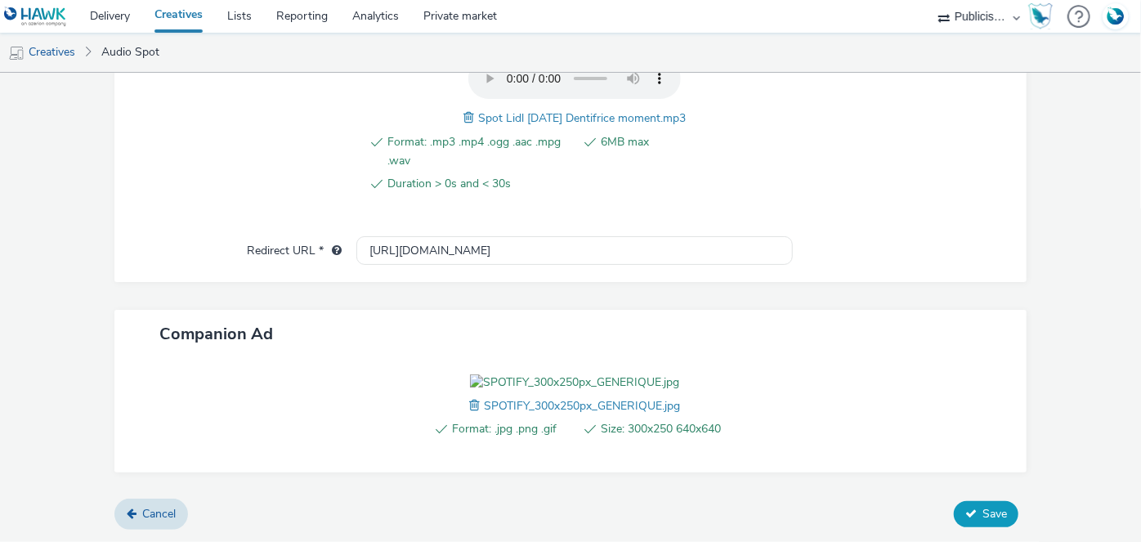
type input "Spot Lidl [DATE] Dentifrice moment_Spotify"
click at [967, 510] on button "Save" at bounding box center [986, 514] width 65 height 26
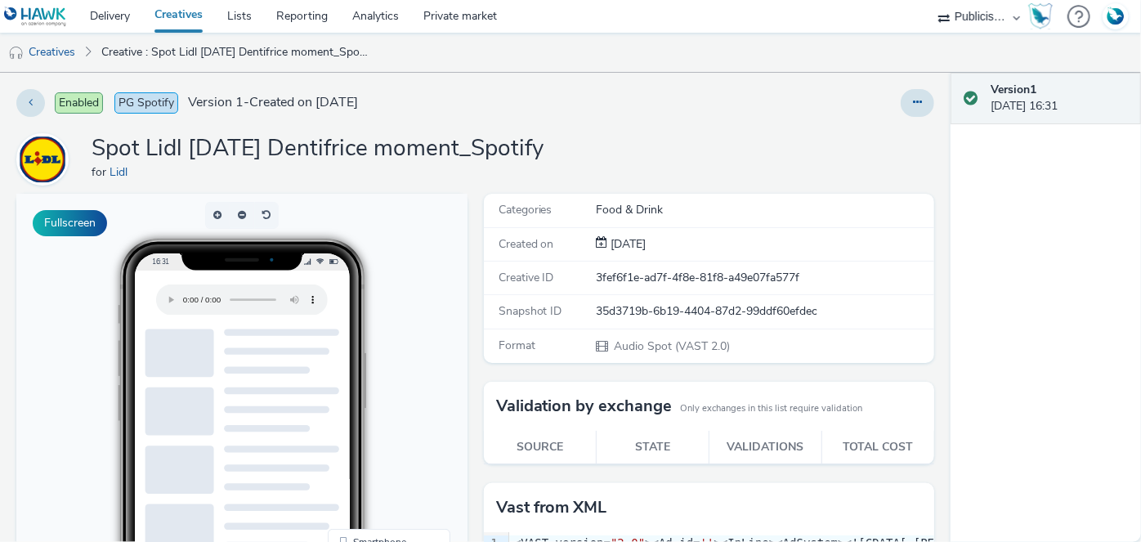
scroll to position [39, 0]
